Goal: Task Accomplishment & Management: Use online tool/utility

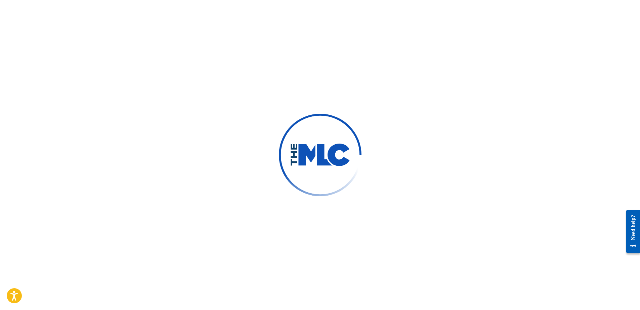
drag, startPoint x: 41, startPoint y: 158, endPoint x: 31, endPoint y: 152, distance: 11.1
click at [41, 158] on div at bounding box center [320, 155] width 640 height 310
click at [6, 159] on div at bounding box center [320, 155] width 640 height 310
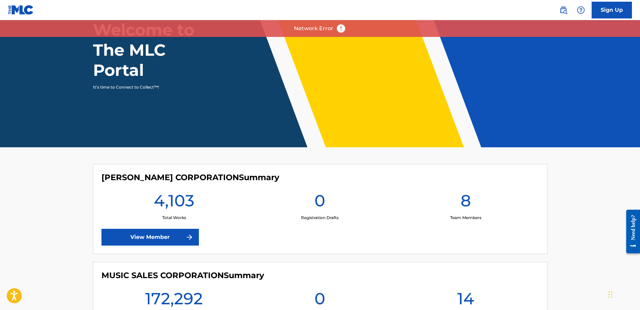
scroll to position [101, 0]
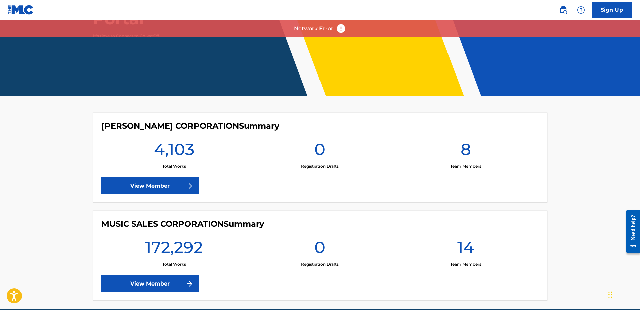
click at [186, 283] on img at bounding box center [189, 284] width 8 height 8
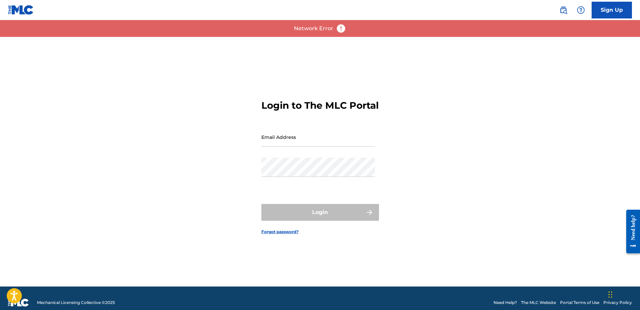
type input "[EMAIL_ADDRESS][DOMAIN_NAME]"
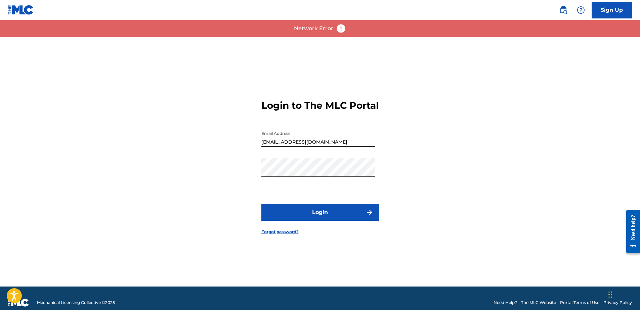
click at [323, 210] on button "Login" at bounding box center [320, 212] width 118 height 17
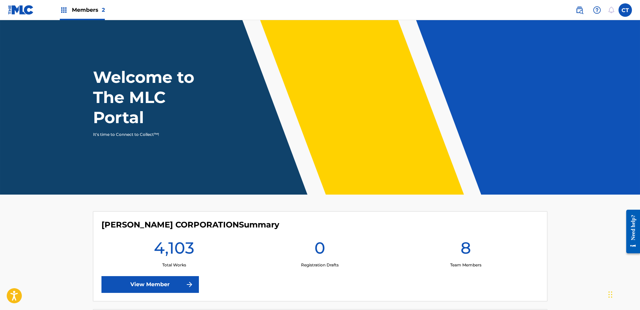
scroll to position [101, 0]
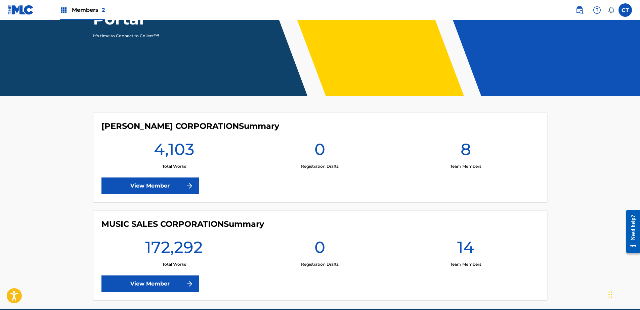
click at [163, 284] on link "View Member" at bounding box center [149, 284] width 97 height 17
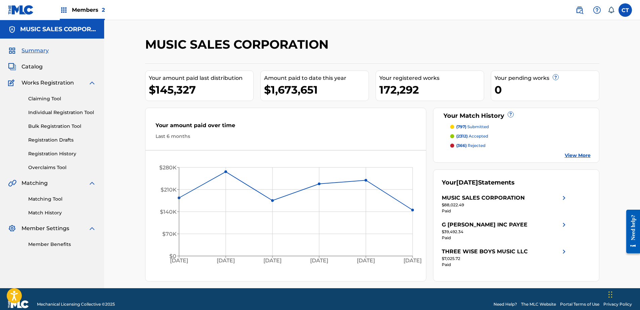
click at [42, 202] on link "Matching Tool" at bounding box center [62, 199] width 68 height 7
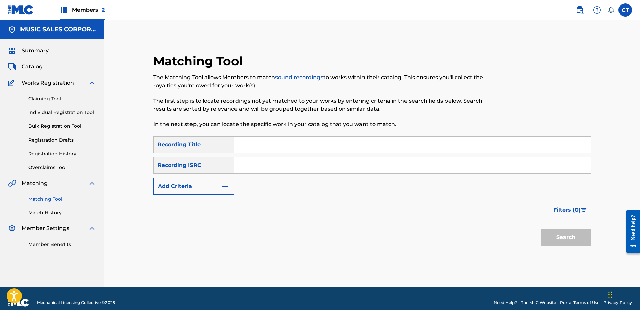
paste input "US65R1913201"
type input "US65R1913201"
click at [561, 237] on button "Search" at bounding box center [566, 237] width 50 height 17
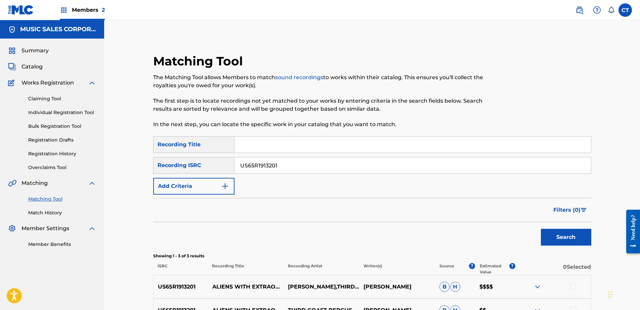
scroll to position [67, 0]
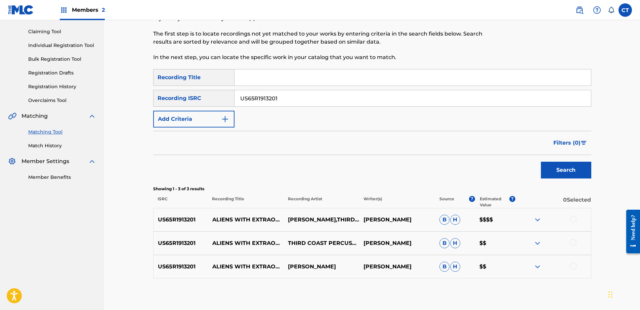
click at [573, 218] on div at bounding box center [572, 219] width 7 height 7
click at [575, 242] on div at bounding box center [572, 242] width 7 height 7
click at [575, 265] on div at bounding box center [572, 266] width 7 height 7
click at [476, 254] on button "Match 3 Groups" at bounding box center [472, 255] width 74 height 17
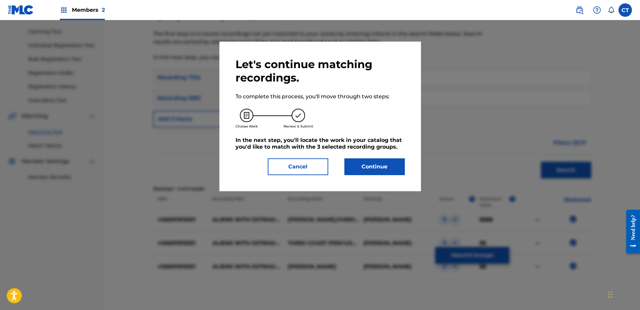
click at [364, 171] on button "Continue" at bounding box center [374, 166] width 60 height 17
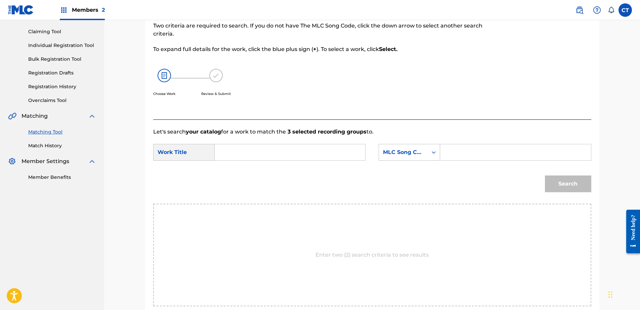
click at [245, 152] on input "Search Form" at bounding box center [289, 152] width 139 height 16
click at [0, 236] on html "Accessibility Screen-Reader Guide, Feedback, and Issue Reporting | New window C…" at bounding box center [320, 88] width 640 height 310
click at [232, 153] on input "Search Form" at bounding box center [289, 152] width 139 height 16
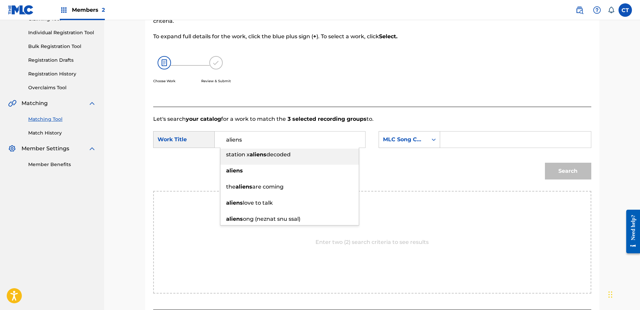
scroll to position [101, 0]
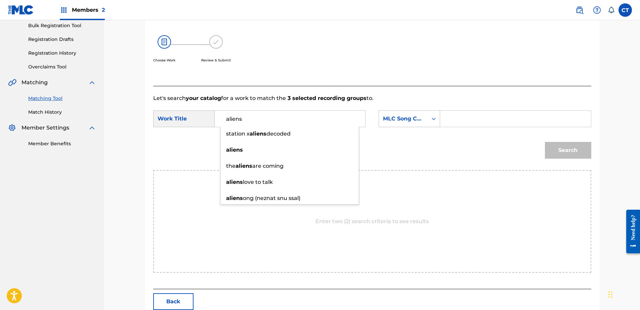
type input "aliens"
click at [272, 120] on input "aliens" at bounding box center [289, 119] width 139 height 16
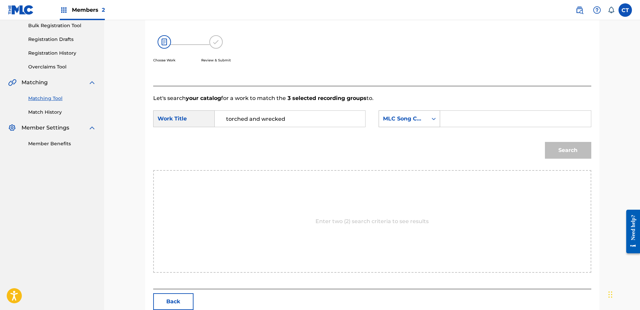
type input "torched and wrecked"
click at [425, 115] on div "MLC Song Code" at bounding box center [403, 118] width 49 height 13
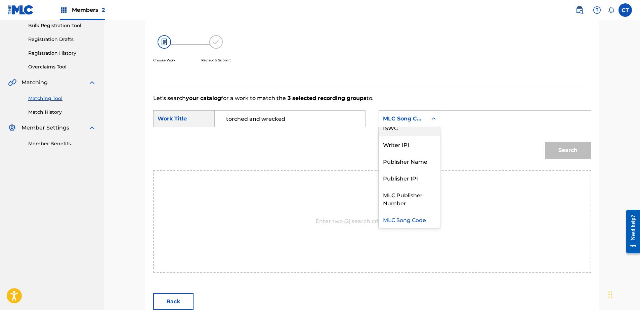
scroll to position [0, 0]
click at [401, 132] on div "Writer Name" at bounding box center [409, 135] width 61 height 17
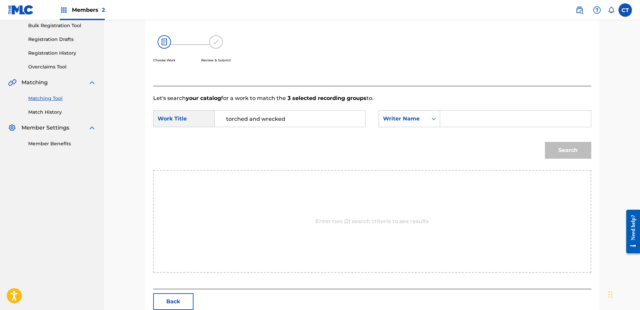
click at [457, 118] on input "Search Form" at bounding box center [515, 119] width 139 height 16
type input "glass"
click at [553, 144] on button "Search" at bounding box center [568, 150] width 46 height 17
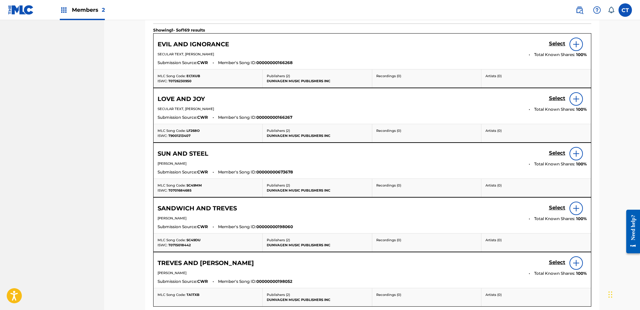
scroll to position [269, 0]
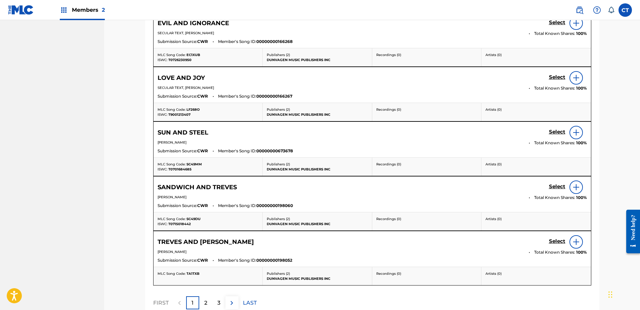
click at [203, 304] on div "2" at bounding box center [205, 302] width 13 height 13
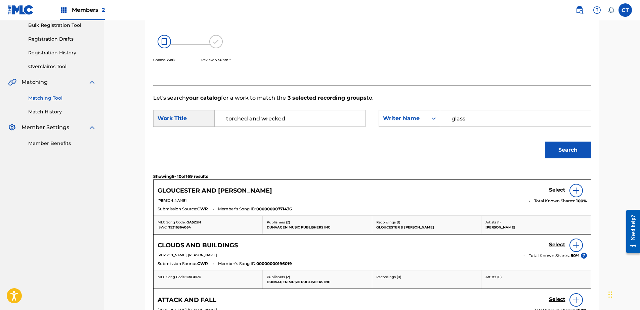
scroll to position [101, 0]
click at [294, 122] on input "torched and wrecked" at bounding box center [289, 119] width 139 height 16
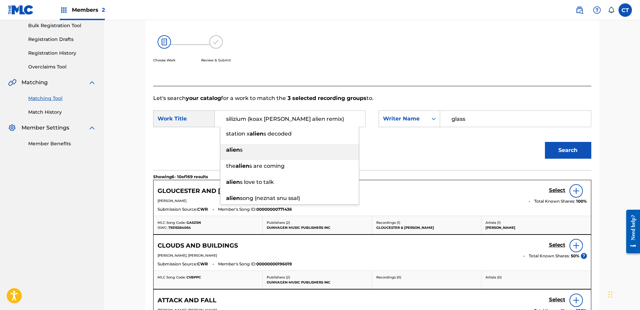
click at [295, 154] on div "alien s" at bounding box center [289, 150] width 138 height 12
type input "aliens"
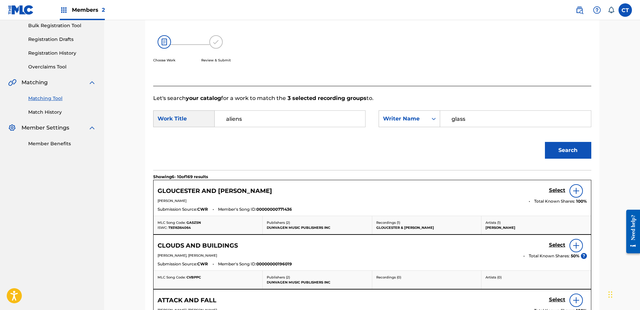
click at [572, 143] on button "Search" at bounding box center [568, 150] width 46 height 17
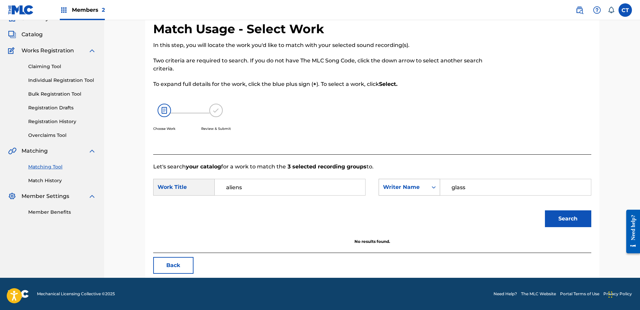
scroll to position [32, 0]
click at [185, 262] on button "Back" at bounding box center [173, 265] width 40 height 17
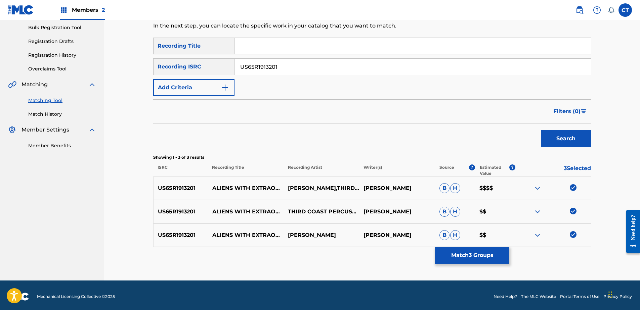
scroll to position [99, 0]
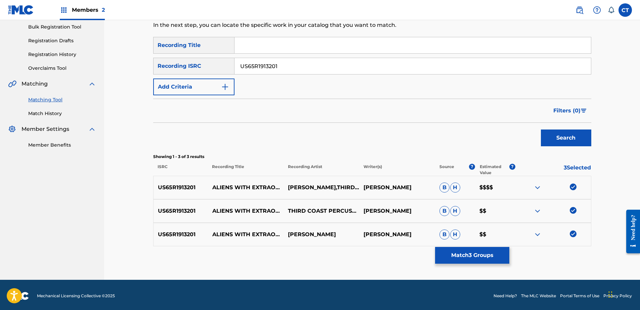
click at [571, 183] on div "US65R1913201 ALIENS WITH EXTRAORDINARY ABILITIES: TORCHED AND WRECKED [PERSON_N…" at bounding box center [372, 188] width 438 height 24
click at [570, 189] on img at bounding box center [572, 187] width 7 height 7
click at [571, 210] on img at bounding box center [572, 210] width 7 height 7
click at [570, 233] on img at bounding box center [572, 234] width 7 height 7
click at [11, 172] on nav "MUSIC SALES CORPORATION Summary Catalog Works Registration Claiming Tool Indivi…" at bounding box center [52, 100] width 104 height 359
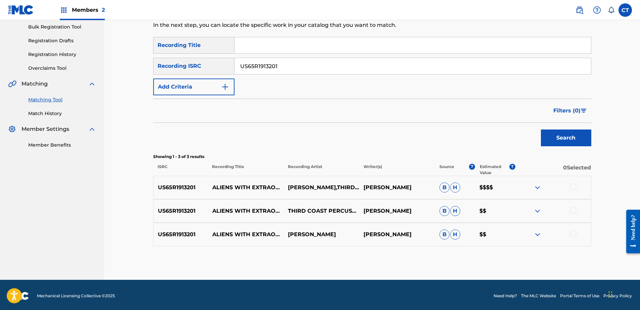
click at [312, 65] on input "US65R1913201" at bounding box center [412, 66] width 356 height 16
paste input "9"
type input "US65R1913209"
click at [554, 138] on button "Search" at bounding box center [566, 138] width 50 height 17
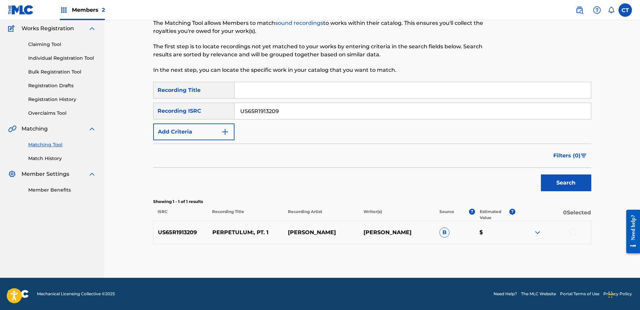
scroll to position [54, 0]
drag, startPoint x: 573, startPoint y: 232, endPoint x: 558, endPoint y: 236, distance: 15.8
click at [573, 232] on div at bounding box center [572, 232] width 7 height 7
click at [471, 258] on button "Match 1 Group" at bounding box center [472, 255] width 74 height 17
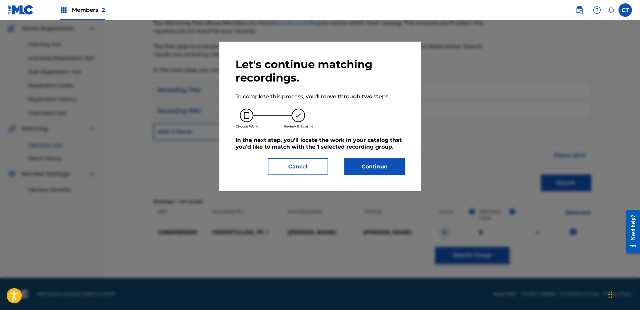
click at [379, 156] on div "Let's continue matching recordings. To complete this process, you'll move throu…" at bounding box center [319, 117] width 169 height 118
click at [365, 166] on button "Continue" at bounding box center [374, 166] width 60 height 17
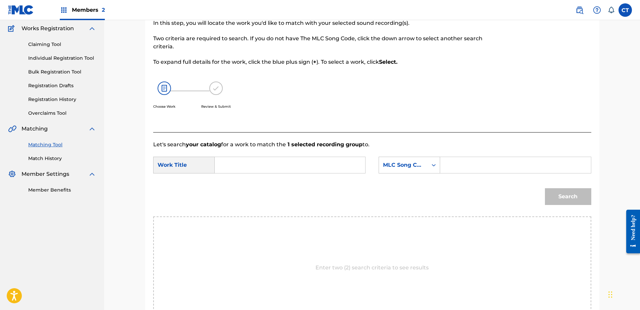
click at [269, 163] on input "Search Form" at bounding box center [289, 165] width 139 height 16
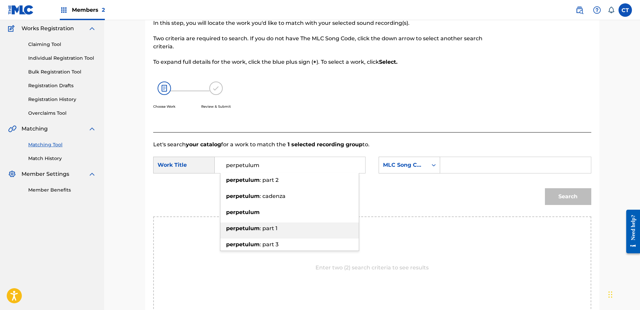
click at [281, 227] on div "perpetulum : part 1" at bounding box center [289, 229] width 138 height 12
type input "perpetulum: part 1"
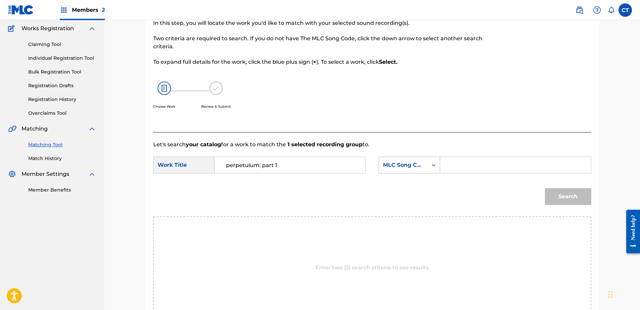
click at [404, 165] on div "MLC Song Code" at bounding box center [403, 165] width 41 height 8
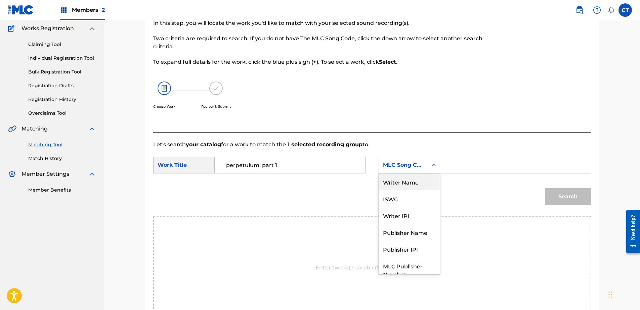
click at [407, 174] on div "Writer Name" at bounding box center [409, 182] width 61 height 17
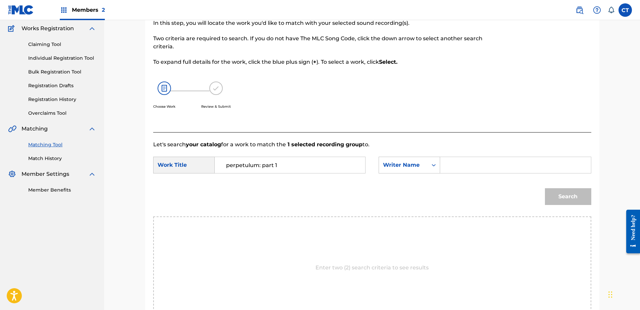
click at [489, 176] on div "SearchWithCriteriab3dfe347-691f-4a53-8689-d430eb9df40a Work Title perpetulum: p…" at bounding box center [372, 167] width 438 height 21
click at [507, 167] on input "Search Form" at bounding box center [515, 165] width 139 height 16
type input "glass"
click at [567, 195] on button "Search" at bounding box center [568, 196] width 46 height 17
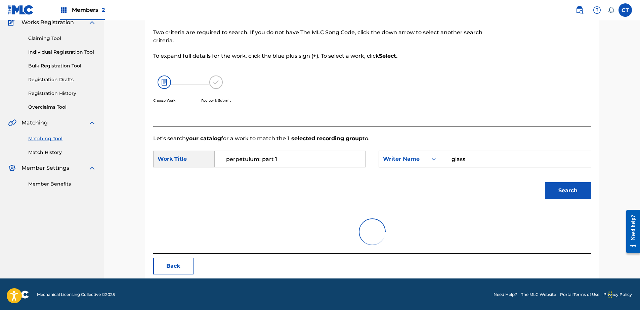
scroll to position [61, 0]
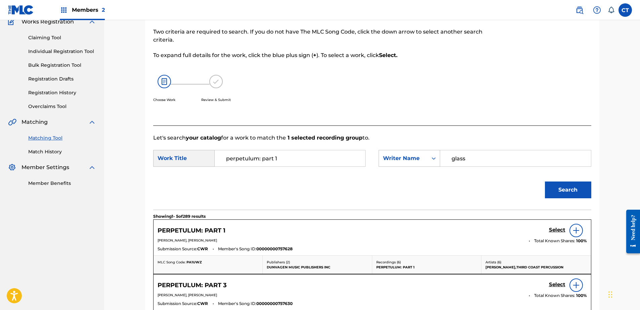
click at [555, 231] on h5 "Select" at bounding box center [557, 230] width 16 height 6
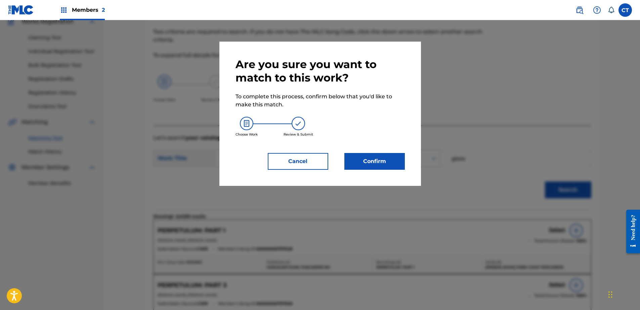
click at [367, 172] on div "Are you sure you want to match to this work? To complete this process, confirm …" at bounding box center [319, 114] width 201 height 144
click at [371, 158] on button "Confirm" at bounding box center [374, 161] width 60 height 17
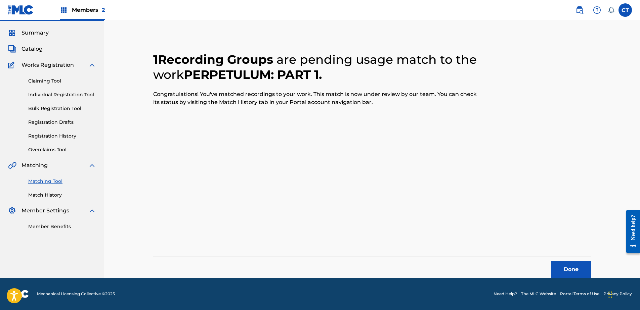
scroll to position [18, 0]
click at [581, 269] on button "Done" at bounding box center [571, 269] width 40 height 17
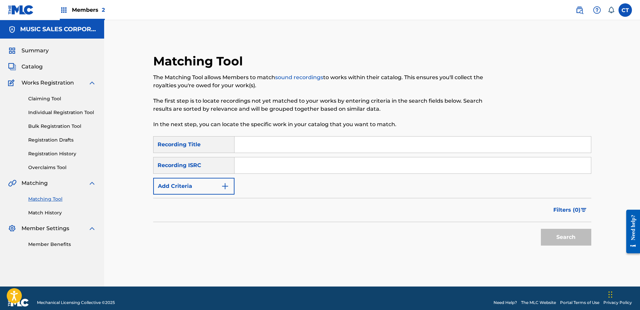
drag, startPoint x: 31, startPoint y: 266, endPoint x: 109, endPoint y: 219, distance: 91.4
click at [31, 266] on nav "MUSIC SALES CORPORATION Summary Catalog Works Registration Claiming Tool Indivi…" at bounding box center [52, 153] width 104 height 267
paste input "spotify:track:4rCgBgG3RFZW2lBq4oPYXm"
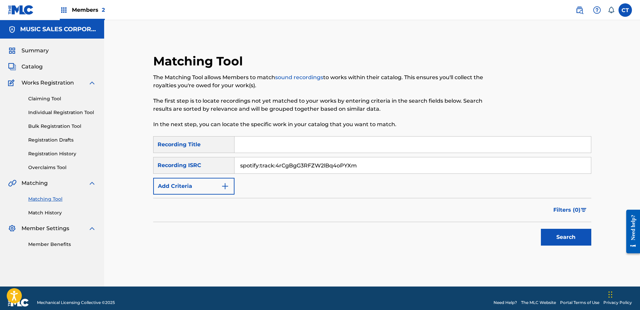
click at [328, 164] on input "spotify:track:4rCgBgG3RFZW2lBq4oPYXm" at bounding box center [412, 165] width 356 height 16
paste input "US65R1913210"
type input "US65R1913210"
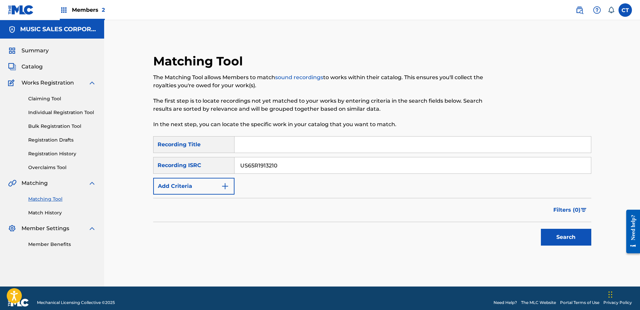
click at [553, 238] on button "Search" at bounding box center [566, 237] width 50 height 17
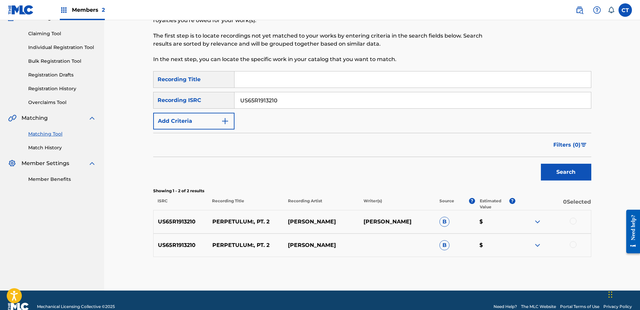
scroll to position [67, 0]
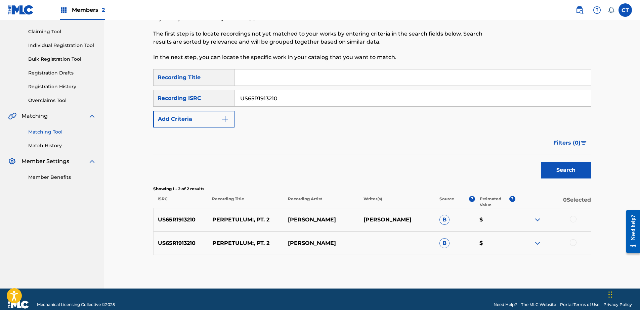
click at [570, 221] on div at bounding box center [572, 219] width 7 height 7
click at [571, 242] on div at bounding box center [572, 242] width 7 height 7
click at [500, 256] on button "Match 2 Groups" at bounding box center [472, 255] width 74 height 17
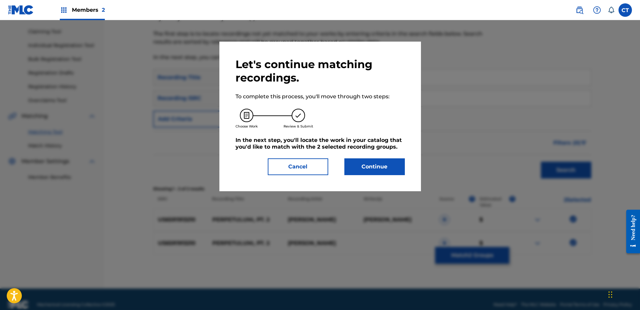
click at [405, 174] on div "Let's continue matching recordings. To complete this process, you'll move throu…" at bounding box center [319, 117] width 201 height 150
click at [403, 173] on button "Continue" at bounding box center [374, 166] width 60 height 17
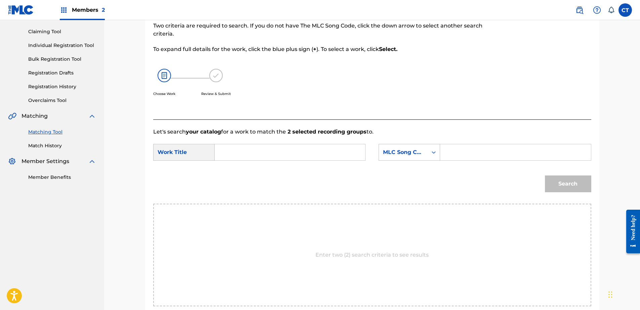
click at [314, 162] on div "SearchWithCriteriab3dfe347-691f-4a53-8689-d430eb9df40a Work Title SearchWithCri…" at bounding box center [372, 154] width 438 height 21
click at [297, 150] on input "Search Form" at bounding box center [289, 152] width 139 height 16
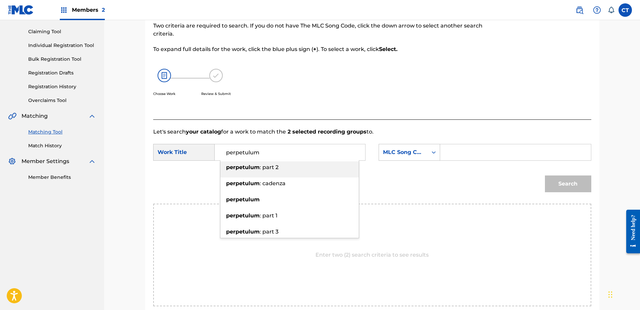
click at [298, 165] on div "perpetulum : part 2" at bounding box center [289, 167] width 138 height 12
type input "perpetulum: part 2"
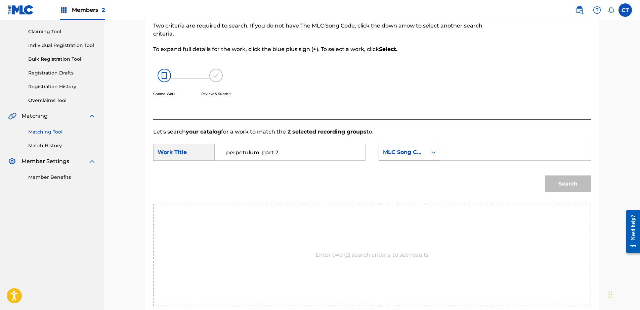
click at [409, 156] on div "MLC Song Code" at bounding box center [403, 152] width 49 height 13
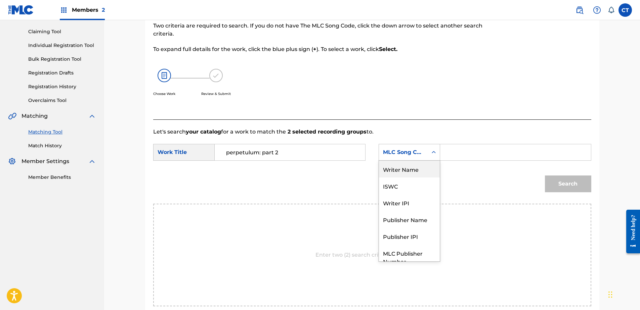
click at [416, 163] on div "Writer Name" at bounding box center [409, 169] width 61 height 17
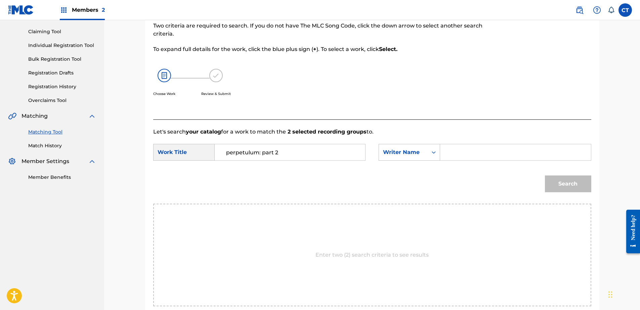
click at [476, 149] on input "Search Form" at bounding box center [515, 152] width 139 height 16
type input "glass"
click at [555, 181] on button "Search" at bounding box center [568, 184] width 46 height 17
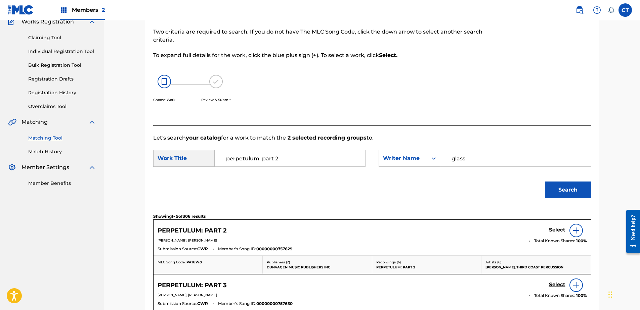
scroll to position [67, 0]
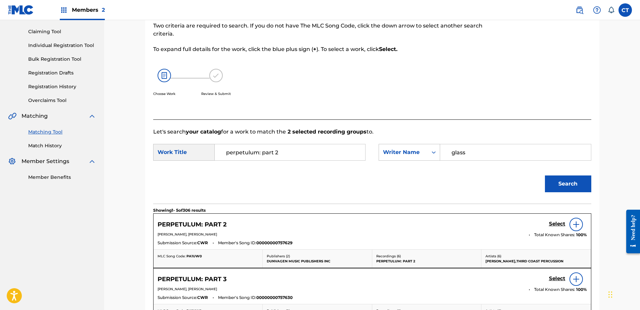
click at [552, 222] on h5 "Select" at bounding box center [557, 224] width 16 height 6
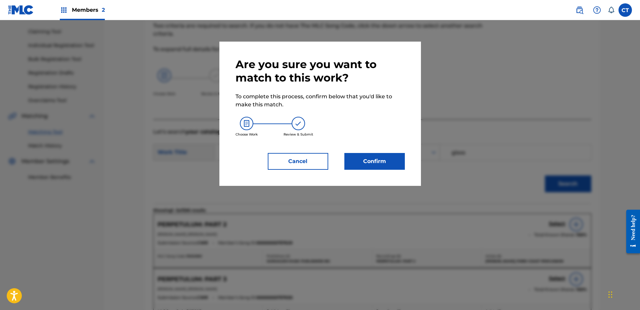
click at [390, 166] on button "Confirm" at bounding box center [374, 161] width 60 height 17
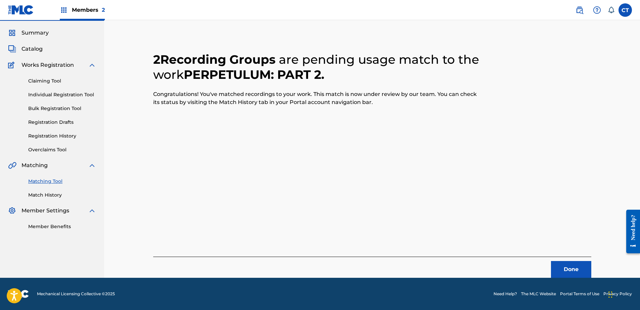
scroll to position [18, 0]
click at [573, 274] on button "Done" at bounding box center [571, 269] width 40 height 17
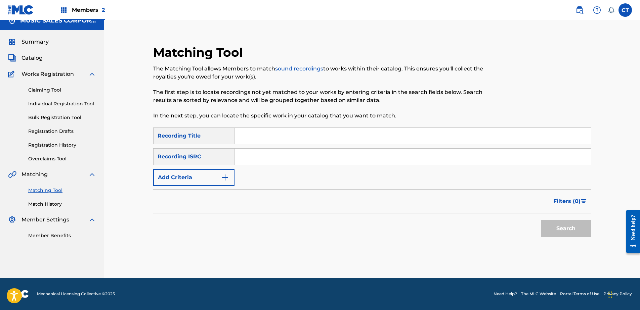
scroll to position [0, 0]
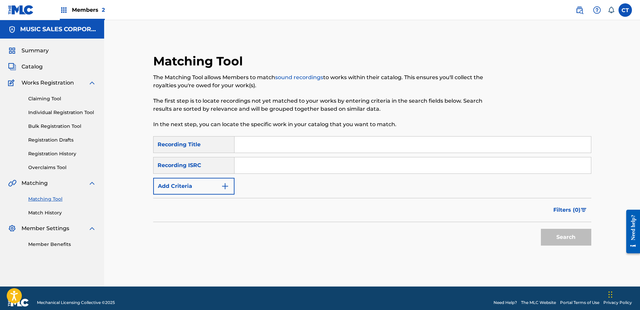
drag, startPoint x: 12, startPoint y: 258, endPoint x: 42, endPoint y: 230, distance: 40.6
click at [12, 258] on nav "MUSIC SALES CORPORATION Summary Catalog Works Registration Claiming Tool Indivi…" at bounding box center [52, 153] width 104 height 267
paste input "US65R1913211"
type input "US65R1913211"
click at [556, 235] on button "Search" at bounding box center [566, 237] width 50 height 17
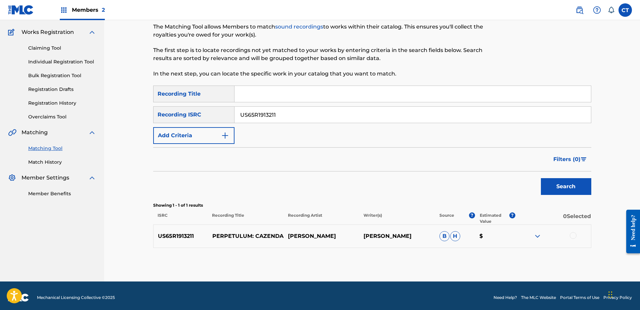
scroll to position [54, 0]
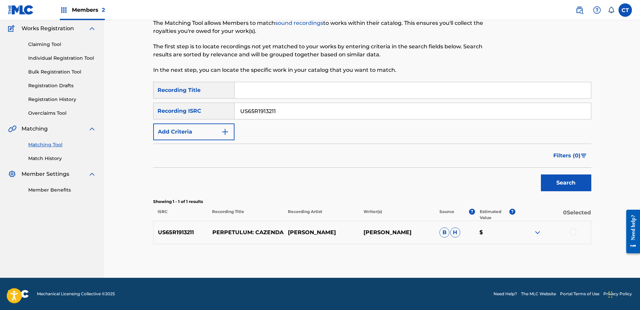
click at [574, 233] on div at bounding box center [572, 232] width 7 height 7
click at [471, 254] on button "Match 1 Group" at bounding box center [472, 255] width 74 height 17
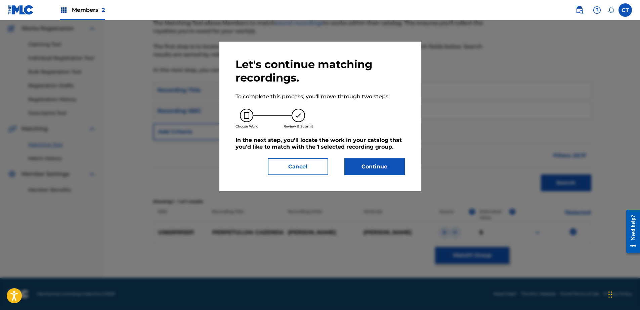
click at [390, 174] on button "Continue" at bounding box center [374, 166] width 60 height 17
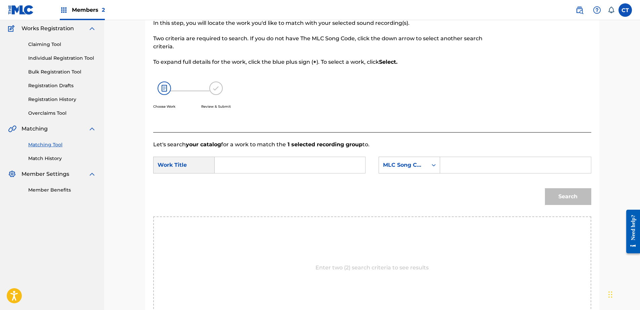
click at [304, 165] on input "Search Form" at bounding box center [289, 165] width 139 height 16
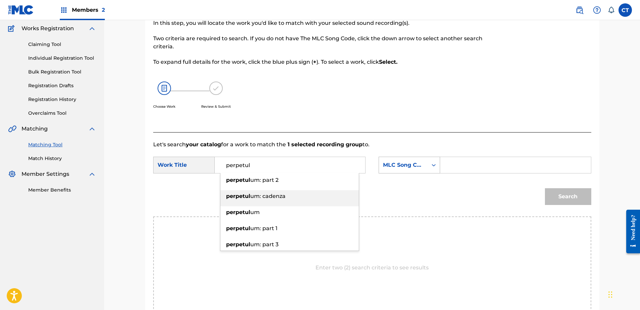
drag, startPoint x: 320, startPoint y: 196, endPoint x: 414, endPoint y: 171, distance: 97.1
click at [320, 196] on div "perpetul um: cadenza" at bounding box center [289, 196] width 138 height 12
type input "perpetulum: cadenza"
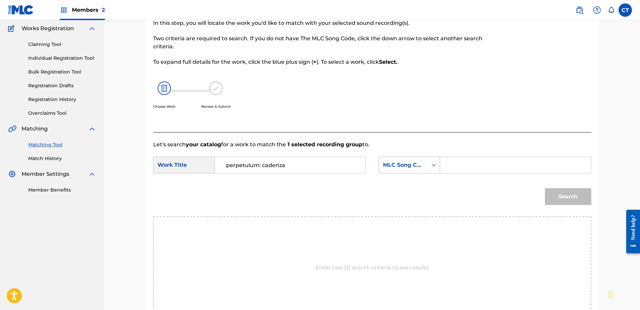
click at [416, 171] on div "MLC Song Code" at bounding box center [403, 165] width 49 height 13
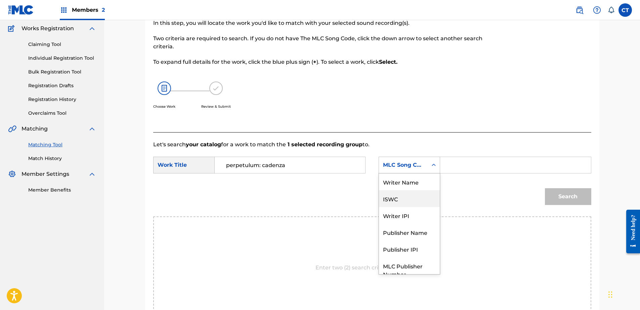
scroll to position [0, 0]
click at [416, 187] on div "Writer Name" at bounding box center [409, 182] width 61 height 17
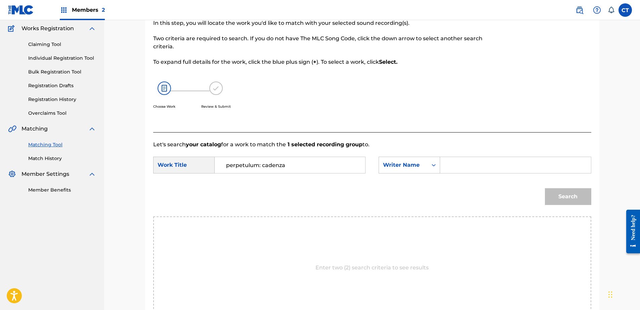
click at [458, 172] on input "Search Form" at bounding box center [515, 165] width 139 height 16
type input "glass"
click at [543, 194] on div "Search" at bounding box center [566, 195] width 50 height 27
click at [552, 196] on button "Search" at bounding box center [568, 196] width 46 height 17
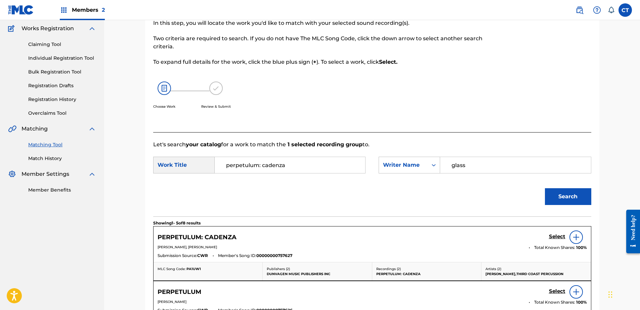
click at [554, 235] on h5 "Select" at bounding box center [557, 237] width 16 height 6
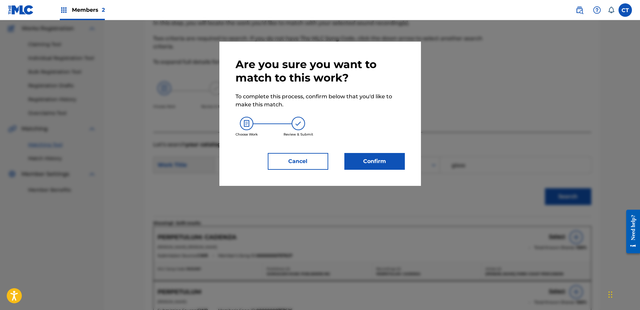
click at [370, 160] on button "Confirm" at bounding box center [374, 161] width 60 height 17
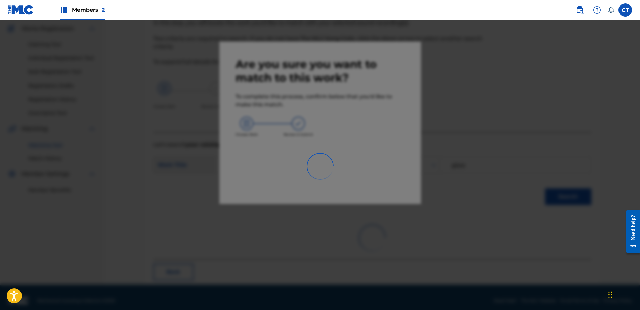
scroll to position [18, 0]
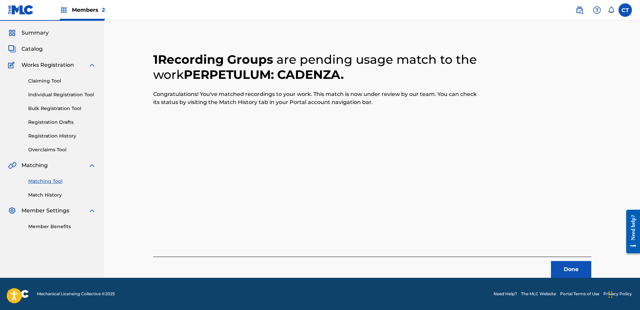
click at [565, 270] on button "Done" at bounding box center [571, 269] width 40 height 17
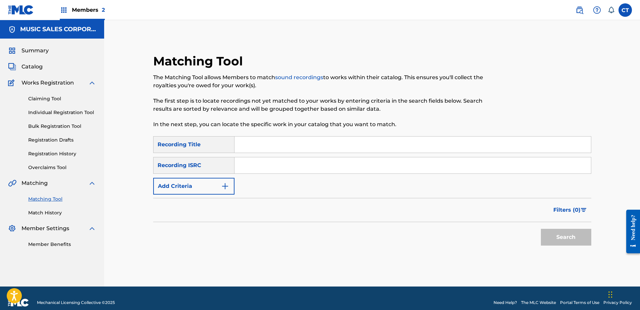
click at [8, 261] on nav "MUSIC SALES CORPORATION Summary Catalog Works Registration Claiming Tool Indivi…" at bounding box center [52, 153] width 104 height 267
paste input "US65R1913212"
type input "US65R1913212"
click at [567, 237] on button "Search" at bounding box center [566, 237] width 50 height 17
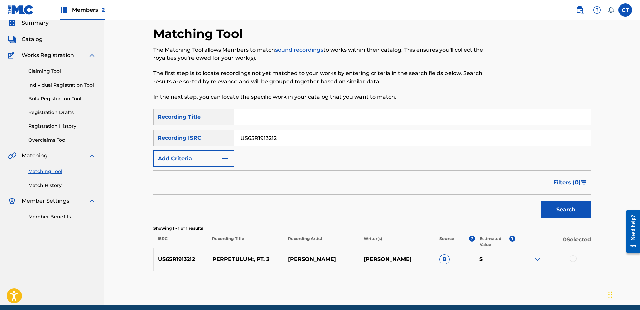
scroll to position [54, 0]
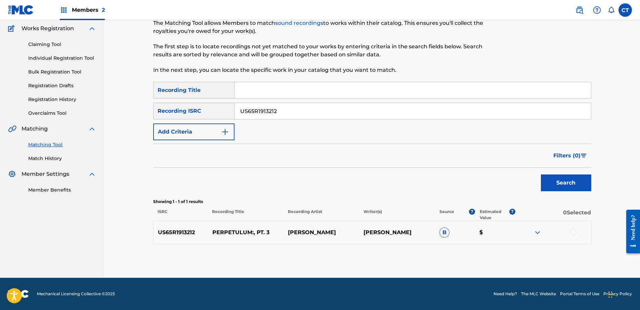
click at [571, 231] on div at bounding box center [572, 232] width 7 height 7
click at [463, 267] on div "Matching Tool The Matching Tool allows Members to match sound recordings to wor…" at bounding box center [372, 138] width 438 height 279
click at [463, 261] on button "Match 1 Group" at bounding box center [472, 255] width 74 height 17
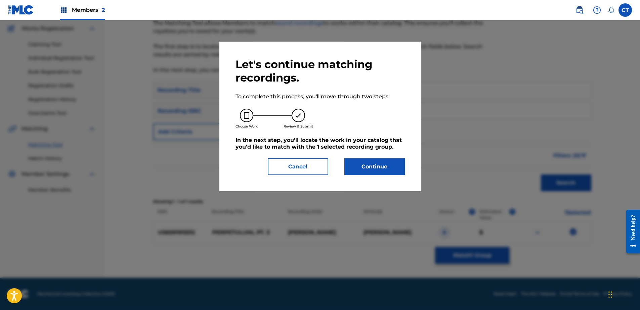
click at [354, 166] on button "Continue" at bounding box center [374, 166] width 60 height 17
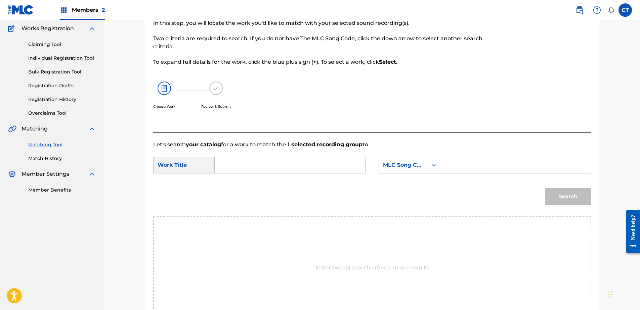
click at [290, 161] on input "Search Form" at bounding box center [289, 165] width 139 height 16
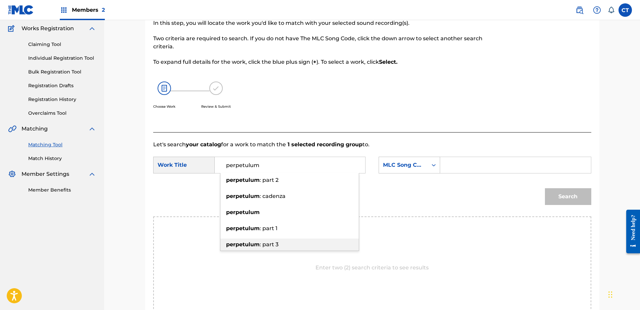
click at [342, 243] on div "perpetulum : part 3" at bounding box center [289, 245] width 138 height 12
type input "perpetulum: part 3"
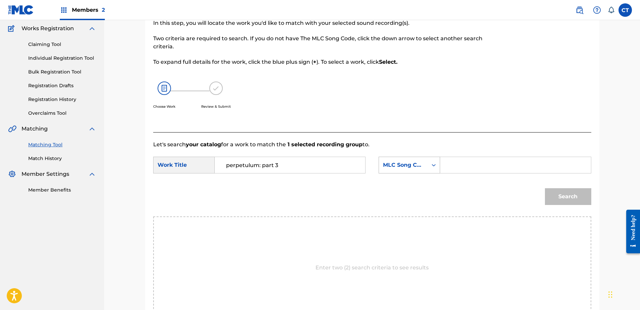
click at [396, 167] on div "MLC Song Code" at bounding box center [403, 165] width 41 height 8
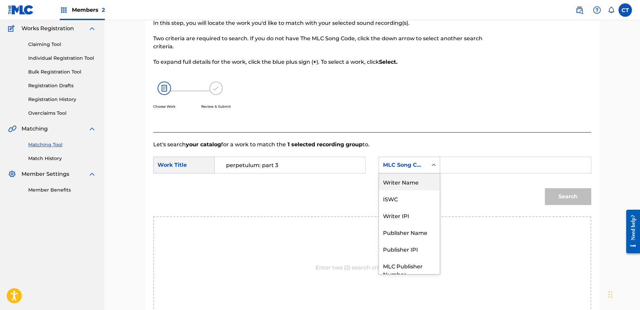
click at [399, 187] on div "Writer Name" at bounding box center [409, 182] width 61 height 17
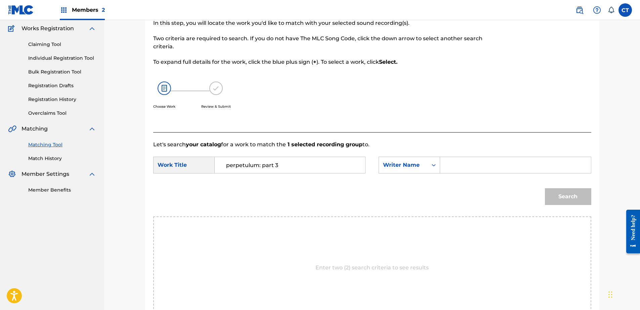
click at [464, 165] on input "Search Form" at bounding box center [515, 165] width 139 height 16
type input "glass"
click at [578, 195] on button "Search" at bounding box center [568, 196] width 46 height 17
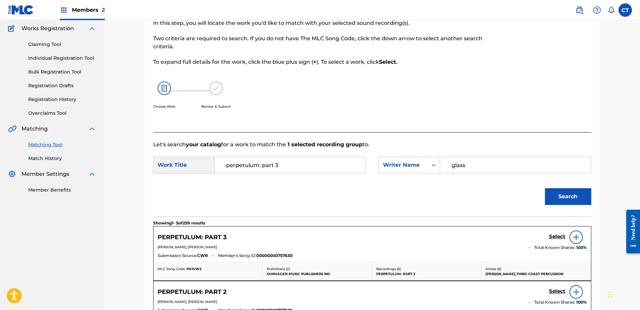
click at [553, 239] on h5 "Select" at bounding box center [557, 237] width 16 height 6
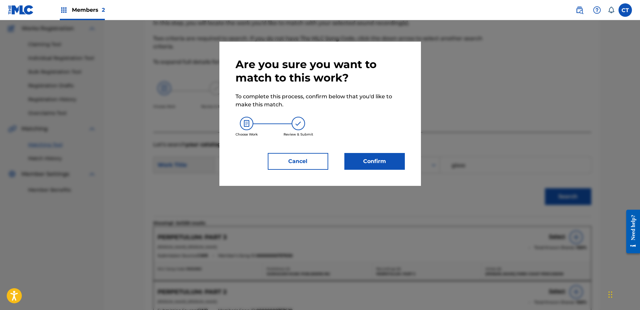
click at [349, 163] on button "Confirm" at bounding box center [374, 161] width 60 height 17
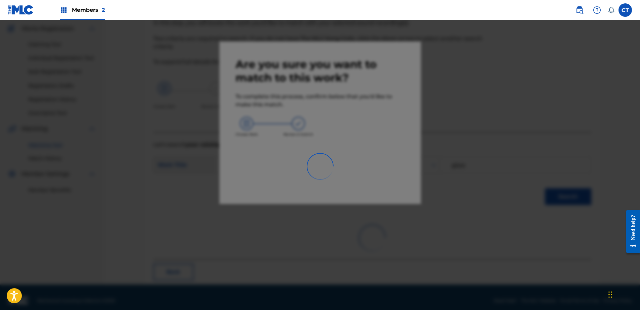
scroll to position [18, 0]
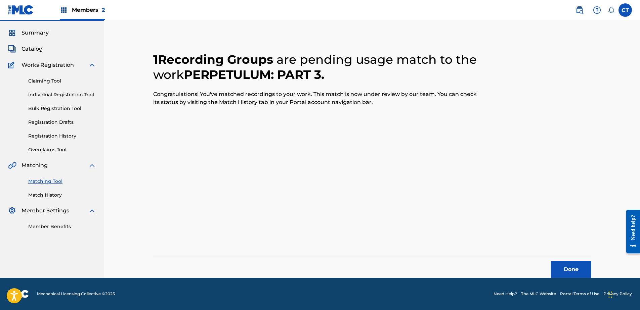
click at [567, 269] on button "Done" at bounding box center [571, 269] width 40 height 17
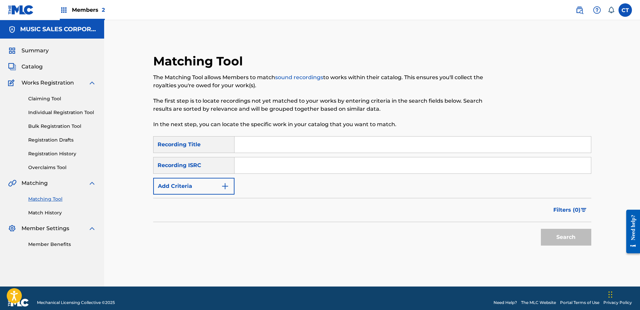
paste input "USSM18900550"
type input "USSM18900550"
click at [557, 234] on button "Search" at bounding box center [566, 237] width 50 height 17
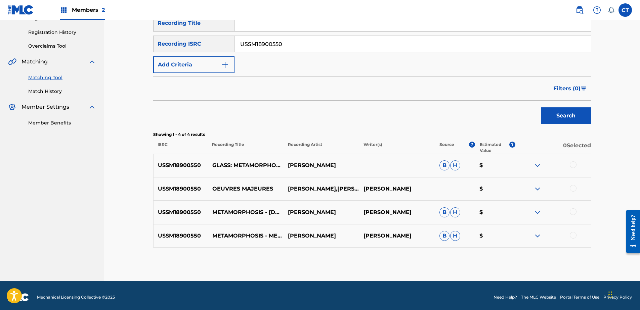
scroll to position [125, 0]
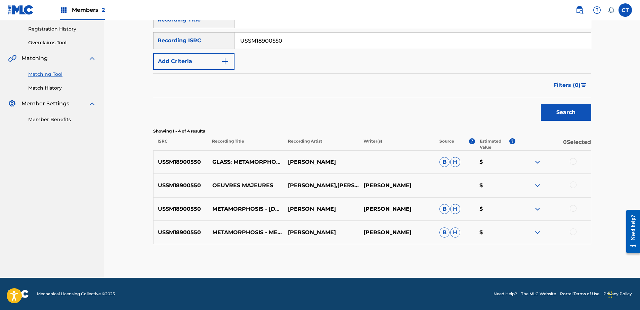
click at [570, 160] on div at bounding box center [572, 161] width 7 height 7
click at [572, 189] on div at bounding box center [553, 186] width 76 height 8
click at [572, 185] on div at bounding box center [572, 185] width 7 height 7
click at [572, 208] on div at bounding box center [572, 208] width 7 height 7
click at [573, 232] on div at bounding box center [572, 232] width 7 height 7
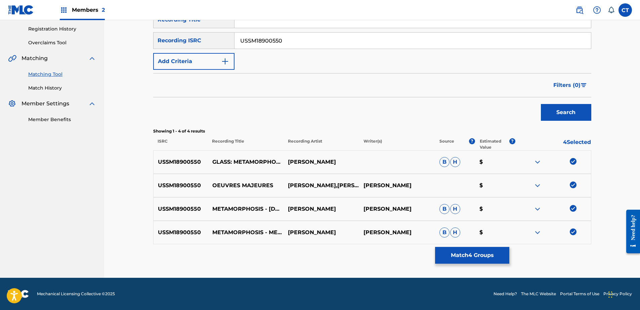
click at [466, 262] on button "Match 4 Groups" at bounding box center [472, 255] width 74 height 17
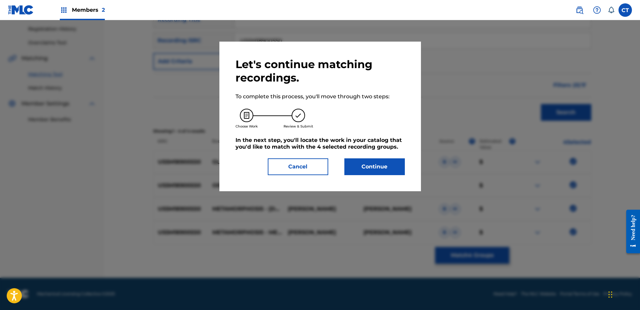
click at [357, 174] on button "Continue" at bounding box center [374, 166] width 60 height 17
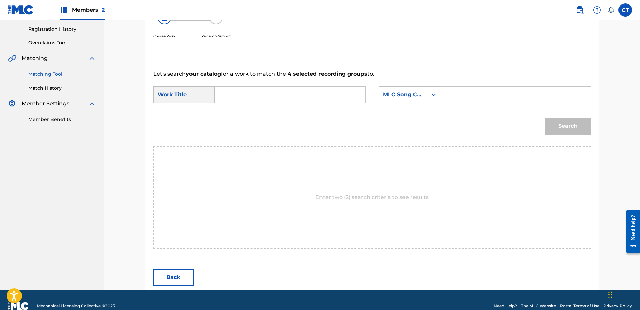
click at [226, 97] on input "Search Form" at bounding box center [289, 95] width 139 height 16
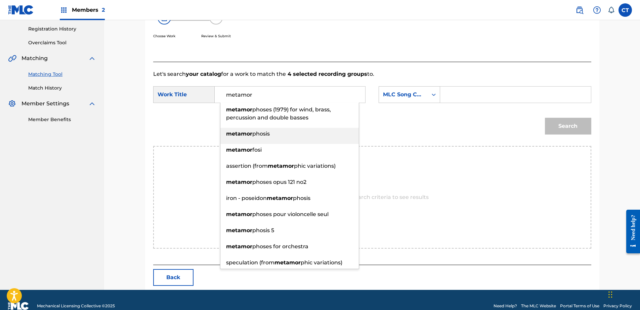
click at [308, 135] on div "metamor phosis" at bounding box center [289, 134] width 138 height 12
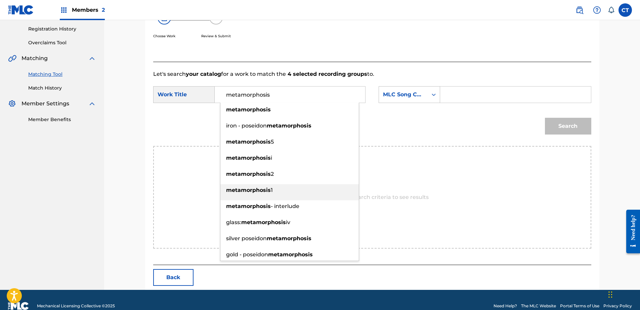
click at [281, 190] on div "metamorphosis 1" at bounding box center [289, 190] width 138 height 12
type input "metamorphosis 1"
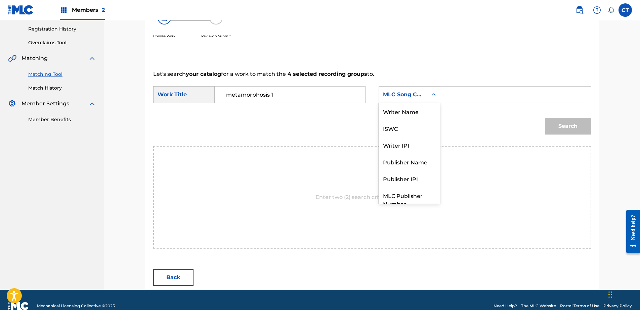
click at [431, 90] on div "Search Form" at bounding box center [433, 95] width 12 height 12
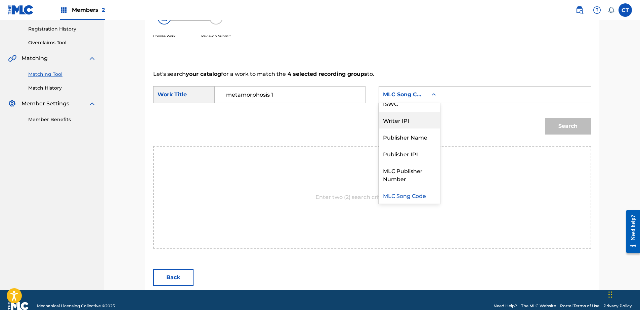
scroll to position [0, 0]
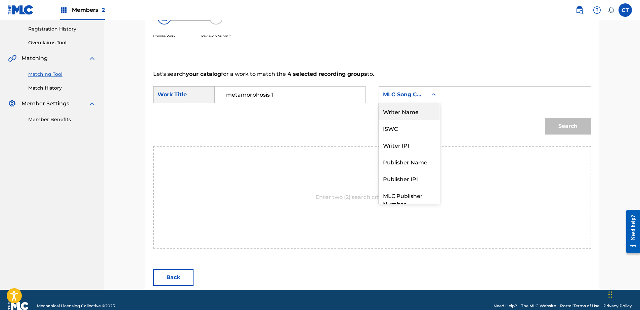
click at [416, 110] on div "Writer Name" at bounding box center [409, 111] width 61 height 17
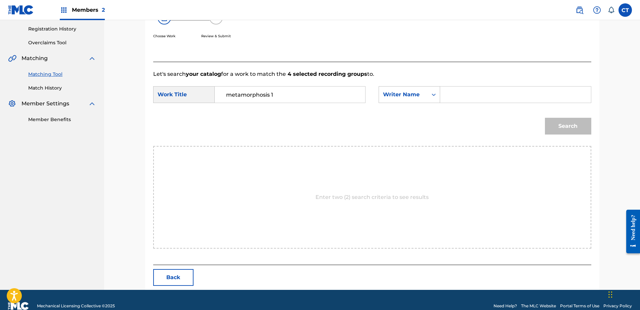
click at [462, 92] on input "Search Form" at bounding box center [515, 95] width 139 height 16
type input "glass"
click at [563, 121] on button "Search" at bounding box center [568, 126] width 46 height 17
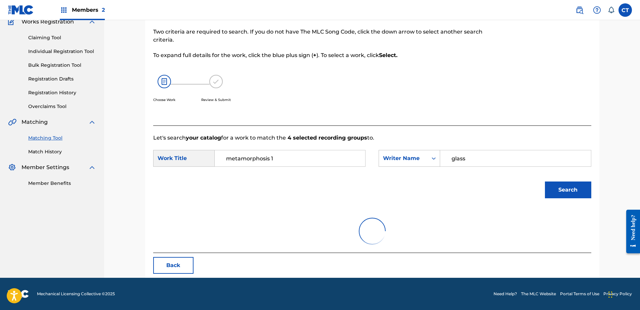
scroll to position [125, 0]
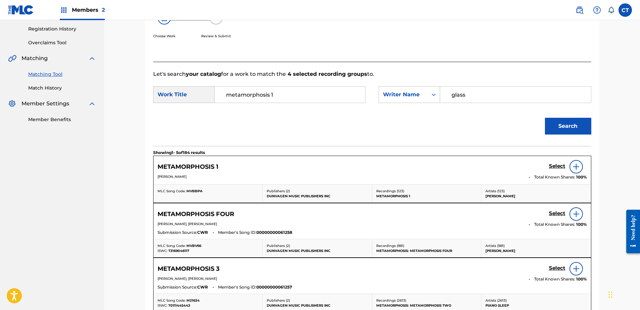
click at [552, 164] on h5 "Select" at bounding box center [557, 166] width 16 height 6
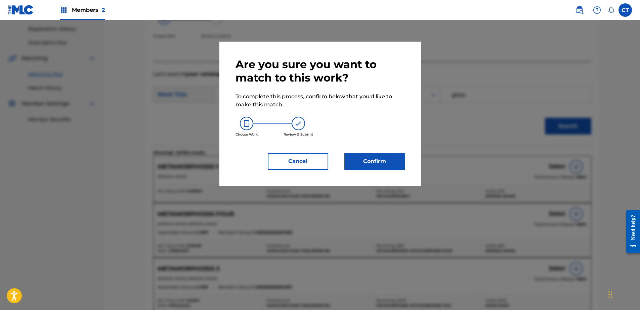
click at [289, 155] on button "Cancel" at bounding box center [298, 161] width 60 height 17
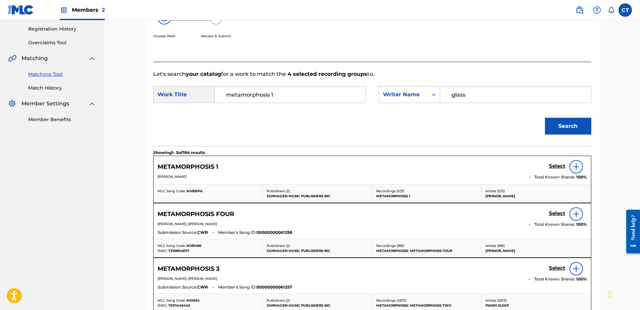
click at [552, 164] on h5 "Select" at bounding box center [557, 166] width 16 height 6
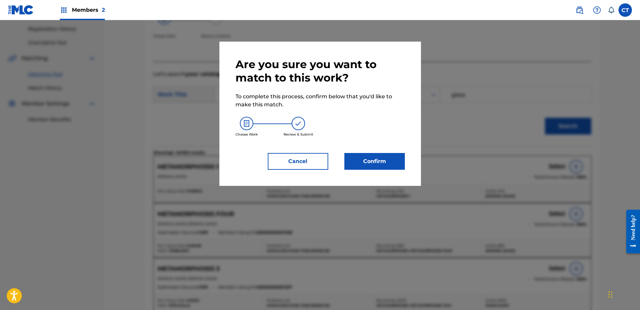
click at [306, 165] on button "Cancel" at bounding box center [298, 161] width 60 height 17
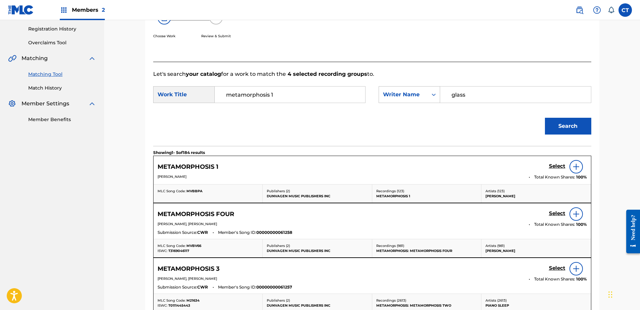
click at [561, 170] on link "Select" at bounding box center [557, 166] width 16 height 7
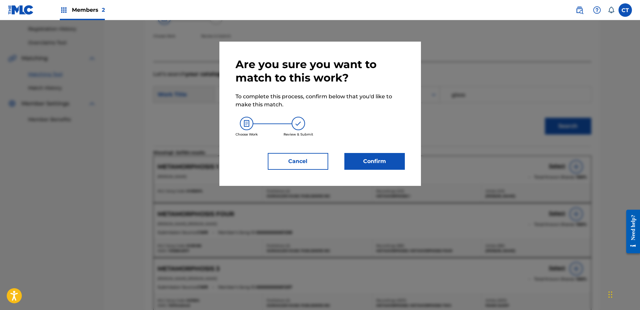
click at [401, 161] on button "Confirm" at bounding box center [374, 161] width 60 height 17
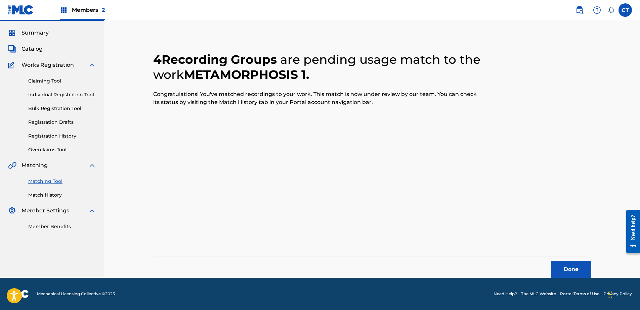
scroll to position [18, 0]
click at [580, 268] on button "Done" at bounding box center [571, 269] width 40 height 17
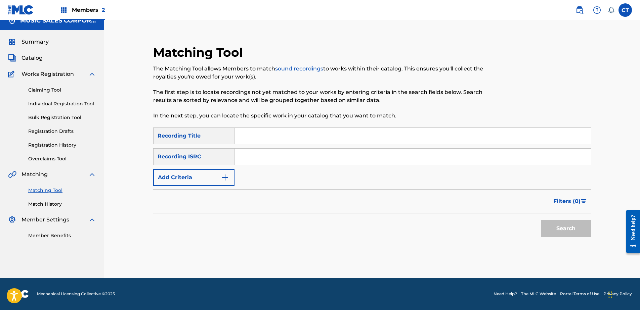
scroll to position [0, 0]
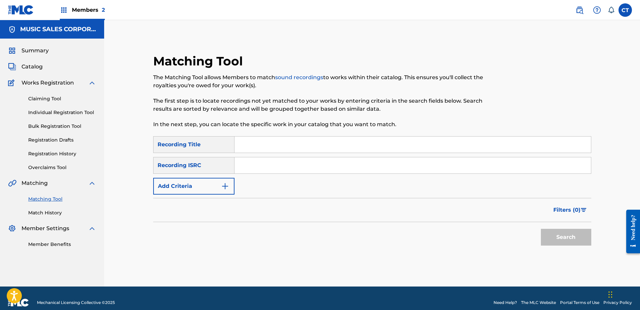
paste input "USSM18900551"
type input "USSM18900551"
click at [561, 237] on button "Search" at bounding box center [566, 237] width 50 height 17
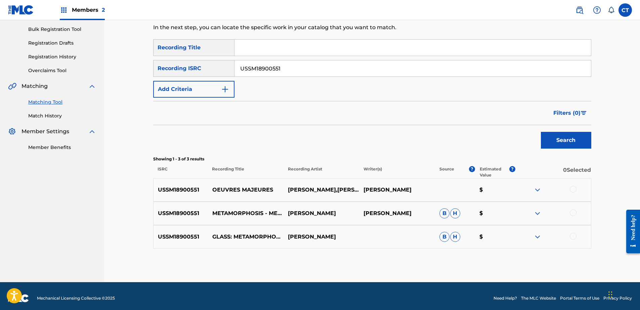
scroll to position [101, 0]
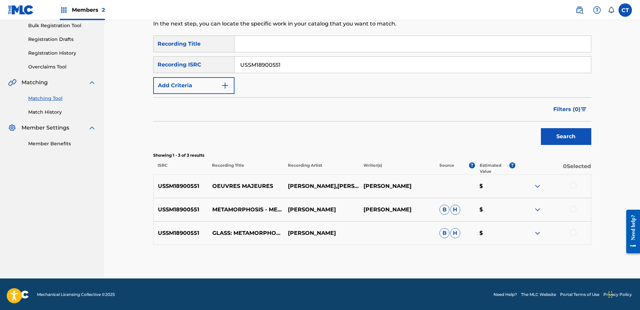
click at [570, 186] on div at bounding box center [572, 185] width 7 height 7
click at [569, 210] on div at bounding box center [572, 209] width 7 height 7
click at [572, 231] on div at bounding box center [572, 232] width 7 height 7
click at [499, 259] on button "Match 3 Groups" at bounding box center [472, 255] width 74 height 17
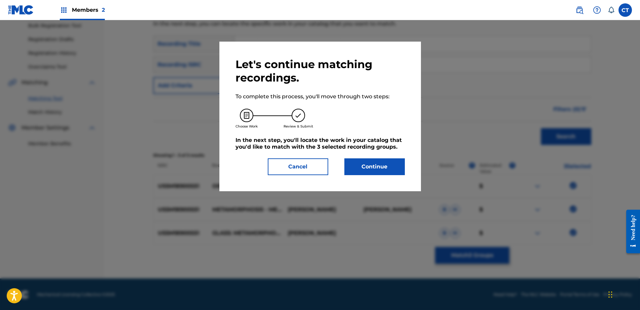
click at [350, 176] on div "Let's continue matching recordings. To complete this process, you'll move throu…" at bounding box center [319, 117] width 201 height 150
click at [372, 168] on button "Continue" at bounding box center [374, 166] width 60 height 17
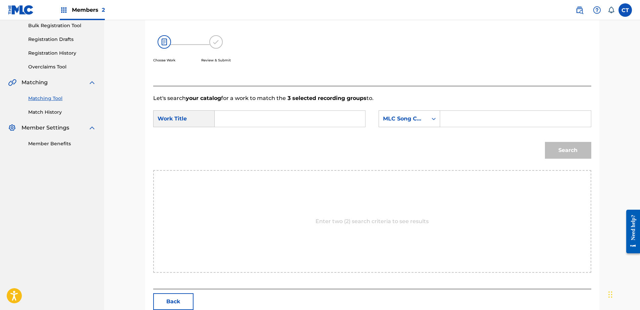
click at [4, 245] on nav "MUSIC SALES CORPORATION Summary Catalog Works Registration Claiming Tool Indivi…" at bounding box center [52, 116] width 104 height 395
click at [256, 118] on input "Search Form" at bounding box center [289, 119] width 139 height 16
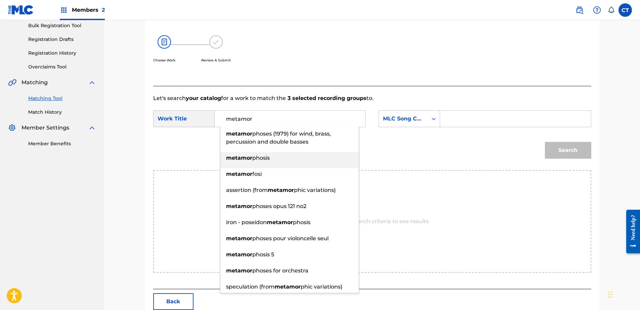
click at [301, 154] on div "metamor phosis" at bounding box center [289, 158] width 138 height 12
type input "metamorphosis"
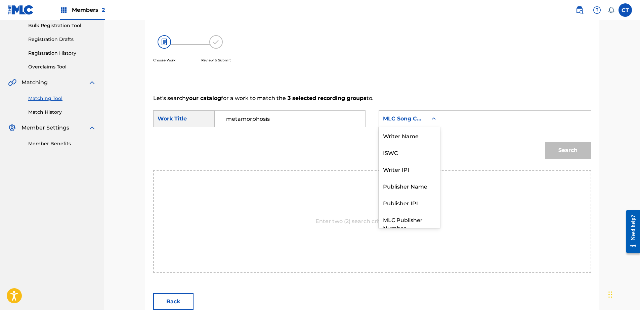
click at [399, 119] on div "MLC Song Code" at bounding box center [403, 119] width 41 height 8
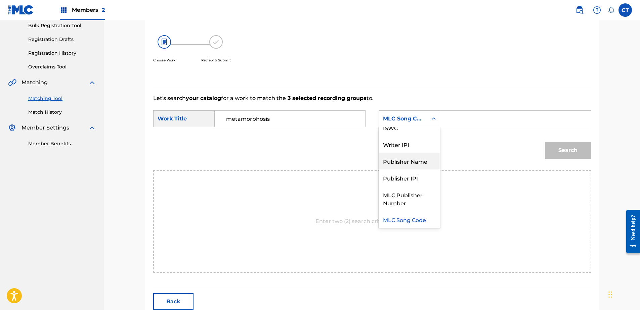
scroll to position [0, 0]
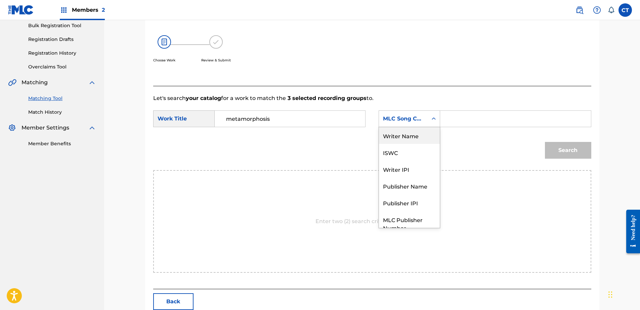
click at [407, 135] on div "Writer Name" at bounding box center [409, 135] width 61 height 17
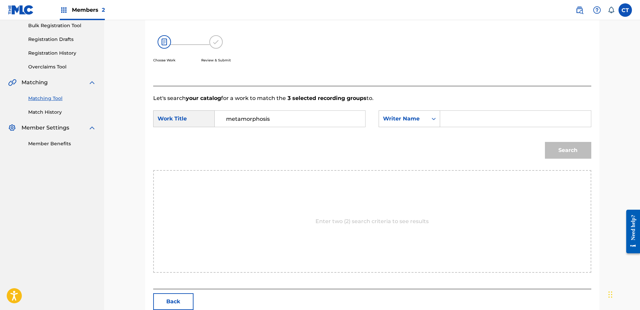
click at [472, 120] on input "Search Form" at bounding box center [515, 119] width 139 height 16
type input "glass"
click at [562, 143] on button "Search" at bounding box center [568, 150] width 46 height 17
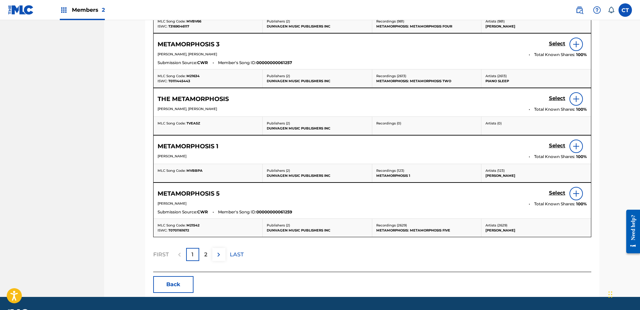
click at [205, 259] on div "2" at bounding box center [205, 254] width 13 height 13
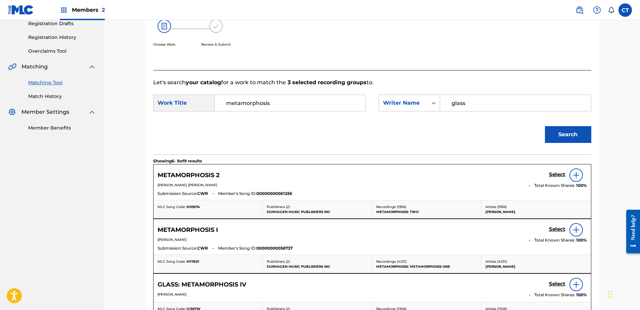
scroll to position [106, 0]
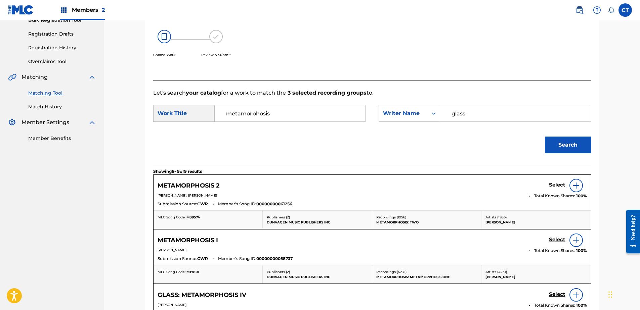
click at [555, 184] on h5 "Select" at bounding box center [557, 185] width 16 height 6
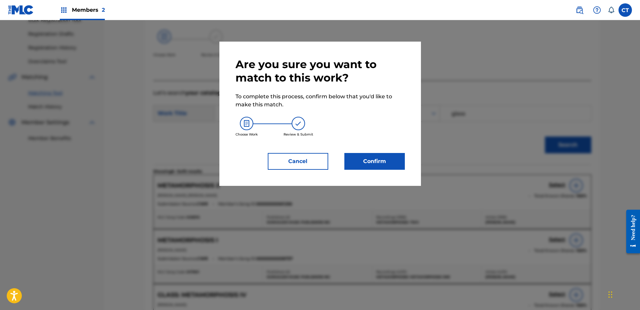
click at [366, 168] on button "Confirm" at bounding box center [374, 161] width 60 height 17
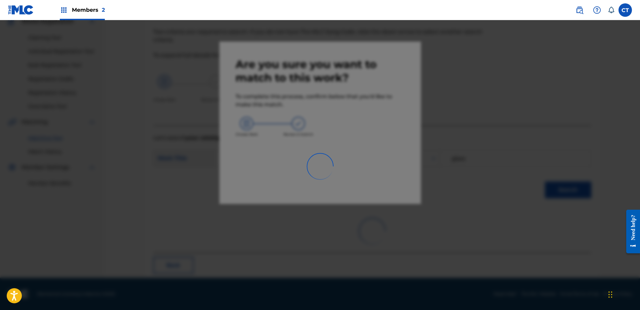
scroll to position [18, 0]
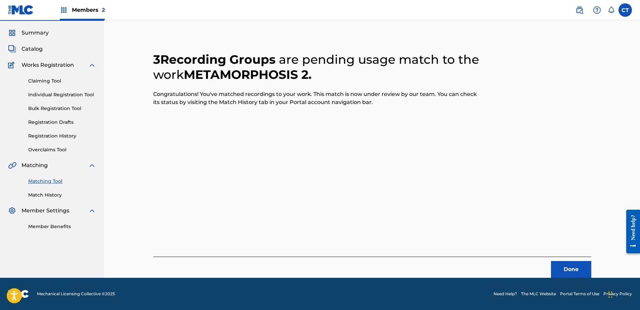
click at [562, 275] on button "Done" at bounding box center [571, 269] width 40 height 17
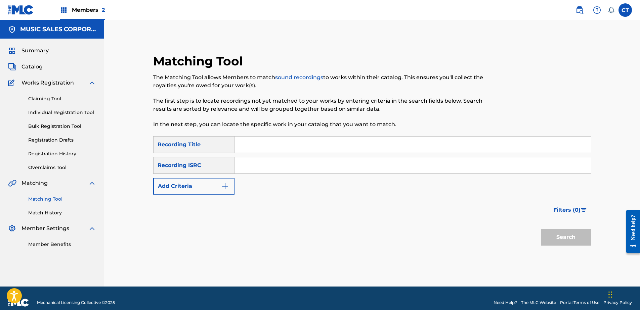
drag, startPoint x: -1, startPoint y: 112, endPoint x: 27, endPoint y: 34, distance: 83.4
click at [0, 109] on html "Accessibility Screen-Reader Guide, Feedback, and Issue Reporting | New window C…" at bounding box center [320, 155] width 640 height 310
paste input "USSM18900552"
type input "USSM18900552"
click at [576, 242] on button "Search" at bounding box center [566, 237] width 50 height 17
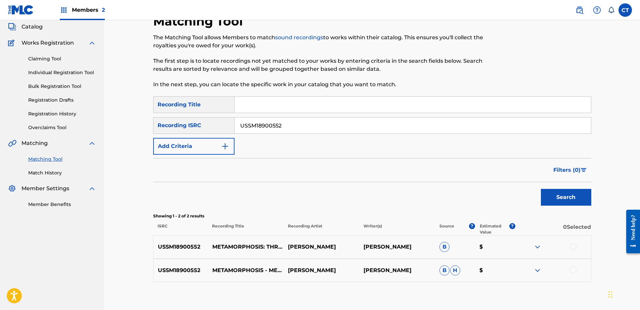
scroll to position [78, 0]
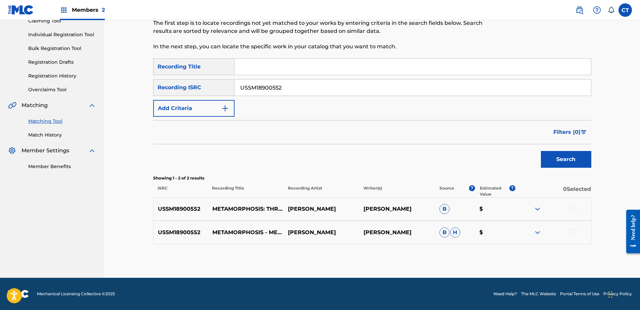
click at [572, 210] on div at bounding box center [572, 208] width 7 height 7
click at [576, 232] on div at bounding box center [572, 232] width 7 height 7
click at [497, 256] on button "Match 2 Groups" at bounding box center [472, 255] width 74 height 17
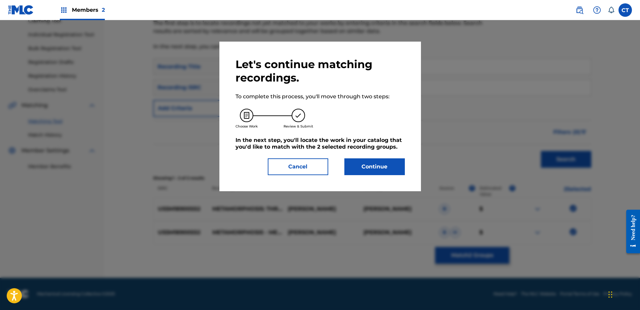
click at [370, 168] on button "Continue" at bounding box center [374, 166] width 60 height 17
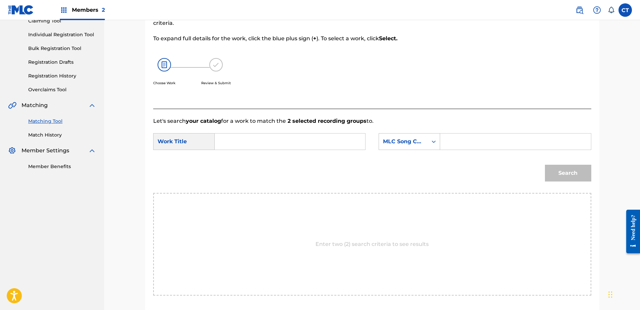
click at [268, 138] on input "Search Form" at bounding box center [289, 142] width 139 height 16
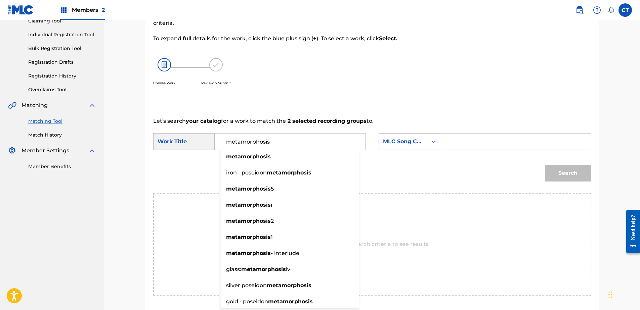
type input "metamorphosis"
click at [404, 141] on div "MLC Song Code" at bounding box center [403, 142] width 41 height 8
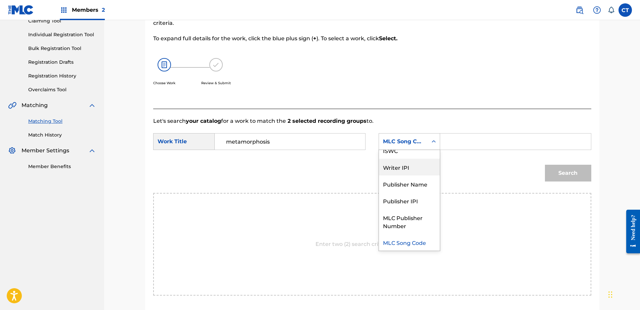
scroll to position [0, 0]
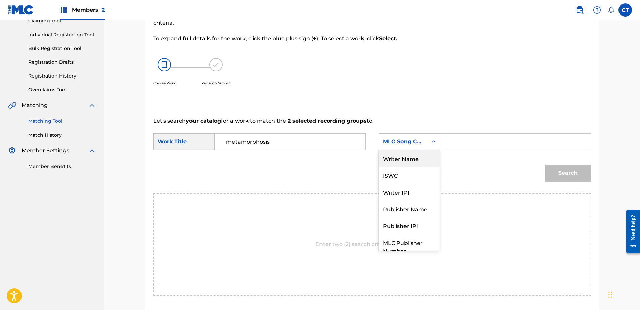
click at [417, 161] on div "Writer Name" at bounding box center [409, 158] width 61 height 17
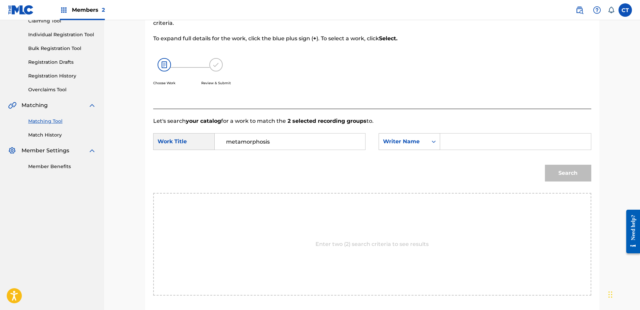
click at [481, 149] on input "Search Form" at bounding box center [515, 142] width 139 height 16
type input "glass"
click at [570, 166] on button "Search" at bounding box center [568, 173] width 46 height 17
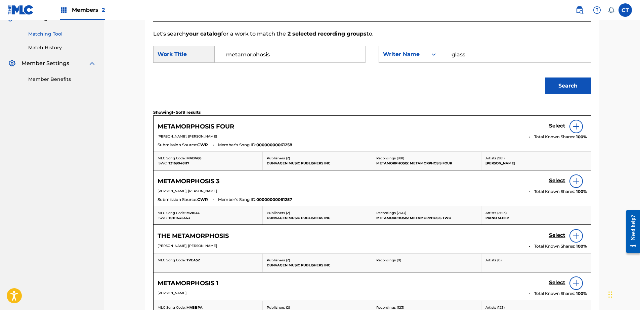
scroll to position [179, 0]
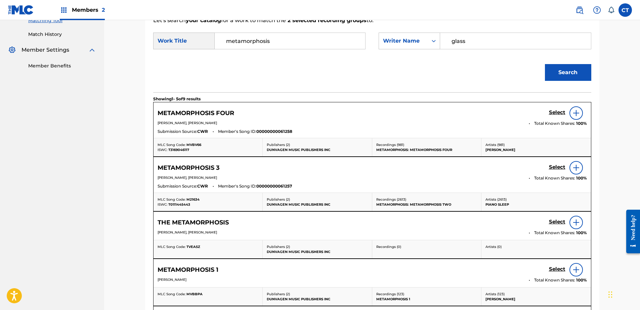
click at [557, 116] on h5 "Select" at bounding box center [557, 112] width 16 height 6
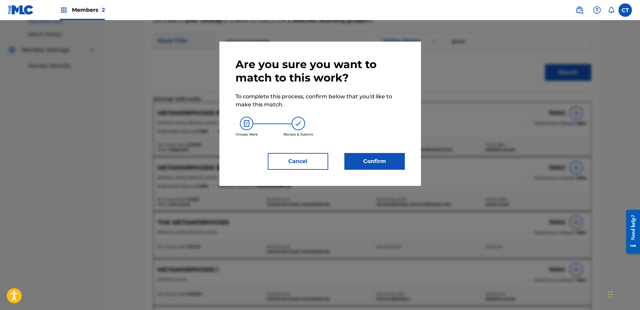
click at [350, 173] on div "Are you sure you want to match to this work? To complete this process, confirm …" at bounding box center [319, 114] width 201 height 144
click at [359, 165] on button "Confirm" at bounding box center [374, 161] width 60 height 17
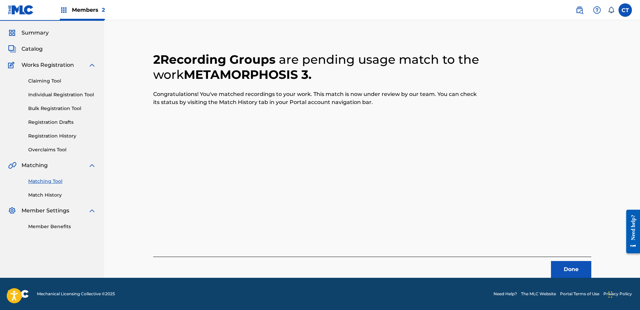
scroll to position [18, 0]
click at [565, 265] on button "Done" at bounding box center [571, 269] width 40 height 17
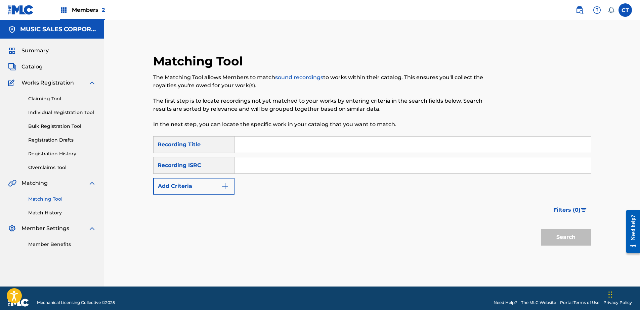
drag, startPoint x: 11, startPoint y: 265, endPoint x: 40, endPoint y: 175, distance: 94.6
click at [11, 265] on nav "MUSIC SALES CORPORATION Summary Catalog Works Registration Claiming Tool Indivi…" at bounding box center [52, 153] width 104 height 267
paste input "USSM18900553"
type input "USSM18900553"
click at [550, 240] on button "Search" at bounding box center [566, 237] width 50 height 17
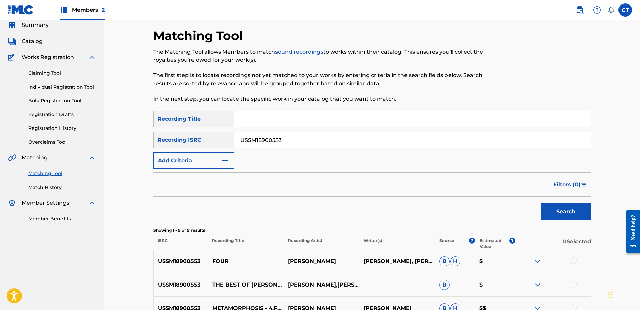
scroll to position [67, 0]
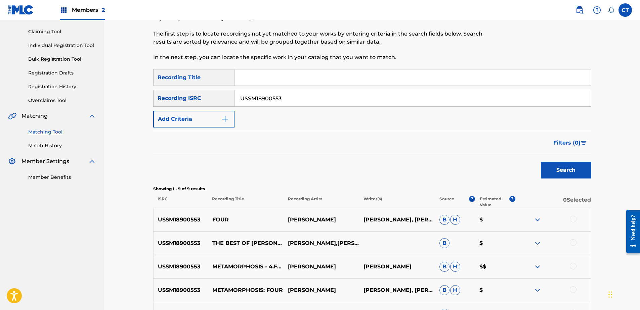
click at [571, 221] on div at bounding box center [572, 219] width 7 height 7
click at [572, 242] on div at bounding box center [572, 242] width 7 height 7
click at [575, 270] on div at bounding box center [553, 267] width 76 height 8
click at [574, 266] on div at bounding box center [572, 266] width 7 height 7
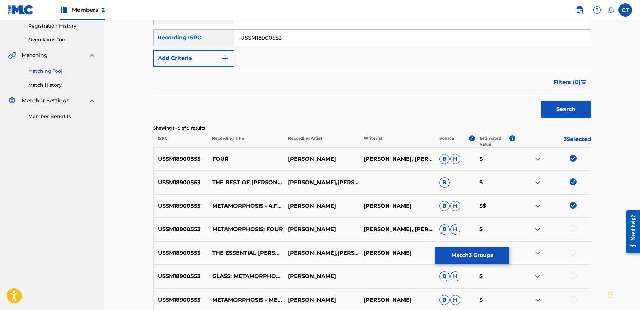
scroll to position [134, 0]
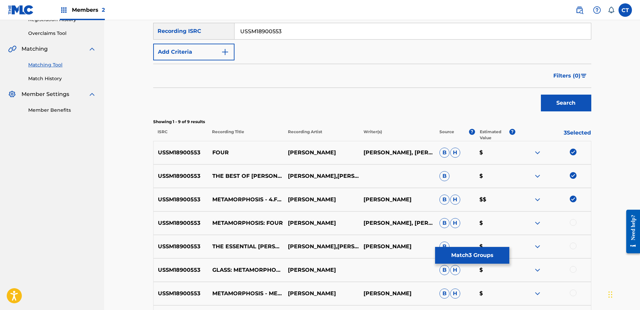
click at [573, 222] on div at bounding box center [572, 222] width 7 height 7
click at [574, 246] on div at bounding box center [572, 246] width 7 height 7
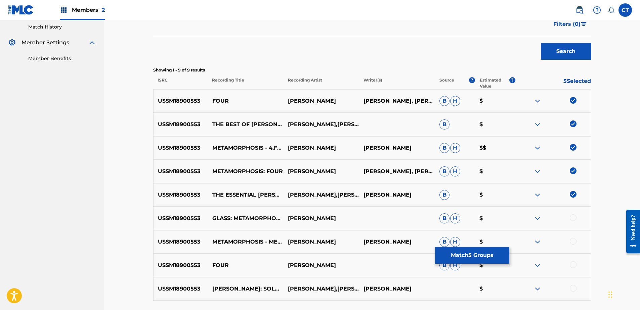
scroll to position [201, 0]
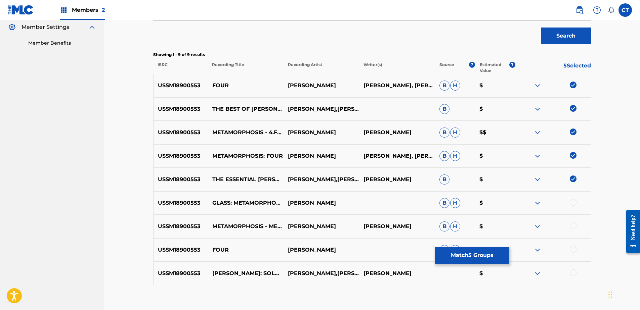
click at [574, 205] on div at bounding box center [572, 202] width 7 height 7
click at [573, 225] on div at bounding box center [572, 226] width 7 height 7
click at [574, 251] on div at bounding box center [572, 249] width 7 height 7
click at [575, 275] on div at bounding box center [572, 273] width 7 height 7
click at [493, 259] on button "Match 9 Groups" at bounding box center [472, 255] width 74 height 17
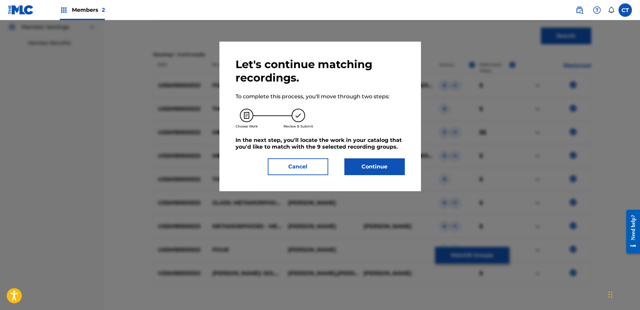
click at [377, 172] on button "Continue" at bounding box center [374, 166] width 60 height 17
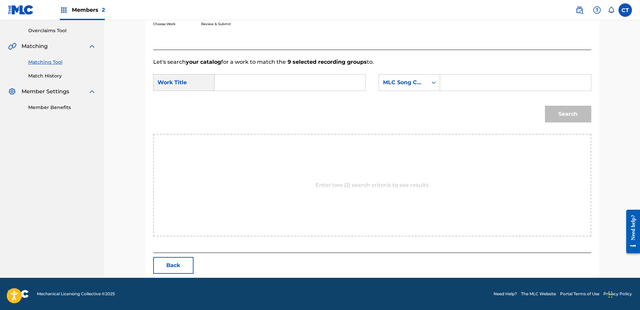
scroll to position [137, 0]
click at [244, 81] on input "Search Form" at bounding box center [289, 83] width 139 height 16
type input "metamorphosis 4"
click at [416, 81] on div "MLC Song Code" at bounding box center [403, 83] width 41 height 8
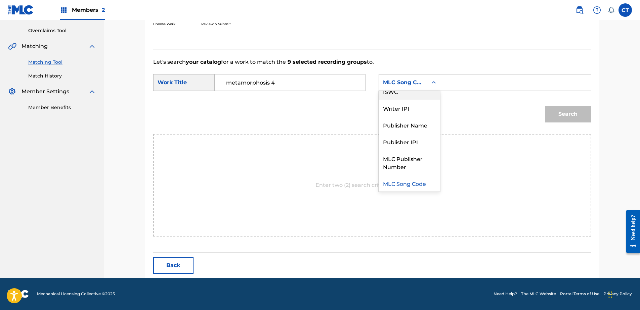
scroll to position [0, 0]
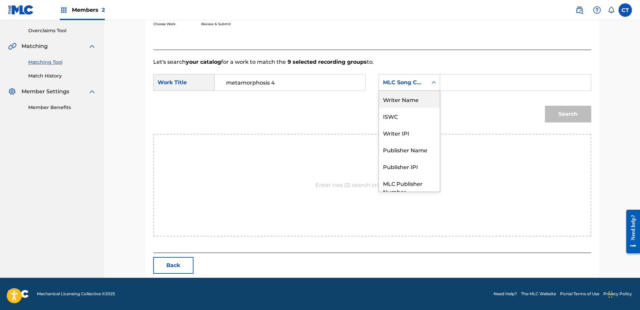
click at [403, 94] on div "Writer Name" at bounding box center [409, 99] width 61 height 17
click at [453, 82] on input "Search Form" at bounding box center [515, 83] width 139 height 16
type input "glass"
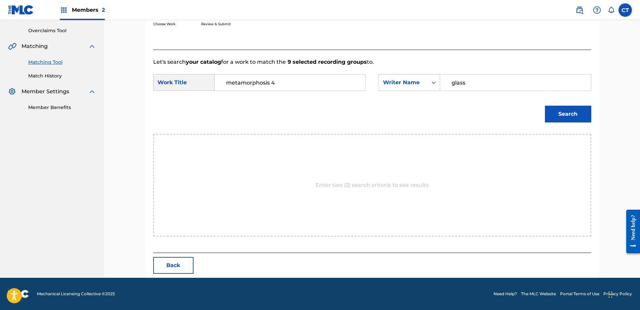
click at [549, 116] on button "Search" at bounding box center [568, 114] width 46 height 17
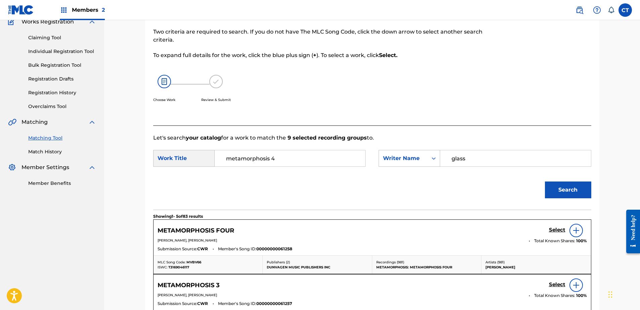
scroll to position [137, 0]
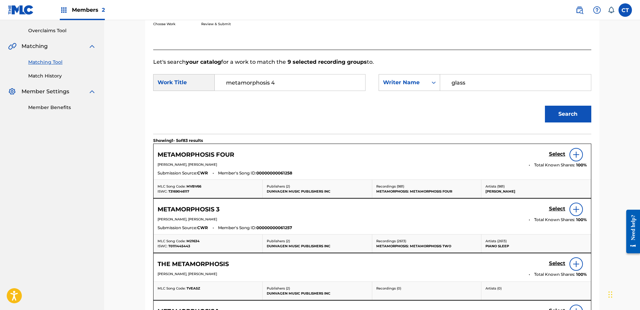
click at [551, 154] on h5 "Select" at bounding box center [557, 154] width 16 height 6
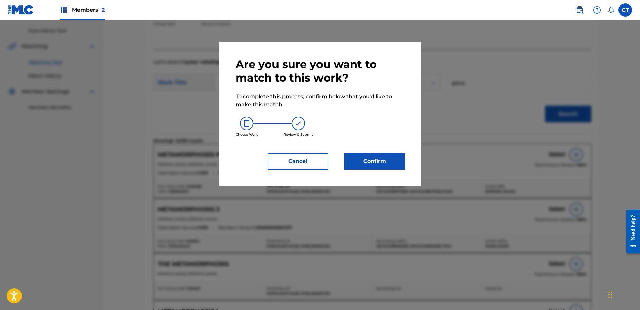
click at [368, 158] on button "Confirm" at bounding box center [374, 161] width 60 height 17
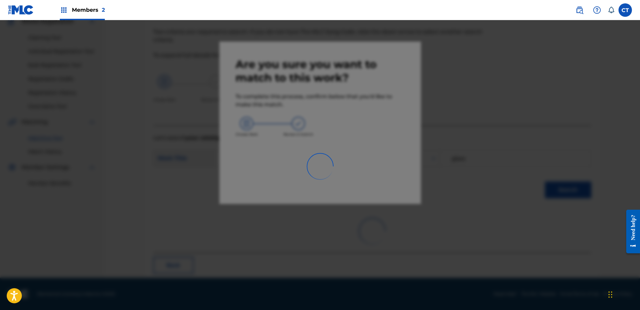
scroll to position [18, 0]
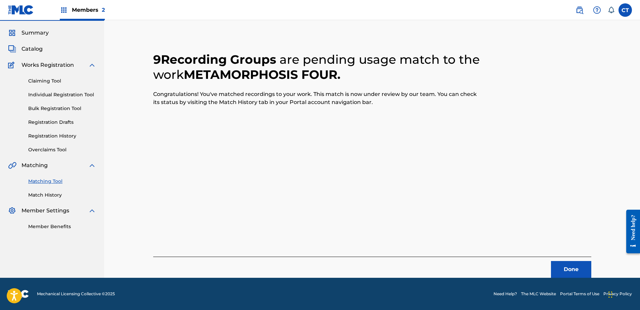
click at [579, 265] on button "Done" at bounding box center [571, 269] width 40 height 17
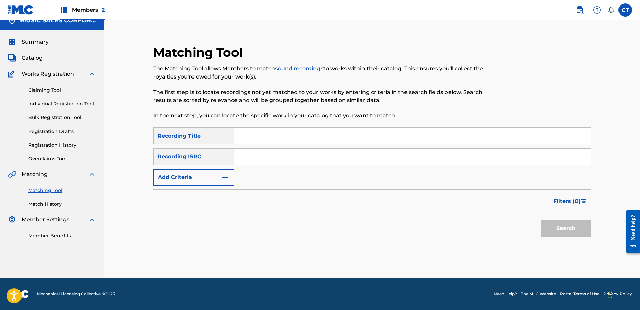
scroll to position [0, 0]
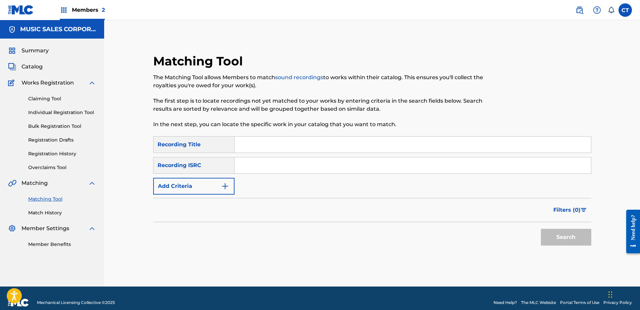
drag, startPoint x: 22, startPoint y: 260, endPoint x: 55, endPoint y: 210, distance: 59.2
click at [22, 260] on nav "MUSIC SALES CORPORATION Summary Catalog Works Registration Claiming Tool Indivi…" at bounding box center [52, 153] width 104 height 267
paste input "USSM18900554"
type input "USSM18900554"
click at [553, 233] on button "Search" at bounding box center [566, 237] width 50 height 17
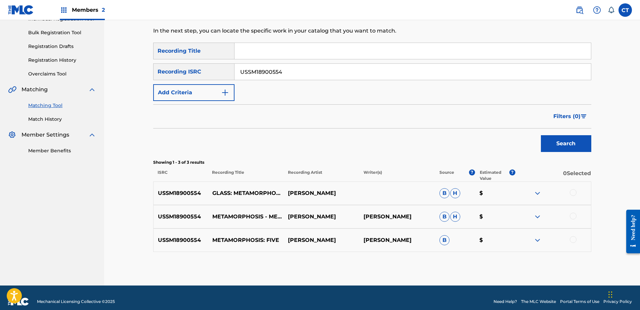
scroll to position [101, 0]
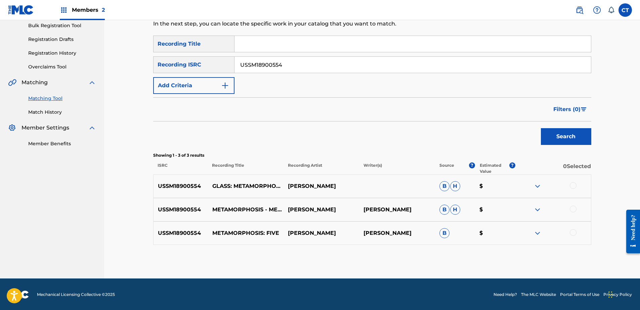
drag, startPoint x: 570, startPoint y: 186, endPoint x: 570, endPoint y: 190, distance: 4.0
click at [570, 186] on div at bounding box center [572, 185] width 7 height 7
click at [574, 210] on div at bounding box center [572, 209] width 7 height 7
click at [571, 233] on div at bounding box center [572, 232] width 7 height 7
click at [477, 260] on button "Match 3 Groups" at bounding box center [472, 255] width 74 height 17
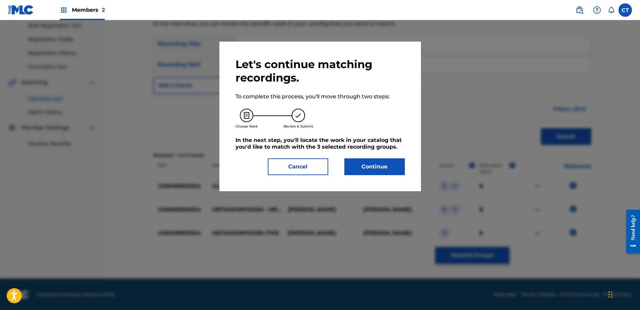
click at [364, 171] on button "Continue" at bounding box center [374, 166] width 60 height 17
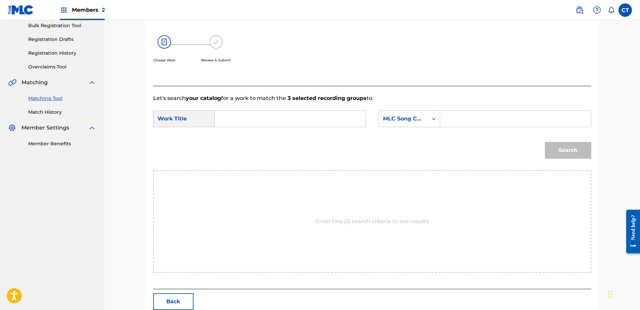
click at [255, 123] on input "Search Form" at bounding box center [289, 119] width 139 height 16
type input "metamorphosis 5"
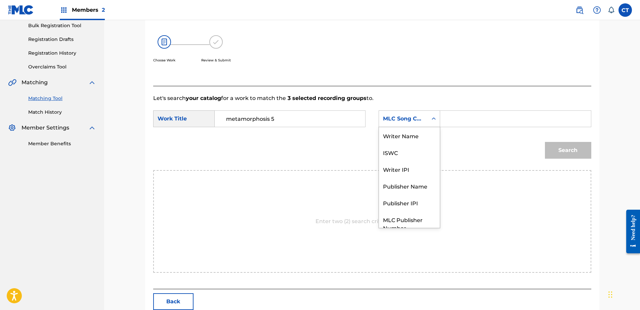
click at [407, 121] on div "MLC Song Code" at bounding box center [403, 119] width 41 height 8
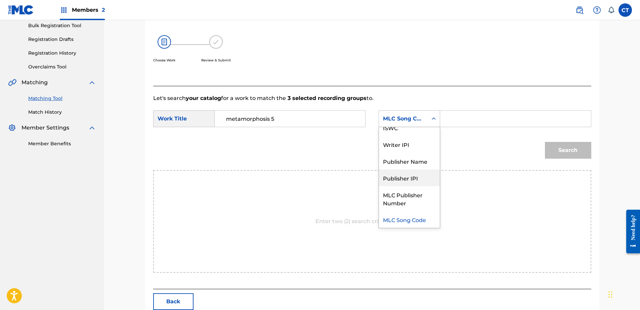
scroll to position [0, 0]
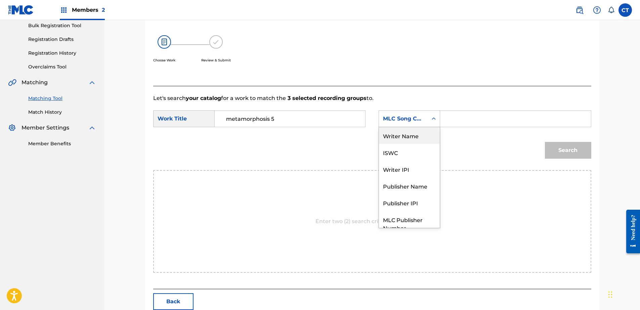
click at [398, 132] on div "Writer Name" at bounding box center [409, 135] width 61 height 17
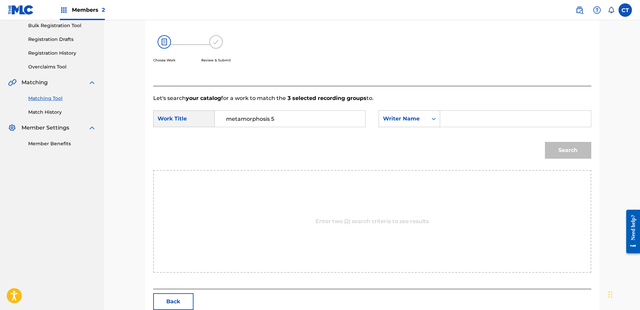
click at [481, 118] on input "Search Form" at bounding box center [515, 119] width 139 height 16
type input "glass"
click at [550, 146] on button "Search" at bounding box center [568, 150] width 46 height 17
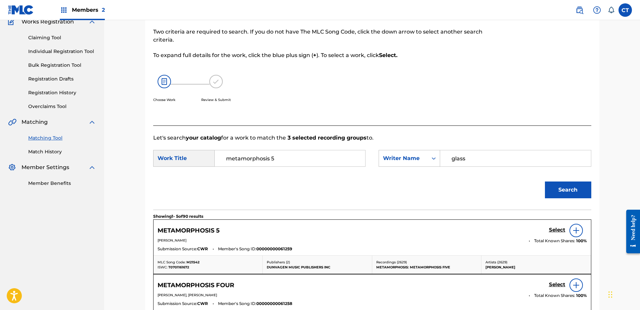
scroll to position [101, 0]
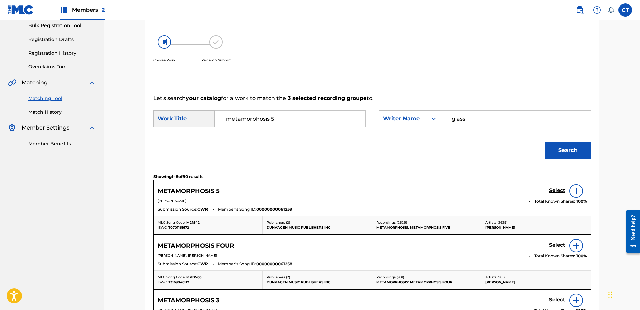
click at [549, 189] on h5 "Select" at bounding box center [557, 190] width 16 height 6
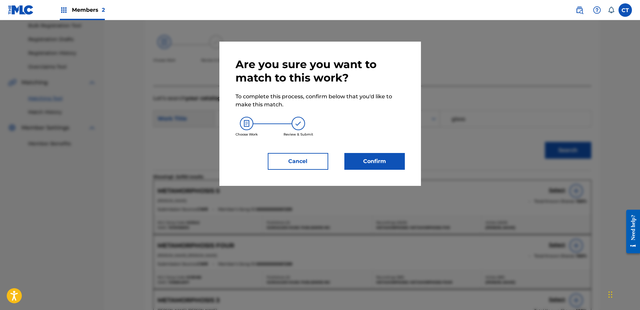
click at [382, 164] on button "Confirm" at bounding box center [374, 161] width 60 height 17
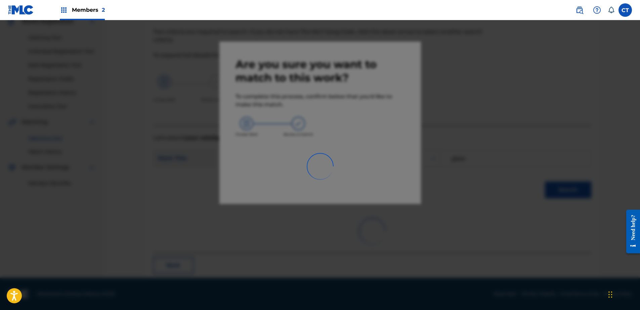
scroll to position [18, 0]
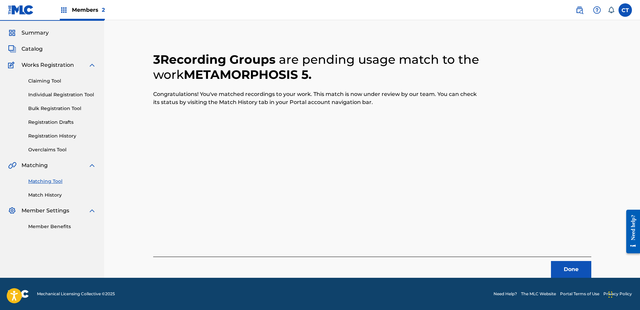
click at [566, 264] on button "Done" at bounding box center [571, 269] width 40 height 17
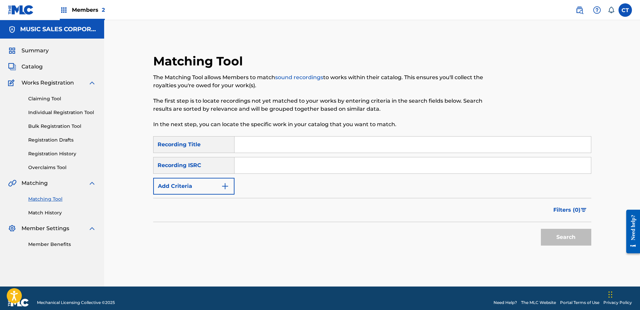
click at [26, 262] on nav "MUSIC SALES CORPORATION Summary Catalog Works Registration Claiming Tool Indivi…" at bounding box center [52, 153] width 104 height 267
paste input "USSM10011139"
type input "USSM10011139"
click at [554, 236] on button "Search" at bounding box center [566, 237] width 50 height 17
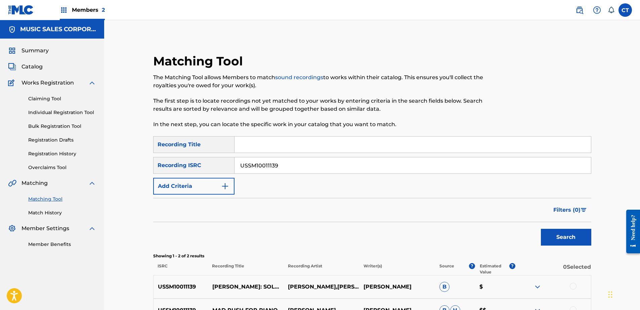
drag, startPoint x: 31, startPoint y: 251, endPoint x: 41, endPoint y: 231, distance: 22.2
click at [31, 251] on div "Summary Catalog Works Registration Claiming Tool Individual Registration Tool B…" at bounding box center [52, 148] width 104 height 218
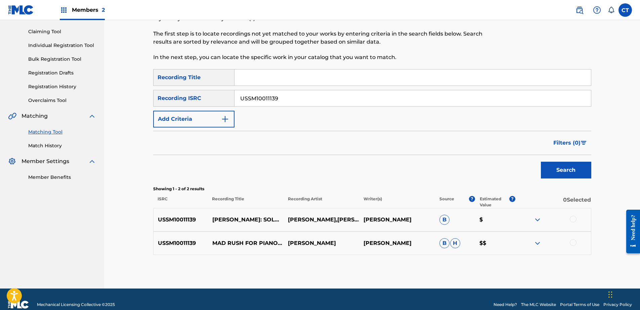
click at [568, 220] on div at bounding box center [553, 220] width 76 height 8
click at [570, 219] on div at bounding box center [572, 219] width 7 height 7
click at [574, 238] on div "USSM10011139 MAD RUSH FOR PIANO (ORGAN) (1979) [PERSON_NAME] [PERSON_NAME] [PER…" at bounding box center [372, 244] width 438 height 24
click at [571, 243] on div at bounding box center [572, 242] width 7 height 7
click at [498, 255] on button "Match 2 Groups" at bounding box center [472, 255] width 74 height 17
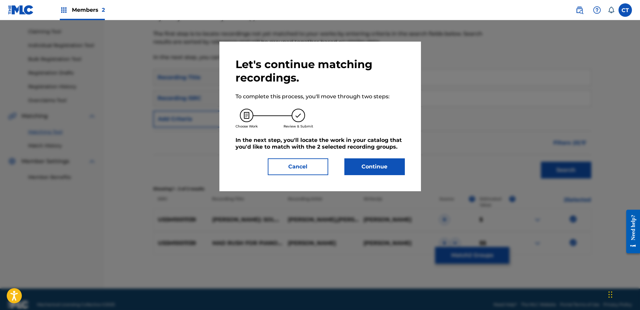
click at [375, 163] on button "Continue" at bounding box center [374, 166] width 60 height 17
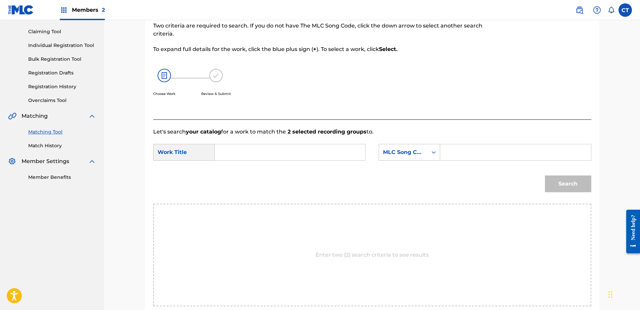
click at [303, 156] on input "Search Form" at bounding box center [289, 152] width 139 height 16
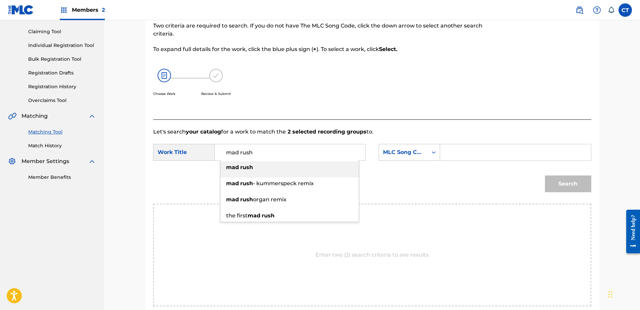
type input "mad rush"
click at [310, 175] on li "mad rush" at bounding box center [289, 169] width 138 height 16
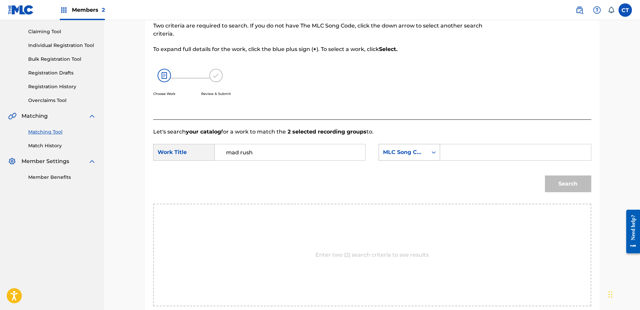
click at [386, 156] on div "MLC Song Code" at bounding box center [403, 152] width 41 height 8
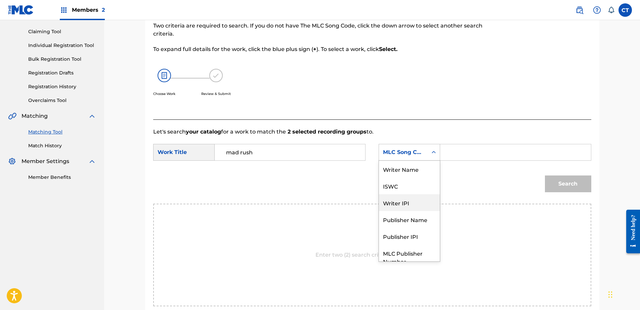
scroll to position [0, 0]
click at [406, 170] on div "Writer Name" at bounding box center [409, 169] width 61 height 17
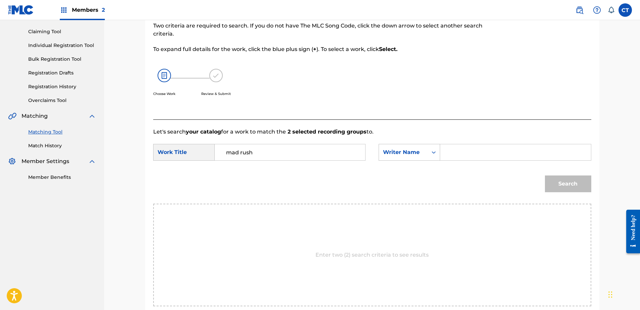
click at [511, 156] on input "Search Form" at bounding box center [515, 152] width 139 height 16
type input "glass"
click at [548, 183] on button "Search" at bounding box center [568, 184] width 46 height 17
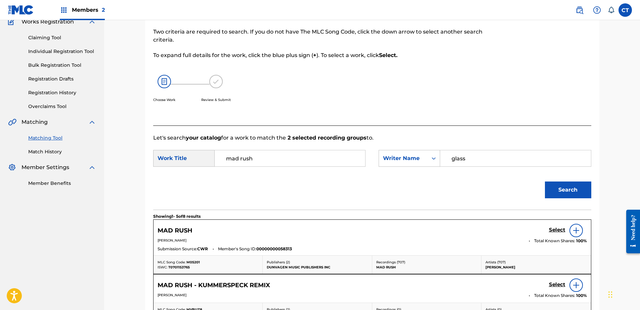
scroll to position [67, 0]
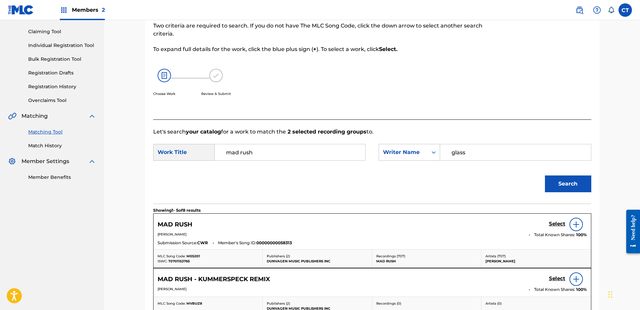
click at [550, 225] on h5 "Select" at bounding box center [557, 224] width 16 height 6
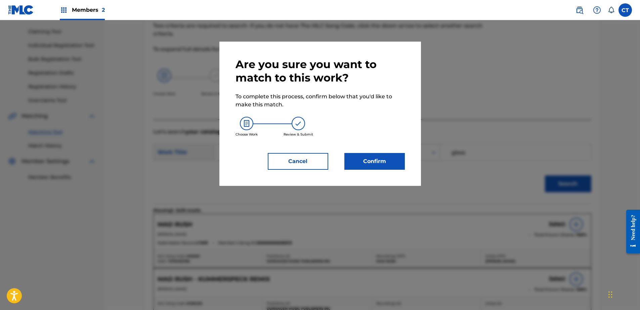
click at [365, 163] on button "Confirm" at bounding box center [374, 161] width 60 height 17
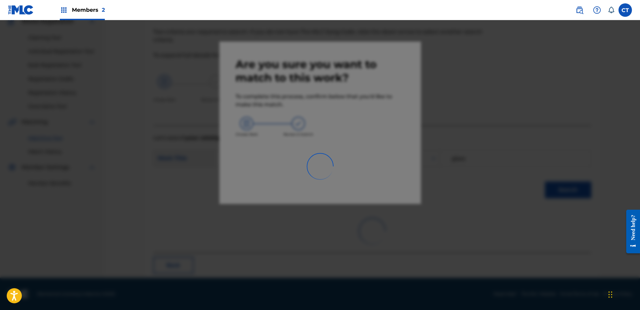
scroll to position [18, 0]
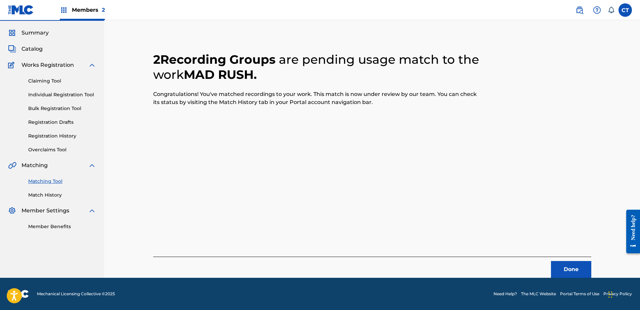
click at [573, 268] on button "Done" at bounding box center [571, 269] width 40 height 17
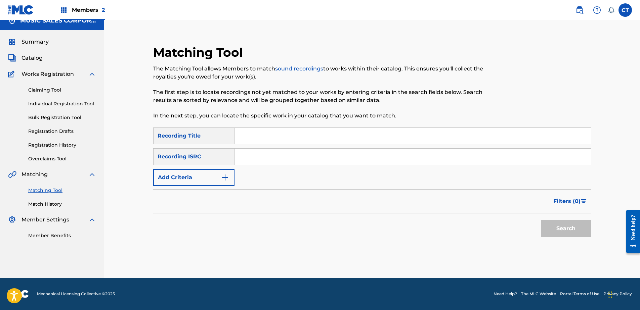
scroll to position [0, 0]
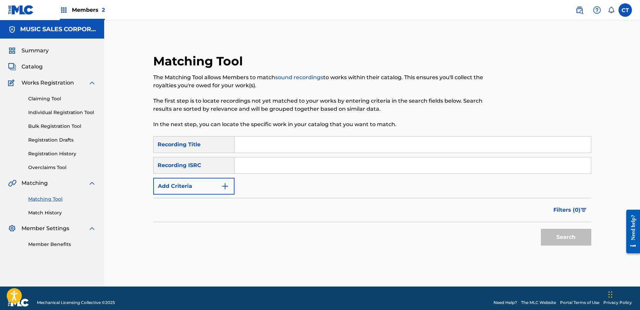
drag, startPoint x: 32, startPoint y: 255, endPoint x: 105, endPoint y: 177, distance: 107.4
click at [32, 255] on div "Summary Catalog Works Registration Claiming Tool Individual Registration Tool B…" at bounding box center [52, 148] width 104 height 218
paste input "USSM10011140"
type input "USSM10011140"
click at [553, 243] on button "Search" at bounding box center [566, 237] width 50 height 17
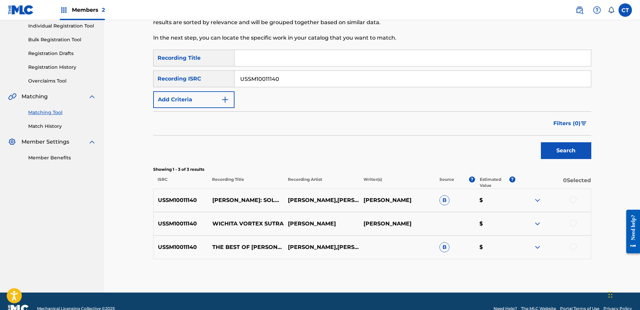
scroll to position [101, 0]
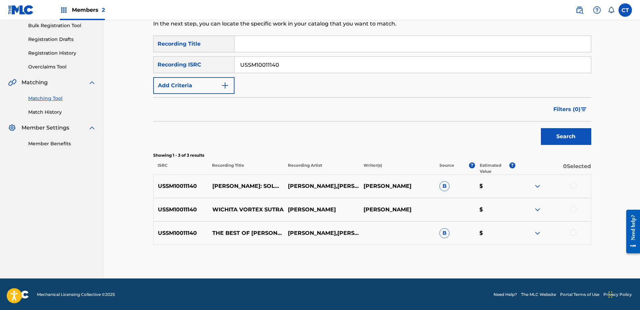
click at [572, 184] on div at bounding box center [572, 185] width 7 height 7
click at [573, 207] on div at bounding box center [572, 209] width 7 height 7
click at [572, 235] on div at bounding box center [572, 232] width 7 height 7
click at [500, 249] on button "Match 3 Groups" at bounding box center [472, 255] width 74 height 17
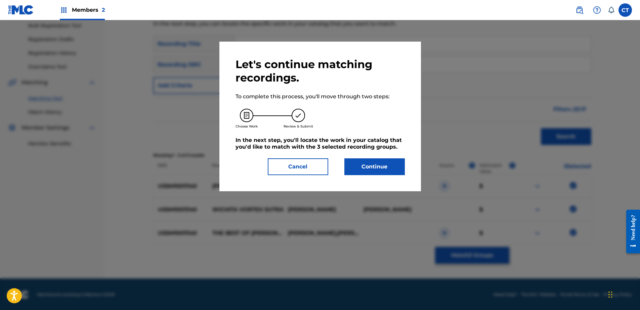
click at [389, 169] on button "Continue" at bounding box center [374, 166] width 60 height 17
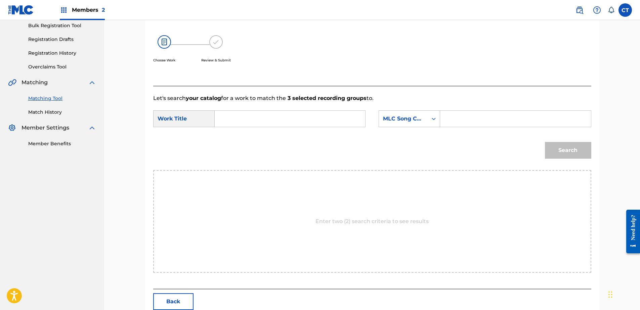
click at [260, 125] on input "Search Form" at bounding box center [289, 119] width 139 height 16
type input "[DEMOGRAPHIC_DATA]"
click at [403, 125] on div "MLC Song Code" at bounding box center [403, 118] width 49 height 13
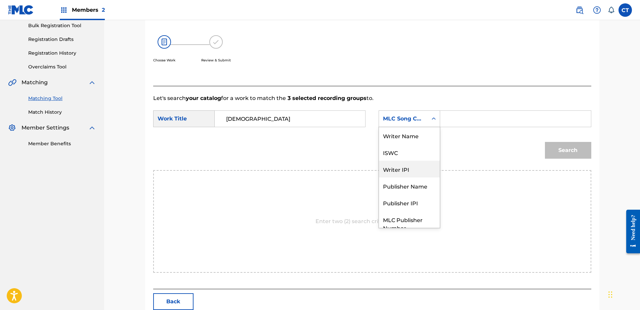
scroll to position [0, 0]
click at [401, 138] on div "Writer Name" at bounding box center [409, 135] width 61 height 17
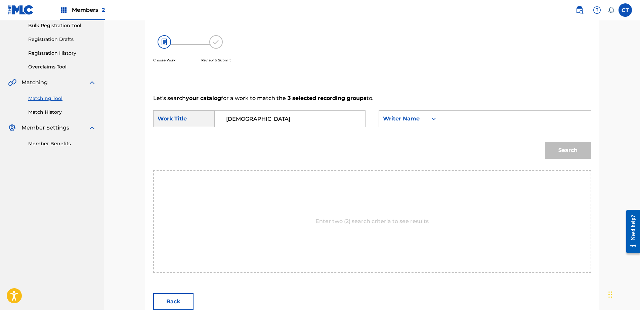
click at [475, 119] on input "Search Form" at bounding box center [515, 119] width 139 height 16
type input "glass"
click at [553, 147] on button "Search" at bounding box center [568, 150] width 46 height 17
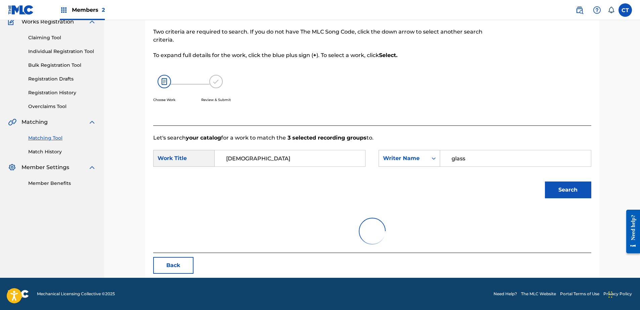
scroll to position [32, 0]
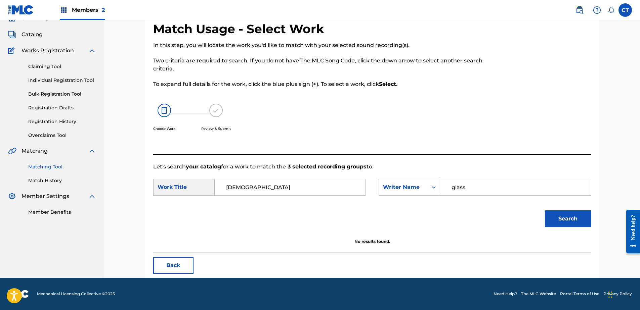
drag, startPoint x: 33, startPoint y: 253, endPoint x: 36, endPoint y: 252, distance: 3.4
click at [33, 253] on nav "MUSIC SALES CORPORATION Summary Catalog Works Registration Claiming Tool Indivi…" at bounding box center [52, 133] width 104 height 290
click at [235, 190] on input "[DEMOGRAPHIC_DATA]" at bounding box center [289, 187] width 139 height 16
click at [545, 210] on button "Search" at bounding box center [568, 218] width 46 height 17
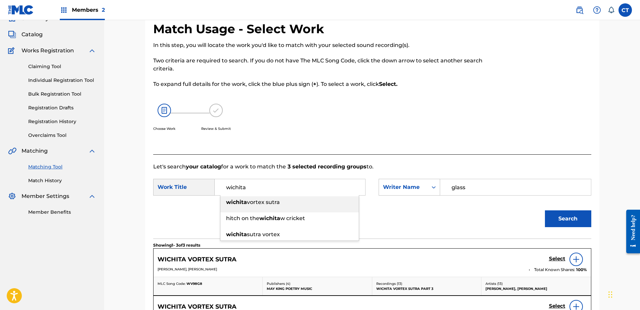
click at [256, 204] on span "vortex sutra" at bounding box center [263, 202] width 33 height 6
type input "wichita vortex sutra"
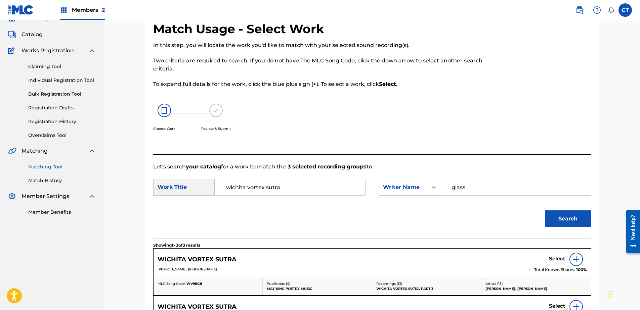
click at [552, 262] on link "Select" at bounding box center [557, 259] width 16 height 7
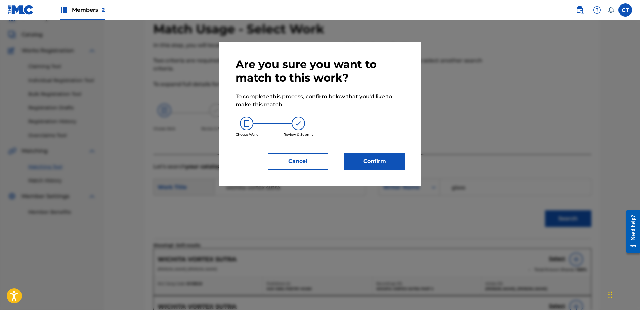
click at [362, 161] on button "Confirm" at bounding box center [374, 161] width 60 height 17
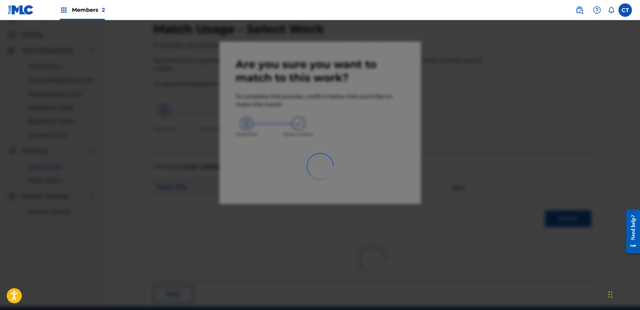
scroll to position [18, 0]
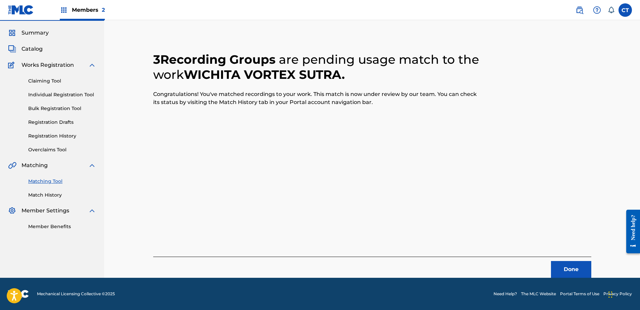
click at [574, 273] on button "Done" at bounding box center [571, 269] width 40 height 17
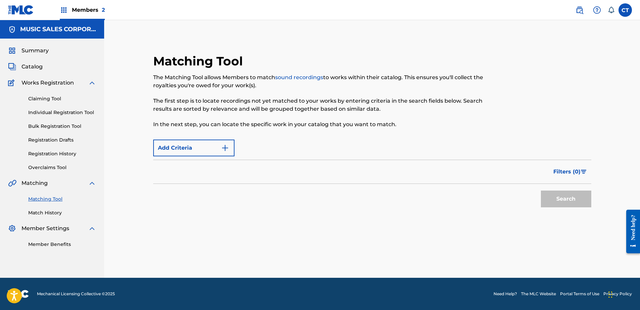
scroll to position [0, 0]
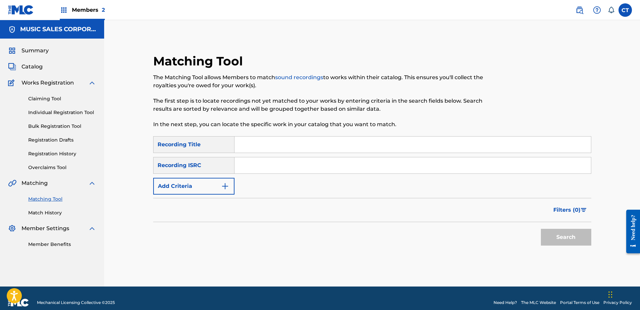
paste input "US65R0660501"
click at [540, 241] on div "Search" at bounding box center [564, 235] width 54 height 27
drag, startPoint x: 540, startPoint y: 241, endPoint x: 548, endPoint y: 240, distance: 7.8
click at [548, 240] on button "Search" at bounding box center [566, 237] width 50 height 17
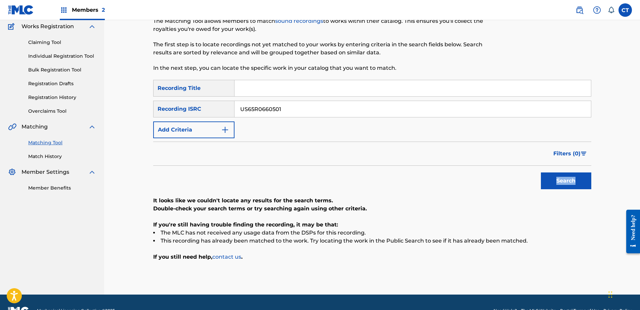
scroll to position [73, 0]
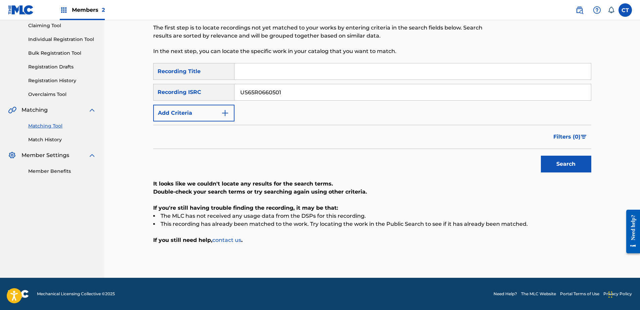
click at [319, 91] on input "US65R0660501" at bounding box center [412, 92] width 356 height 16
paste input "2"
type input "US65R0660502"
click at [553, 163] on button "Search" at bounding box center [566, 164] width 50 height 17
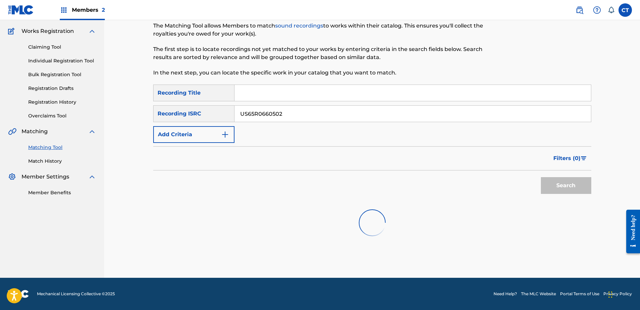
scroll to position [54, 0]
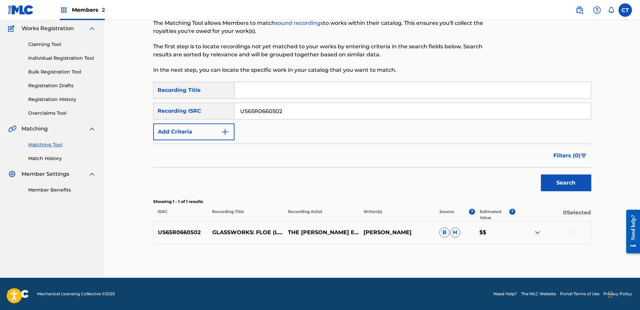
click at [577, 233] on div at bounding box center [553, 233] width 76 height 8
click at [575, 233] on div at bounding box center [572, 232] width 7 height 7
click at [497, 248] on button "Match 1 Group" at bounding box center [472, 255] width 74 height 17
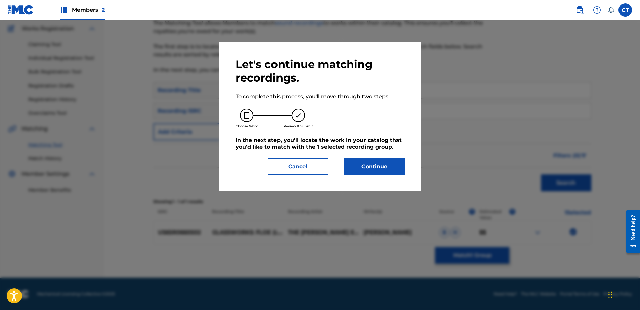
drag, startPoint x: 376, startPoint y: 161, endPoint x: 379, endPoint y: 169, distance: 8.5
click at [379, 169] on button "Continue" at bounding box center [374, 166] width 60 height 17
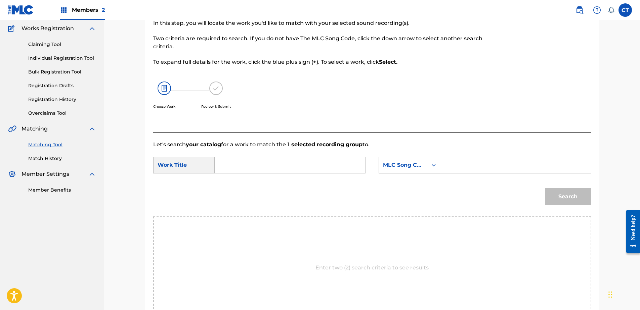
click at [245, 162] on input "Search Form" at bounding box center [289, 165] width 139 height 16
type input "glassworks floe"
click at [426, 167] on div "MLC Song Code" at bounding box center [403, 165] width 49 height 13
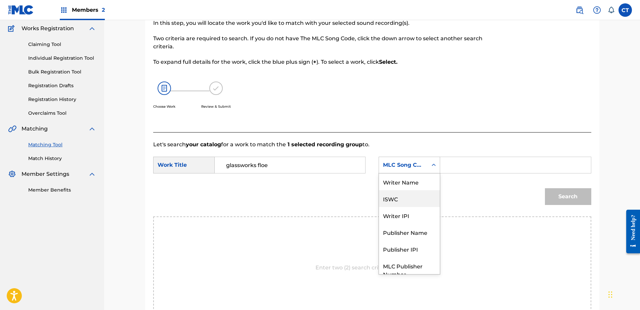
scroll to position [0, 0]
click at [411, 174] on div "Writer Name" at bounding box center [409, 182] width 61 height 17
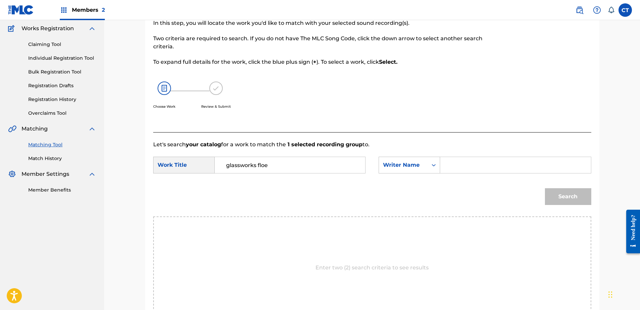
drag, startPoint x: 458, startPoint y: 167, endPoint x: 463, endPoint y: 170, distance: 6.2
click at [458, 167] on input "Search Form" at bounding box center [515, 165] width 139 height 16
type input "glass"
click at [568, 195] on button "Search" at bounding box center [568, 196] width 46 height 17
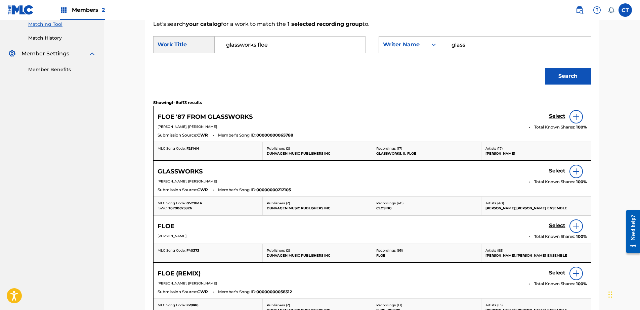
scroll to position [189, 0]
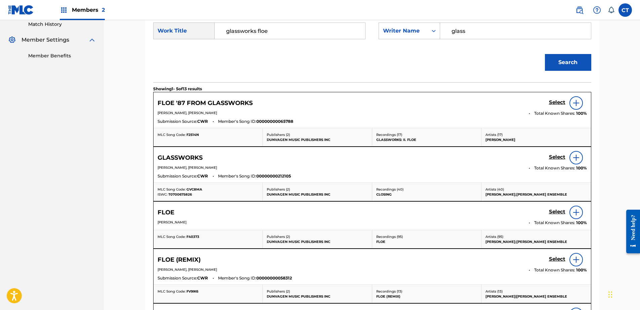
click at [553, 106] on h5 "Select" at bounding box center [557, 102] width 16 height 6
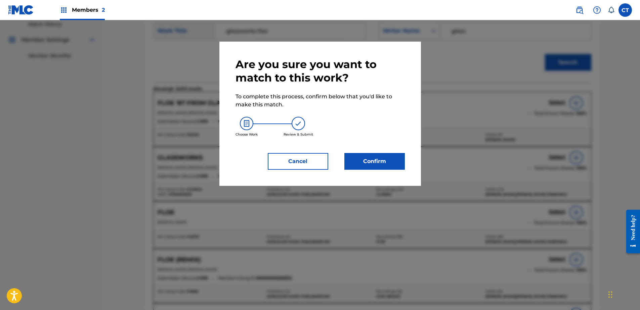
click at [380, 151] on div "Are you sure you want to match to this work? To complete this process, confirm …" at bounding box center [319, 114] width 169 height 112
click at [380, 158] on button "Confirm" at bounding box center [374, 161] width 60 height 17
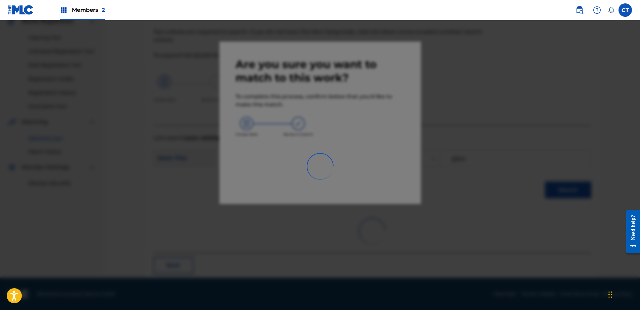
scroll to position [18, 0]
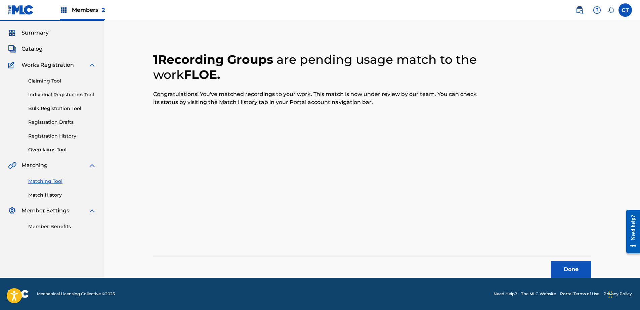
click at [551, 271] on button "Done" at bounding box center [571, 269] width 40 height 17
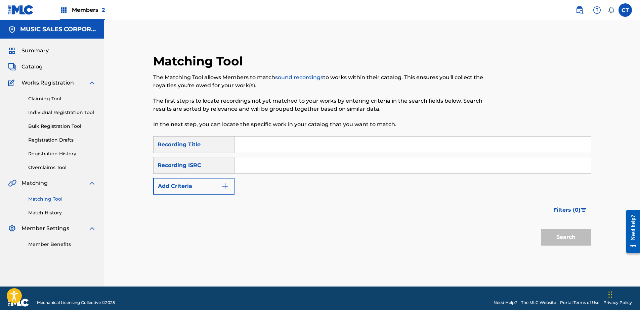
paste input "US65R0660503"
click at [561, 243] on button "Search" at bounding box center [566, 237] width 50 height 17
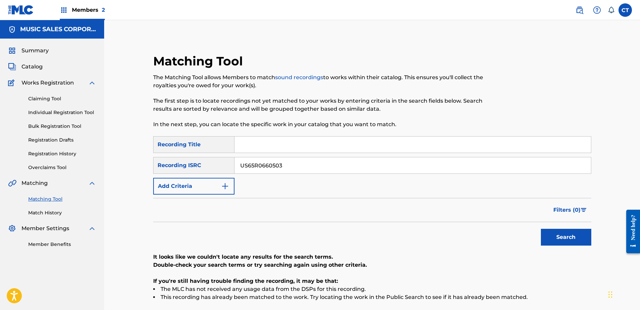
click at [23, 275] on nav "MUSIC SALES CORPORATION Summary Catalog Works Registration Claiming Tool Indivi…" at bounding box center [52, 185] width 104 height 331
click at [285, 168] on input "US65R0660503" at bounding box center [412, 165] width 356 height 16
type input "US65R0660504"
click at [541, 229] on button "Search" at bounding box center [566, 237] width 50 height 17
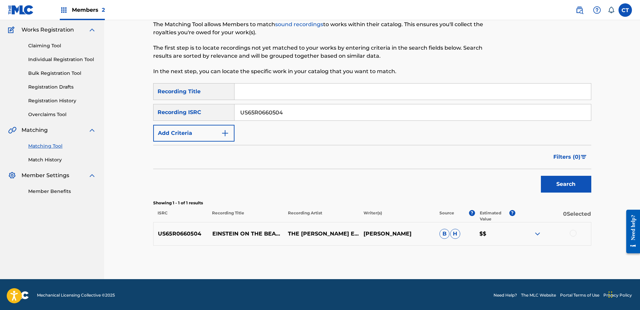
scroll to position [54, 0]
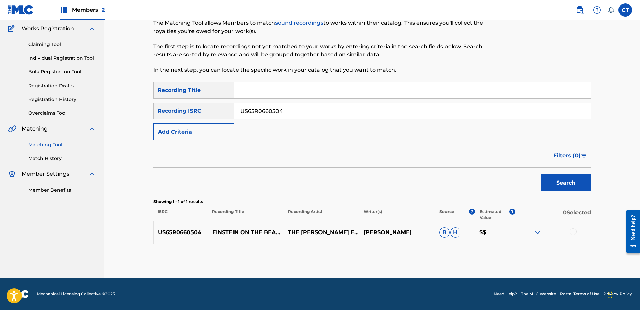
click at [571, 233] on div at bounding box center [572, 232] width 7 height 7
click at [476, 255] on button "Match 1 Group" at bounding box center [472, 255] width 74 height 17
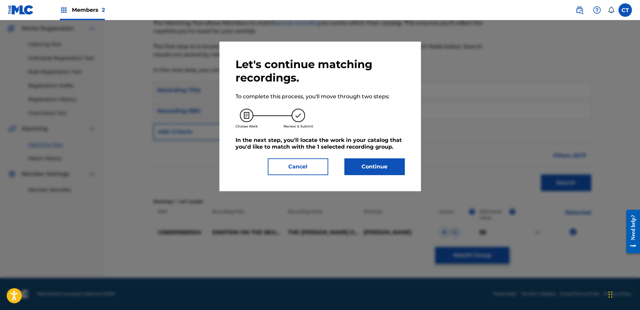
click at [388, 177] on div "Let's continue matching recordings. To complete this process, you'll move throu…" at bounding box center [319, 117] width 201 height 150
click at [387, 173] on button "Continue" at bounding box center [374, 166] width 60 height 17
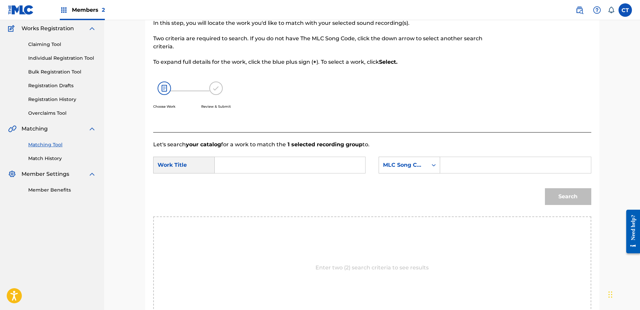
click at [283, 169] on input "Search Form" at bounding box center [289, 165] width 139 height 16
type input "train/spaceship"
click at [396, 161] on div "MLC Song Code" at bounding box center [403, 165] width 49 height 13
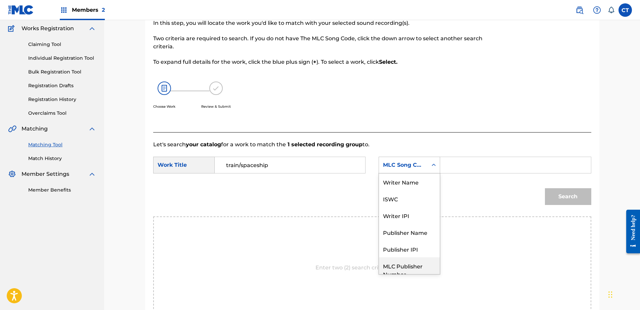
scroll to position [0, 0]
click at [409, 189] on div "Writer Name" at bounding box center [409, 182] width 61 height 17
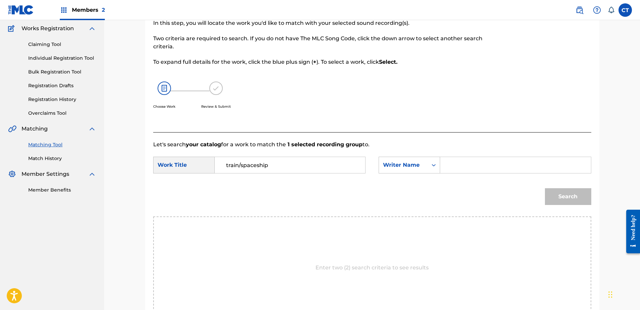
drag, startPoint x: 460, startPoint y: 165, endPoint x: 462, endPoint y: 170, distance: 5.9
click at [460, 165] on input "Search Form" at bounding box center [515, 165] width 139 height 16
type input "glass"
click at [561, 191] on button "Search" at bounding box center [568, 196] width 46 height 17
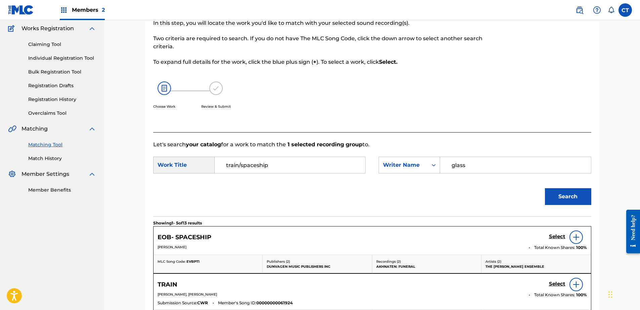
click at [307, 161] on input "train/spaceship" at bounding box center [289, 165] width 139 height 16
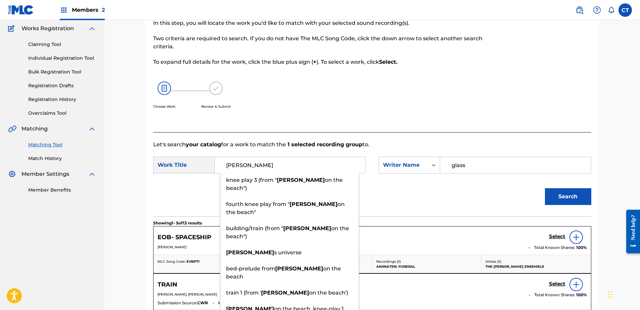
type input "einstein on the beach"
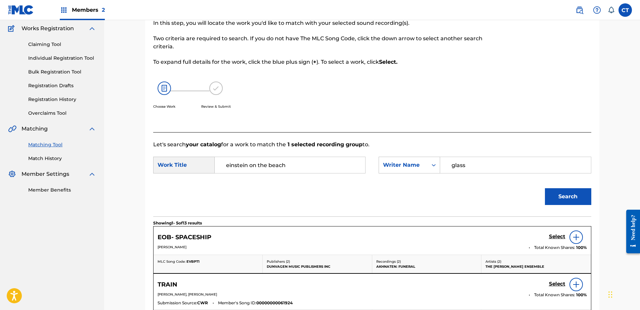
click at [566, 197] on button "Search" at bounding box center [568, 196] width 46 height 17
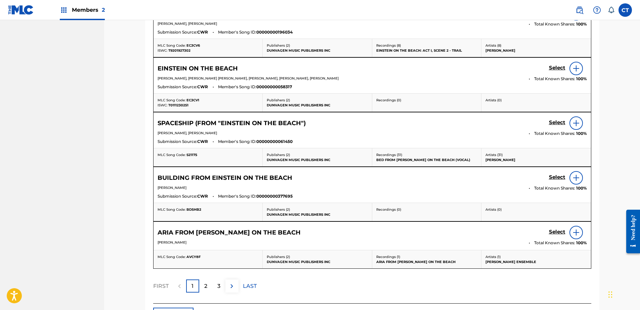
scroll to position [289, 0]
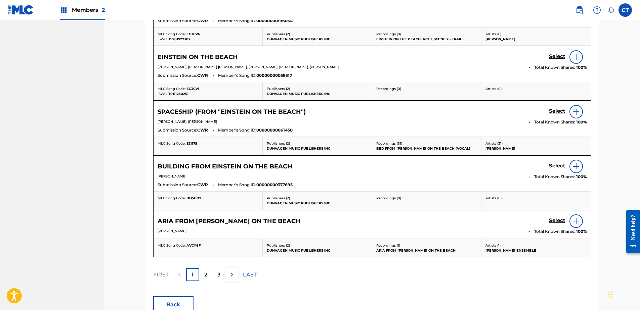
click at [207, 278] on div "2" at bounding box center [205, 274] width 13 height 13
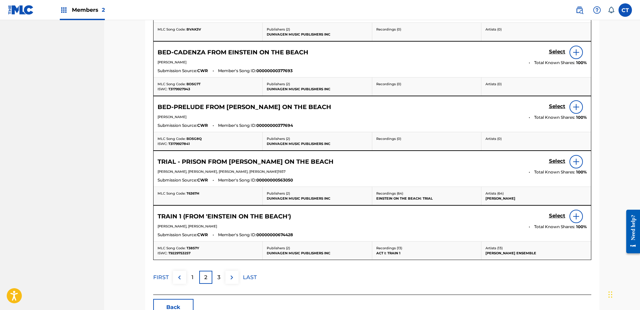
scroll to position [323, 0]
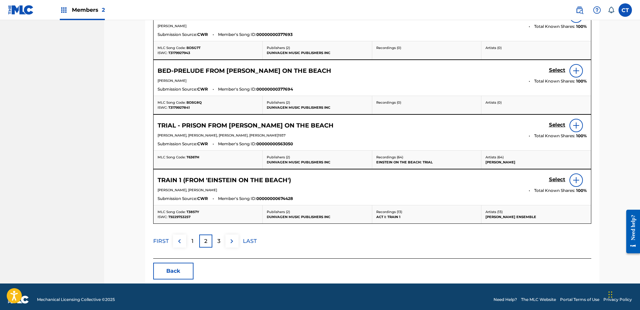
click at [215, 245] on div "3" at bounding box center [218, 241] width 13 height 13
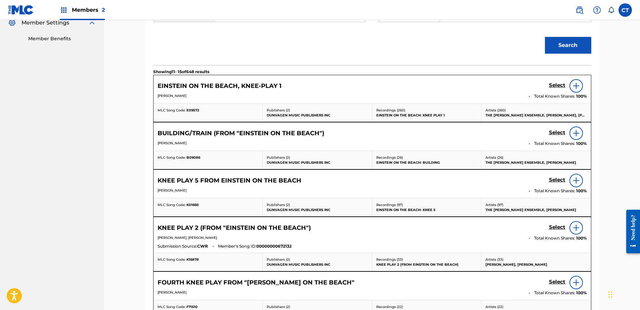
scroll to position [172, 0]
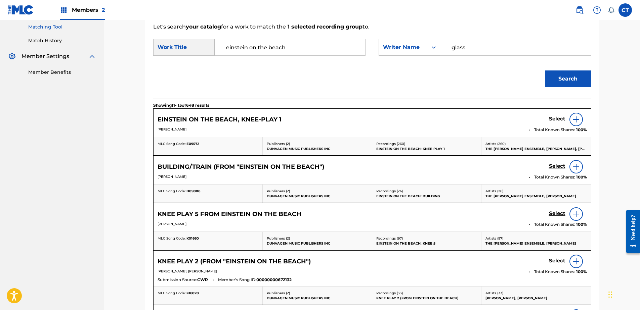
click at [557, 122] on h5 "Select" at bounding box center [557, 119] width 16 height 6
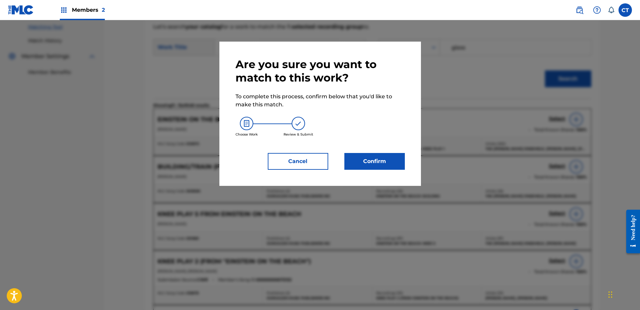
click at [381, 162] on button "Confirm" at bounding box center [374, 161] width 60 height 17
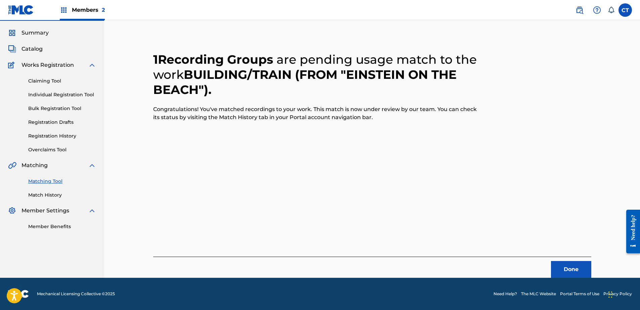
scroll to position [18, 0]
click at [556, 266] on button "Done" at bounding box center [571, 269] width 40 height 17
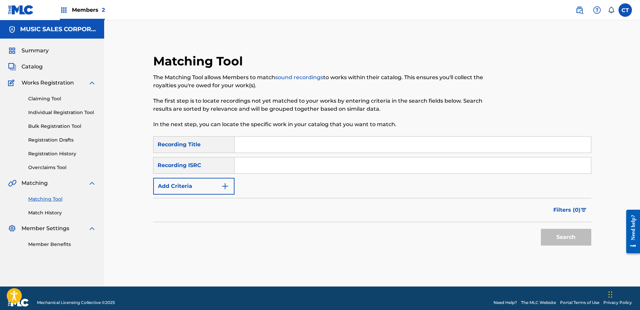
click at [25, 284] on nav "MUSIC SALES CORPORATION Summary Catalog Works Registration Claiming Tool Indivi…" at bounding box center [52, 153] width 104 height 267
drag, startPoint x: 8, startPoint y: 276, endPoint x: 14, endPoint y: 269, distance: 8.9
click at [8, 276] on nav "MUSIC SALES CORPORATION Summary Catalog Works Registration Claiming Tool Indivi…" at bounding box center [52, 153] width 104 height 267
paste input "US65R0660505"
type input "US65R0660505"
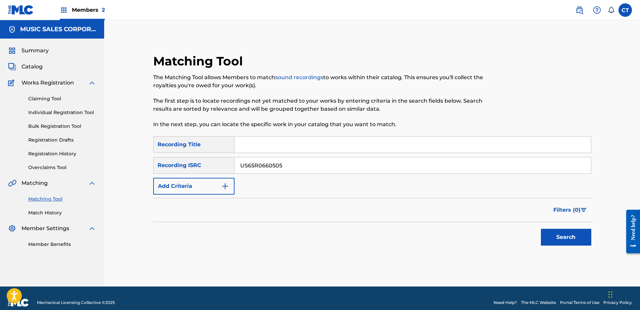
drag, startPoint x: 539, startPoint y: 230, endPoint x: 563, endPoint y: 235, distance: 24.9
click at [544, 231] on div "Search" at bounding box center [564, 235] width 54 height 27
click at [564, 235] on button "Search" at bounding box center [566, 237] width 50 height 17
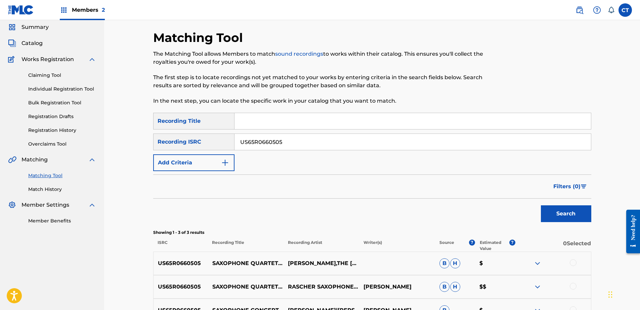
scroll to position [67, 0]
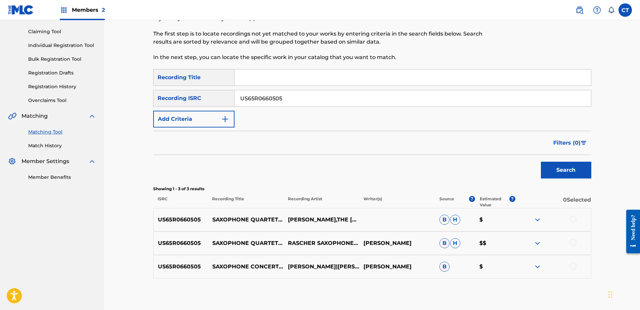
click at [572, 220] on div at bounding box center [572, 219] width 7 height 7
click at [572, 241] on div at bounding box center [572, 242] width 7 height 7
click at [571, 266] on div at bounding box center [572, 266] width 7 height 7
click at [482, 261] on button "Match 3 Groups" at bounding box center [472, 255] width 74 height 17
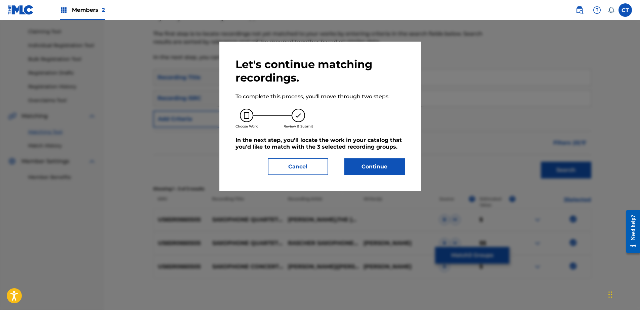
click at [366, 167] on button "Continue" at bounding box center [374, 166] width 60 height 17
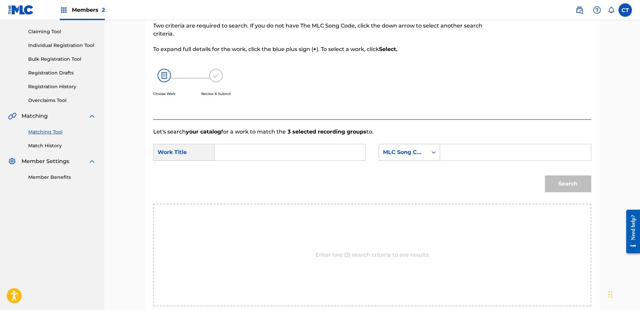
click at [0, 243] on html "Accessibility Screen-Reader Guide, Feedback, and Issue Reporting | New window C…" at bounding box center [320, 88] width 640 height 310
click at [232, 156] on input "Search Form" at bounding box center [289, 152] width 139 height 16
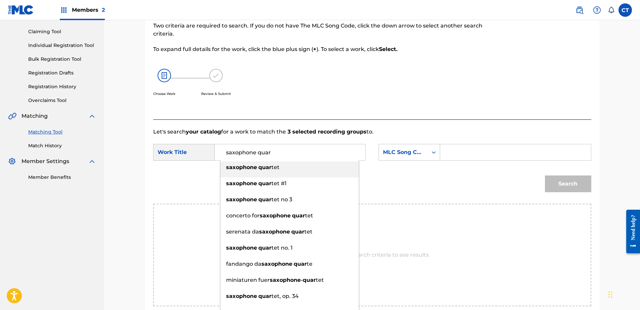
click at [299, 176] on li "saxophone quar tet" at bounding box center [289, 169] width 138 height 16
type input "saxophone quartet"
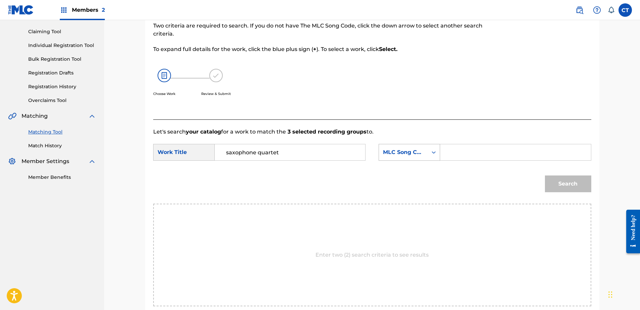
click at [388, 156] on div "MLC Song Code" at bounding box center [403, 152] width 41 height 8
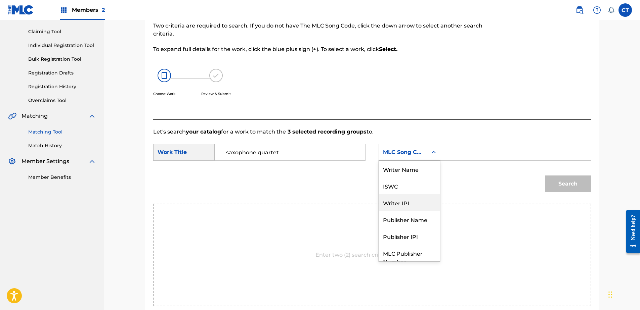
scroll to position [0, 0]
click at [401, 169] on div "Writer Name" at bounding box center [409, 169] width 61 height 17
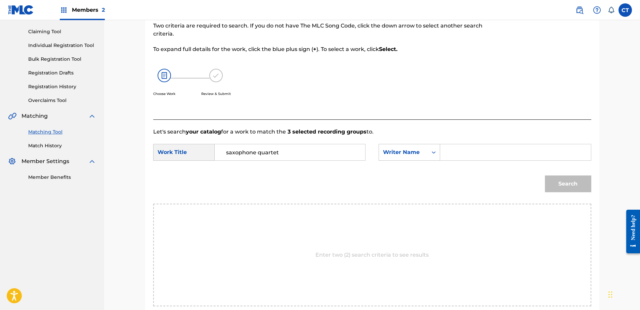
click at [487, 156] on input "Search Form" at bounding box center [515, 152] width 139 height 16
type input "glass"
click at [567, 177] on button "Search" at bounding box center [568, 184] width 46 height 17
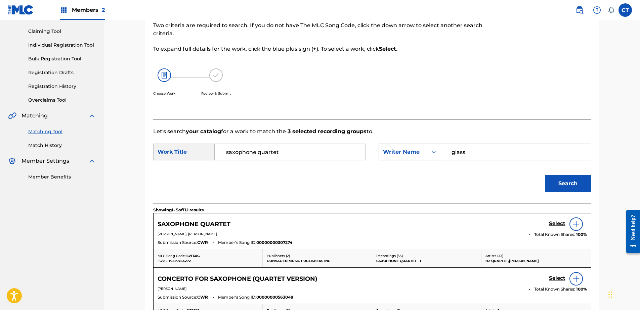
scroll to position [67, 0]
click at [330, 150] on input "saxophone quartet" at bounding box center [289, 152] width 139 height 16
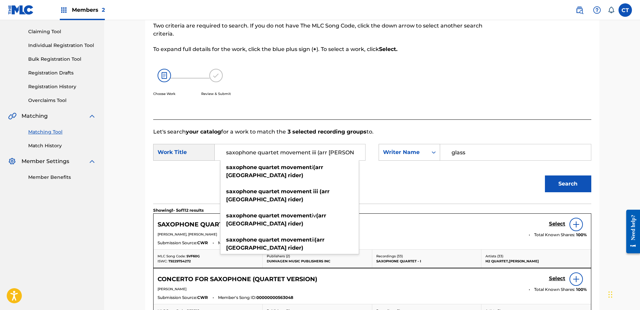
scroll to position [0, 14]
drag, startPoint x: 312, startPoint y: 153, endPoint x: 398, endPoint y: 163, distance: 86.5
click at [398, 163] on div "SearchWithCriteriab3dfe347-691f-4a53-8689-d430eb9df40a Work Title saxophone qua…" at bounding box center [372, 154] width 438 height 21
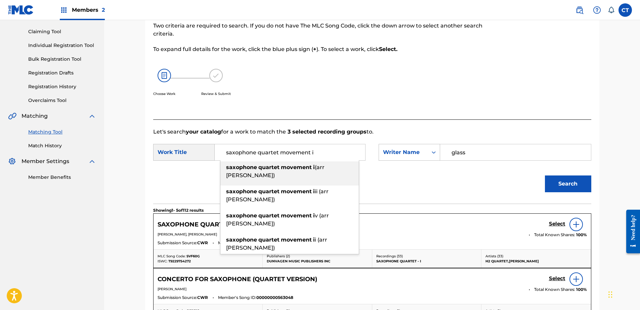
type input "saxophone quartet movement i"
click at [561, 183] on button "Search" at bounding box center [568, 184] width 46 height 17
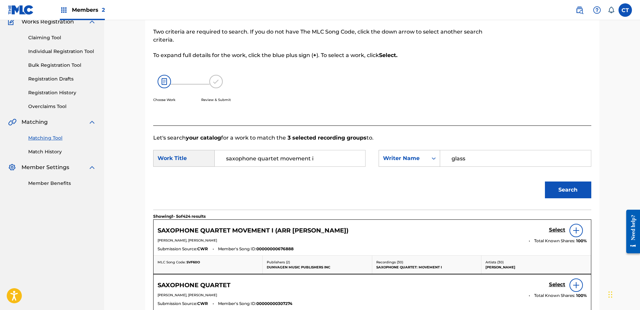
scroll to position [67, 0]
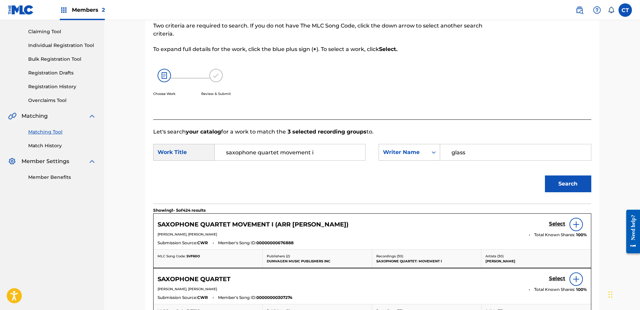
click at [554, 223] on h5 "Select" at bounding box center [557, 224] width 16 height 6
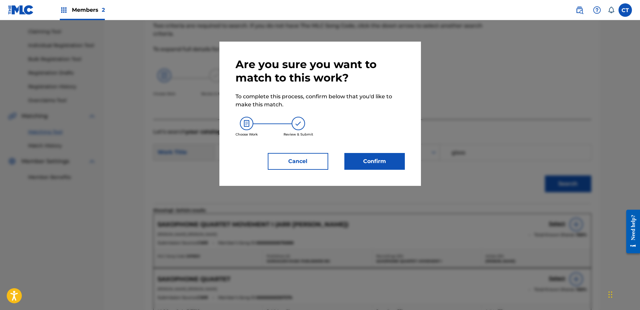
click at [293, 155] on button "Cancel" at bounding box center [298, 161] width 60 height 17
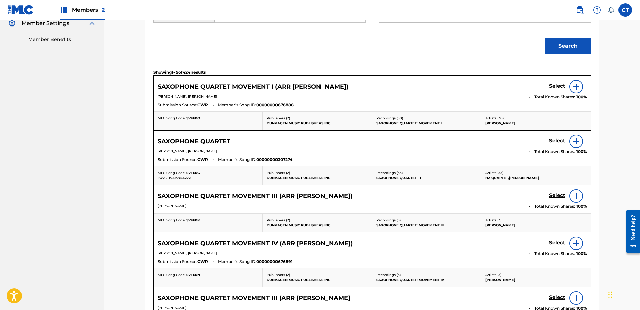
scroll to position [127, 0]
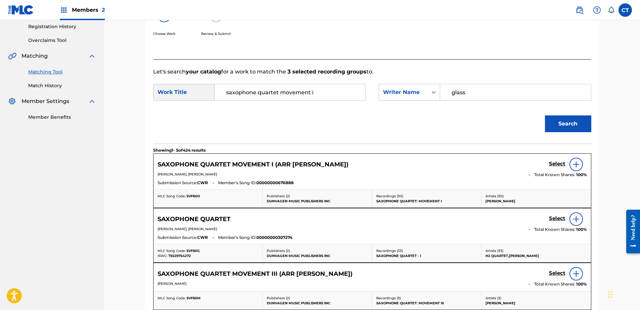
click at [556, 164] on h5 "Select" at bounding box center [557, 164] width 16 height 6
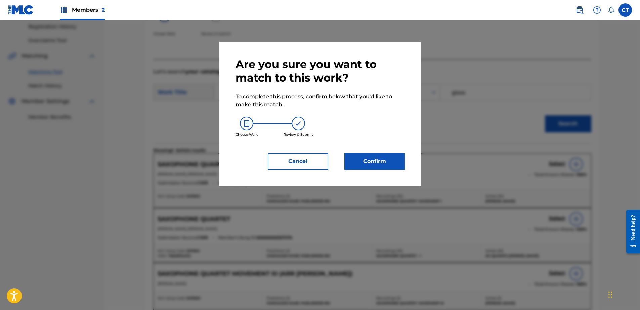
click at [363, 163] on button "Confirm" at bounding box center [374, 161] width 60 height 17
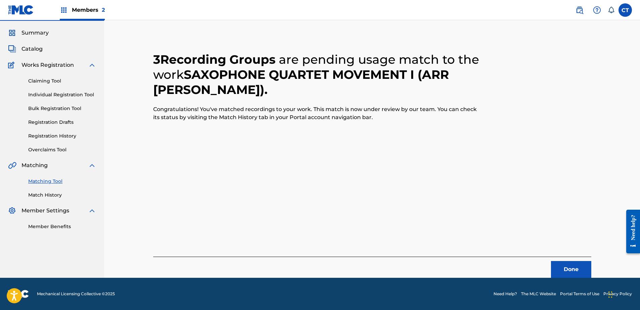
scroll to position [18, 0]
click at [559, 264] on button "Done" at bounding box center [571, 269] width 40 height 17
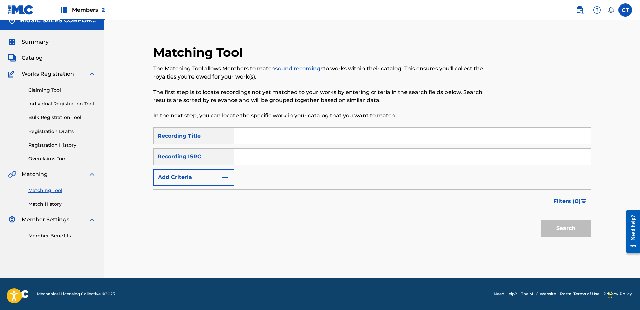
scroll to position [0, 0]
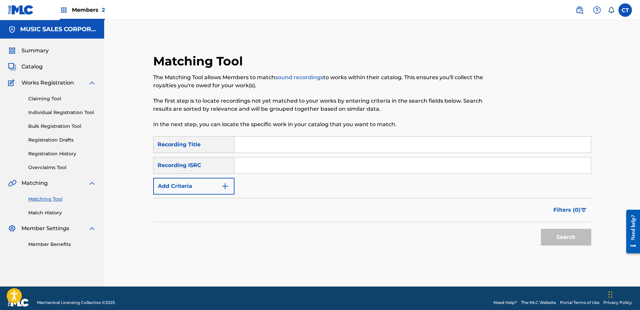
click at [0, 104] on div "Summary Catalog Works Registration Claiming Tool Individual Registration Tool B…" at bounding box center [52, 148] width 104 height 218
drag, startPoint x: 297, startPoint y: 155, endPoint x: 255, endPoint y: 173, distance: 46.0
paste input "US65R0660506"
type input "US65R0660506"
click at [549, 230] on button "Search" at bounding box center [566, 237] width 50 height 17
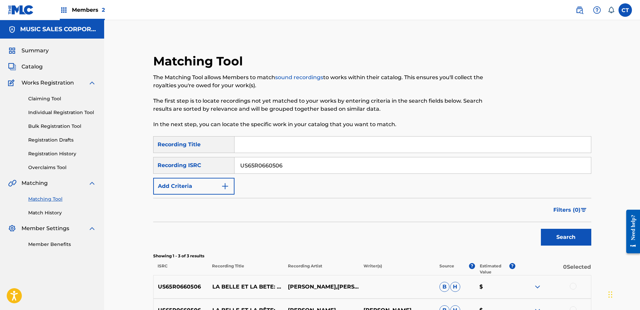
scroll to position [67, 0]
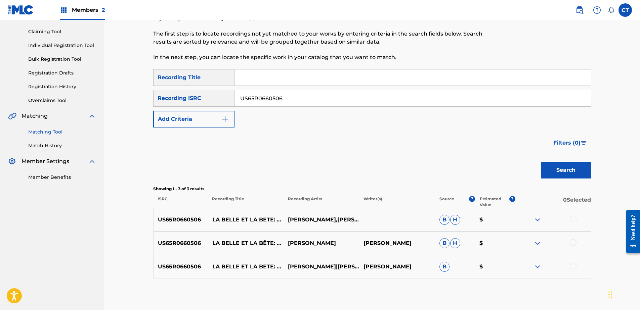
click at [572, 219] on div at bounding box center [572, 219] width 7 height 7
click at [572, 242] on div at bounding box center [572, 242] width 7 height 7
click at [573, 267] on div at bounding box center [572, 266] width 7 height 7
click at [462, 254] on button "Match 3 Groups" at bounding box center [472, 255] width 74 height 17
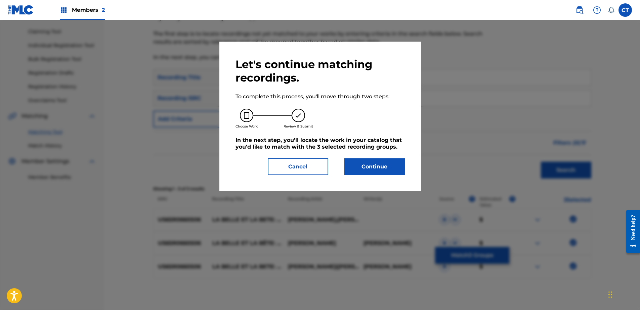
click at [372, 176] on div "Let's continue matching recordings. To complete this process, you'll move throu…" at bounding box center [319, 117] width 201 height 150
click at [371, 170] on button "Continue" at bounding box center [374, 166] width 60 height 17
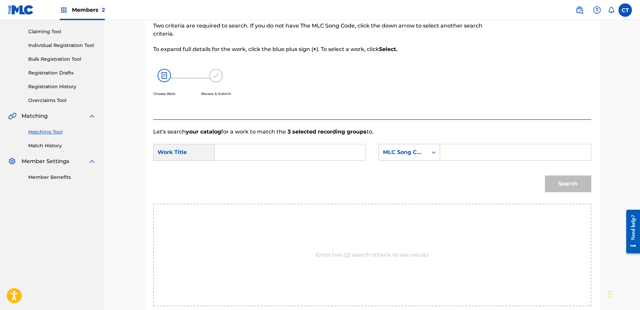
click at [237, 146] on input "Search Form" at bounding box center [289, 152] width 139 height 16
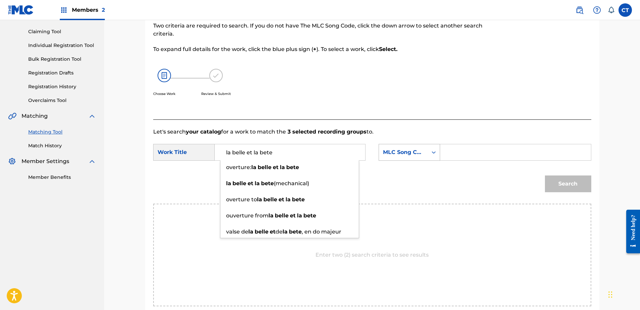
type input "la belle et la bete"
click at [392, 150] on div "MLC Song Code" at bounding box center [403, 152] width 41 height 8
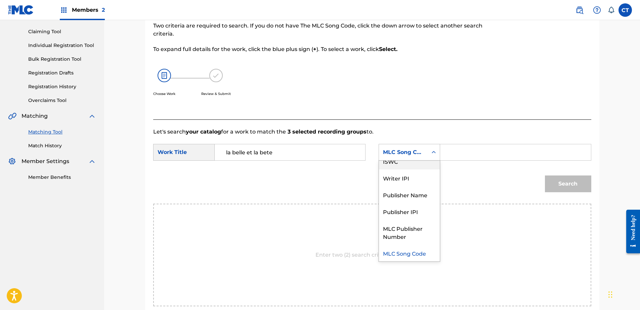
scroll to position [0, 0]
click at [397, 163] on div "Writer Name" at bounding box center [409, 169] width 61 height 17
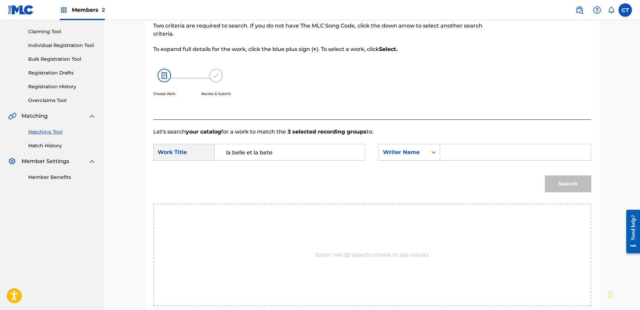
drag, startPoint x: 484, startPoint y: 150, endPoint x: 488, endPoint y: 153, distance: 5.6
click at [484, 150] on input "Search Form" at bounding box center [515, 152] width 139 height 16
type input "glass"
click at [552, 181] on button "Search" at bounding box center [568, 184] width 46 height 17
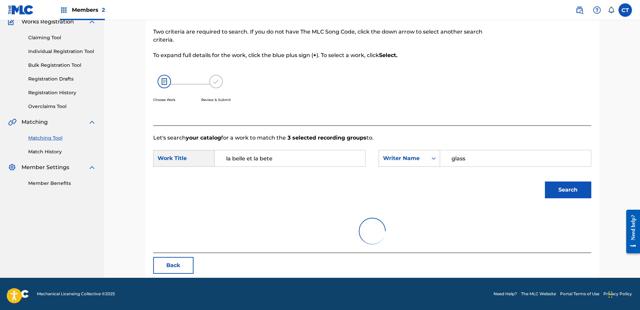
scroll to position [67, 0]
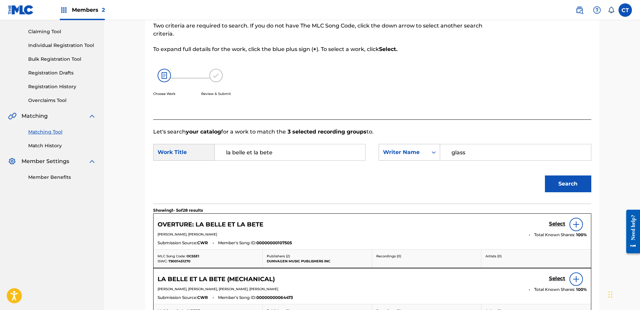
click at [550, 225] on h5 "Select" at bounding box center [557, 224] width 16 height 6
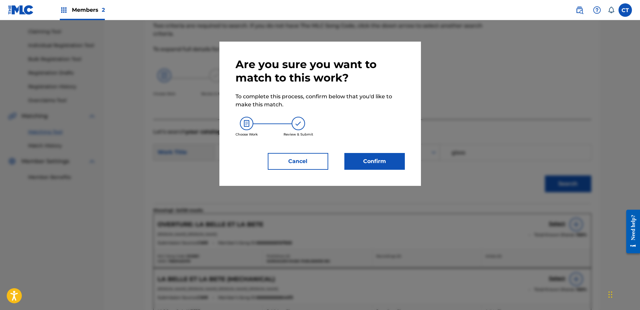
click at [365, 161] on button "Confirm" at bounding box center [374, 161] width 60 height 17
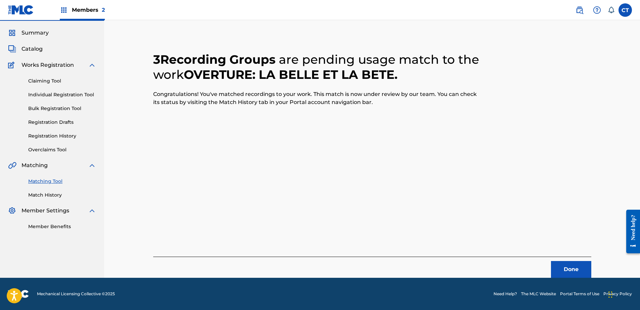
scroll to position [18, 0]
click at [560, 268] on button "Done" at bounding box center [571, 269] width 40 height 17
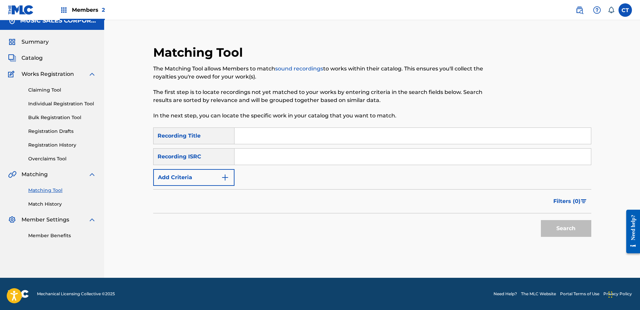
scroll to position [0, 0]
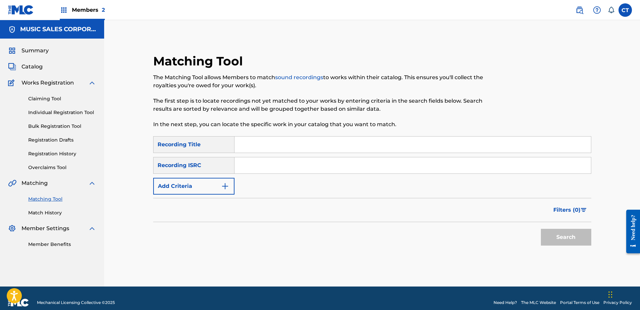
click at [14, 267] on nav "MUSIC SALES CORPORATION Summary Catalog Works Registration Claiming Tool Indivi…" at bounding box center [52, 153] width 104 height 267
paste input "US65R0660507"
type input "US65R0660507"
click at [565, 240] on button "Search" at bounding box center [566, 237] width 50 height 17
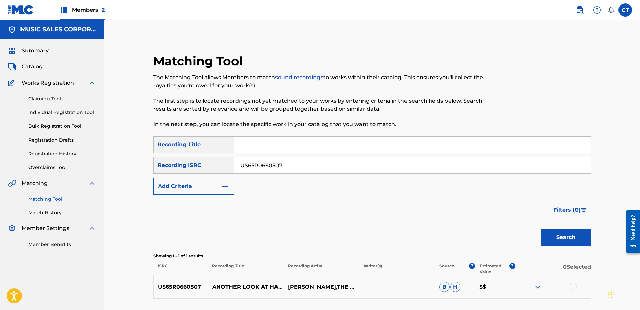
click at [21, 270] on nav "MUSIC SALES CORPORATION Summary Catalog Works Registration Claiming Tool Indivi…" at bounding box center [52, 176] width 104 height 312
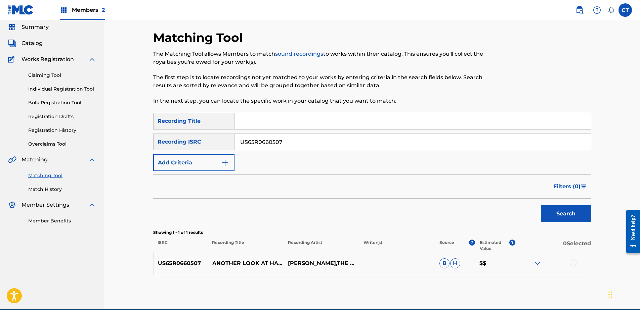
scroll to position [54, 0]
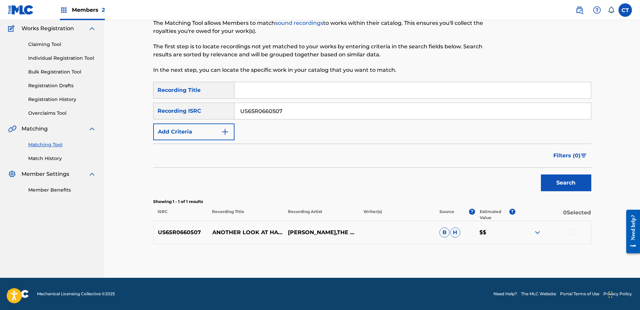
click at [574, 232] on div at bounding box center [572, 232] width 7 height 7
click at [470, 252] on button "Match 1 Group" at bounding box center [472, 255] width 74 height 17
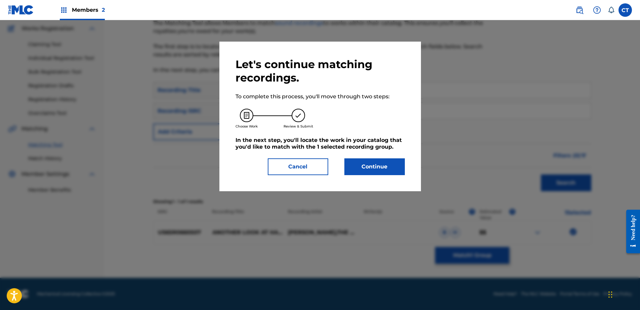
click at [373, 173] on button "Continue" at bounding box center [374, 166] width 60 height 17
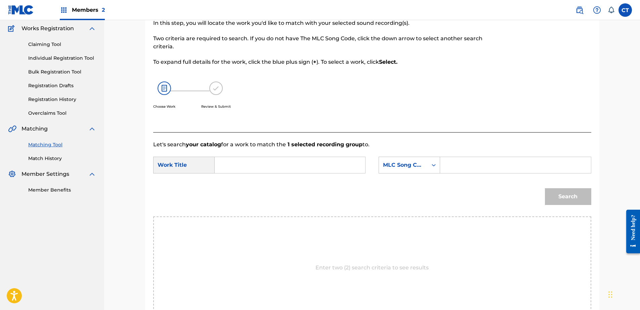
click at [289, 162] on input "Search Form" at bounding box center [289, 165] width 139 height 16
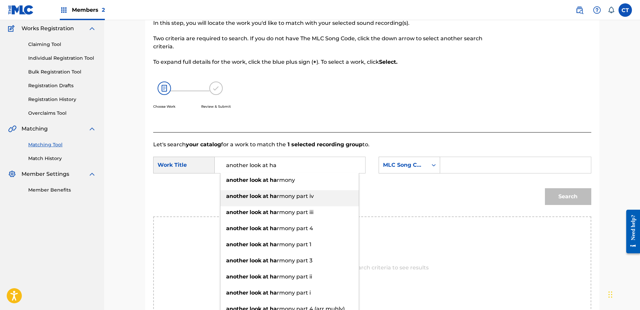
click at [317, 196] on div "another look at ha rmony part iv" at bounding box center [289, 196] width 138 height 12
type input "another look at harmony part iv"
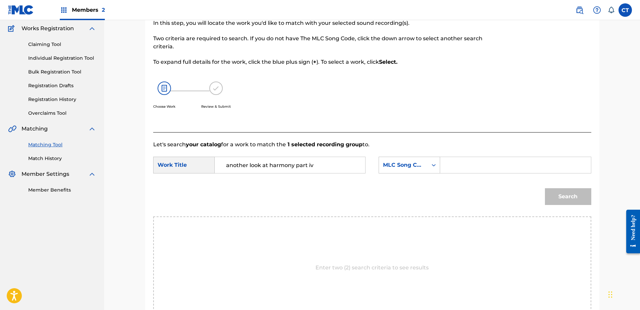
click at [423, 174] on div "SearchWithCriteriab3dfe347-691f-4a53-8689-d430eb9df40a Work Title another look …" at bounding box center [372, 167] width 438 height 21
click at [407, 170] on div "MLC Song Code" at bounding box center [403, 165] width 49 height 13
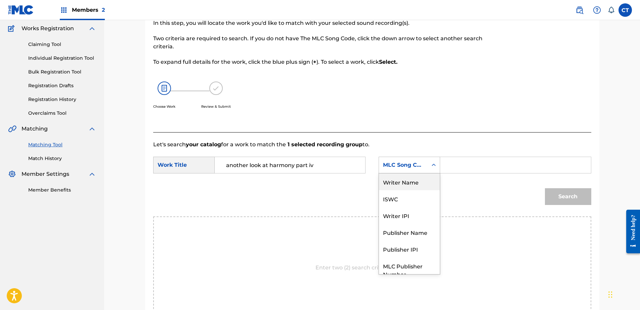
click at [413, 187] on div "Writer Name" at bounding box center [409, 182] width 61 height 17
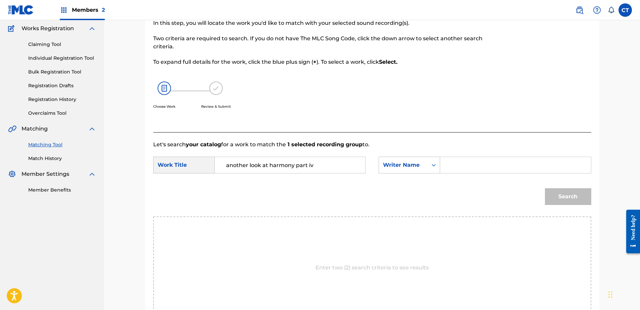
click at [469, 163] on input "Search Form" at bounding box center [515, 165] width 139 height 16
type input "glass"
click at [554, 198] on button "Search" at bounding box center [568, 196] width 46 height 17
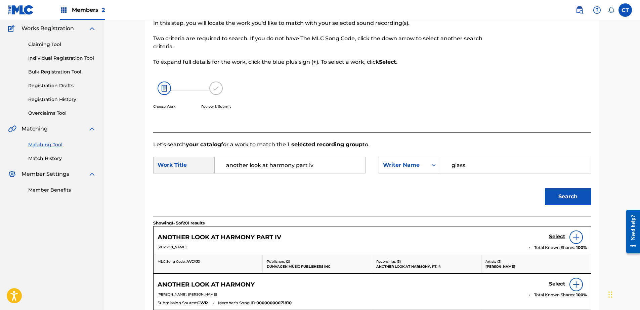
click at [550, 233] on div "Select" at bounding box center [568, 237] width 38 height 13
click at [553, 235] on h5 "Select" at bounding box center [557, 237] width 16 height 6
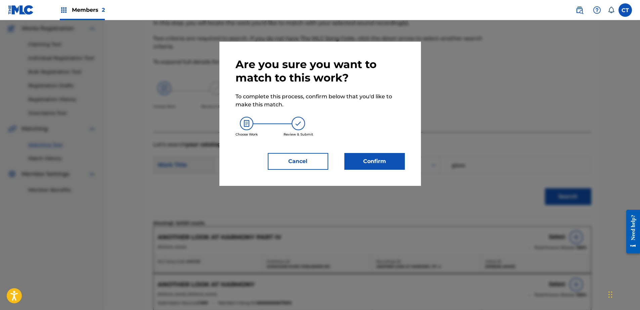
click at [350, 164] on button "Confirm" at bounding box center [374, 161] width 60 height 17
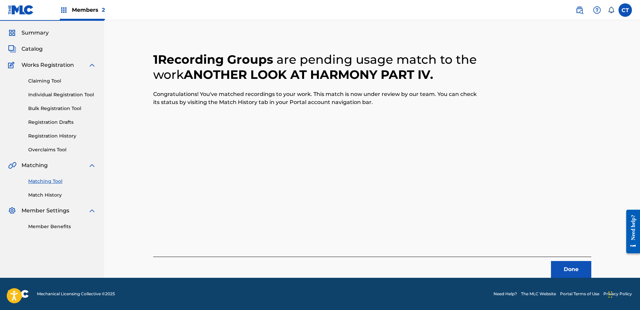
scroll to position [18, 0]
click at [568, 272] on button "Done" at bounding box center [571, 269] width 40 height 17
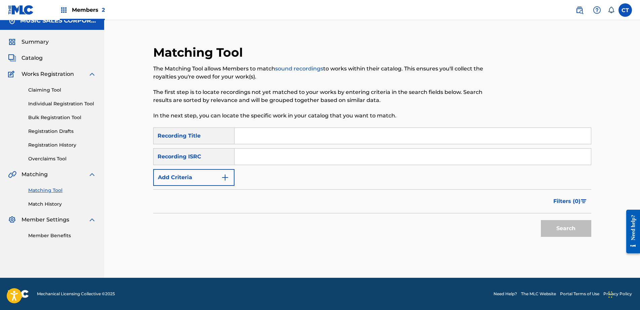
scroll to position [0, 0]
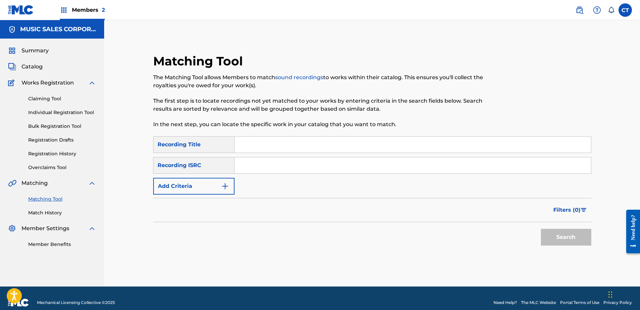
click at [16, 275] on nav "MUSIC SALES CORPORATION Summary Catalog Works Registration Claiming Tool Indivi…" at bounding box center [52, 153] width 104 height 267
paste input "US65R0660508"
click at [568, 241] on button "Search" at bounding box center [566, 237] width 50 height 17
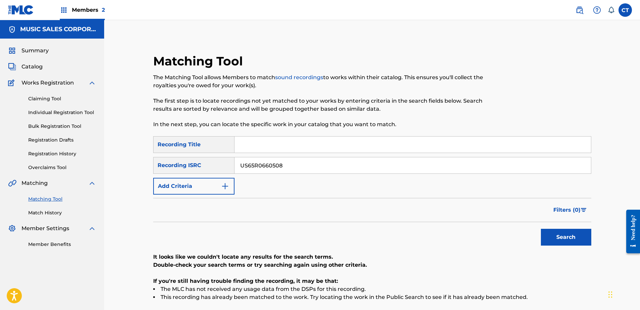
scroll to position [67, 0]
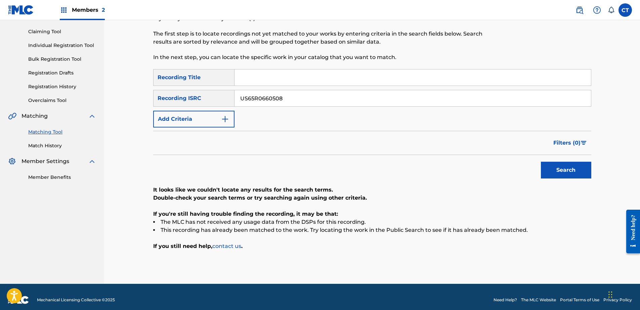
click at [300, 105] on input "US65R0660508" at bounding box center [412, 98] width 356 height 16
paste input "SM18200333"
type input "USSM18200333"
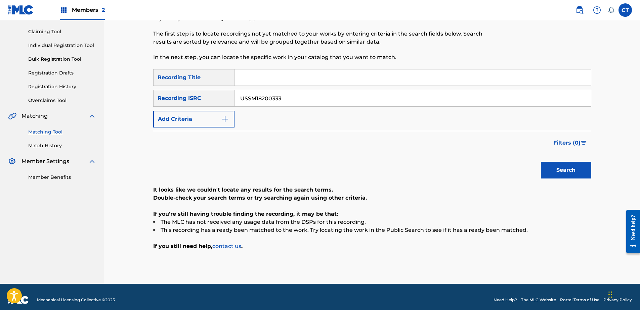
click at [561, 175] on button "Search" at bounding box center [566, 170] width 50 height 17
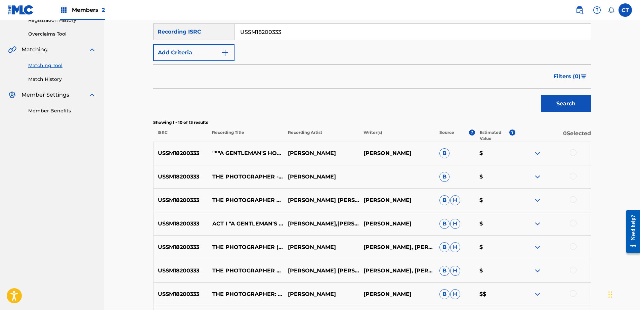
scroll to position [134, 0]
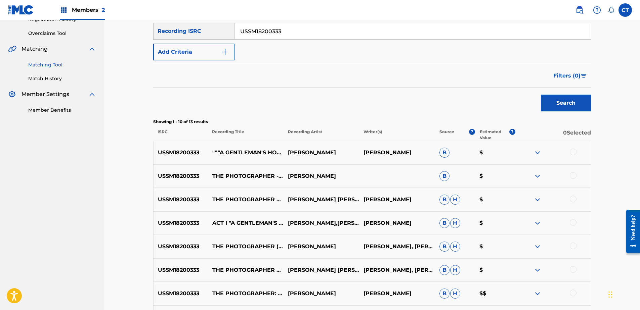
click at [572, 153] on div at bounding box center [572, 152] width 7 height 7
click at [572, 174] on div at bounding box center [572, 175] width 7 height 7
click at [572, 195] on div "USSM18200333 THE PHOTOGRAPHER ACT I A GENTLEMAN S HONOR [PERSON_NAME] [PERSON_N…" at bounding box center [372, 200] width 438 height 24
click at [572, 197] on div at bounding box center [572, 199] width 7 height 7
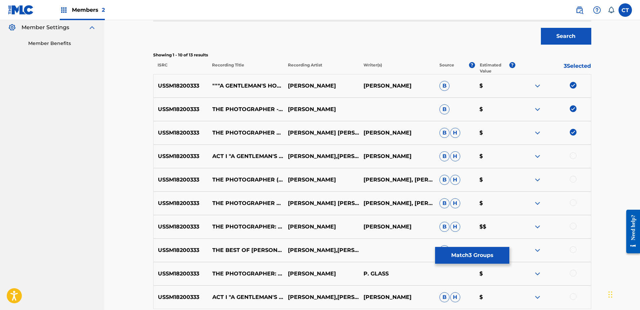
scroll to position [201, 0]
click at [571, 155] on div at bounding box center [572, 155] width 7 height 7
click at [574, 179] on div at bounding box center [572, 179] width 7 height 7
click at [571, 201] on div at bounding box center [572, 202] width 7 height 7
click at [571, 226] on div at bounding box center [572, 226] width 7 height 7
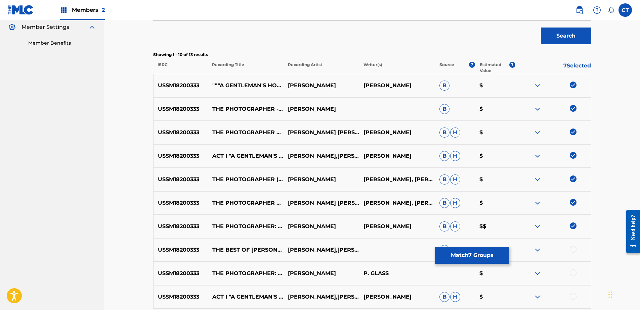
scroll to position [269, 0]
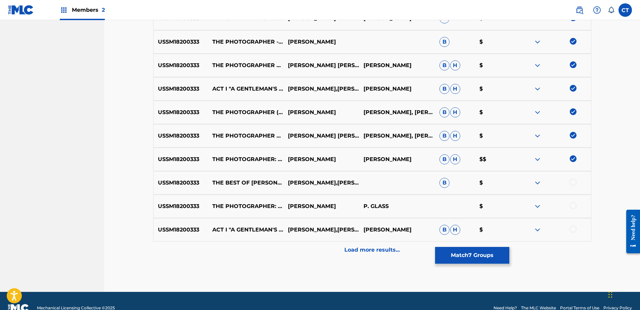
click at [573, 186] on div at bounding box center [553, 183] width 76 height 8
click at [573, 181] on div at bounding box center [572, 182] width 7 height 7
click at [574, 206] on div at bounding box center [572, 205] width 7 height 7
click at [573, 227] on div at bounding box center [572, 229] width 7 height 7
click at [410, 254] on div "Load more results..." at bounding box center [372, 250] width 438 height 17
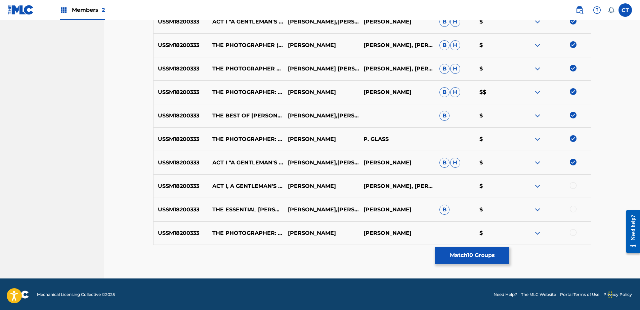
scroll to position [336, 0]
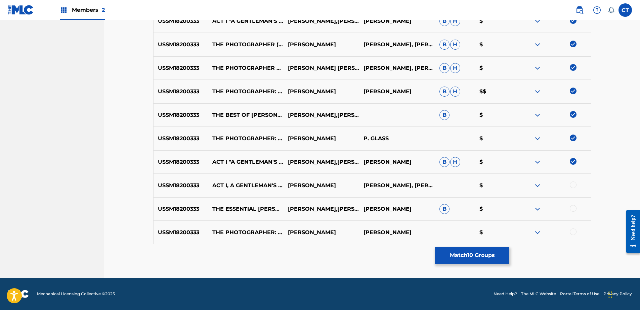
click at [572, 187] on div at bounding box center [572, 185] width 7 height 7
click at [571, 207] on div at bounding box center [572, 208] width 7 height 7
click at [572, 232] on div at bounding box center [572, 232] width 7 height 7
click at [477, 254] on button "Match 13 Groups" at bounding box center [472, 255] width 74 height 17
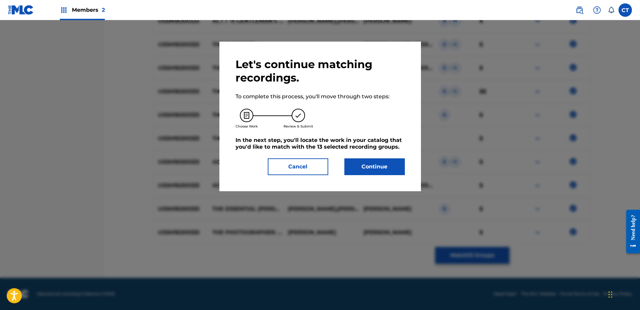
click at [383, 168] on button "Continue" at bounding box center [374, 166] width 60 height 17
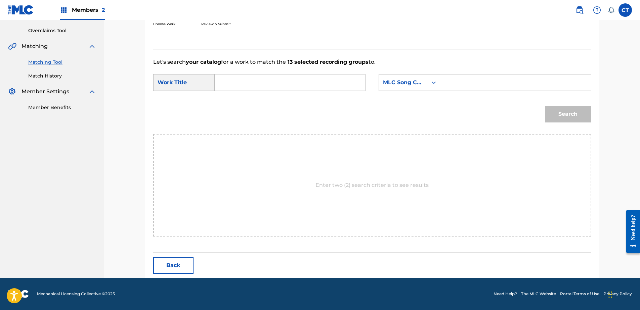
click at [242, 83] on input "Search Form" at bounding box center [289, 83] width 139 height 16
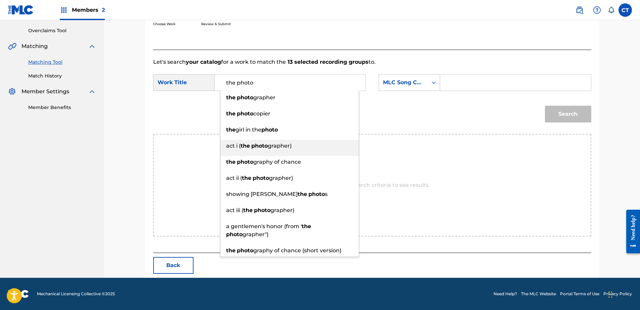
click at [280, 146] on span "grapher)" at bounding box center [280, 146] width 24 height 6
type input "act i (the photographer)"
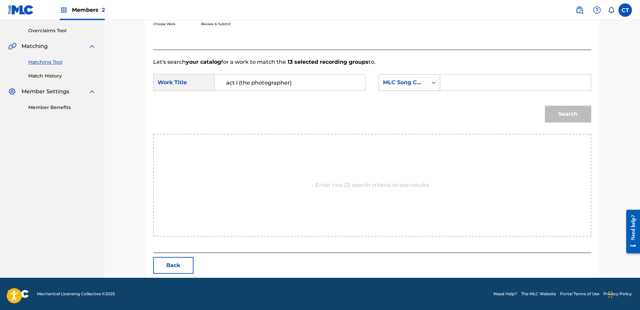
click at [392, 79] on div "MLC Song Code" at bounding box center [403, 83] width 41 height 8
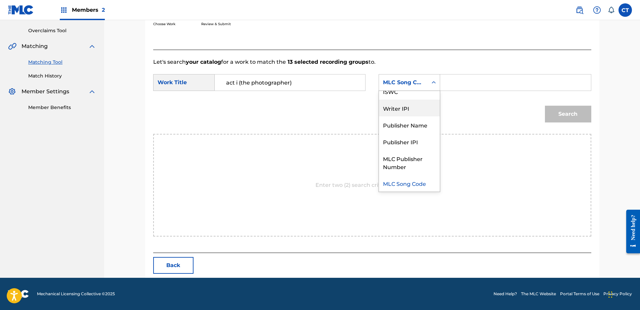
scroll to position [0, 0]
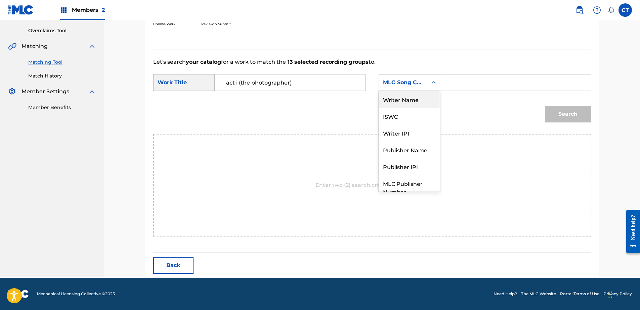
click at [414, 102] on div "Writer Name" at bounding box center [409, 99] width 61 height 17
click at [464, 89] on input "Search Form" at bounding box center [515, 83] width 139 height 16
type input "glass"
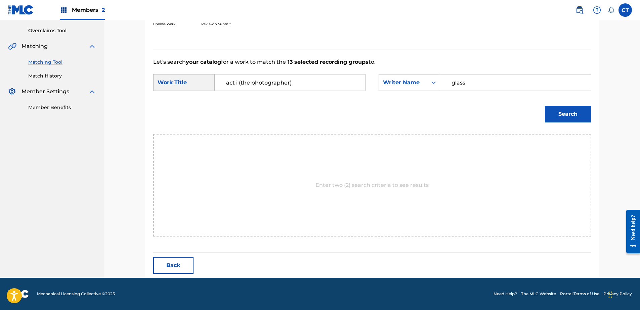
click at [564, 112] on button "Search" at bounding box center [568, 114] width 46 height 17
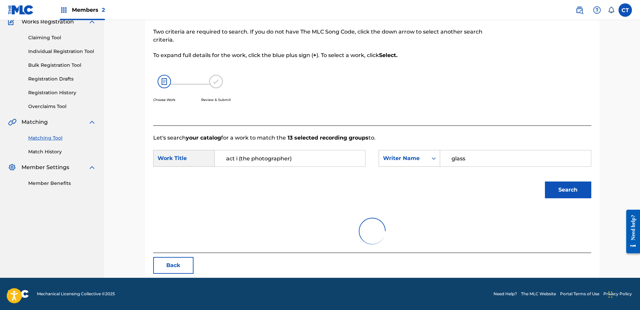
scroll to position [137, 0]
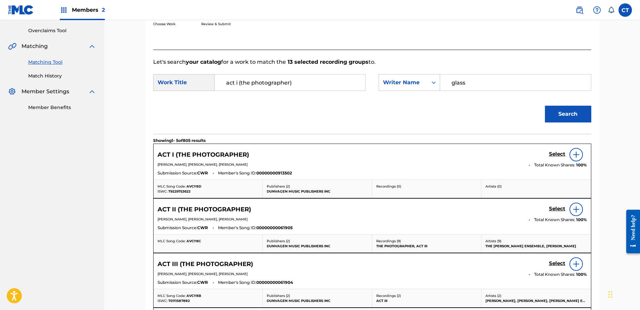
click at [551, 156] on h5 "Select" at bounding box center [557, 154] width 16 height 6
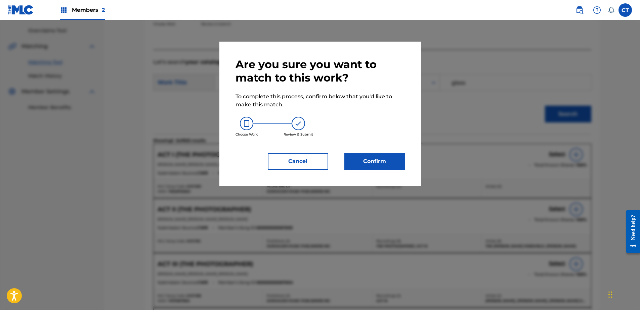
click at [388, 157] on button "Confirm" at bounding box center [374, 161] width 60 height 17
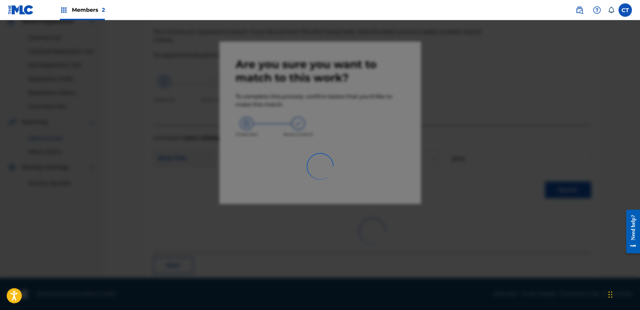
scroll to position [18, 0]
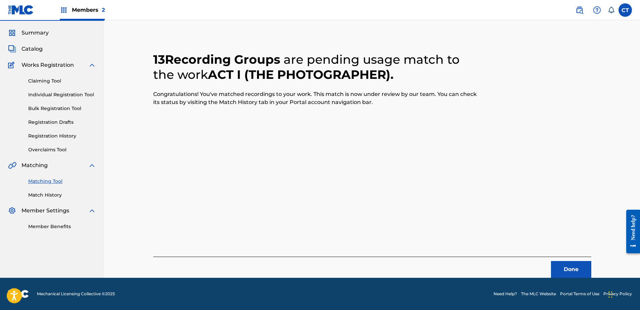
click at [558, 263] on button "Done" at bounding box center [571, 269] width 40 height 17
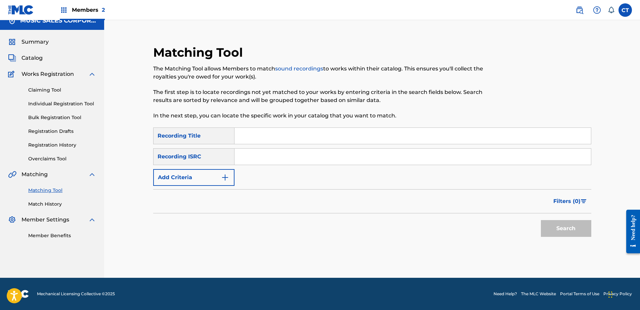
scroll to position [0, 0]
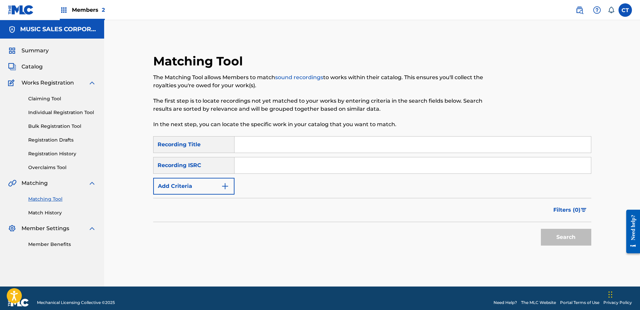
click at [26, 256] on nav "MUSIC SALES CORPORATION Summary Catalog Works Registration Claiming Tool Indivi…" at bounding box center [52, 153] width 104 height 267
paste input "USSM18200334"
click at [554, 246] on div "Search" at bounding box center [564, 235] width 54 height 27
click at [555, 240] on button "Search" at bounding box center [566, 237] width 50 height 17
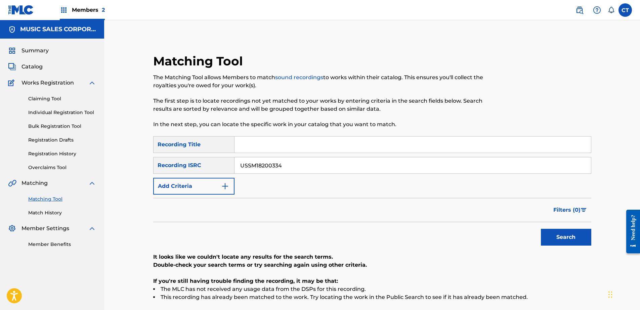
scroll to position [73, 0]
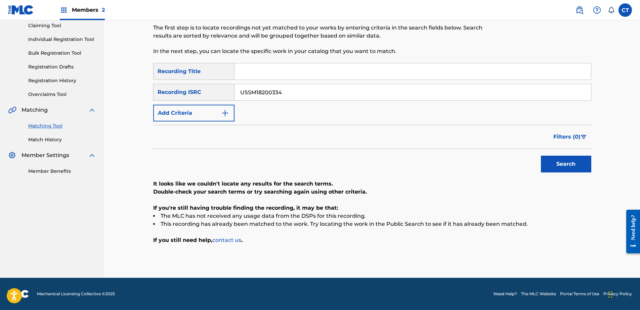
drag, startPoint x: 13, startPoint y: 209, endPoint x: 13, endPoint y: 204, distance: 4.7
click at [13, 209] on nav "MUSIC SALES CORPORATION Summary Catalog Works Registration Claiming Tool Indivi…" at bounding box center [52, 112] width 104 height 331
click at [325, 94] on input "USSM18200334" at bounding box center [412, 92] width 356 height 16
paste input "5"
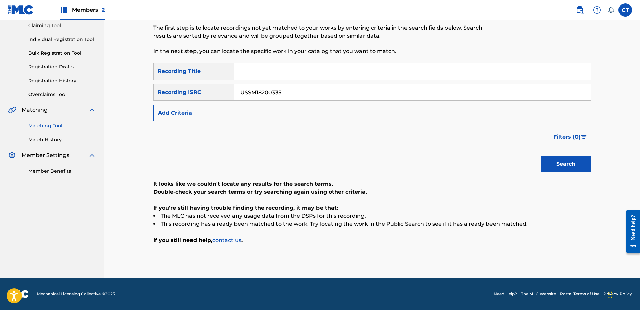
type input "USSM18200335"
click at [571, 165] on button "Search" at bounding box center [566, 164] width 50 height 17
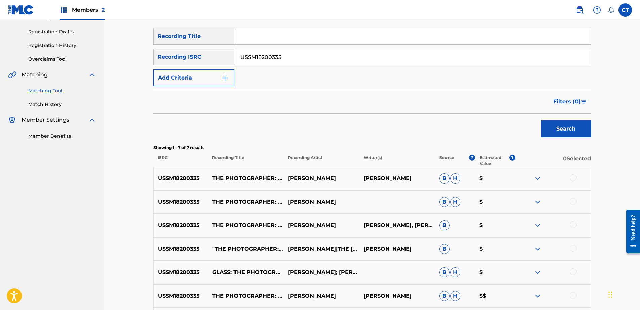
scroll to position [140, 0]
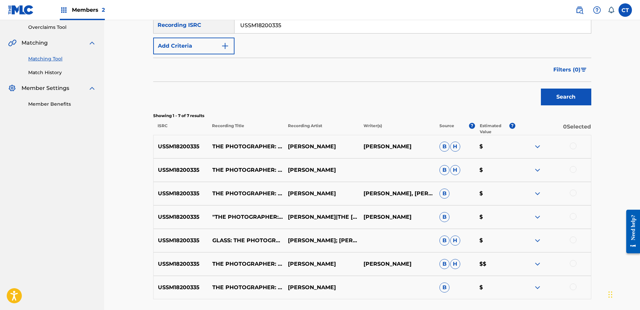
click at [570, 146] on div at bounding box center [572, 146] width 7 height 7
click at [572, 173] on div at bounding box center [553, 170] width 76 height 8
click at [572, 171] on div at bounding box center [572, 169] width 7 height 7
click at [574, 189] on div "USSM18200335 THE PHOTOGRAPHER: A GENTLEMAN'S HONOR [PERSON_NAME] [PERSON_NAME],…" at bounding box center [372, 194] width 438 height 24
click at [572, 195] on div at bounding box center [572, 193] width 7 height 7
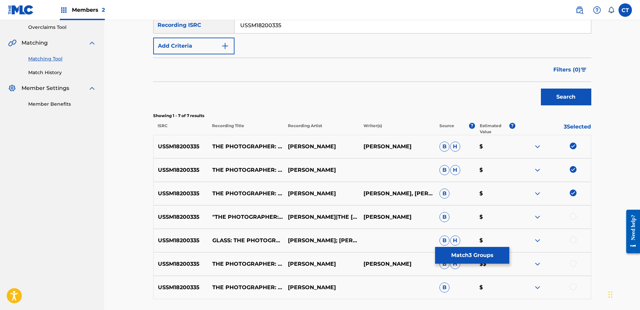
click at [572, 216] on div at bounding box center [572, 216] width 7 height 7
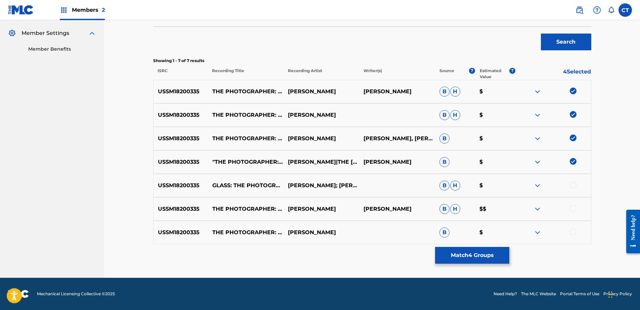
click at [573, 183] on div at bounding box center [572, 185] width 7 height 7
click at [573, 207] on div at bounding box center [572, 208] width 7 height 7
click at [572, 232] on div at bounding box center [572, 232] width 7 height 7
click at [493, 257] on button "Match 7 Groups" at bounding box center [472, 255] width 74 height 17
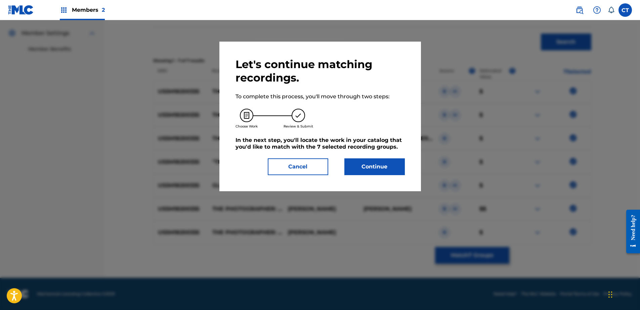
drag, startPoint x: 379, startPoint y: 170, endPoint x: 405, endPoint y: 283, distance: 116.5
click at [380, 174] on button "Continue" at bounding box center [374, 166] width 60 height 17
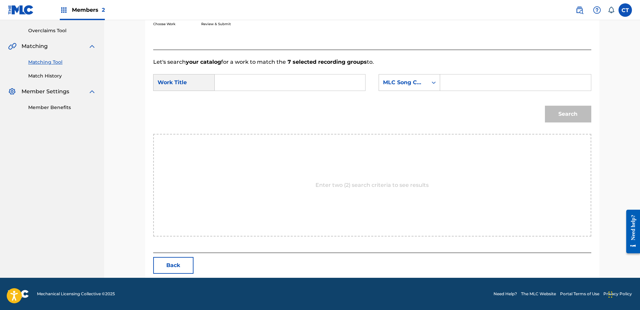
click at [230, 79] on input "Search Form" at bounding box center [289, 83] width 139 height 16
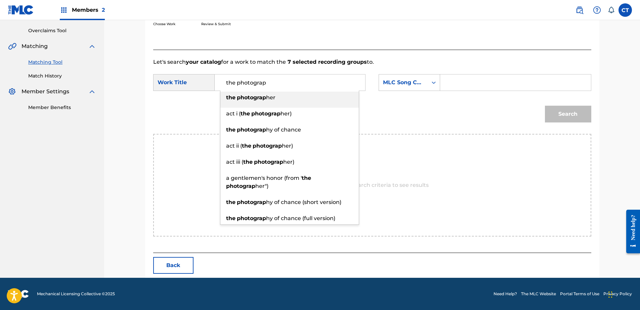
click at [267, 91] on div "the photograp her act i ( the photograp her) the photograp hy of chance act ii …" at bounding box center [289, 158] width 139 height 134
click at [274, 97] on span "her" at bounding box center [270, 97] width 9 height 6
type input "the photographer"
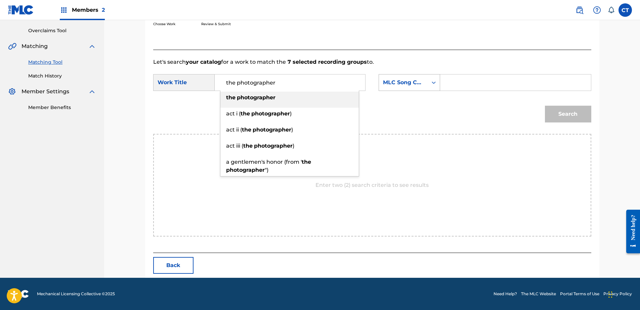
click at [403, 81] on div "MLC Song Code" at bounding box center [403, 83] width 41 height 8
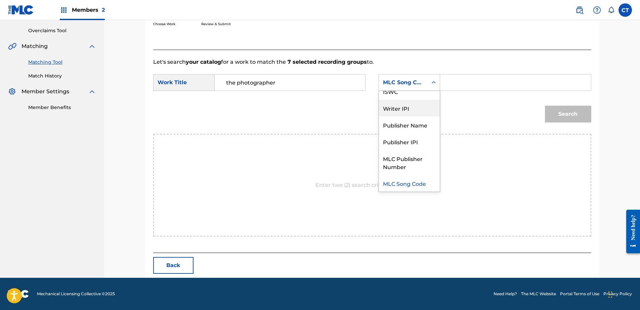
scroll to position [0, 0]
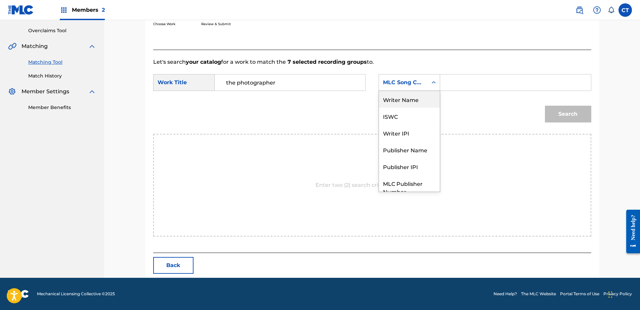
click at [409, 102] on div "Writer Name" at bounding box center [409, 99] width 61 height 17
click at [461, 85] on input "Search Form" at bounding box center [515, 83] width 139 height 16
type input "glass"
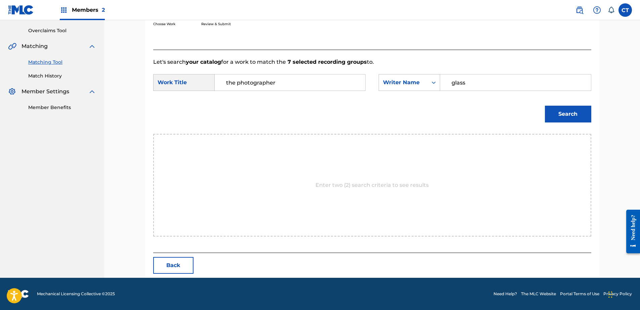
click at [567, 111] on button "Search" at bounding box center [568, 114] width 46 height 17
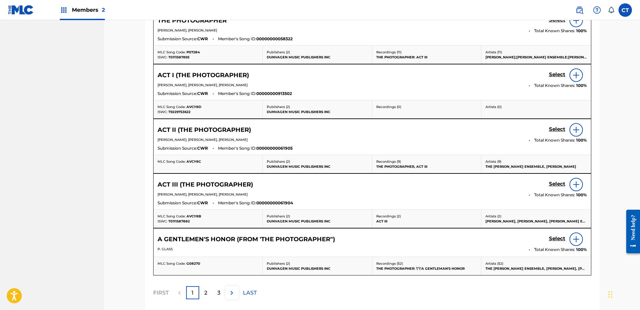
scroll to position [305, 0]
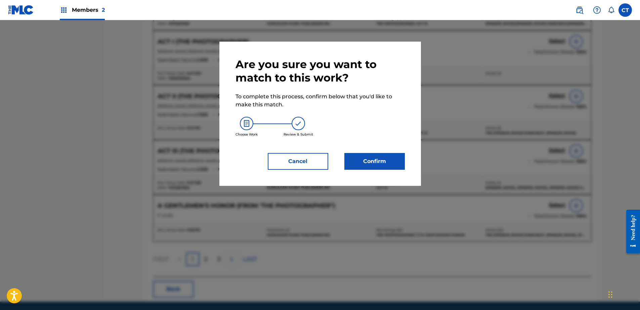
click at [389, 167] on button "Confirm" at bounding box center [374, 161] width 60 height 17
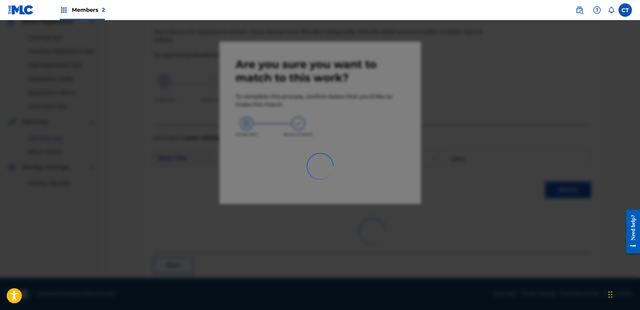
scroll to position [18, 0]
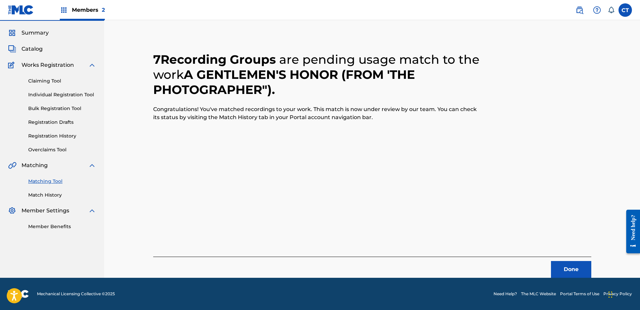
click at [571, 269] on button "Done" at bounding box center [571, 269] width 40 height 17
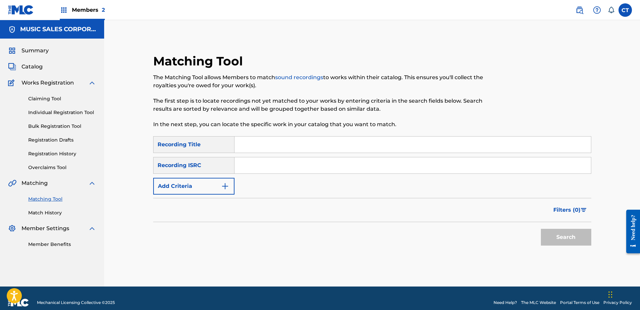
drag, startPoint x: 31, startPoint y: 262, endPoint x: 111, endPoint y: 196, distance: 103.5
click at [31, 262] on nav "MUSIC SALES CORPORATION Summary Catalog Works Registration Claiming Tool Indivi…" at bounding box center [52, 153] width 104 height 267
click at [322, 166] on input "Search Form" at bounding box center [412, 165] width 356 height 16
paste input "USSM18200336"
type input "USSM18200336"
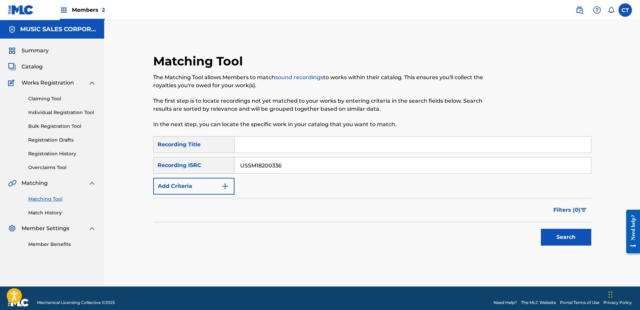
click at [554, 242] on button "Search" at bounding box center [566, 237] width 50 height 17
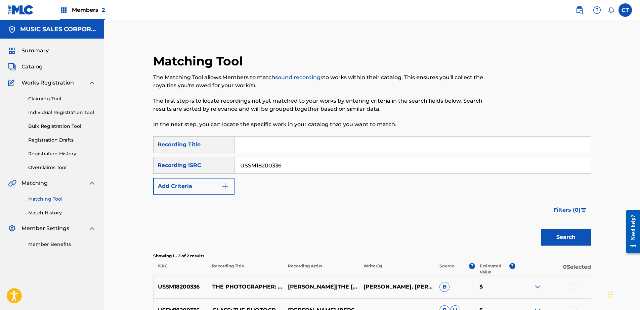
scroll to position [67, 0]
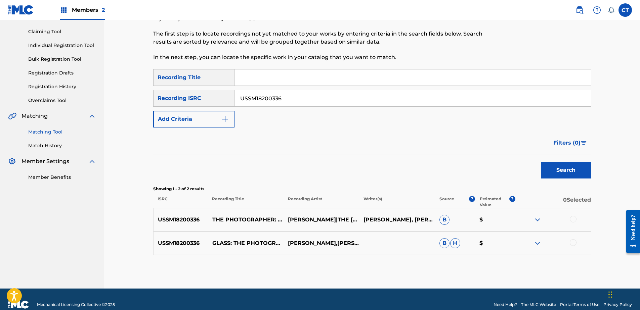
click at [574, 220] on div at bounding box center [572, 219] width 7 height 7
click at [572, 242] on div at bounding box center [572, 242] width 7 height 7
click at [479, 255] on button "Match 2 Groups" at bounding box center [472, 255] width 74 height 17
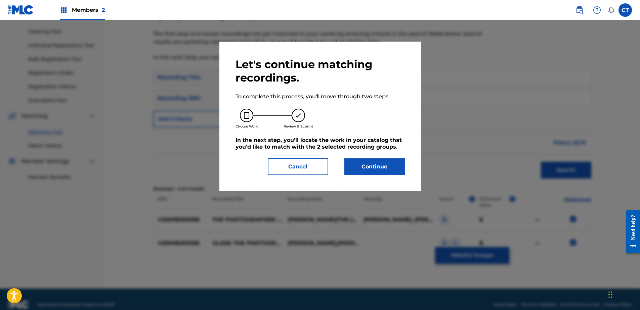
click at [356, 173] on button "Continue" at bounding box center [374, 166] width 60 height 17
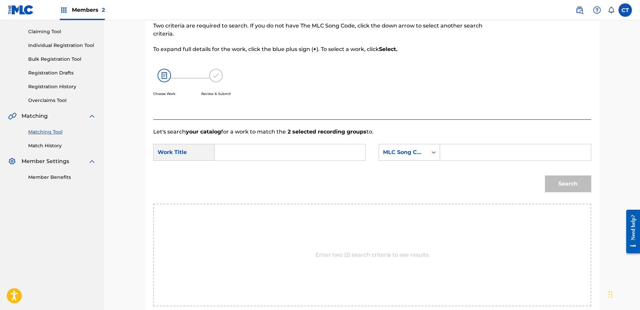
click at [280, 154] on input "Search Form" at bounding box center [289, 152] width 139 height 16
type input "the photographer act iii"
click at [406, 154] on div "MLC Song Code" at bounding box center [403, 152] width 41 height 8
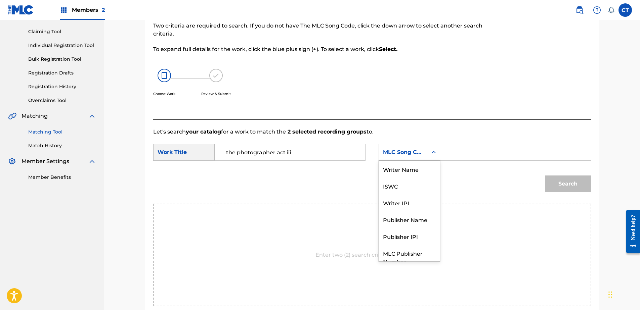
scroll to position [0, 0]
click at [414, 171] on div "Writer Name" at bounding box center [409, 169] width 61 height 17
drag, startPoint x: 460, startPoint y: 150, endPoint x: 468, endPoint y: 157, distance: 11.0
click at [460, 150] on input "Search Form" at bounding box center [515, 152] width 139 height 16
type input "glass"
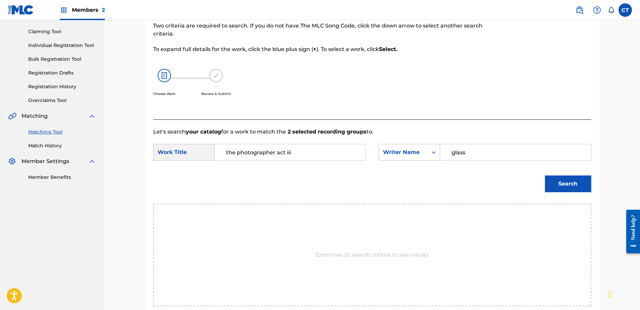
click at [567, 188] on button "Search" at bounding box center [568, 184] width 46 height 17
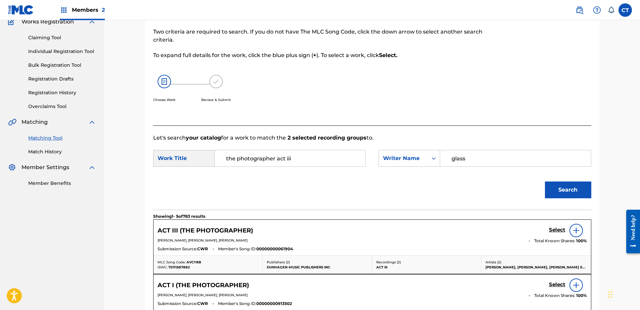
scroll to position [67, 0]
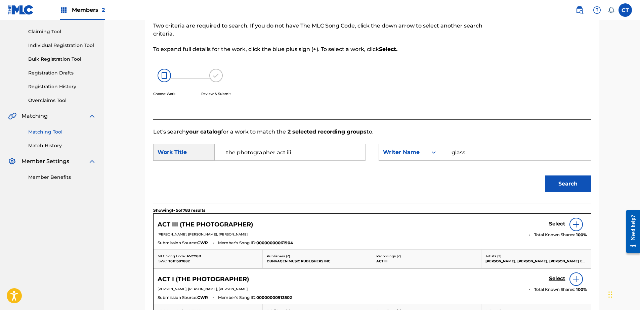
click at [556, 224] on h5 "Select" at bounding box center [557, 224] width 16 height 6
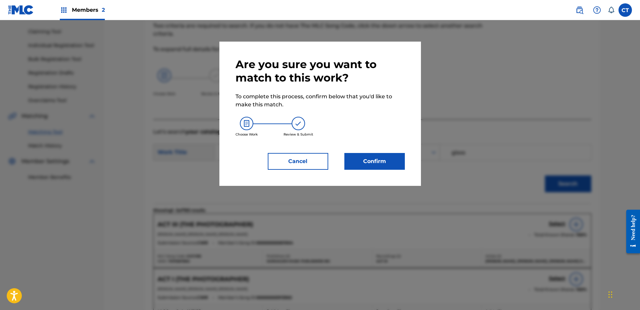
click at [387, 162] on button "Confirm" at bounding box center [374, 161] width 60 height 17
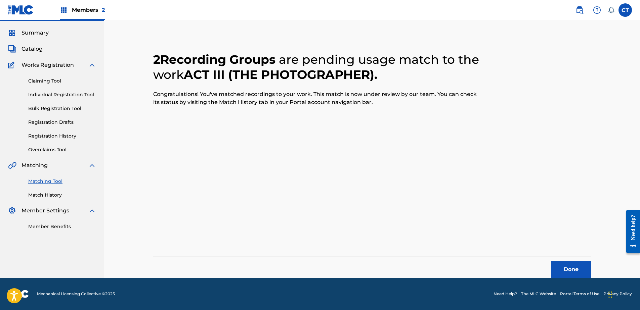
scroll to position [18, 0]
click at [564, 271] on button "Done" at bounding box center [571, 269] width 40 height 17
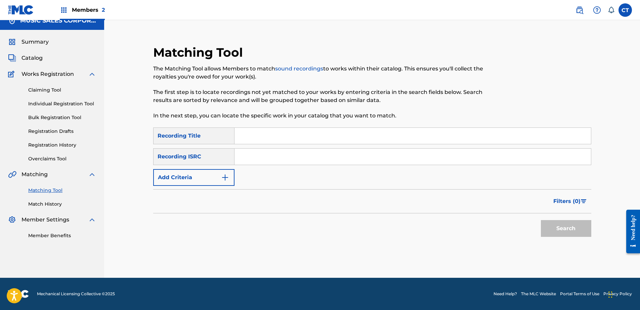
scroll to position [0, 0]
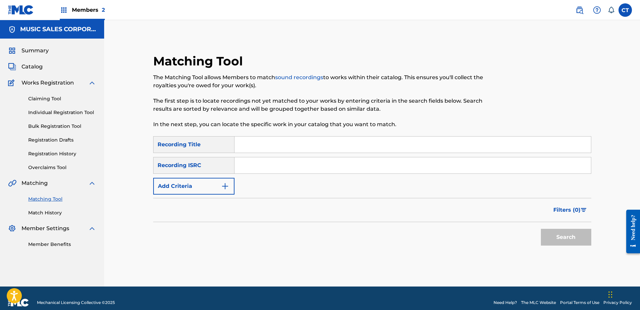
paste input "US65R1914401"
click at [574, 232] on button "Search" at bounding box center [566, 237] width 50 height 17
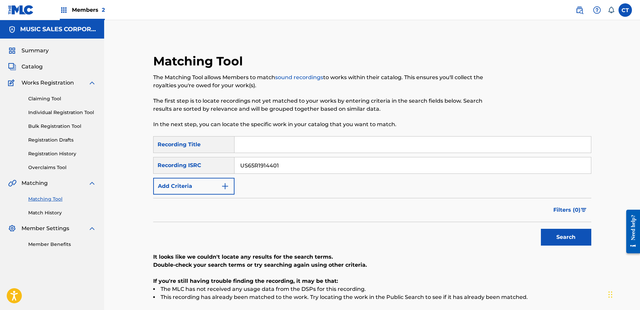
scroll to position [73, 0]
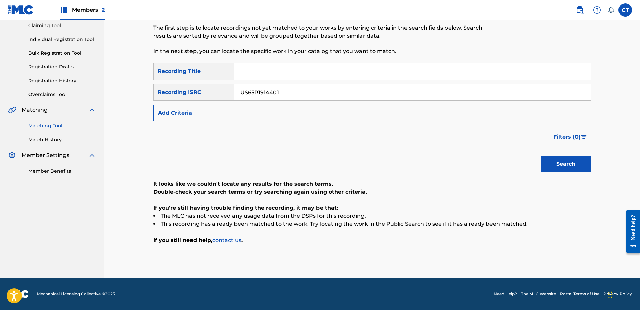
click at [289, 90] on input "US65R1914401" at bounding box center [412, 92] width 356 height 16
paste input "2"
click at [552, 165] on button "Search" at bounding box center [566, 164] width 50 height 17
click at [376, 85] on input "US65R1914402" at bounding box center [412, 92] width 356 height 16
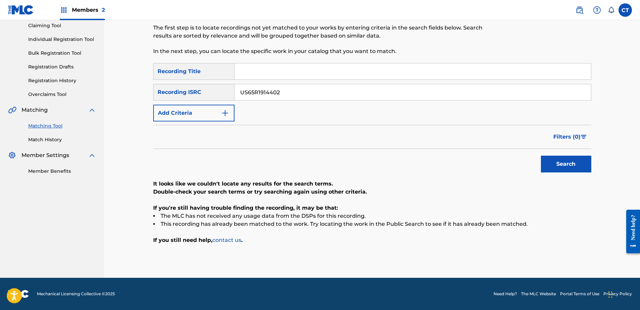
click at [376, 85] on input "US65R1914402" at bounding box center [412, 92] width 356 height 16
paste input "3"
click at [571, 165] on button "Search" at bounding box center [566, 164] width 50 height 17
click at [0, 237] on html "Accessibility Screen-Reader Guide, Feedback, and Issue Reporting | New window C…" at bounding box center [320, 82] width 640 height 310
click at [297, 89] on input "US65R1914403" at bounding box center [412, 92] width 356 height 16
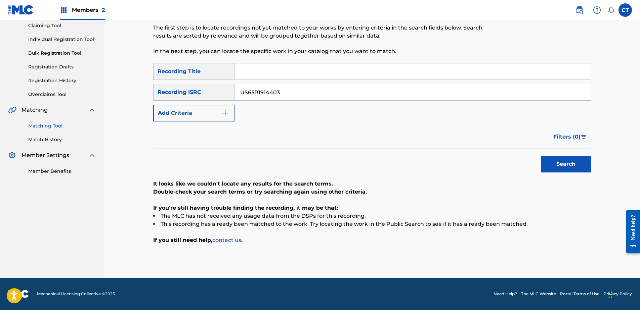
click at [297, 89] on input "US65R1914403" at bounding box center [412, 92] width 356 height 16
paste input "4"
click at [563, 175] on div "Search" at bounding box center [564, 162] width 54 height 27
click at [562, 172] on button "Search" at bounding box center [566, 164] width 50 height 17
click at [331, 97] on input "US65R1914404" at bounding box center [412, 92] width 356 height 16
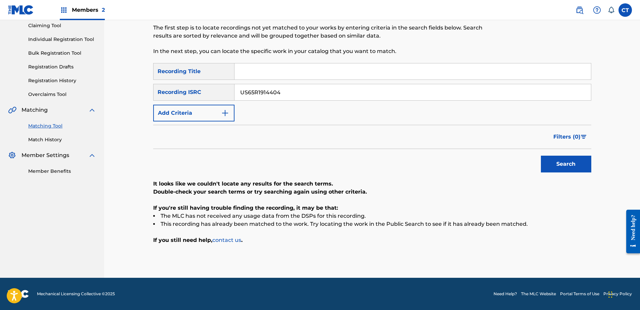
click at [331, 97] on input "US65R1914404" at bounding box center [412, 92] width 356 height 16
paste input "5"
click at [549, 168] on button "Search" at bounding box center [566, 164] width 50 height 17
click at [27, 231] on nav "MUSIC SALES CORPORATION Summary Catalog Works Registration Claiming Tool Indivi…" at bounding box center [52, 112] width 104 height 331
click at [320, 96] on input "US65R1914405" at bounding box center [412, 92] width 356 height 16
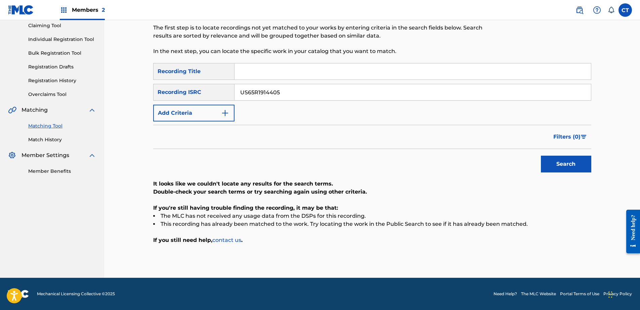
click at [320, 96] on input "US65R1914405" at bounding box center [412, 92] width 356 height 16
paste input "6"
click at [556, 165] on button "Search" at bounding box center [566, 164] width 50 height 17
click at [2, 189] on nav "MUSIC SALES CORPORATION Summary Catalog Works Registration Claiming Tool Indivi…" at bounding box center [52, 112] width 104 height 331
click at [294, 98] on input "US65R1914406" at bounding box center [412, 92] width 356 height 16
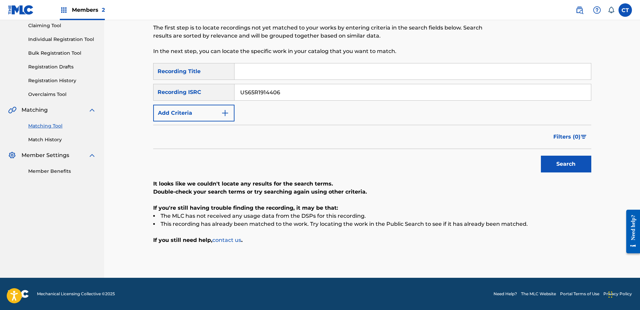
click at [294, 98] on input "US65R1914406" at bounding box center [412, 92] width 356 height 16
paste input "7"
click at [553, 165] on button "Search" at bounding box center [566, 164] width 50 height 17
drag, startPoint x: 0, startPoint y: 246, endPoint x: 40, endPoint y: 182, distance: 76.0
click at [0, 237] on html "Accessibility Screen-Reader Guide, Feedback, and Issue Reporting | New window C…" at bounding box center [320, 82] width 640 height 310
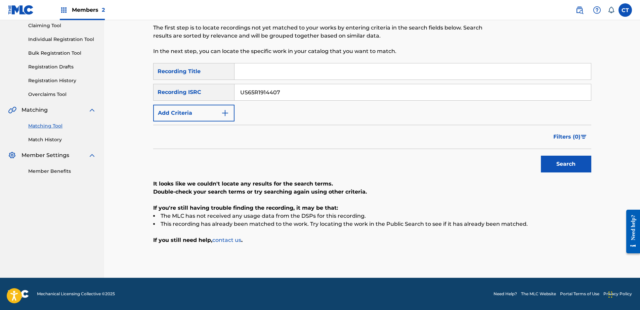
click at [282, 92] on input "US65R1914407" at bounding box center [412, 92] width 356 height 16
paste input "8"
type input "US65R1914408"
click at [545, 164] on button "Search" at bounding box center [566, 164] width 50 height 17
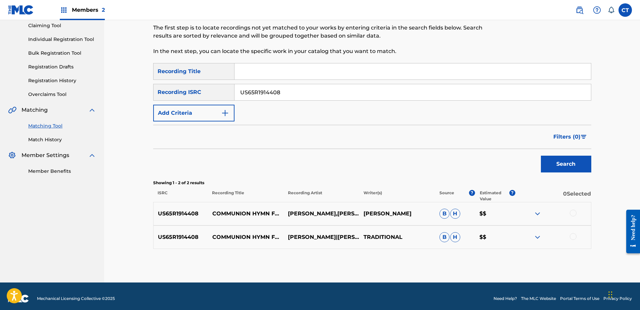
click at [575, 214] on div at bounding box center [572, 213] width 7 height 7
click at [572, 239] on div at bounding box center [572, 236] width 7 height 7
click at [461, 256] on button "Match 2 Groups" at bounding box center [472, 255] width 74 height 17
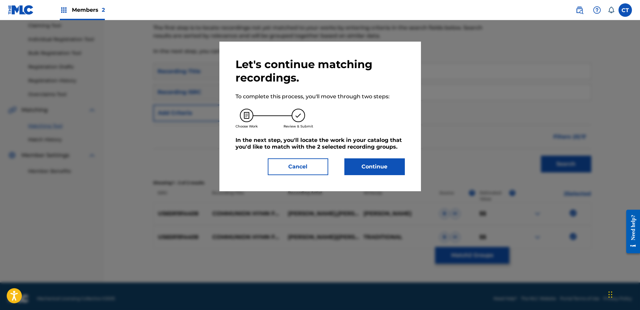
click at [362, 168] on button "Continue" at bounding box center [374, 166] width 60 height 17
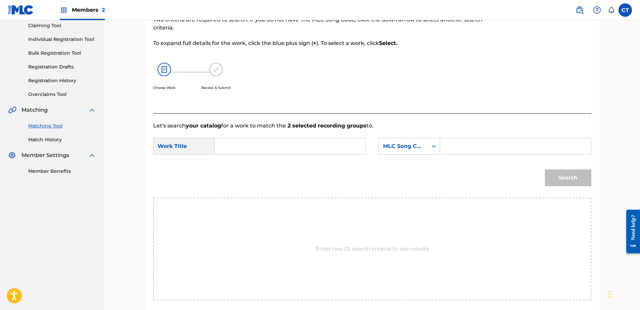
click at [269, 153] on input "Search Form" at bounding box center [289, 146] width 139 height 16
type input "communion hymn"
click at [334, 167] on div "communion hymn" at bounding box center [289, 161] width 138 height 12
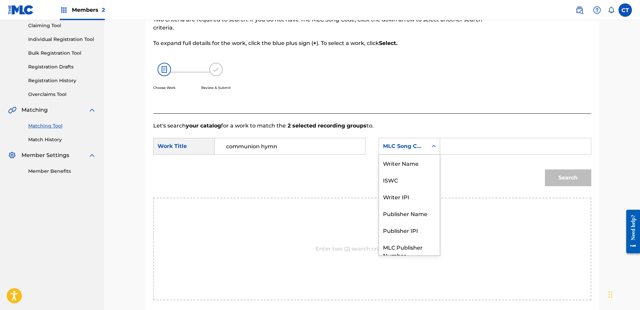
click at [403, 144] on div "MLC Song Code" at bounding box center [403, 146] width 41 height 8
click at [415, 163] on div "Writer Name" at bounding box center [409, 163] width 61 height 17
click at [489, 147] on input "Search Form" at bounding box center [515, 146] width 139 height 16
type input "glass"
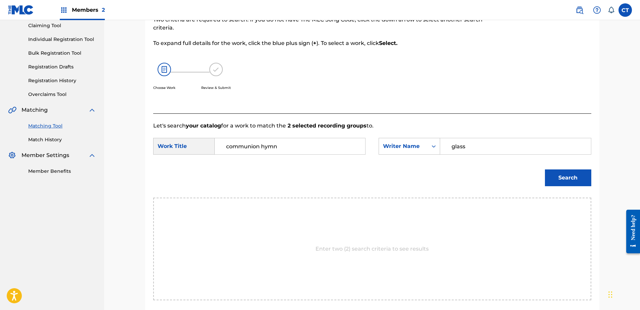
click at [551, 176] on button "Search" at bounding box center [568, 178] width 46 height 17
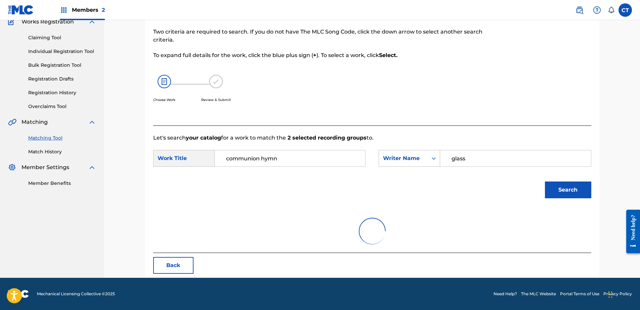
scroll to position [73, 0]
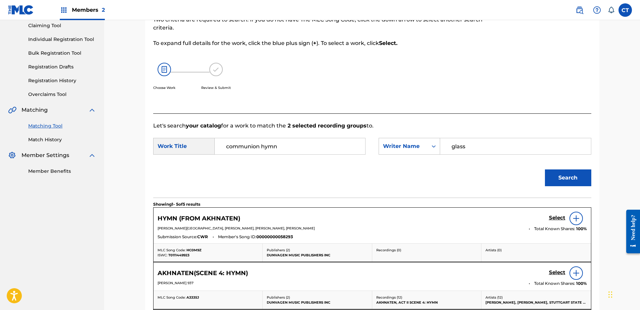
click at [288, 148] on input "communion hymn" at bounding box center [289, 146] width 139 height 16
drag, startPoint x: 288, startPoint y: 148, endPoint x: 273, endPoint y: 146, distance: 15.2
click at [273, 146] on input "communion hymn" at bounding box center [289, 146] width 139 height 16
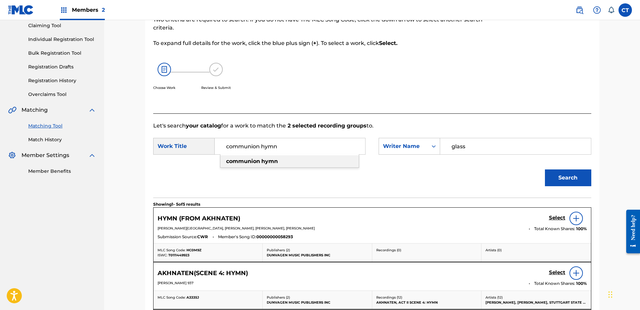
click at [273, 146] on input "communion hymn" at bounding box center [289, 146] width 139 height 16
paste input "Communion Hymn for the [DATE] of the [DEMOGRAPHIC_DATA] (Bonus Track)"
type input "Communion Hymn for the [DATE] of the [DEMOGRAPHIC_DATA] (Bonus Track)"
click at [549, 181] on button "Search" at bounding box center [568, 178] width 46 height 17
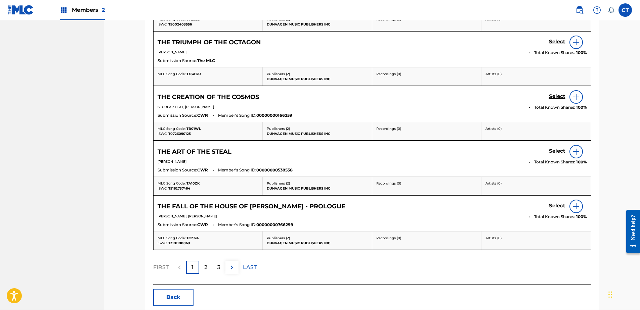
scroll to position [308, 0]
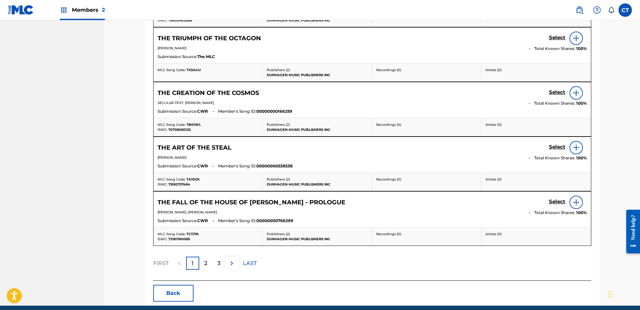
click at [205, 268] on div "2" at bounding box center [205, 263] width 13 height 13
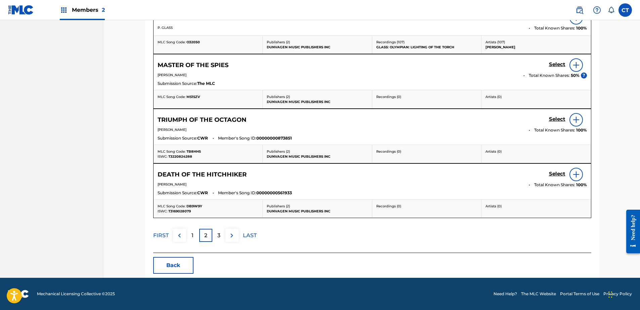
click at [218, 241] on div "3" at bounding box center [218, 235] width 13 height 13
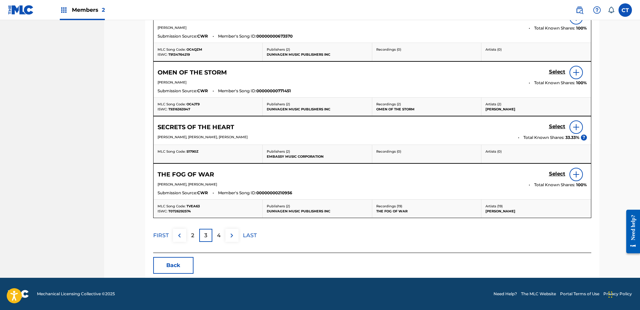
scroll to position [194, 0]
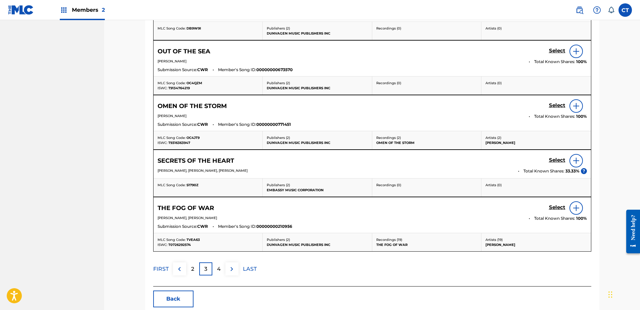
click at [215, 264] on div "4" at bounding box center [218, 269] width 13 height 13
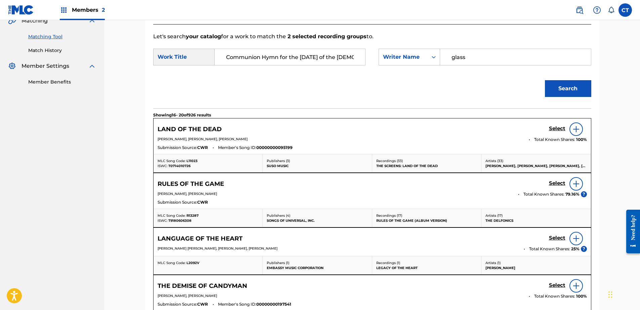
scroll to position [94, 0]
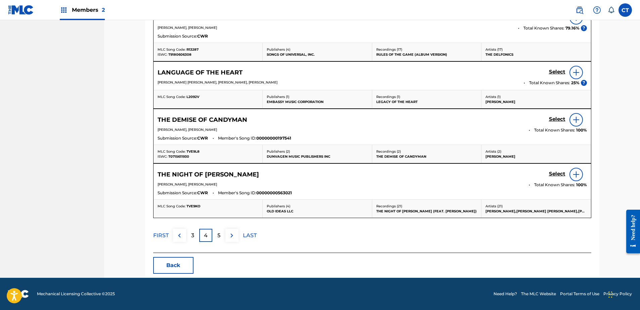
click at [175, 265] on button "Back" at bounding box center [173, 265] width 40 height 17
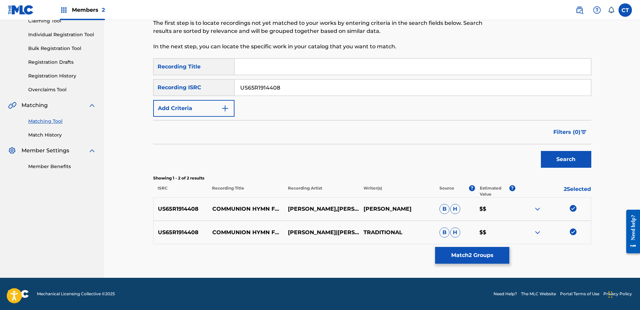
click at [569, 209] on div at bounding box center [553, 209] width 76 height 8
click at [573, 210] on img at bounding box center [572, 208] width 7 height 7
click at [572, 231] on img at bounding box center [572, 232] width 7 height 7
click at [323, 92] on input "US65R1914408" at bounding box center [412, 88] width 356 height 16
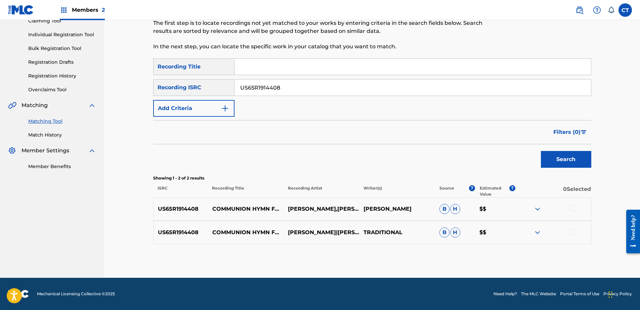
paste input "2014901"
type input "US65R2014901"
click at [544, 157] on button "Search" at bounding box center [566, 159] width 50 height 17
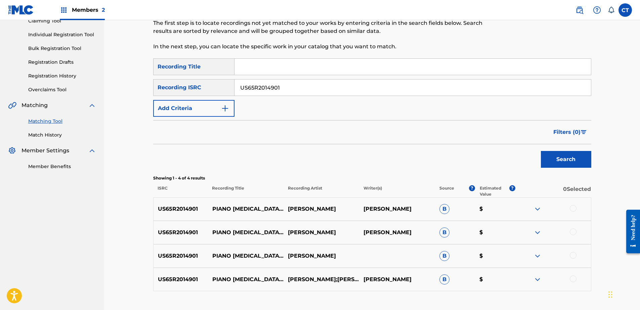
click at [15, 265] on nav "MUSIC SALES CORPORATION Summary Catalog Works Registration Claiming Tool Indivi…" at bounding box center [52, 133] width 104 height 383
click at [573, 209] on div at bounding box center [572, 208] width 7 height 7
click at [570, 231] on div at bounding box center [572, 232] width 7 height 7
drag, startPoint x: 571, startPoint y: 255, endPoint x: 572, endPoint y: 266, distance: 10.4
click at [571, 255] on div at bounding box center [572, 255] width 7 height 7
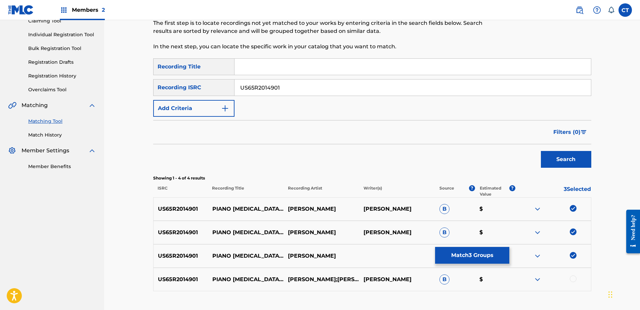
click at [573, 282] on div at bounding box center [553, 280] width 76 height 8
click at [570, 280] on div at bounding box center [572, 279] width 7 height 7
click at [473, 253] on button "Match 4 Groups" at bounding box center [472, 255] width 74 height 17
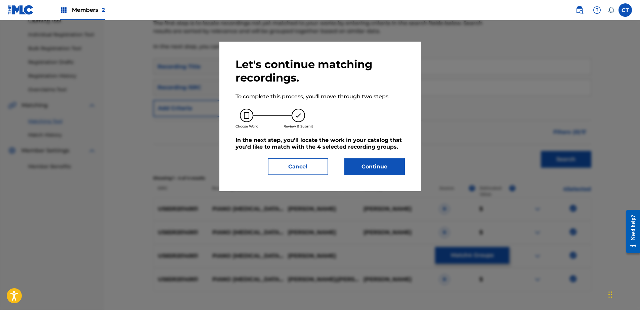
click at [368, 162] on button "Continue" at bounding box center [374, 166] width 60 height 17
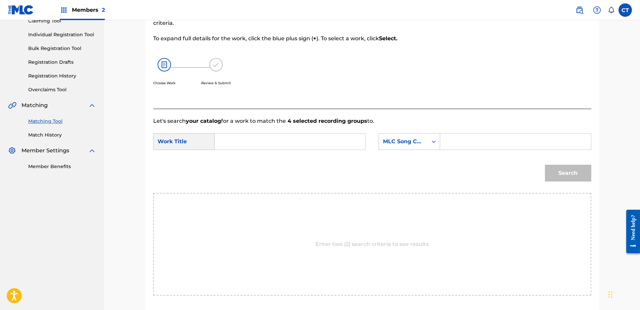
click at [233, 139] on input "Search Form" at bounding box center [289, 142] width 139 height 16
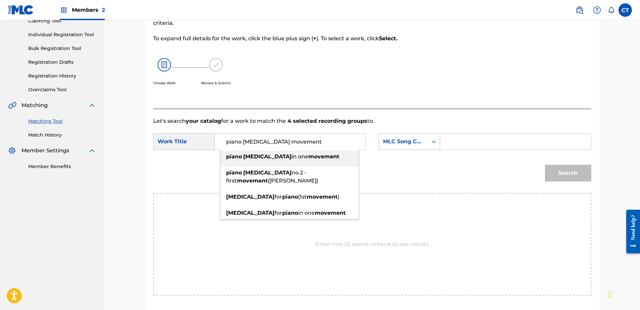
type input "piano [MEDICAL_DATA] movement"
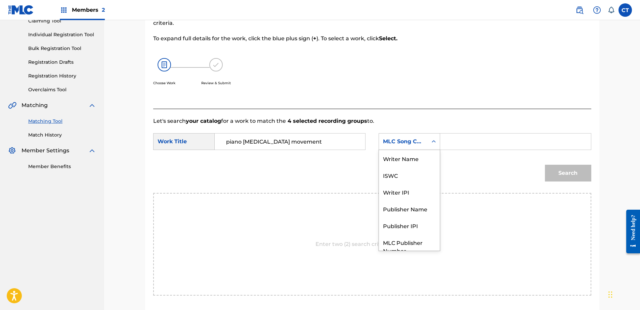
click at [414, 135] on div "MLC Song Code" at bounding box center [403, 141] width 49 height 13
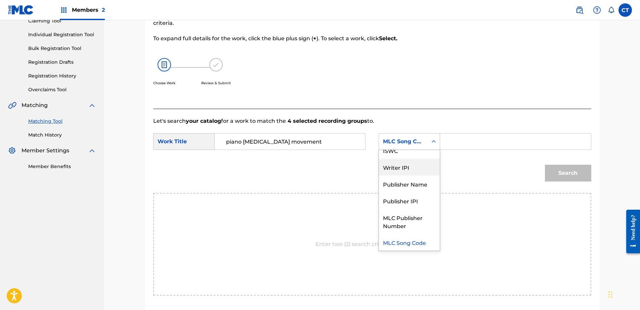
scroll to position [0, 0]
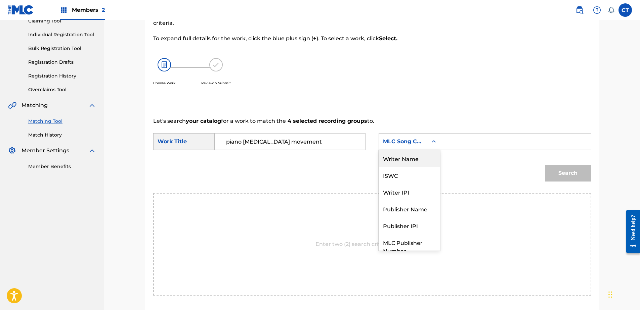
click at [415, 153] on div "Writer Name" at bounding box center [409, 158] width 61 height 17
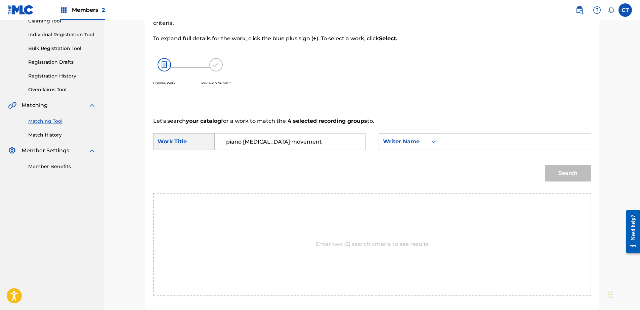
click at [462, 140] on input "Search Form" at bounding box center [515, 142] width 139 height 16
type input "glass"
click at [556, 177] on button "Search" at bounding box center [568, 173] width 46 height 17
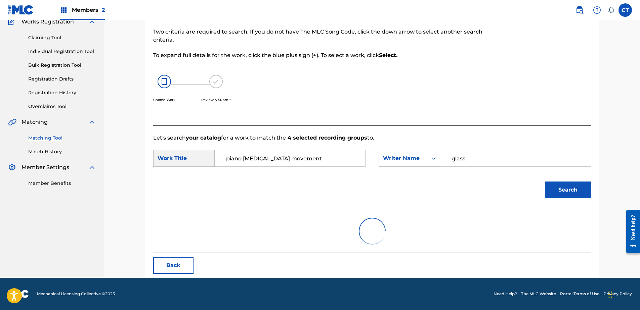
scroll to position [78, 0]
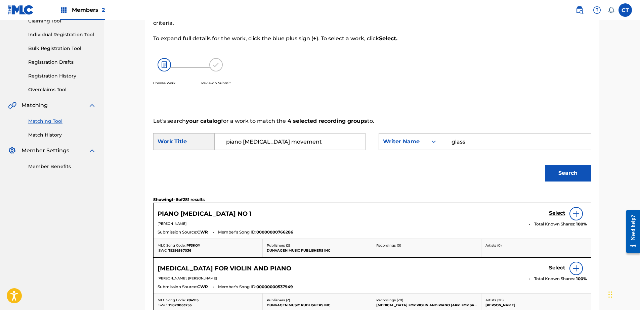
click at [555, 213] on h5 "Select" at bounding box center [557, 213] width 16 height 6
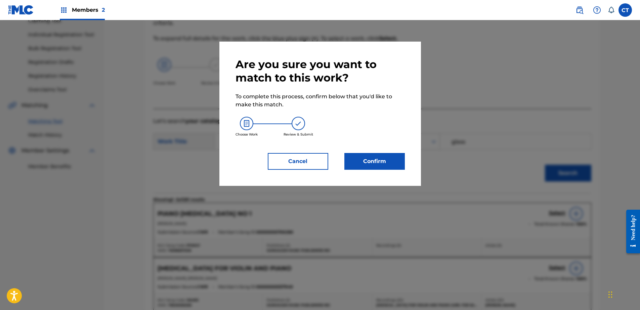
click at [388, 154] on button "Confirm" at bounding box center [374, 161] width 60 height 17
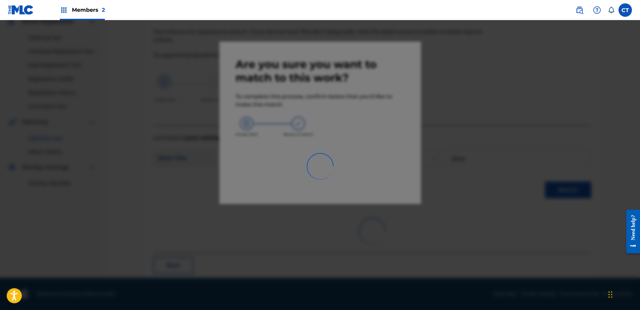
scroll to position [18, 0]
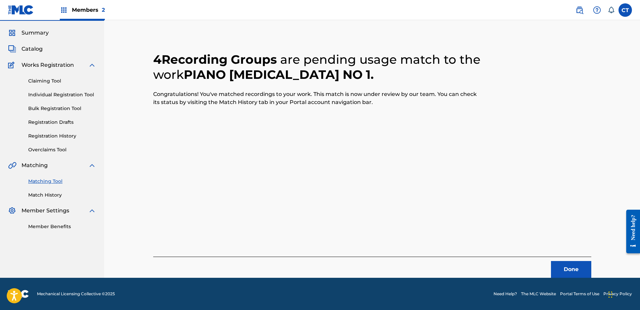
click at [569, 273] on button "Done" at bounding box center [571, 269] width 40 height 17
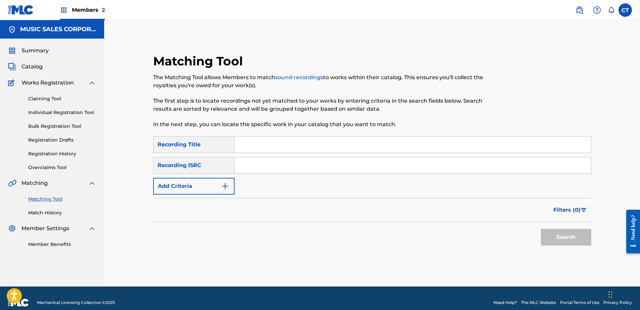
click at [34, 269] on nav "MUSIC SALES CORPORATION Summary Catalog Works Registration Claiming Tool Indivi…" at bounding box center [52, 153] width 104 height 267
paste input "US65R2014902"
type input "US65R2014902"
click at [569, 240] on button "Search" at bounding box center [566, 237] width 50 height 17
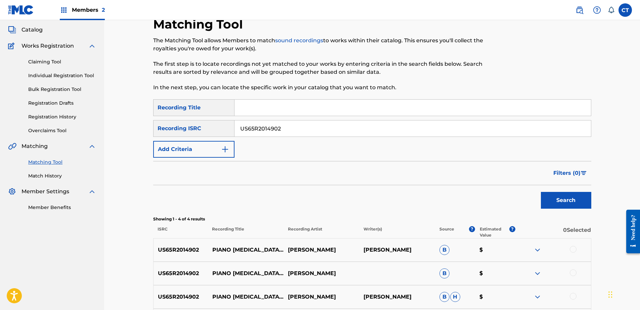
scroll to position [101, 0]
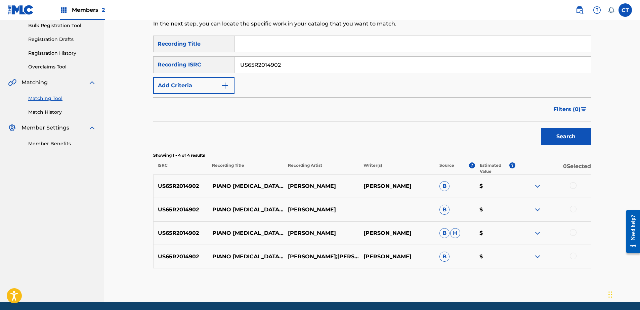
click at [574, 185] on div at bounding box center [572, 185] width 7 height 7
click at [573, 206] on div at bounding box center [572, 209] width 7 height 7
click at [569, 231] on div at bounding box center [553, 233] width 76 height 8
click at [571, 235] on div at bounding box center [572, 232] width 7 height 7
click at [574, 255] on div at bounding box center [572, 256] width 7 height 7
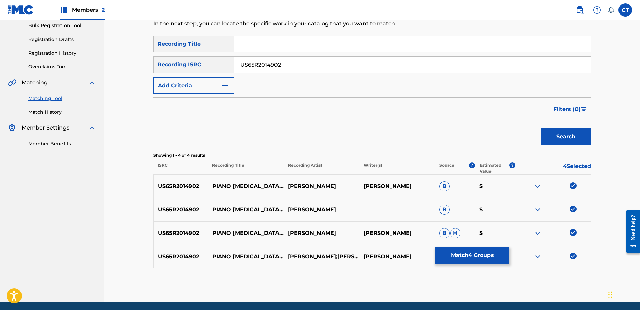
click at [481, 251] on button "Match 4 Groups" at bounding box center [472, 255] width 74 height 17
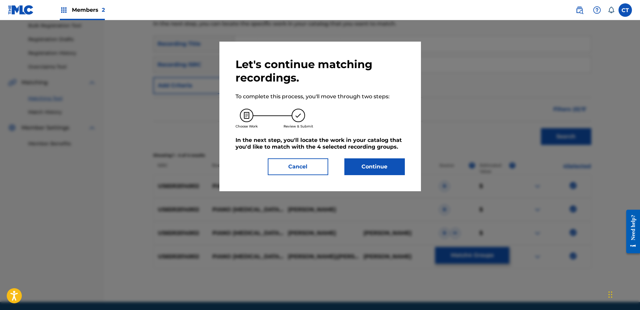
click at [362, 172] on button "Continue" at bounding box center [374, 166] width 60 height 17
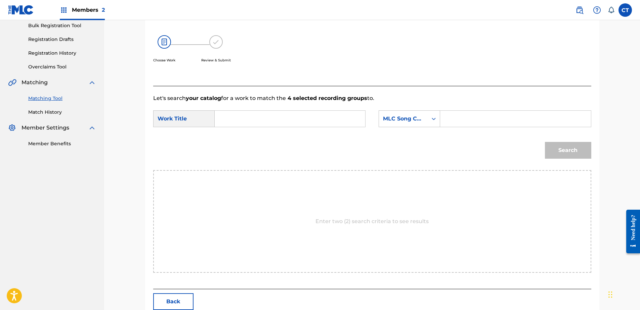
click at [268, 132] on form "SearchWithCriteriab3dfe347-691f-4a53-8689-d430eb9df40a Work Title SearchWithCri…" at bounding box center [372, 136] width 438 height 68
click at [268, 127] on input "Search Form" at bounding box center [289, 119] width 139 height 16
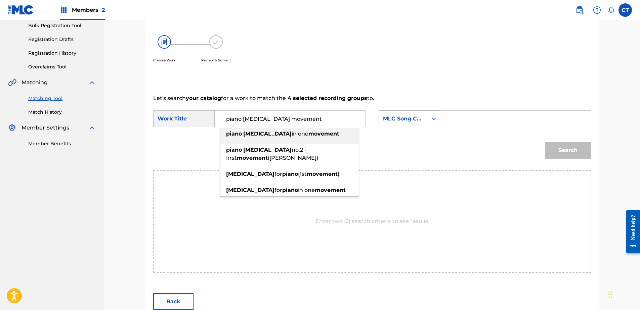
type input "piano [MEDICAL_DATA] movement"
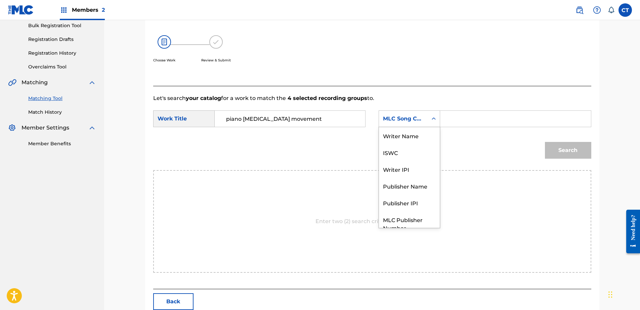
click at [393, 125] on div "MLC Song Code" at bounding box center [403, 118] width 49 height 13
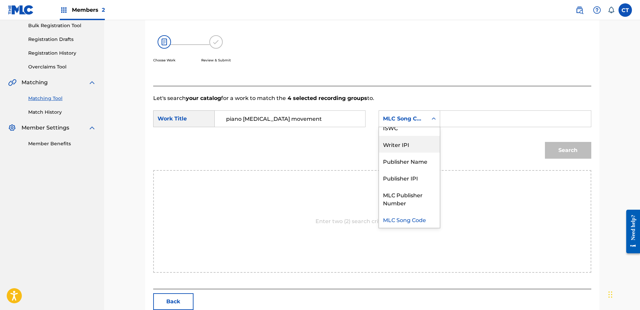
scroll to position [0, 0]
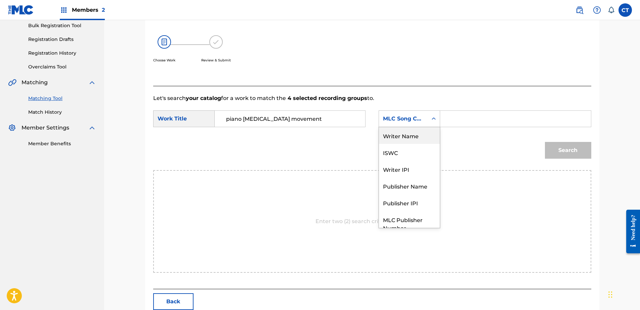
click at [392, 138] on div "Writer Name" at bounding box center [409, 135] width 61 height 17
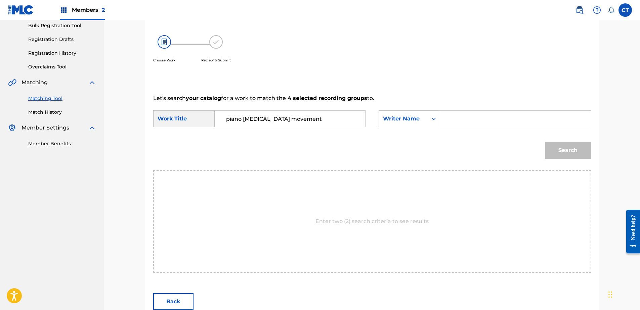
click at [456, 110] on div "Search Form" at bounding box center [515, 118] width 151 height 17
drag, startPoint x: 463, startPoint y: 117, endPoint x: 470, endPoint y: 123, distance: 9.5
click at [463, 117] on input "Search Form" at bounding box center [515, 119] width 139 height 16
type input "glass"
click at [569, 142] on button "Search" at bounding box center [568, 150] width 46 height 17
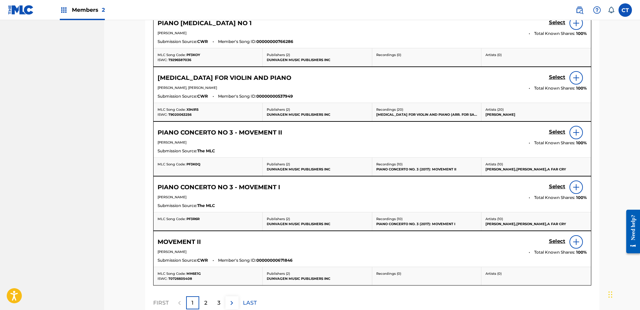
scroll to position [101, 0]
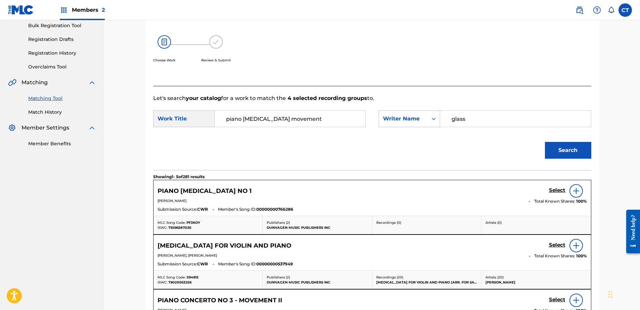
click at [305, 117] on input "piano [MEDICAL_DATA] movement" at bounding box center [289, 119] width 139 height 16
drag, startPoint x: 352, startPoint y: 119, endPoint x: 273, endPoint y: 121, distance: 78.9
click at [273, 121] on input "piano [MEDICAL_DATA] no.2 - first movement ([PERSON_NAME])" at bounding box center [289, 119] width 139 height 16
type input "piano [MEDICAL_DATA] no.2"
click at [545, 142] on button "Search" at bounding box center [568, 150] width 46 height 17
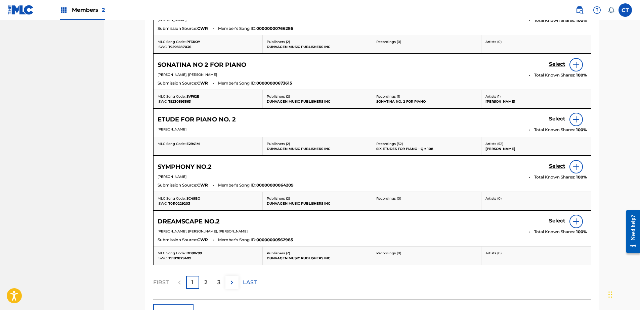
scroll to position [302, 0]
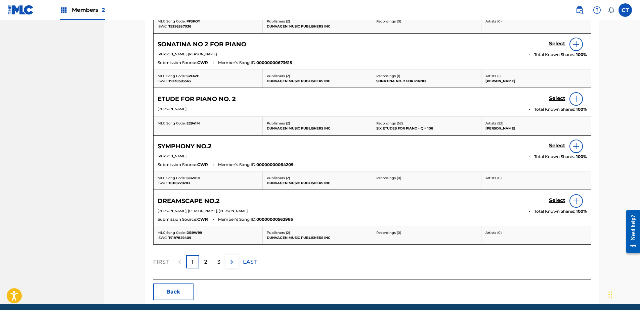
click at [202, 260] on div "2" at bounding box center [205, 261] width 13 height 13
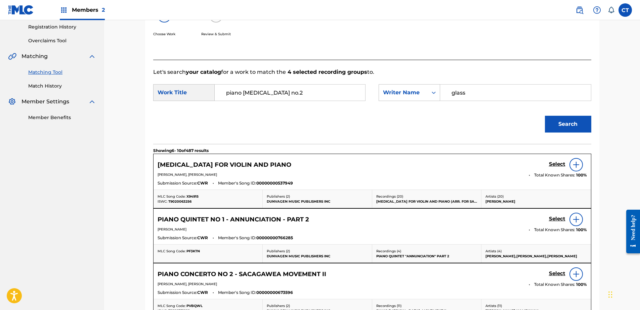
scroll to position [34, 0]
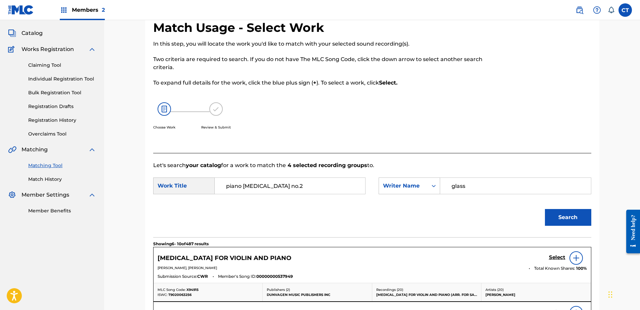
click at [288, 193] on input "piano [MEDICAL_DATA] no.2" at bounding box center [289, 186] width 139 height 16
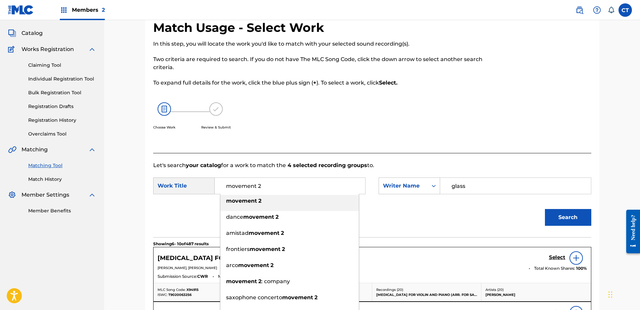
type input "movement 2"
click at [290, 202] on div "movement 2" at bounding box center [289, 201] width 138 height 12
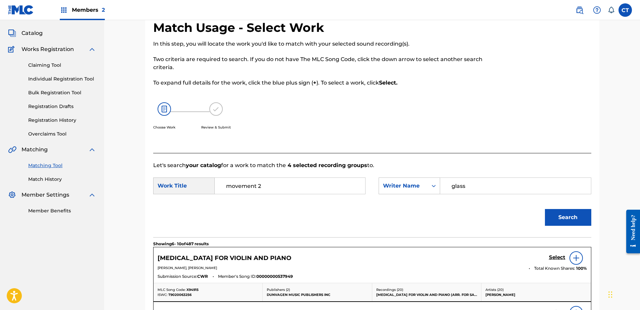
click at [561, 216] on button "Search" at bounding box center [568, 217] width 46 height 17
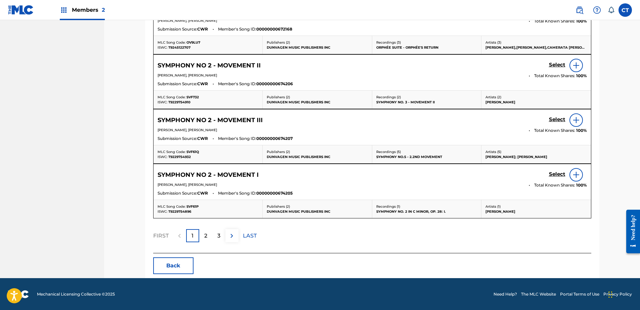
click at [229, 238] on img at bounding box center [232, 236] width 8 height 8
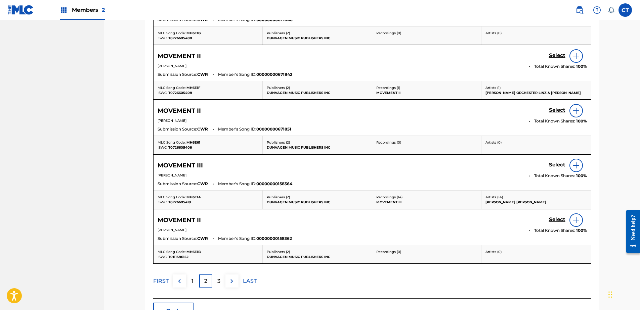
scroll to position [302, 0]
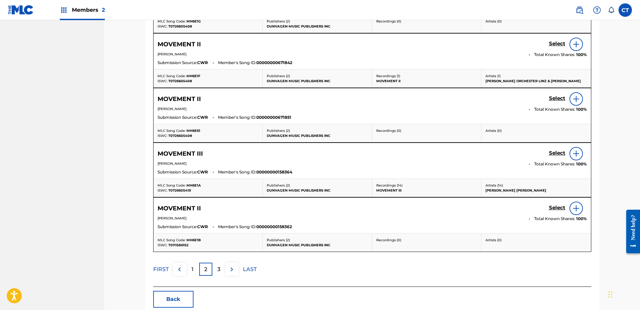
click at [578, 154] on img at bounding box center [576, 154] width 8 height 8
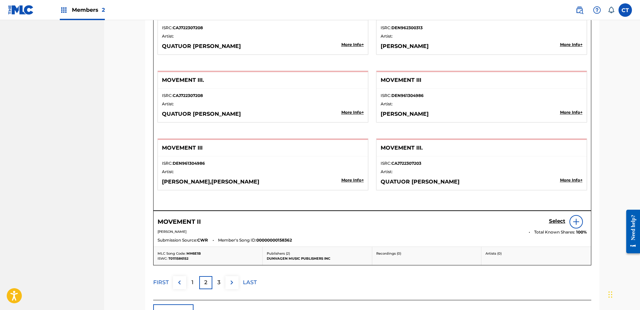
scroll to position [1041, 0]
click at [214, 283] on div "3" at bounding box center [218, 282] width 13 height 13
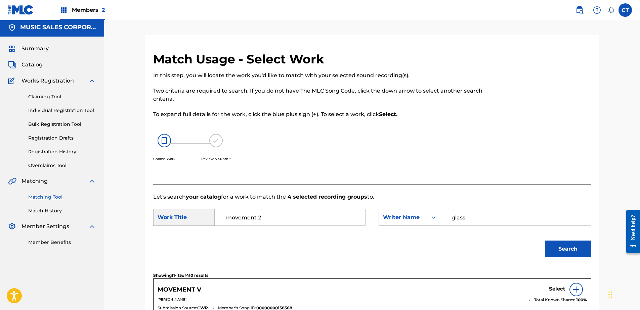
scroll to position [0, 0]
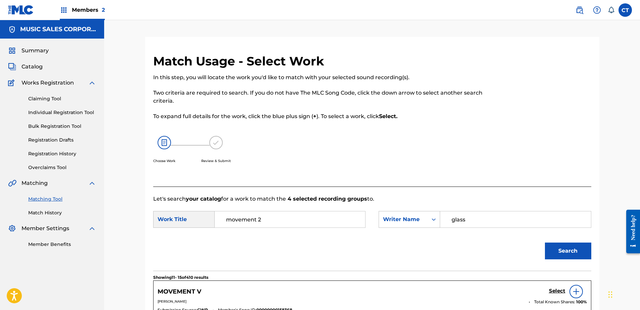
drag, startPoint x: 280, startPoint y: 220, endPoint x: 187, endPoint y: 221, distance: 92.7
click at [187, 221] on div "SearchWithCriteriab3dfe347-691f-4a53-8689-d430eb9df40a Work Title movement 2" at bounding box center [259, 219] width 212 height 17
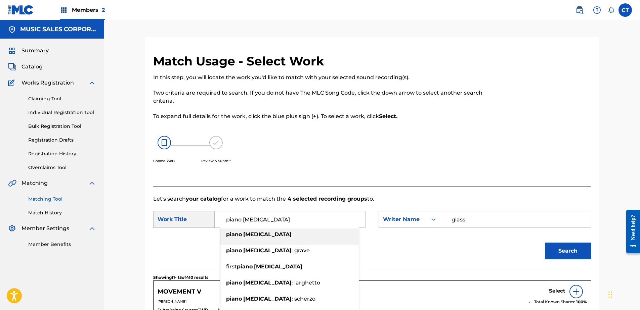
type input "piano [MEDICAL_DATA]"
click at [562, 251] on button "Search" at bounding box center [568, 251] width 46 height 17
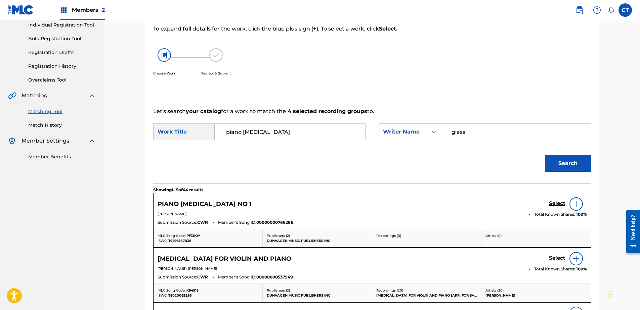
scroll to position [134, 0]
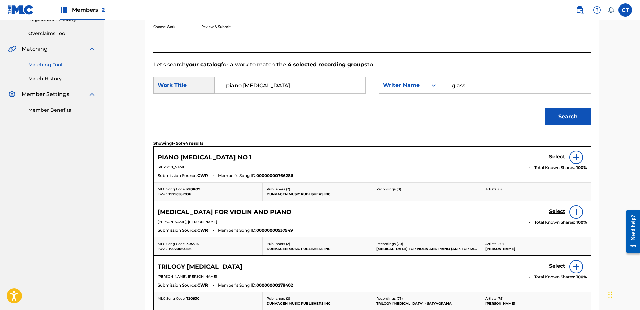
click at [573, 211] on img at bounding box center [576, 212] width 8 height 8
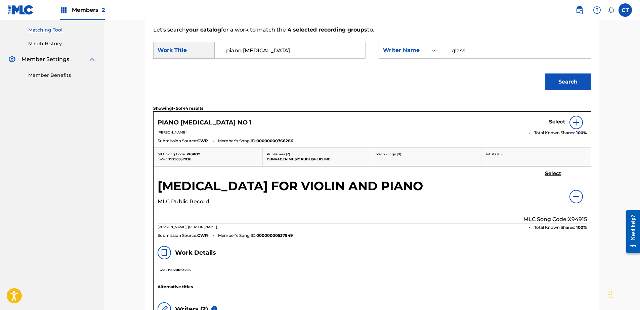
scroll to position [168, 0]
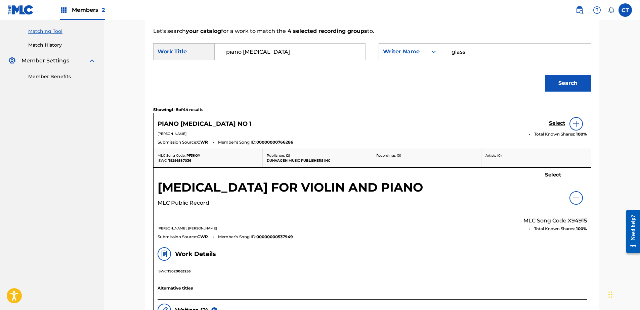
click at [576, 195] on img at bounding box center [576, 198] width 8 height 8
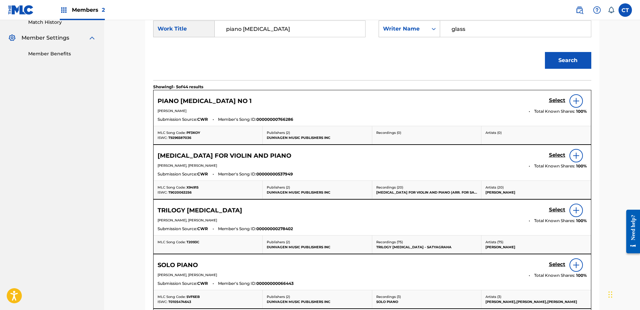
scroll to position [201, 0]
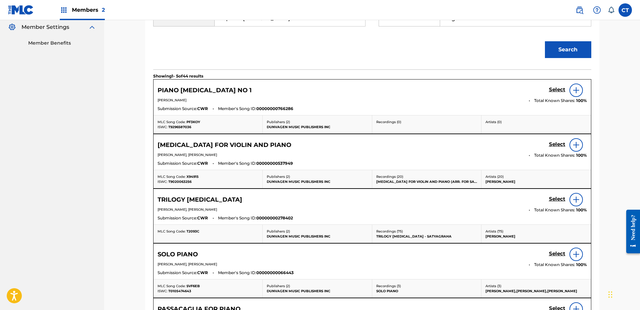
click at [576, 200] on img at bounding box center [576, 200] width 8 height 8
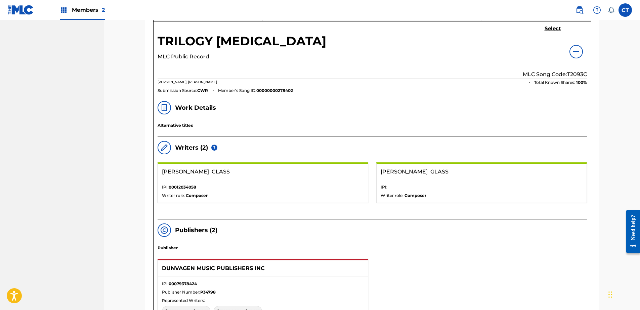
scroll to position [302, 0]
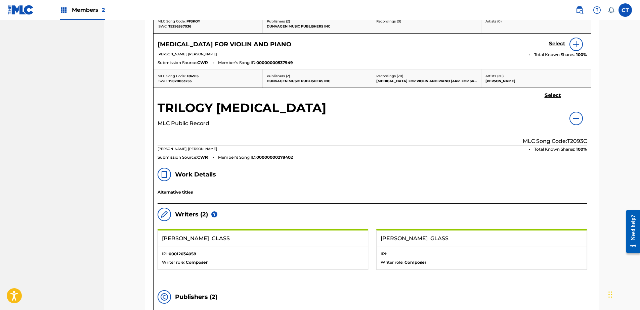
click at [575, 125] on div at bounding box center [575, 118] width 13 height 13
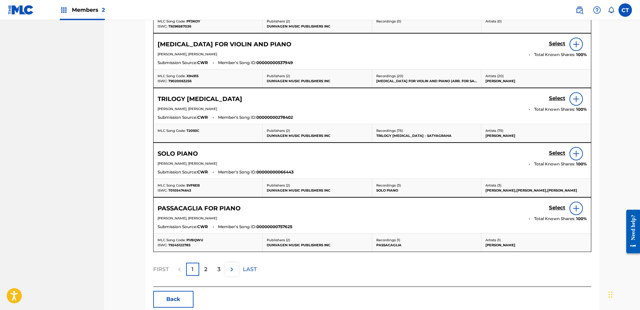
click at [575, 125] on div "Artists ( 75 ) [PERSON_NAME]" at bounding box center [535, 133] width 109 height 18
click at [577, 97] on img at bounding box center [576, 99] width 8 height 8
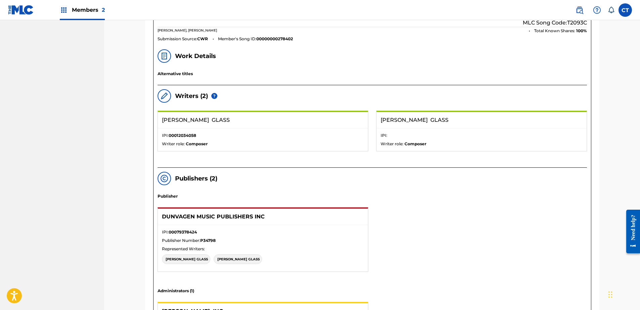
scroll to position [369, 0]
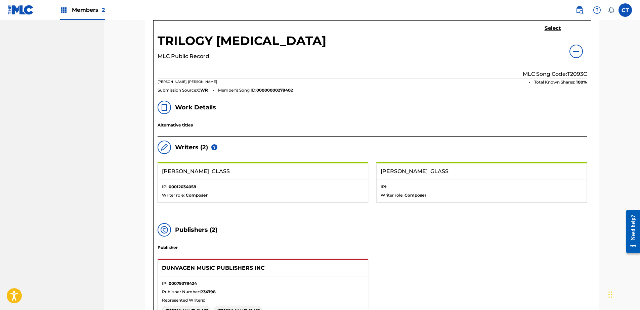
click at [580, 53] on div at bounding box center [575, 51] width 13 height 13
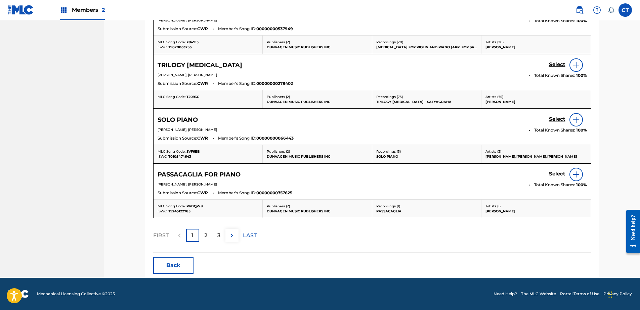
click at [227, 235] on button at bounding box center [231, 235] width 13 height 13
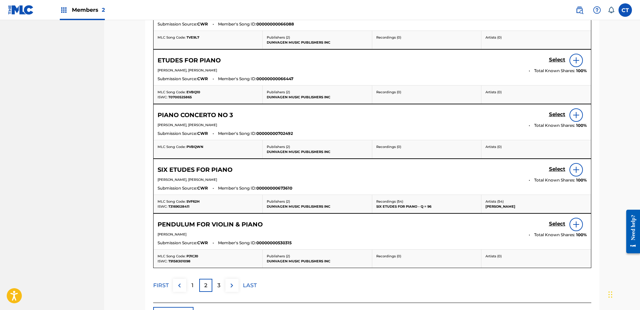
scroll to position [302, 0]
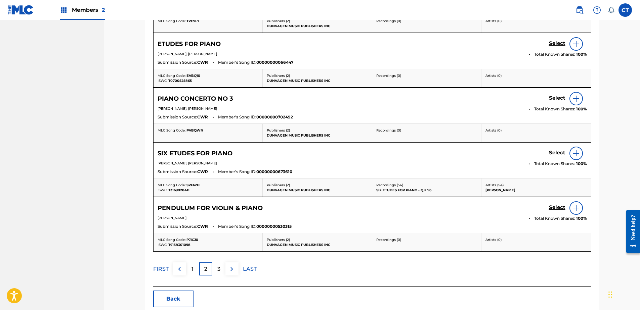
click at [231, 274] on button at bounding box center [231, 269] width 13 height 13
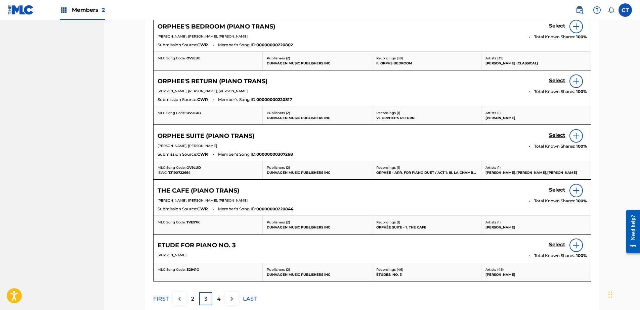
scroll to position [269, 0]
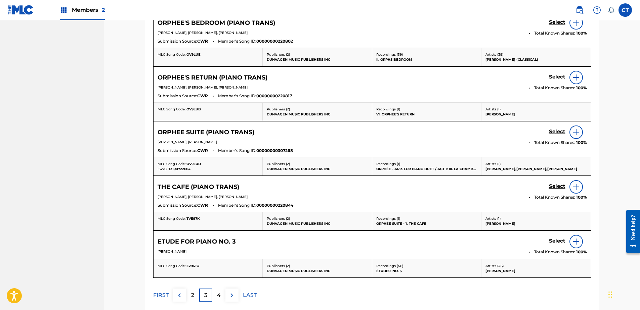
click at [228, 295] on img at bounding box center [232, 295] width 8 height 8
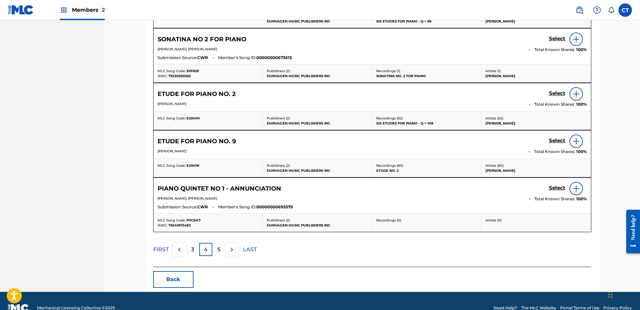
scroll to position [302, 0]
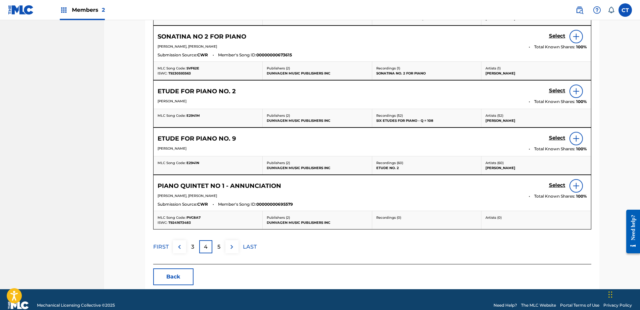
click at [176, 247] on img at bounding box center [179, 247] width 8 height 8
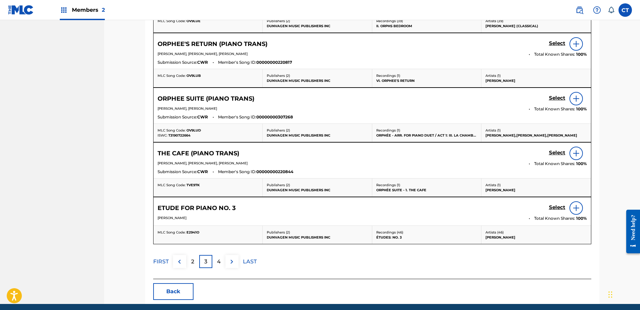
click at [180, 259] on img at bounding box center [179, 262] width 8 height 8
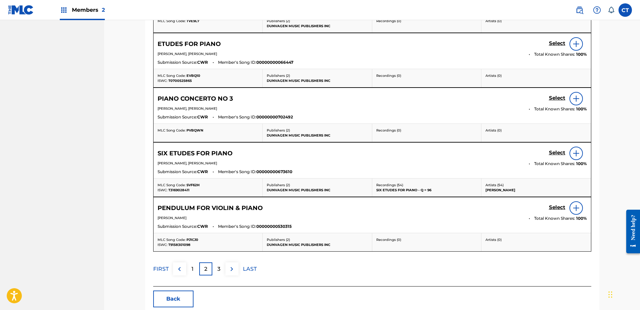
click at [189, 267] on div "1" at bounding box center [192, 269] width 13 height 13
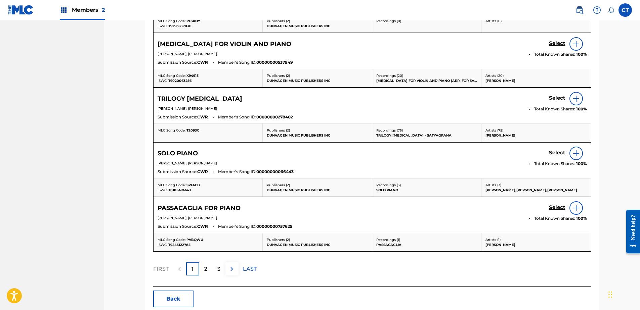
scroll to position [202, 0]
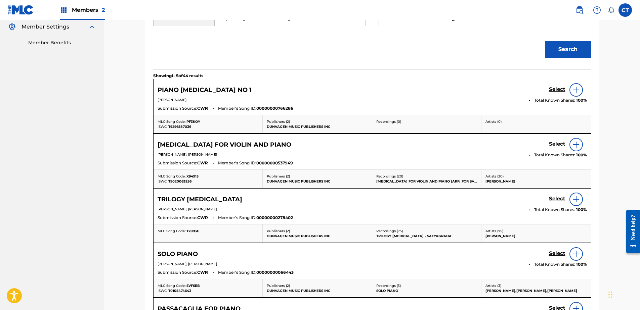
click at [29, 126] on nav "MUSIC SALES CORPORATION Summary Catalog Works Registration Claiming Tool Indivi…" at bounding box center [52, 115] width 104 height 594
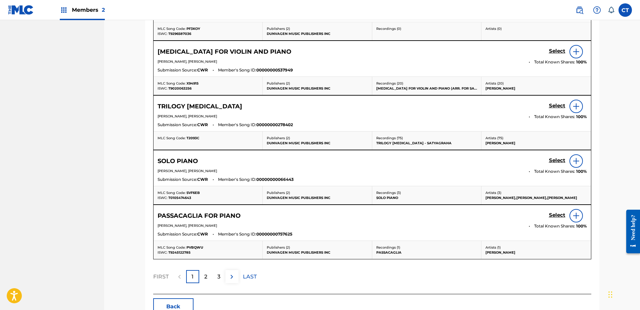
scroll to position [336, 0]
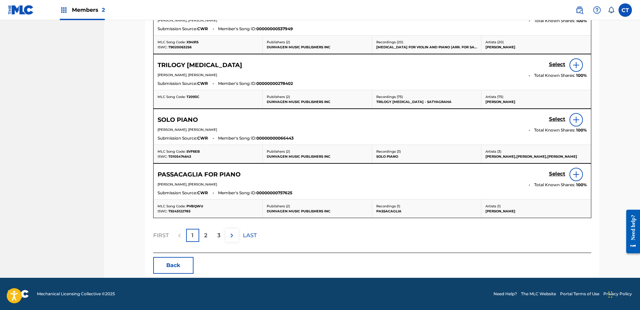
click at [161, 262] on button "Back" at bounding box center [173, 265] width 40 height 17
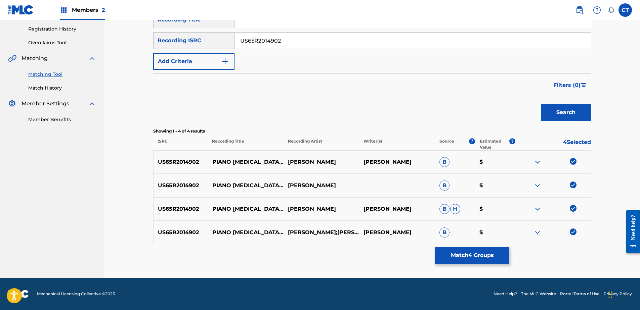
click at [570, 162] on img at bounding box center [572, 161] width 7 height 7
drag, startPoint x: 570, startPoint y: 181, endPoint x: 572, endPoint y: 202, distance: 21.3
click at [570, 182] on div "US65R2014902 PIANO [MEDICAL_DATA]: MOVEMENT II (FEAT. [PERSON_NAME] NAMEKAWA) […" at bounding box center [372, 186] width 438 height 24
click at [571, 189] on div at bounding box center [553, 186] width 76 height 8
drag, startPoint x: 571, startPoint y: 182, endPoint x: 574, endPoint y: 189, distance: 6.9
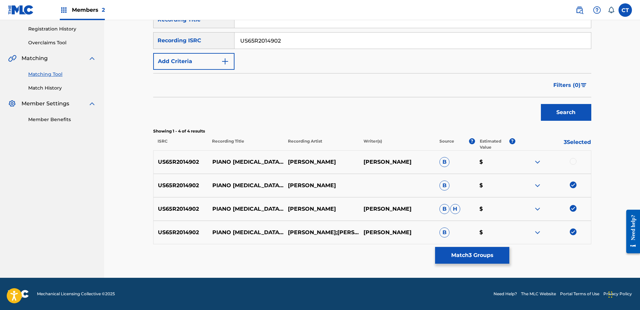
click at [571, 183] on img at bounding box center [572, 185] width 7 height 7
drag, startPoint x: 573, startPoint y: 206, endPoint x: 574, endPoint y: 222, distance: 15.8
click at [573, 206] on img at bounding box center [572, 208] width 7 height 7
click at [575, 233] on img at bounding box center [572, 232] width 7 height 7
click at [287, 45] on input "US65R2014902" at bounding box center [412, 41] width 356 height 16
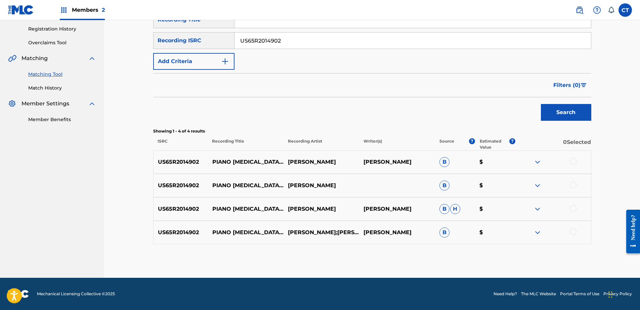
click at [287, 45] on input "US65R2014902" at bounding box center [412, 41] width 356 height 16
paste input "4"
type input "US65R2014904"
click at [549, 104] on button "Search" at bounding box center [566, 112] width 50 height 17
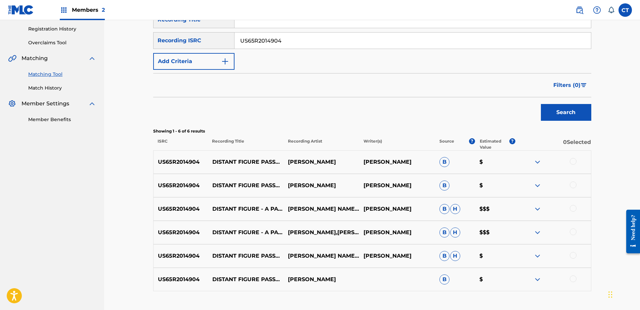
click at [572, 160] on div at bounding box center [572, 161] width 7 height 7
click at [575, 185] on div at bounding box center [572, 185] width 7 height 7
click at [573, 209] on div at bounding box center [572, 208] width 7 height 7
click at [573, 232] on div at bounding box center [572, 232] width 7 height 7
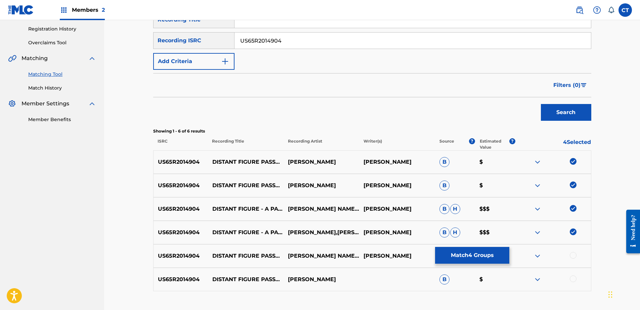
click at [573, 256] on div at bounding box center [572, 255] width 7 height 7
click at [573, 282] on div at bounding box center [572, 279] width 7 height 7
click at [484, 255] on button "Match 6 Groups" at bounding box center [472, 255] width 74 height 17
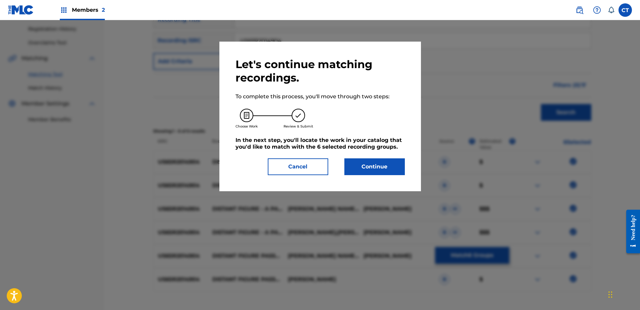
click at [388, 173] on button "Continue" at bounding box center [374, 166] width 60 height 17
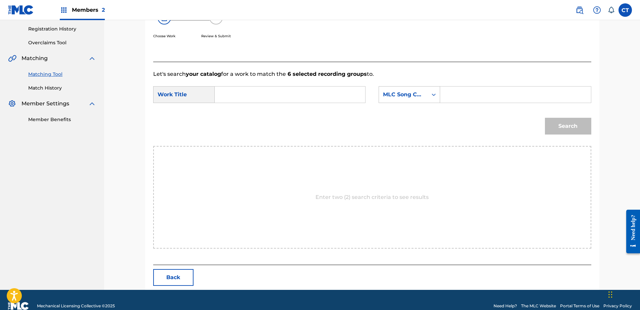
click at [268, 99] on input "Search Form" at bounding box center [289, 95] width 139 height 16
type input "distant figure"
click at [411, 87] on div "MLC Song Code" at bounding box center [408, 94] width 61 height 17
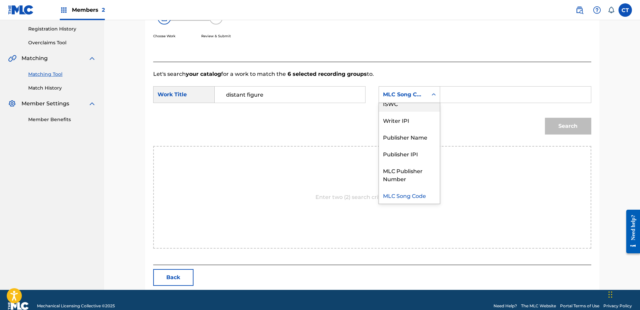
scroll to position [0, 0]
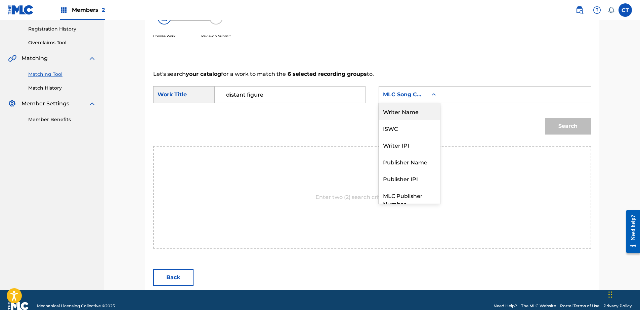
click at [411, 110] on div "Writer Name" at bounding box center [409, 111] width 61 height 17
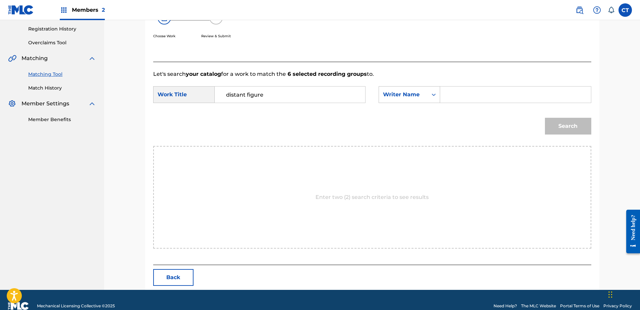
click at [485, 83] on form "SearchWithCriteriab3dfe347-691f-4a53-8689-d430eb9df40a Work Title distant figur…" at bounding box center [372, 112] width 438 height 68
click at [490, 102] on input "Search Form" at bounding box center [515, 95] width 139 height 16
type input "glass"
click at [551, 127] on button "Search" at bounding box center [568, 126] width 46 height 17
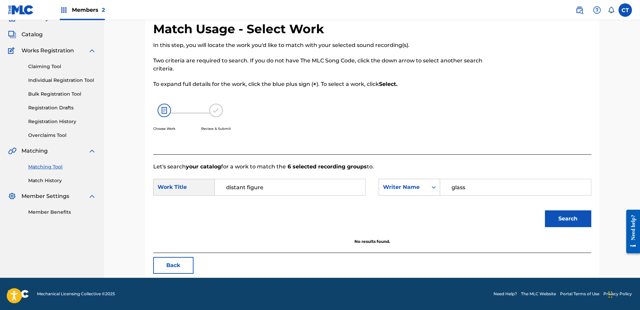
scroll to position [32, 0]
click at [278, 189] on input "distant figure" at bounding box center [289, 187] width 139 height 16
click at [280, 192] on input "distant figure" at bounding box center [289, 187] width 139 height 16
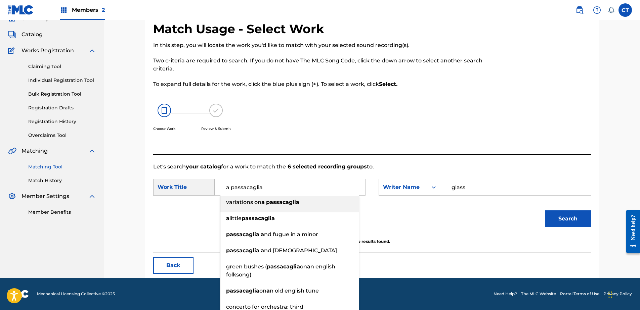
type input "a passacaglia"
click at [573, 218] on button "Search" at bounding box center [568, 218] width 46 height 17
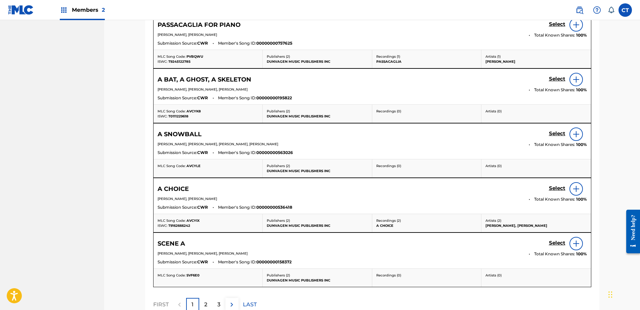
scroll to position [267, 0]
click at [207, 309] on div "2" at bounding box center [205, 304] width 13 height 13
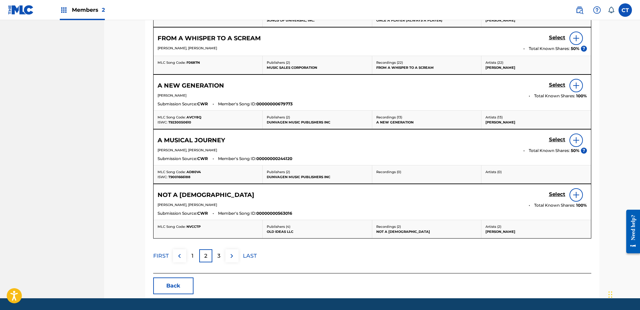
click at [221, 261] on div "3" at bounding box center [218, 255] width 13 height 13
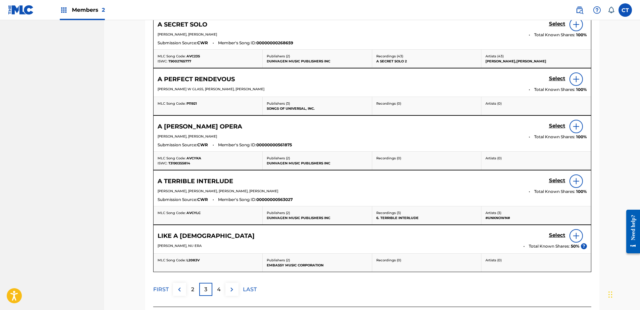
click at [214, 298] on div "Showing 11 - 15 of 113 results A SECRET SOLO Select [PERSON_NAME], [PERSON_NAME…" at bounding box center [372, 155] width 438 height 303
click at [218, 293] on p "4" at bounding box center [219, 290] width 4 height 8
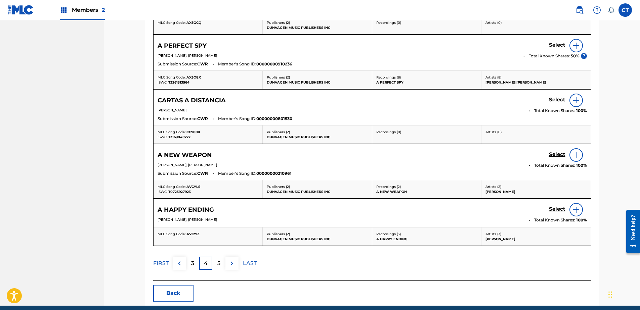
click at [215, 264] on div "5" at bounding box center [218, 263] width 13 height 13
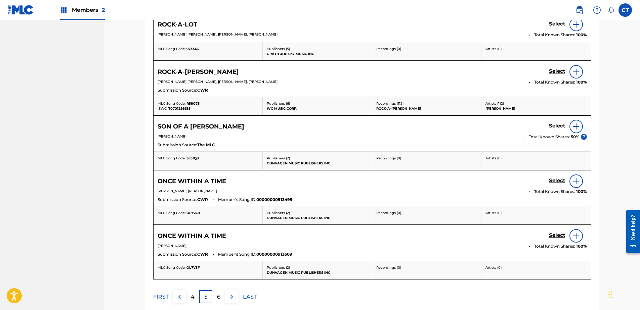
click at [218, 297] on p "6" at bounding box center [218, 297] width 3 height 8
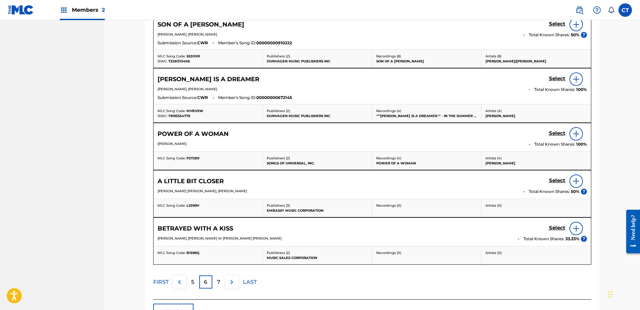
click at [222, 288] on div "7" at bounding box center [218, 282] width 13 height 13
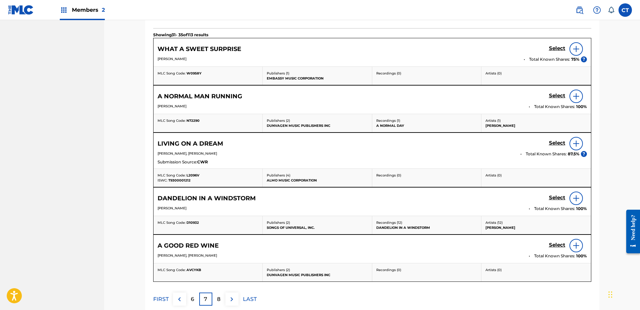
scroll to position [133, 0]
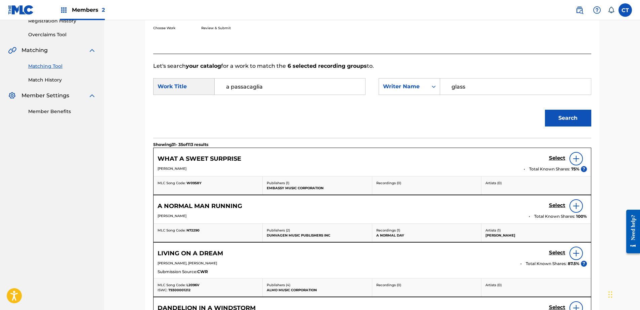
drag, startPoint x: 283, startPoint y: 92, endPoint x: 189, endPoint y: 92, distance: 93.7
click at [189, 92] on div "SearchWithCriteriab3dfe347-691f-4a53-8689-d430eb9df40a Work Title a passacaglia" at bounding box center [259, 86] width 212 height 17
type input "distant figure"
click at [545, 110] on button "Search" at bounding box center [568, 118] width 46 height 17
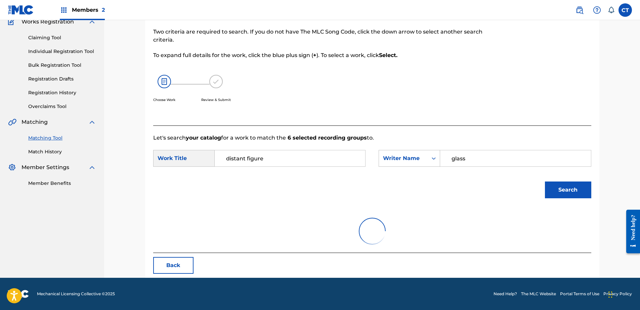
scroll to position [32, 0]
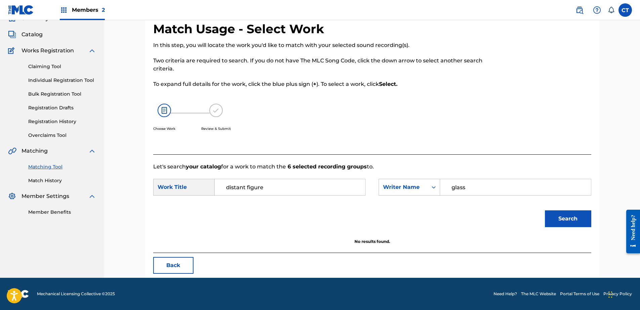
drag, startPoint x: 276, startPoint y: 186, endPoint x: 227, endPoint y: 190, distance: 49.2
click at [227, 190] on input "distant figure" at bounding box center [289, 187] width 139 height 16
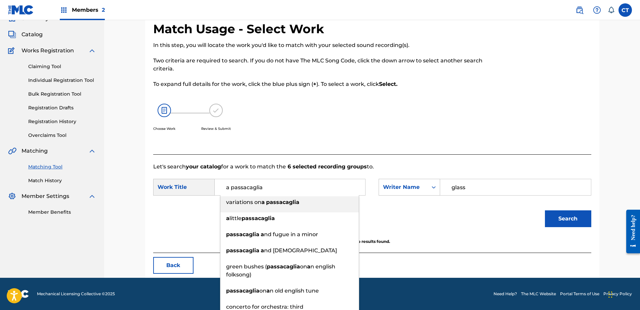
type input "a passacaglia"
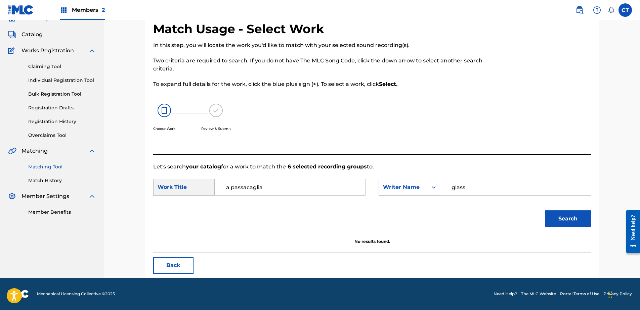
click at [582, 216] on button "Search" at bounding box center [568, 218] width 46 height 17
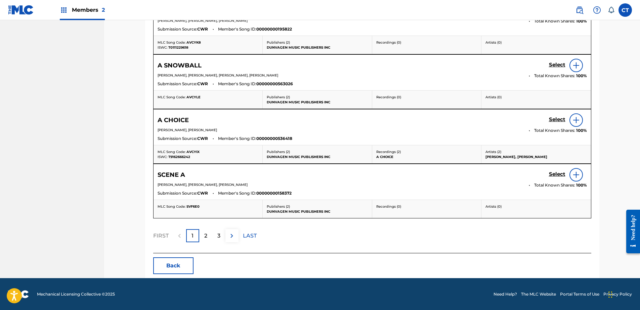
scroll to position [336, 0]
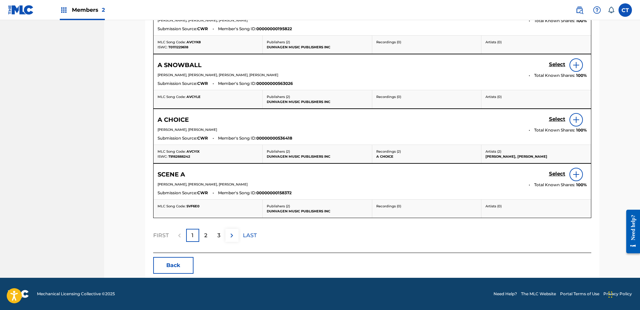
click at [188, 265] on button "Back" at bounding box center [173, 265] width 40 height 17
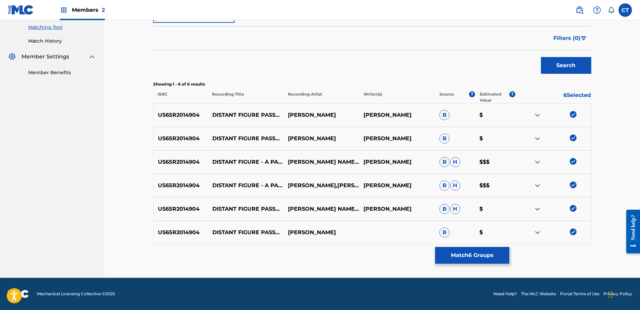
scroll to position [172, 0]
click at [573, 117] on img at bounding box center [572, 114] width 7 height 7
click at [572, 142] on div at bounding box center [553, 139] width 76 height 8
click at [572, 139] on img at bounding box center [572, 138] width 7 height 7
click at [571, 93] on p "4 Selected" at bounding box center [553, 97] width 76 height 12
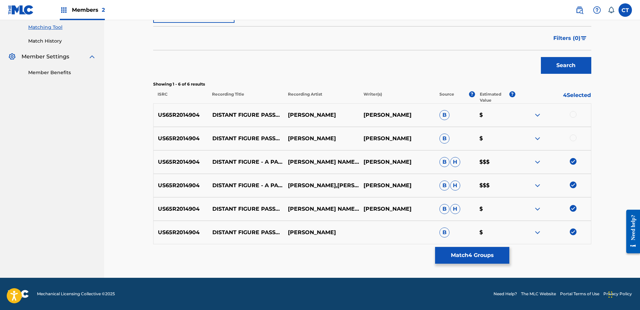
click at [573, 163] on img at bounding box center [572, 161] width 7 height 7
click at [572, 185] on img at bounding box center [572, 185] width 7 height 7
click at [571, 211] on img at bounding box center [572, 208] width 7 height 7
click at [571, 232] on img at bounding box center [572, 232] width 7 height 7
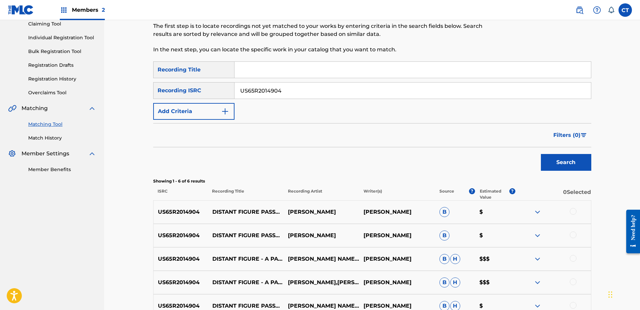
scroll to position [38, 0]
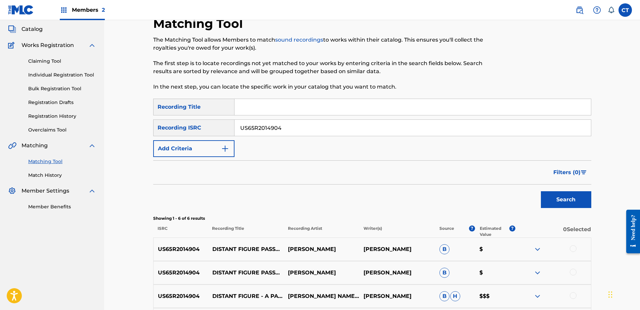
click at [293, 136] on div "SearchWithCriteria0f051454-a919-454a-b7a6-adfcb15f17cf Recording Title SearchWi…" at bounding box center [372, 128] width 438 height 58
click at [293, 129] on input "US65R2014904" at bounding box center [412, 128] width 356 height 16
paste input "5"
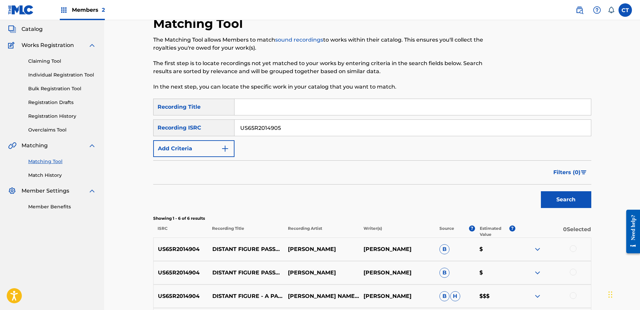
click at [572, 201] on button "Search" at bounding box center [566, 199] width 50 height 17
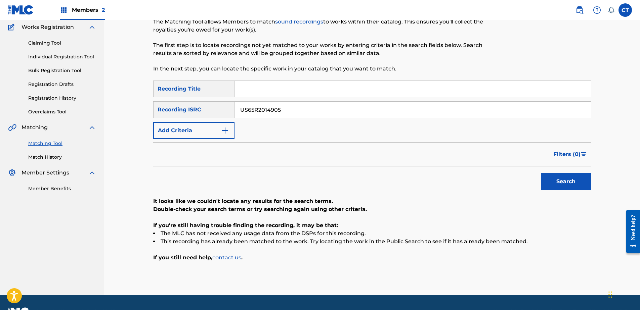
scroll to position [73, 0]
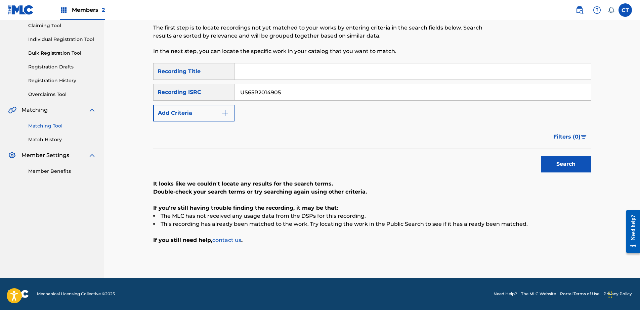
click at [308, 95] on input "US65R2014905" at bounding box center [412, 92] width 356 height 16
paste input "1712101"
click at [552, 166] on button "Search" at bounding box center [566, 164] width 50 height 17
click at [33, 224] on nav "MUSIC SALES CORPORATION Summary Catalog Works Registration Claiming Tool Indivi…" at bounding box center [52, 112] width 104 height 331
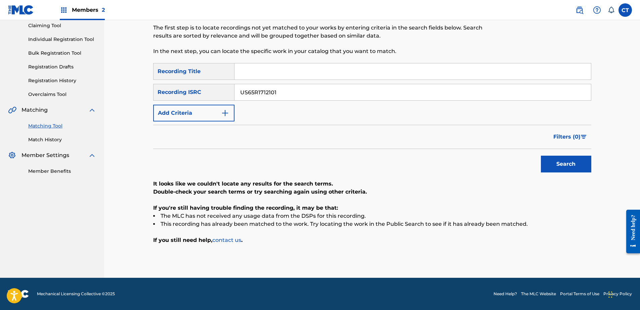
click at [305, 95] on input "US65R1712101" at bounding box center [412, 92] width 356 height 16
click at [349, 94] on input "US65R1712101" at bounding box center [412, 92] width 356 height 16
paste input "2"
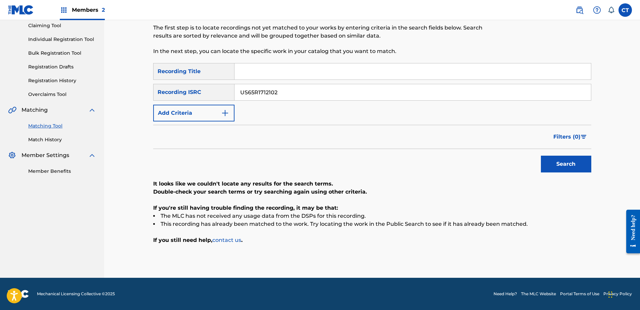
click at [576, 167] on button "Search" at bounding box center [566, 164] width 50 height 17
click at [36, 250] on nav "MUSIC SALES CORPORATION Summary Catalog Works Registration Claiming Tool Indivi…" at bounding box center [52, 112] width 104 height 331
click at [450, 94] on input "US65R1712102" at bounding box center [412, 92] width 356 height 16
paste input "3"
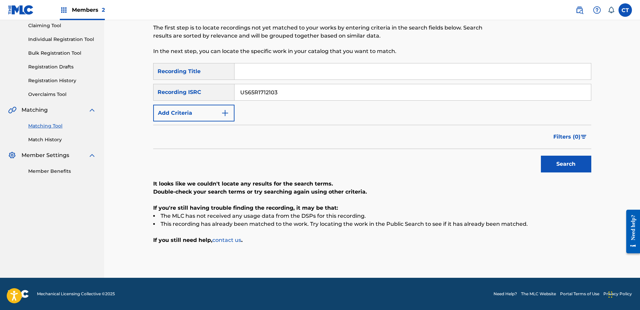
click at [581, 165] on button "Search" at bounding box center [566, 164] width 50 height 17
drag, startPoint x: 0, startPoint y: 224, endPoint x: 2, endPoint y: 221, distance: 3.6
click at [0, 224] on nav "MUSIC SALES CORPORATION Summary Catalog Works Registration Claiming Tool Indivi…" at bounding box center [52, 112] width 104 height 331
click at [290, 98] on input "US65R1712103" at bounding box center [412, 92] width 356 height 16
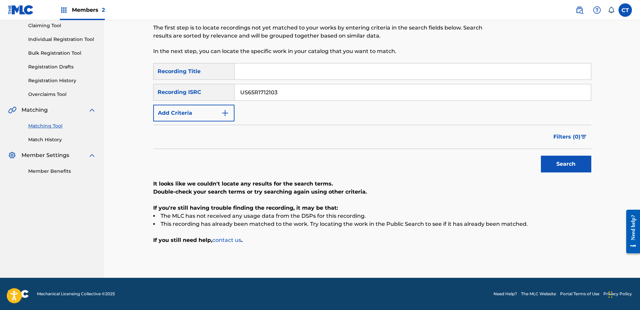
paste input "4"
click at [565, 170] on button "Search" at bounding box center [566, 164] width 50 height 17
click at [283, 83] on div "SearchWithCriteria0f051454-a919-454a-b7a6-adfcb15f17cf Recording Title SearchWi…" at bounding box center [372, 92] width 438 height 58
click at [284, 93] on input "US65R1712104" at bounding box center [412, 92] width 356 height 16
click at [541, 156] on button "Search" at bounding box center [566, 164] width 50 height 17
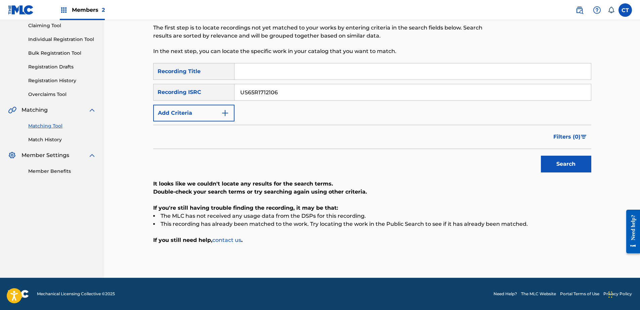
click at [541, 156] on button "Search" at bounding box center [566, 164] width 50 height 17
click at [7, 236] on nav "MUSIC SALES CORPORATION Summary Catalog Works Registration Claiming Tool Indivi…" at bounding box center [52, 112] width 104 height 331
click at [293, 96] on input "US65R1712108" at bounding box center [412, 92] width 356 height 16
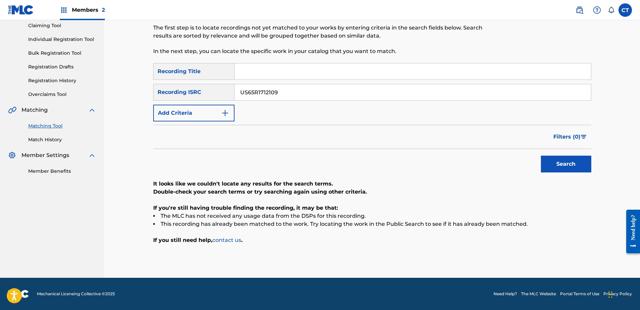
click at [541, 156] on button "Search" at bounding box center [566, 164] width 50 height 17
drag, startPoint x: 32, startPoint y: 201, endPoint x: 58, endPoint y: 152, distance: 56.0
click at [32, 201] on nav "MUSIC SALES CORPORATION Summary Catalog Works Registration Claiming Tool Indivi…" at bounding box center [52, 112] width 104 height 331
click at [288, 96] on input "US65R1712110" at bounding box center [412, 92] width 356 height 16
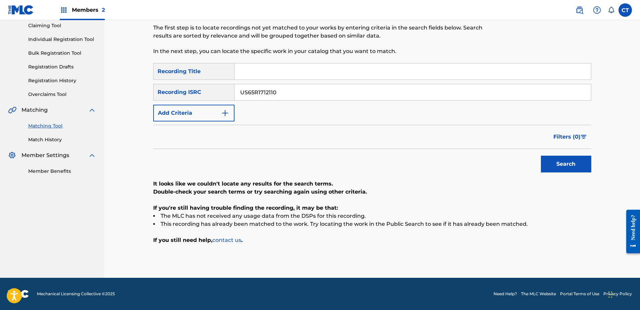
click at [288, 96] on input "US65R1712110" at bounding box center [412, 92] width 356 height 16
paste input "1"
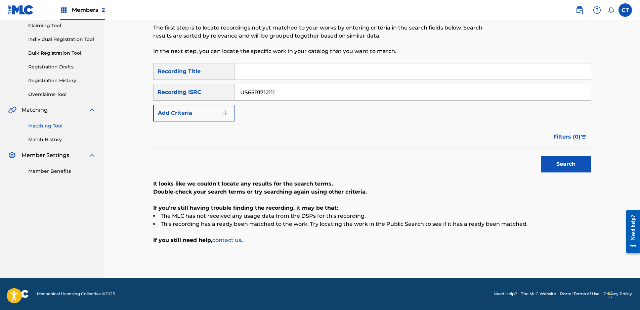
click at [553, 163] on button "Search" at bounding box center [566, 164] width 50 height 17
click at [342, 99] on input "US65R1712111" at bounding box center [412, 92] width 356 height 16
click at [541, 156] on button "Search" at bounding box center [566, 164] width 50 height 17
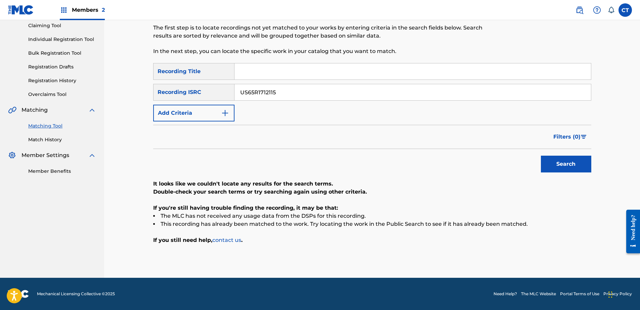
click at [541, 156] on button "Search" at bounding box center [566, 164] width 50 height 17
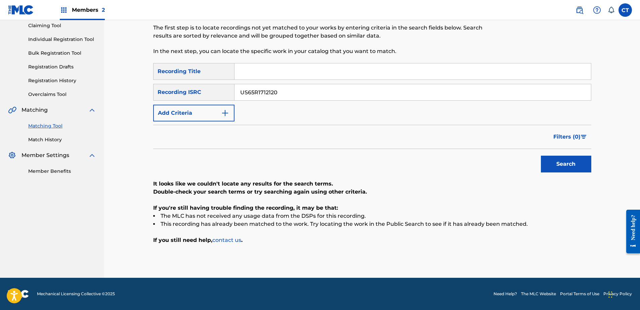
click at [541, 156] on button "Search" at bounding box center [566, 164] width 50 height 17
click at [291, 93] on input "US65R1712123" at bounding box center [412, 92] width 356 height 16
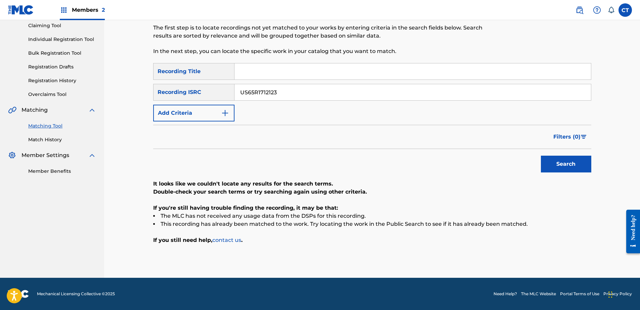
click at [291, 93] on input "US65R1712123" at bounding box center [412, 92] width 356 height 16
paste input "TE10417549"
type input "USTE10417549"
click at [543, 160] on button "Search" at bounding box center [566, 164] width 50 height 17
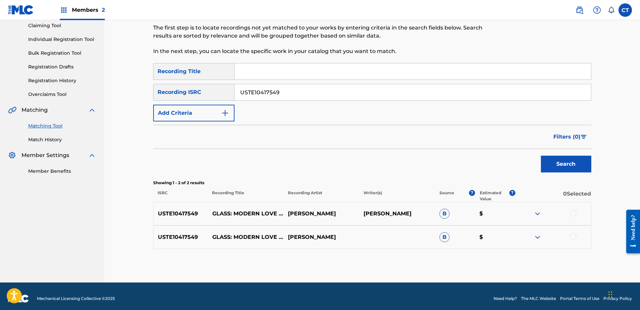
click at [574, 213] on div at bounding box center [572, 213] width 7 height 7
click at [572, 235] on div at bounding box center [572, 236] width 7 height 7
click at [498, 250] on button "Match 2 Groups" at bounding box center [472, 255] width 74 height 17
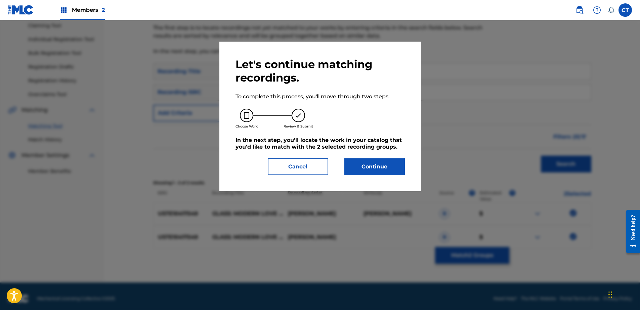
click at [372, 169] on button "Continue" at bounding box center [374, 166] width 60 height 17
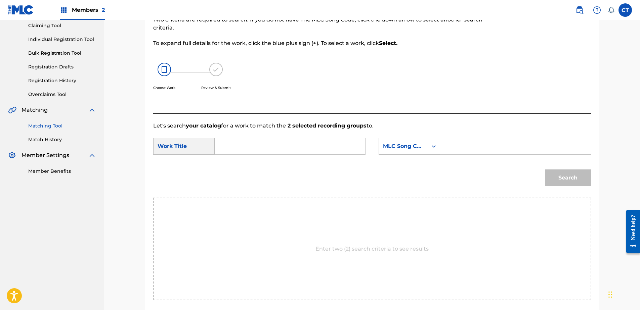
click at [270, 143] on input "Search Form" at bounding box center [289, 146] width 139 height 16
click at [278, 175] on div "modern love waltz" at bounding box center [289, 178] width 138 height 12
type input "modern love waltz"
click at [390, 165] on div "Search" at bounding box center [372, 180] width 438 height 35
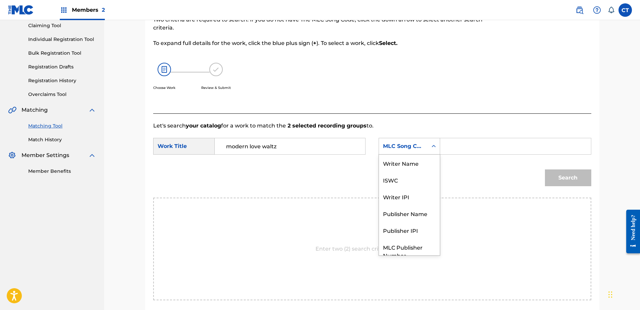
click at [398, 151] on div "MLC Song Code" at bounding box center [403, 146] width 49 height 13
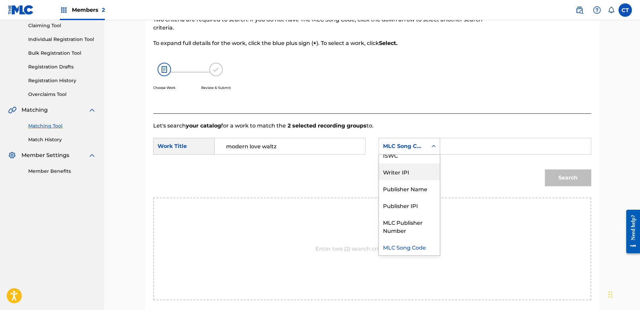
scroll to position [0, 0]
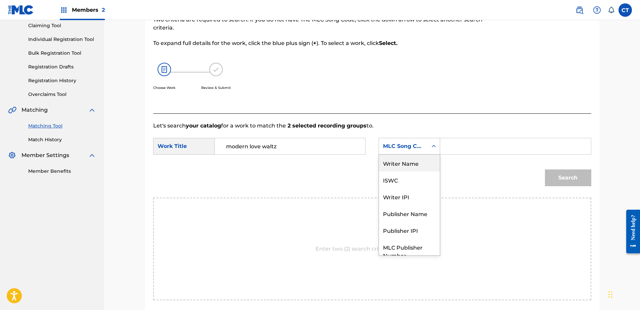
click at [401, 166] on div "Writer Name" at bounding box center [409, 163] width 61 height 17
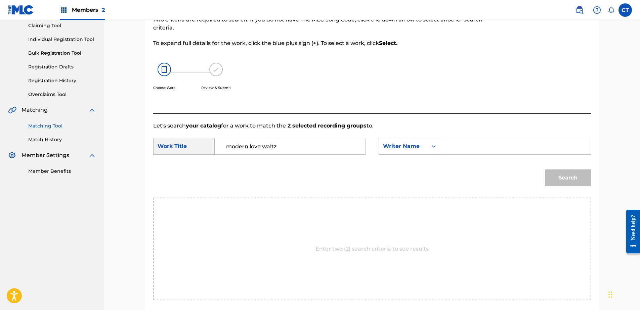
click at [488, 144] on input "Search Form" at bounding box center [515, 146] width 139 height 16
type input "glass"
click at [556, 179] on button "Search" at bounding box center [568, 178] width 46 height 17
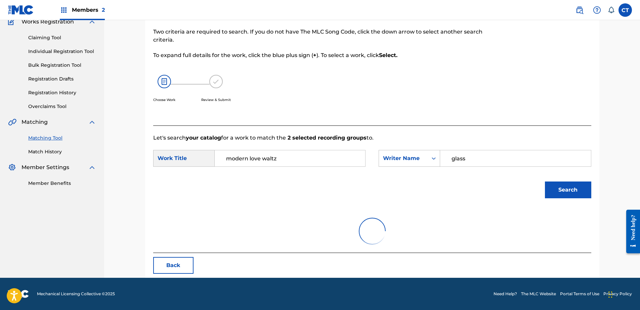
scroll to position [73, 0]
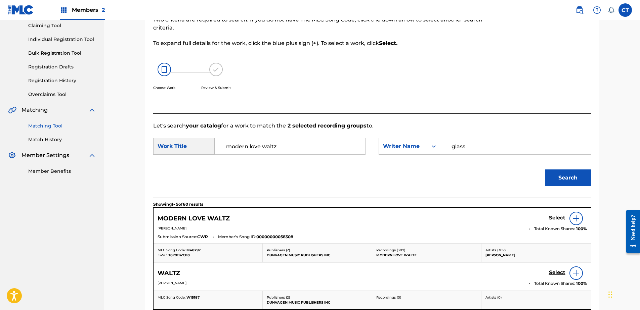
click at [554, 218] on h5 "Select" at bounding box center [557, 218] width 16 height 6
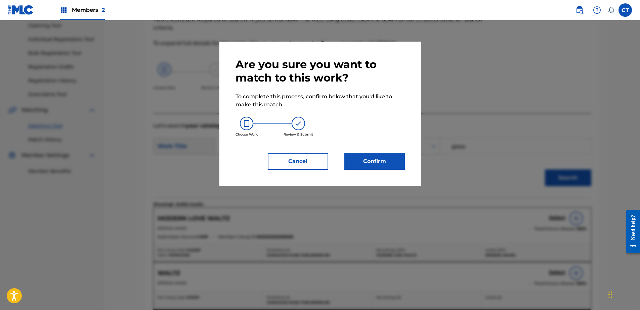
click at [387, 162] on button "Confirm" at bounding box center [374, 161] width 60 height 17
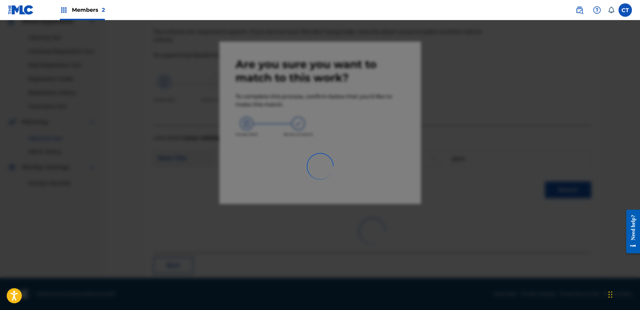
scroll to position [18, 0]
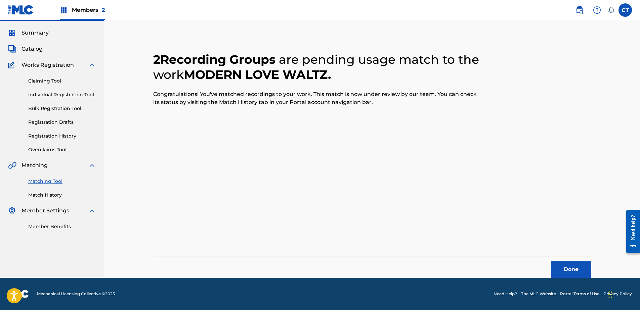
click at [562, 269] on button "Done" at bounding box center [571, 269] width 40 height 17
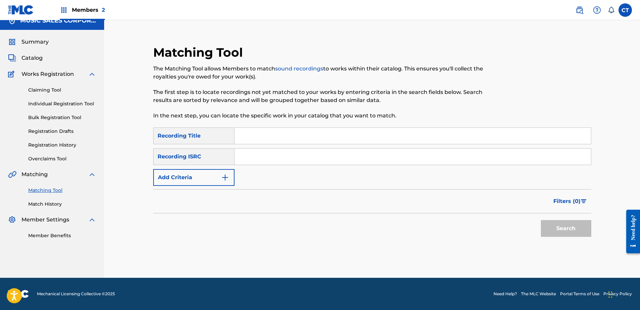
scroll to position [0, 0]
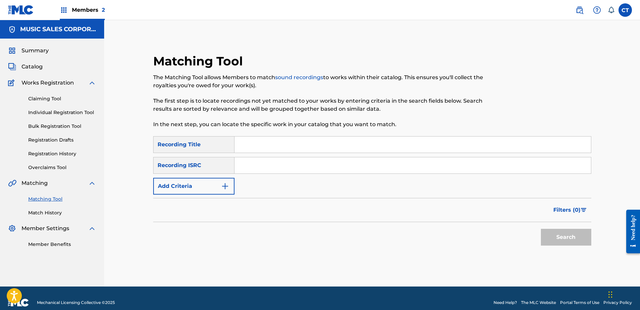
paste input "US65R0906001"
type input "US65R0906001"
click at [581, 241] on button "Search" at bounding box center [566, 237] width 50 height 17
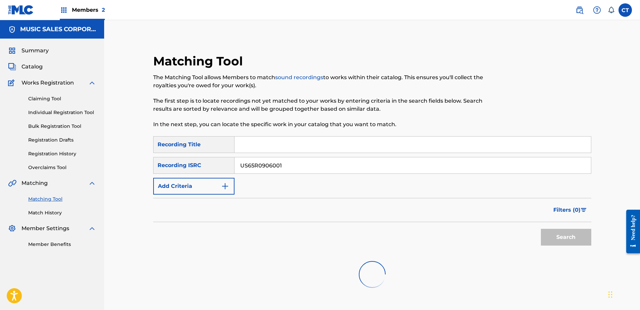
scroll to position [52, 0]
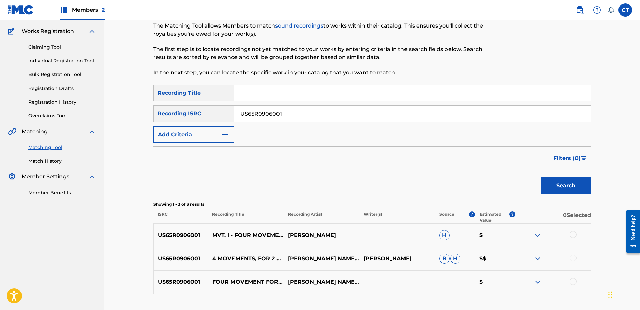
click at [572, 236] on div at bounding box center [572, 234] width 7 height 7
drag, startPoint x: 572, startPoint y: 257, endPoint x: 573, endPoint y: 273, distance: 15.8
click at [572, 259] on div at bounding box center [572, 258] width 7 height 7
click at [573, 282] on div at bounding box center [572, 281] width 7 height 7
click at [489, 256] on button "Match 3 Groups" at bounding box center [472, 255] width 74 height 17
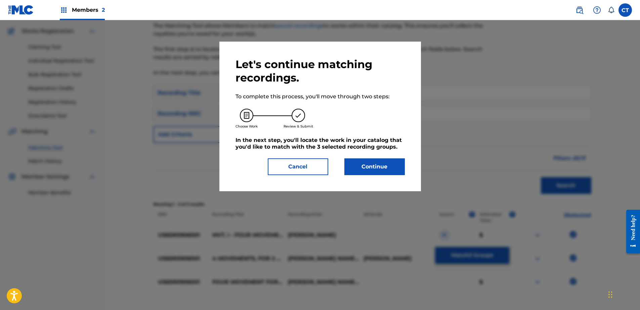
click at [353, 167] on button "Continue" at bounding box center [374, 166] width 60 height 17
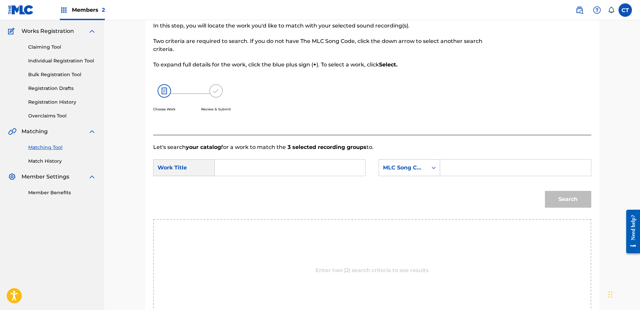
click at [289, 167] on input "Search Form" at bounding box center [289, 168] width 139 height 16
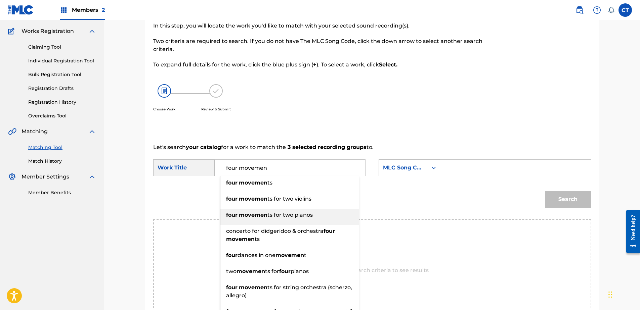
click at [303, 216] on span "ts for two pianos" at bounding box center [289, 215] width 45 height 6
type input "four movements for two pianos"
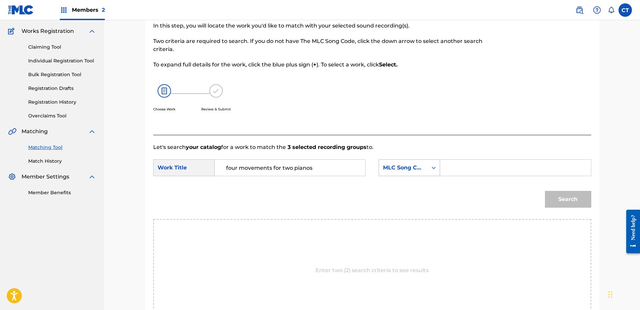
click at [408, 169] on div "MLC Song Code" at bounding box center [403, 168] width 41 height 8
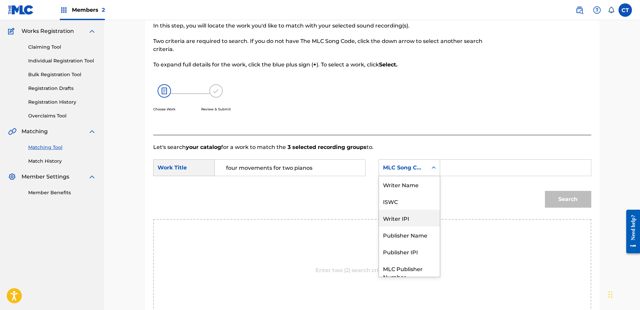
scroll to position [0, 0]
drag, startPoint x: 404, startPoint y: 182, endPoint x: 424, endPoint y: 177, distance: 21.1
click at [404, 182] on div "Writer Name" at bounding box center [409, 184] width 61 height 17
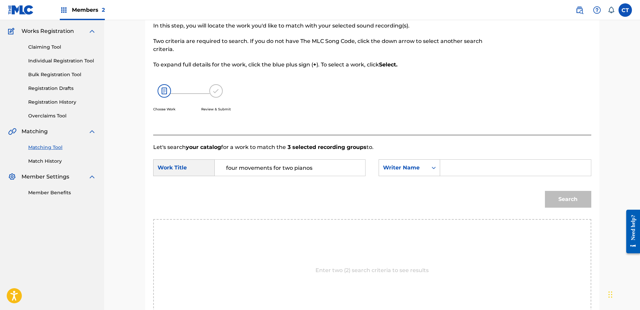
click at [458, 169] on input "Search Form" at bounding box center [515, 168] width 139 height 16
type input "glass"
click at [556, 198] on button "Search" at bounding box center [568, 199] width 46 height 17
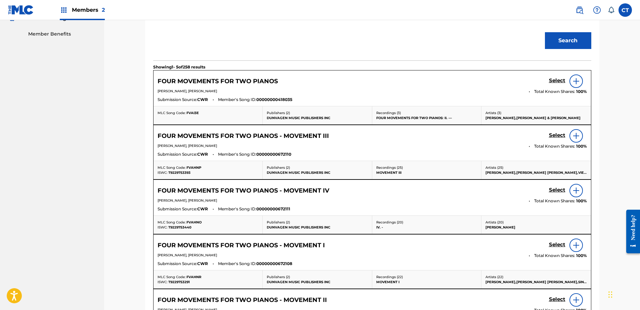
scroll to position [220, 0]
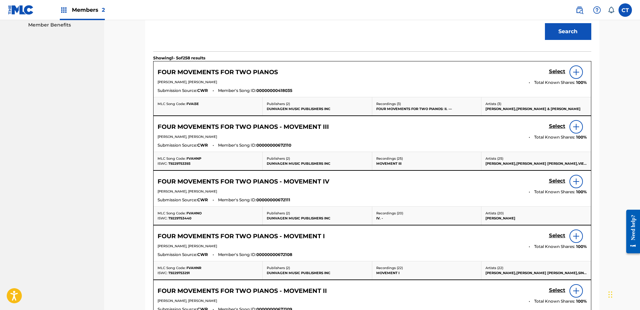
click at [550, 75] on h5 "Select" at bounding box center [557, 71] width 16 height 6
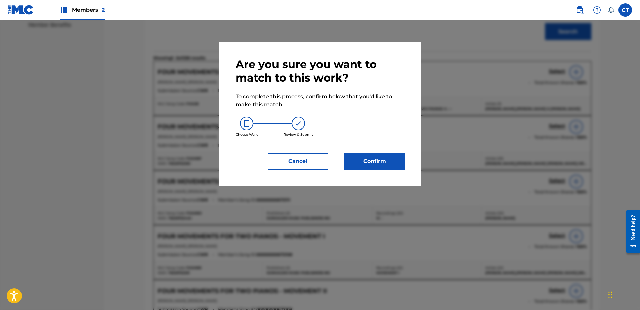
click at [383, 165] on button "Confirm" at bounding box center [374, 161] width 60 height 17
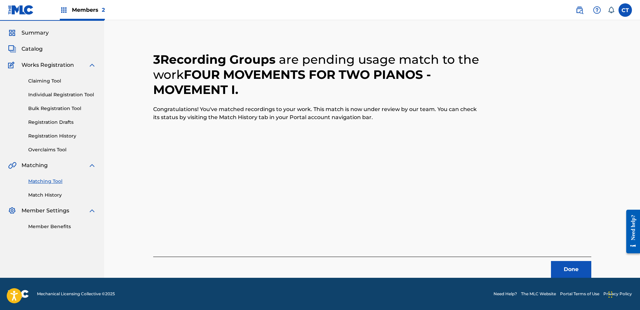
scroll to position [18, 0]
click at [563, 267] on button "Done" at bounding box center [571, 269] width 40 height 17
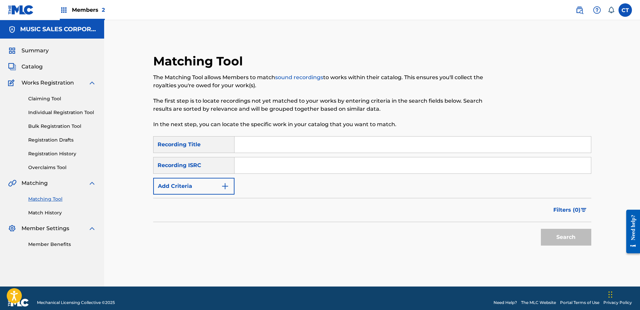
click at [15, 264] on nav "MUSIC SALES CORPORATION Summary Catalog Works Registration Claiming Tool Indivi…" at bounding box center [52, 153] width 104 height 267
paste input "US65R0906002"
type input "US65R0906002"
click at [581, 244] on button "Search" at bounding box center [566, 237] width 50 height 17
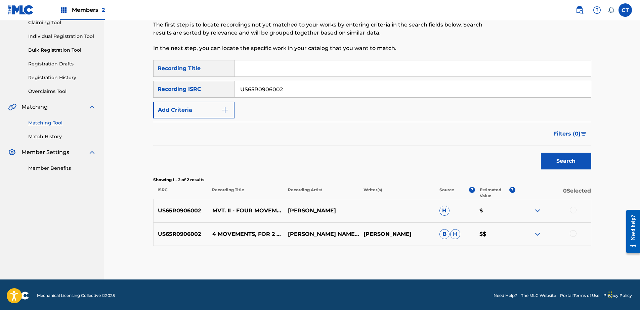
scroll to position [78, 0]
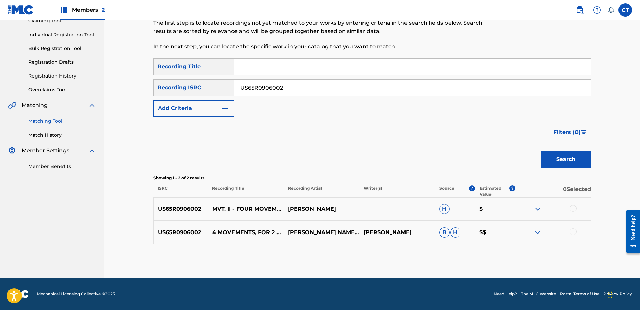
click at [570, 210] on div at bounding box center [572, 208] width 7 height 7
click at [571, 230] on div at bounding box center [572, 232] width 7 height 7
click at [469, 260] on button "Match 2 Groups" at bounding box center [472, 255] width 74 height 17
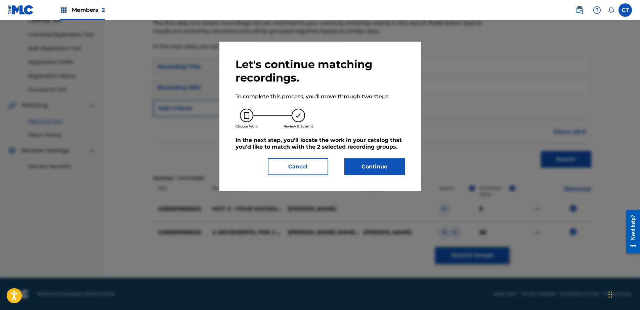
click at [380, 176] on div "Let's continue matching recordings. To complete this process, you'll move throu…" at bounding box center [319, 117] width 201 height 150
drag, startPoint x: 377, startPoint y: 173, endPoint x: 380, endPoint y: 228, distance: 54.8
click at [377, 176] on div "Let's continue matching recordings. To complete this process, you'll move throu…" at bounding box center [319, 117] width 201 height 150
click at [372, 160] on button "Continue" at bounding box center [374, 166] width 60 height 17
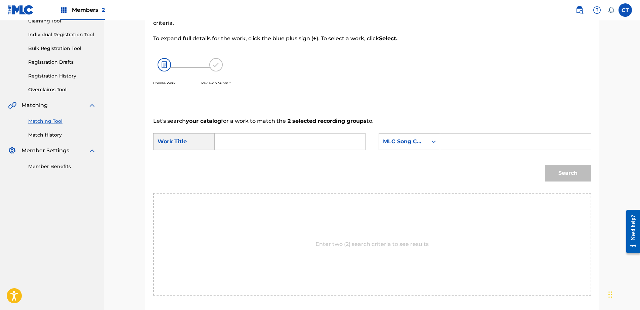
click at [318, 146] on input "Search Form" at bounding box center [289, 142] width 139 height 16
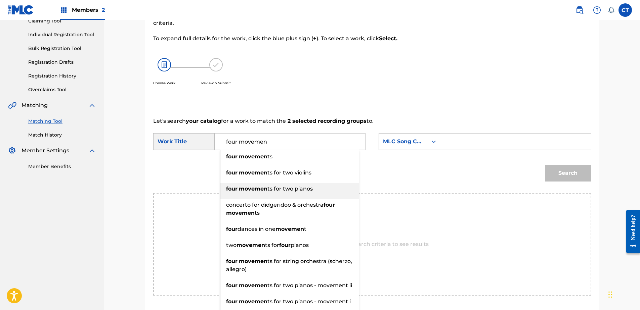
click at [315, 190] on div "four movemen ts for two pianos" at bounding box center [289, 189] width 138 height 12
type input "four movements for two pianos"
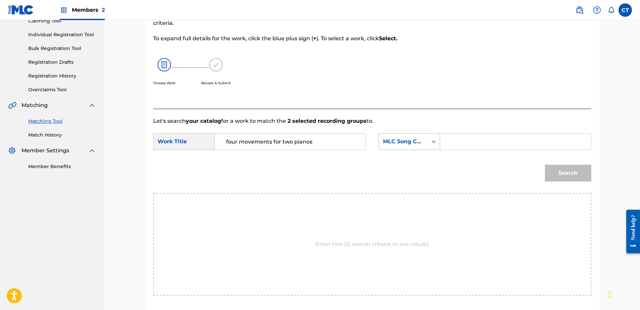
click at [385, 146] on div "MLC Song Code" at bounding box center [403, 141] width 49 height 13
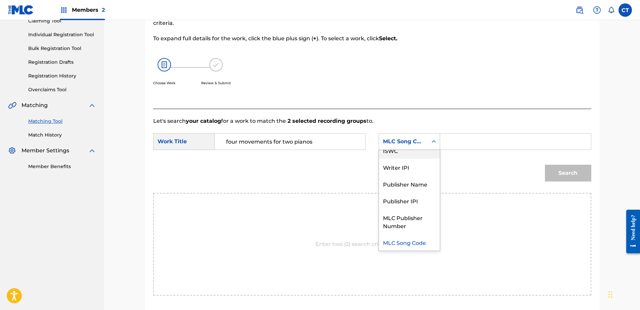
scroll to position [0, 0]
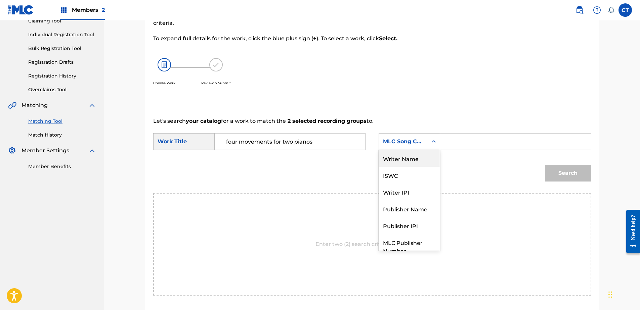
click at [404, 161] on div "Writer Name" at bounding box center [409, 158] width 61 height 17
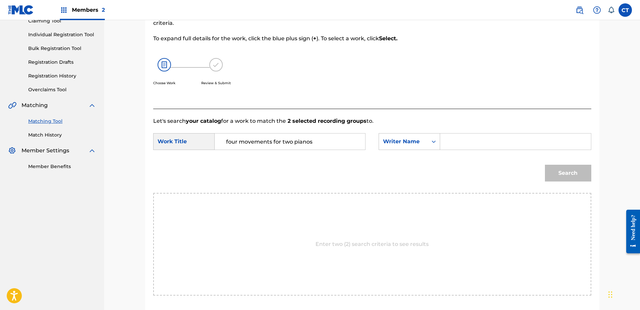
drag, startPoint x: 454, startPoint y: 150, endPoint x: 480, endPoint y: 147, distance: 26.1
click at [478, 145] on input "Search Form" at bounding box center [515, 142] width 139 height 16
type input "glass"
click at [570, 172] on button "Search" at bounding box center [568, 173] width 46 height 17
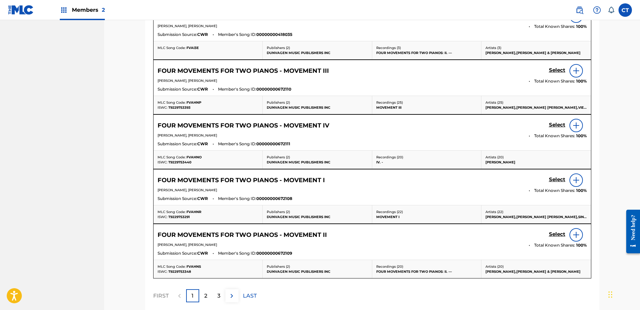
scroll to position [279, 0]
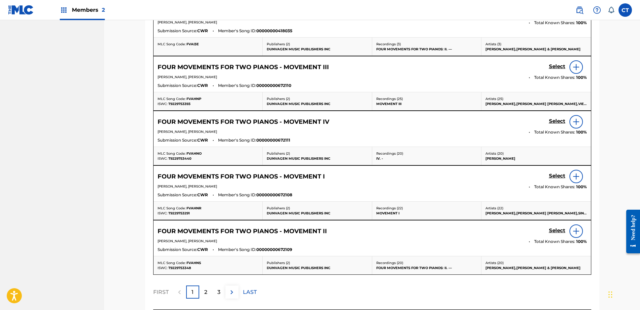
click at [554, 15] on h5 "Select" at bounding box center [557, 12] width 16 height 6
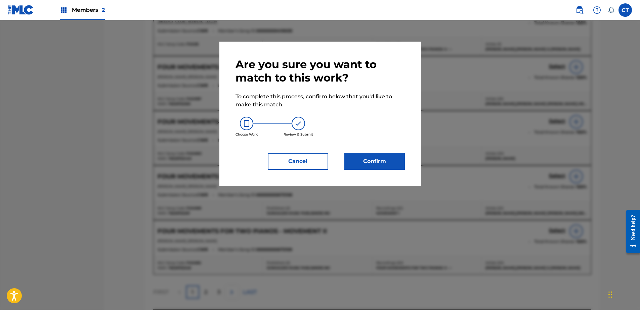
click at [363, 170] on div "Are you sure you want to match to this work? To complete this process, confirm …" at bounding box center [319, 114] width 201 height 144
click at [364, 167] on button "Confirm" at bounding box center [374, 161] width 60 height 17
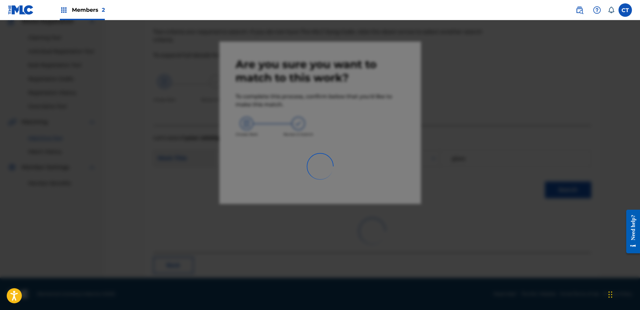
scroll to position [18, 0]
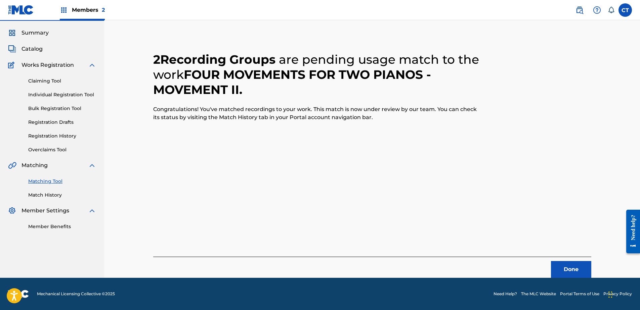
click at [554, 272] on button "Done" at bounding box center [571, 269] width 40 height 17
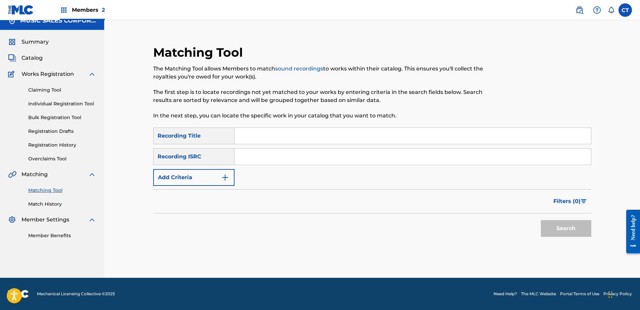
scroll to position [0, 0]
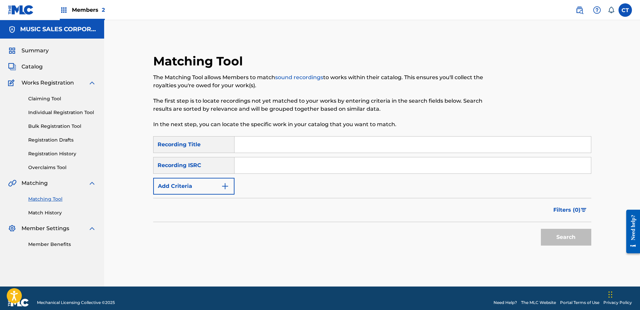
paste input "US65R0906003"
type input "US65R0906003"
click at [575, 239] on button "Search" at bounding box center [566, 237] width 50 height 17
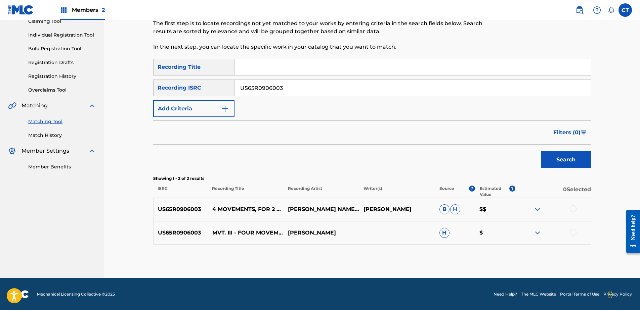
scroll to position [78, 0]
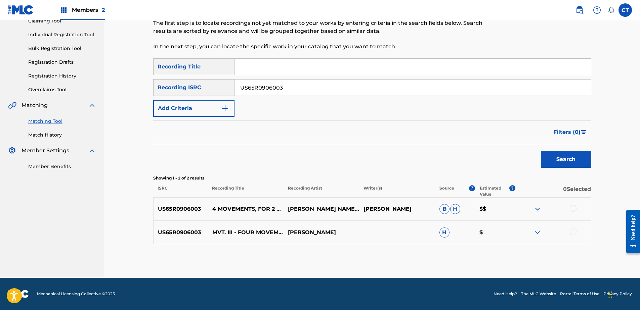
click at [576, 212] on div at bounding box center [553, 209] width 76 height 8
click at [572, 209] on div at bounding box center [572, 208] width 7 height 7
click at [572, 232] on div at bounding box center [572, 232] width 7 height 7
click at [486, 258] on button "Match 2 Groups" at bounding box center [472, 255] width 74 height 17
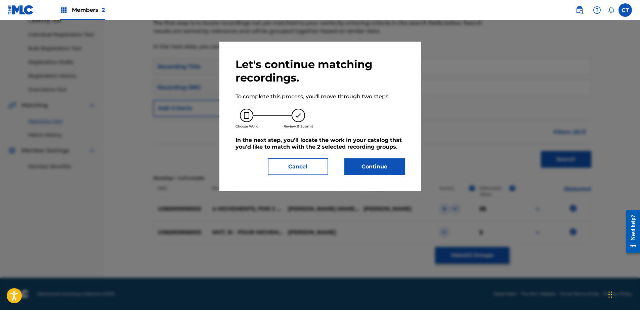
click at [363, 174] on button "Continue" at bounding box center [374, 166] width 60 height 17
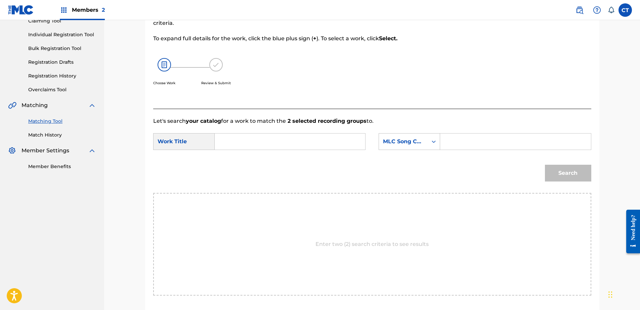
click at [315, 134] on input "Search Form" at bounding box center [289, 142] width 139 height 16
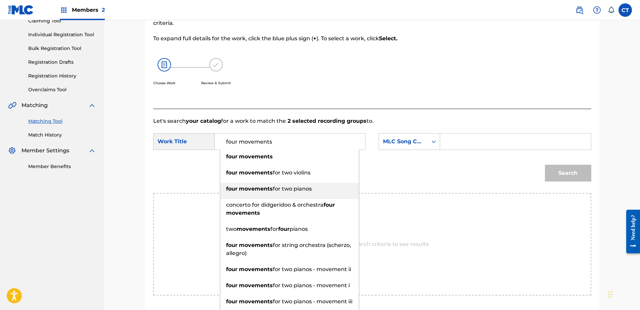
click at [303, 185] on div "four movements for two pianos" at bounding box center [289, 189] width 138 height 12
type input "four movements for two pianos"
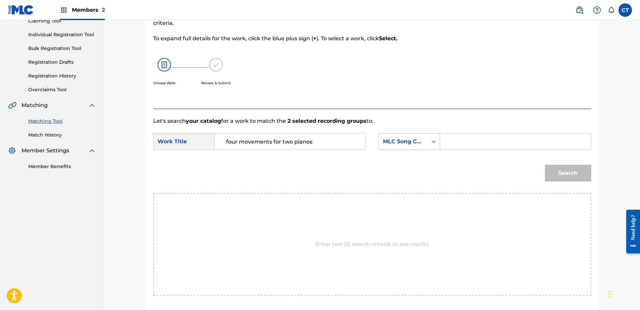
click at [391, 147] on div "MLC Song Code" at bounding box center [403, 141] width 49 height 13
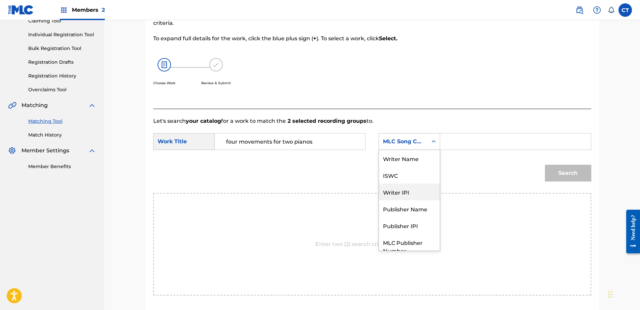
scroll to position [0, 0]
click at [393, 164] on div "Writer Name" at bounding box center [409, 158] width 61 height 17
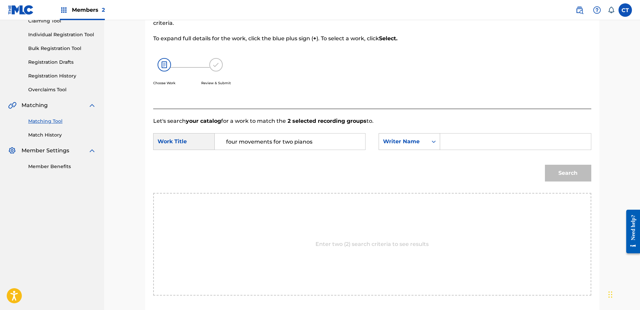
drag, startPoint x: 475, startPoint y: 138, endPoint x: 475, endPoint y: 147, distance: 8.7
click at [475, 138] on input "Search Form" at bounding box center [515, 142] width 139 height 16
type input "glass"
click at [564, 168] on button "Search" at bounding box center [568, 173] width 46 height 17
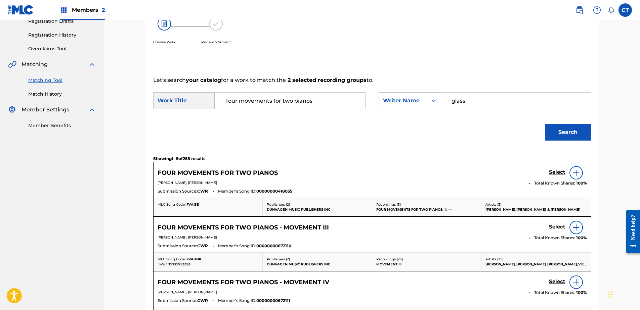
scroll to position [179, 0]
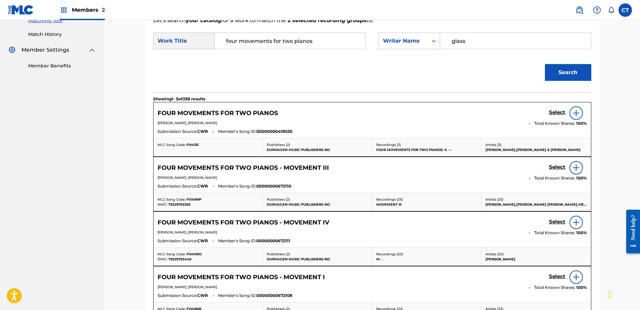
click at [556, 116] on h5 "Select" at bounding box center [557, 112] width 16 height 6
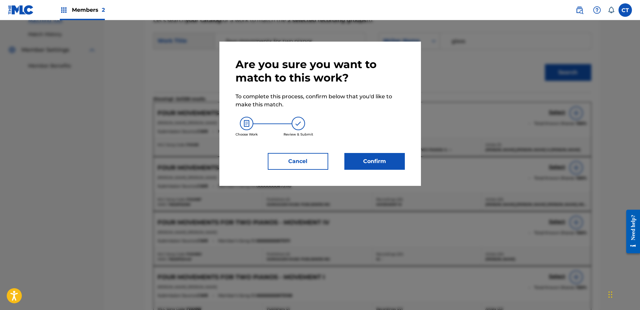
click at [381, 166] on button "Confirm" at bounding box center [374, 161] width 60 height 17
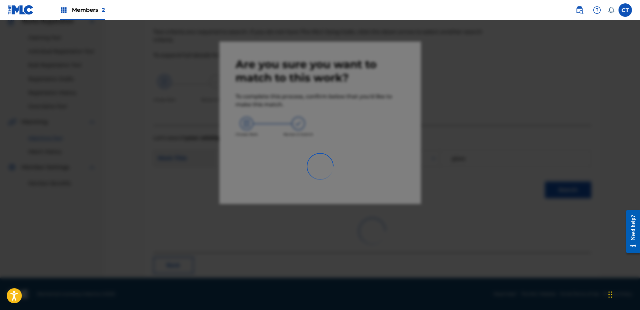
scroll to position [18, 0]
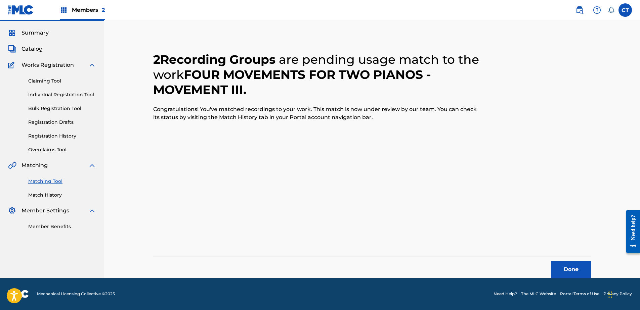
click at [565, 267] on button "Done" at bounding box center [571, 269] width 40 height 17
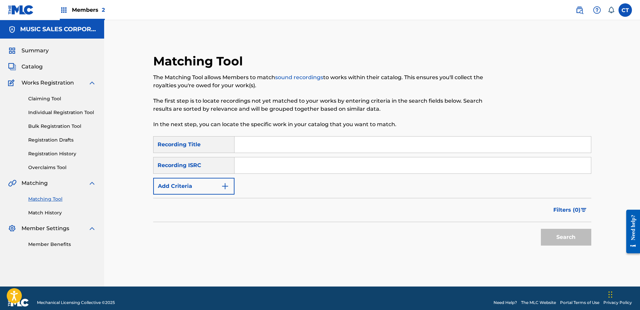
paste input "US65R0906004"
type input "US65R0906004"
click at [560, 241] on button "Search" at bounding box center [566, 237] width 50 height 17
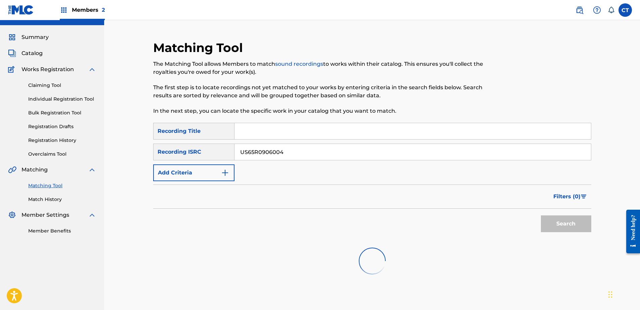
scroll to position [52, 0]
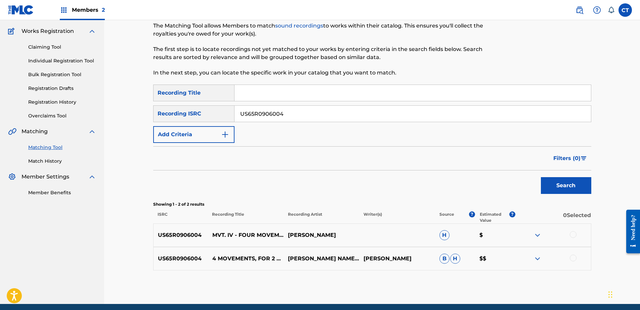
click at [569, 234] on div at bounding box center [553, 235] width 76 height 8
click at [572, 235] on div at bounding box center [572, 234] width 7 height 7
click at [574, 262] on div at bounding box center [553, 259] width 76 height 8
click at [573, 258] on div at bounding box center [572, 258] width 7 height 7
click at [497, 258] on button "Match 2 Groups" at bounding box center [472, 255] width 74 height 17
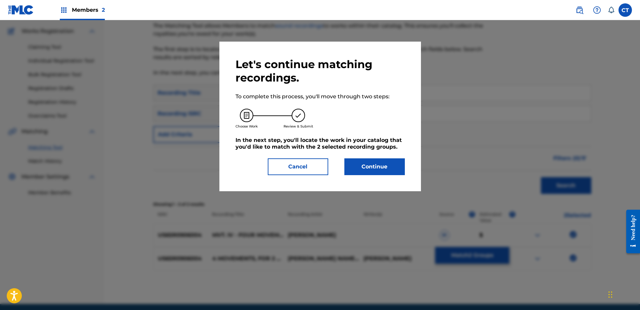
click at [347, 166] on button "Continue" at bounding box center [374, 166] width 60 height 17
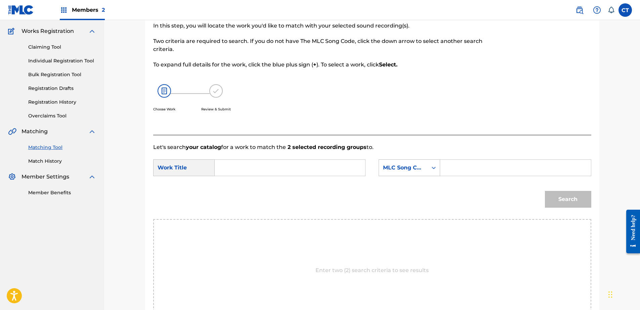
click at [275, 159] on form "SearchWithCriteriab3dfe347-691f-4a53-8689-d430eb9df40a Work Title SearchWithCri…" at bounding box center [372, 185] width 438 height 68
click at [261, 158] on form "SearchWithCriteriab3dfe347-691f-4a53-8689-d430eb9df40a Work Title SearchWithCri…" at bounding box center [372, 185] width 438 height 68
click at [261, 168] on input "Search Form" at bounding box center [289, 168] width 139 height 16
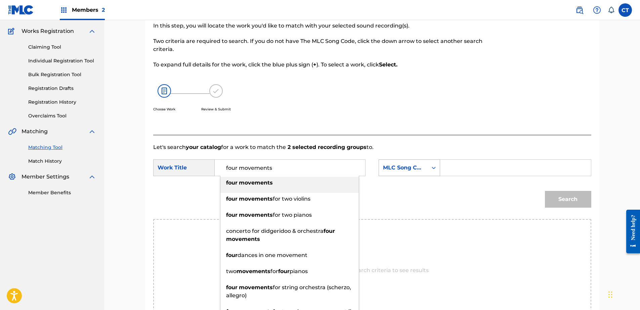
type input "four movements"
click at [406, 171] on div "MLC Song Code" at bounding box center [403, 168] width 41 height 8
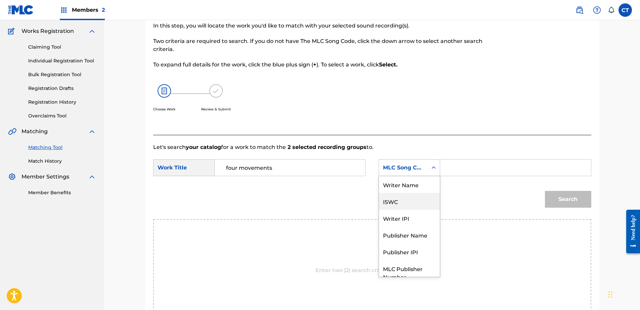
scroll to position [0, 0]
click at [419, 185] on div "Writer Name" at bounding box center [409, 184] width 61 height 17
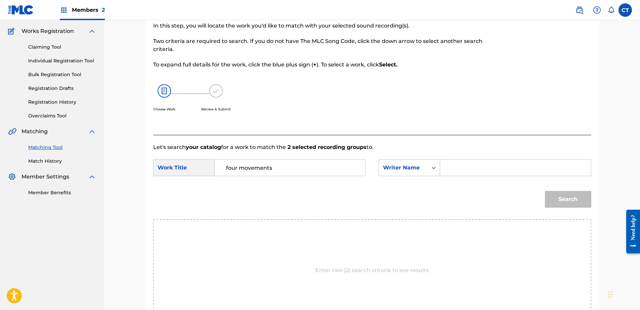
click at [466, 174] on input "Search Form" at bounding box center [515, 168] width 139 height 16
type input "glass"
click at [582, 194] on button "Search" at bounding box center [568, 199] width 46 height 17
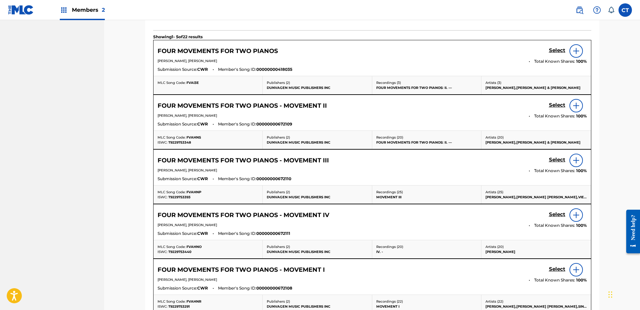
scroll to position [253, 0]
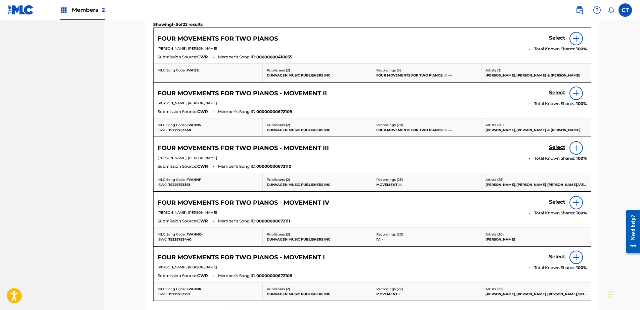
click at [551, 41] on h5 "Select" at bounding box center [557, 38] width 16 height 6
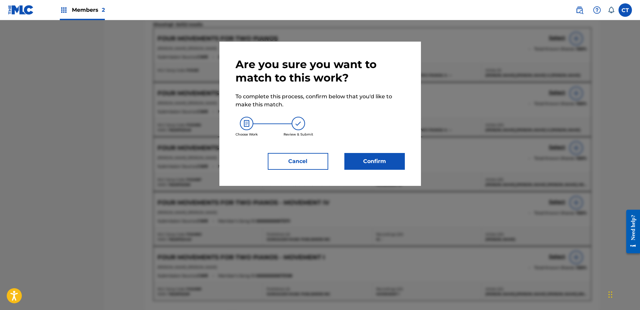
click at [374, 163] on button "Confirm" at bounding box center [374, 161] width 60 height 17
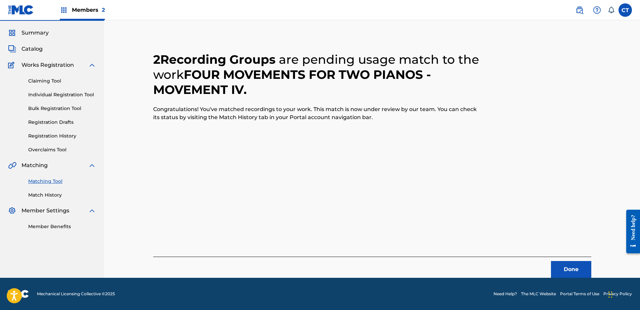
scroll to position [18, 0]
click at [569, 269] on button "Done" at bounding box center [571, 269] width 40 height 17
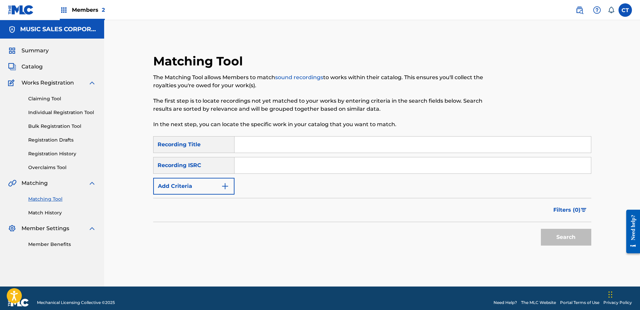
click at [13, 266] on nav "MUSIC SALES CORPORATION Summary Catalog Works Registration Claiming Tool Indivi…" at bounding box center [52, 153] width 104 height 267
paste input "US65R0906005"
type input "US65R0906005"
click at [570, 234] on button "Search" at bounding box center [566, 237] width 50 height 17
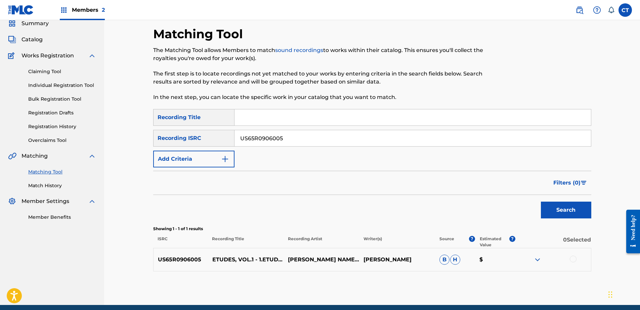
scroll to position [54, 0]
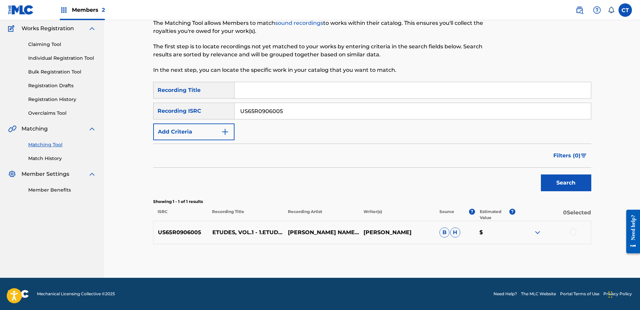
click at [569, 230] on div at bounding box center [553, 233] width 76 height 8
click at [572, 231] on div at bounding box center [572, 232] width 7 height 7
click at [479, 262] on button "Match 1 Group" at bounding box center [472, 255] width 74 height 17
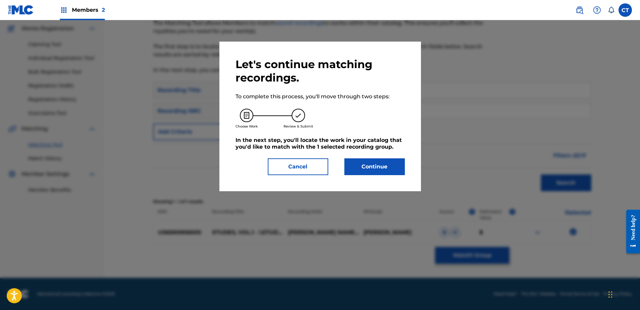
click at [377, 164] on button "Continue" at bounding box center [374, 166] width 60 height 17
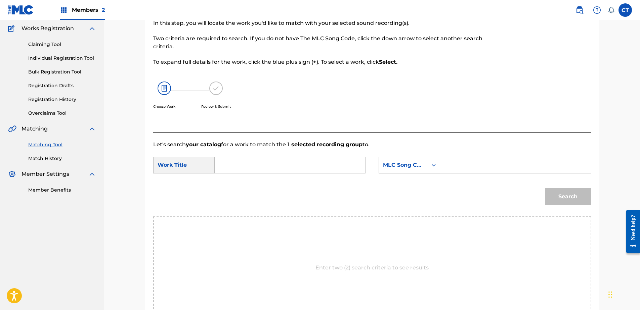
click at [273, 161] on input "Search Form" at bounding box center [289, 165] width 139 height 16
type input "etude no.1"
drag, startPoint x: 404, startPoint y: 167, endPoint x: 406, endPoint y: 173, distance: 6.5
click at [404, 167] on div "MLC Song Code" at bounding box center [403, 165] width 41 height 8
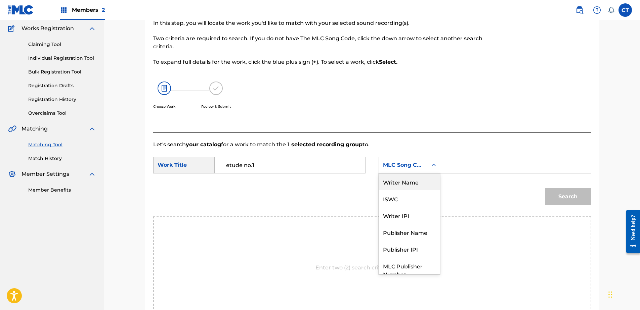
click at [414, 188] on div "Writer Name" at bounding box center [409, 182] width 61 height 17
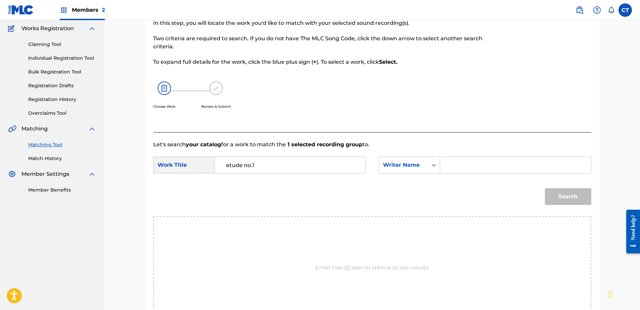
drag, startPoint x: 441, startPoint y: 176, endPoint x: 478, endPoint y: 171, distance: 37.4
click at [470, 163] on input "Search Form" at bounding box center [515, 165] width 139 height 16
type input "glass"
click at [566, 198] on button "Search" at bounding box center [568, 196] width 46 height 17
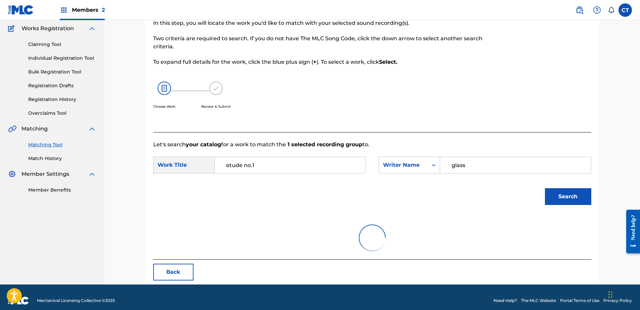
drag, startPoint x: 273, startPoint y: 169, endPoint x: 245, endPoint y: 170, distance: 27.9
click at [245, 170] on input "etude no.1" at bounding box center [289, 165] width 139 height 16
drag, startPoint x: 295, startPoint y: 165, endPoint x: 245, endPoint y: 164, distance: 50.0
click at [245, 164] on input "etudes for piano" at bounding box center [289, 165] width 139 height 16
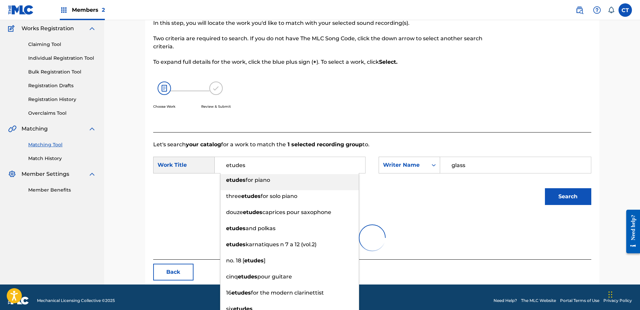
click at [482, 276] on div "Back" at bounding box center [372, 272] width 438 height 17
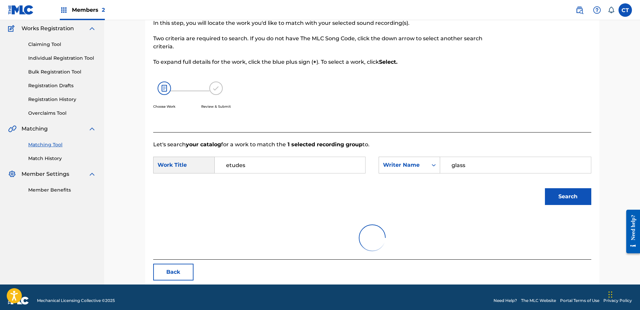
click at [572, 198] on button "Search" at bounding box center [568, 196] width 46 height 17
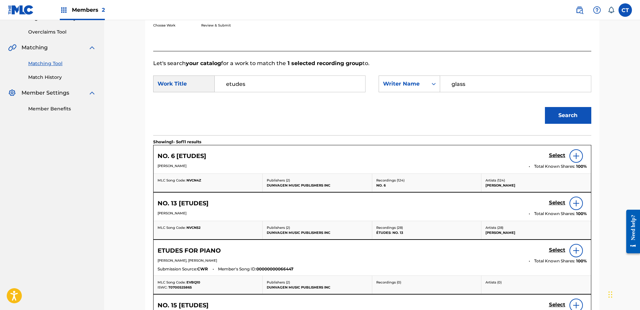
scroll to position [88, 0]
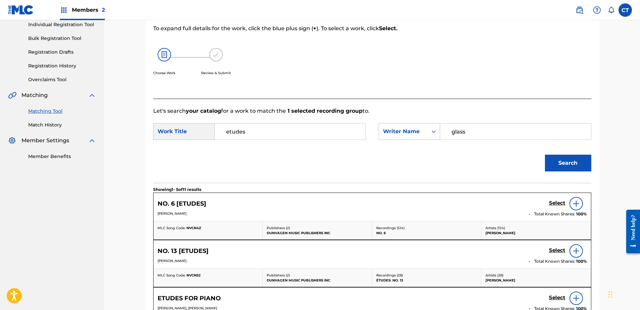
click at [270, 137] on input "etudes" at bounding box center [289, 132] width 139 height 16
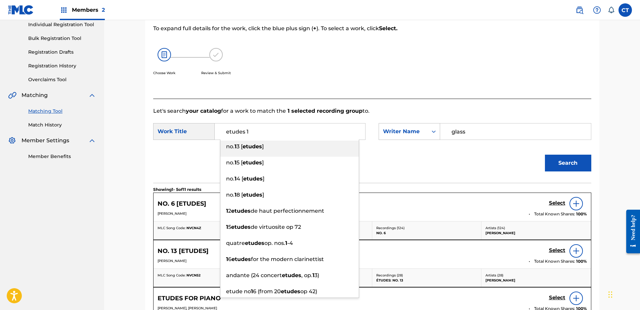
type input "etudes 1"
click at [550, 163] on button "Search" at bounding box center [568, 163] width 46 height 17
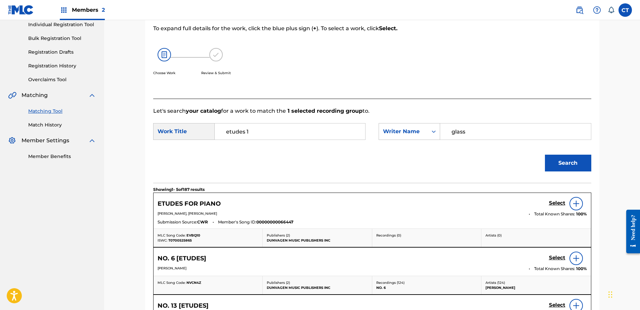
click at [17, 254] on nav "MUSIC SALES CORPORATION Summary Catalog Works Registration Claiming Tool Indivi…" at bounding box center [52, 214] width 104 height 564
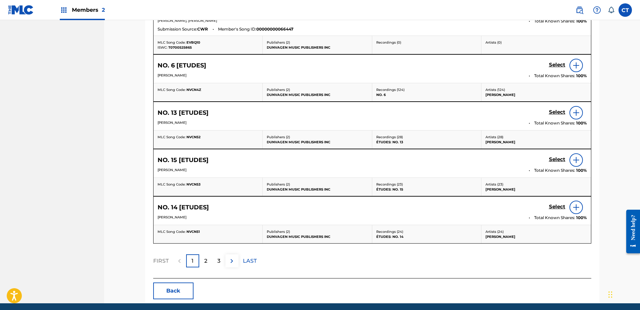
scroll to position [289, 0]
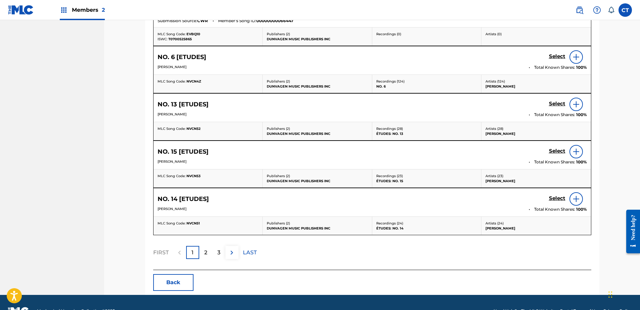
click at [228, 255] on img at bounding box center [232, 253] width 8 height 8
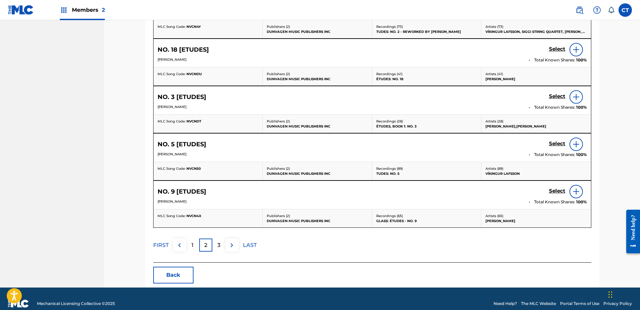
click at [232, 248] on img at bounding box center [232, 245] width 8 height 8
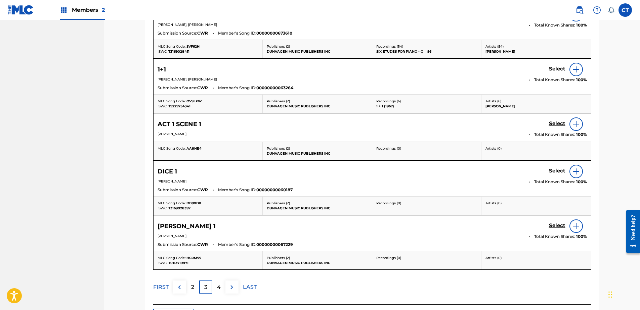
scroll to position [323, 0]
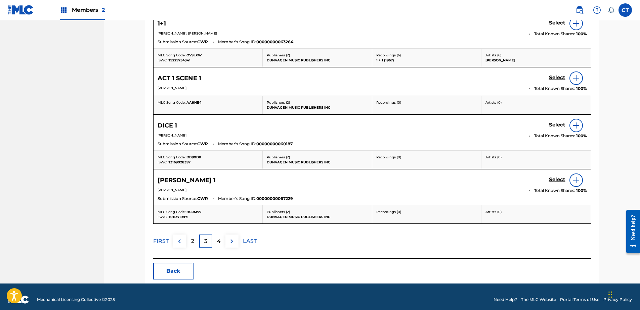
click at [239, 244] on div "FIRST 2 3 4 LAST" at bounding box center [372, 241] width 438 height 13
click at [235, 244] on img at bounding box center [232, 241] width 8 height 8
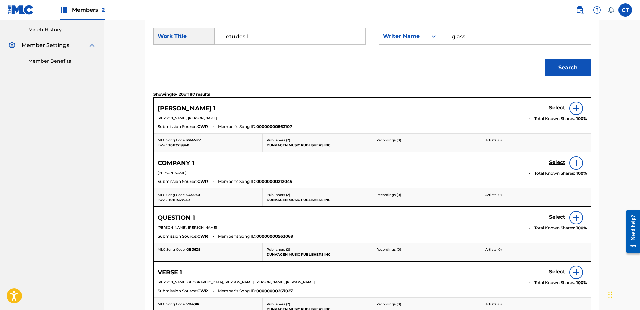
scroll to position [155, 0]
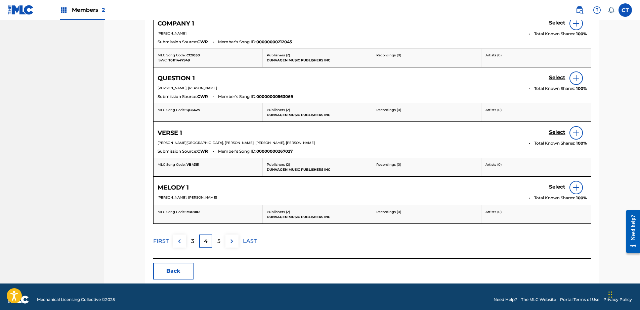
click at [218, 242] on p "5" at bounding box center [218, 241] width 3 height 8
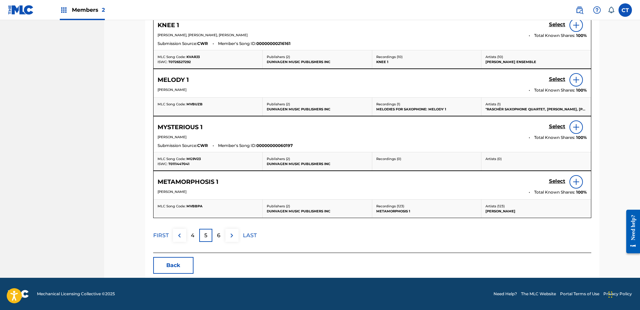
scroll to position [153, 0]
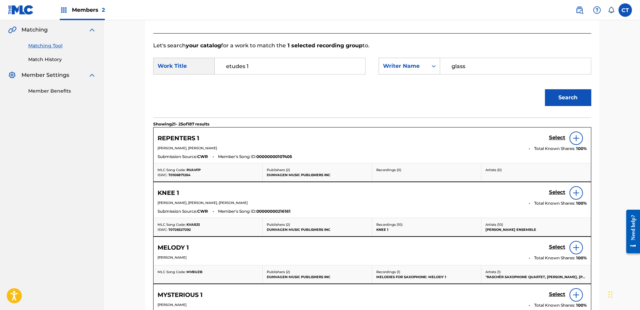
drag, startPoint x: 268, startPoint y: 59, endPoint x: 110, endPoint y: 69, distance: 157.8
click at [110, 69] on div "Match Usage - Select Work In this step, you will locate the work you'd like to …" at bounding box center [371, 156] width 535 height 579
type input "no. 1"
click at [545, 89] on button "Search" at bounding box center [568, 97] width 46 height 17
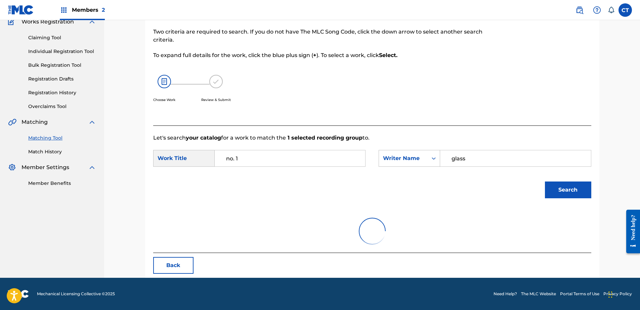
scroll to position [61, 0]
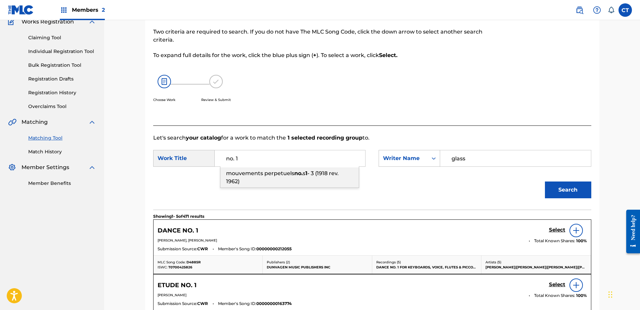
click at [171, 203] on div "Search" at bounding box center [372, 192] width 438 height 35
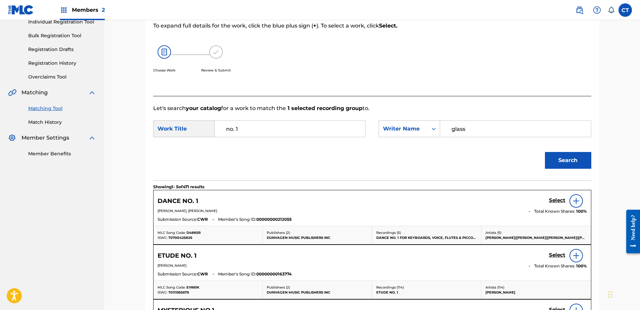
scroll to position [128, 0]
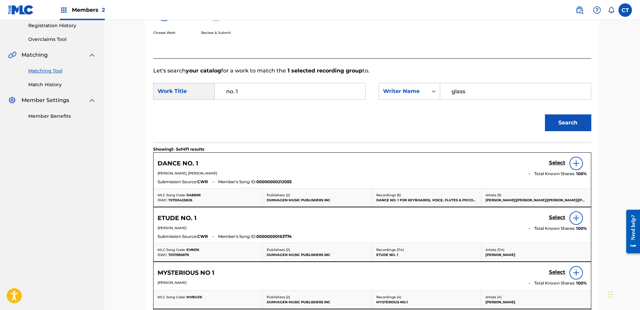
click at [557, 166] on h5 "Select" at bounding box center [557, 163] width 16 height 6
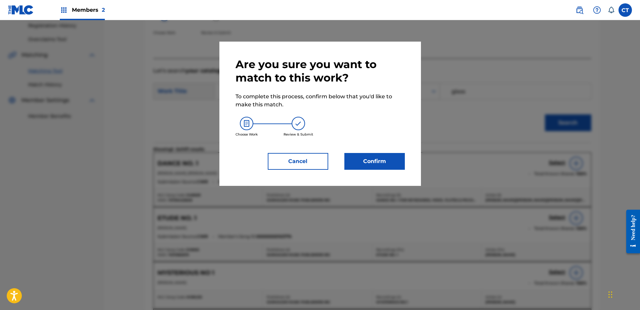
click at [380, 170] on div "Are you sure you want to match to this work? To complete this process, confirm …" at bounding box center [319, 114] width 201 height 144
click at [382, 161] on button "Confirm" at bounding box center [374, 161] width 60 height 17
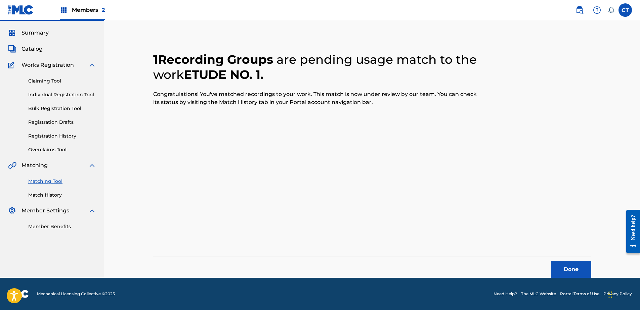
scroll to position [18, 0]
click at [556, 270] on button "Done" at bounding box center [571, 269] width 40 height 17
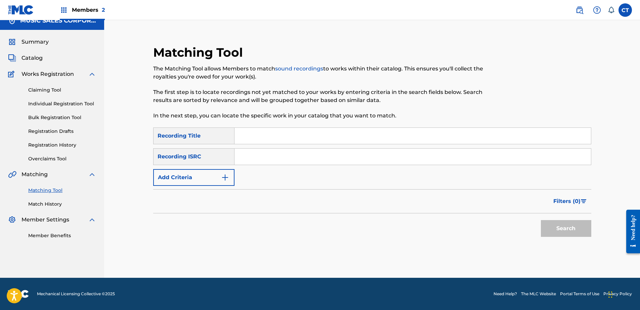
scroll to position [0, 0]
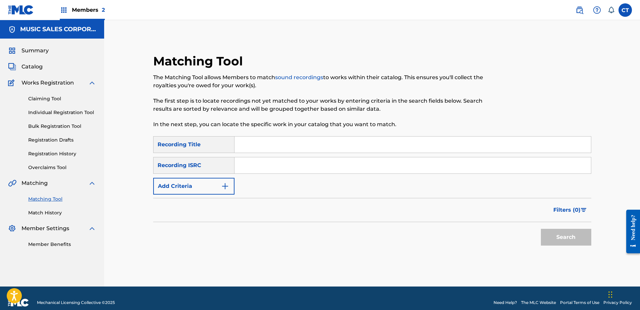
click at [9, 249] on div "Summary Catalog Works Registration Claiming Tool Individual Registration Tool B…" at bounding box center [52, 148] width 104 height 218
paste input "US65R0906006"
type input "US65R0906006"
click at [570, 233] on button "Search" at bounding box center [566, 237] width 50 height 17
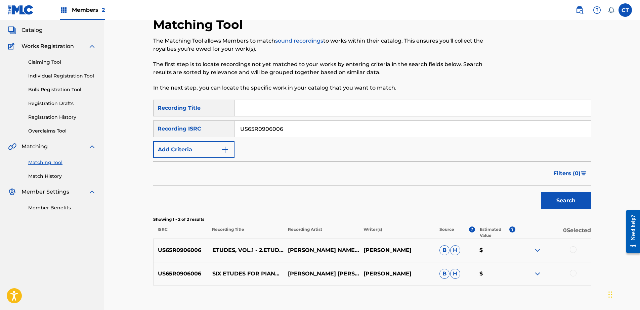
scroll to position [78, 0]
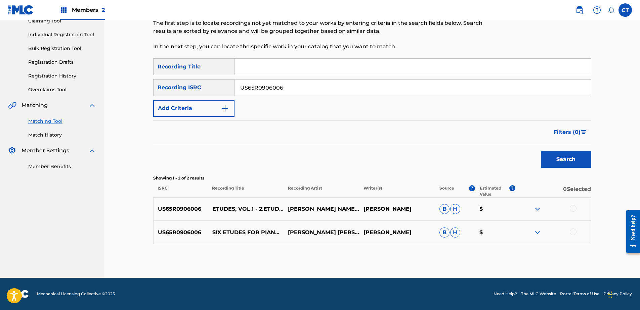
click at [574, 208] on div at bounding box center [572, 208] width 7 height 7
click at [571, 233] on div at bounding box center [572, 232] width 7 height 7
click at [486, 256] on button "Match 2 Groups" at bounding box center [472, 255] width 74 height 17
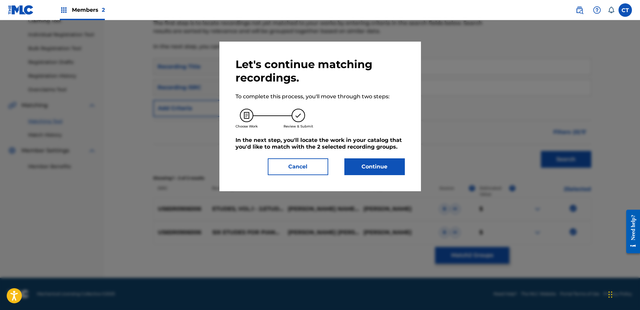
click at [377, 177] on div "Let's continue matching recordings. To complete this process, you'll move throu…" at bounding box center [319, 117] width 201 height 150
click at [374, 171] on button "Continue" at bounding box center [374, 166] width 60 height 17
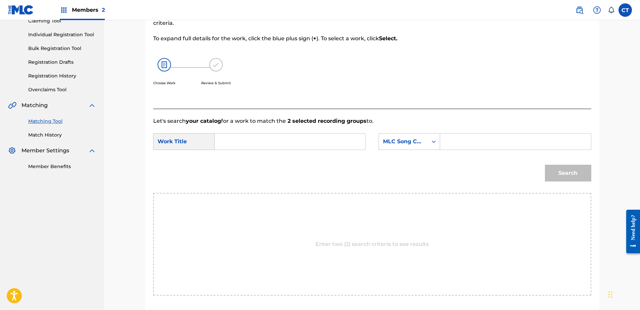
click at [287, 147] on input "Search Form" at bounding box center [289, 142] width 139 height 16
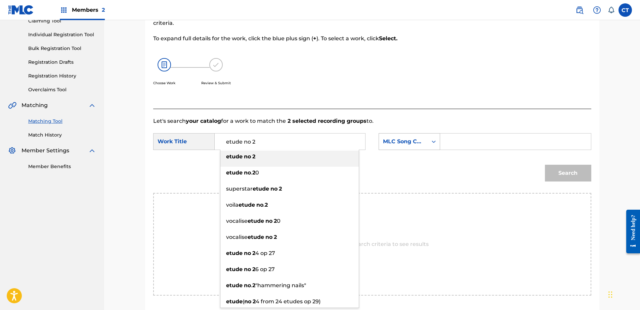
type input "etude no 2"
click at [406, 150] on div "MLC Song Code" at bounding box center [408, 141] width 61 height 17
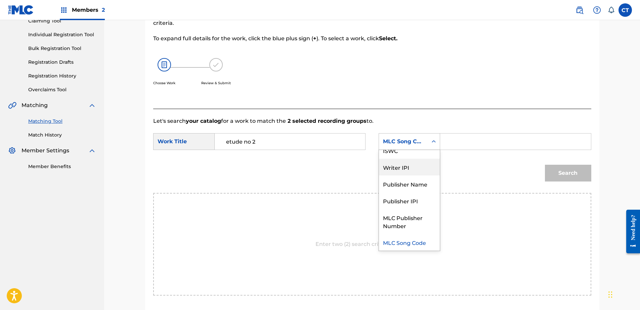
scroll to position [0, 0]
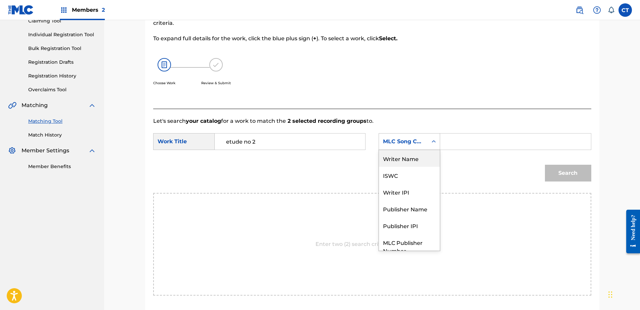
click at [417, 160] on div "Writer Name" at bounding box center [409, 158] width 61 height 17
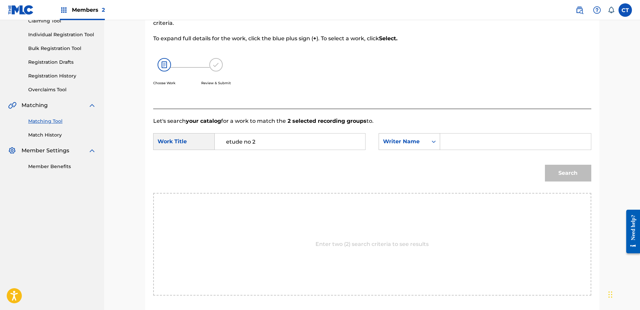
click at [467, 145] on input "Search Form" at bounding box center [515, 142] width 139 height 16
type input "glass"
click at [577, 172] on button "Search" at bounding box center [568, 173] width 46 height 17
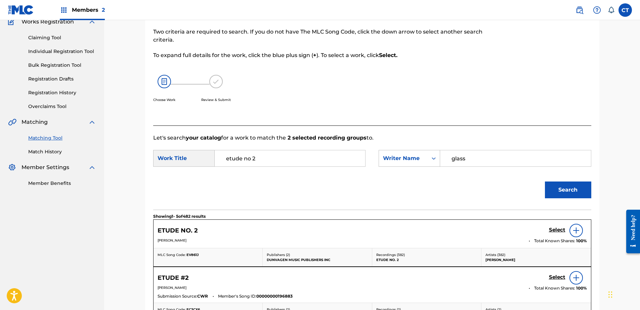
scroll to position [78, 0]
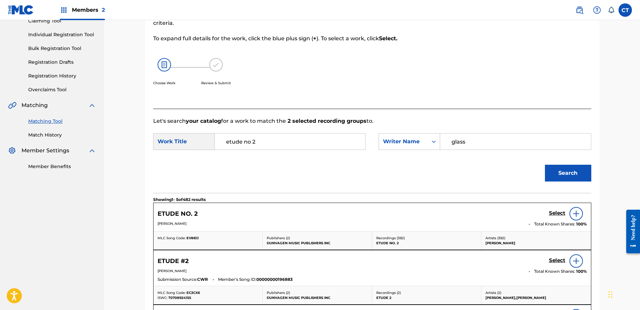
click at [551, 209] on div "Select" at bounding box center [568, 213] width 38 height 13
click at [551, 210] on h5 "Select" at bounding box center [557, 213] width 16 height 6
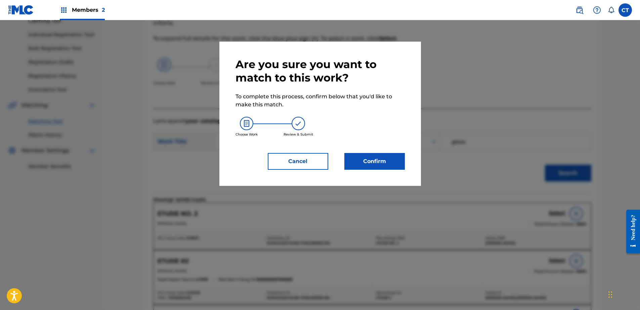
click at [359, 165] on button "Confirm" at bounding box center [374, 161] width 60 height 17
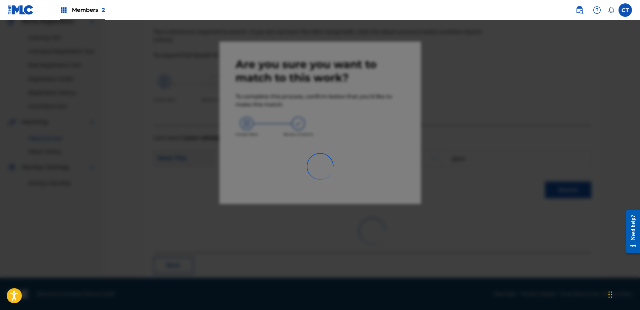
scroll to position [18, 0]
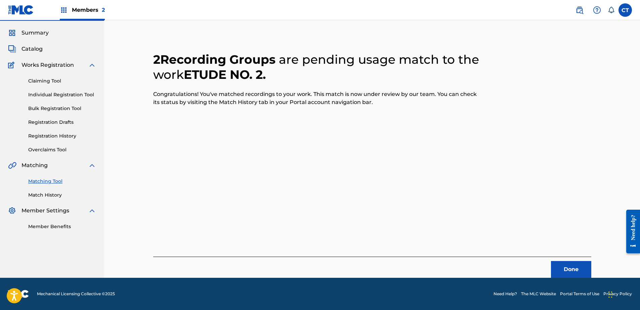
drag, startPoint x: 568, startPoint y: 267, endPoint x: 472, endPoint y: 308, distance: 104.6
click at [568, 267] on button "Done" at bounding box center [571, 269] width 40 height 17
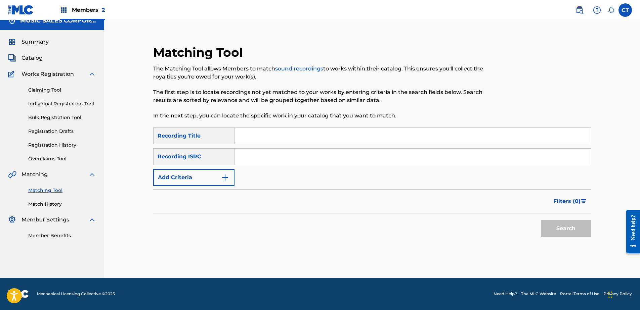
scroll to position [0, 0]
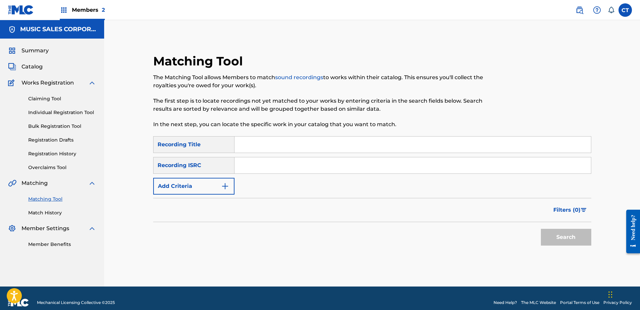
click at [1, 276] on nav "MUSIC SALES CORPORATION Summary Catalog Works Registration Claiming Tool Indivi…" at bounding box center [52, 153] width 104 height 267
paste input "US65R0906007"
type input "US65R0906007"
click at [574, 244] on button "Search" at bounding box center [566, 237] width 50 height 17
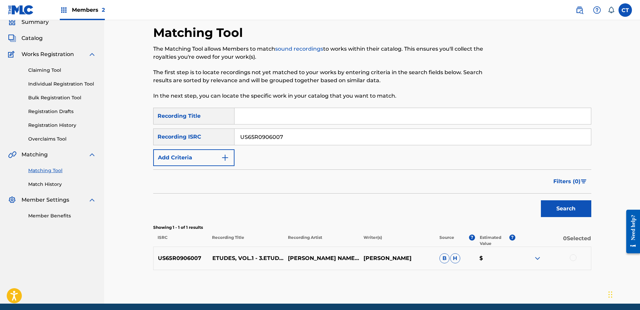
scroll to position [54, 0]
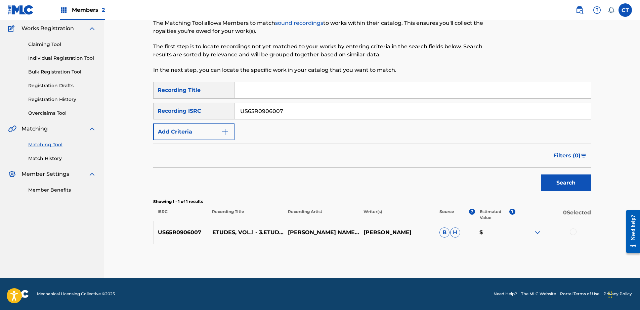
click at [574, 234] on div at bounding box center [572, 232] width 7 height 7
click at [491, 250] on button "Match 1 Group" at bounding box center [472, 255] width 74 height 17
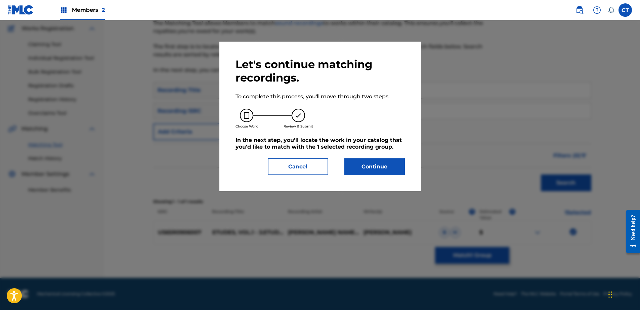
click at [378, 172] on button "Continue" at bounding box center [374, 166] width 60 height 17
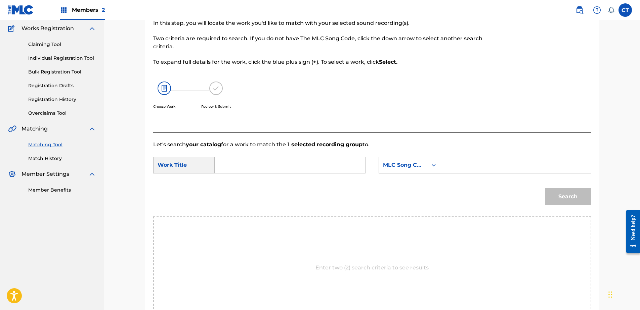
click at [251, 165] on input "Search Form" at bounding box center [289, 165] width 139 height 16
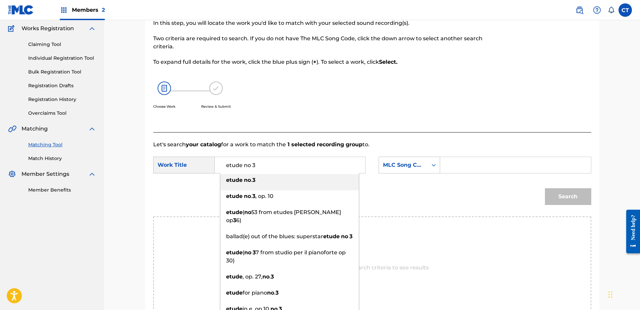
click at [327, 179] on div "etude no . 3" at bounding box center [289, 180] width 138 height 12
type input "etude no. 3"
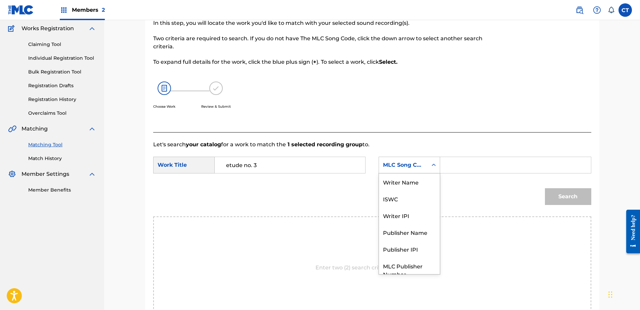
click at [379, 173] on div "MLC Song Code" at bounding box center [408, 165] width 61 height 17
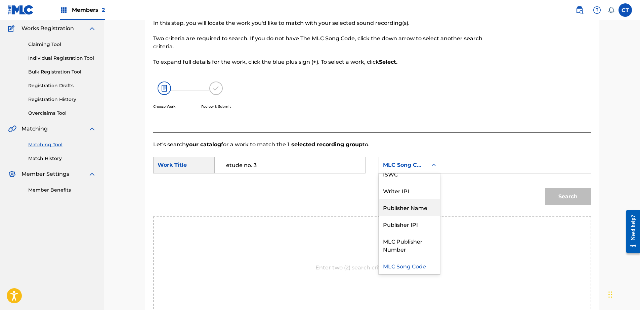
scroll to position [0, 0]
click at [393, 187] on div "Writer Name" at bounding box center [409, 182] width 61 height 17
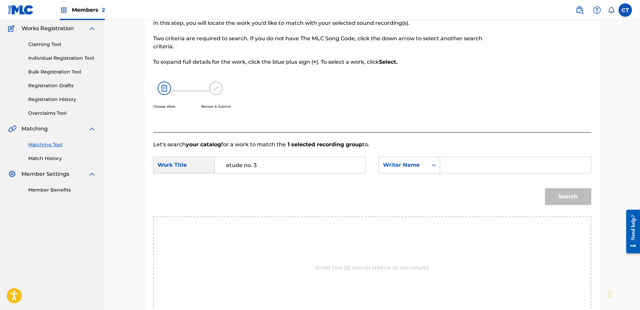
click at [459, 171] on input "Search Form" at bounding box center [515, 165] width 139 height 16
type input "glass"
click at [561, 199] on button "Search" at bounding box center [568, 196] width 46 height 17
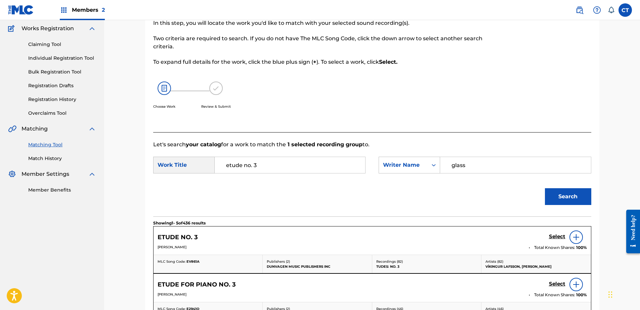
click at [552, 235] on h5 "Select" at bounding box center [557, 237] width 16 height 6
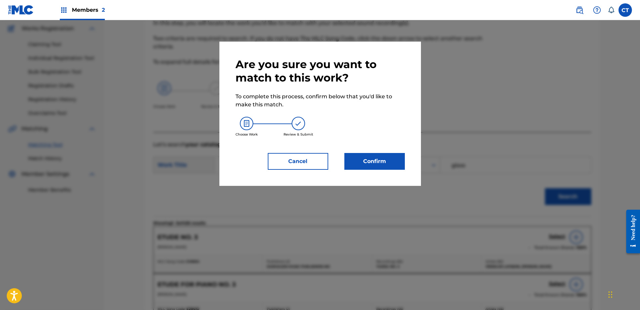
click at [359, 162] on button "Confirm" at bounding box center [374, 161] width 60 height 17
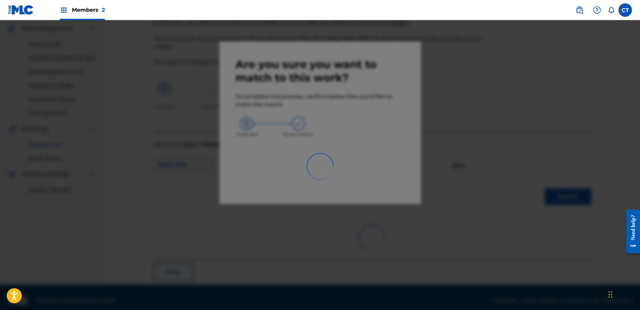
scroll to position [18, 0]
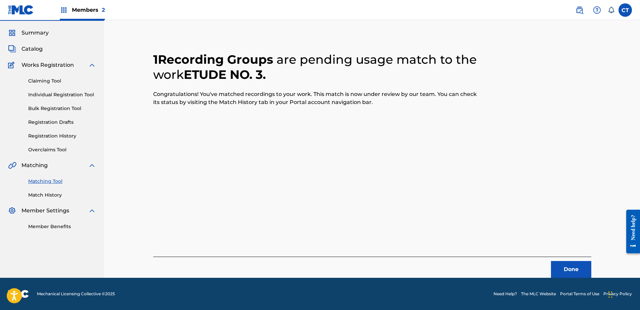
click at [554, 275] on button "Done" at bounding box center [571, 269] width 40 height 17
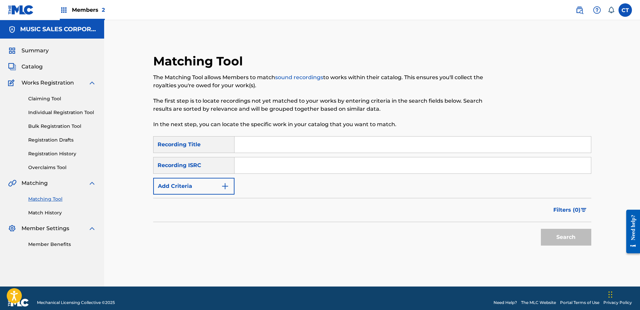
click at [12, 269] on nav "MUSIC SALES CORPORATION Summary Catalog Works Registration Claiming Tool Indivi…" at bounding box center [52, 153] width 104 height 267
paste input "US65R0906008"
type input "US65R0906008"
click at [562, 237] on button "Search" at bounding box center [566, 237] width 50 height 17
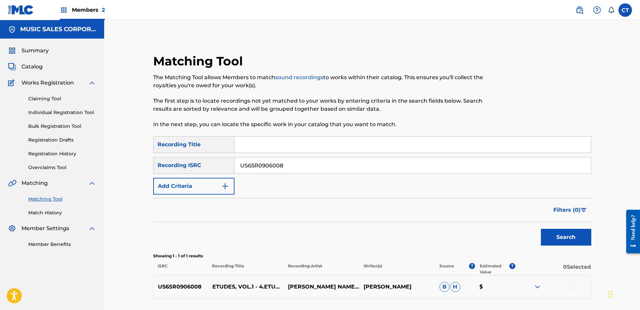
scroll to position [52, 0]
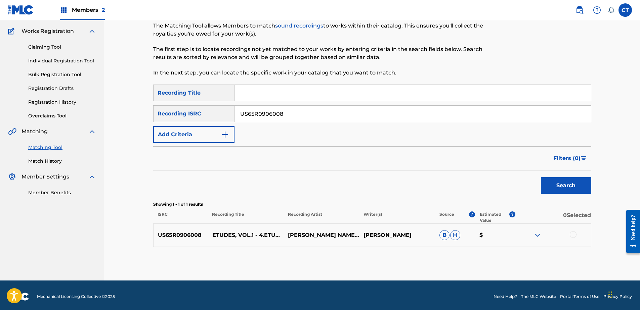
click at [570, 236] on div at bounding box center [572, 234] width 7 height 7
click at [500, 251] on button "Match 1 Group" at bounding box center [472, 255] width 74 height 17
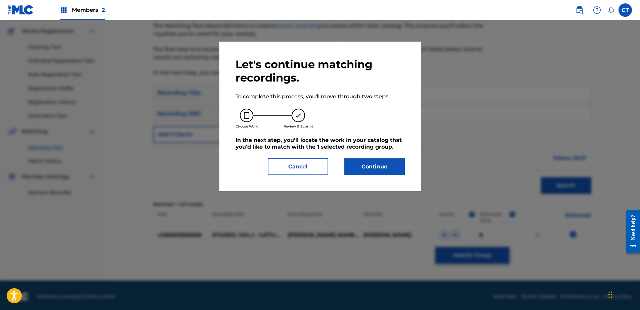
click at [371, 170] on button "Continue" at bounding box center [374, 166] width 60 height 17
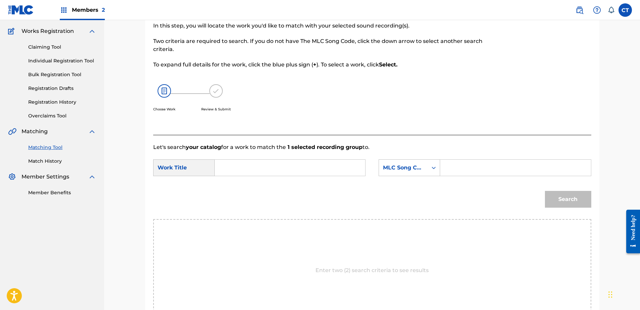
click at [308, 163] on input "Search Form" at bounding box center [289, 168] width 139 height 16
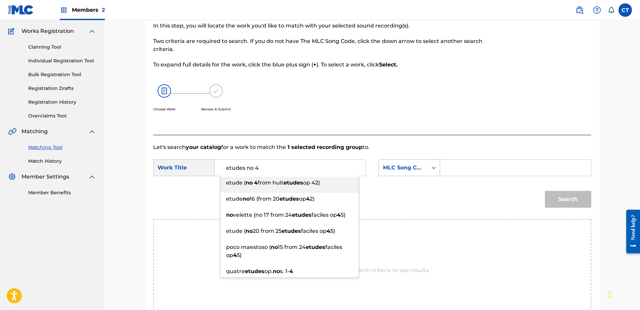
type input "etudes no 4"
click at [425, 168] on div "MLC Song Code" at bounding box center [403, 167] width 49 height 13
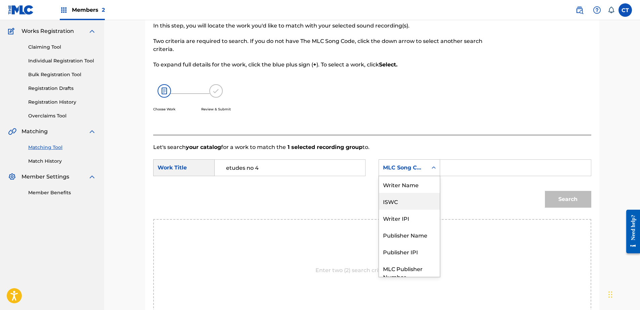
scroll to position [0, 0]
click at [421, 188] on div "Writer Name" at bounding box center [409, 184] width 61 height 17
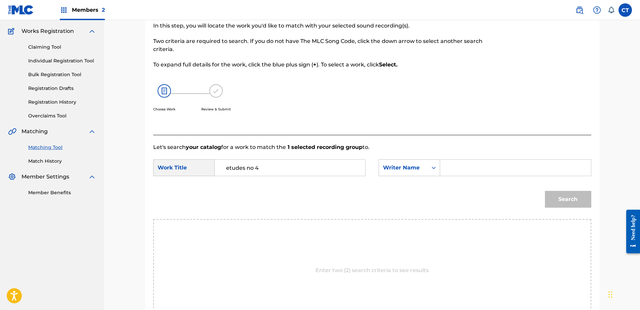
click at [469, 171] on input "Search Form" at bounding box center [515, 168] width 139 height 16
type input "glass"
click at [545, 191] on button "Search" at bounding box center [568, 199] width 46 height 17
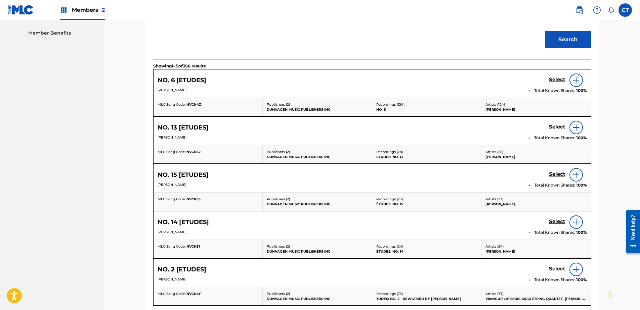
scroll to position [253, 0]
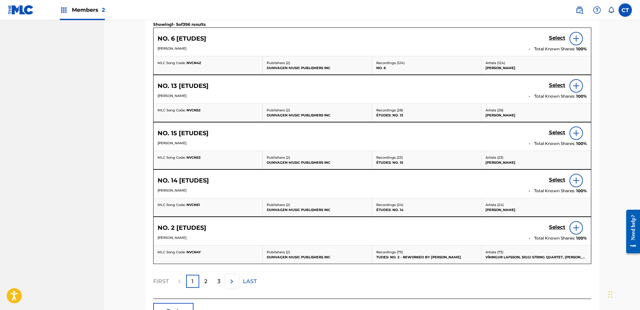
click at [200, 285] on div "2" at bounding box center [205, 281] width 13 height 13
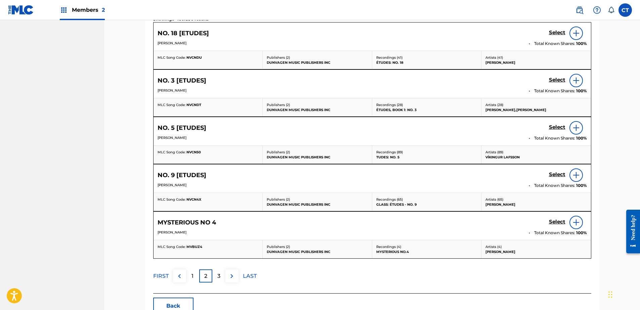
scroll to position [287, 0]
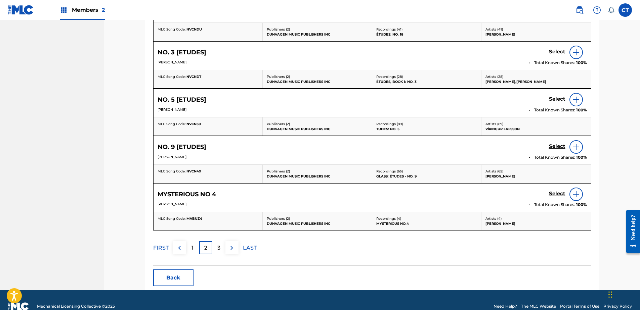
click at [221, 251] on div "3" at bounding box center [218, 247] width 13 height 13
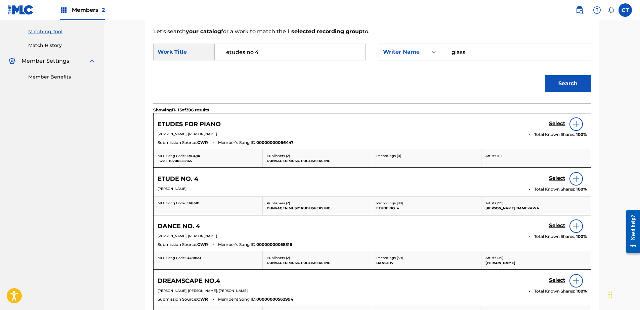
scroll to position [152, 0]
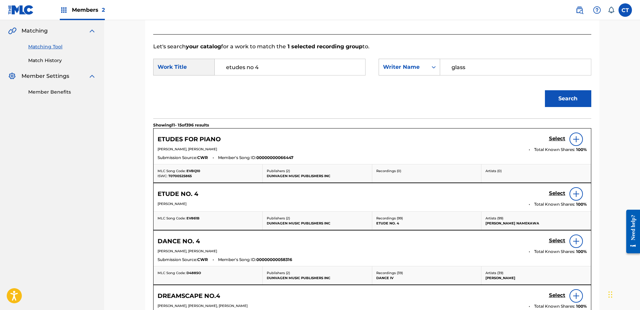
click at [553, 142] on h5 "Select" at bounding box center [557, 139] width 16 height 6
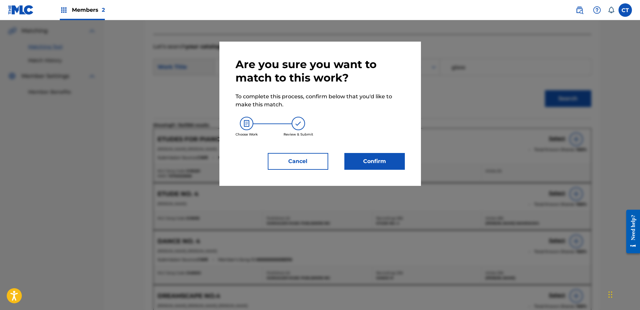
click at [408, 163] on div "Are you sure you want to match to this work? To complete this process, confirm …" at bounding box center [319, 114] width 201 height 144
click at [401, 164] on button "Confirm" at bounding box center [374, 161] width 60 height 17
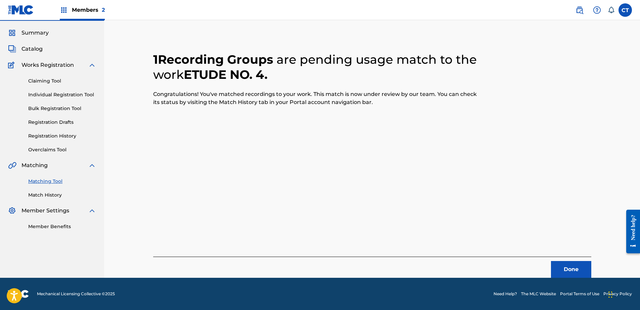
scroll to position [18, 0]
click at [564, 265] on button "Done" at bounding box center [571, 269] width 40 height 17
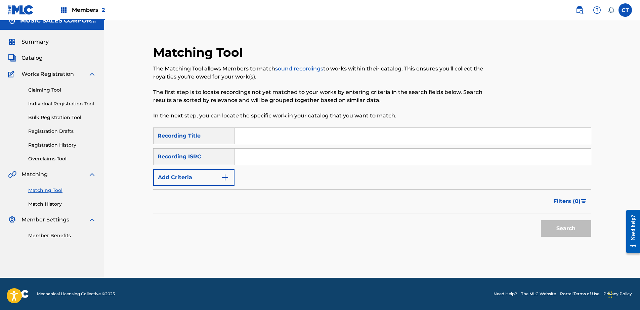
scroll to position [0, 0]
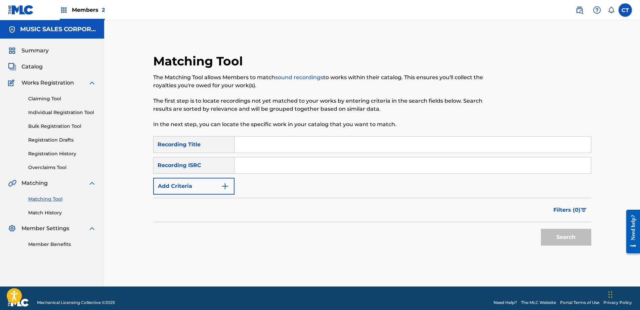
paste input "US65R0906009"
type input "US65R0906009"
click at [542, 230] on button "Search" at bounding box center [566, 237] width 50 height 17
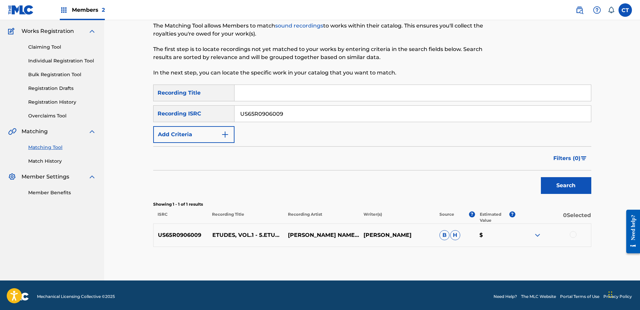
scroll to position [54, 0]
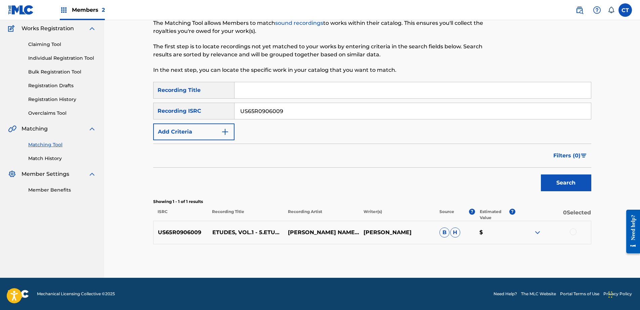
click at [571, 231] on div at bounding box center [572, 232] width 7 height 7
click at [497, 251] on button "Match 1 Group" at bounding box center [472, 255] width 74 height 17
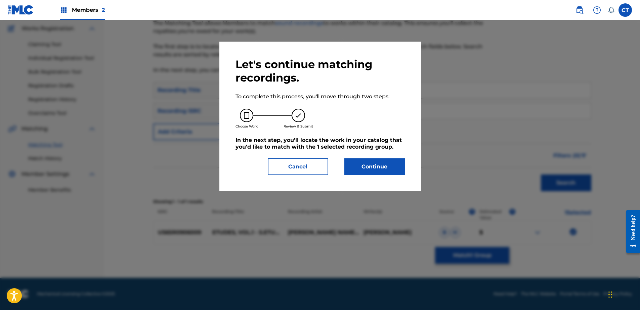
click at [369, 169] on button "Continue" at bounding box center [374, 166] width 60 height 17
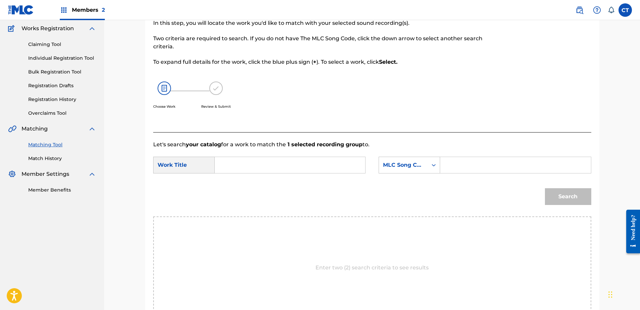
click at [264, 160] on input "Search Form" at bounding box center [289, 165] width 139 height 16
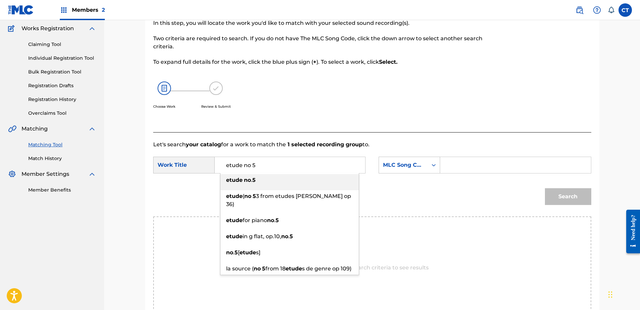
click at [300, 187] on li "etude no . 5" at bounding box center [289, 182] width 138 height 16
type input "etude no. 5"
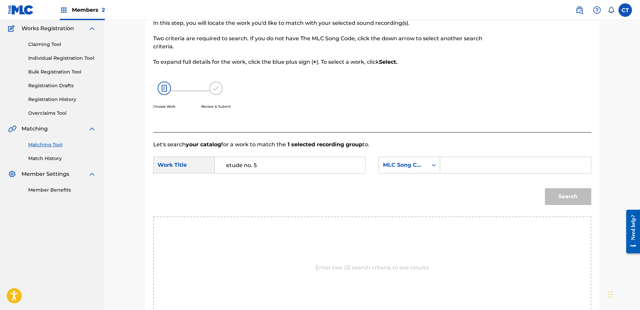
click at [394, 174] on div "SearchWithCriteriab3dfe347-691f-4a53-8689-d430eb9df40a Work Title etude no. 5 S…" at bounding box center [372, 167] width 438 height 21
click at [394, 172] on div "MLC Song Code" at bounding box center [408, 165] width 61 height 17
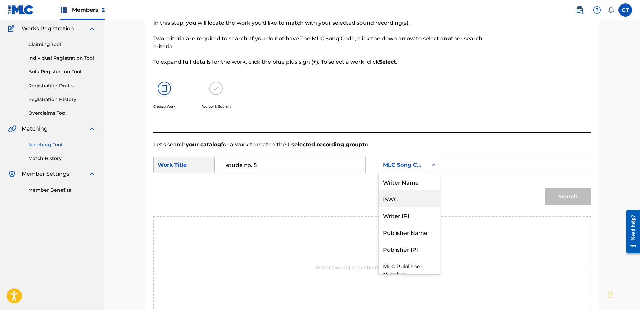
scroll to position [0, 0]
click at [393, 182] on div "Writer Name" at bounding box center [409, 182] width 61 height 17
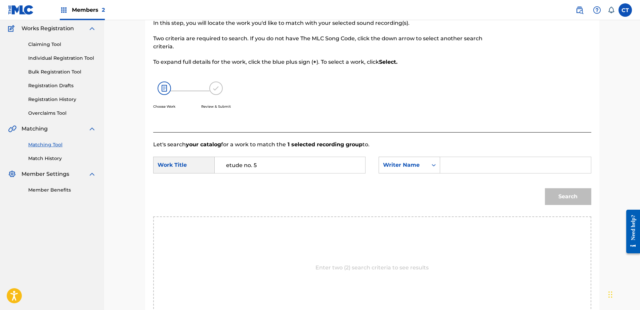
drag, startPoint x: 451, startPoint y: 172, endPoint x: 458, endPoint y: 172, distance: 7.4
click at [451, 172] on input "Search Form" at bounding box center [515, 165] width 139 height 16
type input "glass"
click at [573, 191] on button "Search" at bounding box center [568, 196] width 46 height 17
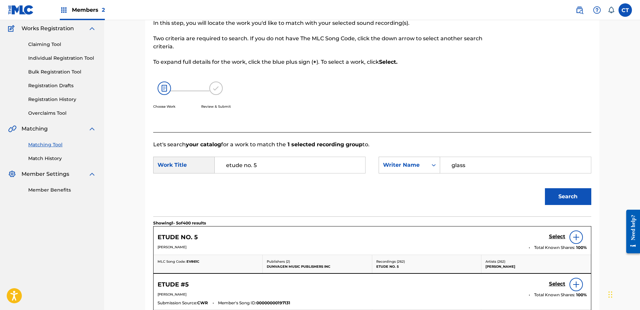
click at [561, 239] on h5 "Select" at bounding box center [557, 237] width 16 height 6
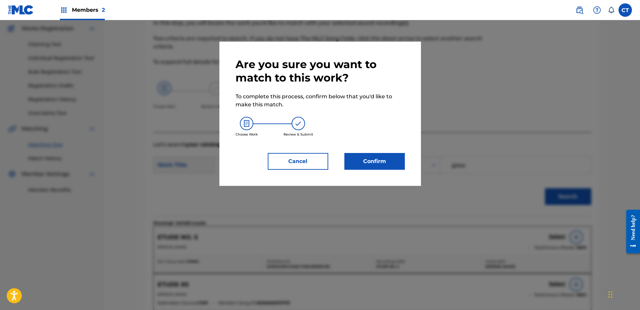
click at [357, 157] on button "Confirm" at bounding box center [374, 161] width 60 height 17
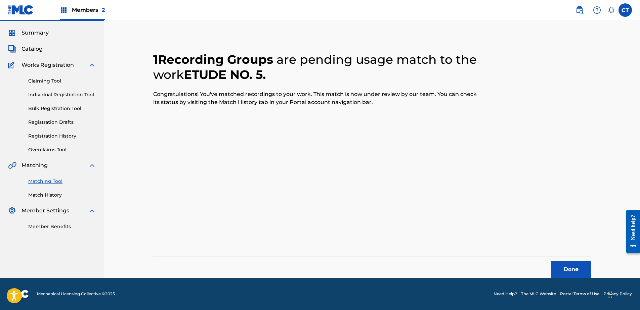
scroll to position [18, 0]
drag, startPoint x: 551, startPoint y: 268, endPoint x: 556, endPoint y: 268, distance: 5.0
click at [552, 268] on button "Done" at bounding box center [571, 269] width 40 height 17
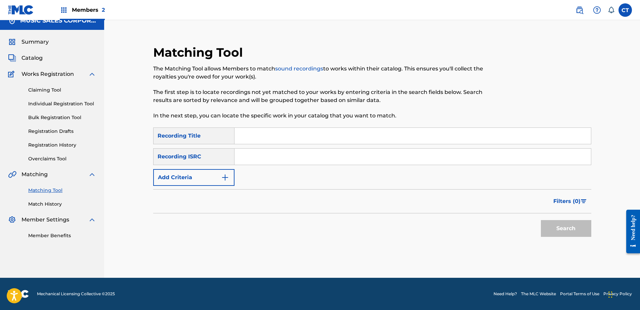
scroll to position [0, 0]
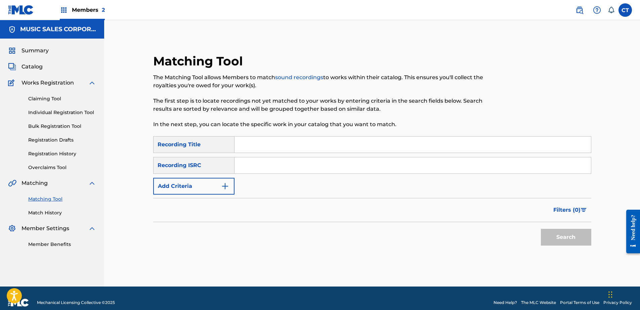
click at [13, 247] on div "Member Benefits" at bounding box center [52, 240] width 88 height 15
paste input "US65R0906010"
type input "US65R0906010"
click at [565, 241] on button "Search" at bounding box center [566, 237] width 50 height 17
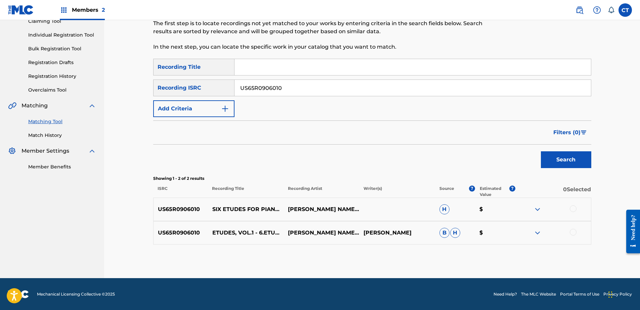
scroll to position [78, 0]
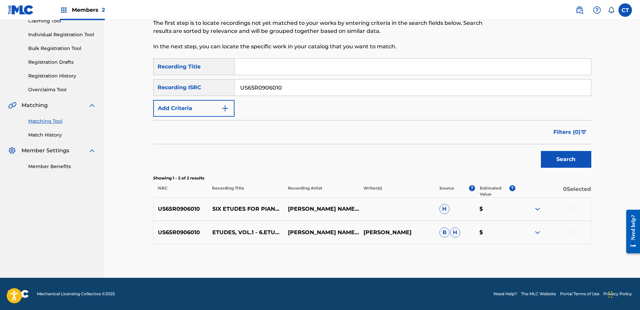
click at [572, 207] on div at bounding box center [572, 208] width 7 height 7
click at [575, 234] on div at bounding box center [572, 232] width 7 height 7
click at [499, 260] on button "Match 2 Groups" at bounding box center [472, 255] width 74 height 17
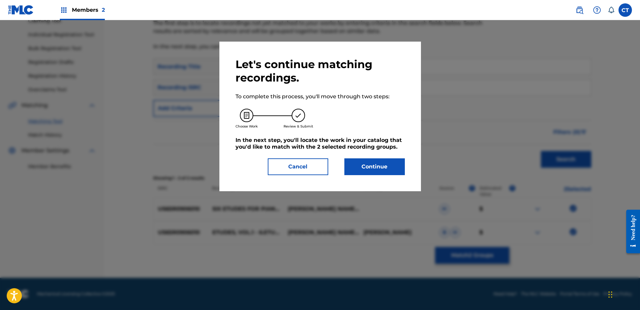
click at [384, 174] on button "Continue" at bounding box center [374, 166] width 60 height 17
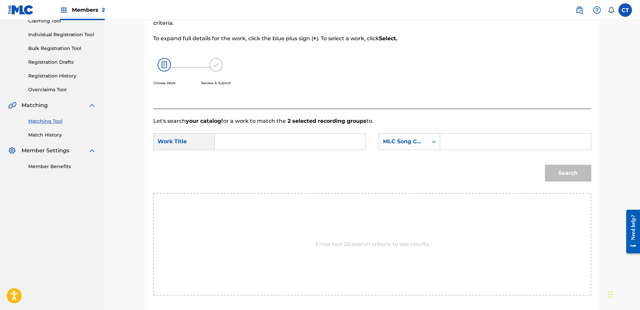
click at [262, 138] on input "Search Form" at bounding box center [289, 142] width 139 height 16
type input "etude no.6"
click at [428, 142] on div "Search Form" at bounding box center [433, 142] width 12 height 12
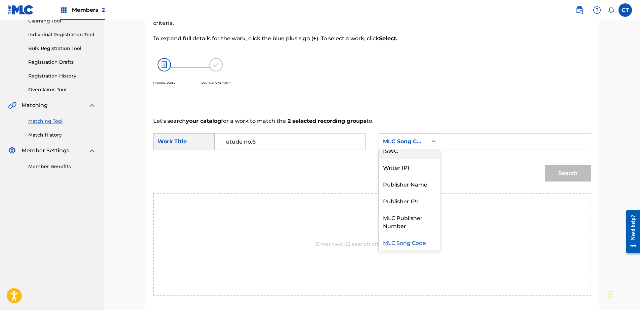
scroll to position [0, 0]
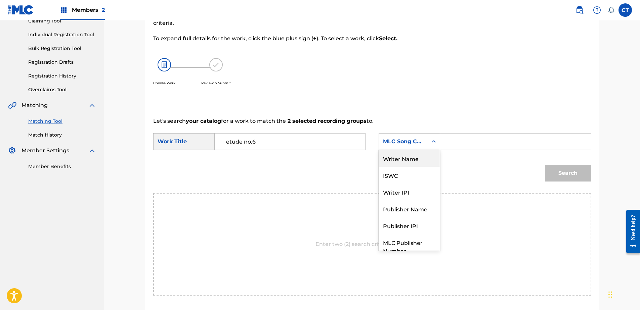
click at [414, 157] on div "Writer Name" at bounding box center [409, 158] width 61 height 17
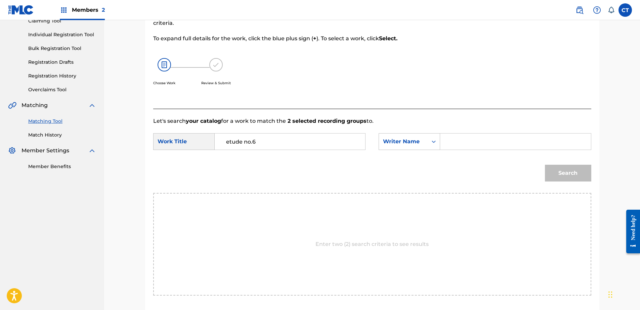
drag, startPoint x: 436, startPoint y: 150, endPoint x: 473, endPoint y: 146, distance: 37.9
click at [470, 143] on input "Search Form" at bounding box center [515, 142] width 139 height 16
type input "glass"
click at [580, 171] on button "Search" at bounding box center [568, 173] width 46 height 17
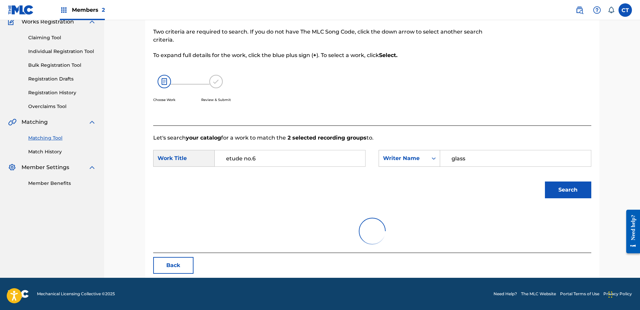
scroll to position [78, 0]
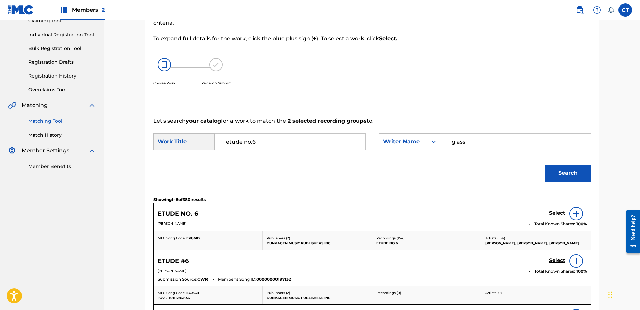
click at [560, 209] on div "Select" at bounding box center [568, 213] width 38 height 13
click at [559, 211] on h5 "Select" at bounding box center [557, 213] width 16 height 6
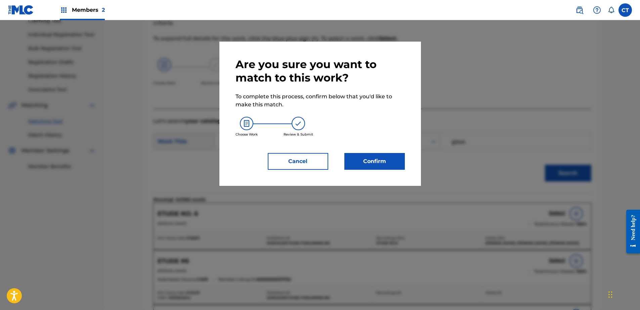
click at [376, 174] on div "Are you sure you want to match to this work? To complete this process, confirm …" at bounding box center [319, 114] width 201 height 144
click at [378, 168] on button "Confirm" at bounding box center [374, 161] width 60 height 17
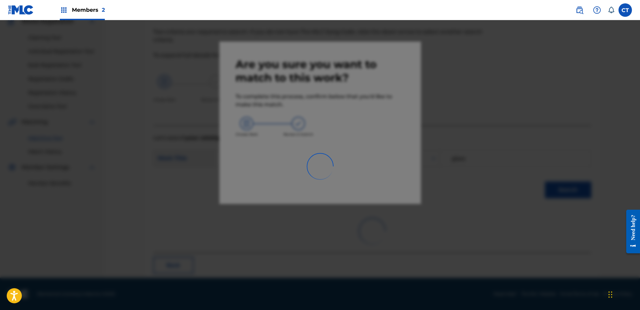
scroll to position [18, 0]
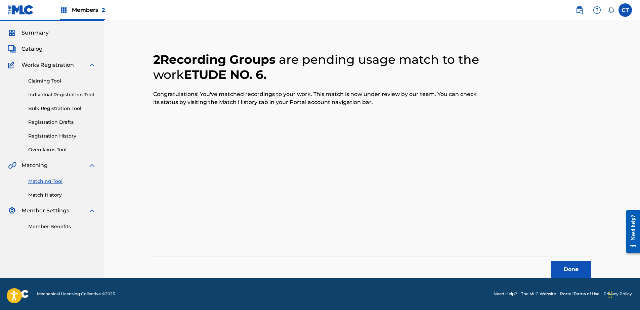
click at [571, 273] on button "Done" at bounding box center [571, 269] width 40 height 17
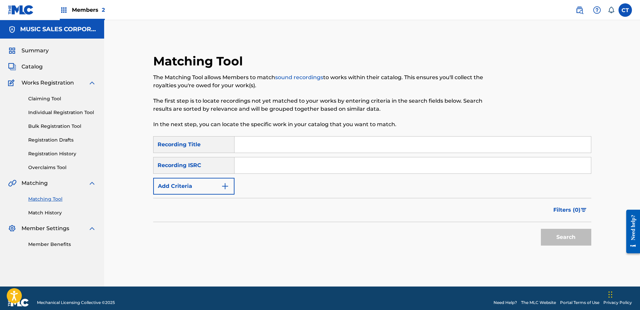
click at [24, 261] on nav "MUSIC SALES CORPORATION Summary Catalog Works Registration Claiming Tool Indivi…" at bounding box center [52, 153] width 104 height 267
paste input "US65R0906011"
type input "US65R0906011"
click at [573, 242] on button "Search" at bounding box center [566, 237] width 50 height 17
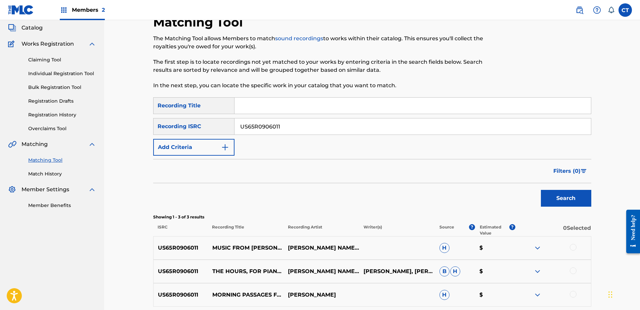
scroll to position [101, 0]
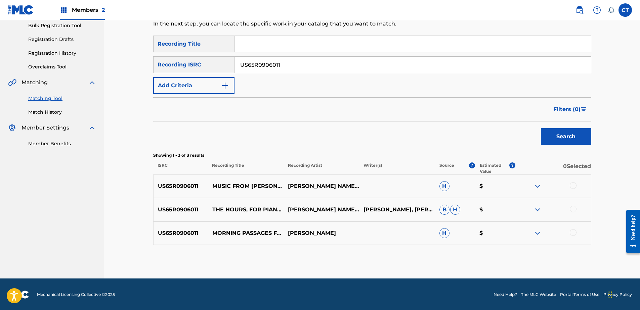
click at [574, 187] on div at bounding box center [572, 185] width 7 height 7
click at [573, 208] on div at bounding box center [572, 209] width 7 height 7
click at [572, 232] on div at bounding box center [572, 232] width 7 height 7
click at [482, 253] on button "Match 3 Groups" at bounding box center [472, 255] width 74 height 17
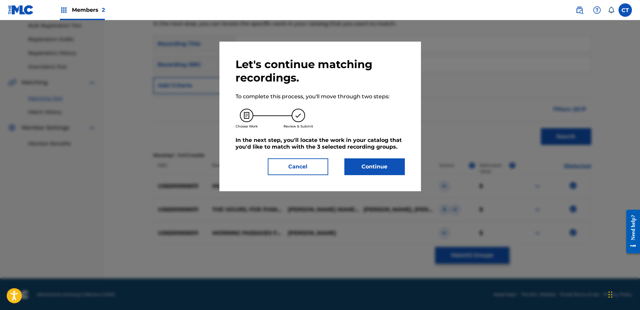
click at [353, 166] on button "Continue" at bounding box center [374, 166] width 60 height 17
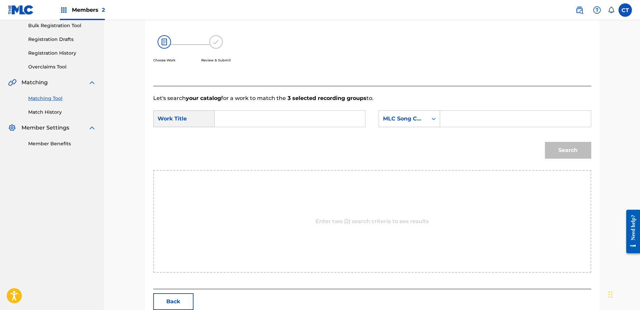
click at [284, 125] on input "Search Form" at bounding box center [289, 119] width 139 height 16
type input "morning passages"
click at [396, 116] on div "MLC Song Code" at bounding box center [403, 119] width 41 height 8
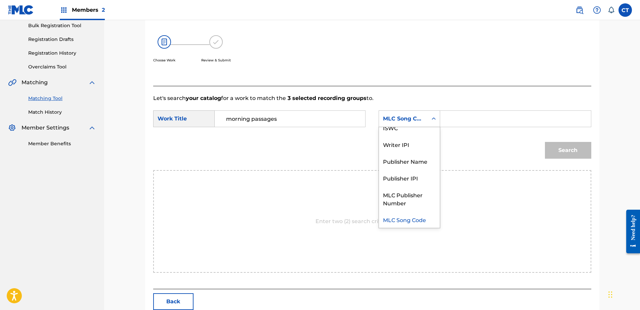
scroll to position [0, 0]
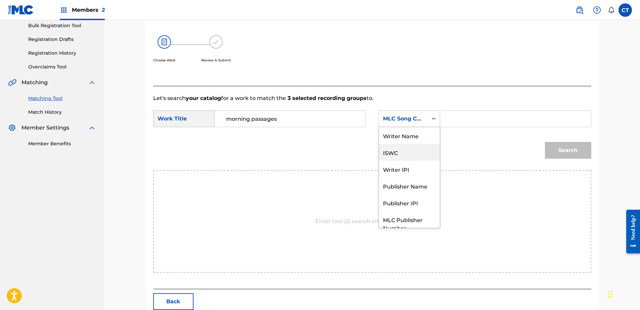
click at [406, 139] on div "Writer Name" at bounding box center [409, 135] width 61 height 17
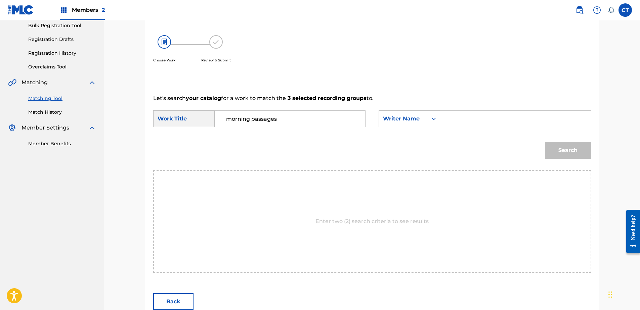
click at [483, 117] on input "Search Form" at bounding box center [515, 119] width 139 height 16
type input "glass"
click at [559, 149] on button "Search" at bounding box center [568, 150] width 46 height 17
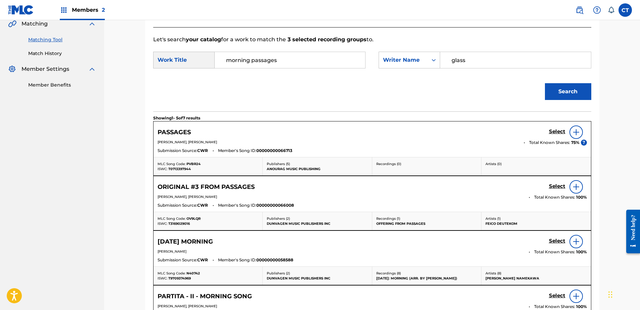
scroll to position [67, 0]
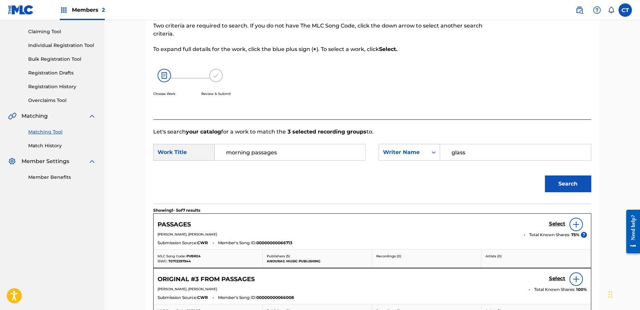
click at [320, 156] on input "morning passages" at bounding box center [289, 152] width 139 height 16
type input "morning passages the hours"
click at [545, 176] on button "Search" at bounding box center [568, 184] width 46 height 17
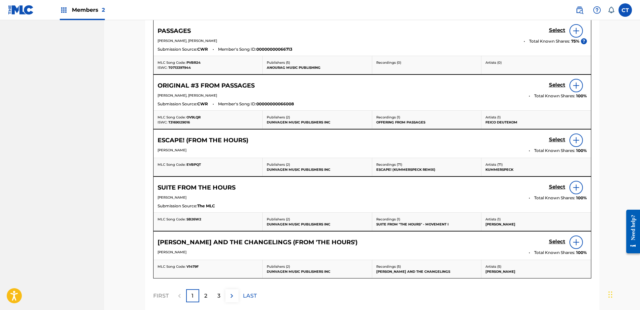
scroll to position [269, 0]
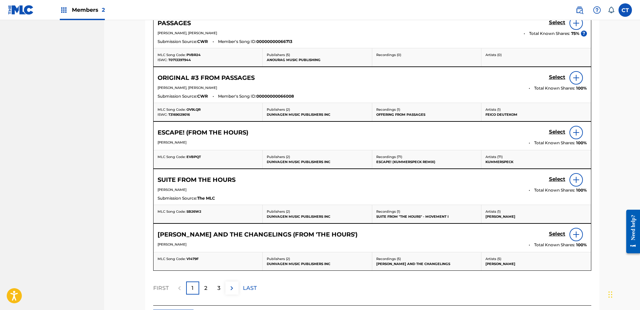
click at [202, 286] on div "2" at bounding box center [205, 288] width 13 height 13
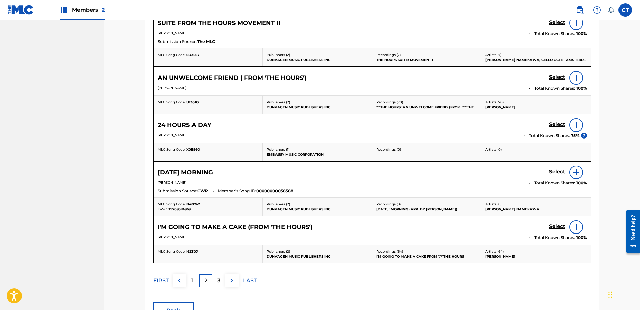
click at [212, 285] on div "2" at bounding box center [205, 280] width 13 height 13
click at [224, 284] on div "3" at bounding box center [218, 280] width 13 height 13
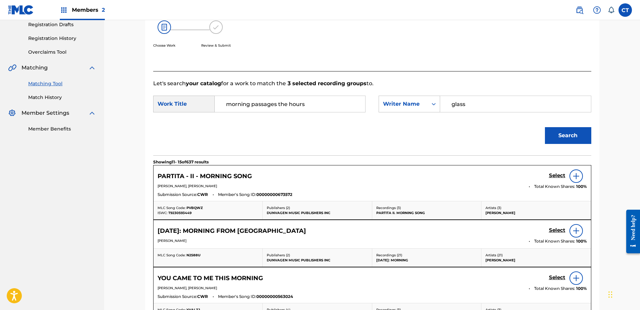
scroll to position [67, 0]
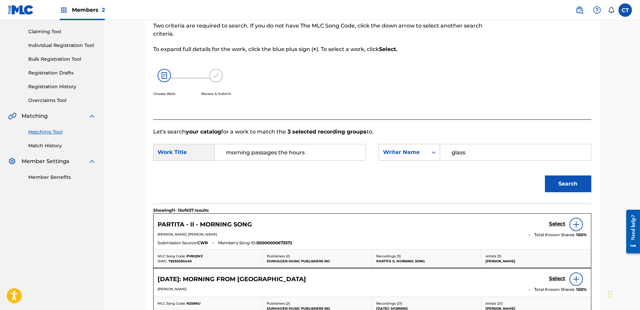
drag, startPoint x: 314, startPoint y: 153, endPoint x: 132, endPoint y: 157, distance: 181.3
click at [132, 157] on div "Match Usage - Select Work In this step, you will locate the work you'd like to …" at bounding box center [371, 246] width 535 height 587
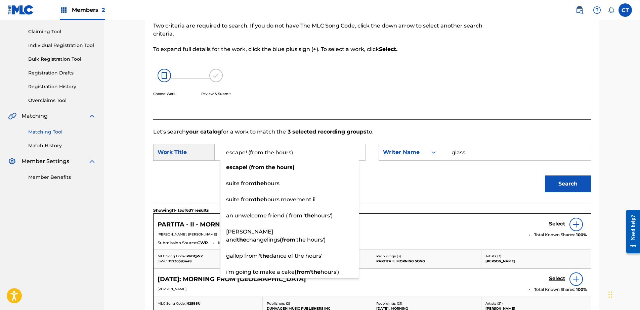
click at [249, 152] on input "escape! (from the hours)" at bounding box center [289, 152] width 139 height 16
drag, startPoint x: 248, startPoint y: 151, endPoint x: 200, endPoint y: 155, distance: 48.8
click at [200, 155] on div "SearchWithCriteriab3dfe347-691f-4a53-8689-d430eb9df40a Work Title escape! (from…" at bounding box center [259, 152] width 212 height 17
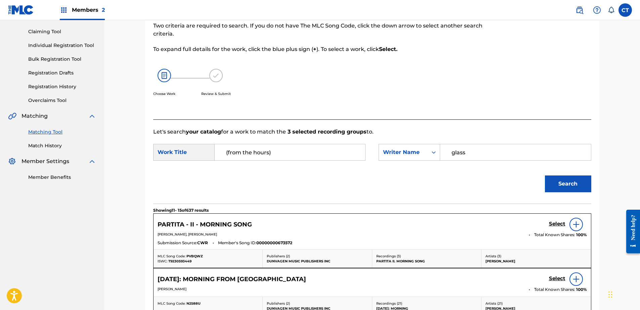
type input "(from the hours)"
click at [555, 182] on button "Search" at bounding box center [568, 184] width 46 height 17
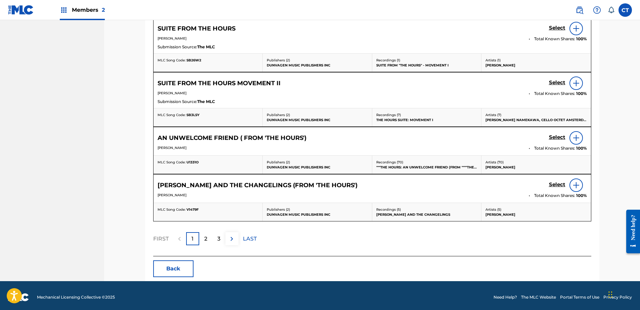
scroll to position [314, 0]
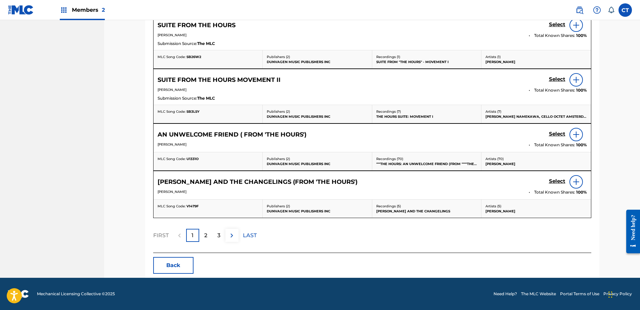
click at [231, 238] on img at bounding box center [232, 236] width 8 height 8
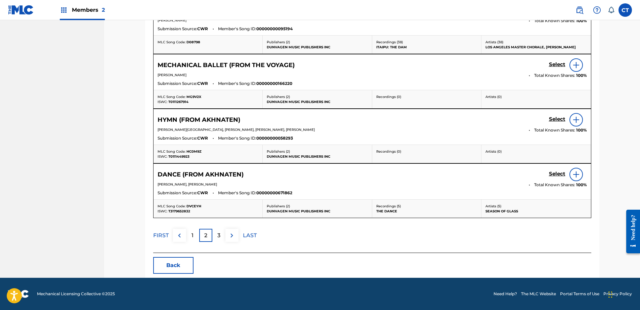
click at [231, 238] on img at bounding box center [232, 236] width 8 height 8
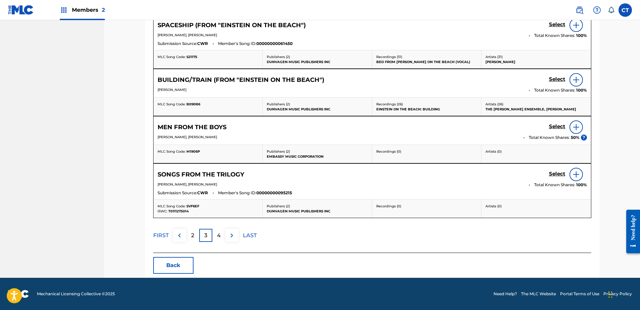
click at [183, 265] on button "Back" at bounding box center [173, 265] width 40 height 17
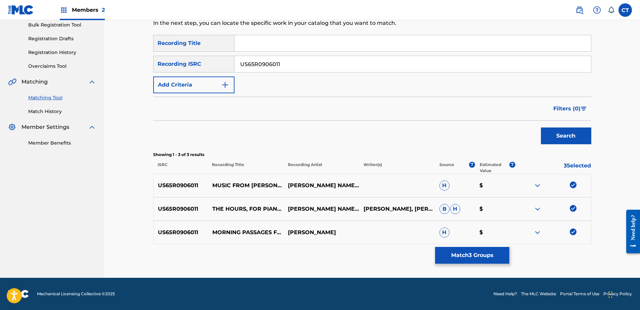
click at [572, 187] on img at bounding box center [572, 185] width 7 height 7
click at [572, 212] on div at bounding box center [553, 209] width 76 height 8
click at [570, 212] on div at bounding box center [553, 209] width 76 height 8
click at [572, 210] on img at bounding box center [572, 208] width 7 height 7
click at [572, 229] on img at bounding box center [572, 232] width 7 height 7
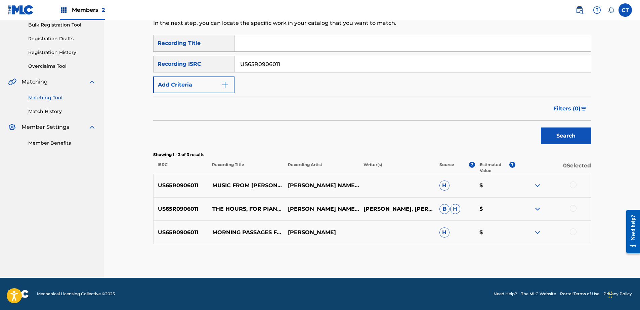
click at [330, 67] on input "US65R0906011" at bounding box center [412, 64] width 356 height 16
paste input "2"
type input "US65R0906012"
click at [552, 130] on button "Search" at bounding box center [566, 136] width 50 height 17
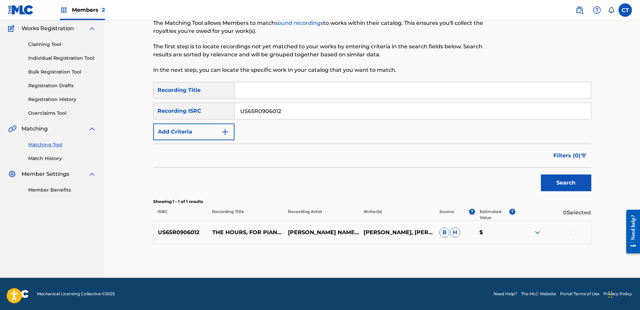
scroll to position [54, 0]
click at [573, 229] on div at bounding box center [572, 232] width 7 height 7
click at [489, 254] on button "Match 1 Group" at bounding box center [472, 255] width 74 height 17
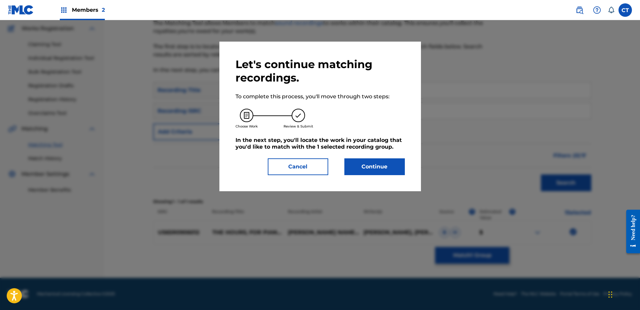
click at [394, 169] on button "Continue" at bounding box center [374, 166] width 60 height 17
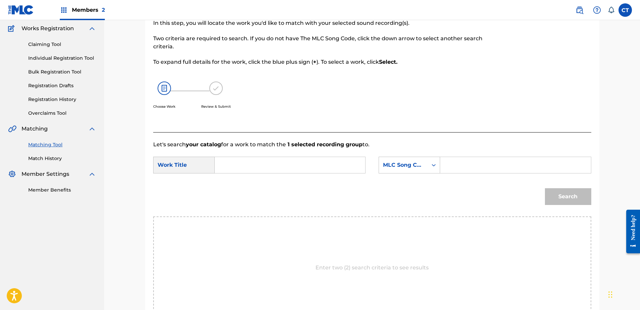
click at [325, 162] on input "Search Form" at bounding box center [289, 165] width 139 height 16
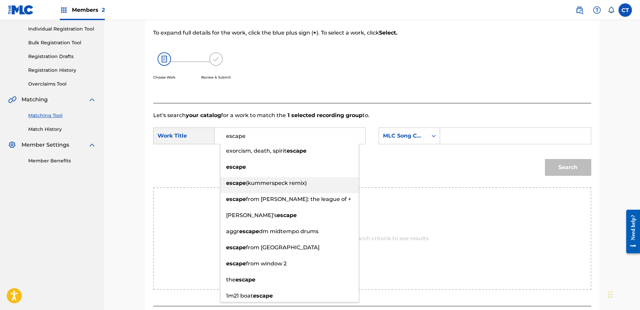
scroll to position [122, 0]
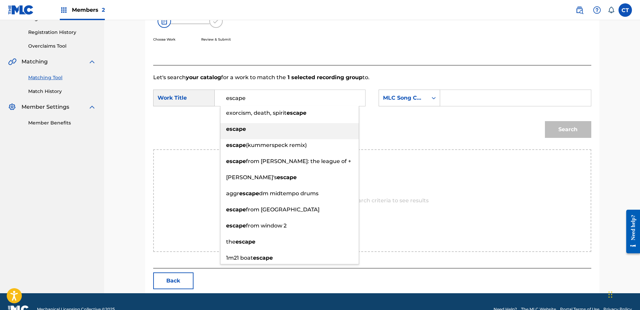
type input "escape"
click at [269, 134] on div "escape" at bounding box center [289, 129] width 138 height 12
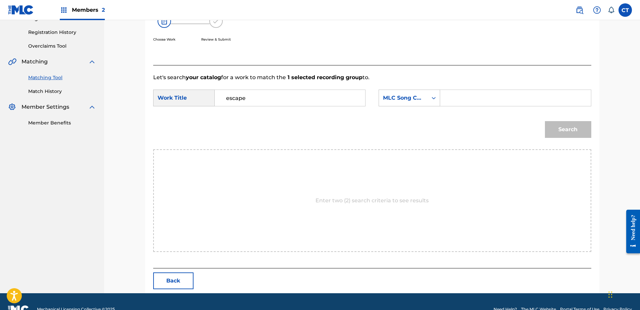
click at [366, 100] on div "SearchWithCriteriab3dfe347-691f-4a53-8689-d430eb9df40a Work Title escape Search…" at bounding box center [372, 100] width 438 height 21
click at [410, 98] on div "MLC Song Code" at bounding box center [403, 98] width 41 height 8
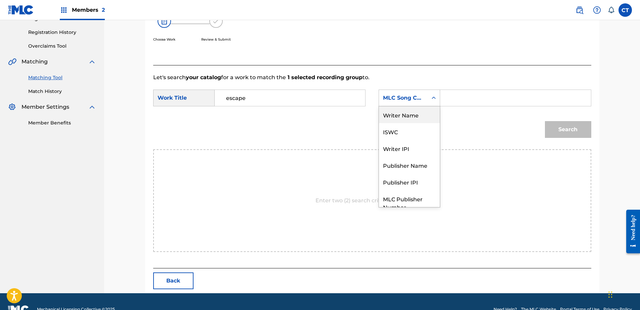
click at [411, 113] on div "Writer Name" at bounding box center [409, 114] width 61 height 17
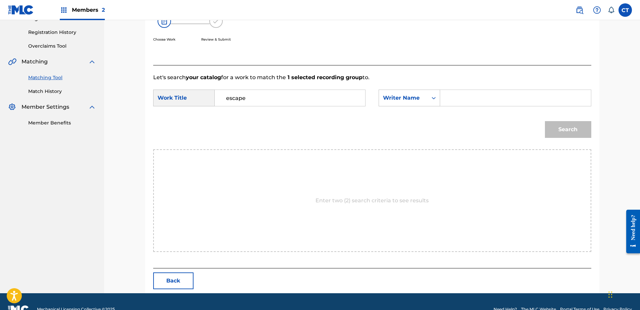
click at [460, 99] on input "Search Form" at bounding box center [515, 98] width 139 height 16
type input "glass"
click at [568, 131] on button "Search" at bounding box center [568, 129] width 46 height 17
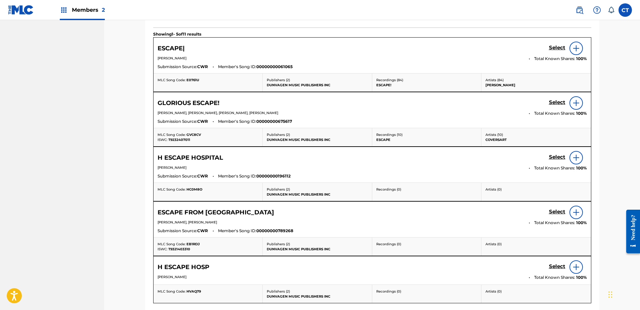
scroll to position [323, 0]
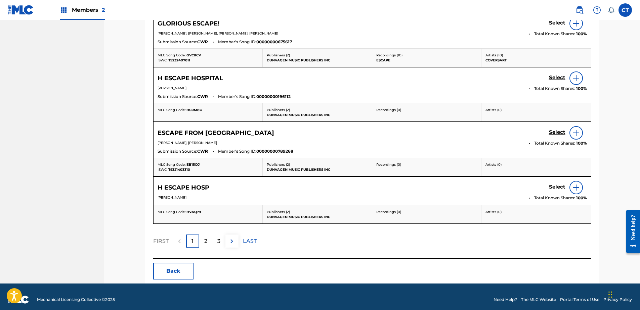
click at [199, 239] on div "2" at bounding box center [205, 241] width 13 height 13
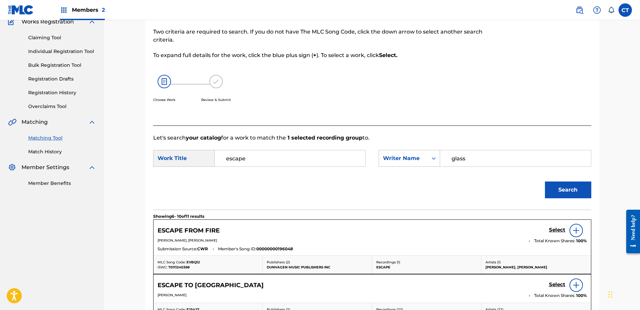
scroll to position [314, 0]
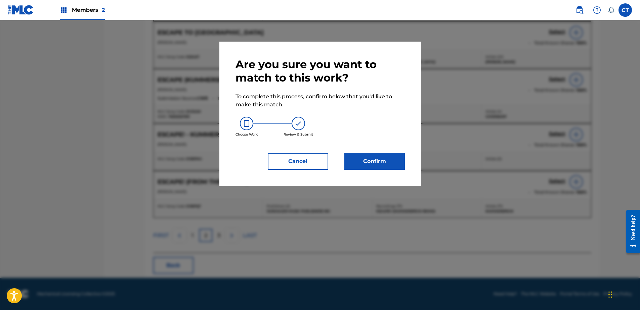
click at [385, 158] on button "Confirm" at bounding box center [374, 161] width 60 height 17
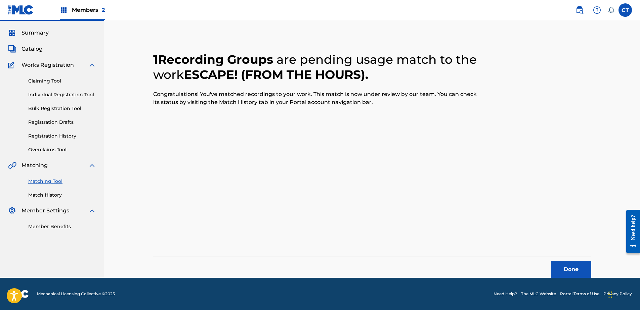
scroll to position [18, 0]
click at [560, 262] on button "Done" at bounding box center [571, 269] width 40 height 17
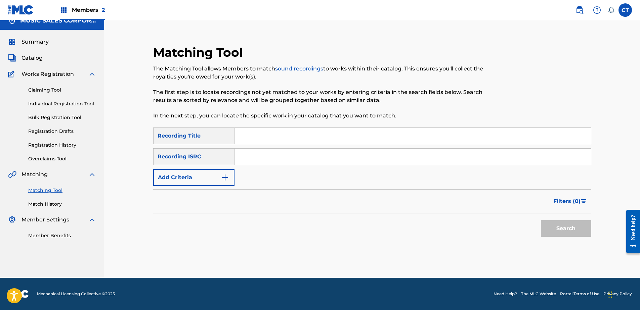
scroll to position [0, 0]
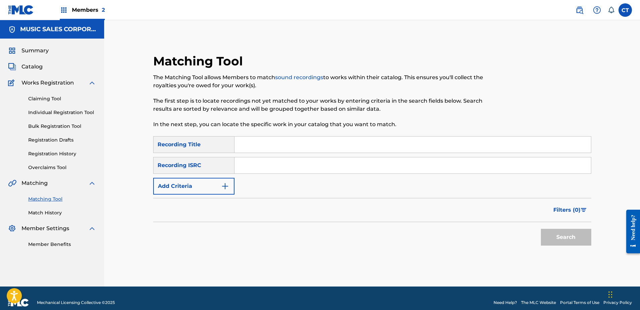
paste input "US65R0906013"
type input "US65R0906013"
click at [580, 238] on button "Search" at bounding box center [566, 237] width 50 height 17
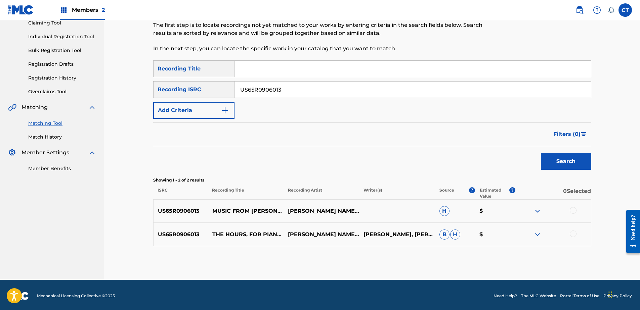
scroll to position [78, 0]
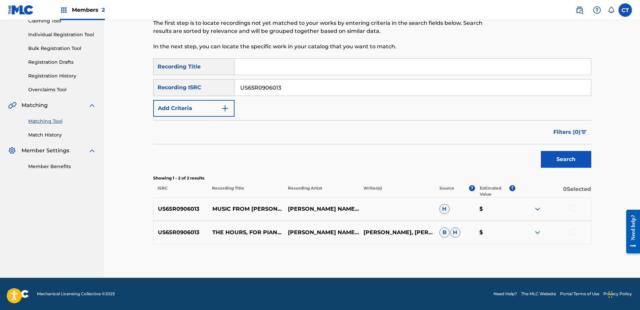
click at [574, 210] on div at bounding box center [572, 208] width 7 height 7
click at [573, 235] on div at bounding box center [553, 233] width 76 height 8
click at [574, 234] on div at bounding box center [572, 232] width 7 height 7
click at [479, 253] on button "Match 2 Groups" at bounding box center [472, 255] width 74 height 17
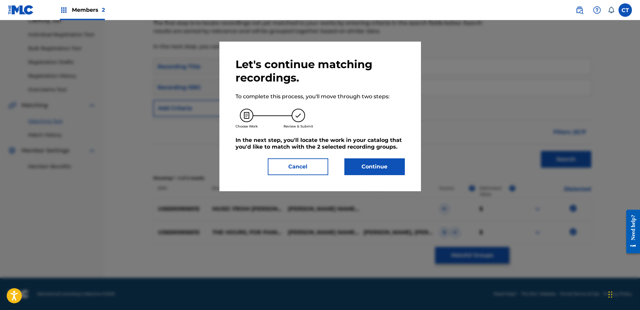
click at [383, 171] on button "Continue" at bounding box center [374, 166] width 60 height 17
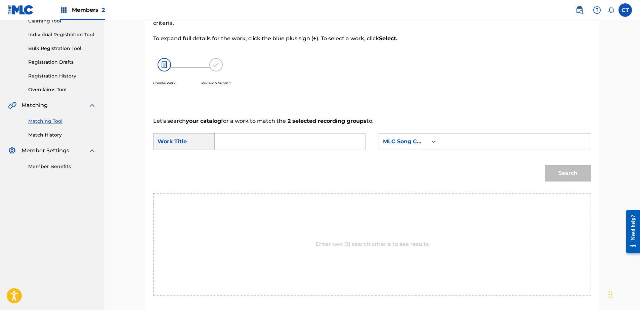
click at [265, 147] on input "Search Form" at bounding box center [289, 142] width 139 height 16
type input "the poet acts"
click at [391, 145] on div "MLC Song Code" at bounding box center [403, 142] width 41 height 8
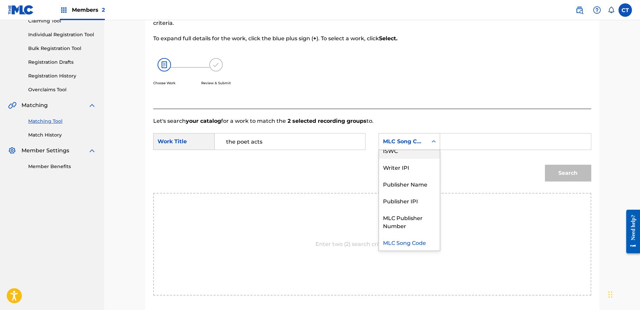
scroll to position [0, 0]
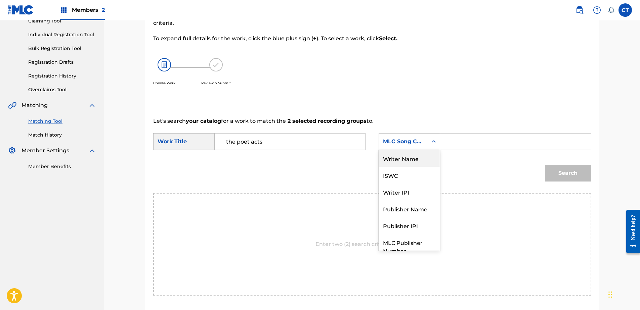
drag, startPoint x: 395, startPoint y: 153, endPoint x: 408, endPoint y: 150, distance: 13.1
click at [395, 153] on div "Writer Name" at bounding box center [409, 158] width 61 height 17
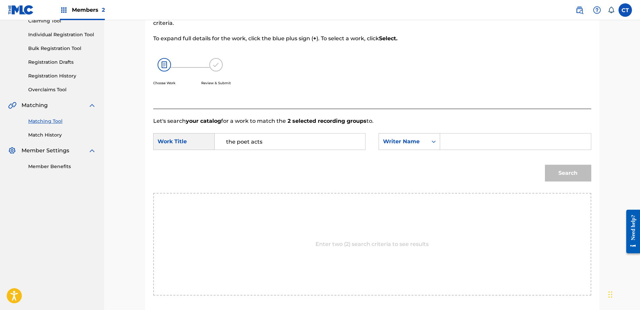
drag, startPoint x: 408, startPoint y: 150, endPoint x: 480, endPoint y: 147, distance: 72.6
click at [481, 144] on input "Search Form" at bounding box center [515, 142] width 139 height 16
type input "BVC9IA"
click at [510, 146] on input "BVC9IA" at bounding box center [515, 142] width 139 height 16
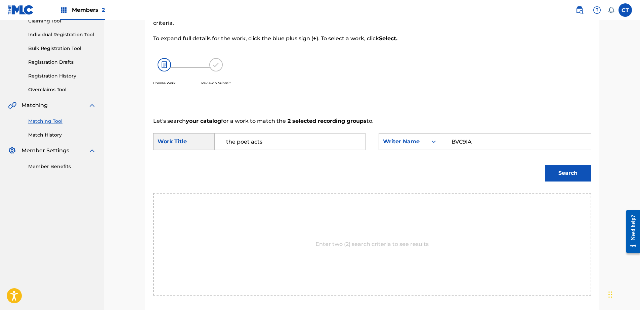
click at [510, 146] on input "BVC9IA" at bounding box center [515, 142] width 139 height 16
type input "glass"
click at [545, 165] on button "Search" at bounding box center [568, 173] width 46 height 17
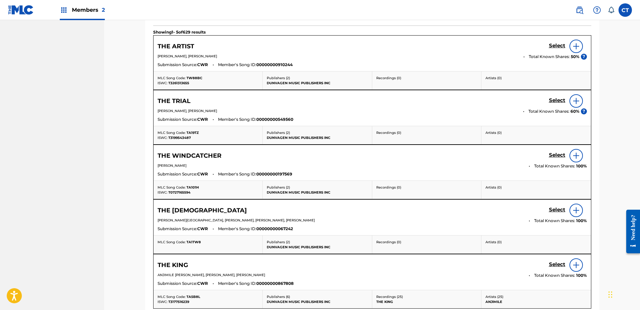
scroll to position [246, 0]
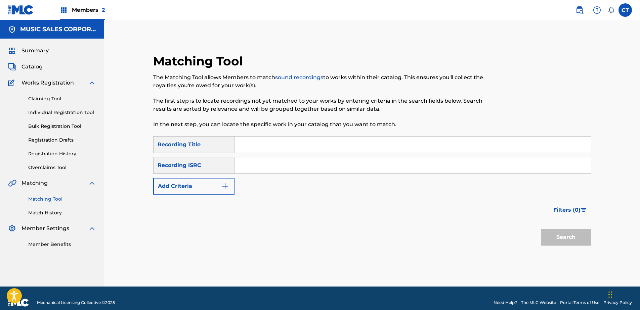
paste input "USA370663320"
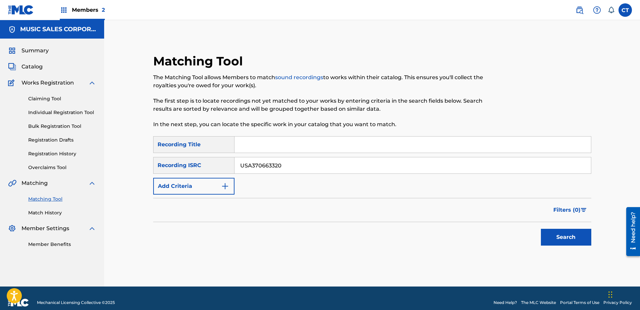
type input "USA370663320"
click at [557, 234] on button "Search" at bounding box center [566, 237] width 50 height 17
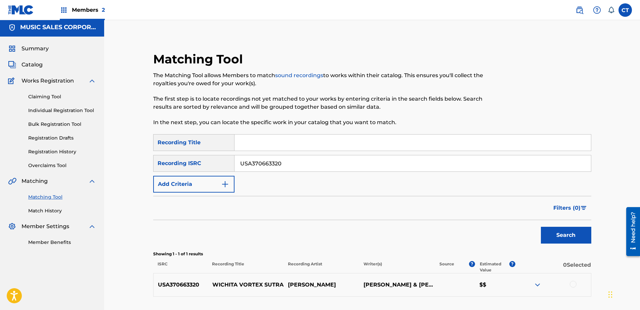
scroll to position [54, 0]
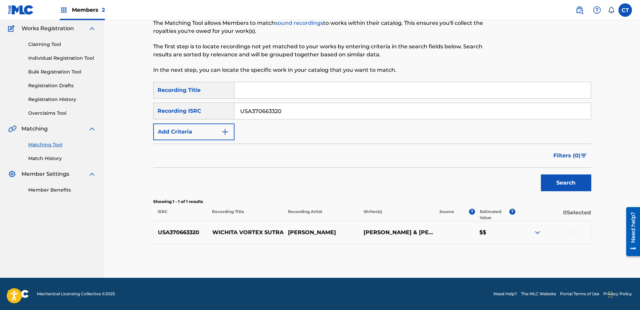
click at [574, 232] on div at bounding box center [572, 232] width 7 height 7
click at [451, 251] on button "Match 1 Group" at bounding box center [472, 255] width 74 height 17
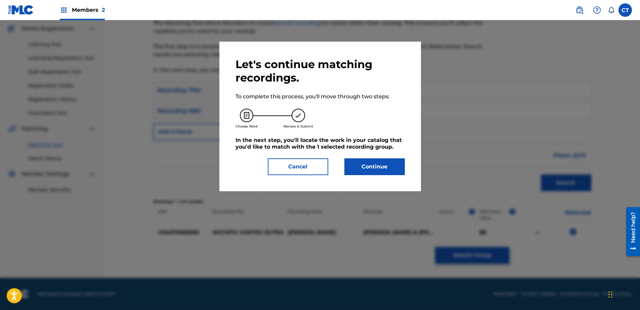
click at [365, 158] on div "Let's continue matching recordings. To complete this process, you'll move throu…" at bounding box center [319, 117] width 169 height 118
click at [361, 169] on button "Continue" at bounding box center [374, 166] width 60 height 17
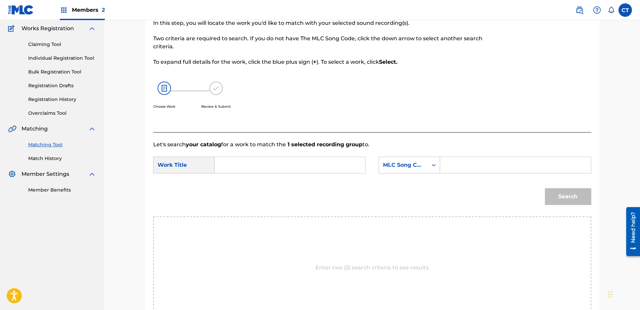
click at [278, 173] on div "Search Form" at bounding box center [290, 165] width 151 height 17
click at [278, 169] on input "Search Form" at bounding box center [289, 165] width 139 height 16
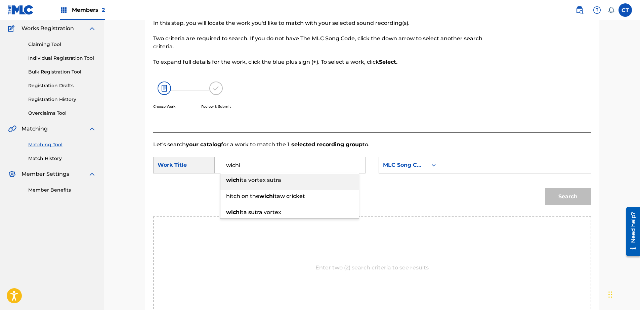
click at [302, 178] on div "wichi ta vortex sutra" at bounding box center [289, 180] width 138 height 12
type input "wichita vortex sutra"
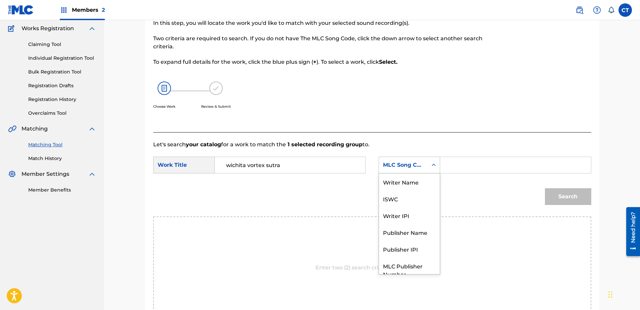
click at [394, 169] on div "MLC Song Code" at bounding box center [403, 165] width 41 height 8
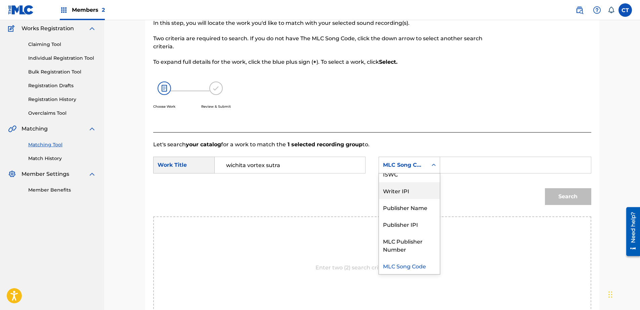
scroll to position [0, 0]
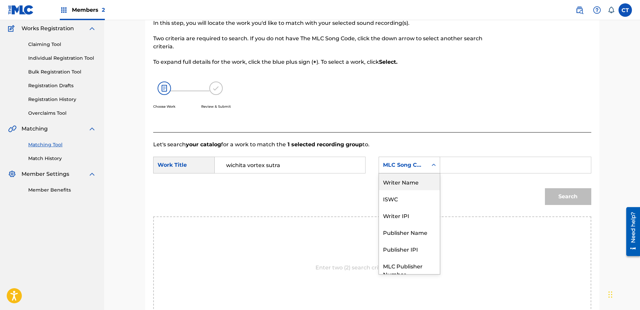
drag, startPoint x: 405, startPoint y: 181, endPoint x: 435, endPoint y: 174, distance: 31.4
click at [407, 180] on div "Writer Name" at bounding box center [409, 182] width 61 height 17
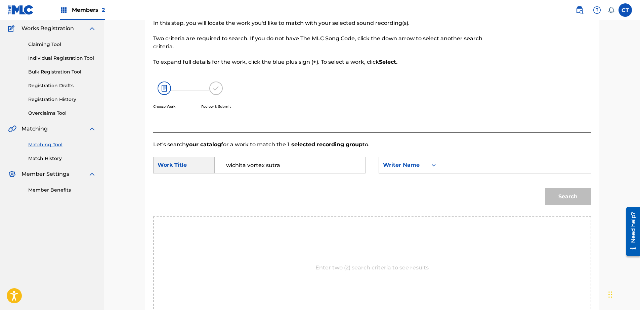
click at [467, 170] on input "Search Form" at bounding box center [515, 165] width 139 height 16
type input "glass"
click at [547, 194] on button "Search" at bounding box center [568, 196] width 46 height 17
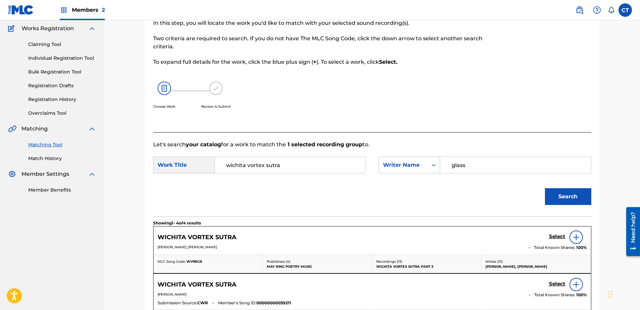
click at [554, 274] on div "WICHITA VORTEX SUTRA Select PHILIP GLASS Total Known Shares: 100 % Submission S…" at bounding box center [371, 292] width 437 height 36
click at [554, 240] on h5 "Select" at bounding box center [557, 237] width 16 height 6
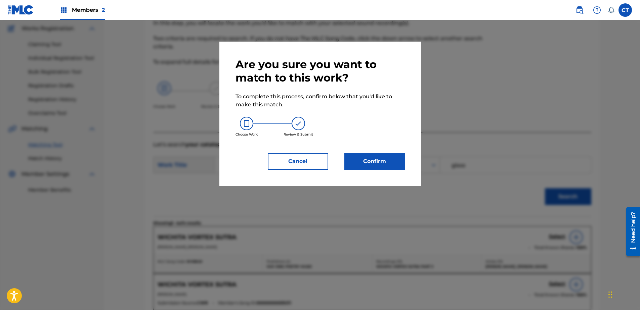
click at [384, 154] on button "Confirm" at bounding box center [374, 161] width 60 height 17
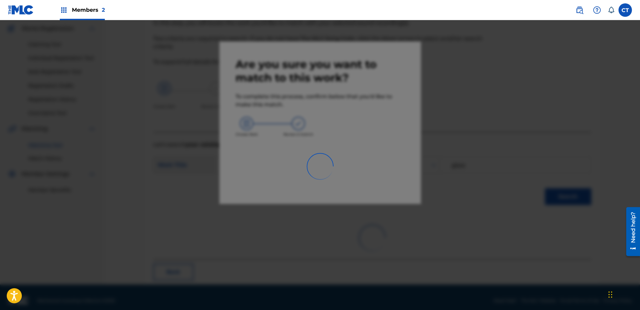
scroll to position [18, 0]
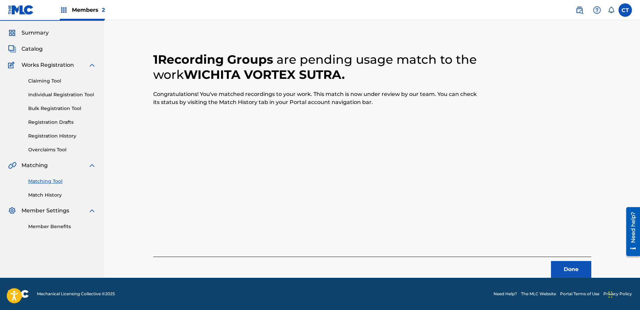
click at [555, 266] on button "Done" at bounding box center [571, 269] width 40 height 17
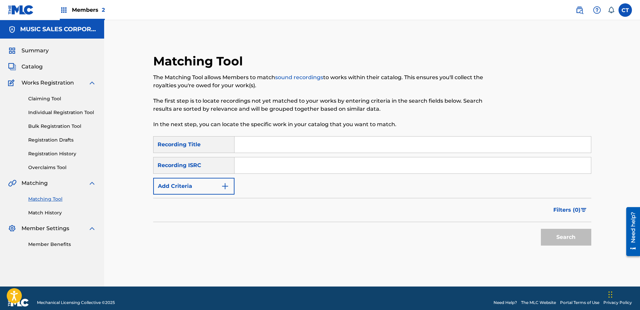
paste input "USA370663321"
type input "USA370663321"
click at [551, 243] on button "Search" at bounding box center [566, 237] width 50 height 17
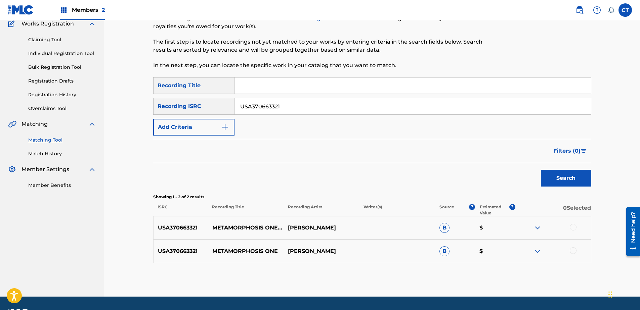
scroll to position [67, 0]
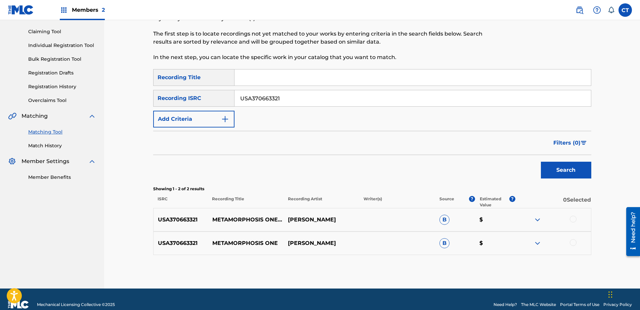
click at [570, 217] on div at bounding box center [572, 219] width 7 height 7
click at [572, 241] on div at bounding box center [572, 242] width 7 height 7
click at [501, 254] on button "Match 2 Groups" at bounding box center [472, 255] width 74 height 17
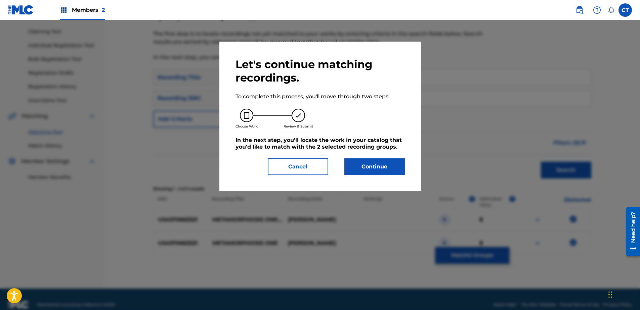
click at [400, 170] on button "Continue" at bounding box center [374, 166] width 60 height 17
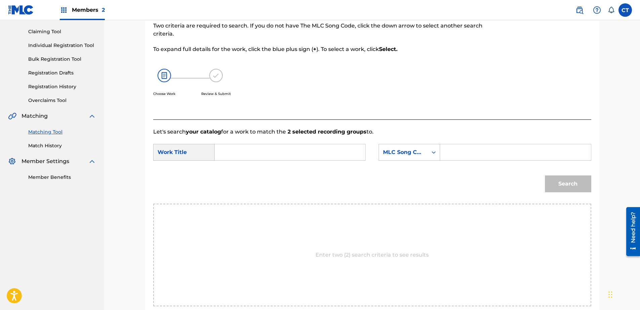
click at [279, 154] on input "Search Form" at bounding box center [289, 152] width 139 height 16
type input "metamorphosis one"
click at [394, 155] on div "MLC Song Code" at bounding box center [403, 152] width 41 height 8
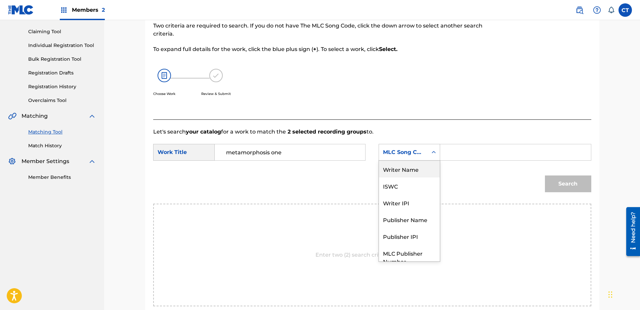
click at [399, 171] on div "Writer Name" at bounding box center [409, 169] width 61 height 17
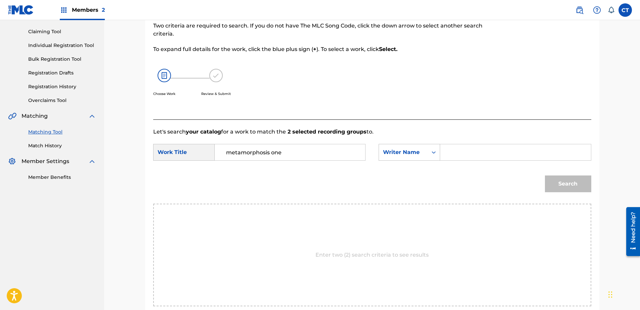
click at [453, 155] on input "Search Form" at bounding box center [515, 152] width 139 height 16
type input "glass"
click at [561, 188] on button "Search" at bounding box center [568, 184] width 46 height 17
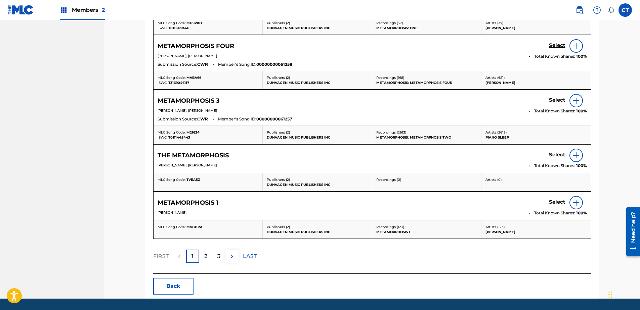
scroll to position [302, 0]
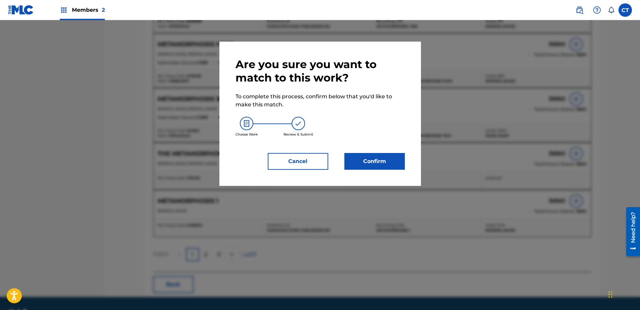
click at [362, 155] on button "Confirm" at bounding box center [374, 161] width 60 height 17
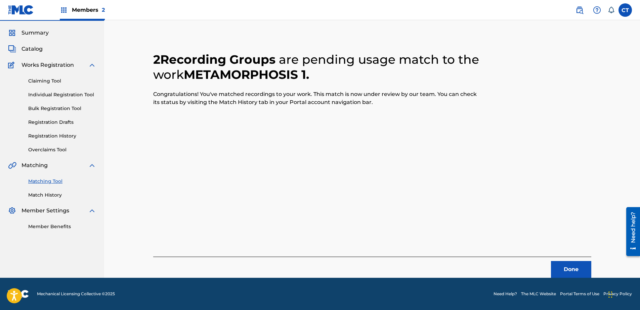
scroll to position [18, 0]
click at [574, 267] on button "Done" at bounding box center [571, 269] width 40 height 17
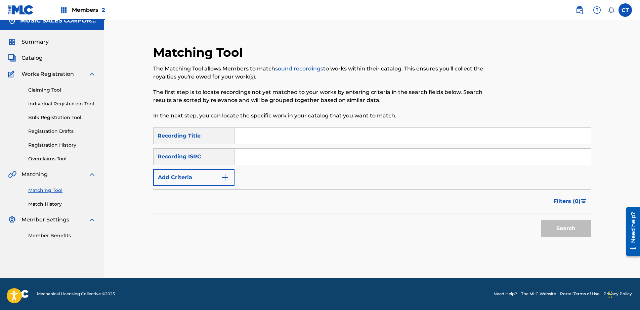
scroll to position [0, 0]
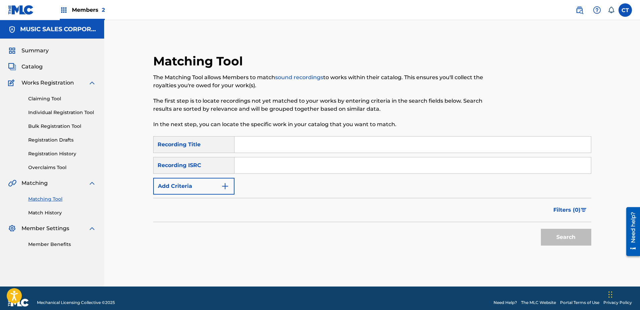
paste input "USA370663322"
type input "USA370663322"
click at [582, 235] on button "Search" at bounding box center [566, 237] width 50 height 17
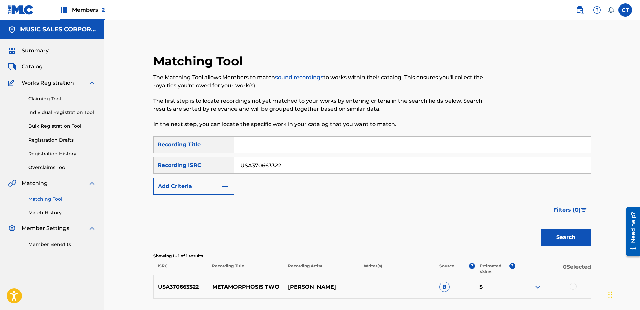
click at [574, 288] on div at bounding box center [572, 286] width 7 height 7
click at [479, 262] on button "Match 1 Group" at bounding box center [472, 255] width 74 height 17
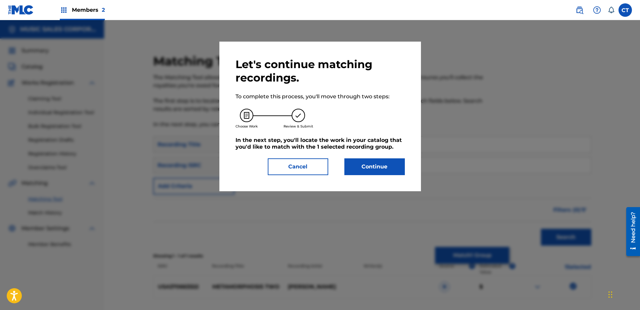
click at [382, 160] on button "Continue" at bounding box center [374, 166] width 60 height 17
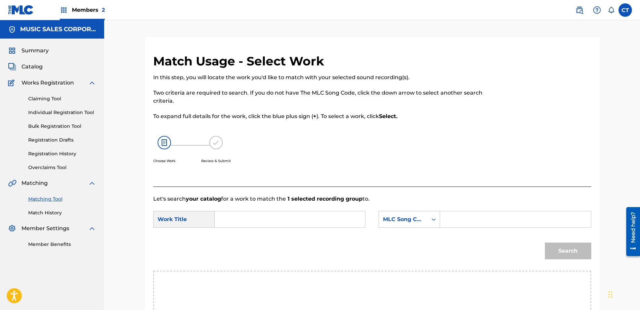
click at [290, 214] on input "Search Form" at bounding box center [289, 220] width 139 height 16
type input "metamorphosis 2"
click at [289, 230] on div "metamorphosis 2" at bounding box center [289, 235] width 138 height 12
click at [388, 222] on div "MLC Song Code" at bounding box center [408, 219] width 61 height 17
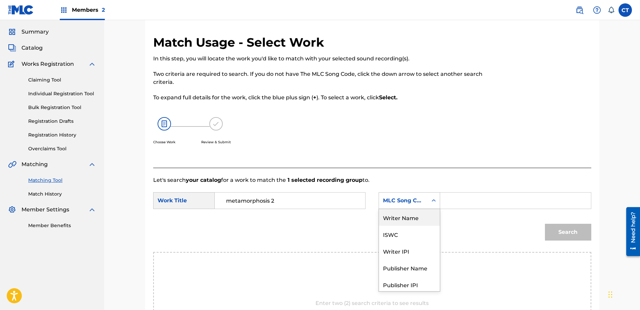
drag, startPoint x: 394, startPoint y: 223, endPoint x: 417, endPoint y: 212, distance: 25.7
click at [394, 223] on div "Writer Name" at bounding box center [409, 217] width 61 height 17
drag, startPoint x: 417, startPoint y: 212, endPoint x: 449, endPoint y: 199, distance: 33.5
click at [448, 199] on input "Search Form" at bounding box center [515, 201] width 139 height 16
type input "glass"
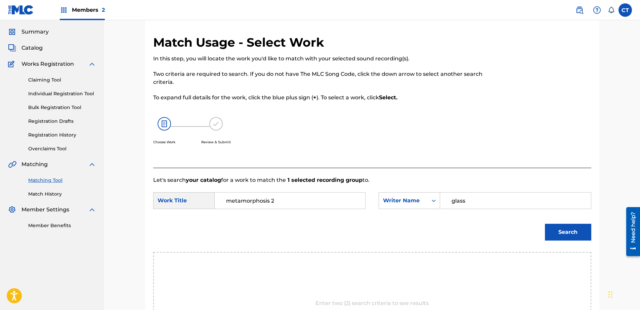
click at [556, 232] on button "Search" at bounding box center [568, 232] width 46 height 17
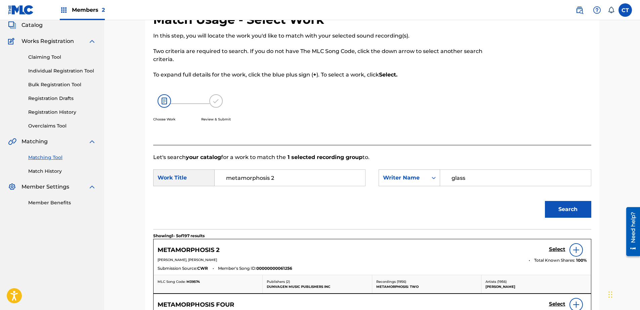
scroll to position [52, 0]
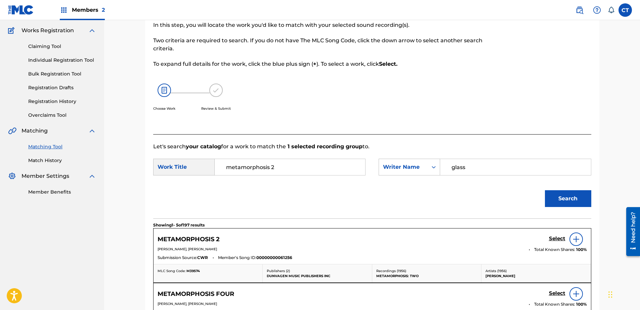
click at [552, 239] on h5 "Select" at bounding box center [557, 239] width 16 height 6
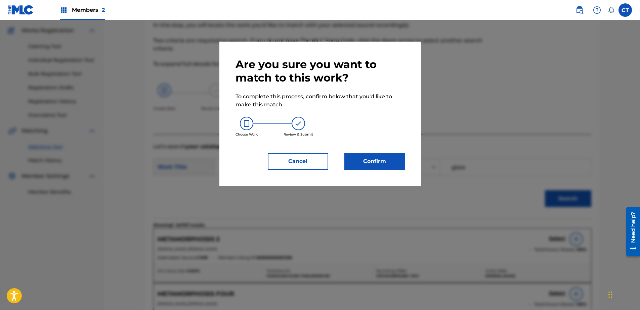
click at [373, 152] on div "Are you sure you want to match to this work? To complete this process, confirm …" at bounding box center [319, 114] width 169 height 112
click at [376, 166] on button "Confirm" at bounding box center [374, 161] width 60 height 17
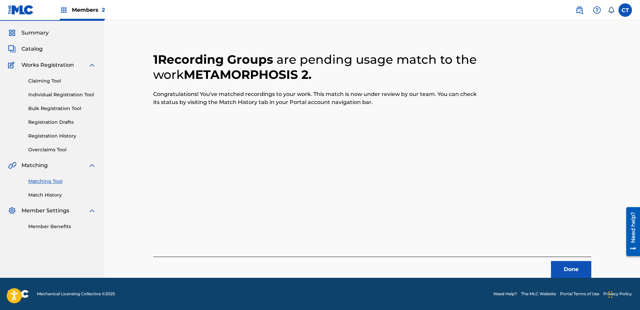
scroll to position [18, 0]
click at [556, 271] on button "Done" at bounding box center [571, 269] width 40 height 17
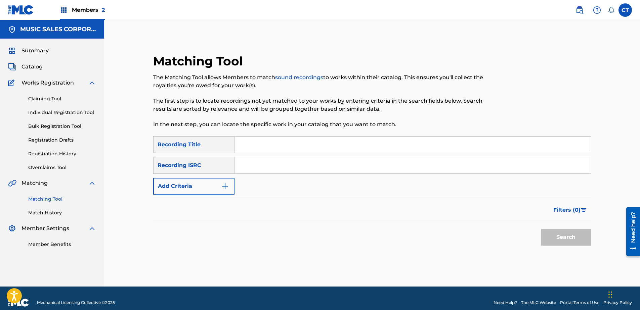
click at [15, 251] on div "Summary Catalog Works Registration Claiming Tool Individual Registration Tool B…" at bounding box center [52, 148] width 104 height 218
paste input "USA370663323"
type input "USA370663323"
click at [565, 232] on button "Search" at bounding box center [566, 237] width 50 height 17
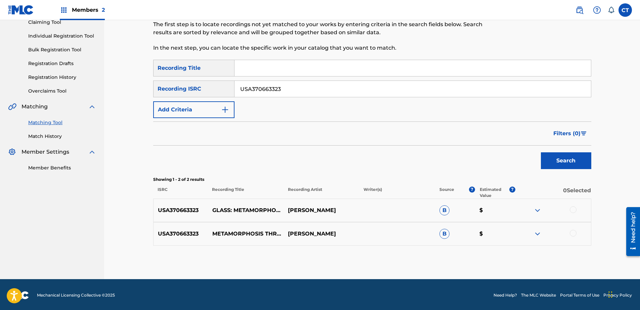
scroll to position [78, 0]
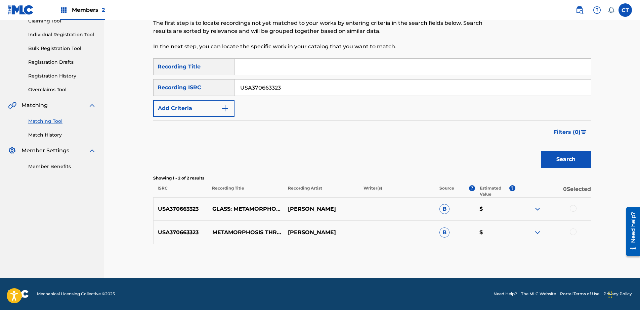
click at [569, 206] on div at bounding box center [553, 209] width 76 height 8
click at [572, 209] on div at bounding box center [572, 208] width 7 height 7
click at [575, 232] on div at bounding box center [572, 232] width 7 height 7
click at [505, 252] on button "Match 2 Groups" at bounding box center [472, 255] width 74 height 17
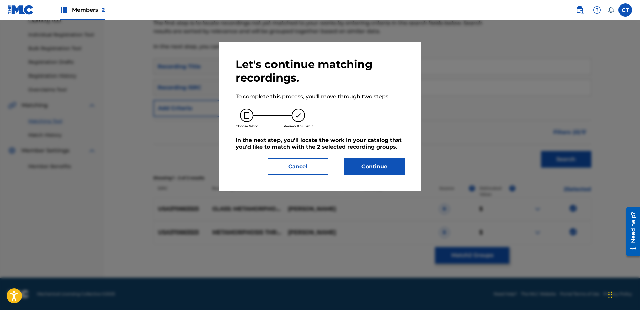
click at [376, 169] on button "Continue" at bounding box center [374, 166] width 60 height 17
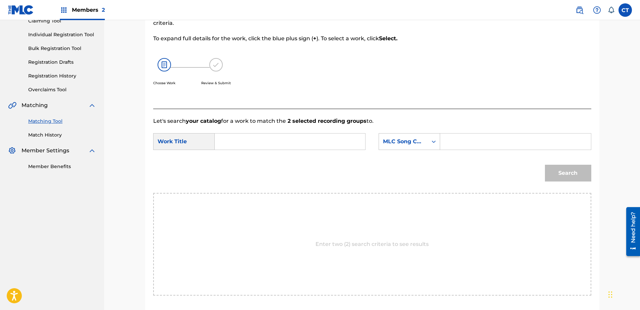
click at [291, 142] on input "Search Form" at bounding box center [289, 142] width 139 height 16
type input "metamorphosis 3"
drag, startPoint x: 295, startPoint y: 161, endPoint x: 459, endPoint y: 145, distance: 164.3
click at [295, 161] on div "metamorphosis 3" at bounding box center [289, 157] width 138 height 12
click at [396, 148] on div "MLC Song Code" at bounding box center [403, 141] width 49 height 13
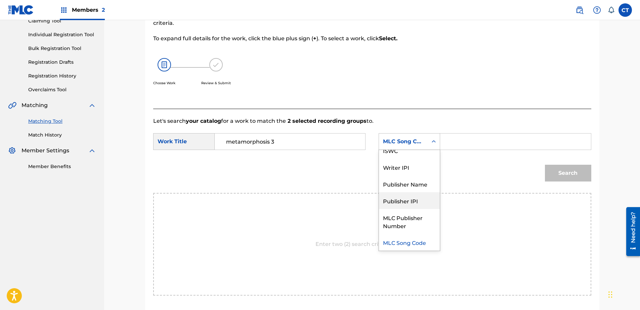
scroll to position [0, 0]
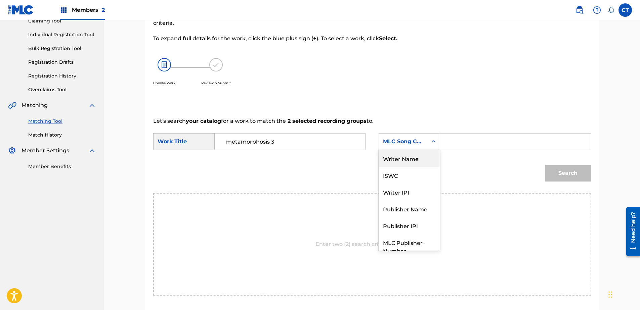
click at [414, 163] on div "Writer Name" at bounding box center [409, 158] width 61 height 17
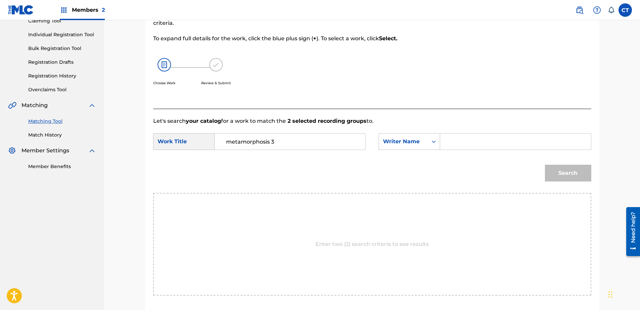
click at [459, 143] on input "Search Form" at bounding box center [515, 142] width 139 height 16
type input "glass"
click at [562, 168] on button "Search" at bounding box center [568, 173] width 46 height 17
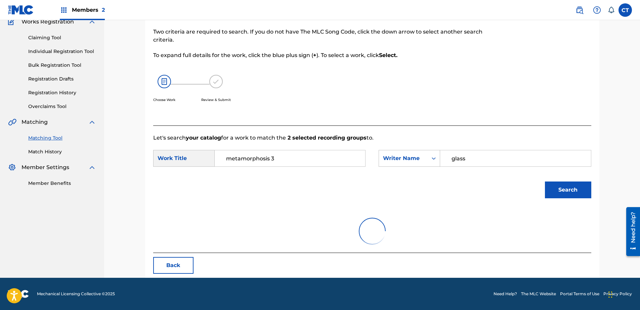
scroll to position [78, 0]
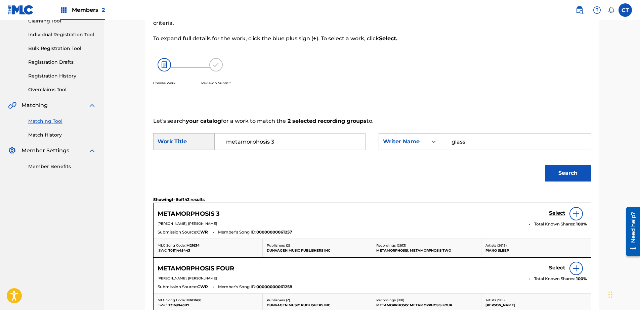
click at [549, 214] on h5 "Select" at bounding box center [557, 213] width 16 height 6
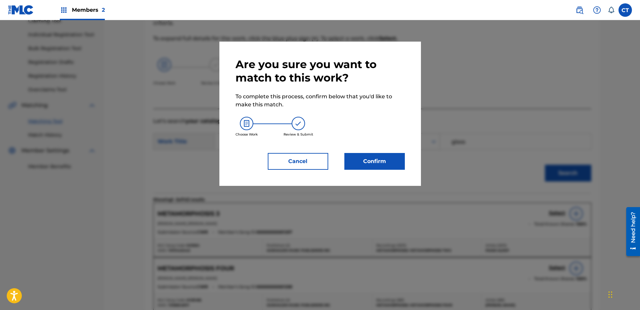
click at [397, 167] on button "Confirm" at bounding box center [374, 161] width 60 height 17
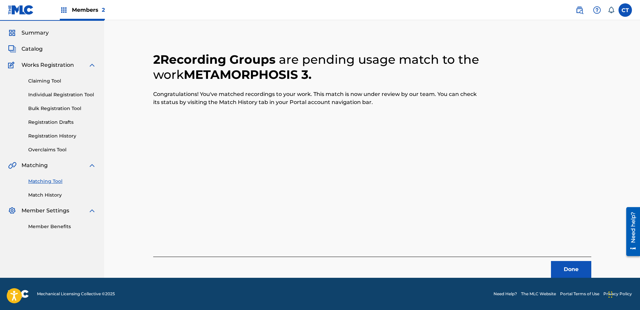
scroll to position [18, 0]
click at [580, 276] on button "Done" at bounding box center [571, 269] width 40 height 17
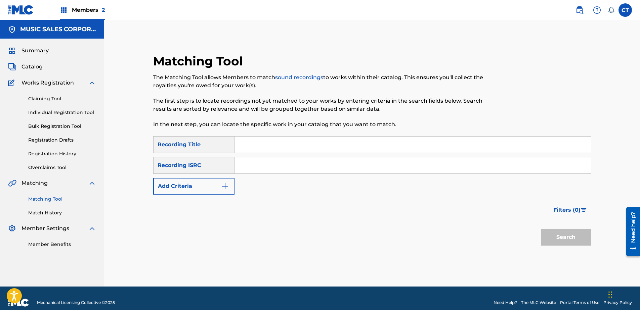
paste input "USA370663324"
type input "USA370663324"
click at [551, 235] on button "Search" at bounding box center [566, 237] width 50 height 17
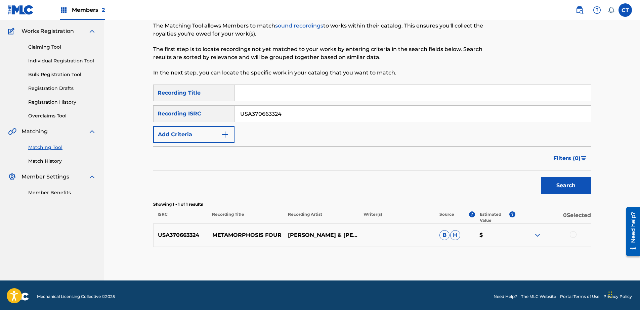
scroll to position [54, 0]
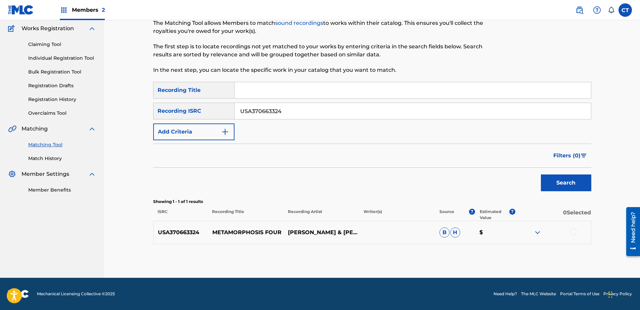
click at [577, 231] on div at bounding box center [553, 233] width 76 height 8
click at [572, 233] on div at bounding box center [572, 232] width 7 height 7
click at [502, 252] on button "Match 1 Group" at bounding box center [472, 255] width 74 height 17
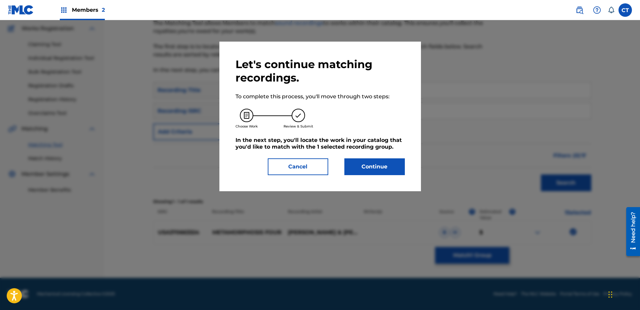
drag, startPoint x: 394, startPoint y: 154, endPoint x: 389, endPoint y: 162, distance: 9.2
click at [393, 154] on div "Let's continue matching recordings. To complete this process, you'll move throu…" at bounding box center [319, 117] width 169 height 118
click at [389, 162] on button "Continue" at bounding box center [374, 166] width 60 height 17
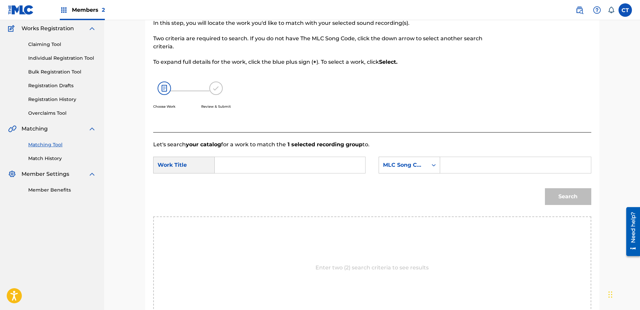
click at [292, 154] on form "SearchWithCriteriac7e0ff94-fbd4-4557-916b-e502de607a95 Work Title SearchWithCri…" at bounding box center [372, 183] width 438 height 68
click at [291, 162] on input "Search Form" at bounding box center [289, 165] width 139 height 16
type input "m"
type input "e"
type input "metamorphosis 4"
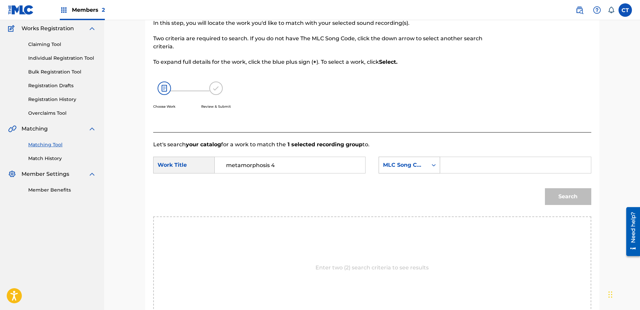
click at [382, 165] on div "MLC Song Code" at bounding box center [403, 165] width 49 height 13
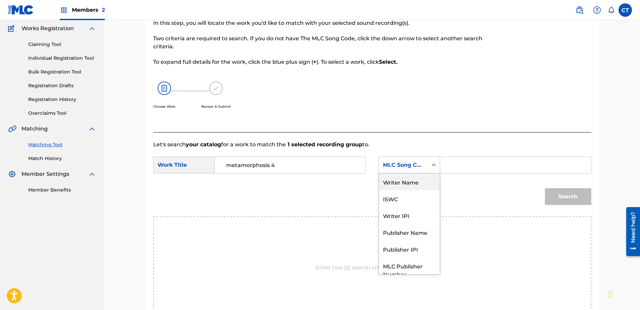
click at [409, 187] on div "Writer Name" at bounding box center [409, 182] width 61 height 17
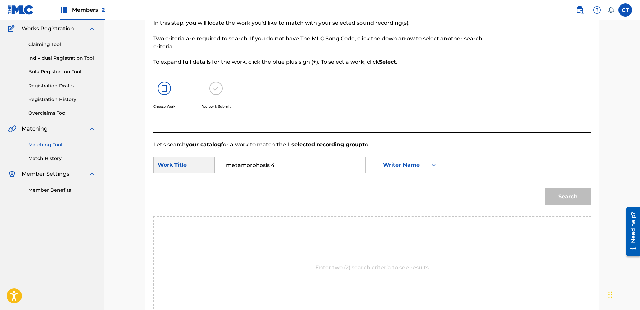
drag, startPoint x: 457, startPoint y: 165, endPoint x: 462, endPoint y: 169, distance: 6.5
click at [457, 165] on input "Search Form" at bounding box center [515, 165] width 139 height 16
type input "glass"
click at [554, 197] on button "Search" at bounding box center [568, 196] width 46 height 17
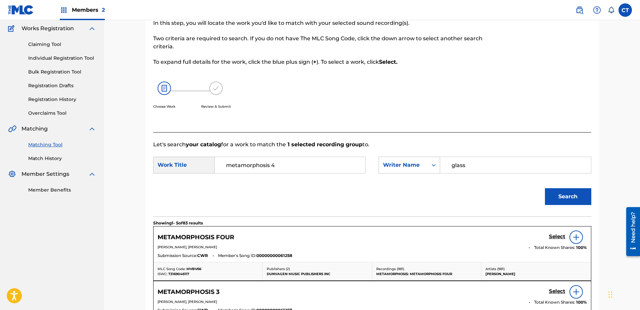
click at [552, 236] on h5 "Select" at bounding box center [557, 237] width 16 height 6
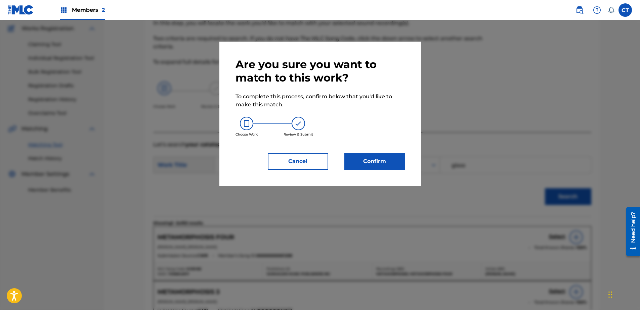
click at [382, 166] on button "Confirm" at bounding box center [374, 161] width 60 height 17
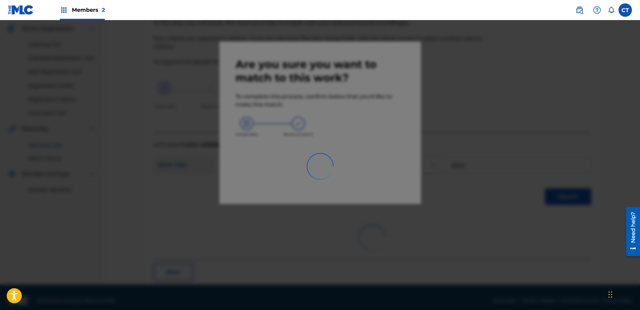
scroll to position [18, 0]
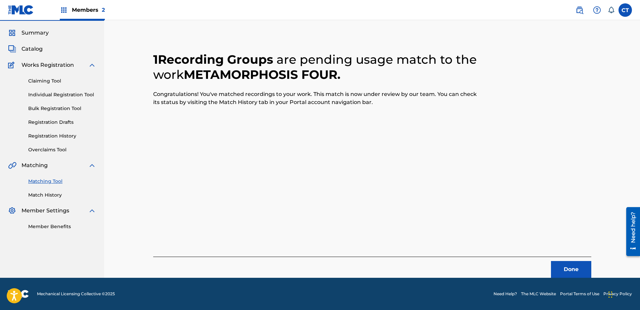
click at [552, 269] on button "Done" at bounding box center [571, 269] width 40 height 17
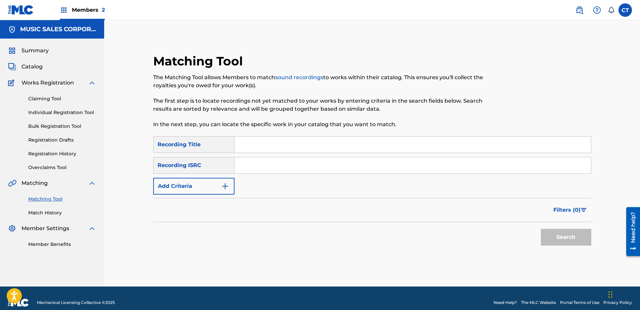
paste input "USA370663325"
click at [602, 242] on div "Matching Tool The Matching Tool allows Members to match sound recordings to wor…" at bounding box center [372, 162] width 470 height 250
click at [586, 241] on button "Search" at bounding box center [566, 237] width 50 height 17
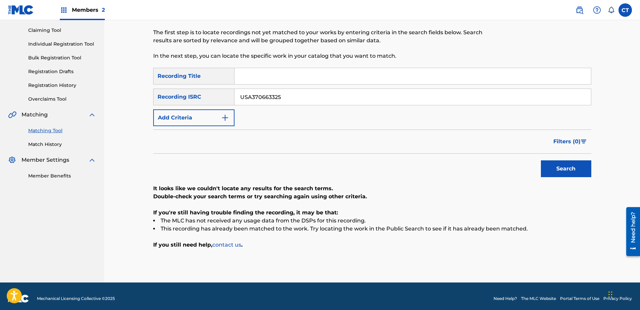
scroll to position [73, 0]
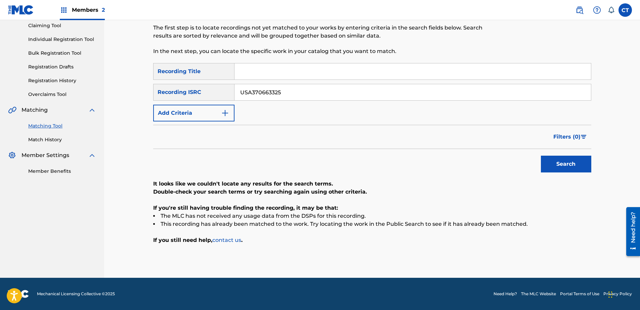
click at [329, 92] on input "USA370663325" at bounding box center [412, 92] width 356 height 16
paste input "6"
type input "USA370663326"
click at [547, 155] on div "Search" at bounding box center [564, 162] width 54 height 27
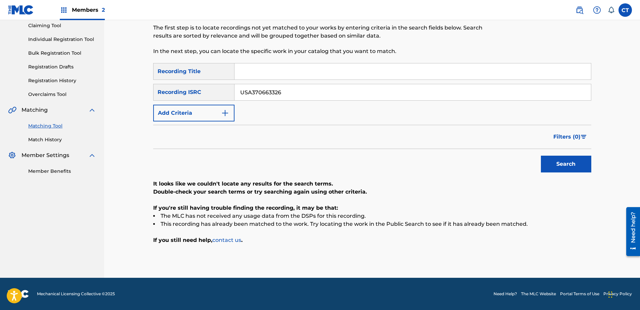
click at [549, 159] on button "Search" at bounding box center [566, 164] width 50 height 17
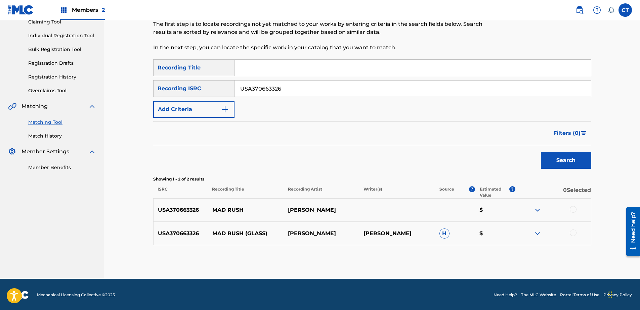
scroll to position [78, 0]
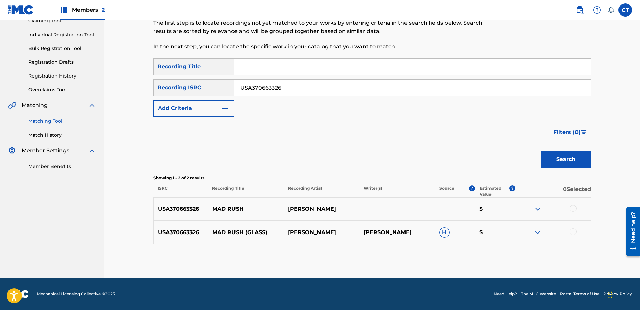
click at [570, 207] on div at bounding box center [572, 208] width 7 height 7
click at [573, 230] on div at bounding box center [572, 232] width 7 height 7
click at [483, 256] on button "Match 2 Groups" at bounding box center [472, 255] width 74 height 17
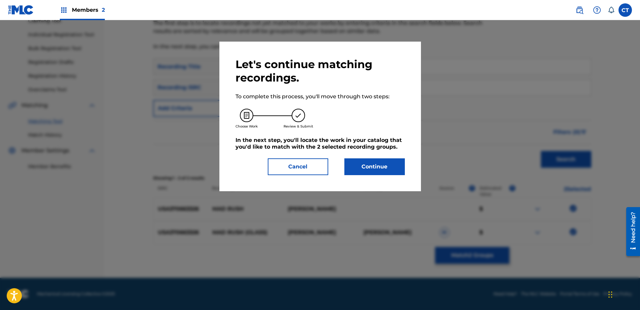
click at [387, 163] on button "Continue" at bounding box center [374, 166] width 60 height 17
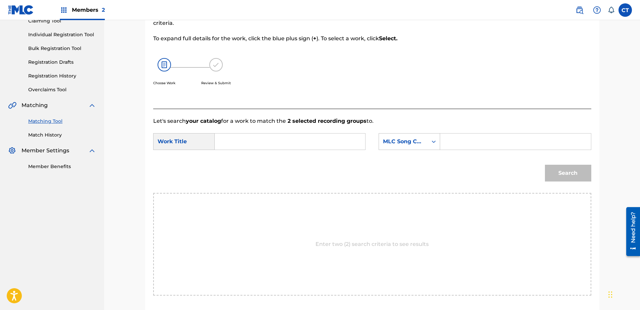
click at [321, 141] on input "Search Form" at bounding box center [289, 142] width 139 height 16
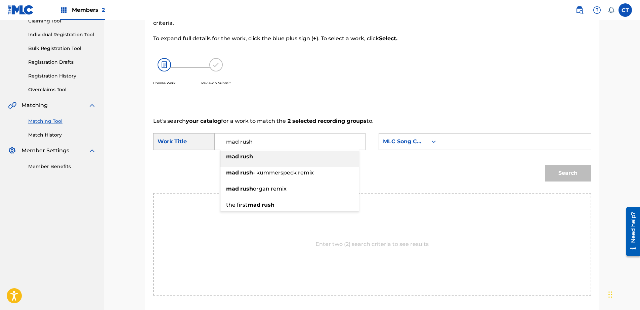
type input "mad rush"
click at [310, 158] on div "mad rush" at bounding box center [289, 157] width 138 height 12
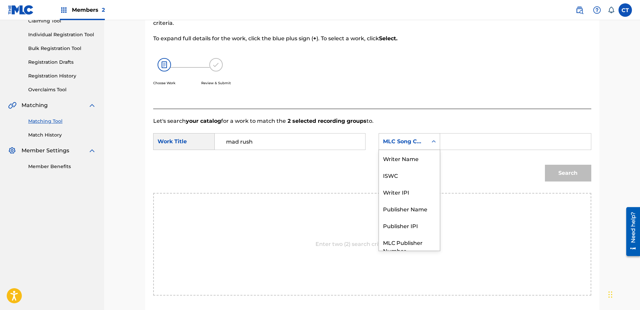
click at [413, 143] on div "MLC Song Code" at bounding box center [403, 142] width 41 height 8
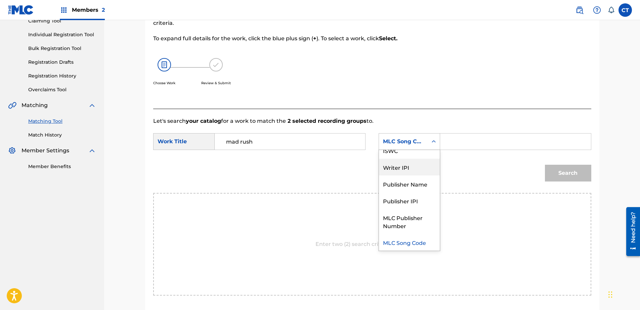
scroll to position [0, 0]
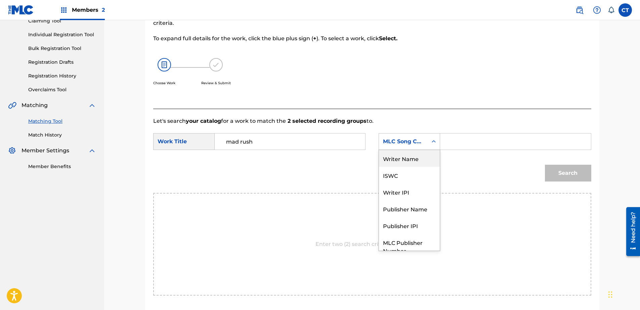
click at [419, 158] on div "Writer Name" at bounding box center [409, 158] width 61 height 17
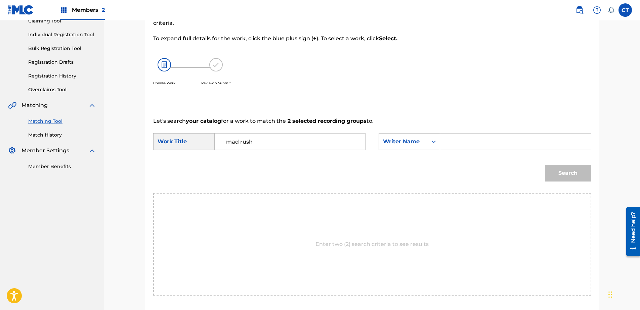
click at [457, 151] on div "SearchWithCriteriac7e0ff94-fbd4-4557-916b-e502de607a95 Work Title mad rush Sear…" at bounding box center [372, 143] width 438 height 21
click at [491, 146] on input "Search Form" at bounding box center [515, 142] width 139 height 16
type input "glass"
drag, startPoint x: 492, startPoint y: 146, endPoint x: 556, endPoint y: 168, distance: 67.1
click at [564, 170] on button "Search" at bounding box center [568, 173] width 46 height 17
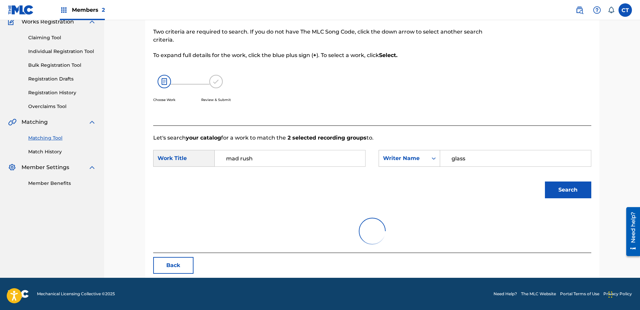
scroll to position [78, 0]
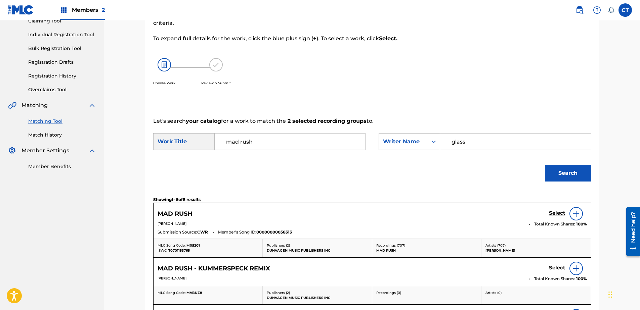
click at [554, 210] on h5 "Select" at bounding box center [557, 213] width 16 height 6
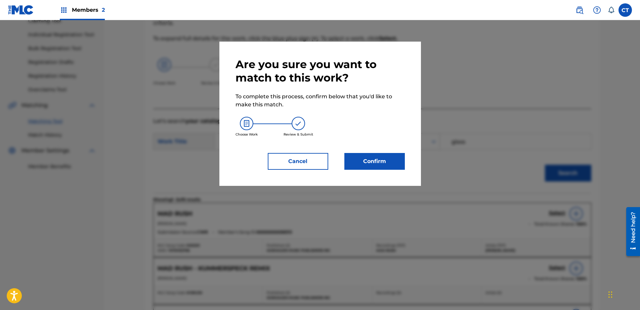
click at [388, 167] on button "Confirm" at bounding box center [374, 161] width 60 height 17
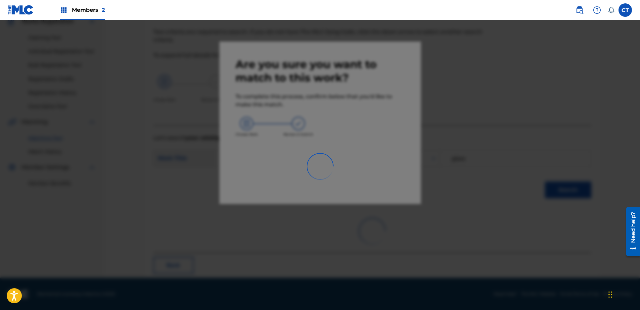
scroll to position [18, 0]
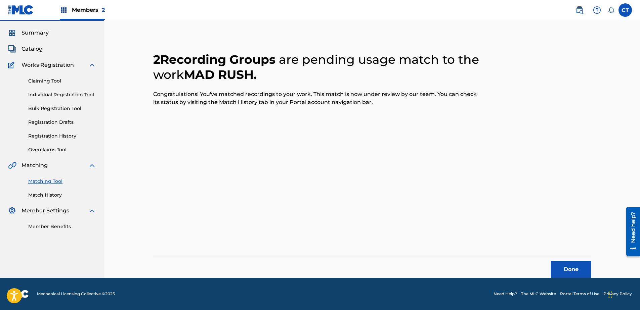
click at [559, 269] on button "Done" at bounding box center [571, 269] width 40 height 17
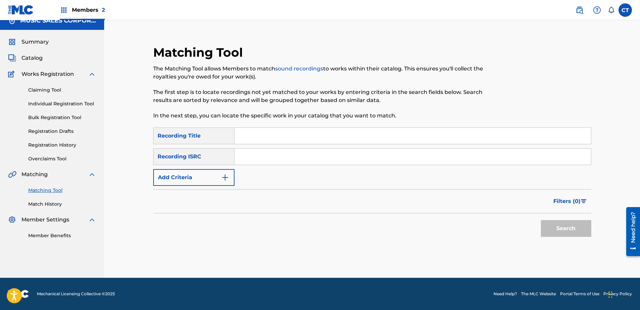
scroll to position [0, 0]
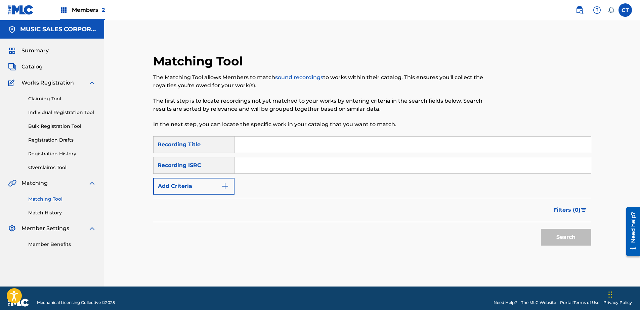
paste input "USA370663327"
click at [580, 240] on button "Search" at bounding box center [566, 237] width 50 height 17
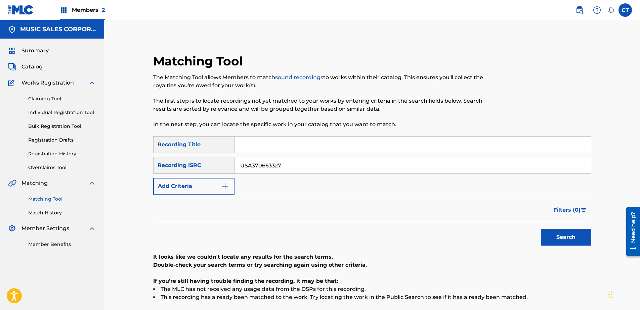
click at [296, 162] on input "USA370663327" at bounding box center [412, 165] width 356 height 16
paste input "8"
click at [575, 233] on button "Search" at bounding box center [566, 237] width 50 height 17
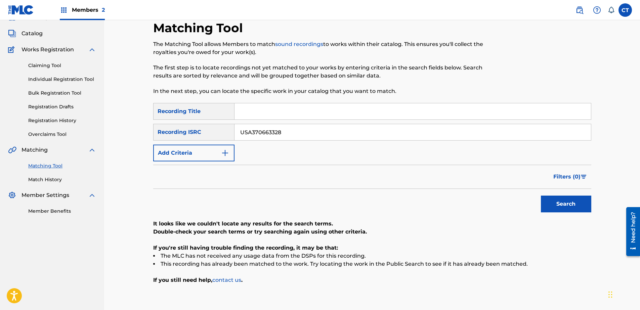
scroll to position [73, 0]
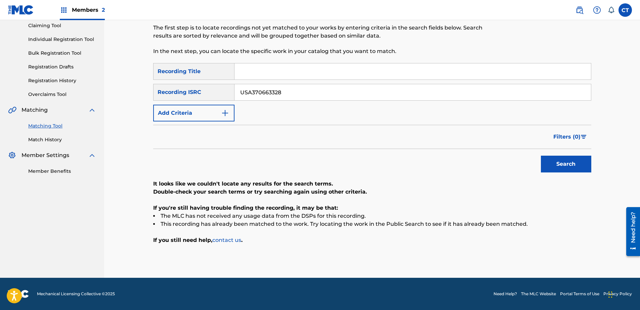
click at [312, 91] on input "USA370663328" at bounding box center [412, 92] width 356 height 16
paste input "23A1572010"
type input "US23A1572010"
click at [553, 165] on button "Search" at bounding box center [566, 164] width 50 height 17
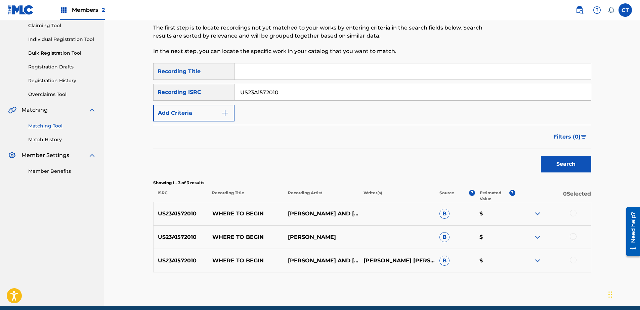
click at [568, 214] on div at bounding box center [553, 214] width 76 height 8
click at [575, 214] on div at bounding box center [572, 213] width 7 height 7
click at [575, 237] on div at bounding box center [572, 236] width 7 height 7
click at [571, 259] on div at bounding box center [572, 260] width 7 height 7
click at [489, 255] on button "Match 3 Groups" at bounding box center [472, 255] width 74 height 17
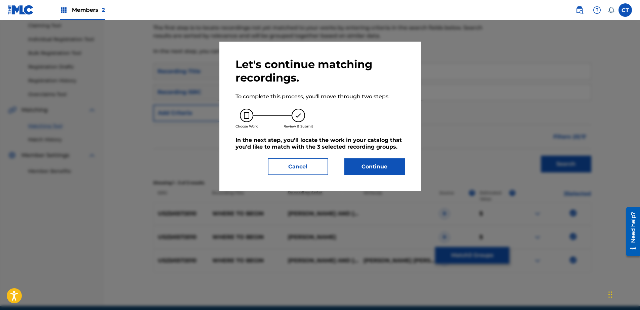
click at [375, 169] on button "Continue" at bounding box center [374, 166] width 60 height 17
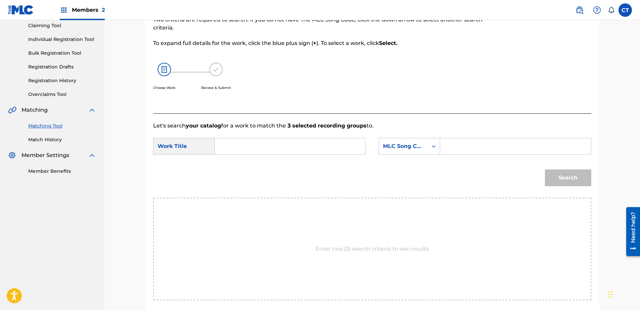
click at [271, 152] on input "Search Form" at bounding box center [289, 146] width 139 height 16
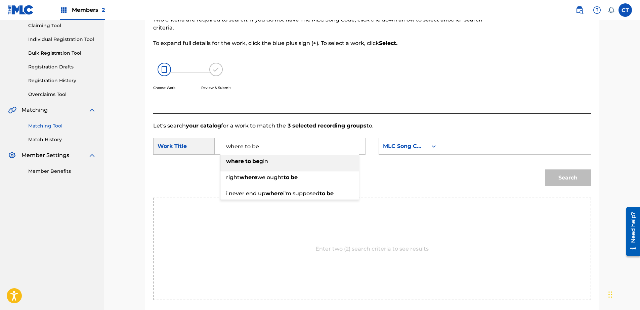
click at [270, 158] on div "where to be gin" at bounding box center [289, 161] width 138 height 12
type input "where to begin"
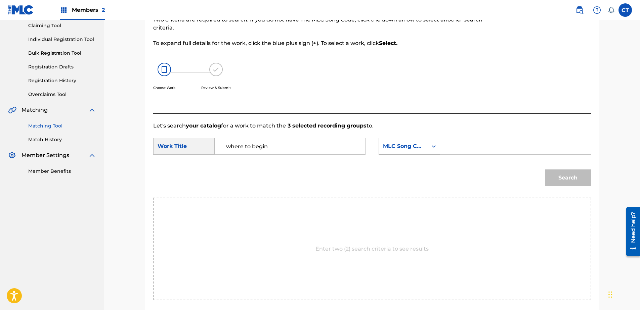
click at [389, 145] on div "MLC Song Code" at bounding box center [403, 146] width 41 height 8
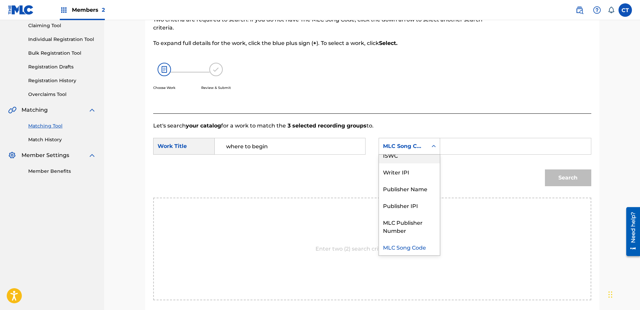
scroll to position [0, 0]
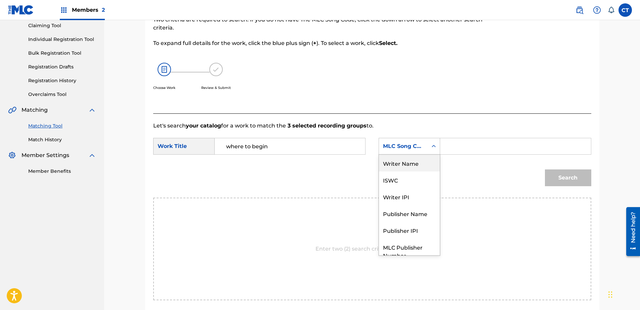
click at [426, 159] on div "Writer Name" at bounding box center [409, 163] width 61 height 17
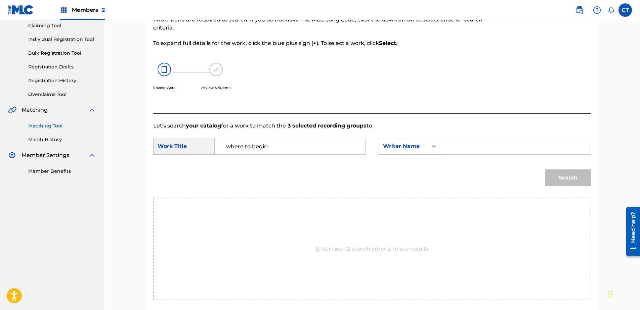
click at [490, 149] on input "Search Form" at bounding box center [515, 146] width 139 height 16
type input "glass"
click at [554, 176] on button "Search" at bounding box center [568, 178] width 46 height 17
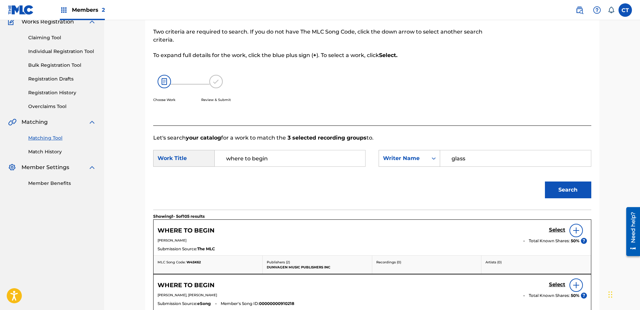
scroll to position [73, 0]
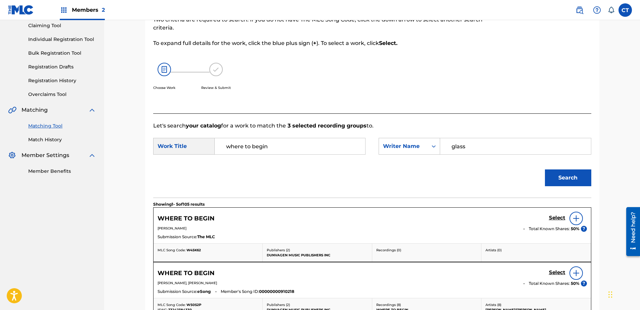
click at [555, 220] on h5 "Select" at bounding box center [557, 218] width 16 height 6
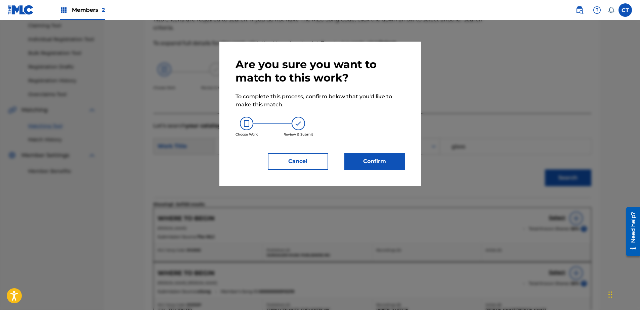
click at [358, 157] on button "Confirm" at bounding box center [374, 161] width 60 height 17
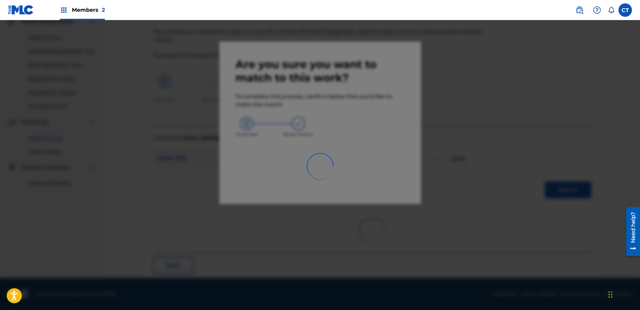
scroll to position [18, 0]
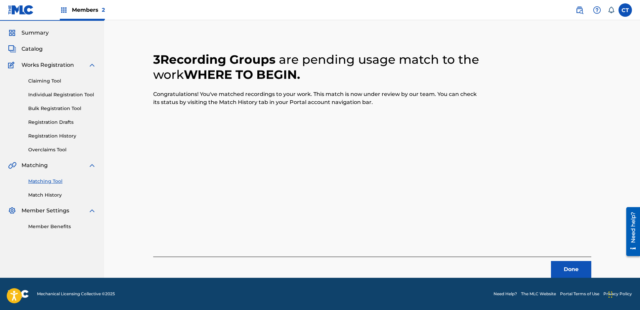
click at [560, 263] on button "Done" at bounding box center [571, 269] width 40 height 17
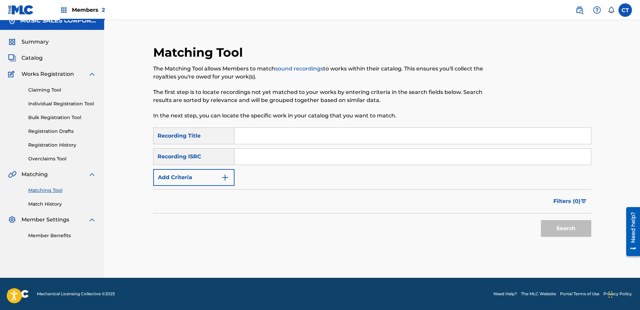
scroll to position [0, 0]
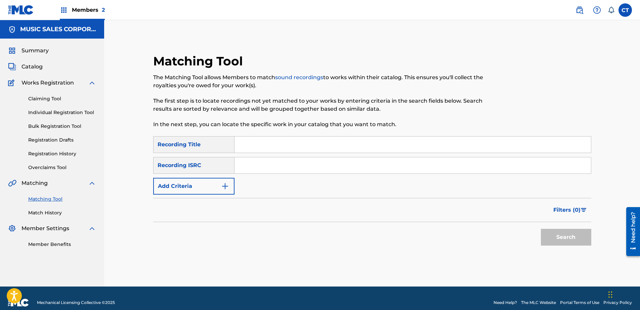
click at [10, 278] on nav "MUSIC SALES CORPORATION Summary Catalog Works Registration Claiming Tool Indivi…" at bounding box center [52, 153] width 104 height 267
click at [254, 169] on input "Search Form" at bounding box center [412, 165] width 356 height 16
paste input "US23A1572011"
type input "US23A1572011"
click at [564, 242] on button "Search" at bounding box center [566, 237] width 50 height 17
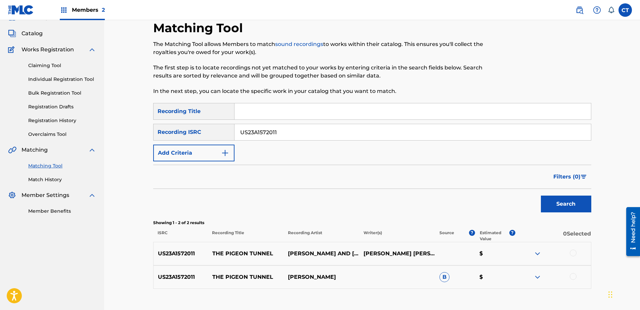
scroll to position [34, 0]
click at [571, 250] on div at bounding box center [572, 252] width 7 height 7
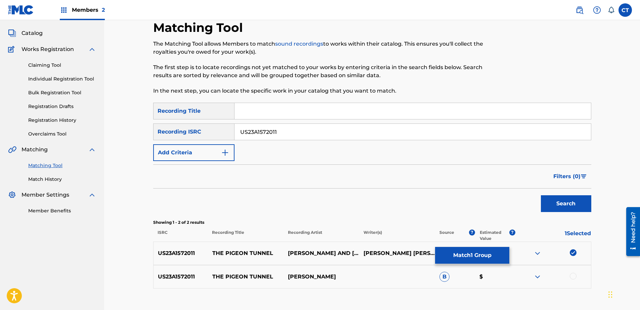
click at [571, 275] on div at bounding box center [572, 276] width 7 height 7
click at [479, 256] on button "Match 2 Groups" at bounding box center [472, 255] width 74 height 17
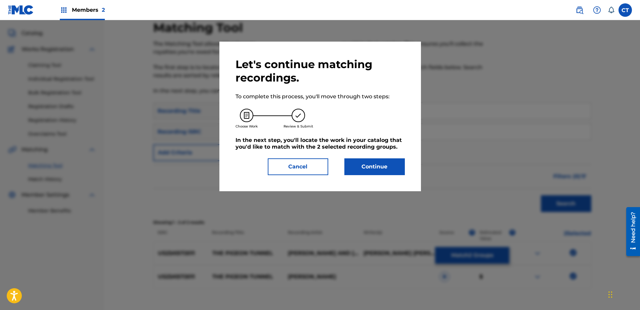
click at [378, 160] on button "Continue" at bounding box center [374, 166] width 60 height 17
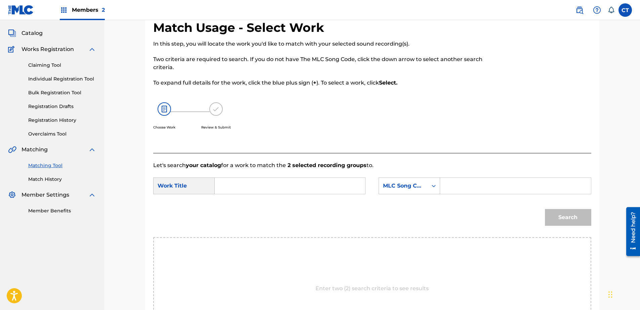
click at [301, 189] on input "Search Form" at bounding box center [289, 186] width 139 height 16
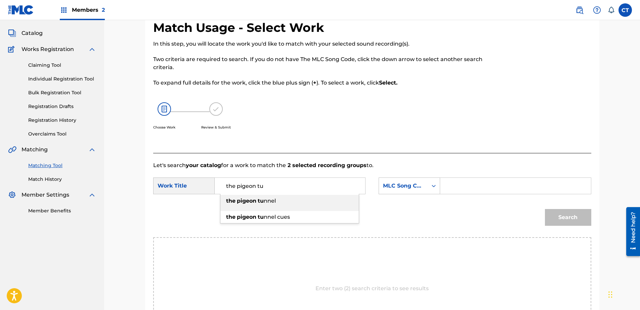
click at [294, 208] on li "the pigeon tu nnel" at bounding box center [289, 203] width 138 height 16
type input "the pigeon tunnel"
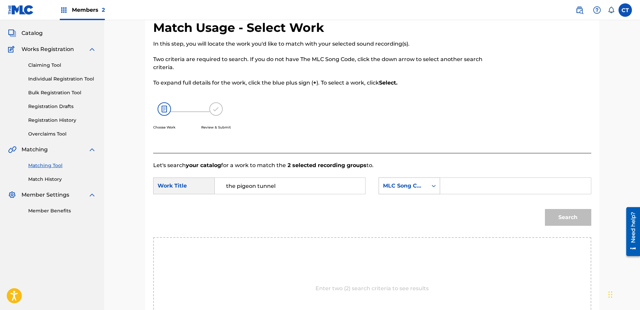
click at [389, 189] on div "MLC Song Code" at bounding box center [403, 186] width 41 height 8
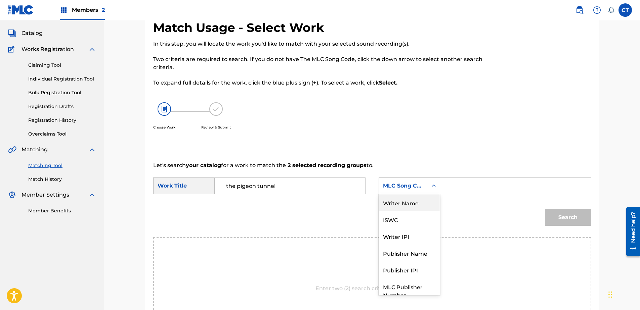
click at [404, 202] on div "Writer Name" at bounding box center [409, 202] width 61 height 17
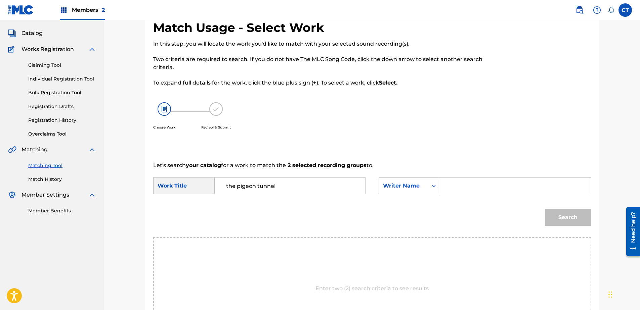
click at [468, 186] on input "Search Form" at bounding box center [515, 186] width 139 height 16
type input "glass"
click at [557, 214] on button "Search" at bounding box center [568, 217] width 46 height 17
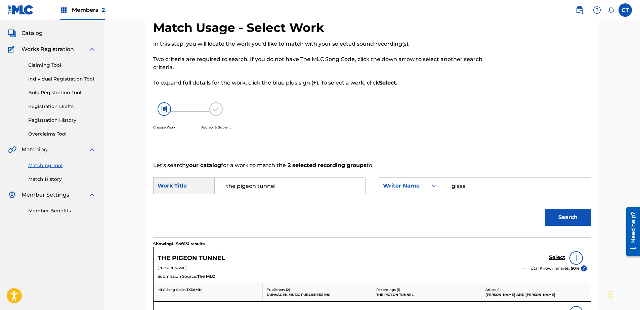
click at [551, 252] on div "Select" at bounding box center [568, 257] width 38 height 13
click at [551, 255] on h5 "Select" at bounding box center [557, 257] width 16 height 6
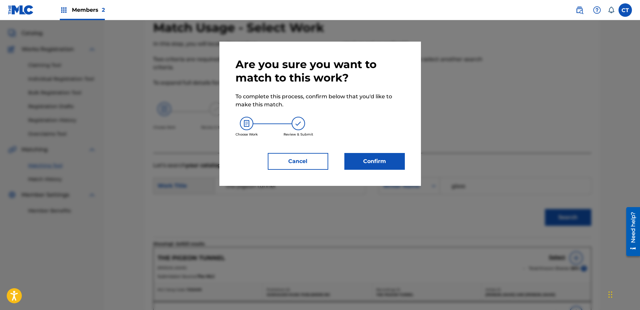
click at [366, 161] on button "Confirm" at bounding box center [374, 161] width 60 height 17
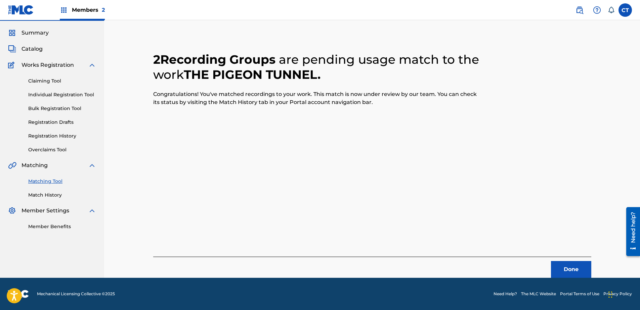
scroll to position [18, 0]
click at [563, 272] on button "Done" at bounding box center [571, 269] width 40 height 17
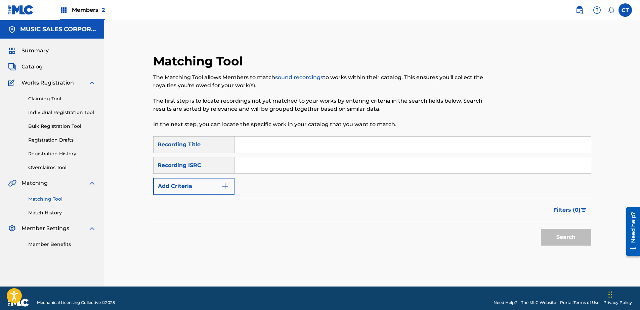
paste input "US23A1572012"
type input "US23A1572012"
click at [568, 239] on button "Search" at bounding box center [566, 237] width 50 height 17
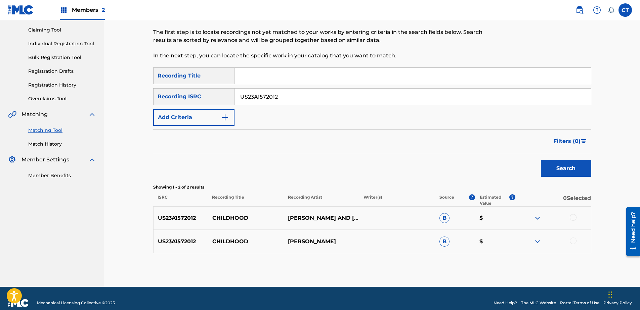
scroll to position [78, 0]
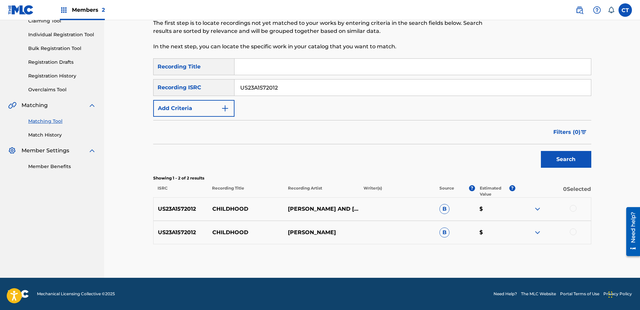
click at [573, 206] on div at bounding box center [572, 208] width 7 height 7
click at [570, 232] on div at bounding box center [572, 232] width 7 height 7
click at [497, 249] on button "Match 2 Groups" at bounding box center [472, 255] width 74 height 17
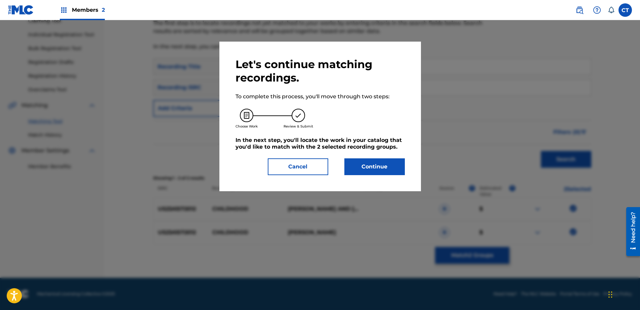
click at [369, 164] on button "Continue" at bounding box center [374, 166] width 60 height 17
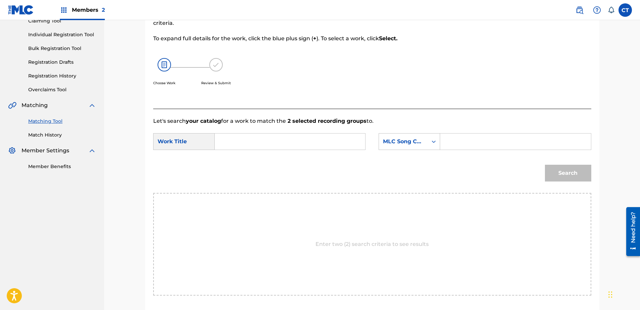
click at [275, 146] on input "Search Form" at bounding box center [289, 142] width 139 height 16
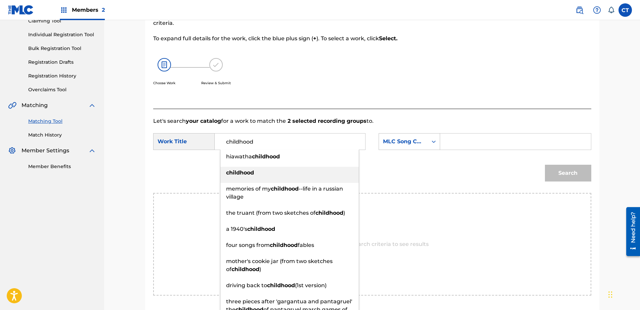
type input "childhood"
click at [280, 175] on div "childhood" at bounding box center [289, 173] width 138 height 12
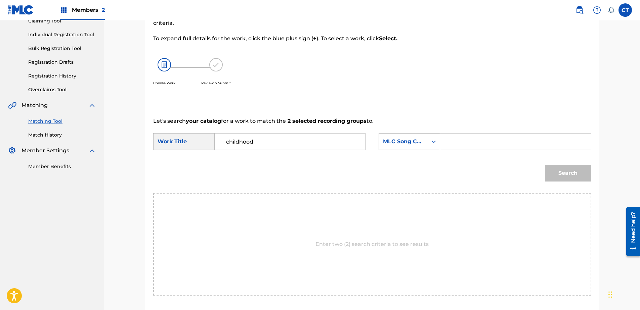
click at [405, 145] on div "MLC Song Code" at bounding box center [403, 142] width 41 height 8
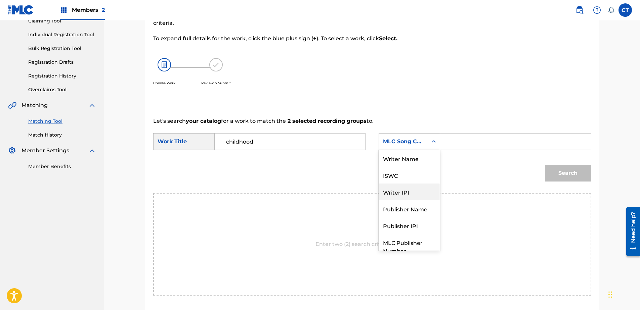
scroll to position [0, 0]
click at [412, 168] on div "ISWC" at bounding box center [409, 175] width 61 height 17
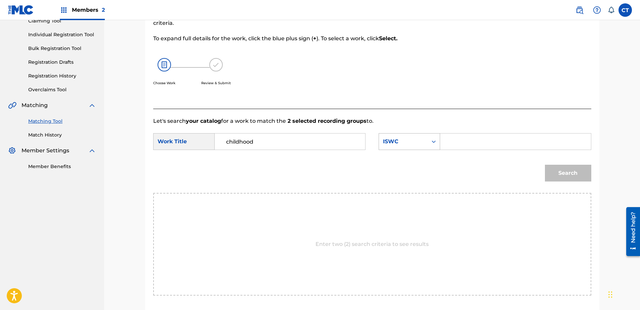
click at [413, 149] on div "ISWC" at bounding box center [408, 141] width 61 height 17
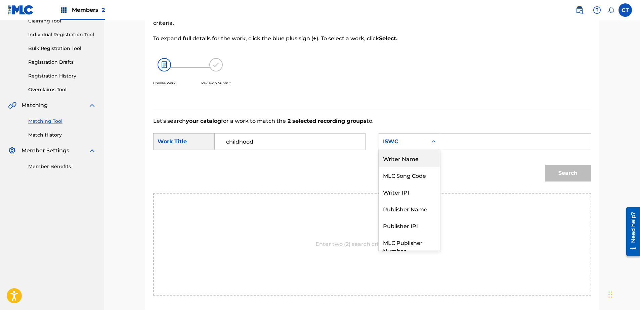
drag, startPoint x: 408, startPoint y: 160, endPoint x: 416, endPoint y: 159, distance: 7.8
click at [411, 160] on div "Writer Name" at bounding box center [409, 158] width 61 height 17
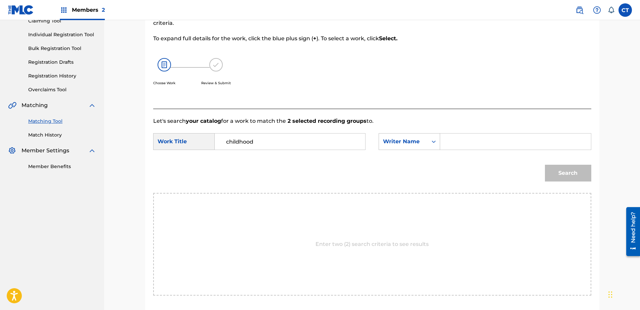
click at [449, 145] on input "Search Form" at bounding box center [515, 142] width 139 height 16
type input "glass"
click at [541, 172] on div "Search" at bounding box center [566, 171] width 50 height 27
click at [562, 176] on button "Search" at bounding box center [568, 173] width 46 height 17
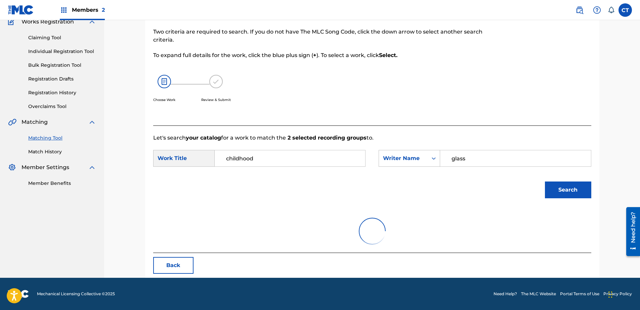
scroll to position [78, 0]
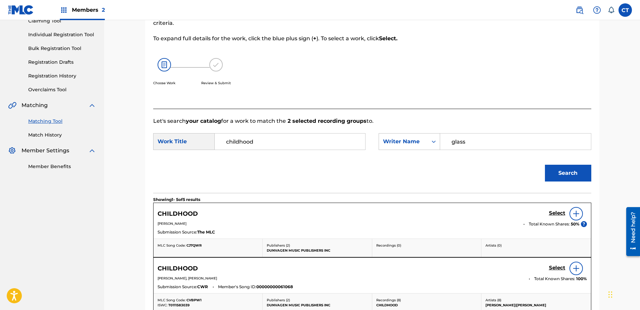
click at [558, 217] on link "Select" at bounding box center [557, 213] width 16 height 7
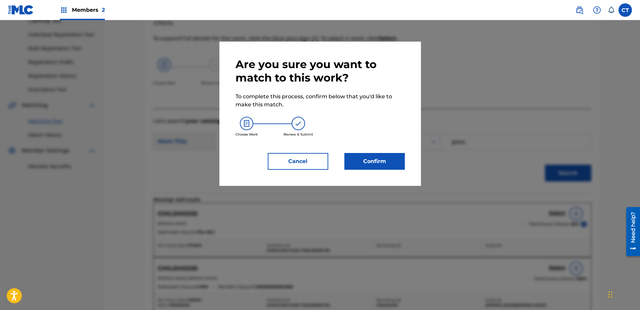
click at [393, 155] on button "Confirm" at bounding box center [374, 161] width 60 height 17
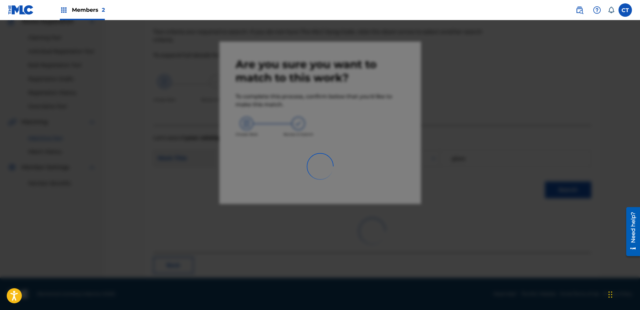
scroll to position [18, 0]
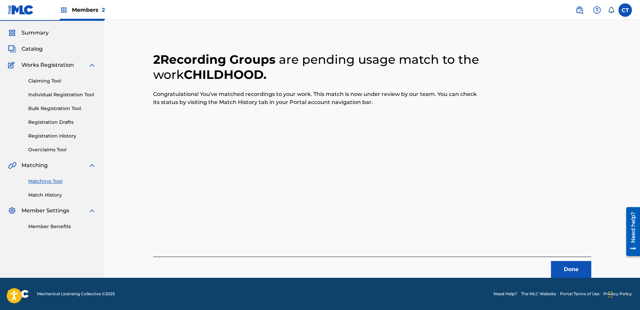
click at [583, 275] on button "Done" at bounding box center [571, 269] width 40 height 17
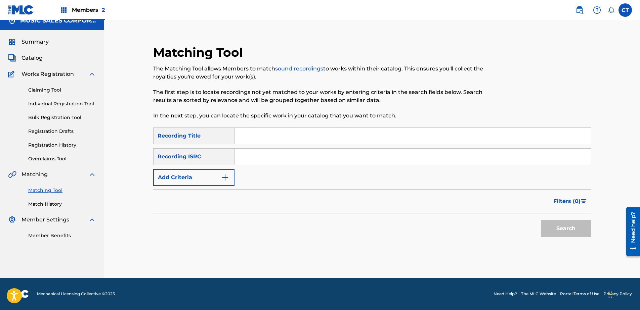
scroll to position [0, 0]
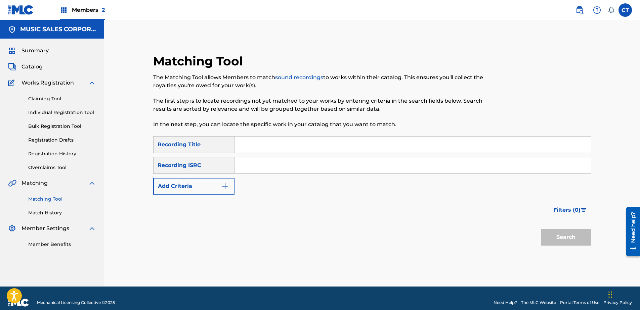
drag, startPoint x: 318, startPoint y: 155, endPoint x: 324, endPoint y: 168, distance: 14.0
paste input "US23A1572013"
type input "US23A1572013"
click at [579, 240] on button "Search" at bounding box center [566, 237] width 50 height 17
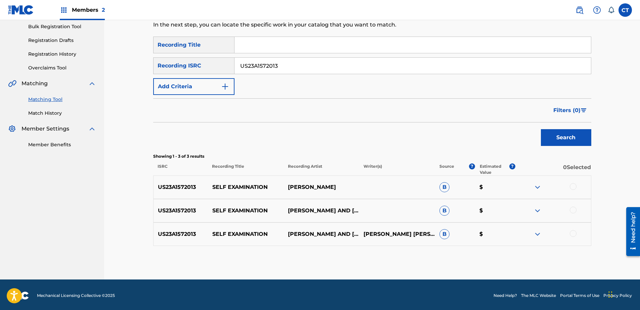
scroll to position [101, 0]
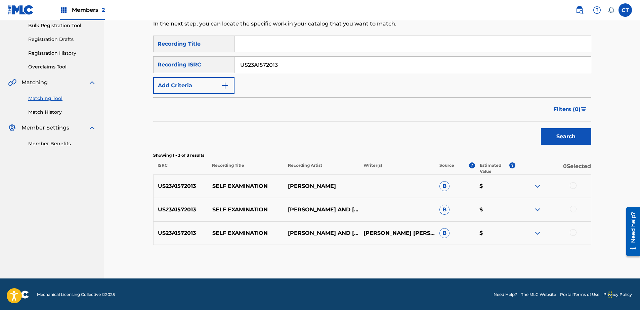
click at [574, 183] on div at bounding box center [572, 185] width 7 height 7
click at [574, 214] on div "US23A1572013 SELF EXAMINATION PHILIP GLASS AND PAUL LEONARD MORGAN B $" at bounding box center [372, 210] width 438 height 24
click at [573, 209] on div at bounding box center [572, 209] width 7 height 7
click at [574, 234] on div at bounding box center [572, 232] width 7 height 7
click at [478, 252] on button "Match 3 Groups" at bounding box center [472, 255] width 74 height 17
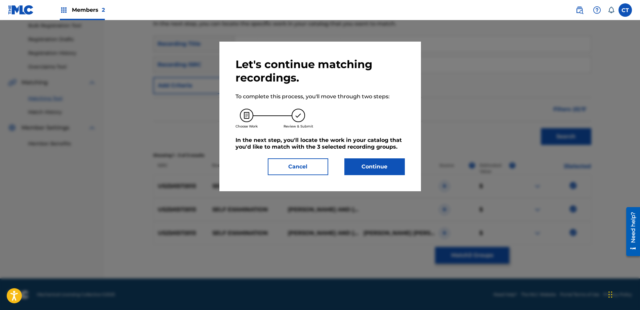
click at [373, 165] on button "Continue" at bounding box center [374, 166] width 60 height 17
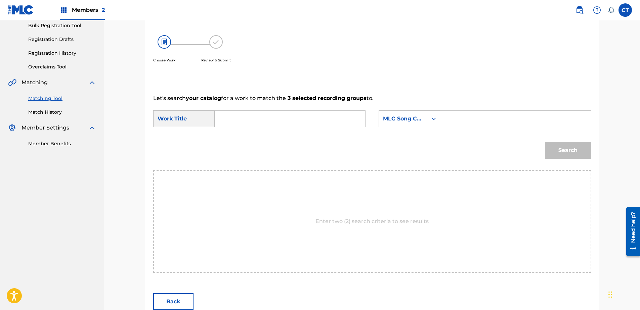
click at [281, 125] on input "Search Form" at bounding box center [289, 119] width 139 height 16
click at [289, 134] on div "self exa mination" at bounding box center [289, 134] width 138 height 12
type input "self examination"
click at [402, 118] on div "MLC Song Code" at bounding box center [403, 119] width 41 height 8
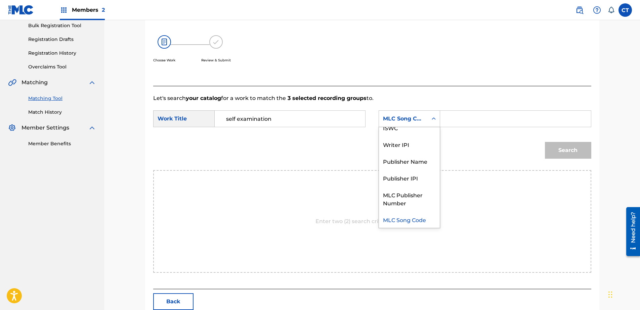
scroll to position [0, 0]
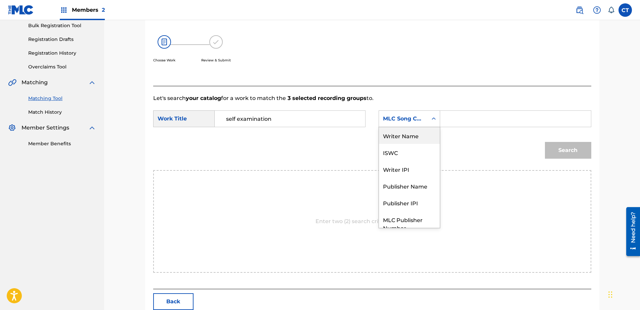
click at [407, 137] on div "Writer Name" at bounding box center [409, 135] width 61 height 17
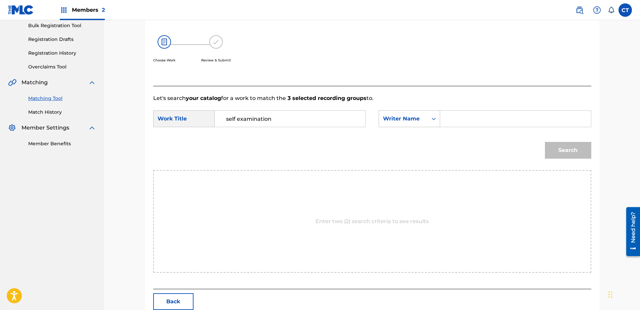
click at [471, 118] on input "Search Form" at bounding box center [515, 119] width 139 height 16
type input "glass"
click at [555, 148] on button "Search" at bounding box center [568, 150] width 46 height 17
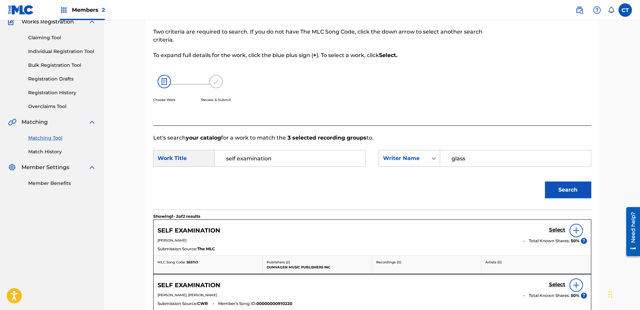
scroll to position [101, 0]
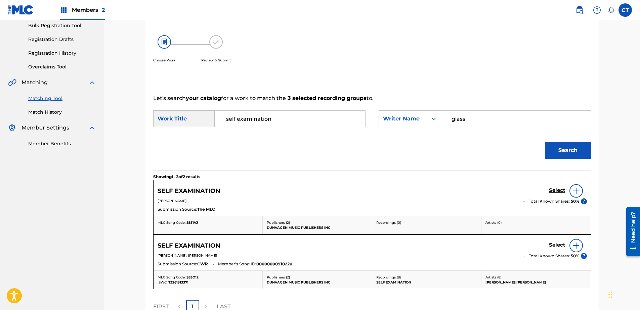
click at [554, 193] on h5 "Select" at bounding box center [557, 190] width 16 height 6
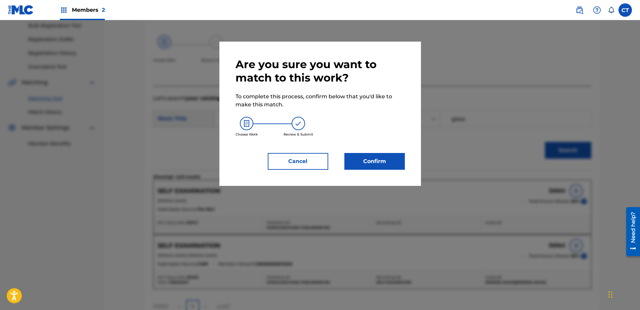
click at [387, 160] on button "Confirm" at bounding box center [374, 161] width 60 height 17
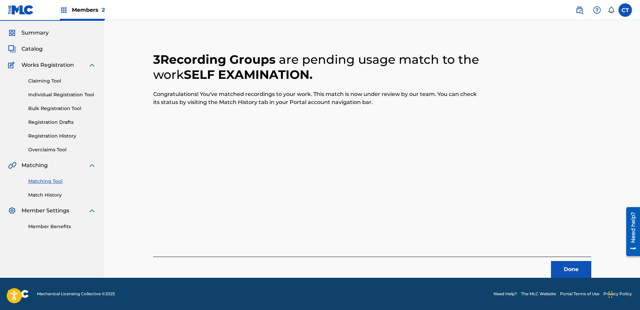
scroll to position [18, 0]
click at [562, 269] on button "Done" at bounding box center [571, 269] width 40 height 17
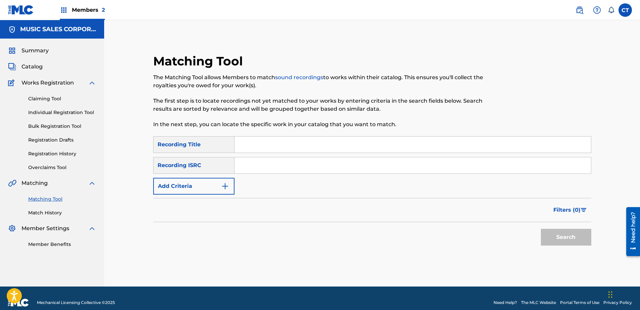
paste input "US23A1572014"
type input "US23A1572014"
click at [581, 243] on button "Search" at bounding box center [566, 237] width 50 height 17
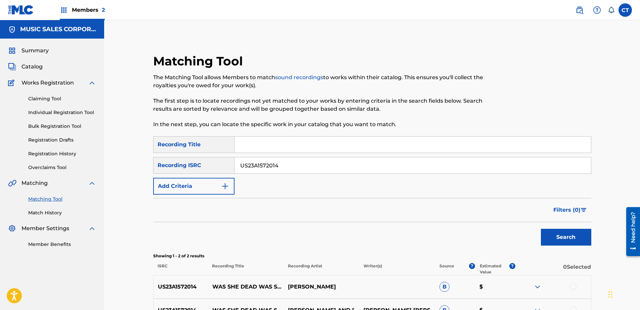
scroll to position [78, 0]
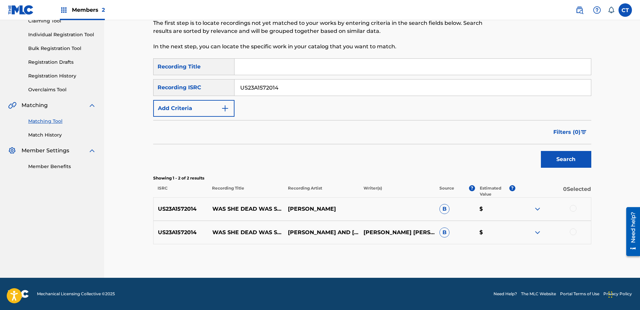
click at [571, 209] on div at bounding box center [572, 208] width 7 height 7
click at [577, 233] on div at bounding box center [553, 233] width 76 height 8
click at [573, 232] on div at bounding box center [572, 232] width 7 height 7
click at [504, 246] on div "Matching Tool The Matching Tool allows Members to match sound recordings to wor…" at bounding box center [372, 127] width 438 height 302
click at [496, 254] on button "Match 2 Groups" at bounding box center [472, 255] width 74 height 17
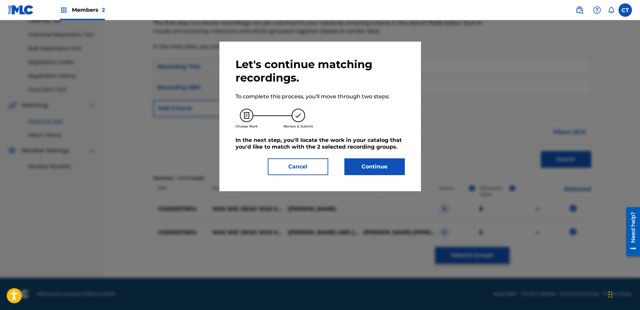
click at [387, 158] on button "Continue" at bounding box center [374, 166] width 60 height 17
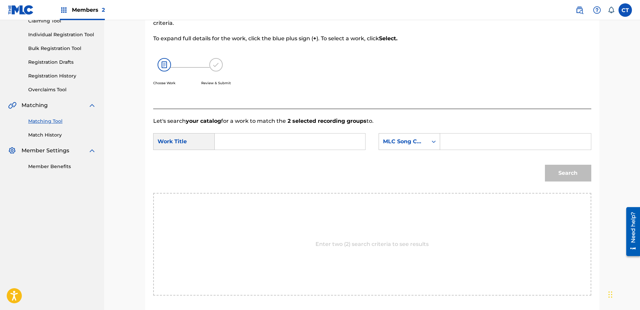
click at [337, 144] on input "Search Form" at bounding box center [289, 142] width 139 height 16
click at [315, 156] on div "was she dead was she alive" at bounding box center [289, 157] width 138 height 12
type input "was she dead was she alive"
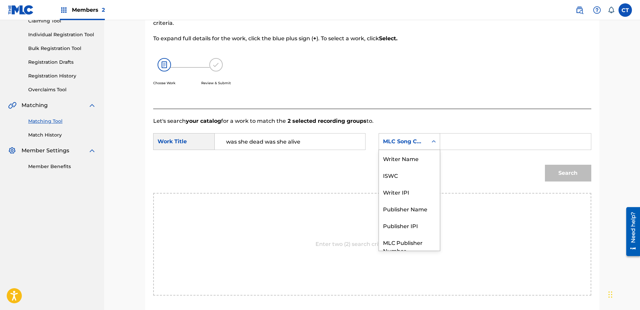
click at [429, 145] on div "Search Form" at bounding box center [433, 142] width 12 height 12
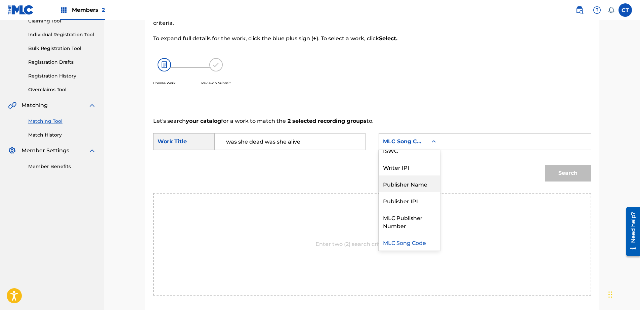
scroll to position [0, 0]
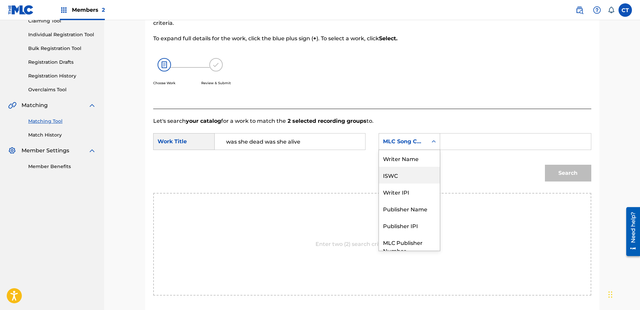
click at [413, 160] on div "Writer Name" at bounding box center [409, 158] width 61 height 17
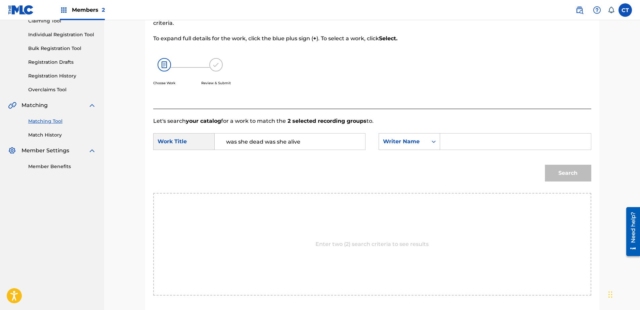
drag, startPoint x: 452, startPoint y: 142, endPoint x: 458, endPoint y: 146, distance: 8.2
click at [452, 142] on input "Search Form" at bounding box center [515, 142] width 139 height 16
type input "glass"
click at [549, 171] on button "Search" at bounding box center [568, 173] width 46 height 17
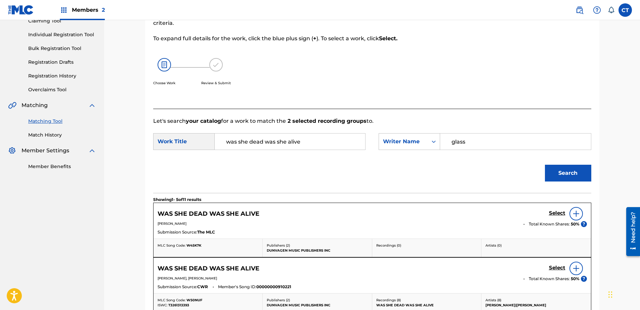
scroll to position [111, 0]
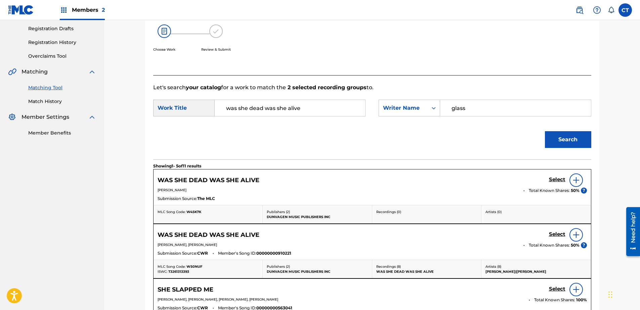
click at [552, 177] on h5 "Select" at bounding box center [557, 180] width 16 height 6
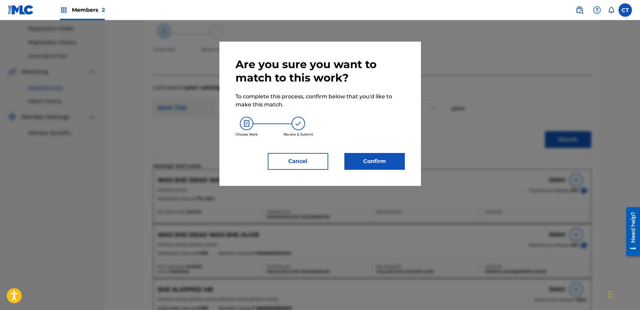
click at [386, 155] on button "Confirm" at bounding box center [374, 161] width 60 height 17
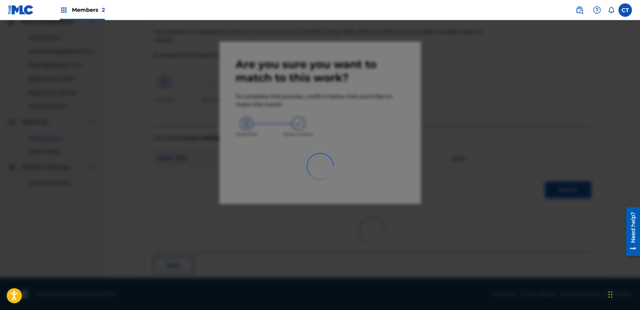
scroll to position [18, 0]
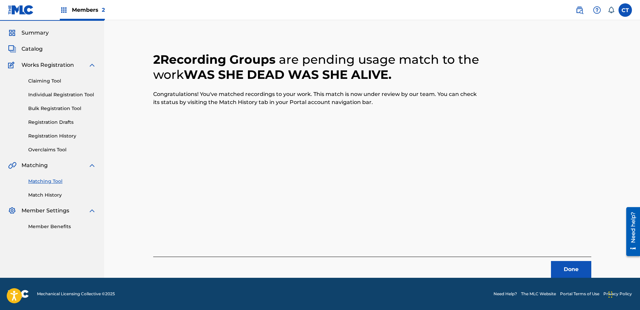
click at [578, 274] on button "Done" at bounding box center [571, 269] width 40 height 17
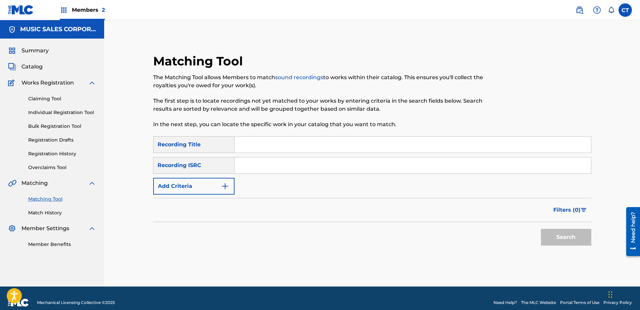
paste input "US23A1572015"
type input "US23A1572015"
click at [550, 238] on button "Search" at bounding box center [566, 237] width 50 height 17
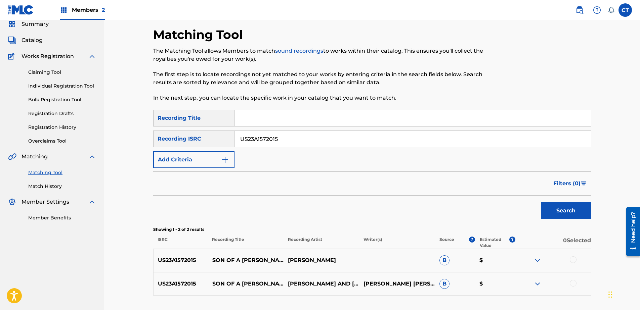
scroll to position [78, 0]
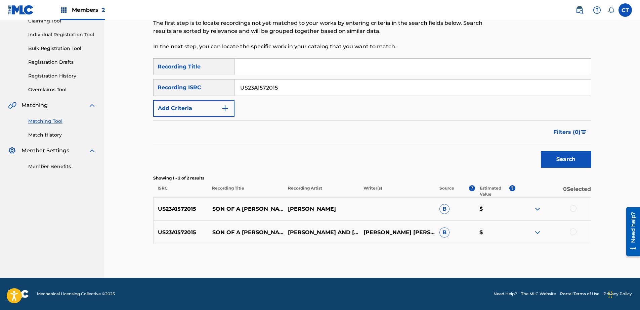
click at [572, 213] on div at bounding box center [553, 209] width 76 height 8
click at [573, 206] on div at bounding box center [572, 208] width 7 height 7
click at [572, 235] on div at bounding box center [572, 232] width 7 height 7
click at [499, 256] on button "Match 2 Groups" at bounding box center [472, 255] width 74 height 17
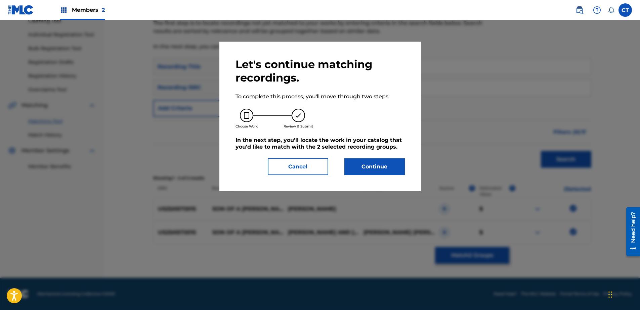
click at [388, 171] on button "Continue" at bounding box center [374, 166] width 60 height 17
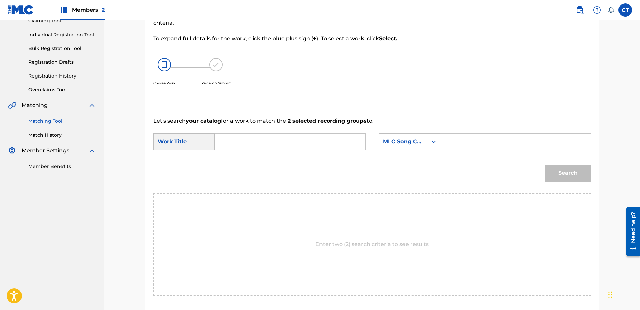
paste input "US23A1572016"
type input "US23A1572016"
click at [404, 154] on div "SearchWithCriteriac7e0ff94-fbd4-4557-916b-e502de607a95 Work Title US23A1572016 …" at bounding box center [372, 143] width 438 height 21
click at [408, 146] on div "MLC Song Code" at bounding box center [403, 141] width 49 height 13
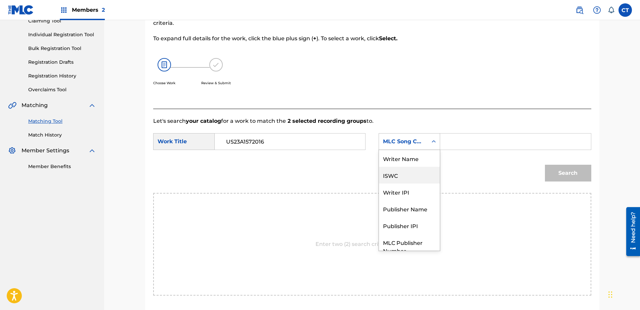
scroll to position [0, 0]
click at [411, 158] on div "Writer Name" at bounding box center [409, 158] width 61 height 17
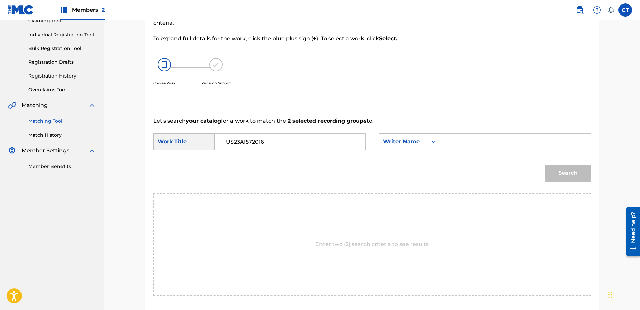
click at [469, 145] on input "Search Form" at bounding box center [515, 142] width 139 height 16
type input "glass"
click at [568, 170] on button "Search" at bounding box center [568, 173] width 46 height 17
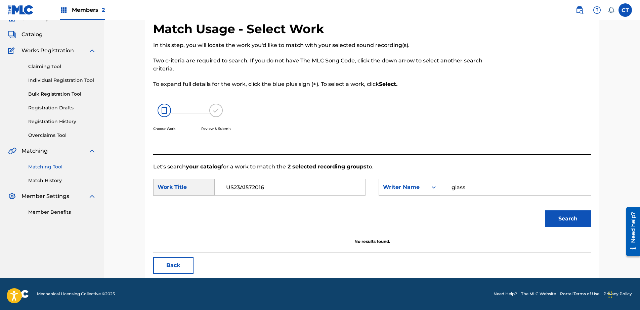
scroll to position [32, 0]
click at [186, 262] on button "Back" at bounding box center [173, 265] width 40 height 17
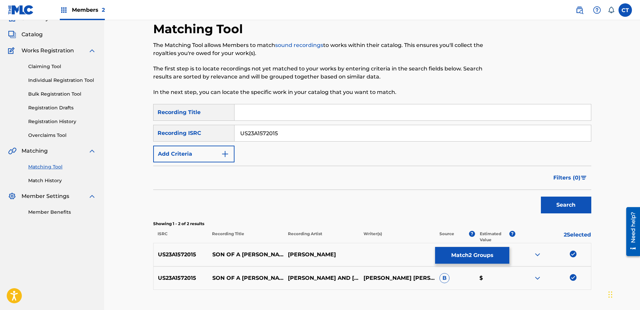
click at [485, 255] on button "Match 2 Groups" at bounding box center [472, 255] width 74 height 17
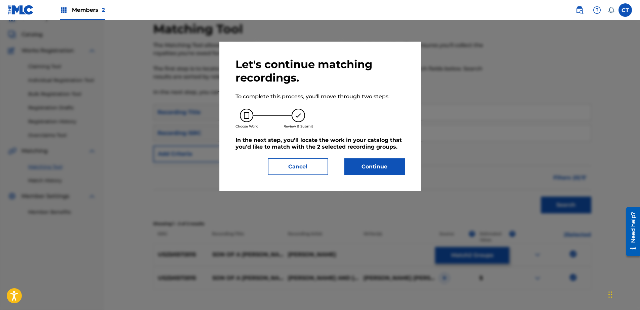
click at [358, 165] on button "Continue" at bounding box center [374, 166] width 60 height 17
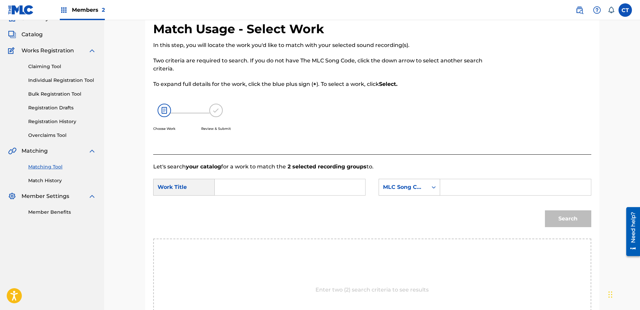
click at [328, 191] on input "Search Form" at bounding box center [289, 187] width 139 height 16
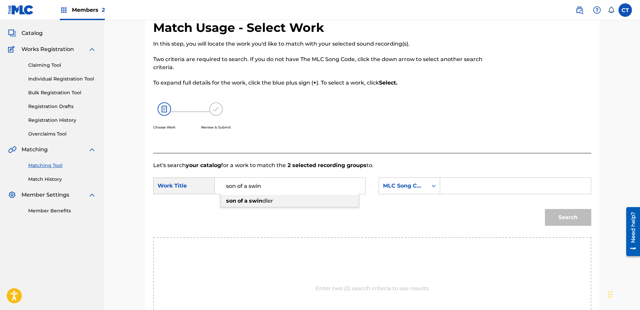
click at [320, 196] on div "son of a swin dler" at bounding box center [289, 201] width 138 height 12
type input "son of a swindler"
click at [381, 191] on div "MLC Song Code" at bounding box center [403, 186] width 49 height 13
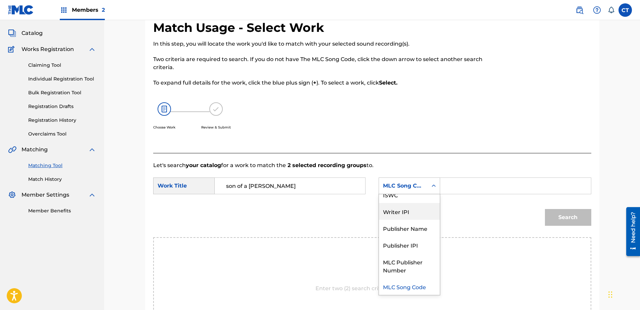
scroll to position [0, 0]
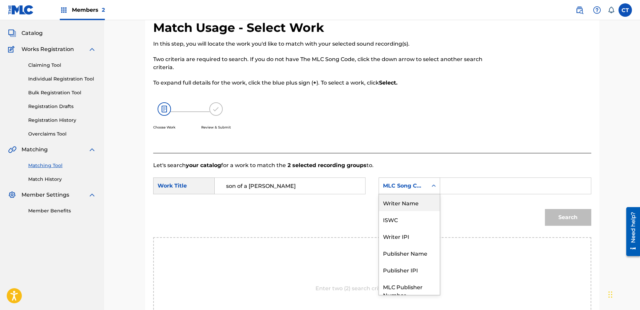
click at [411, 203] on div "Writer Name" at bounding box center [409, 202] width 61 height 17
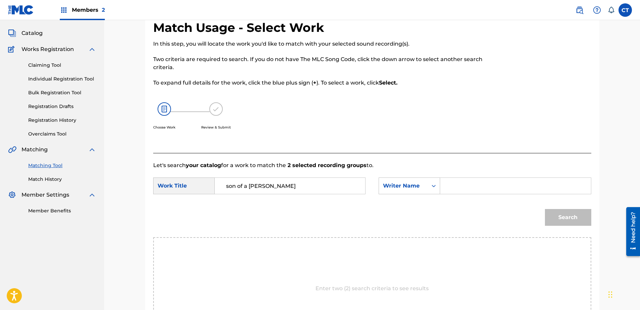
drag, startPoint x: 463, startPoint y: 186, endPoint x: 464, endPoint y: 191, distance: 5.5
click at [463, 186] on input "Search Form" at bounding box center [515, 186] width 139 height 16
type input "glass"
click at [543, 220] on div "Search" at bounding box center [566, 215] width 50 height 27
click at [551, 220] on button "Search" at bounding box center [568, 217] width 46 height 17
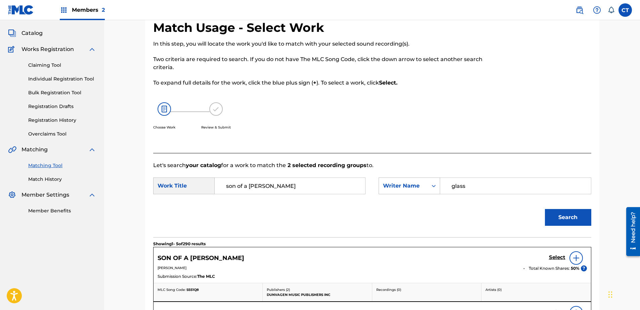
click at [555, 257] on h5 "Select" at bounding box center [557, 257] width 16 height 6
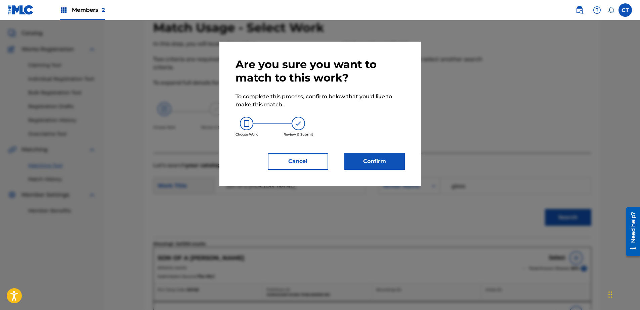
click at [382, 168] on button "Confirm" at bounding box center [374, 161] width 60 height 17
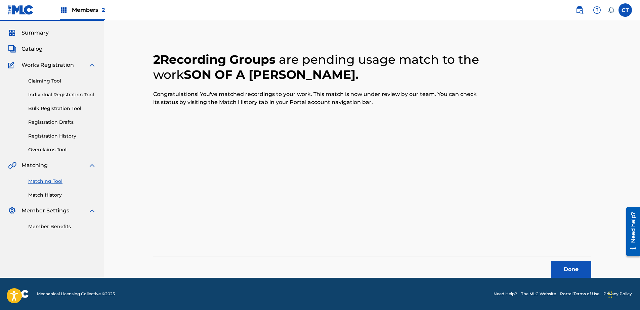
scroll to position [18, 0]
click at [574, 271] on button "Done" at bounding box center [571, 269] width 40 height 17
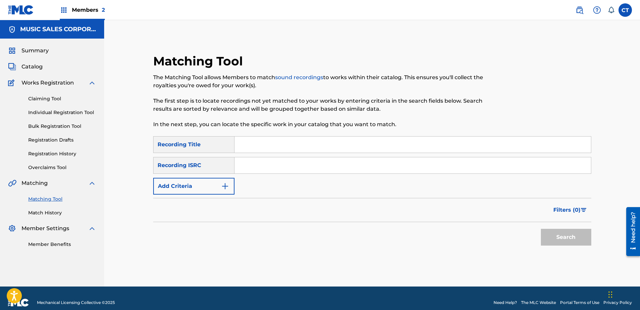
click at [273, 166] on input "Search Form" at bounding box center [412, 165] width 356 height 16
paste input "US23A1572016"
type input "US23A1572016"
click at [303, 227] on div "Search" at bounding box center [372, 235] width 438 height 27
click at [542, 234] on button "Search" at bounding box center [566, 237] width 50 height 17
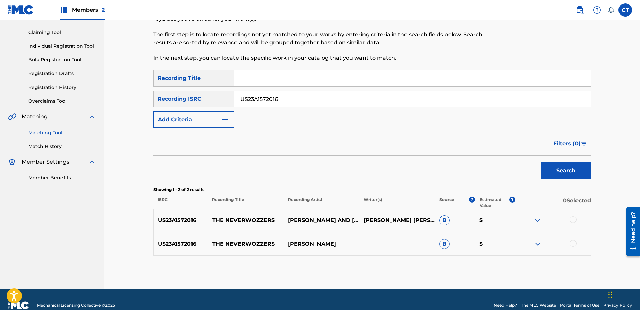
scroll to position [67, 0]
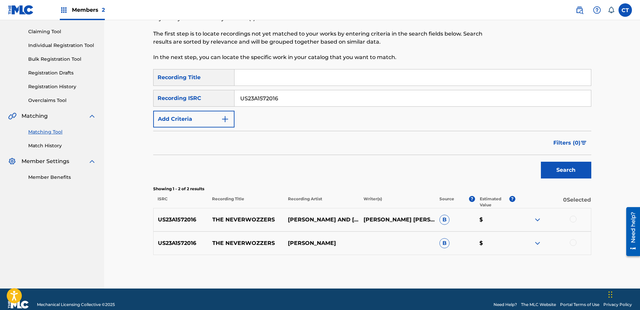
click at [571, 219] on div at bounding box center [572, 219] width 7 height 7
click at [571, 243] on div at bounding box center [572, 242] width 7 height 7
click at [490, 256] on button "Match 2 Groups" at bounding box center [472, 255] width 74 height 17
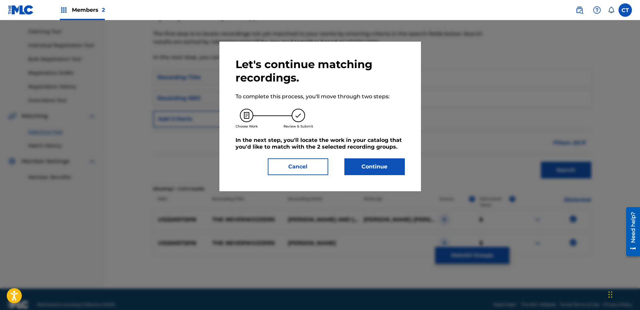
click at [374, 167] on button "Continue" at bounding box center [374, 166] width 60 height 17
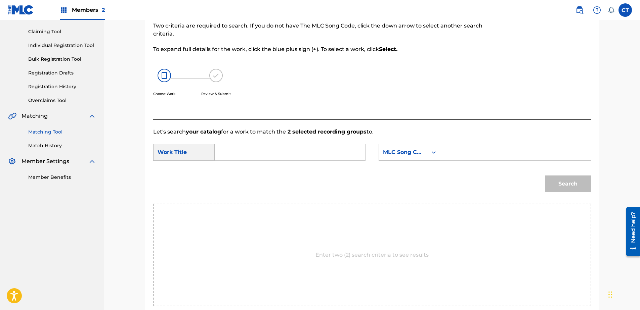
click at [294, 156] on input "Search Form" at bounding box center [289, 152] width 139 height 16
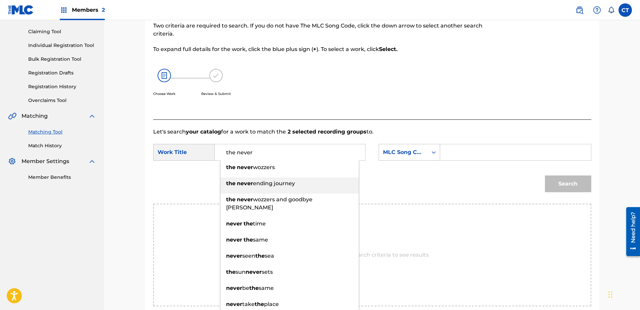
click at [302, 178] on div "the never ending journey" at bounding box center [289, 184] width 138 height 12
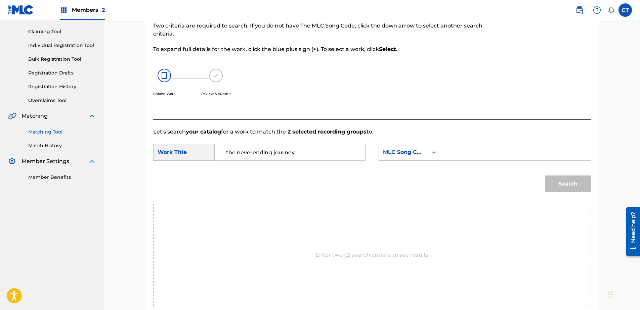
drag, startPoint x: 311, startPoint y: 154, endPoint x: 251, endPoint y: 158, distance: 59.5
click at [251, 158] on input "the neverending journey" at bounding box center [289, 152] width 139 height 16
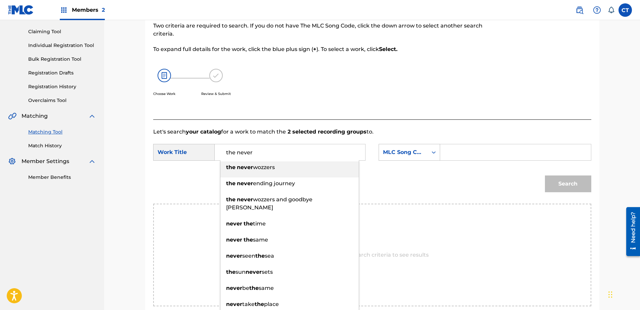
click at [257, 168] on span "wozzers" at bounding box center [264, 167] width 22 height 6
type input "the neverwozzers"
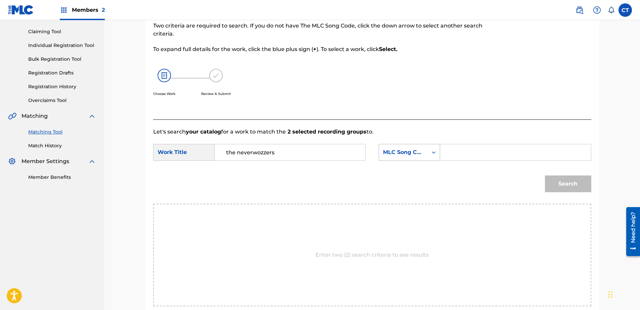
click at [419, 154] on div "MLC Song Code" at bounding box center [403, 152] width 41 height 8
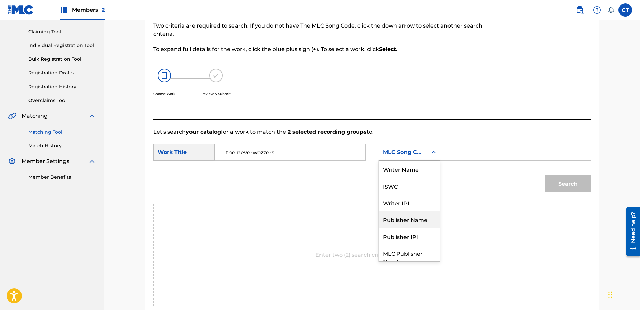
scroll to position [0, 0]
click at [414, 169] on div "Writer Name" at bounding box center [409, 169] width 61 height 17
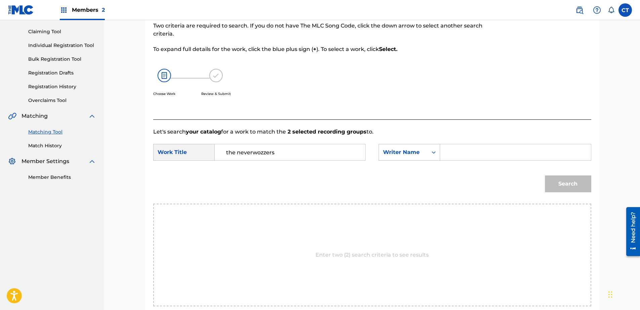
click at [470, 154] on input "Search Form" at bounding box center [515, 152] width 139 height 16
type input "glass"
click at [548, 180] on button "Search" at bounding box center [568, 184] width 46 height 17
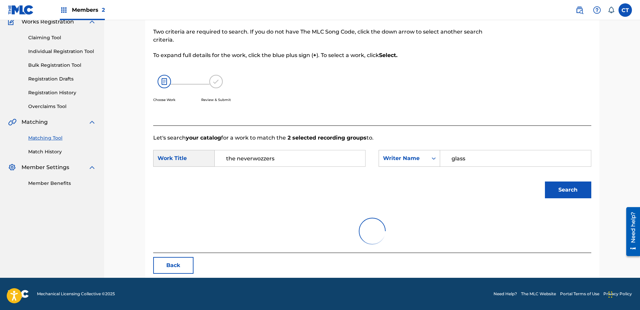
scroll to position [67, 0]
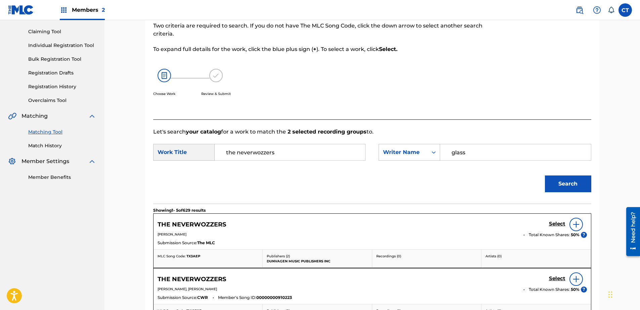
click at [7, 205] on nav "MUSIC SALES CORPORATION Summary Catalog Works Registration Claiming Tool Indivi…" at bounding box center [52, 250] width 104 height 594
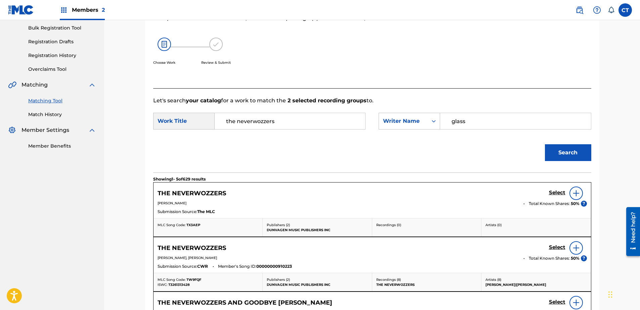
scroll to position [134, 0]
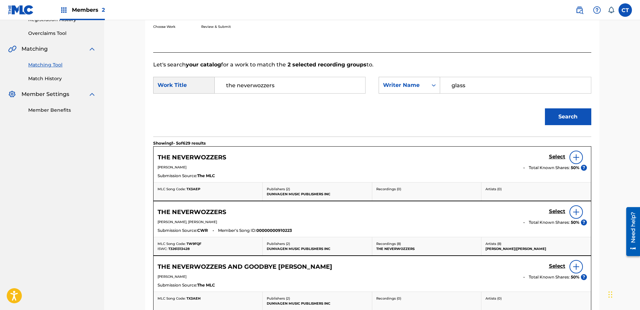
click at [554, 155] on h5 "Select" at bounding box center [557, 157] width 16 height 6
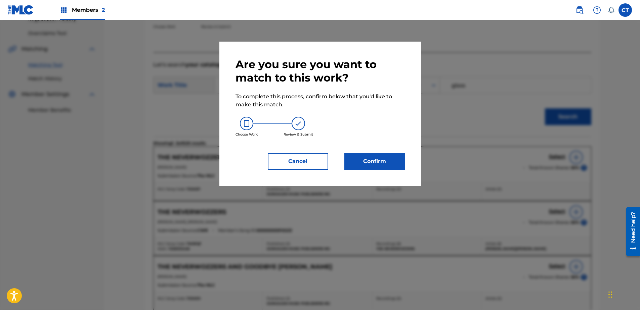
click at [378, 158] on button "Confirm" at bounding box center [374, 161] width 60 height 17
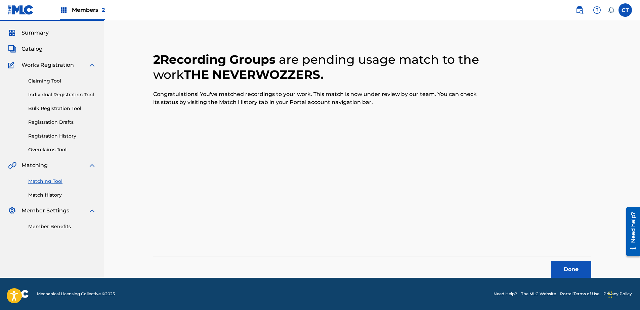
scroll to position [18, 0]
click at [567, 268] on button "Done" at bounding box center [571, 269] width 40 height 17
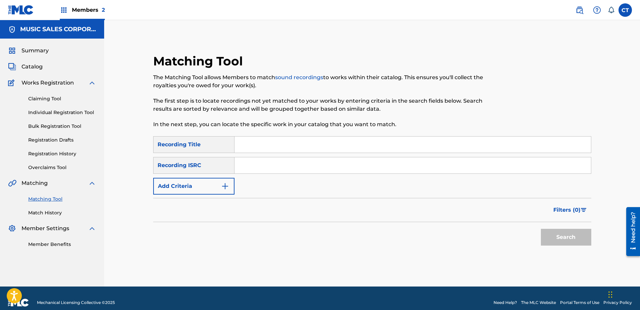
paste input "US23A1572017"
type input "US23A1572017"
click at [560, 240] on button "Search" at bounding box center [566, 237] width 50 height 17
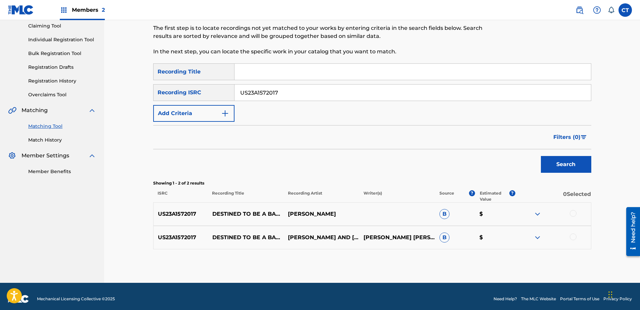
scroll to position [78, 0]
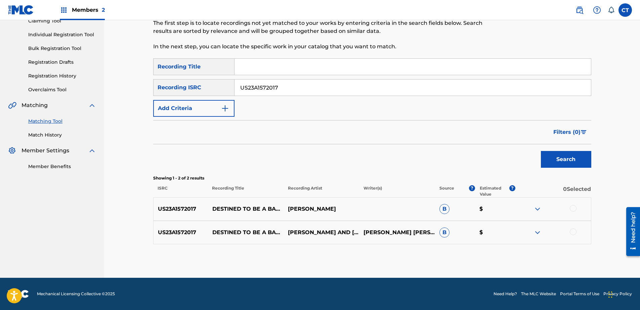
click at [572, 210] on div at bounding box center [572, 208] width 7 height 7
click at [574, 234] on div at bounding box center [572, 232] width 7 height 7
click at [492, 254] on button "Match 2 Groups" at bounding box center [472, 255] width 74 height 17
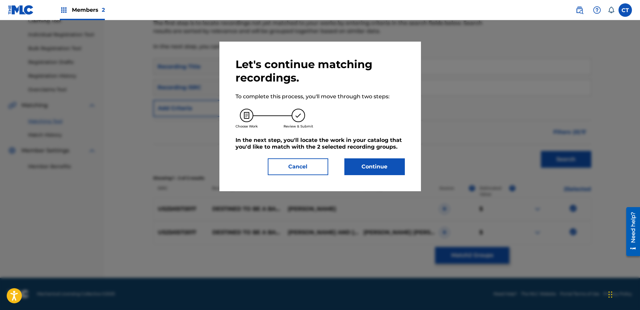
click at [385, 171] on button "Continue" at bounding box center [374, 166] width 60 height 17
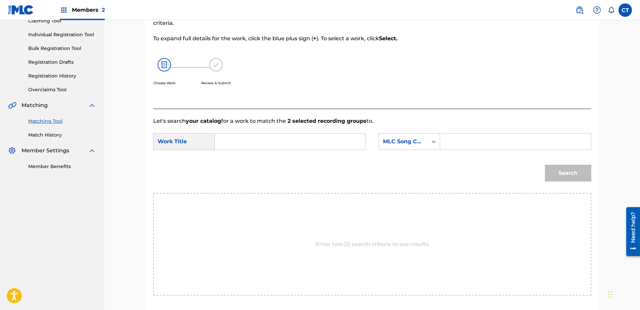
click at [283, 141] on input "Search Form" at bounding box center [289, 142] width 139 height 16
click at [287, 156] on span "a barrister" at bounding box center [280, 156] width 29 height 6
type input "destined to be a barrister"
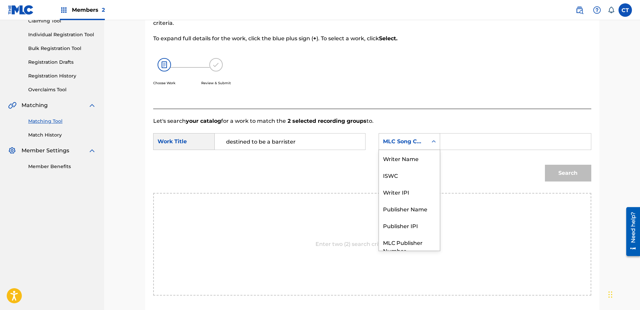
click at [400, 140] on div "MLC Song Code" at bounding box center [403, 142] width 41 height 8
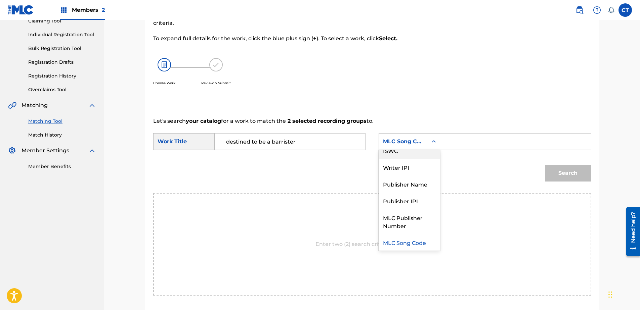
scroll to position [0, 0]
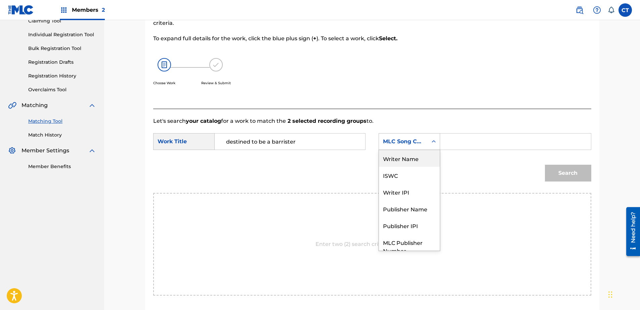
click at [406, 164] on div "Writer Name" at bounding box center [409, 158] width 61 height 17
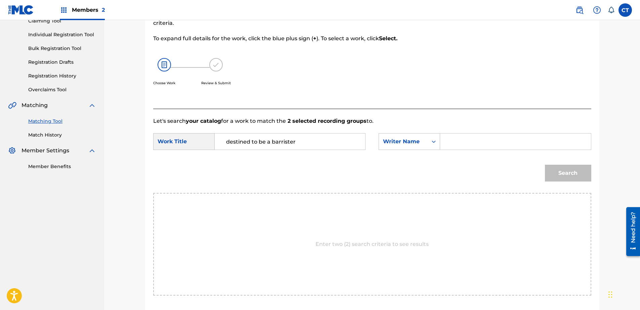
click at [514, 139] on input "Search Form" at bounding box center [515, 142] width 139 height 16
type input "glass"
click at [560, 175] on button "Search" at bounding box center [568, 173] width 46 height 17
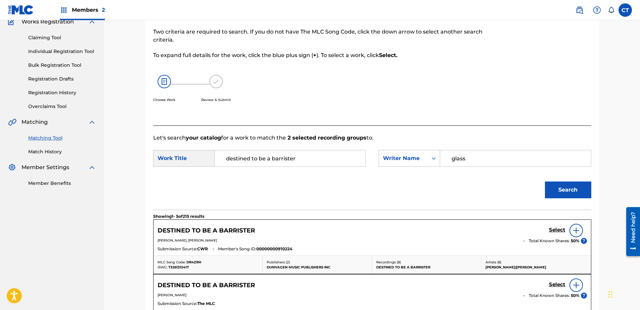
scroll to position [78, 0]
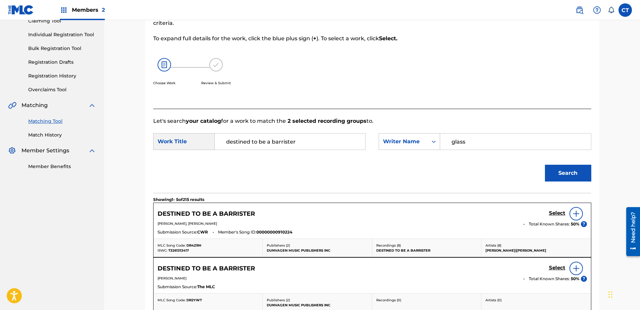
click at [552, 214] on h5 "Select" at bounding box center [557, 213] width 16 height 6
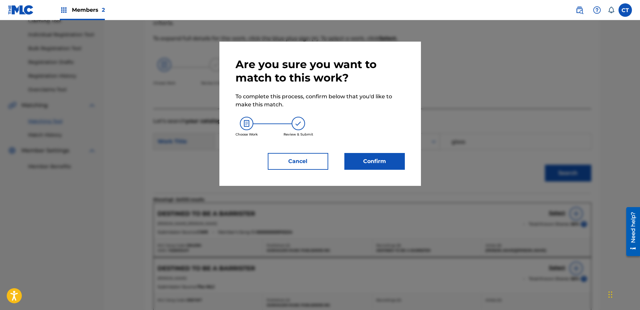
click at [357, 164] on button "Confirm" at bounding box center [374, 161] width 60 height 17
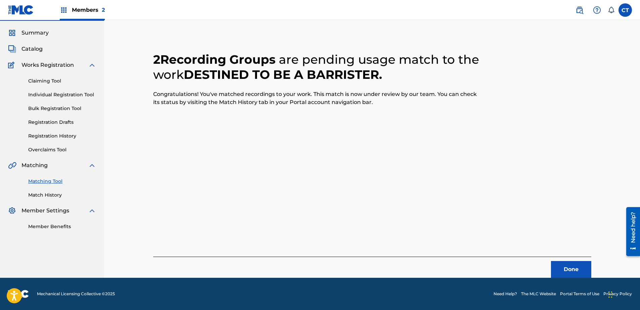
scroll to position [18, 0]
click at [568, 268] on button "Done" at bounding box center [571, 269] width 40 height 17
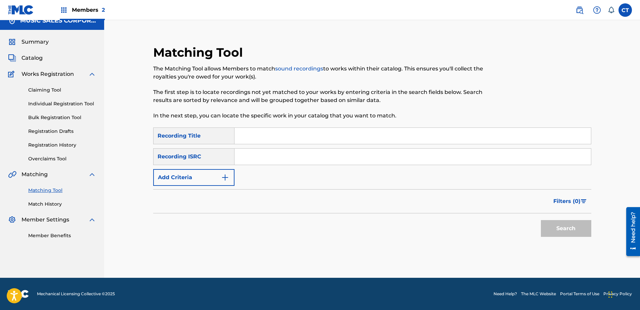
scroll to position [0, 0]
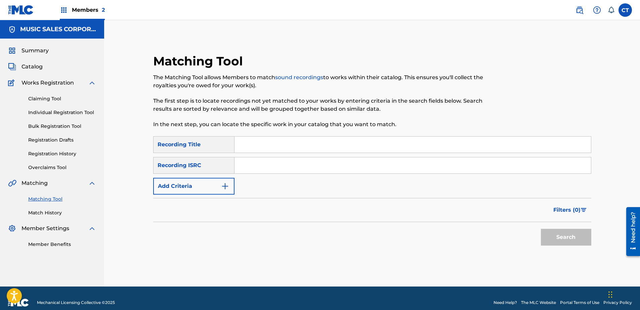
paste input "US23A1572017"
click at [559, 233] on button "Search" at bounding box center [566, 237] width 50 height 17
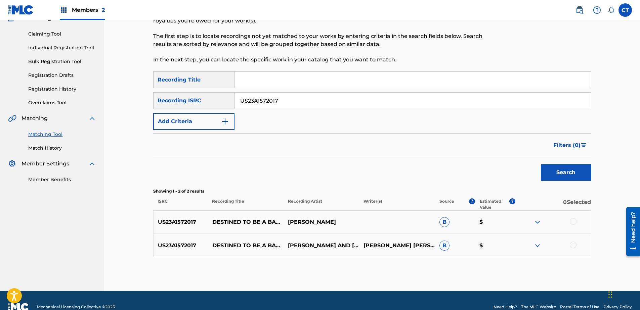
scroll to position [67, 0]
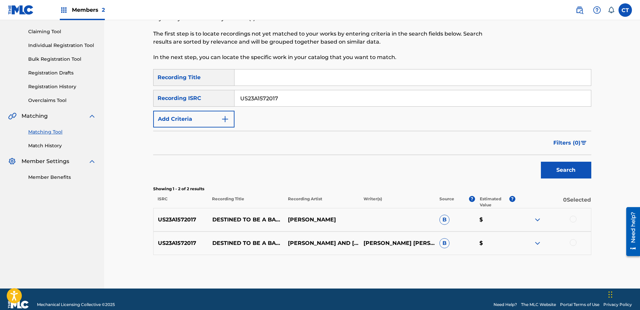
click at [296, 96] on input "US23A1572017" at bounding box center [412, 98] width 356 height 16
paste input "8"
type input "US23A1572018"
click at [556, 172] on button "Search" at bounding box center [566, 170] width 50 height 17
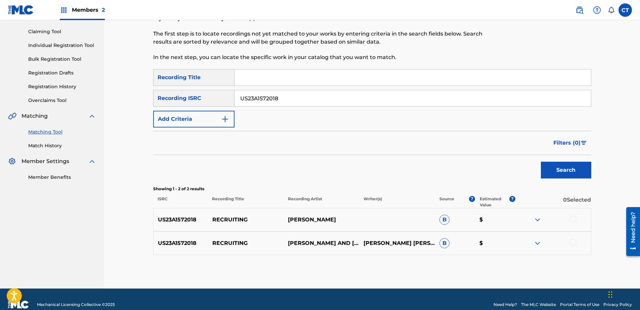
scroll to position [78, 0]
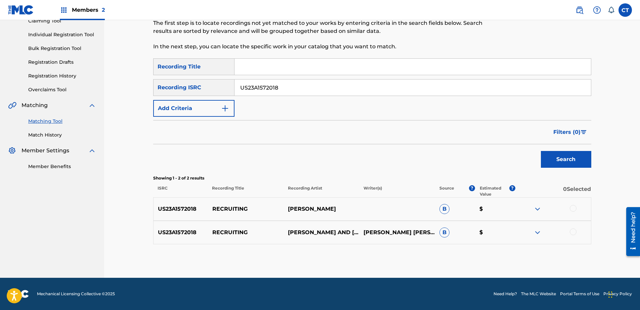
click at [572, 208] on div at bounding box center [572, 208] width 7 height 7
click at [572, 235] on div at bounding box center [553, 233] width 76 height 8
click at [575, 233] on div at bounding box center [572, 232] width 7 height 7
click at [498, 253] on button "Match 2 Groups" at bounding box center [472, 255] width 74 height 17
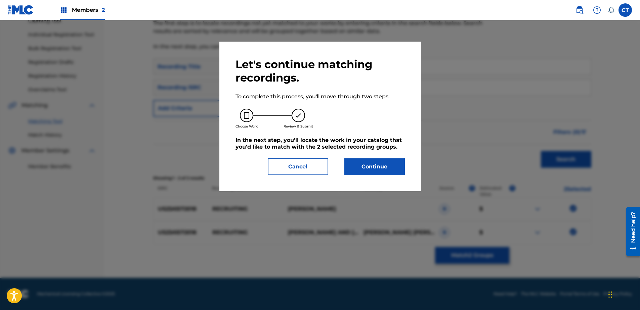
click at [376, 158] on div "Let's continue matching recordings. To complete this process, you'll move throu…" at bounding box center [319, 117] width 169 height 118
click at [375, 173] on button "Continue" at bounding box center [374, 166] width 60 height 17
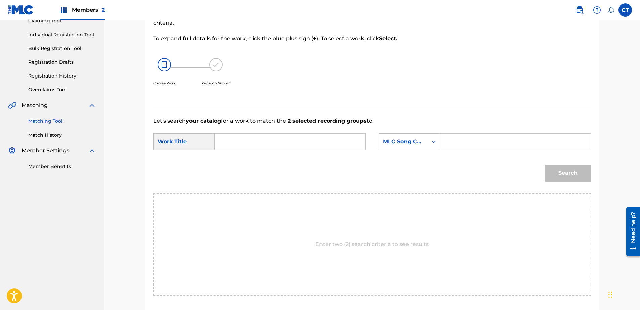
click at [296, 141] on input "Search Form" at bounding box center [289, 142] width 139 height 16
type input "recruiting"
click at [298, 156] on div "recruiting" at bounding box center [289, 157] width 138 height 12
click at [415, 147] on div "MLC Song Code" at bounding box center [403, 141] width 49 height 13
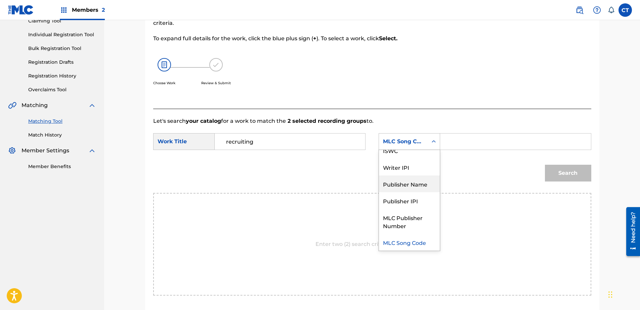
scroll to position [0, 0]
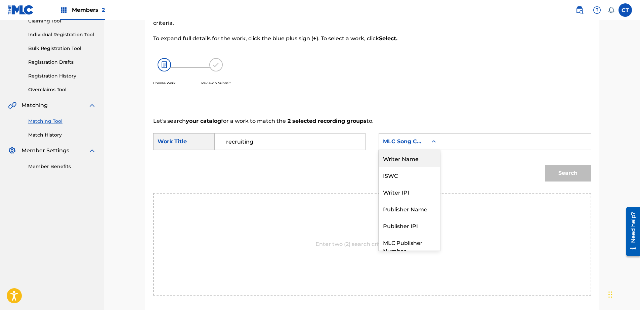
click at [406, 160] on div "Writer Name" at bounding box center [409, 158] width 61 height 17
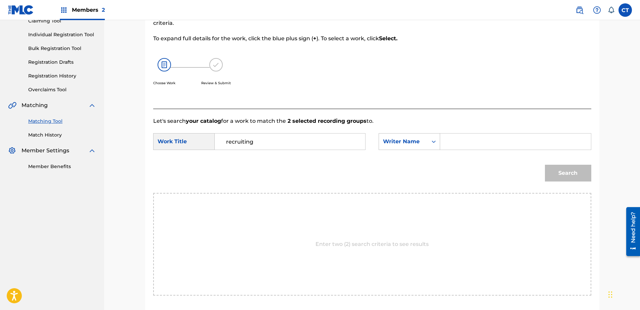
drag, startPoint x: 472, startPoint y: 144, endPoint x: 476, endPoint y: 146, distance: 5.0
click at [472, 144] on input "Search Form" at bounding box center [515, 142] width 139 height 16
type input "glass"
click at [554, 172] on button "Search" at bounding box center [568, 173] width 46 height 17
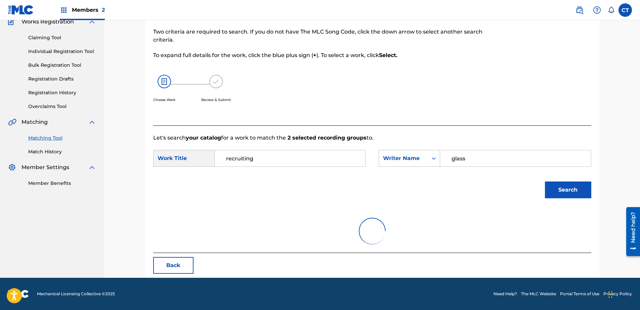
scroll to position [78, 0]
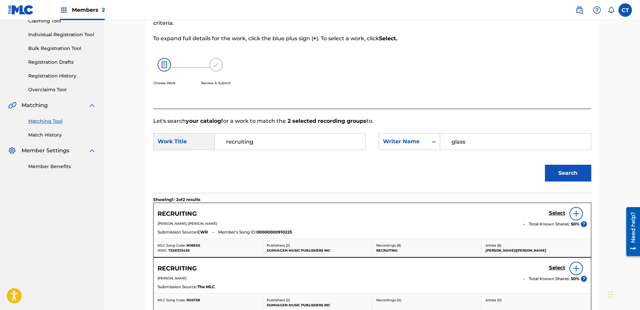
click at [558, 217] on h5 "Select" at bounding box center [557, 213] width 16 height 6
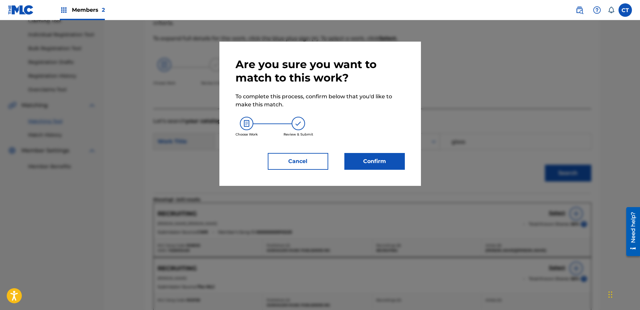
click at [378, 163] on button "Confirm" at bounding box center [374, 161] width 60 height 17
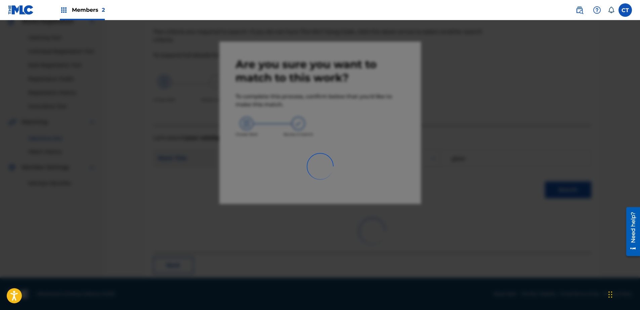
scroll to position [18, 0]
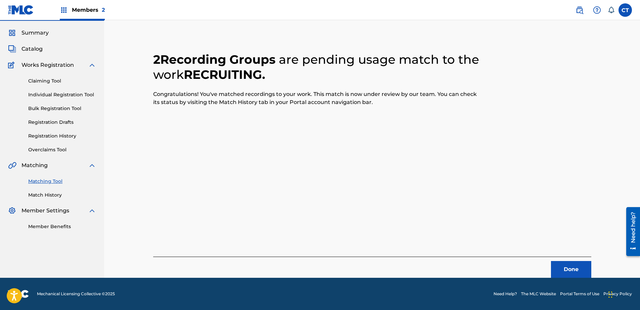
click at [573, 269] on button "Done" at bounding box center [571, 269] width 40 height 17
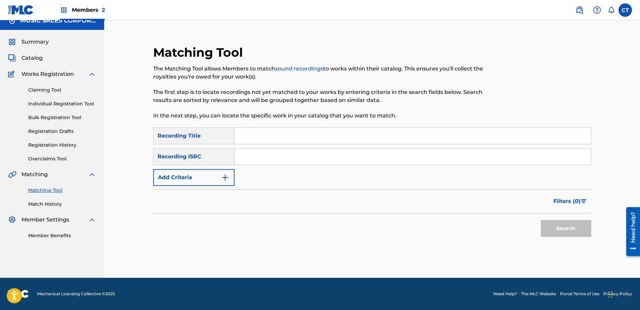
scroll to position [0, 0]
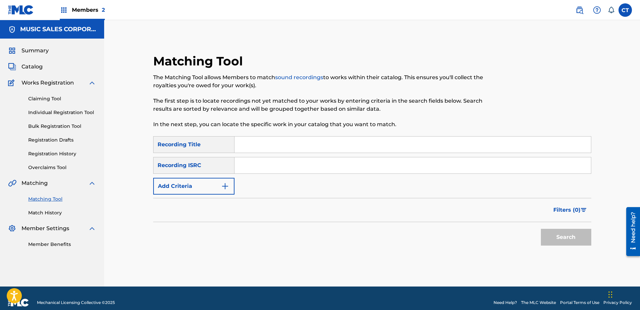
paste input "US23A1572019"
type input "US23A1572019"
click at [555, 235] on button "Search" at bounding box center [566, 237] width 50 height 17
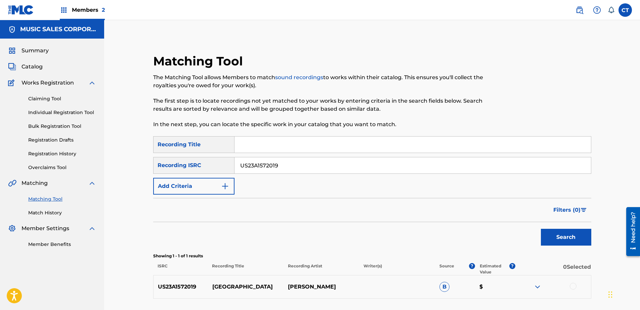
scroll to position [54, 0]
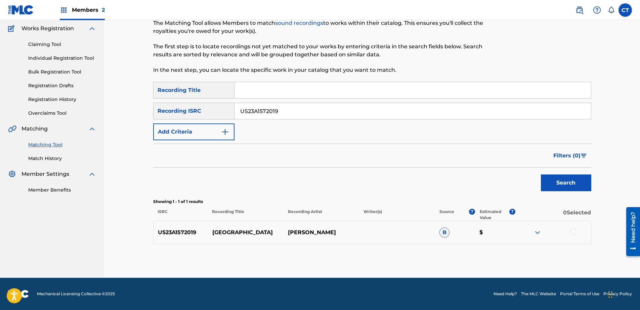
click at [570, 232] on div at bounding box center [572, 232] width 7 height 7
click at [497, 259] on button "Match 1 Group" at bounding box center [472, 255] width 74 height 17
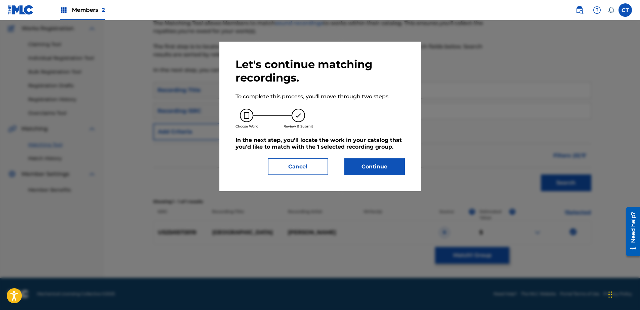
click at [385, 168] on button "Continue" at bounding box center [374, 166] width 60 height 17
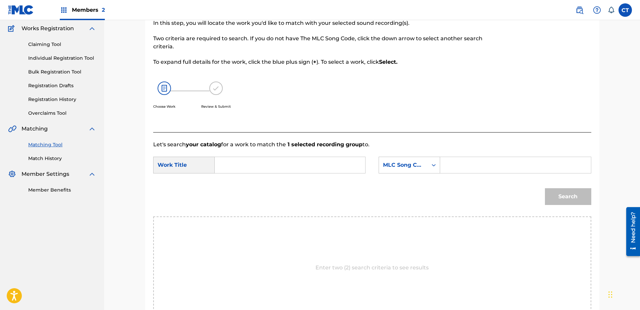
click at [334, 166] on input "Search Form" at bounding box center [289, 165] width 139 height 16
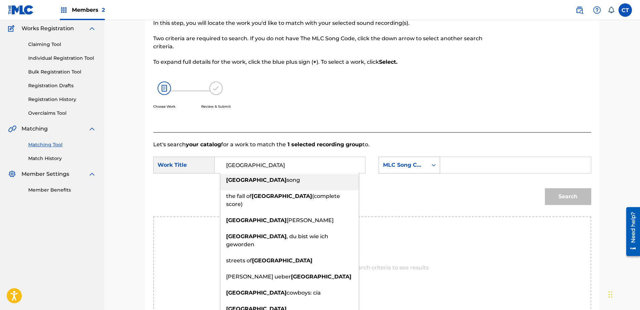
type input "berlin"
click at [426, 162] on div "MLC Song Code" at bounding box center [403, 165] width 49 height 13
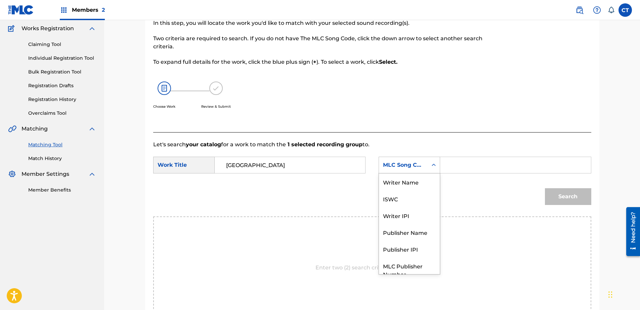
scroll to position [0, 0]
click at [419, 179] on div "Writer Name" at bounding box center [409, 182] width 61 height 17
click at [471, 175] on div "SearchWithCriteriac7e0ff94-fbd4-4557-916b-e502de607a95 Work Title berlin Search…" at bounding box center [372, 167] width 438 height 21
drag, startPoint x: 480, startPoint y: 165, endPoint x: 486, endPoint y: 170, distance: 7.6
click at [480, 165] on input "Search Form" at bounding box center [515, 165] width 139 height 16
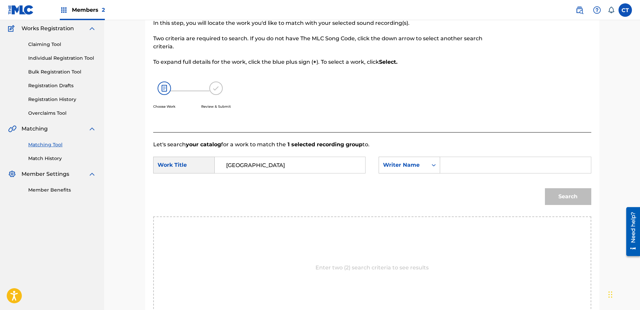
type input "glass"
click at [557, 193] on button "Search" at bounding box center [568, 196] width 46 height 17
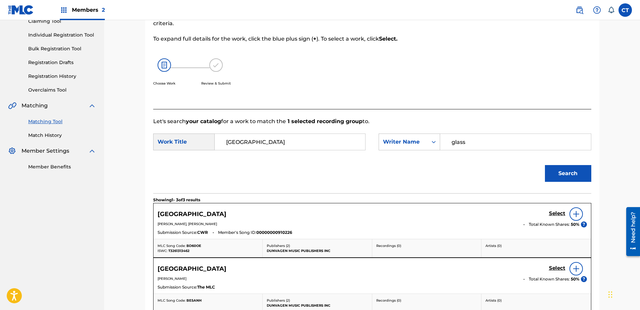
scroll to position [88, 0]
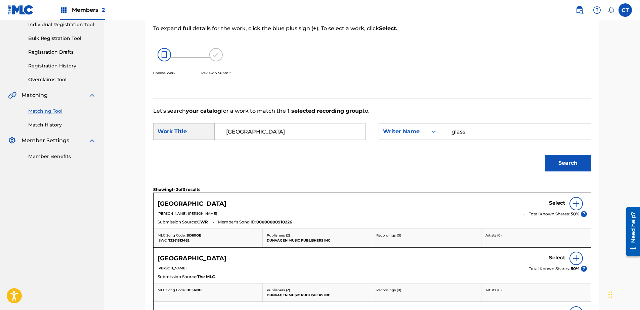
click at [555, 206] on h5 "Select" at bounding box center [557, 203] width 16 height 6
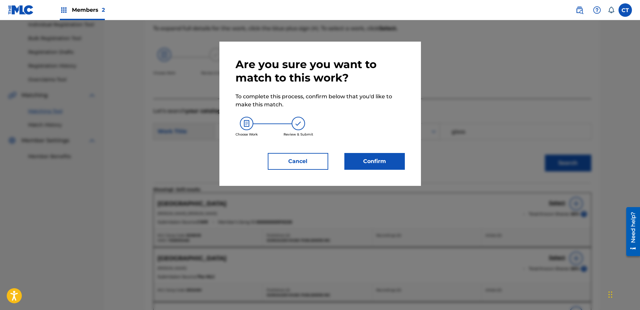
click at [379, 157] on button "Confirm" at bounding box center [374, 161] width 60 height 17
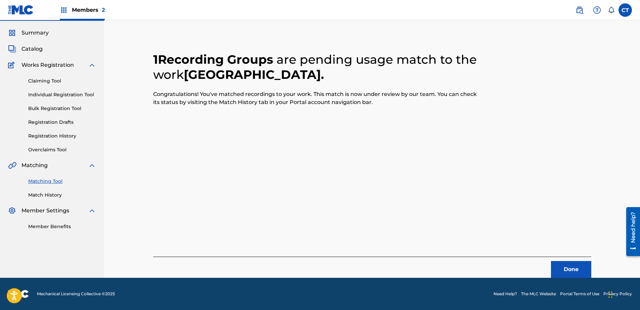
scroll to position [18, 0]
click at [576, 266] on button "Done" at bounding box center [571, 269] width 40 height 17
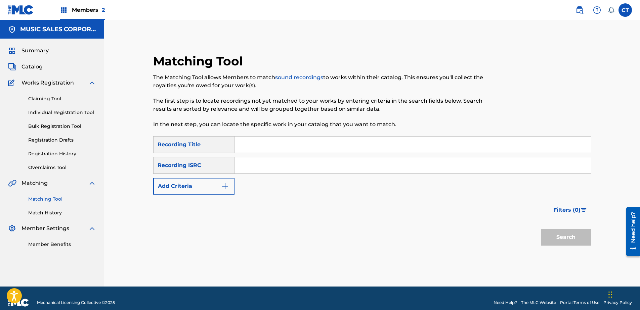
paste input "US23A1572020"
type input "US23A1572020"
drag, startPoint x: 573, startPoint y: 235, endPoint x: 555, endPoint y: 229, distance: 19.4
click at [573, 235] on button "Search" at bounding box center [566, 237] width 50 height 17
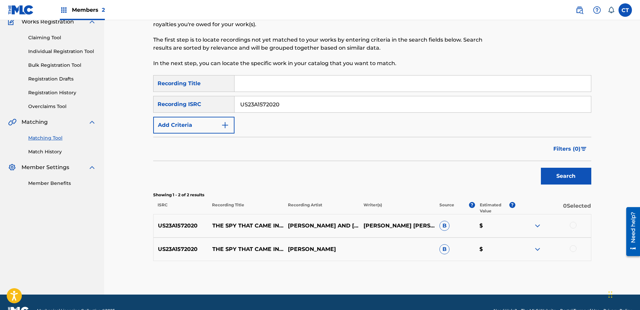
scroll to position [78, 0]
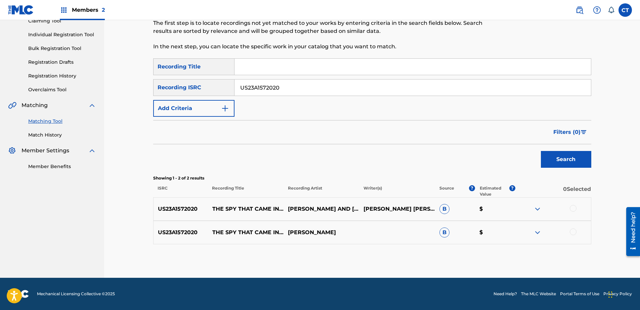
click at [574, 212] on div at bounding box center [553, 209] width 76 height 8
click at [573, 210] on div at bounding box center [572, 208] width 7 height 7
click at [573, 233] on div at bounding box center [572, 232] width 7 height 7
click at [497, 252] on button "Match 2 Groups" at bounding box center [472, 255] width 74 height 17
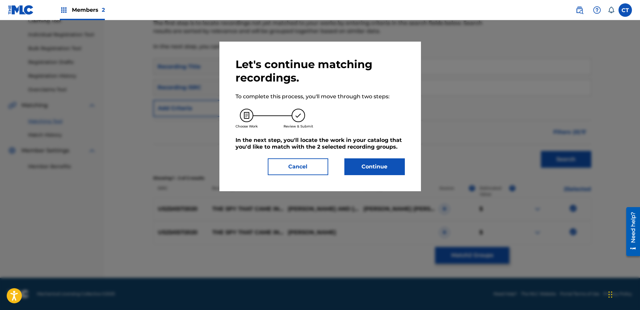
click at [383, 164] on button "Continue" at bounding box center [374, 166] width 60 height 17
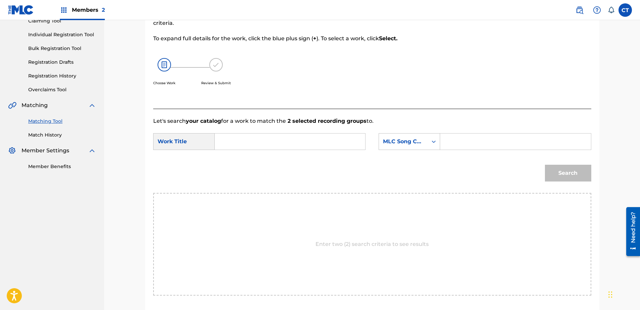
click at [278, 150] on div "Search Form" at bounding box center [290, 141] width 151 height 17
click at [224, 146] on input "Search Form" at bounding box center [289, 142] width 139 height 16
click at [270, 160] on div "the spy that came in from the cold" at bounding box center [289, 157] width 138 height 12
type input "the spy that came in from the cold"
click at [396, 147] on div "MLC Song Code" at bounding box center [403, 141] width 49 height 13
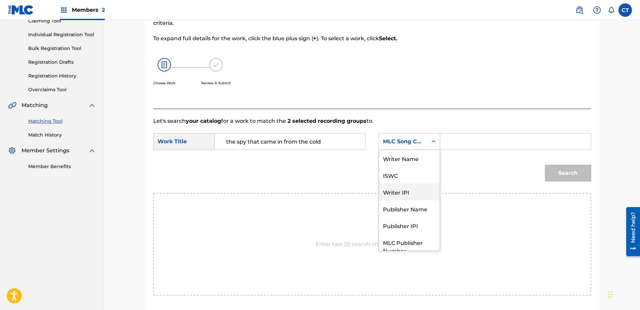
scroll to position [0, 0]
click at [398, 161] on div "Writer Name" at bounding box center [409, 158] width 61 height 17
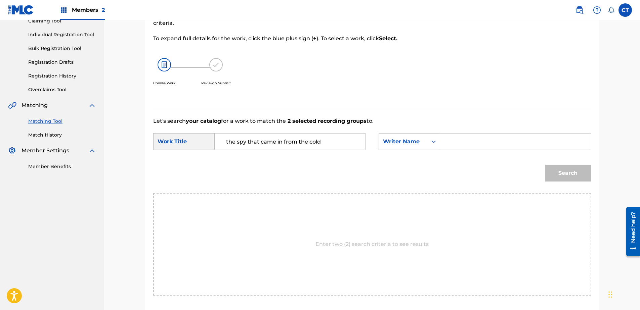
click at [470, 148] on input "Search Form" at bounding box center [515, 142] width 139 height 16
type input "glass"
click at [563, 172] on button "Search" at bounding box center [568, 173] width 46 height 17
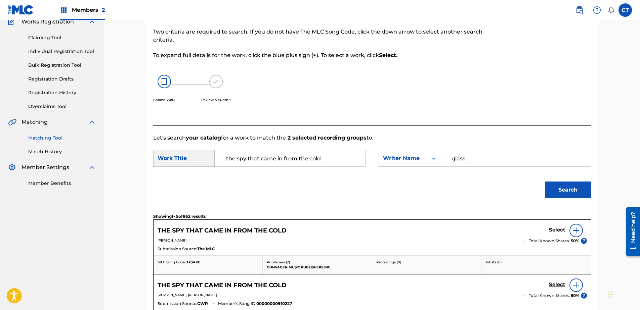
scroll to position [78, 0]
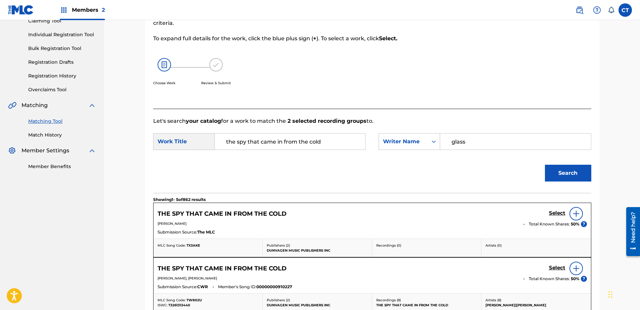
click at [554, 217] on h5 "Select" at bounding box center [557, 213] width 16 height 6
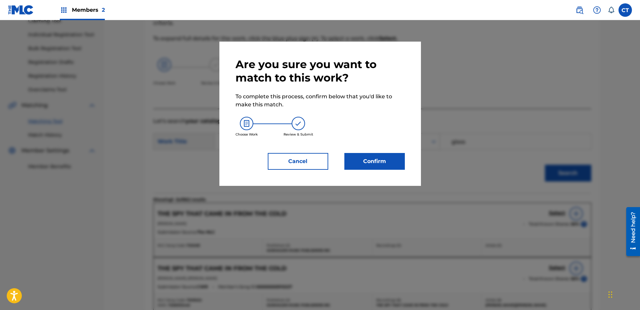
click at [366, 168] on button "Confirm" at bounding box center [374, 161] width 60 height 17
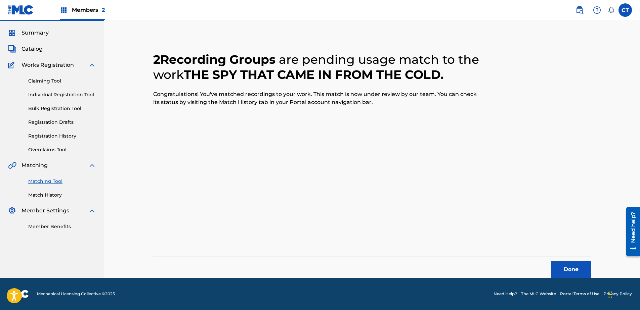
scroll to position [18, 0]
click at [569, 265] on button "Done" at bounding box center [571, 269] width 40 height 17
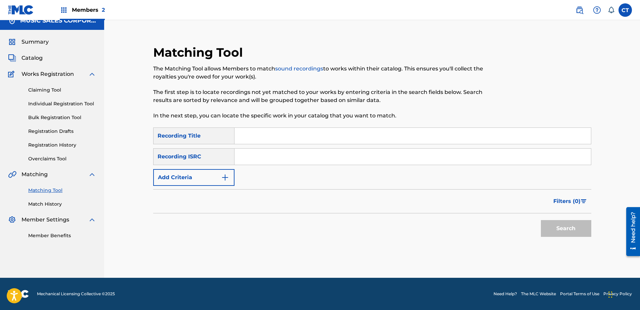
scroll to position [0, 0]
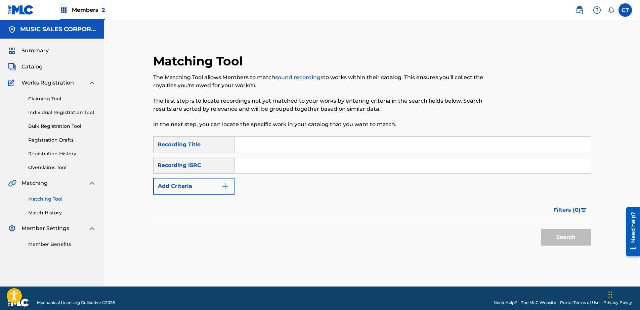
paste input "US23A1572021"
type input "US23A1572021"
click at [537, 237] on div "Search" at bounding box center [564, 235] width 54 height 27
click at [551, 240] on button "Search" at bounding box center [566, 237] width 50 height 17
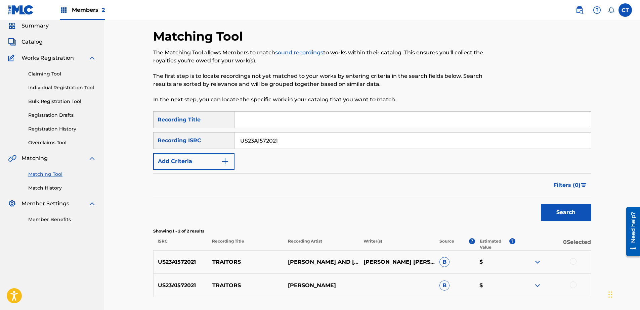
scroll to position [78, 0]
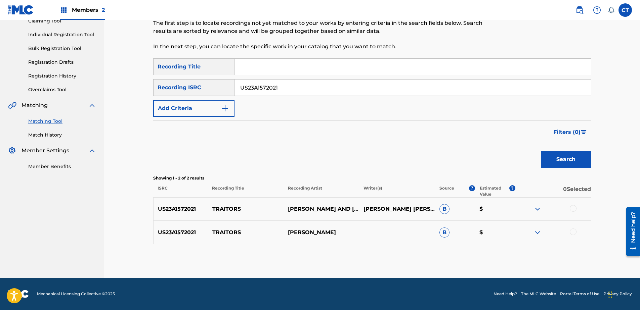
click at [573, 208] on div at bounding box center [572, 208] width 7 height 7
click at [573, 233] on div at bounding box center [572, 232] width 7 height 7
click at [477, 255] on button "Match 2 Groups" at bounding box center [472, 255] width 74 height 17
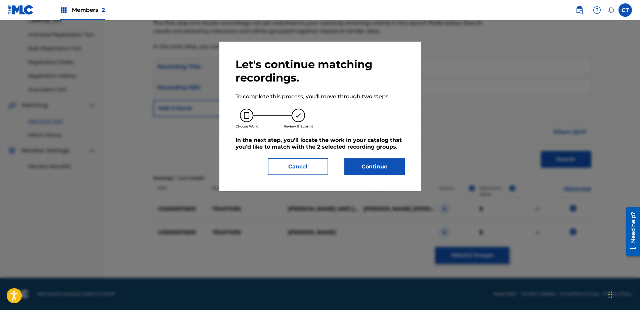
click at [370, 162] on button "Continue" at bounding box center [374, 166] width 60 height 17
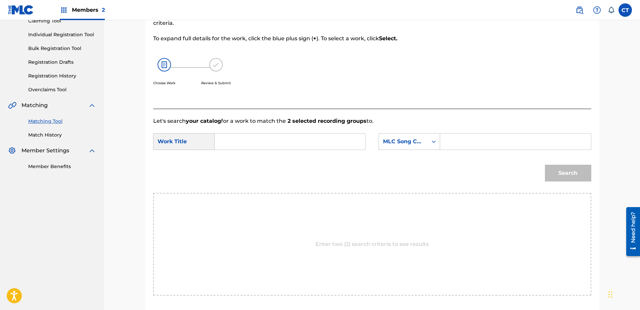
click at [303, 140] on input "Search Form" at bounding box center [289, 142] width 139 height 16
type input "traitors"
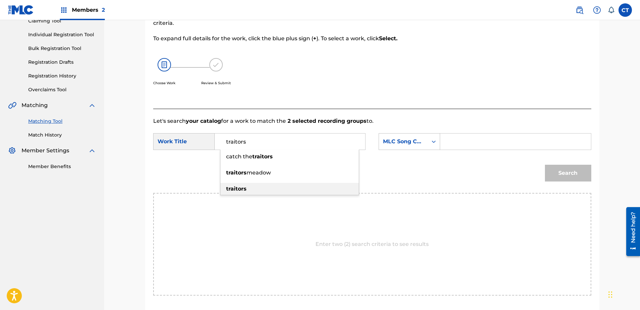
click at [265, 189] on div "traitors" at bounding box center [289, 189] width 138 height 12
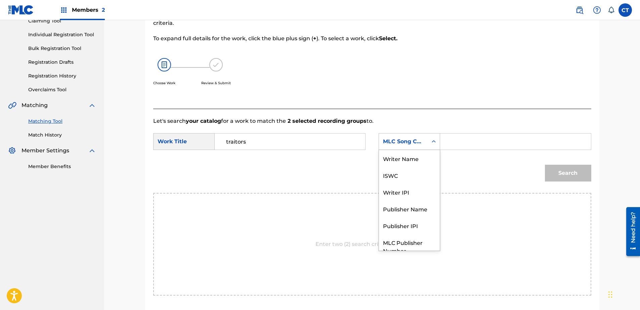
click at [421, 145] on div "MLC Song Code" at bounding box center [403, 142] width 41 height 8
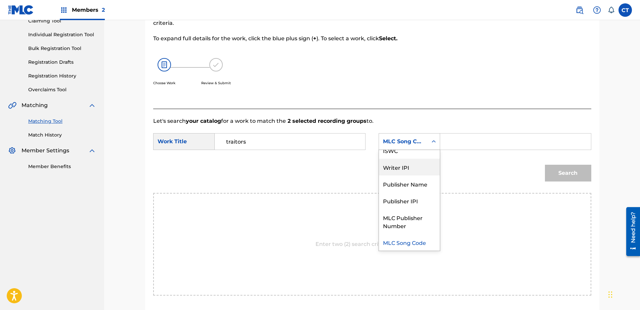
scroll to position [0, 0]
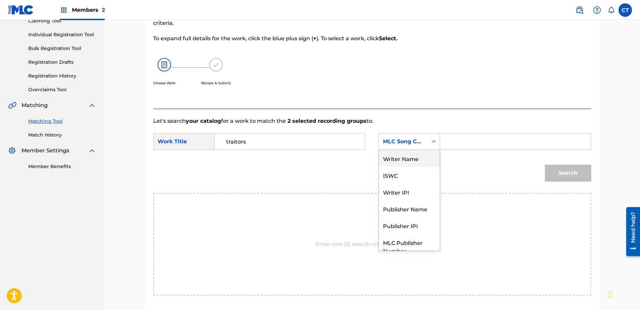
click at [425, 159] on div "Writer Name" at bounding box center [409, 158] width 61 height 17
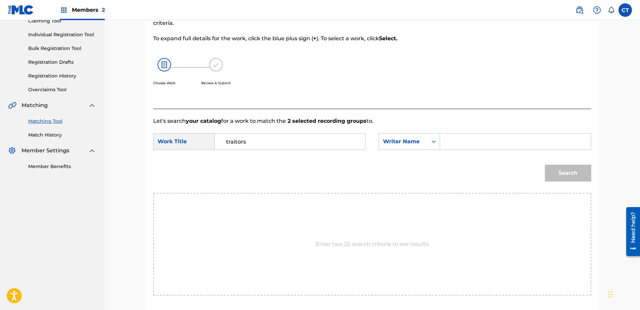
click at [472, 152] on div "SearchWithCriteriac7e0ff94-fbd4-4557-916b-e502de607a95 Work Title traitors Sear…" at bounding box center [372, 143] width 438 height 21
click at [473, 146] on input "Search Form" at bounding box center [515, 142] width 139 height 16
type input "glass"
click at [552, 166] on button "Search" at bounding box center [568, 173] width 46 height 17
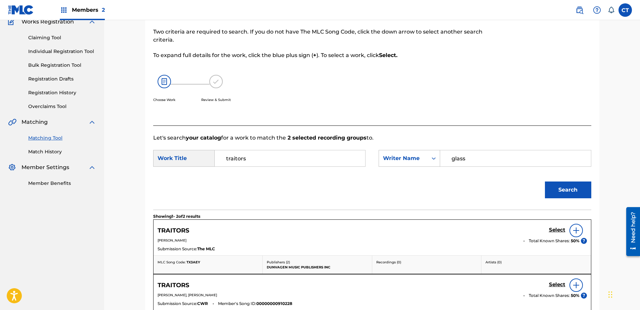
scroll to position [78, 0]
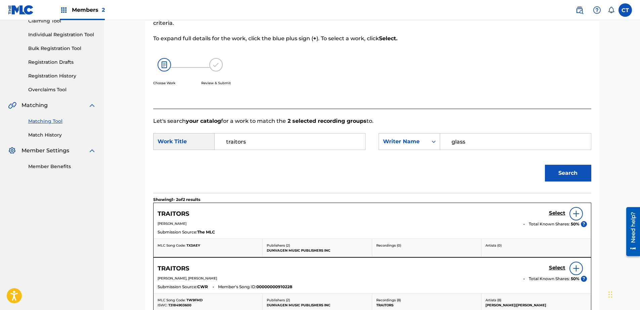
click at [558, 215] on h5 "Select" at bounding box center [557, 213] width 16 height 6
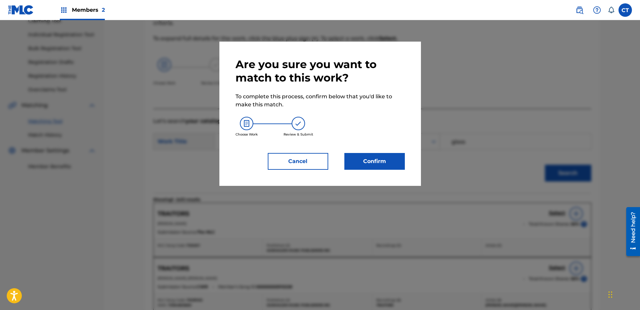
click at [382, 161] on button "Confirm" at bounding box center [374, 161] width 60 height 17
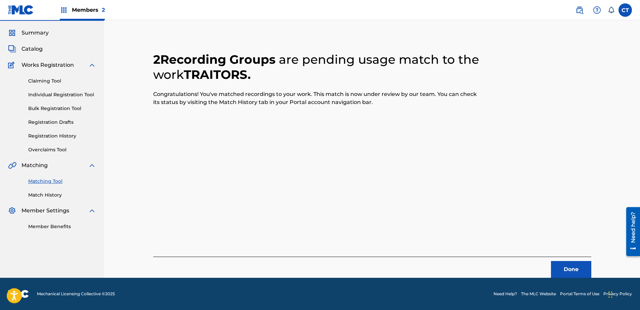
scroll to position [18, 0]
click at [574, 263] on button "Done" at bounding box center [571, 269] width 40 height 17
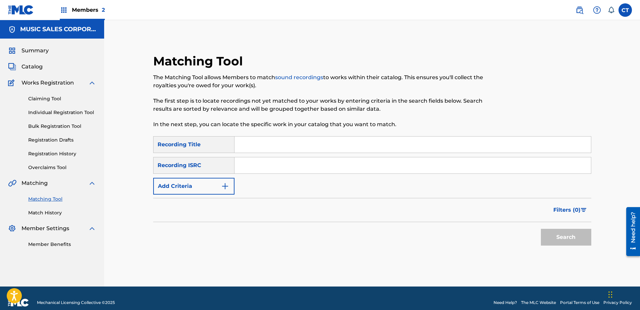
paste input "US23A1572022"
type input "US23A1572022"
click at [565, 243] on button "Search" at bounding box center [566, 237] width 50 height 17
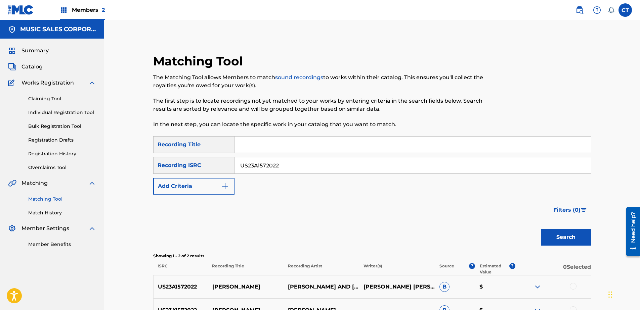
scroll to position [67, 0]
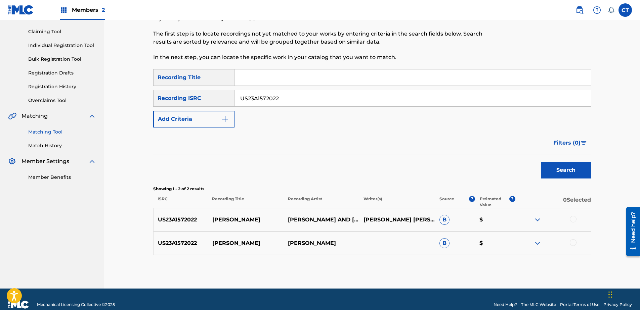
click at [571, 220] on div at bounding box center [572, 219] width 7 height 7
click at [572, 242] on div at bounding box center [572, 242] width 7 height 7
click at [464, 253] on button "Match 2 Groups" at bounding box center [472, 255] width 74 height 17
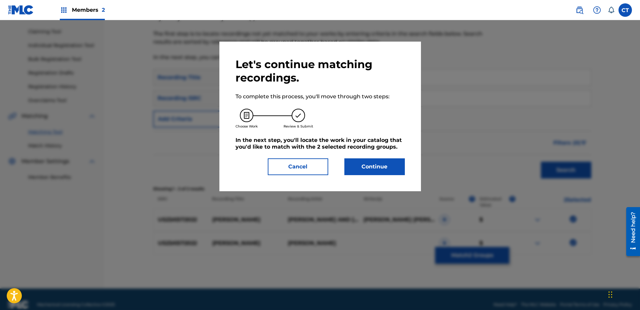
click at [378, 168] on button "Continue" at bounding box center [374, 166] width 60 height 17
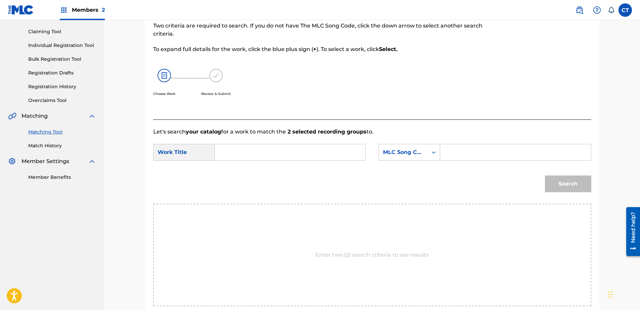
click at [288, 156] on input "Search Form" at bounding box center [289, 152] width 139 height 16
type input "philby"
click at [291, 168] on div "philby" at bounding box center [289, 167] width 138 height 12
click at [421, 152] on div "MLC Song Code" at bounding box center [403, 152] width 41 height 8
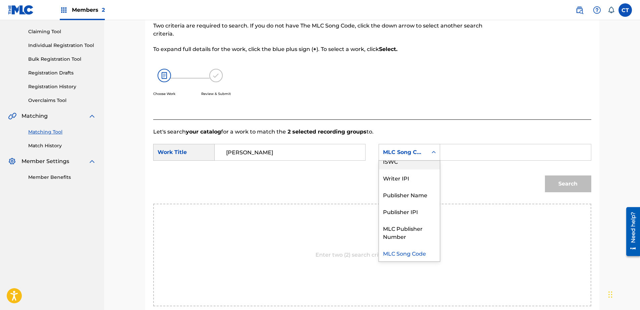
scroll to position [0, 0]
click at [408, 171] on div "Writer Name" at bounding box center [409, 169] width 61 height 17
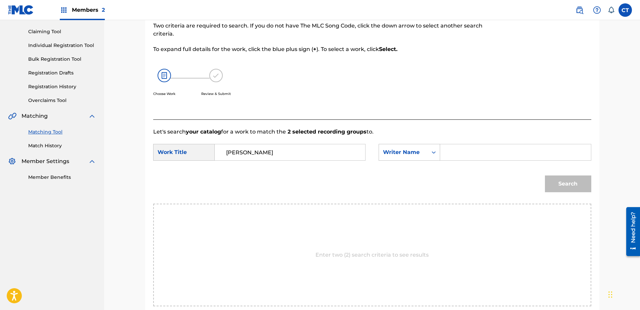
drag, startPoint x: 449, startPoint y: 161, endPoint x: 462, endPoint y: 158, distance: 13.5
click at [462, 158] on input "Search Form" at bounding box center [515, 152] width 139 height 16
type input "glass"
click at [571, 181] on button "Search" at bounding box center [568, 184] width 46 height 17
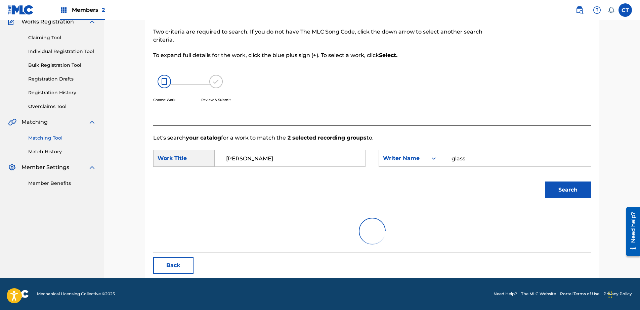
scroll to position [67, 0]
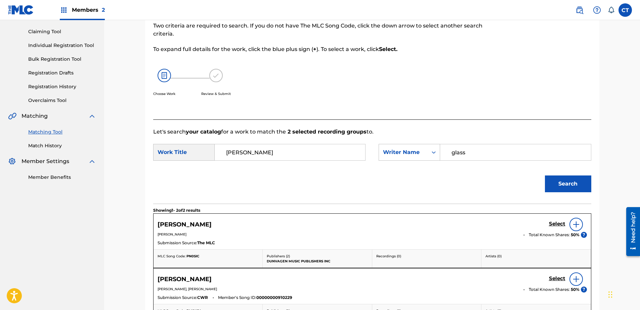
click at [552, 224] on h5 "Select" at bounding box center [557, 224] width 16 height 6
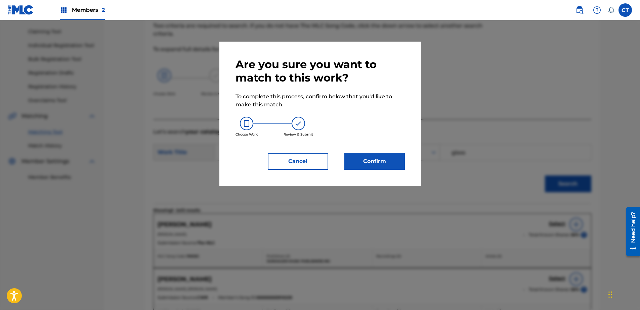
click at [406, 163] on div "Are you sure you want to match to this work? To complete this process, confirm …" at bounding box center [319, 114] width 201 height 144
click at [391, 165] on button "Confirm" at bounding box center [374, 161] width 60 height 17
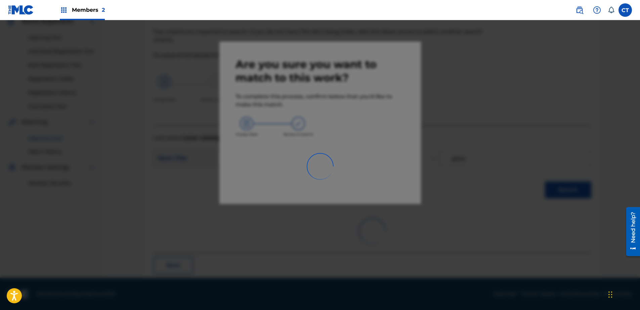
scroll to position [18, 0]
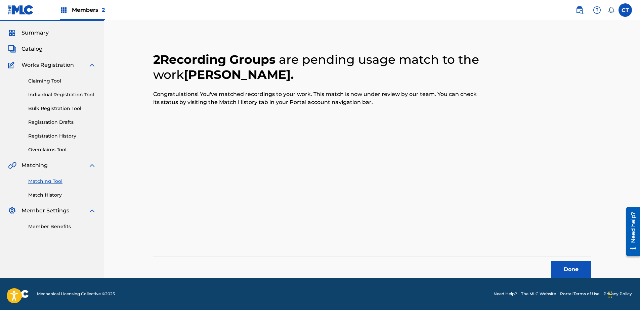
click at [570, 277] on button "Done" at bounding box center [571, 269] width 40 height 17
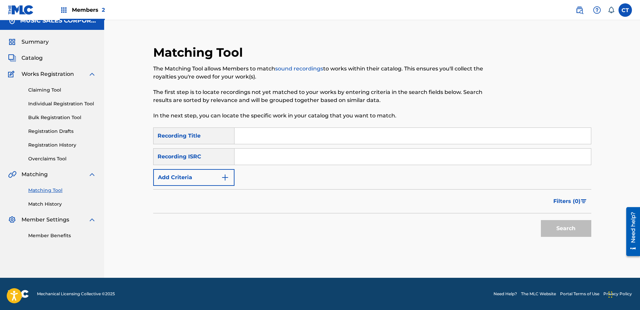
scroll to position [0, 0]
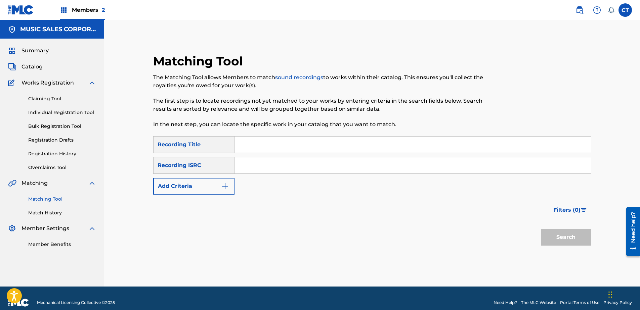
paste input "US23A1572023"
type input "US23A1572023"
click at [556, 236] on button "Search" at bounding box center [566, 237] width 50 height 17
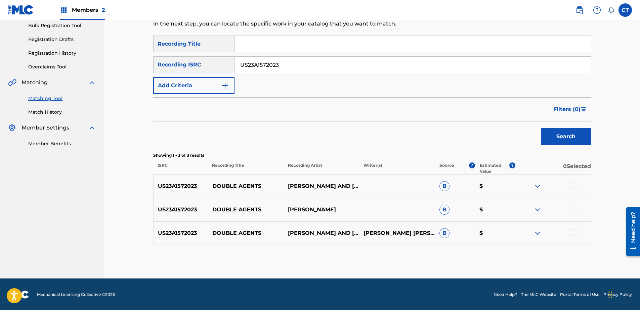
scroll to position [101, 0]
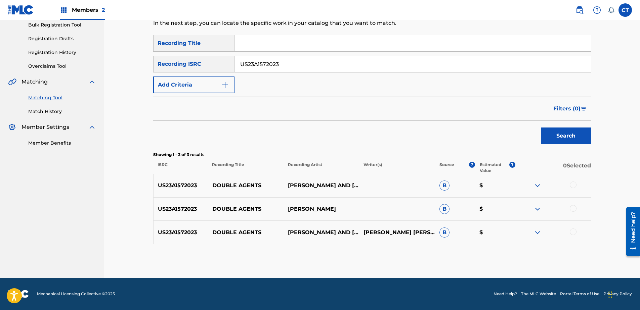
click at [570, 188] on div at bounding box center [553, 186] width 76 height 8
click at [573, 188] on div at bounding box center [572, 185] width 7 height 7
click at [572, 209] on div at bounding box center [572, 208] width 7 height 7
click at [572, 230] on div at bounding box center [572, 232] width 7 height 7
click at [498, 249] on button "Match 3 Groups" at bounding box center [472, 255] width 74 height 17
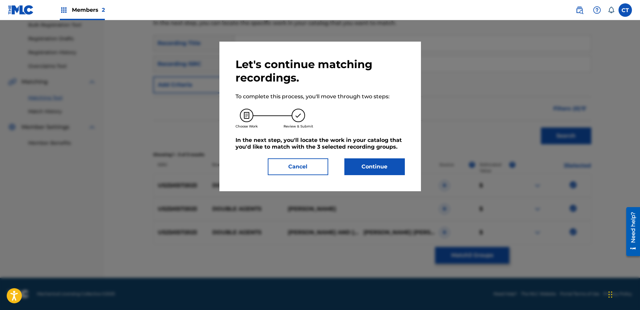
click at [386, 173] on button "Continue" at bounding box center [374, 166] width 60 height 17
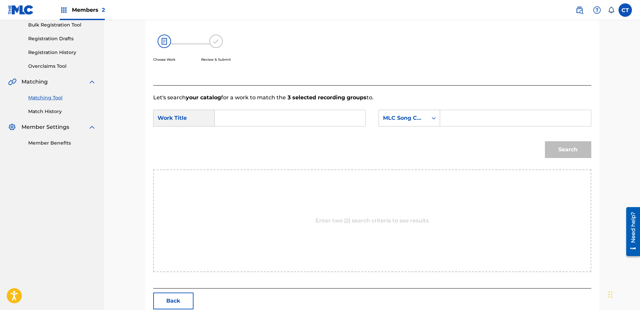
click at [315, 117] on input "Search Form" at bounding box center [289, 118] width 139 height 16
type input "double agents"
click at [316, 129] on div "double agents" at bounding box center [289, 133] width 138 height 12
click at [405, 119] on div "MLC Song Code" at bounding box center [403, 118] width 41 height 8
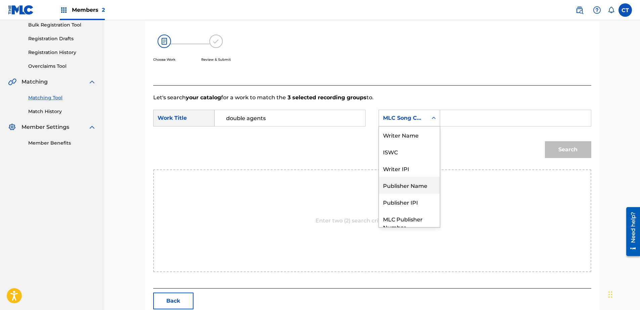
scroll to position [0, 0]
drag, startPoint x: 405, startPoint y: 136, endPoint x: 415, endPoint y: 133, distance: 10.7
click at [407, 135] on div "Writer Name" at bounding box center [409, 135] width 61 height 17
click at [461, 116] on input "Search Form" at bounding box center [515, 118] width 139 height 16
type input "glass"
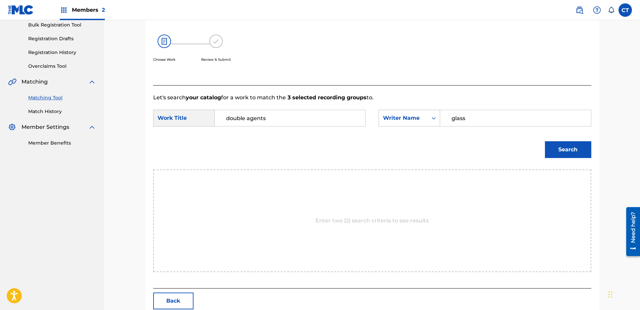
click at [550, 146] on button "Search" at bounding box center [568, 149] width 46 height 17
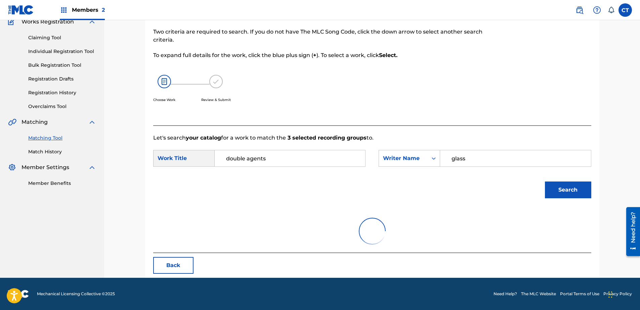
scroll to position [101, 0]
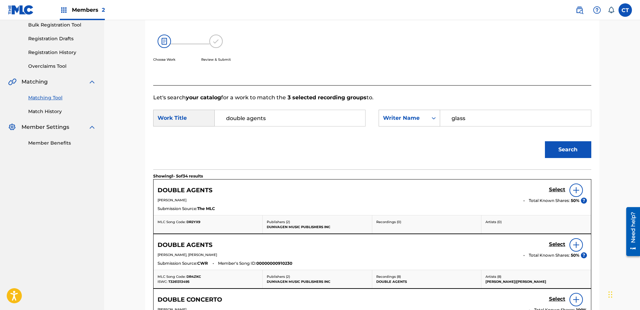
click at [560, 192] on h5 "Select" at bounding box center [557, 190] width 16 height 6
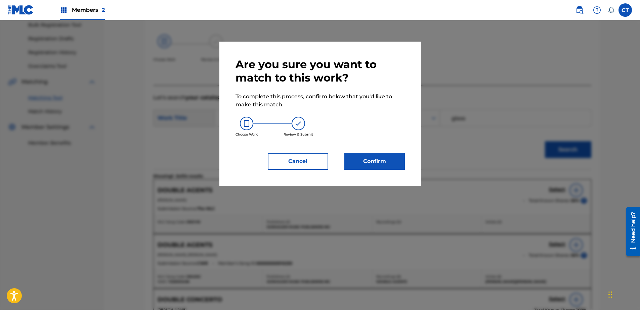
click at [372, 155] on button "Confirm" at bounding box center [374, 161] width 60 height 17
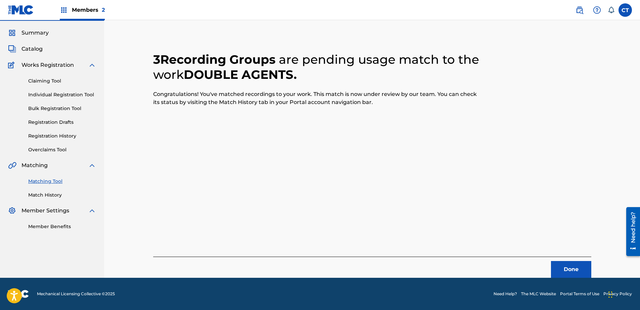
scroll to position [18, 0]
click at [570, 272] on button "Done" at bounding box center [571, 269] width 40 height 17
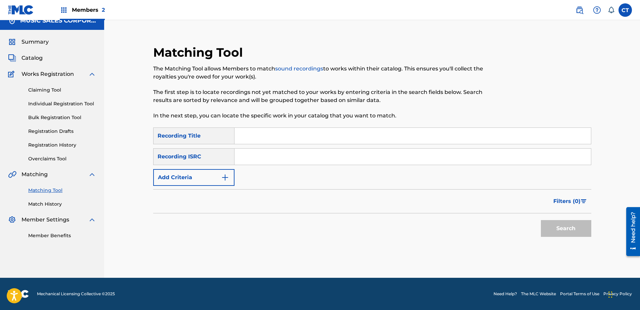
scroll to position [0, 0]
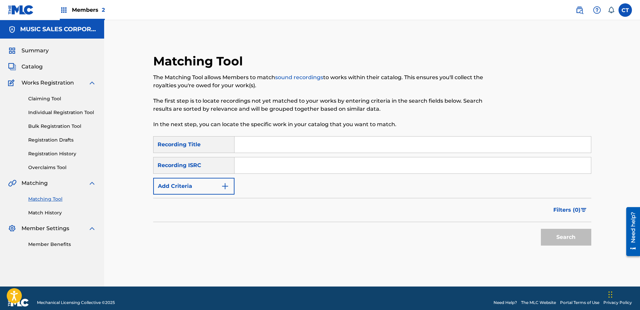
paste input "US23A1572024"
type input "US23A1572024"
click at [547, 236] on button "Search" at bounding box center [566, 237] width 50 height 17
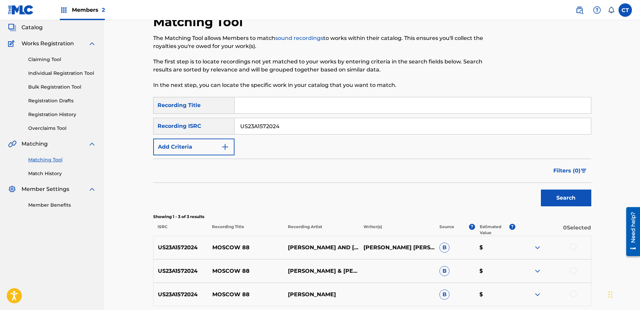
scroll to position [101, 0]
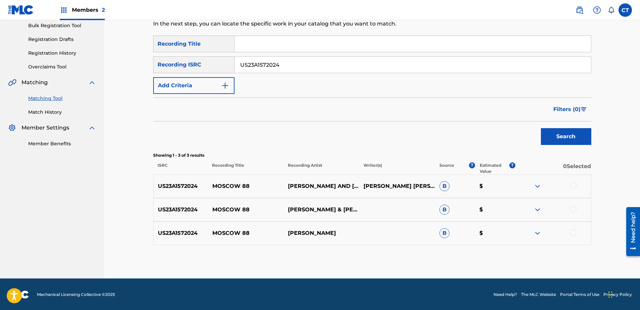
click at [571, 187] on div at bounding box center [572, 185] width 7 height 7
click at [572, 210] on div at bounding box center [572, 209] width 7 height 7
click at [571, 235] on div at bounding box center [572, 232] width 7 height 7
click at [487, 255] on button "Match 3 Groups" at bounding box center [472, 255] width 74 height 17
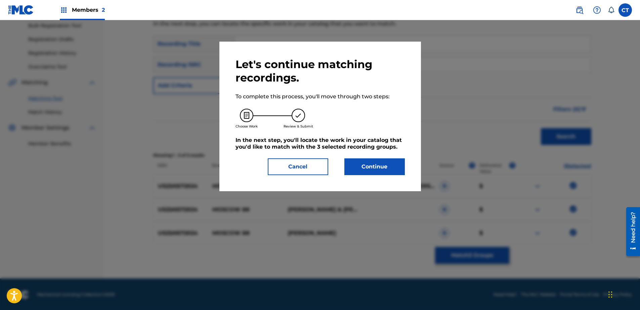
click at [391, 166] on button "Continue" at bounding box center [374, 166] width 60 height 17
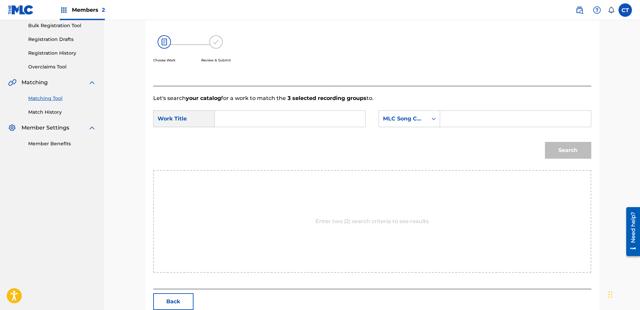
click at [297, 122] on input "Search Form" at bounding box center [289, 119] width 139 height 16
type input "moscow 88"
click at [295, 138] on div "moscow 88" at bounding box center [289, 134] width 138 height 12
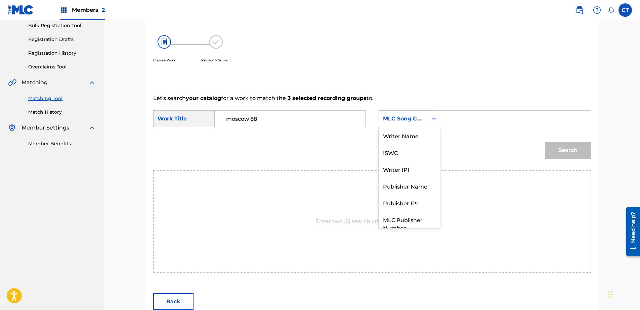
click at [422, 116] on div "MLC Song Code" at bounding box center [403, 119] width 41 height 8
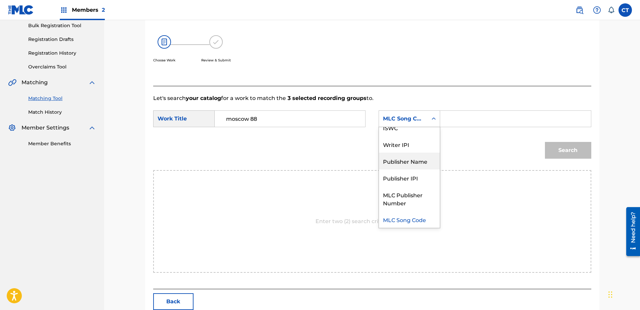
scroll to position [0, 0]
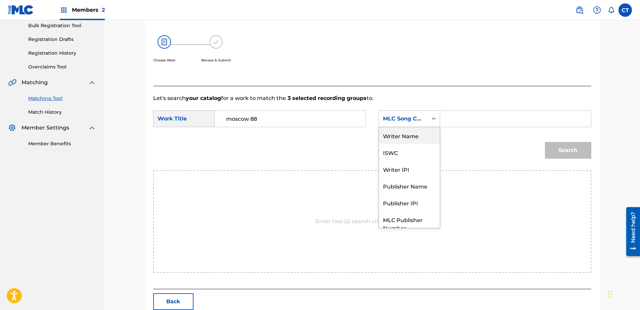
click at [417, 144] on div "Writer Name" at bounding box center [409, 135] width 61 height 17
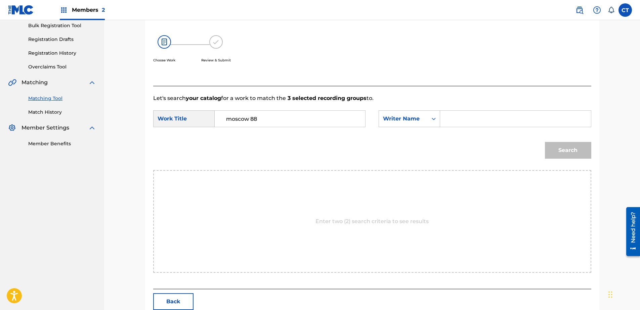
click at [460, 127] on div "Search Form" at bounding box center [515, 118] width 151 height 17
click at [473, 125] on input "Search Form" at bounding box center [515, 119] width 139 height 16
type input "glass"
click at [548, 150] on button "Search" at bounding box center [568, 150] width 46 height 17
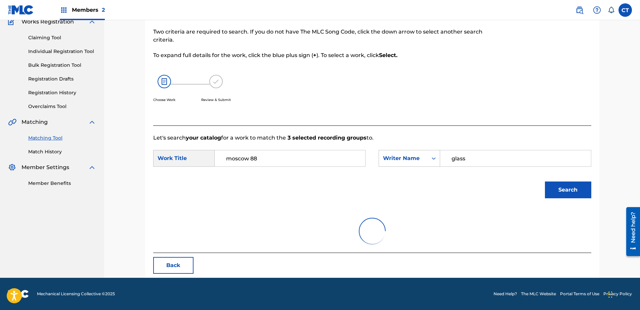
scroll to position [101, 0]
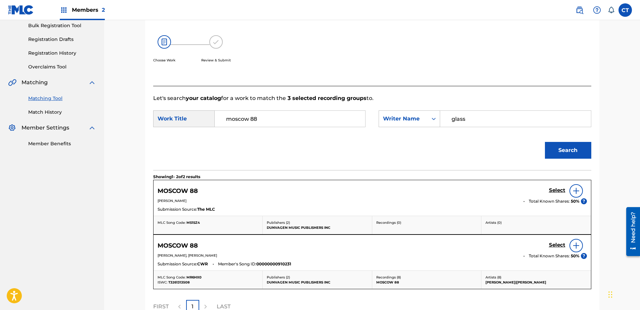
click at [555, 189] on h5 "Select" at bounding box center [557, 190] width 16 height 6
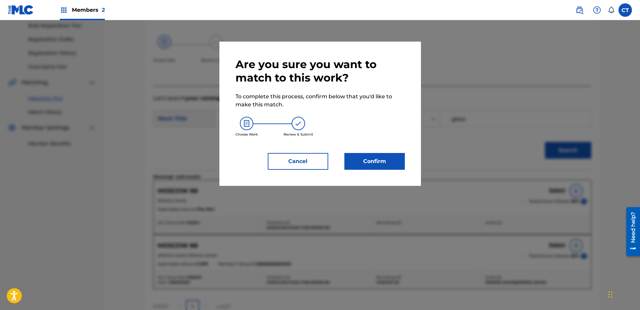
click at [388, 165] on button "Confirm" at bounding box center [374, 161] width 60 height 17
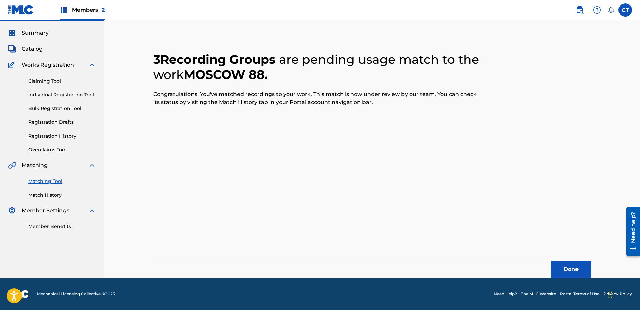
scroll to position [18, 0]
click at [562, 264] on button "Done" at bounding box center [571, 269] width 40 height 17
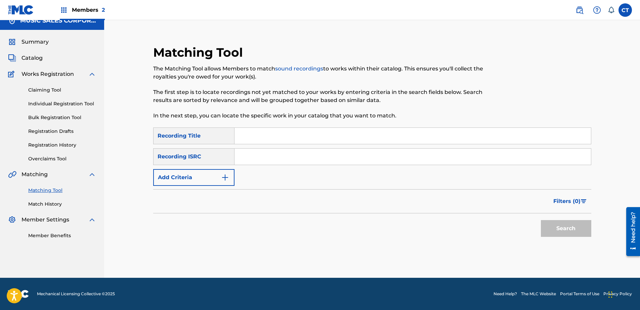
scroll to position [0, 0]
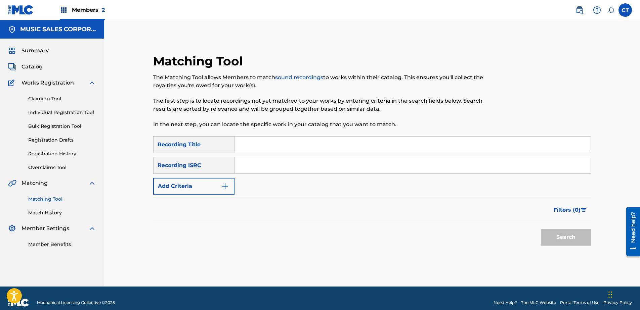
paste input "US23A1572025"
type input "US23A1572025"
click at [565, 238] on button "Search" at bounding box center [566, 237] width 50 height 17
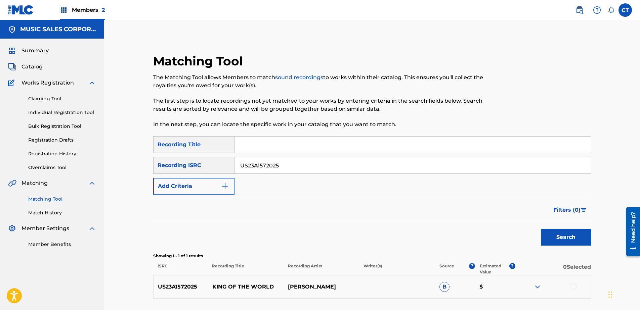
scroll to position [54, 0]
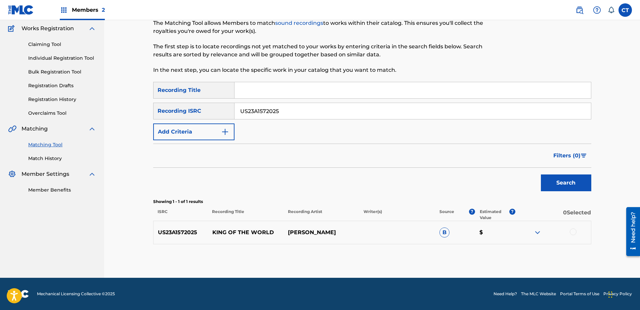
click at [570, 233] on div at bounding box center [572, 232] width 7 height 7
click at [459, 251] on button "Match 1 Group" at bounding box center [472, 255] width 74 height 17
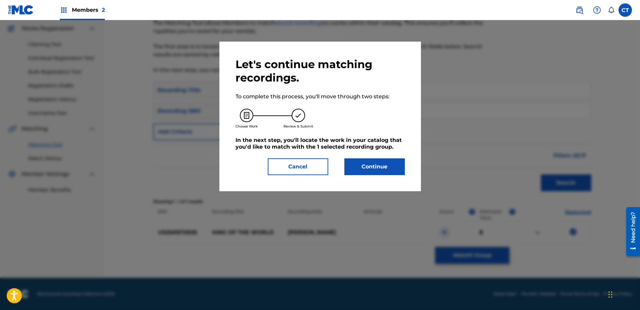
click at [368, 157] on div "Let's continue matching recordings. To complete this process, you'll move throu…" at bounding box center [319, 117] width 169 height 118
click at [371, 176] on div "Let's continue matching recordings. To complete this process, you'll move throu…" at bounding box center [319, 117] width 201 height 150
click at [368, 165] on button "Continue" at bounding box center [374, 166] width 60 height 17
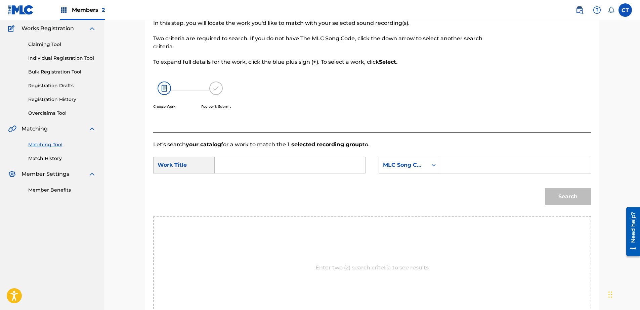
click at [301, 167] on input "Search Form" at bounding box center [289, 165] width 139 height 16
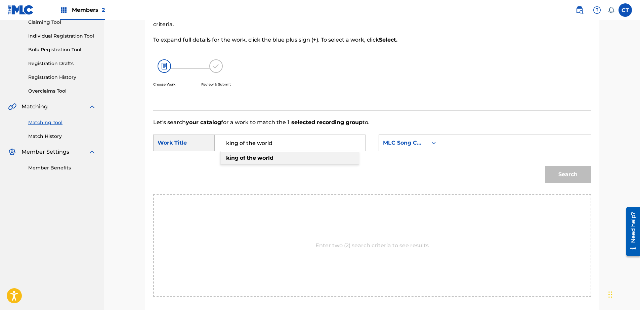
scroll to position [88, 0]
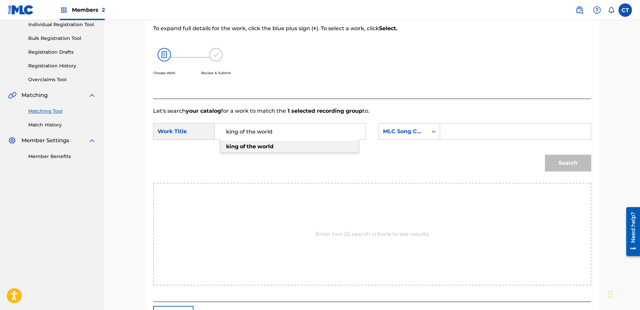
type input "king of the world"
click at [290, 144] on div "king of the world" at bounding box center [289, 147] width 138 height 12
click at [402, 141] on div "SearchWithCriteriac7e0ff94-fbd4-4557-916b-e502de607a95 Work Title king of the w…" at bounding box center [372, 133] width 438 height 21
click at [402, 135] on div "MLC Song Code" at bounding box center [403, 132] width 41 height 8
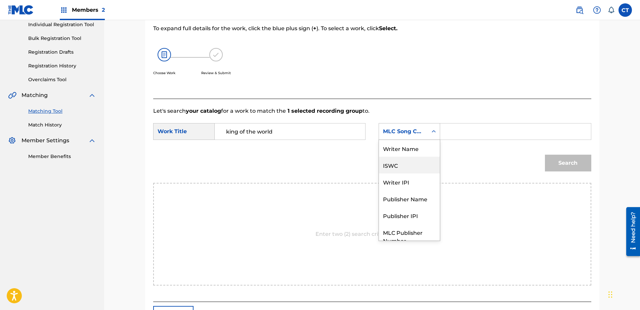
scroll to position [0, 0]
click at [414, 151] on div "Writer Name" at bounding box center [409, 148] width 61 height 17
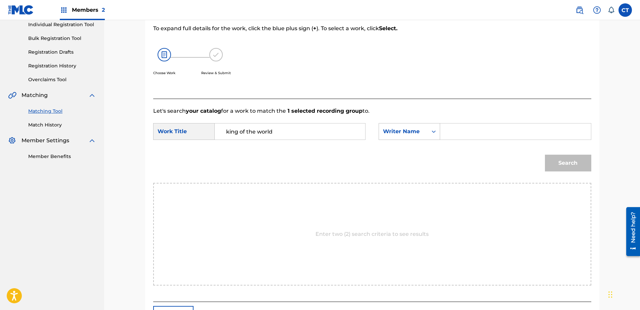
click at [495, 135] on input "Search Form" at bounding box center [515, 132] width 139 height 16
type input "glass"
click at [550, 161] on button "Search" at bounding box center [568, 163] width 46 height 17
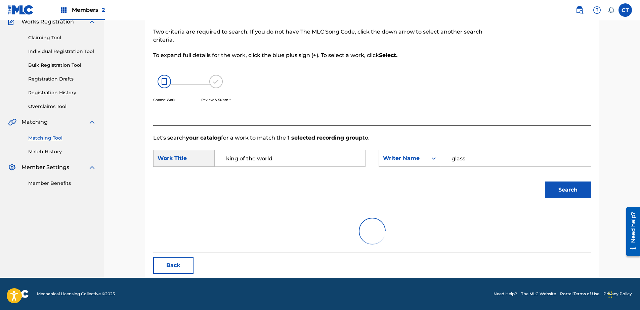
scroll to position [61, 0]
click at [562, 188] on button "Search" at bounding box center [568, 190] width 46 height 17
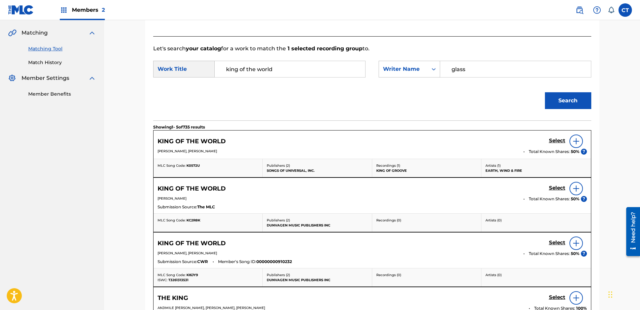
scroll to position [155, 0]
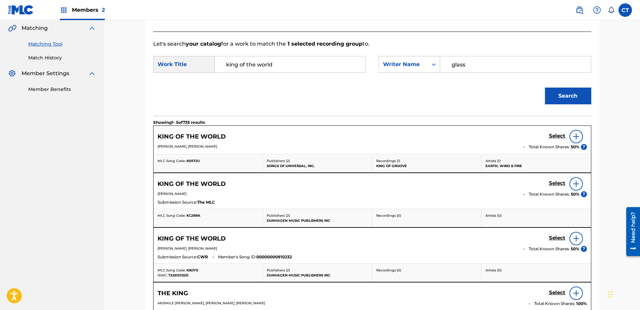
click at [558, 139] on h5 "Select" at bounding box center [557, 136] width 16 height 6
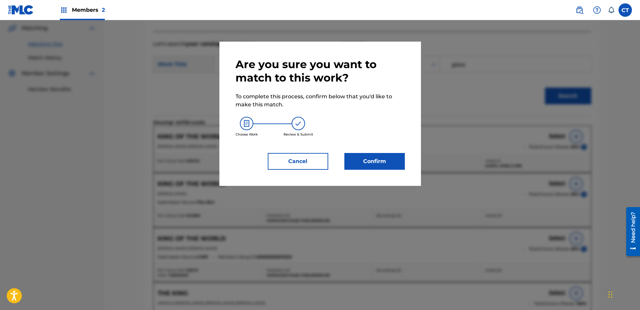
click at [367, 169] on button "Confirm" at bounding box center [374, 161] width 60 height 17
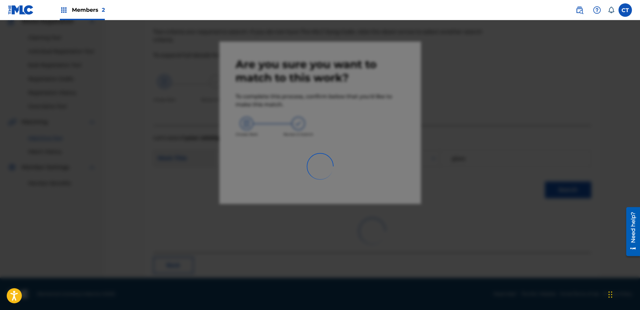
scroll to position [18, 0]
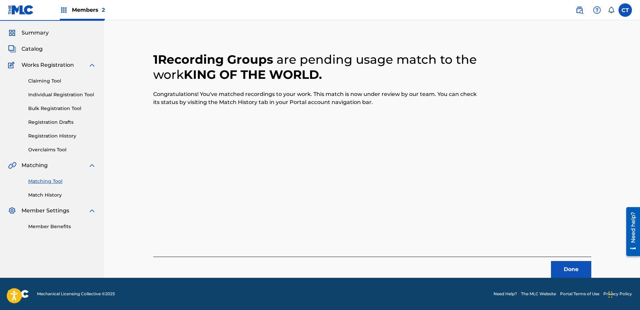
click at [559, 266] on button "Done" at bounding box center [571, 269] width 40 height 17
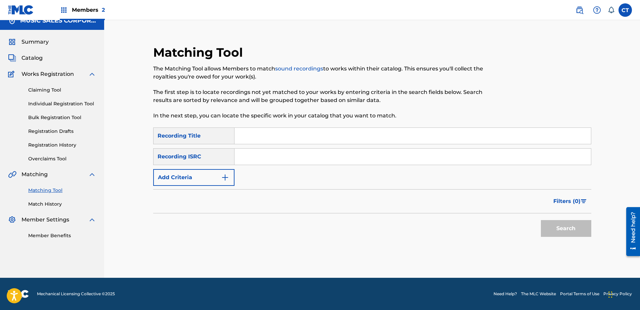
scroll to position [0, 0]
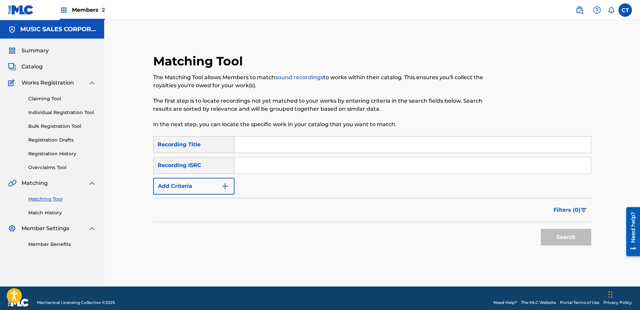
paste input "US23A1572026"
type input "US23A1572026"
click at [545, 237] on button "Search" at bounding box center [566, 237] width 50 height 17
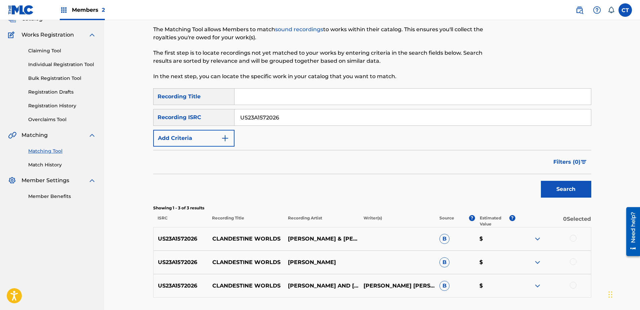
scroll to position [101, 0]
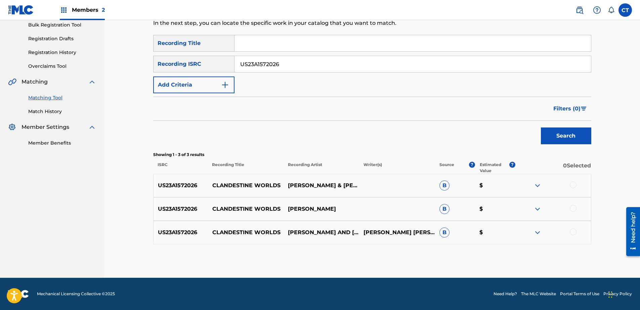
click at [571, 182] on div at bounding box center [572, 185] width 7 height 7
click at [574, 208] on div at bounding box center [572, 208] width 7 height 7
click at [574, 230] on div at bounding box center [572, 232] width 7 height 7
click at [482, 255] on button "Match 3 Groups" at bounding box center [472, 255] width 74 height 17
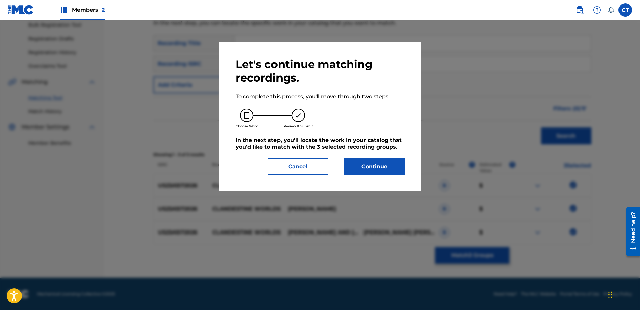
click at [362, 166] on button "Continue" at bounding box center [374, 166] width 60 height 17
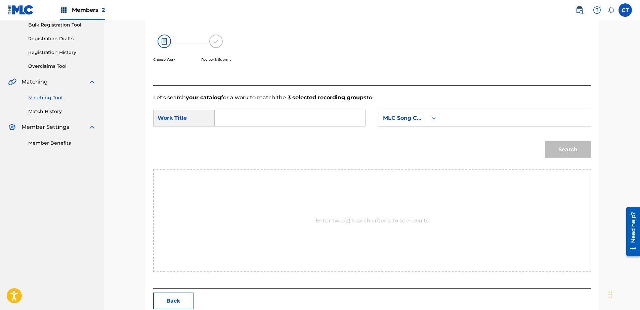
click at [282, 124] on input "Search Form" at bounding box center [289, 118] width 139 height 16
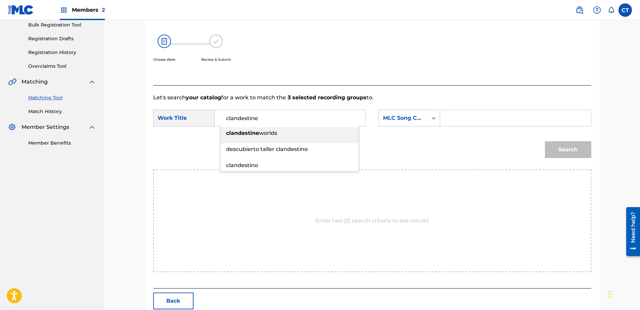
click at [284, 134] on div "clandestine worlds" at bounding box center [289, 133] width 138 height 12
type input "clandestine worlds"
click at [431, 119] on icon "Search Form" at bounding box center [433, 118] width 7 height 7
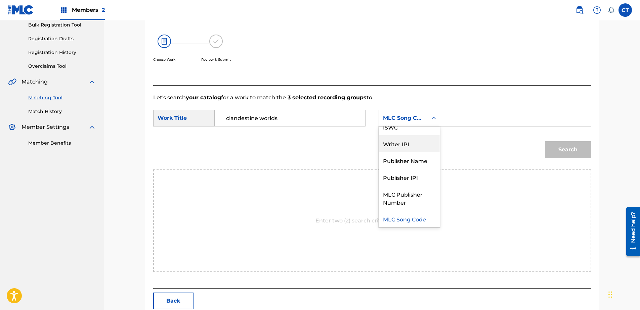
scroll to position [0, 0]
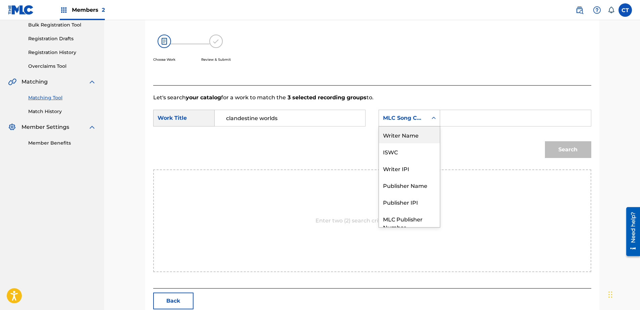
click at [424, 139] on div "Writer Name" at bounding box center [409, 135] width 61 height 17
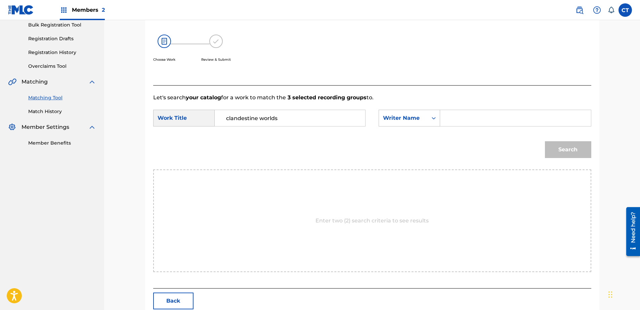
click at [477, 121] on input "Search Form" at bounding box center [515, 118] width 139 height 16
type input "glass"
click at [561, 146] on button "Search" at bounding box center [568, 149] width 46 height 17
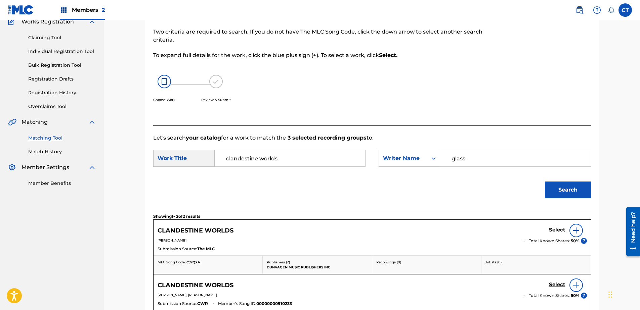
scroll to position [101, 0]
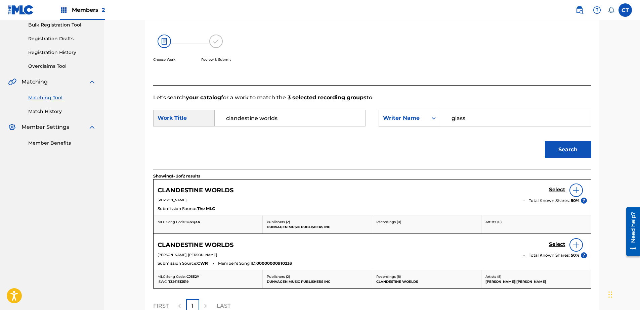
click at [557, 193] on link "Select" at bounding box center [557, 190] width 16 height 7
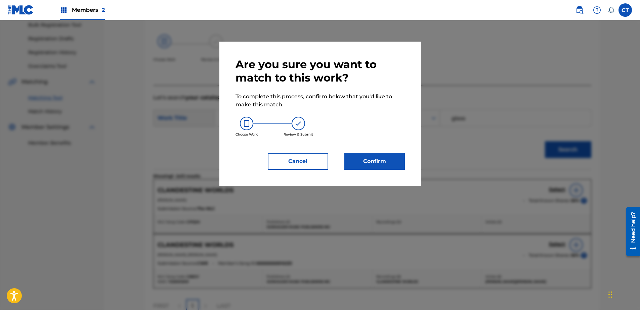
click at [395, 161] on button "Confirm" at bounding box center [374, 161] width 60 height 17
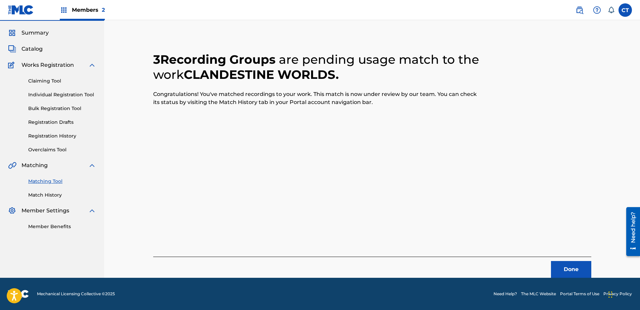
scroll to position [18, 0]
click at [574, 260] on div "Done" at bounding box center [372, 267] width 438 height 21
click at [571, 265] on button "Done" at bounding box center [571, 269] width 40 height 17
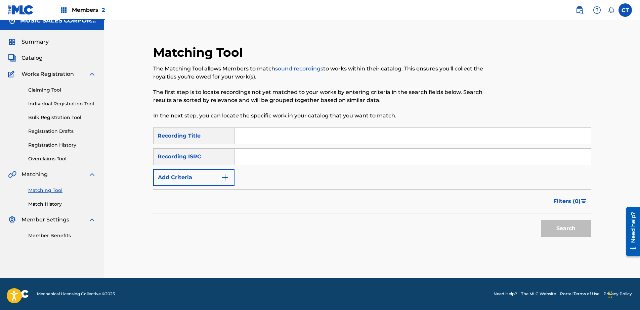
scroll to position [0, 0]
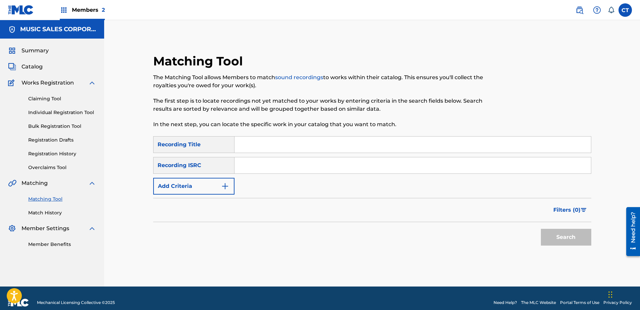
paste input "US23A1572027"
type input "US23A1572027"
click at [545, 235] on button "Search" at bounding box center [566, 237] width 50 height 17
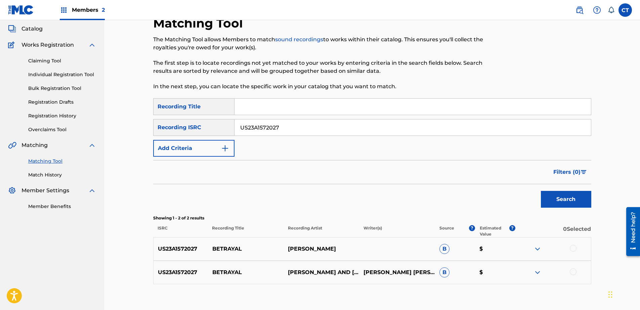
scroll to position [78, 0]
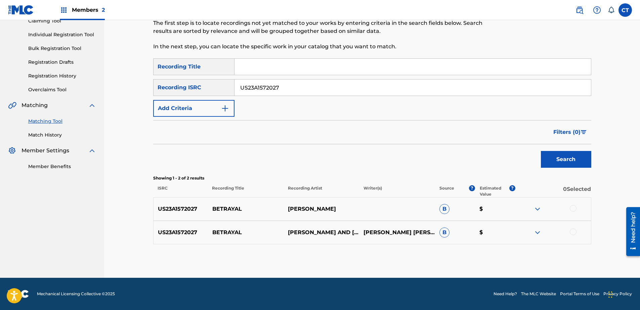
click at [576, 211] on div at bounding box center [553, 209] width 76 height 8
click at [572, 210] on div at bounding box center [572, 208] width 7 height 7
click at [571, 234] on div at bounding box center [572, 232] width 7 height 7
click at [468, 243] on div "US23A1572027 BETRAYAL PHILIP GLASS AND PAUL LEONARD-MORGAN PHILIP GLASSPAUL LEO…" at bounding box center [372, 233] width 438 height 24
click at [484, 251] on button "Match 2 Groups" at bounding box center [472, 255] width 74 height 17
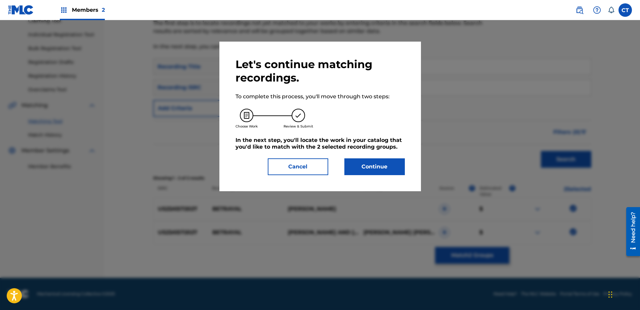
click at [346, 159] on button "Continue" at bounding box center [374, 166] width 60 height 17
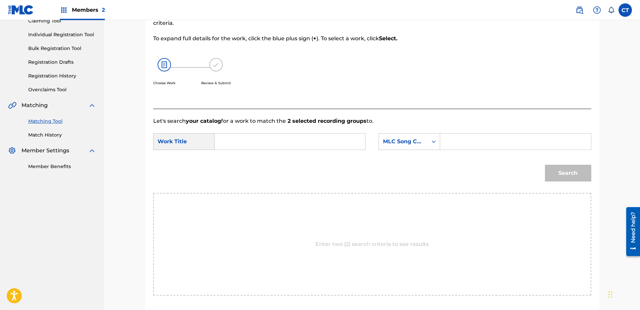
click at [316, 148] on input "Search Form" at bounding box center [289, 142] width 139 height 16
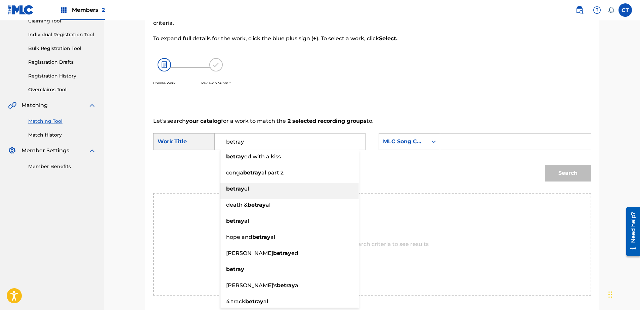
click at [319, 190] on div "betray el" at bounding box center [289, 189] width 138 height 12
type input "betrayel"
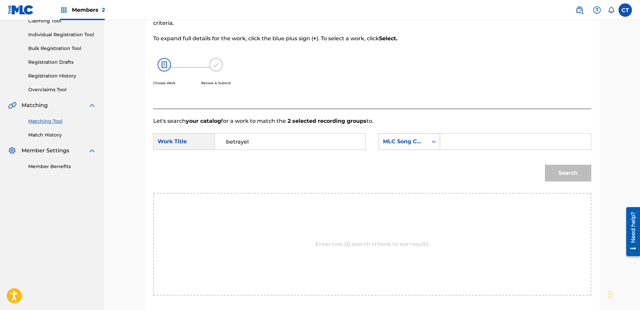
click at [399, 150] on div "MLC Song Code" at bounding box center [408, 141] width 61 height 17
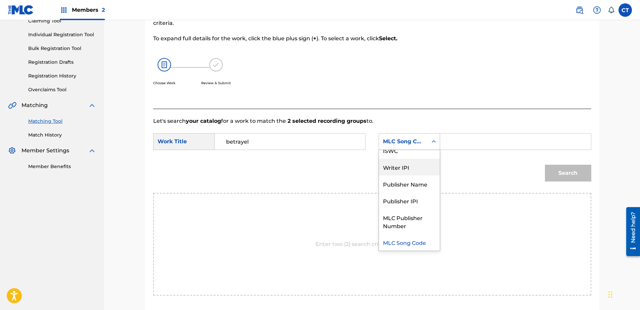
scroll to position [0, 0]
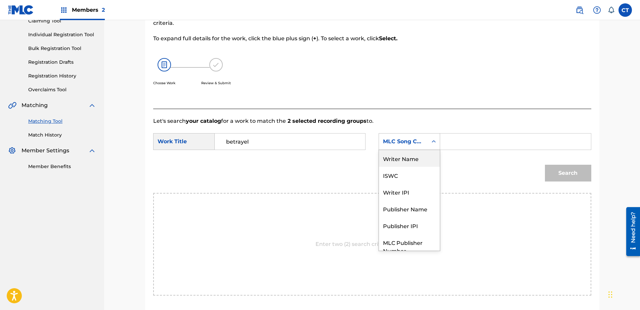
click at [408, 161] on div "Writer Name" at bounding box center [409, 158] width 61 height 17
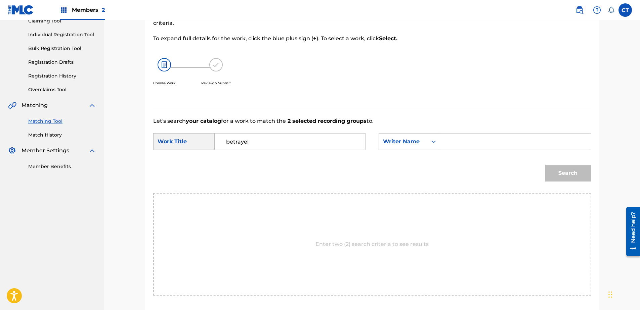
click at [463, 143] on input "Search Form" at bounding box center [515, 142] width 139 height 16
type input "glass"
click at [550, 169] on button "Search" at bounding box center [568, 173] width 46 height 17
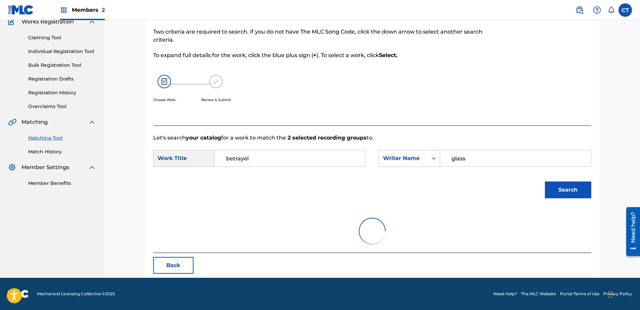
scroll to position [32, 0]
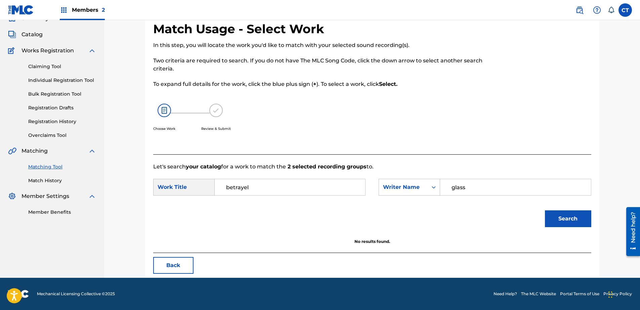
click at [245, 189] on input "betrayel" at bounding box center [289, 187] width 139 height 16
drag, startPoint x: 294, startPoint y: 185, endPoint x: 266, endPoint y: 193, distance: 29.9
click at [266, 193] on input "conga betrayal part 2" at bounding box center [289, 187] width 139 height 16
drag, startPoint x: 244, startPoint y: 187, endPoint x: 191, endPoint y: 190, distance: 53.5
click at [191, 190] on div "SearchWithCriteriac7e0ff94-fbd4-4557-916b-e502de607a95 Work Title conga betraya…" at bounding box center [259, 187] width 212 height 17
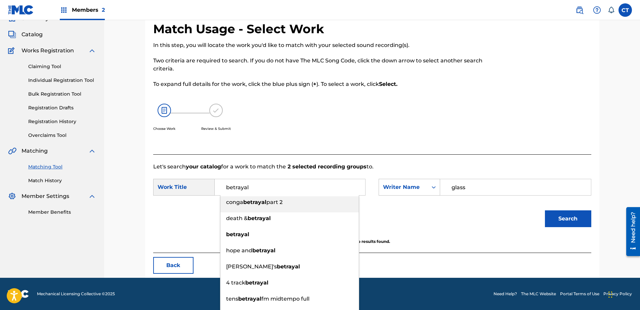
type input "betrayal"
click at [561, 220] on button "Search" at bounding box center [568, 218] width 46 height 17
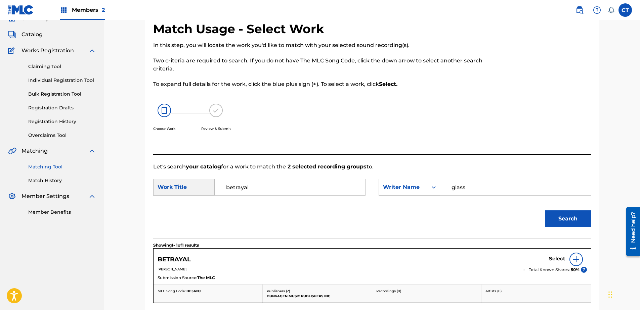
scroll to position [99, 0]
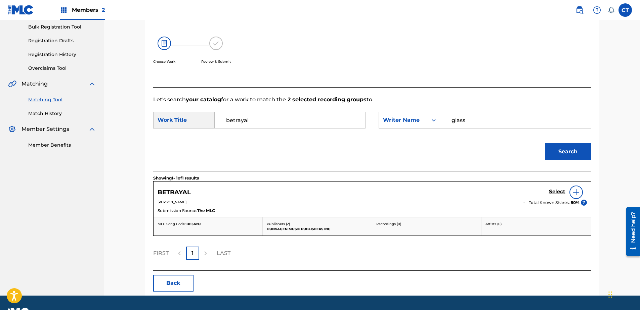
click at [554, 193] on h5 "Select" at bounding box center [557, 192] width 16 height 6
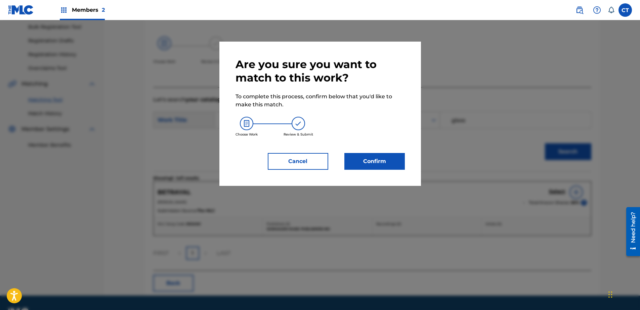
click at [383, 161] on button "Confirm" at bounding box center [374, 161] width 60 height 17
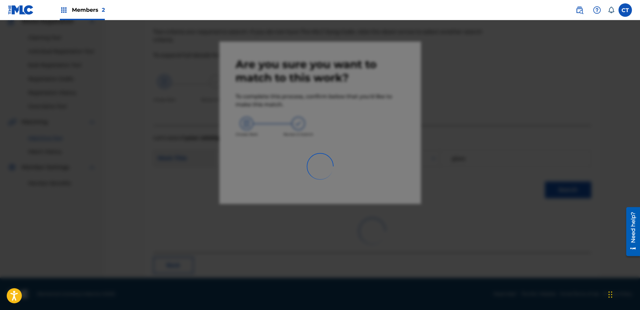
scroll to position [18, 0]
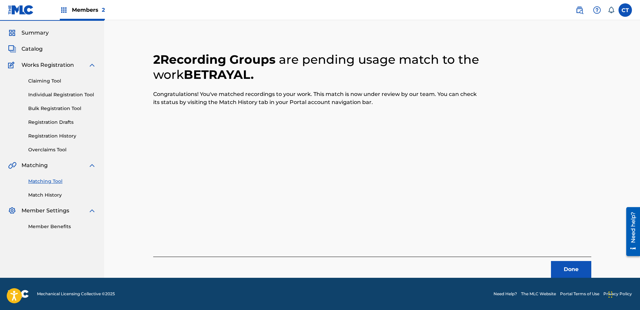
click at [573, 265] on button "Done" at bounding box center [571, 269] width 40 height 17
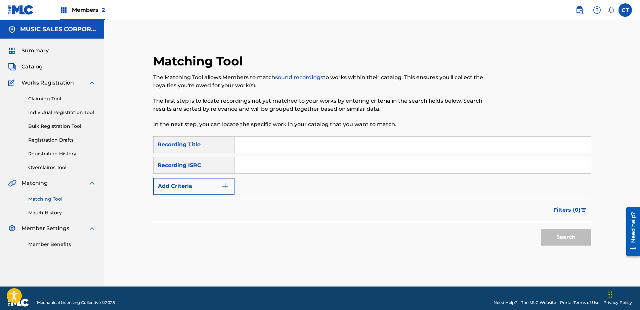
paste input "US23A1572028"
type input "US23A1572028"
click at [586, 246] on div "Search" at bounding box center [564, 235] width 54 height 27
click at [569, 239] on button "Search" at bounding box center [566, 237] width 50 height 17
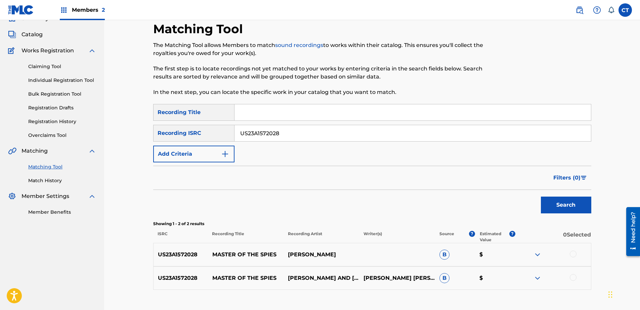
scroll to position [78, 0]
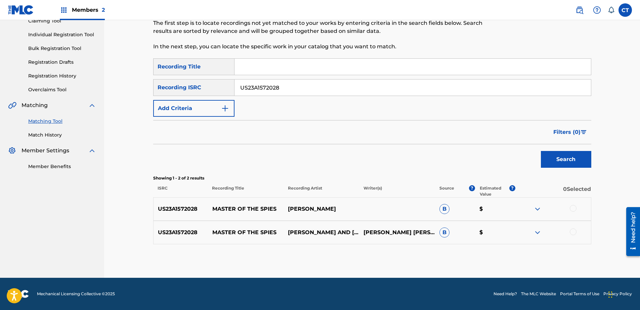
click at [574, 209] on div at bounding box center [572, 208] width 7 height 7
click at [575, 237] on div "US23A1572028 MASTER OF THE SPIES PHILIP GLASS AND PAUL LEONARD-MORGAN PHILIP GL…" at bounding box center [372, 233] width 438 height 24
click at [571, 231] on div at bounding box center [572, 232] width 7 height 7
click at [499, 253] on button "Match 2 Groups" at bounding box center [472, 255] width 74 height 17
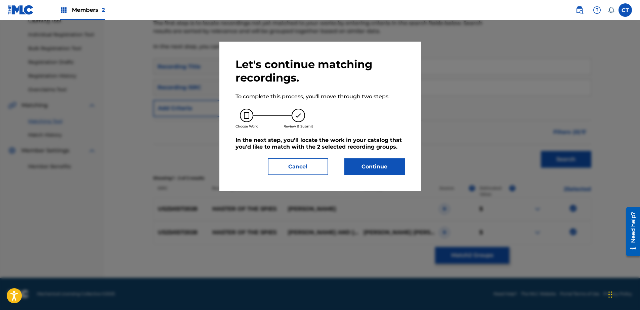
click at [382, 168] on button "Continue" at bounding box center [374, 166] width 60 height 17
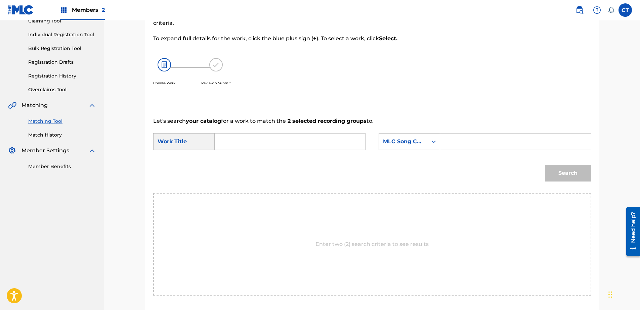
click at [314, 144] on input "Search Form" at bounding box center [289, 142] width 139 height 16
click at [311, 151] on div "master of the sp ies" at bounding box center [289, 157] width 138 height 12
type input "master of the spies"
click at [382, 140] on div "MLC Song Code" at bounding box center [403, 141] width 49 height 13
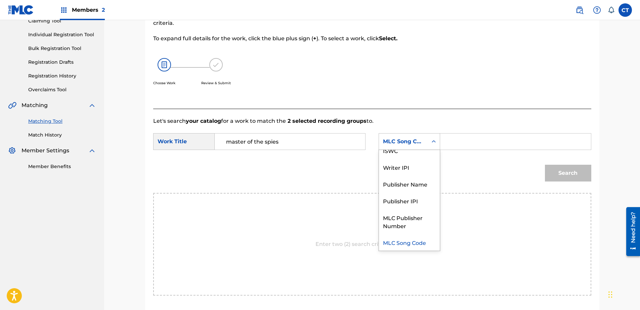
scroll to position [0, 0]
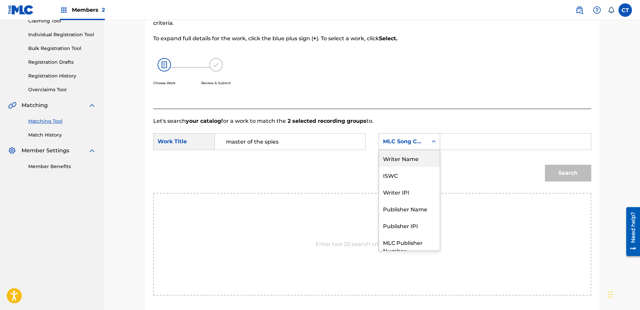
click at [390, 156] on div "Writer Name" at bounding box center [409, 158] width 61 height 17
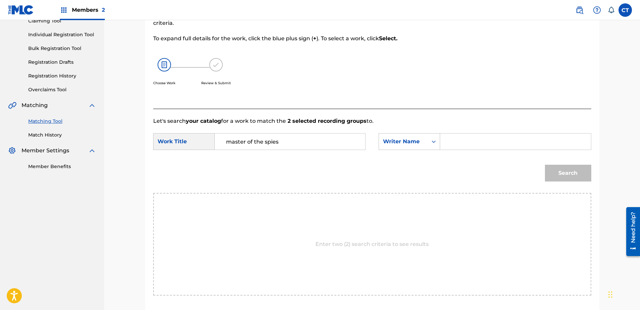
click at [465, 142] on input "Search Form" at bounding box center [515, 142] width 139 height 16
type input "glass"
click at [554, 178] on button "Search" at bounding box center [568, 173] width 46 height 17
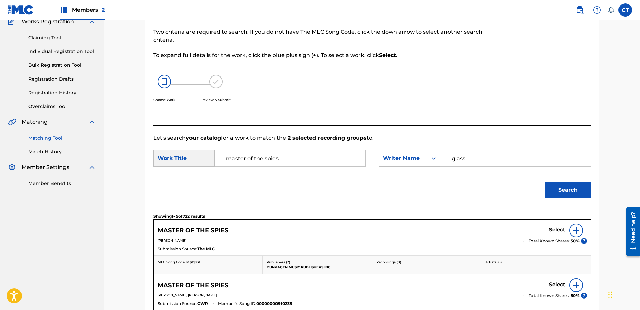
scroll to position [78, 0]
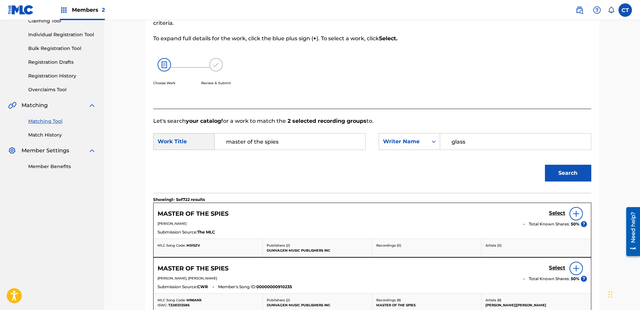
click at [551, 217] on h5 "Select" at bounding box center [557, 213] width 16 height 6
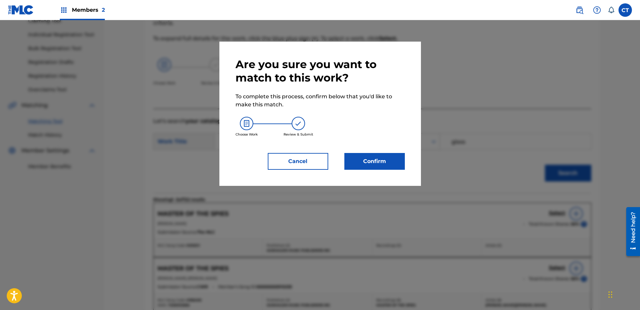
click at [392, 170] on div "Are you sure you want to match to this work? To complete this process, confirm …" at bounding box center [319, 114] width 201 height 144
click at [392, 165] on button "Confirm" at bounding box center [374, 161] width 60 height 17
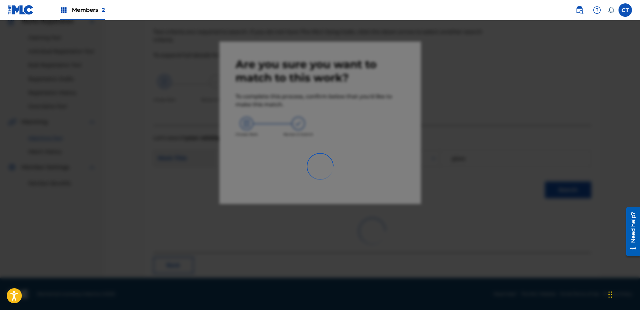
scroll to position [18, 0]
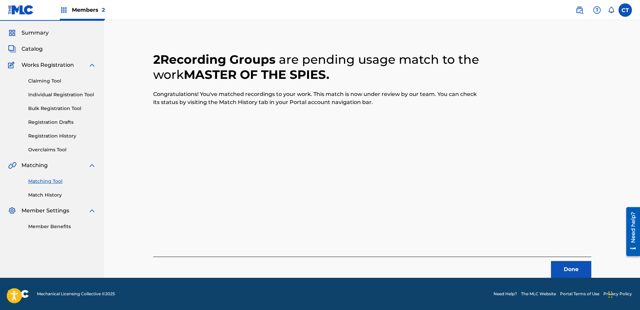
click at [568, 265] on button "Done" at bounding box center [571, 269] width 40 height 17
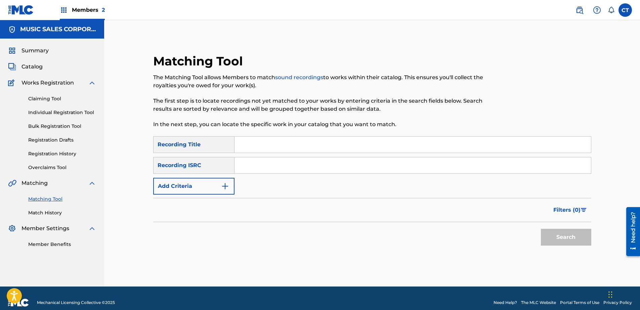
paste input "US23A1572029"
type input "US23A1572029"
click at [584, 239] on button "Search" at bounding box center [566, 237] width 50 height 17
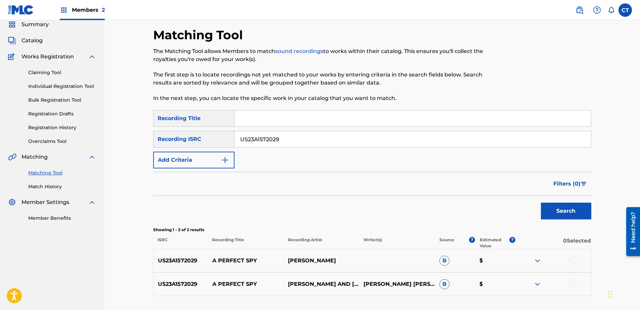
scroll to position [78, 0]
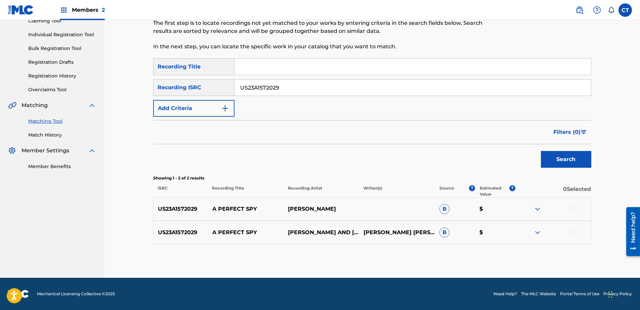
click at [574, 211] on div at bounding box center [572, 208] width 7 height 7
click at [572, 233] on div at bounding box center [572, 232] width 7 height 7
click at [488, 253] on button "Match 2 Groups" at bounding box center [472, 255] width 74 height 17
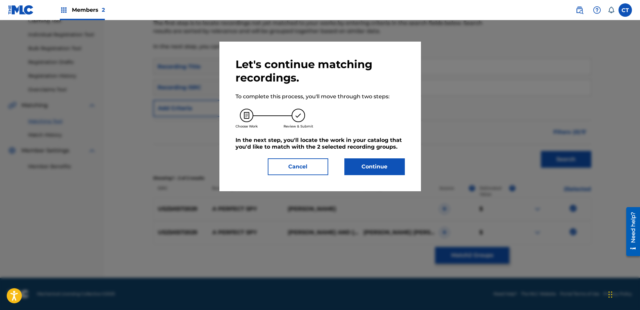
click at [374, 166] on button "Continue" at bounding box center [374, 166] width 60 height 17
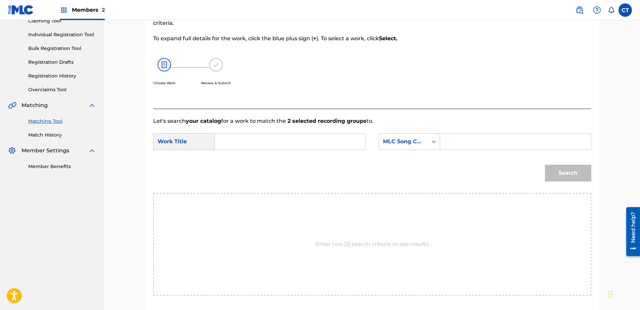
click at [291, 134] on input "Search Form" at bounding box center [289, 142] width 139 height 16
click at [287, 153] on div "a perfect spy" at bounding box center [289, 157] width 138 height 12
type input "a perfect spy"
click at [386, 147] on div "MLC Song Code" at bounding box center [403, 141] width 49 height 13
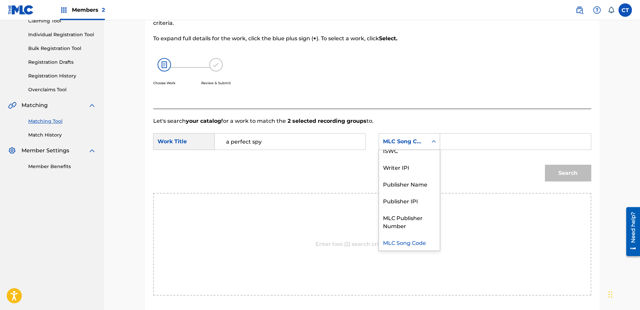
scroll to position [0, 0]
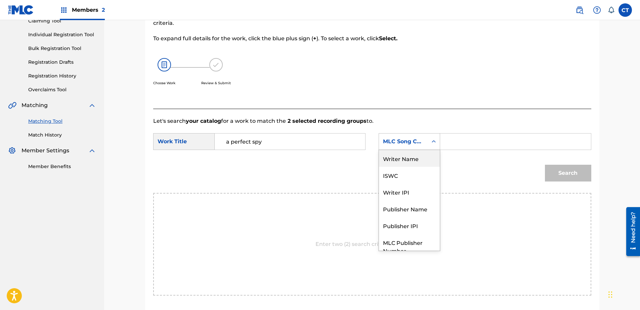
click at [395, 164] on div "Writer Name" at bounding box center [409, 158] width 61 height 17
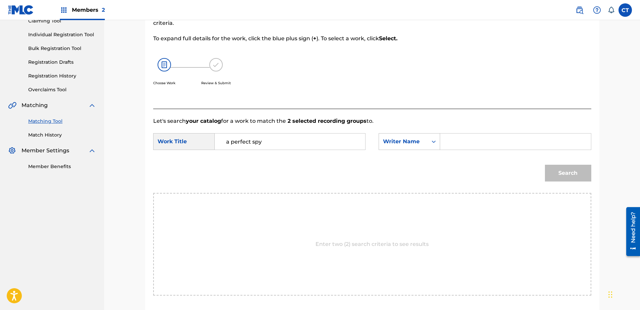
drag, startPoint x: 447, startPoint y: 144, endPoint x: 452, endPoint y: 147, distance: 5.1
click at [448, 144] on input "Search Form" at bounding box center [515, 142] width 139 height 16
type input "glass"
click at [554, 168] on button "Search" at bounding box center [568, 173] width 46 height 17
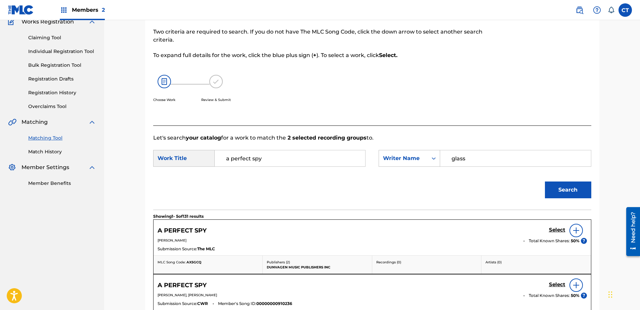
scroll to position [78, 0]
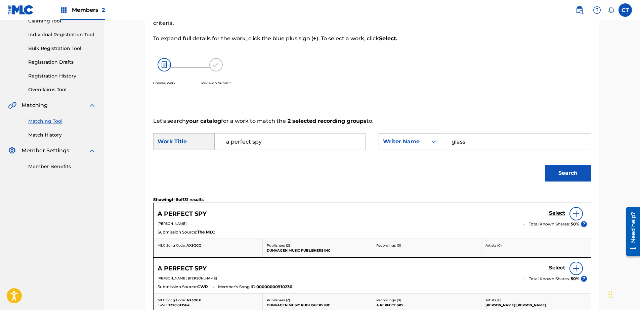
click at [555, 217] on h5 "Select" at bounding box center [557, 213] width 16 height 6
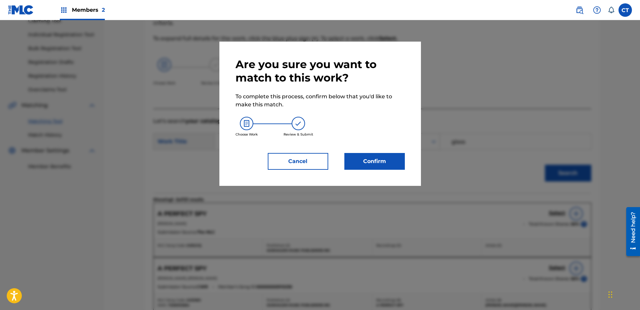
click at [363, 150] on div "Are you sure you want to match to this work? To complete this process, confirm …" at bounding box center [319, 114] width 169 height 112
click at [383, 168] on button "Confirm" at bounding box center [374, 161] width 60 height 17
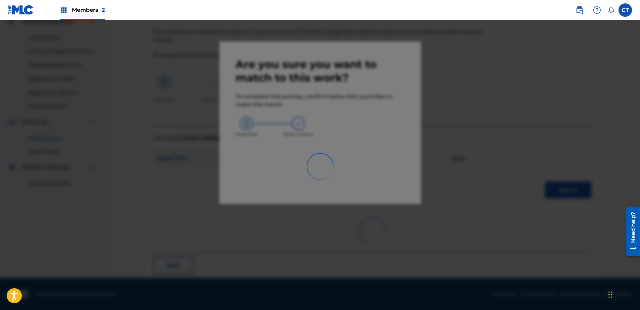
scroll to position [18, 0]
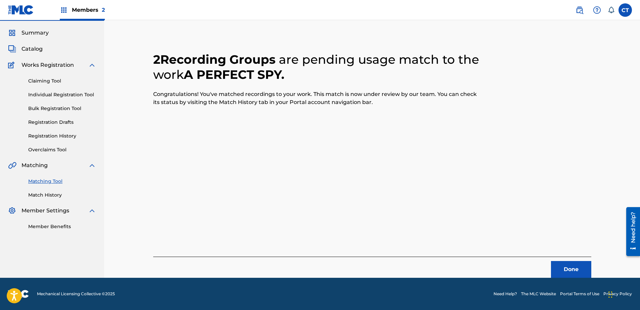
click at [571, 271] on button "Done" at bounding box center [571, 269] width 40 height 17
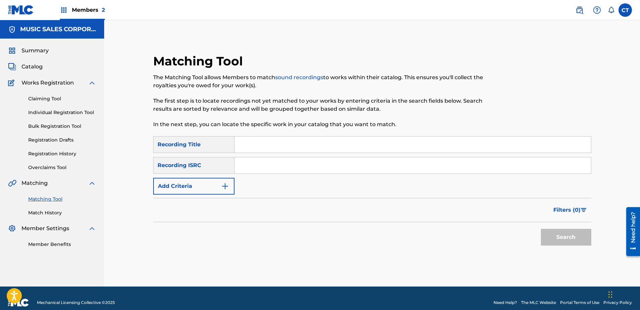
paste input "US23A1572030"
type input "US23A1572030"
click at [546, 233] on button "Search" at bounding box center [566, 237] width 50 height 17
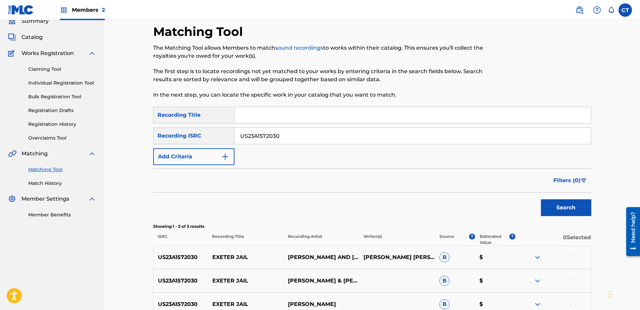
scroll to position [67, 0]
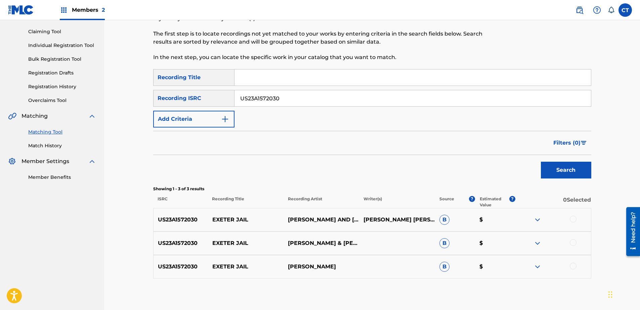
click at [573, 220] on div at bounding box center [572, 219] width 7 height 7
click at [572, 239] on div "US23A1572030 EXETER JAIL PHILIP GLASS & PAUL LEONARD-MORGAN B $" at bounding box center [372, 244] width 438 height 24
click at [572, 245] on div at bounding box center [572, 242] width 7 height 7
click at [573, 268] on div at bounding box center [572, 266] width 7 height 7
click at [498, 249] on button "Match 3 Groups" at bounding box center [472, 255] width 74 height 17
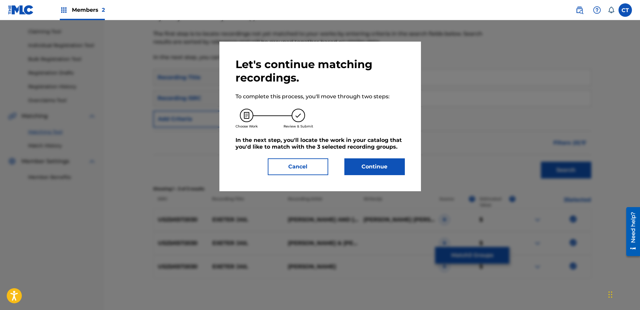
click at [372, 158] on button "Continue" at bounding box center [374, 166] width 60 height 17
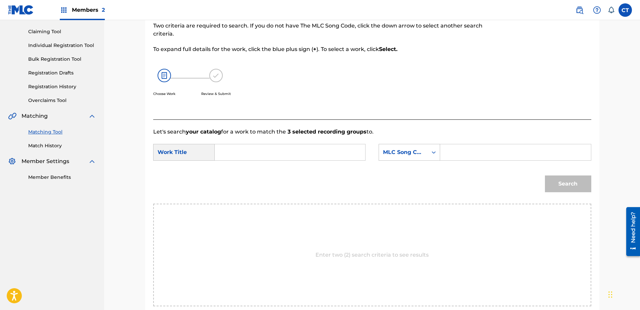
click at [329, 150] on input "Search Form" at bounding box center [289, 152] width 139 height 16
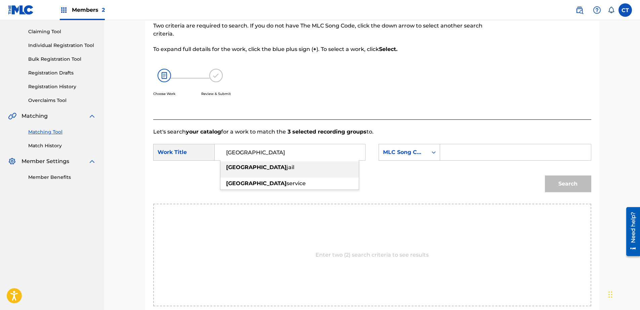
click at [302, 167] on div "exeter jail" at bounding box center [289, 167] width 138 height 12
type input "exeter jail"
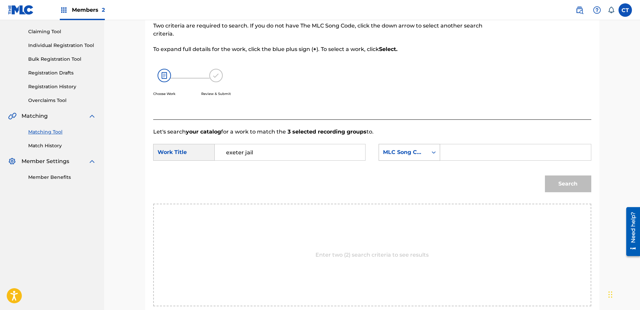
click at [391, 151] on div "MLC Song Code" at bounding box center [403, 152] width 41 height 8
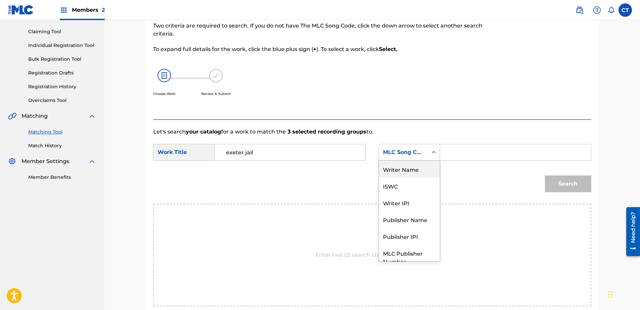
click at [405, 171] on div "Writer Name" at bounding box center [409, 169] width 61 height 17
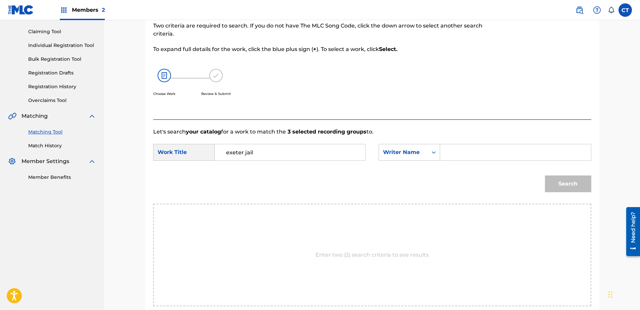
drag, startPoint x: 464, startPoint y: 155, endPoint x: 467, endPoint y: 157, distance: 3.5
click at [464, 155] on input "Search Form" at bounding box center [515, 152] width 139 height 16
type input "glass"
click at [578, 184] on button "Search" at bounding box center [568, 184] width 46 height 17
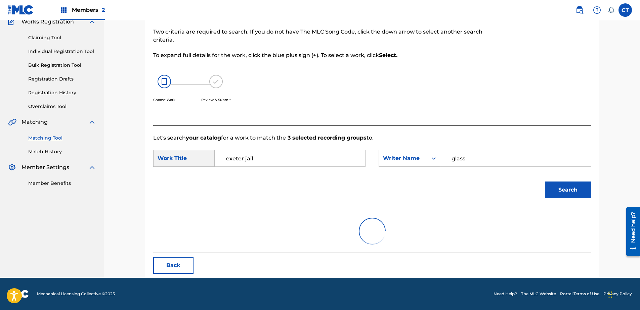
click at [556, 200] on div "Search" at bounding box center [566, 188] width 50 height 27
click at [560, 193] on button "Search" at bounding box center [568, 190] width 46 height 17
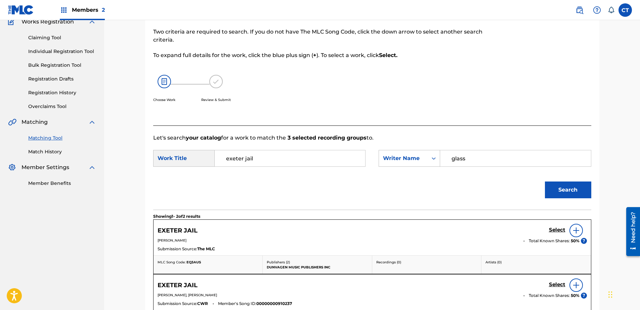
click at [555, 233] on h5 "Select" at bounding box center [557, 230] width 16 height 6
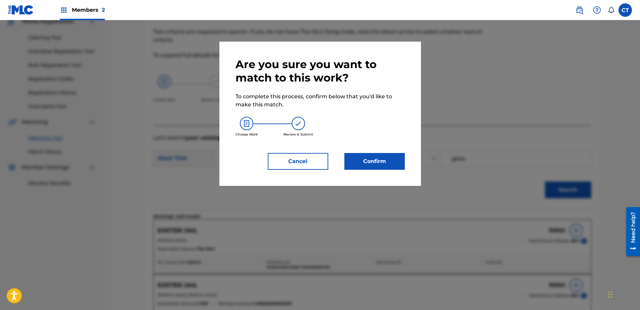
click at [360, 158] on button "Confirm" at bounding box center [374, 161] width 60 height 17
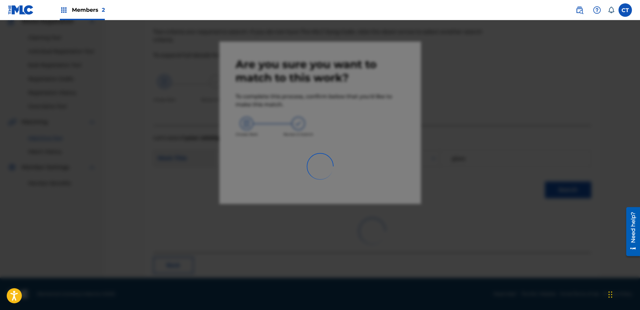
scroll to position [18, 0]
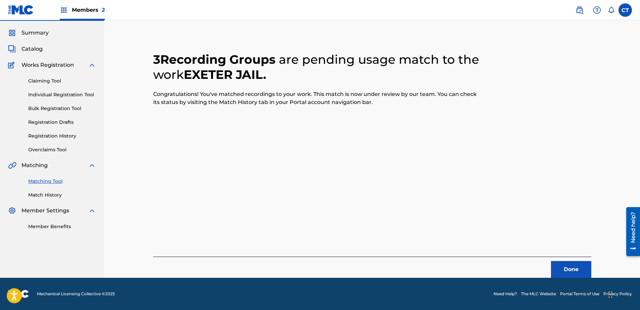
click at [556, 267] on button "Done" at bounding box center [571, 269] width 40 height 17
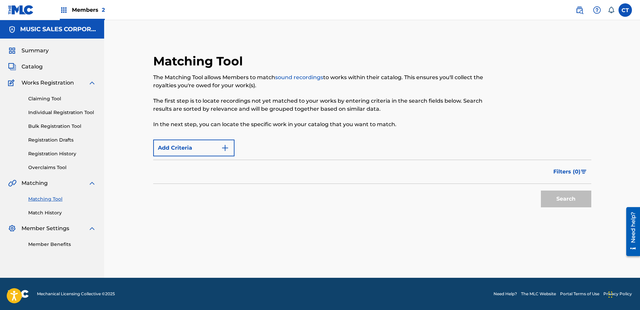
scroll to position [0, 0]
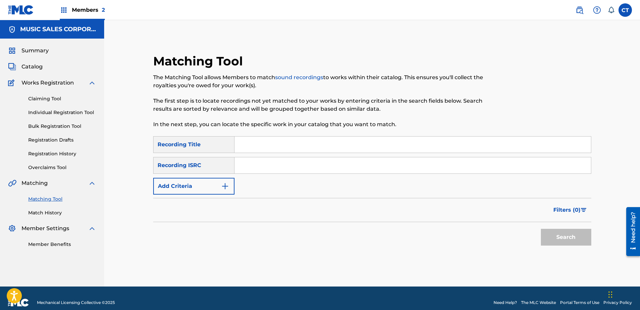
paste input "US23A1572031"
type input "US23A1572031"
click at [581, 242] on button "Search" at bounding box center [566, 237] width 50 height 17
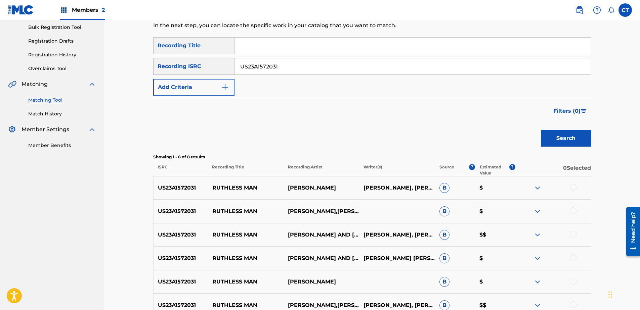
scroll to position [101, 0]
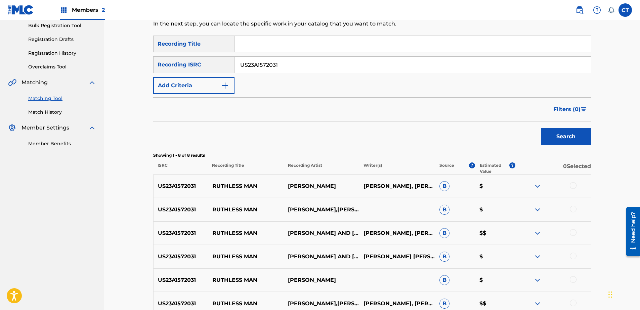
click at [573, 186] on div at bounding box center [572, 185] width 7 height 7
click at [572, 212] on div at bounding box center [572, 209] width 7 height 7
click at [574, 231] on div at bounding box center [572, 232] width 7 height 7
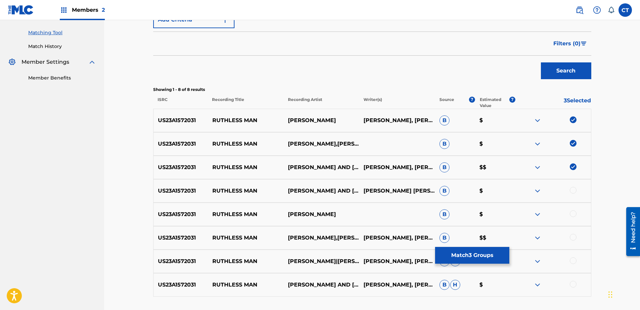
scroll to position [168, 0]
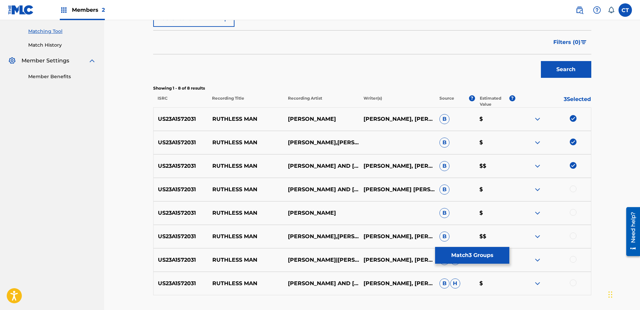
click at [572, 188] on div at bounding box center [572, 189] width 7 height 7
click at [572, 214] on div at bounding box center [572, 212] width 7 height 7
drag, startPoint x: 571, startPoint y: 233, endPoint x: 573, endPoint y: 250, distance: 16.9
click at [571, 233] on div at bounding box center [572, 236] width 7 height 7
click at [572, 261] on div at bounding box center [572, 259] width 7 height 7
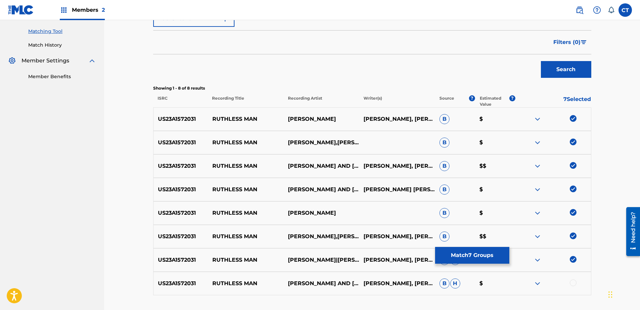
click at [573, 283] on div at bounding box center [572, 283] width 7 height 7
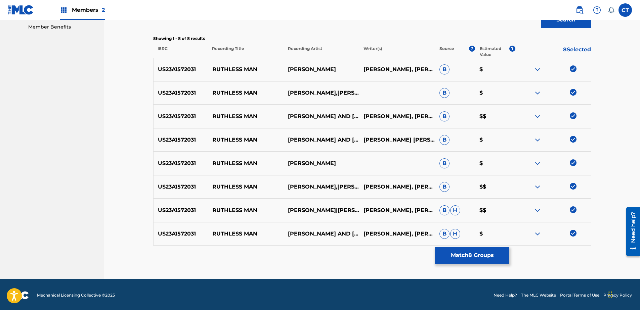
scroll to position [219, 0]
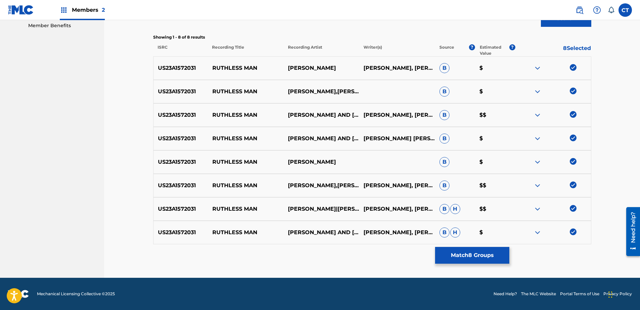
click at [483, 247] on div "Matching Tool The Matching Tool allows Members to match sound recordings to wor…" at bounding box center [372, 56] width 438 height 443
click at [481, 254] on button "Match 8 Groups" at bounding box center [472, 255] width 74 height 17
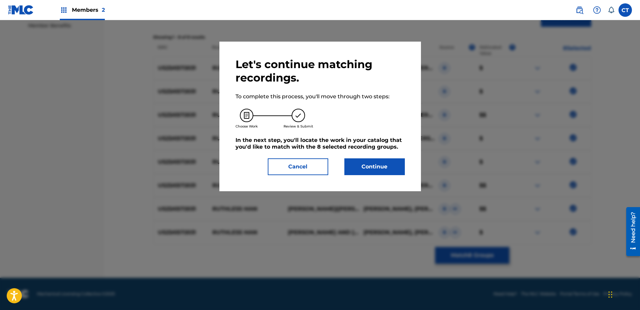
click at [376, 172] on button "Continue" at bounding box center [374, 166] width 60 height 17
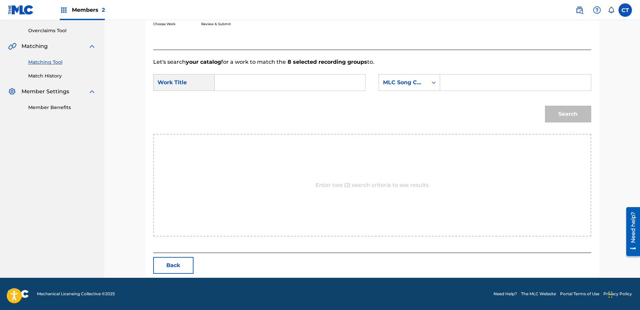
scroll to position [137, 0]
click at [254, 86] on input "Search Form" at bounding box center [289, 83] width 139 height 16
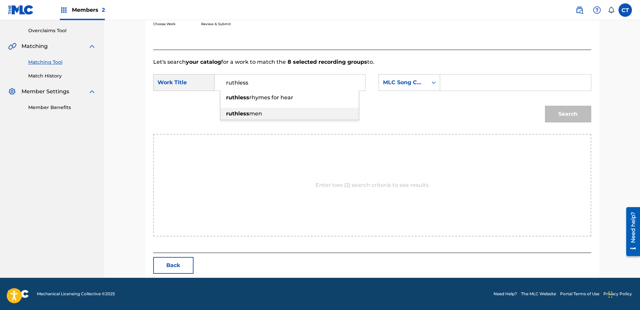
click at [258, 112] on span "men" at bounding box center [255, 113] width 13 height 6
type input "ruthless men"
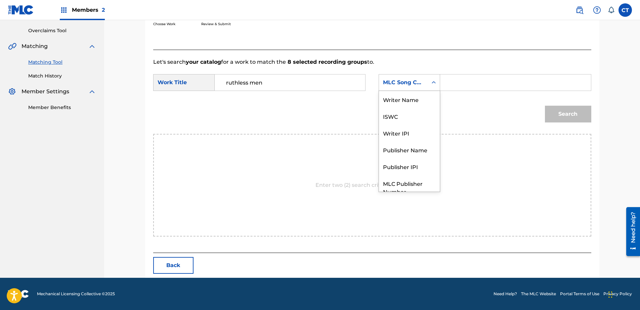
click at [434, 87] on div "Search Form" at bounding box center [433, 83] width 12 height 12
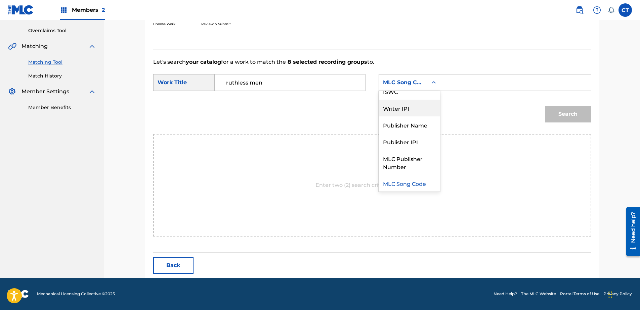
scroll to position [0, 0]
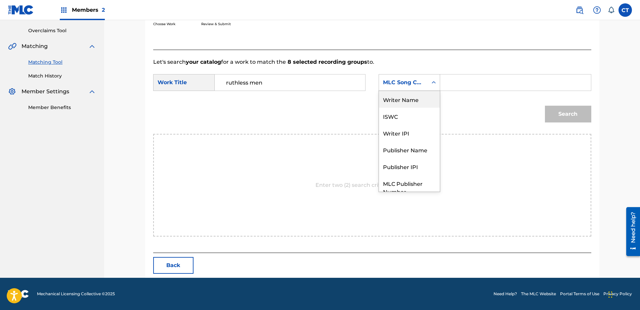
click at [434, 101] on div "Writer Name" at bounding box center [409, 99] width 61 height 17
click at [477, 82] on input "Search Form" at bounding box center [515, 83] width 139 height 16
type input "glass"
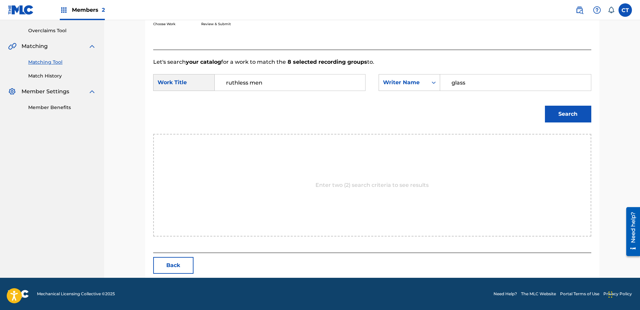
click at [563, 109] on button "Search" at bounding box center [568, 114] width 46 height 17
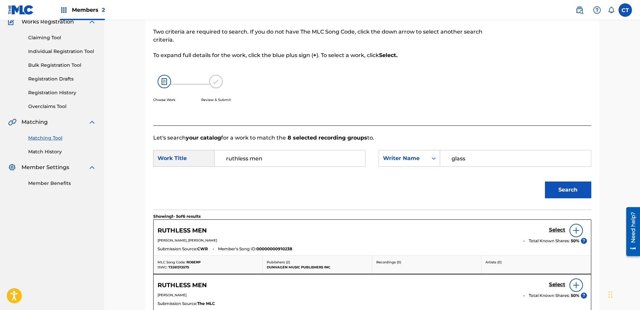
scroll to position [137, 0]
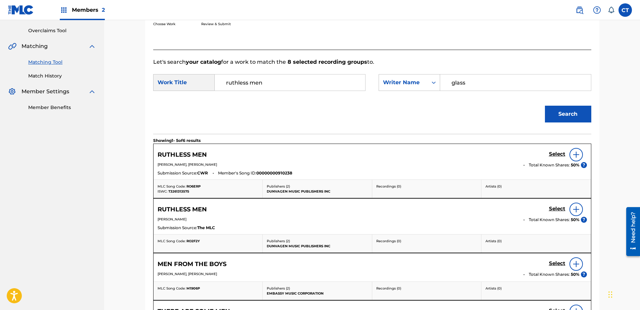
click at [557, 153] on h5 "Select" at bounding box center [557, 154] width 16 height 6
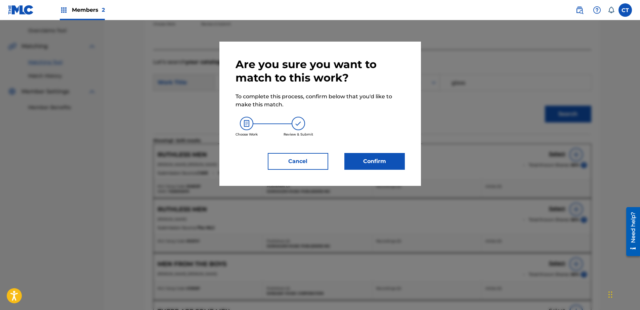
click at [358, 157] on button "Confirm" at bounding box center [374, 161] width 60 height 17
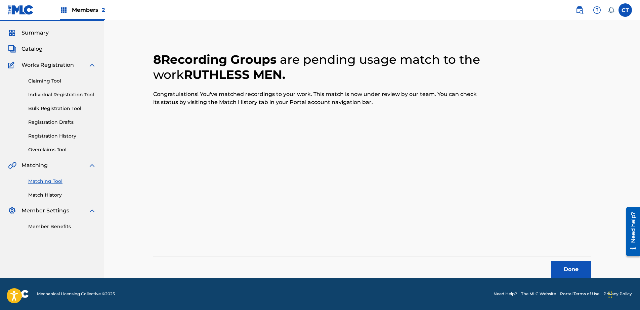
scroll to position [18, 0]
click at [573, 273] on button "Done" at bounding box center [571, 269] width 40 height 17
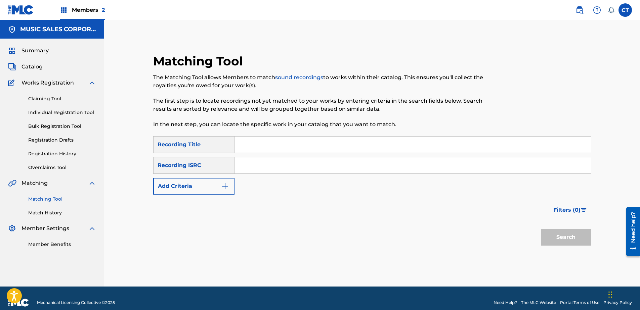
paste input "US23A1572032"
type input "US23A1572032"
click at [565, 241] on button "Search" at bounding box center [566, 237] width 50 height 17
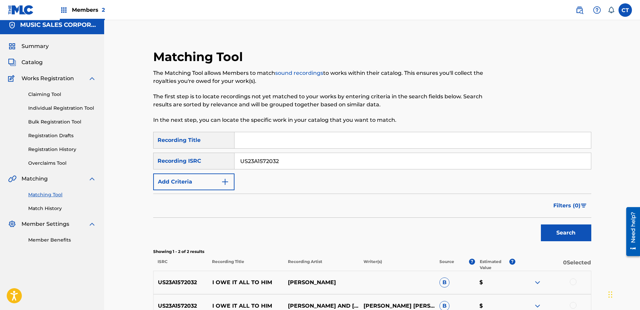
scroll to position [67, 0]
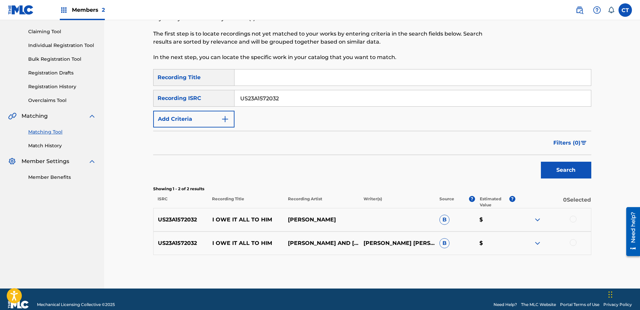
click at [574, 220] on div at bounding box center [572, 219] width 7 height 7
click at [572, 244] on div at bounding box center [572, 242] width 7 height 7
click at [498, 259] on button "Match 2 Groups" at bounding box center [472, 255] width 74 height 17
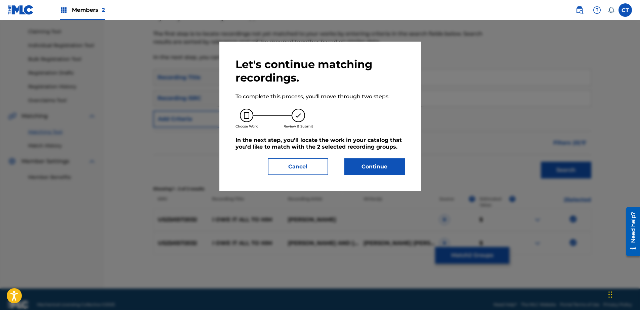
click at [374, 162] on button "Continue" at bounding box center [374, 166] width 60 height 17
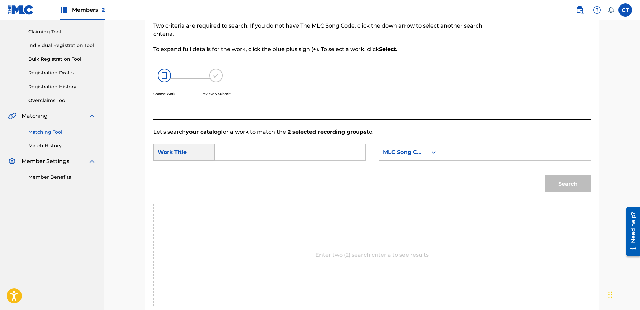
click at [310, 149] on input "Search Form" at bounding box center [289, 152] width 139 height 16
click at [306, 163] on div "i owe it a ll to him" at bounding box center [289, 167] width 138 height 12
type input "i owe it all to him"
click at [405, 155] on div "MLC Song Code" at bounding box center [403, 152] width 41 height 8
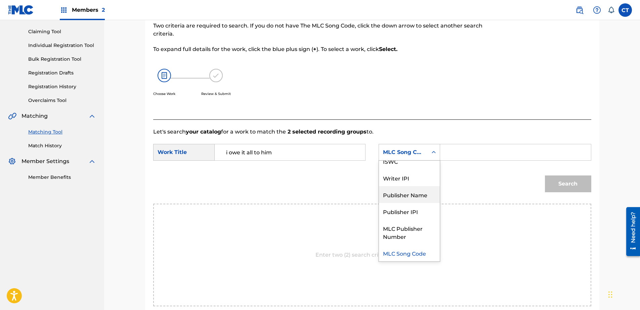
scroll to position [0, 0]
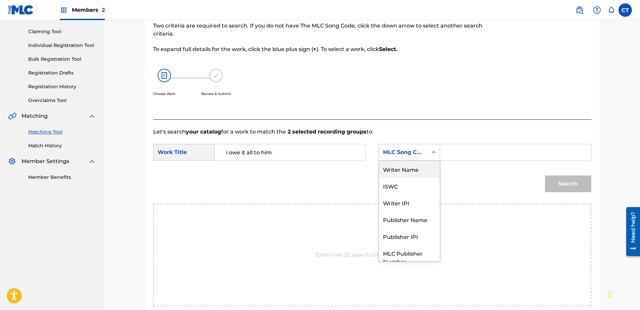
drag, startPoint x: 396, startPoint y: 172, endPoint x: 490, endPoint y: 143, distance: 99.0
click at [401, 169] on div "Writer Name" at bounding box center [409, 169] width 61 height 17
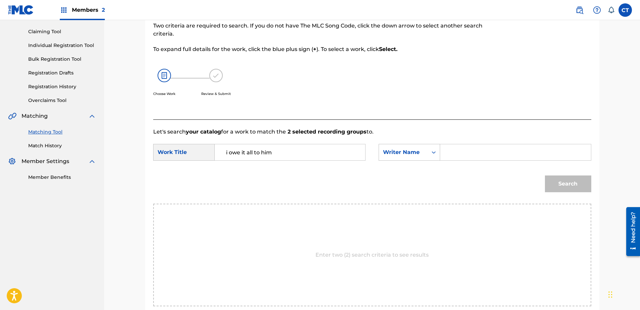
drag, startPoint x: 491, startPoint y: 143, endPoint x: 494, endPoint y: 149, distance: 6.6
click at [491, 145] on form "SearchWithCriteriac7e0ff94-fbd4-4557-916b-e502de607a95 Work Title i owe it all …" at bounding box center [372, 170] width 438 height 68
click at [494, 150] on input "Search Form" at bounding box center [515, 152] width 139 height 16
type input "glass"
click at [572, 185] on button "Search" at bounding box center [568, 184] width 46 height 17
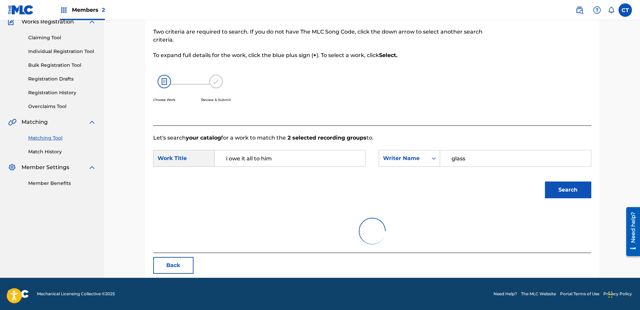
scroll to position [67, 0]
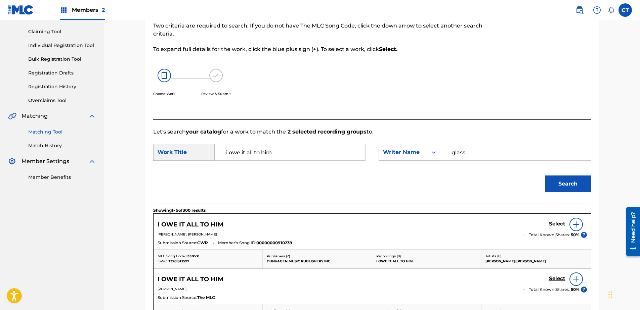
click at [555, 223] on h5 "Select" at bounding box center [557, 224] width 16 height 6
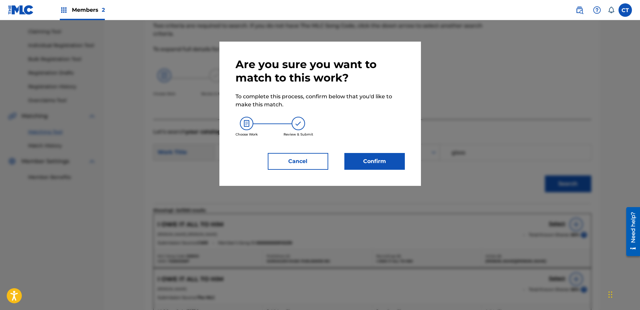
click at [392, 166] on button "Confirm" at bounding box center [374, 161] width 60 height 17
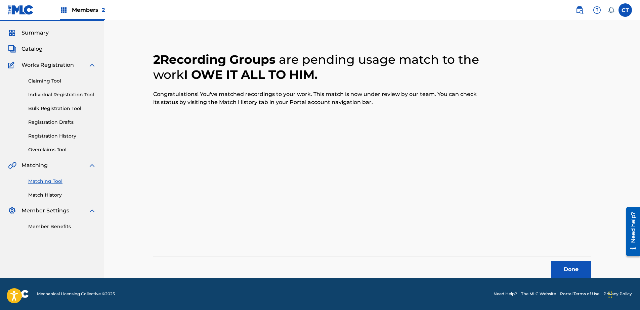
scroll to position [18, 0]
click at [558, 271] on button "Done" at bounding box center [571, 269] width 40 height 17
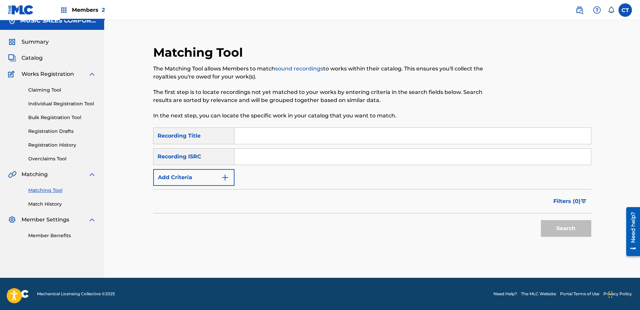
scroll to position [0, 0]
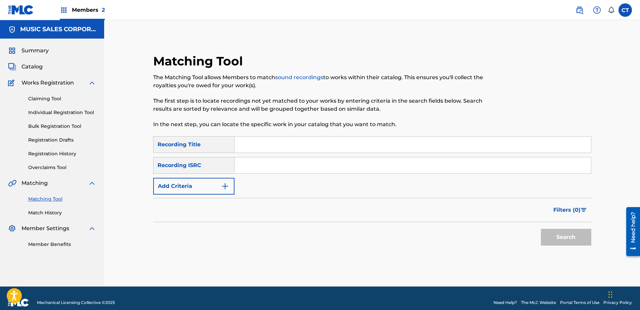
paste input "US23A1572033"
type input "US23A1572033"
click at [558, 231] on button "Search" at bounding box center [566, 237] width 50 height 17
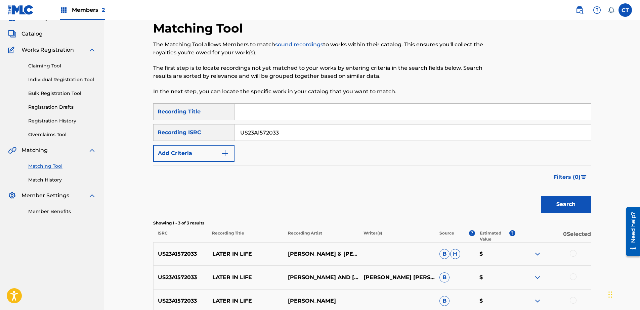
scroll to position [101, 0]
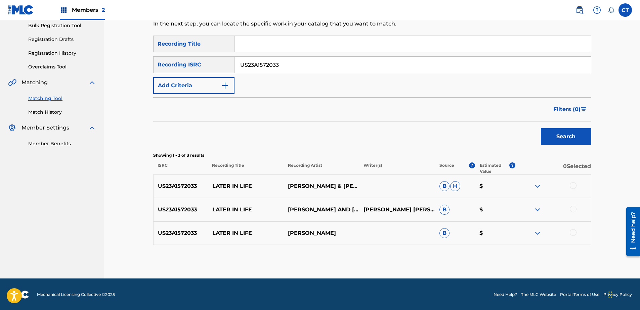
click at [573, 186] on div at bounding box center [572, 185] width 7 height 7
drag, startPoint x: 572, startPoint y: 211, endPoint x: 571, endPoint y: 221, distance: 9.5
click at [573, 211] on div at bounding box center [572, 209] width 7 height 7
click at [571, 233] on div at bounding box center [572, 232] width 7 height 7
click at [478, 259] on button "Match 3 Groups" at bounding box center [472, 255] width 74 height 17
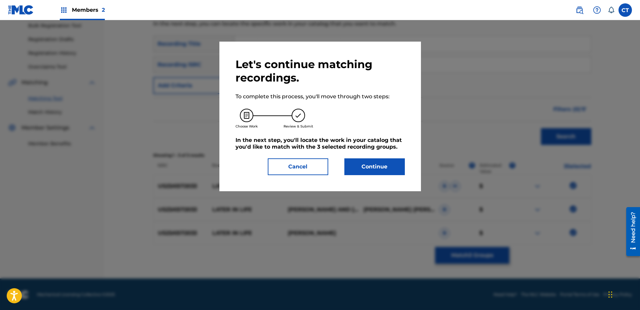
click at [354, 168] on button "Continue" at bounding box center [374, 166] width 60 height 17
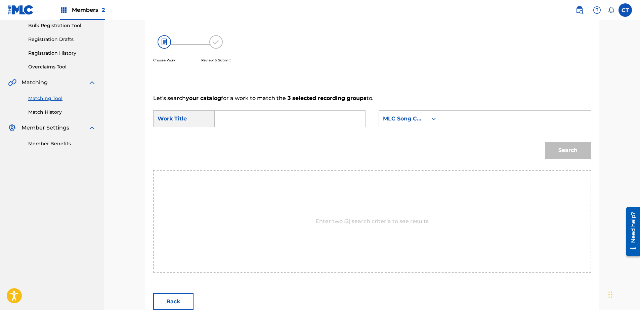
click at [287, 117] on input "Search Form" at bounding box center [289, 119] width 139 height 16
drag, startPoint x: 291, startPoint y: 137, endPoint x: 351, endPoint y: 133, distance: 60.2
click at [291, 137] on div "later in l ife" at bounding box center [289, 134] width 138 height 12
type input "later in life"
click at [430, 126] on div "Search Form" at bounding box center [433, 119] width 12 height 16
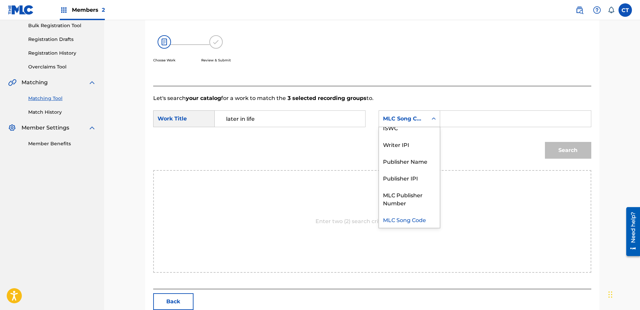
scroll to position [0, 0]
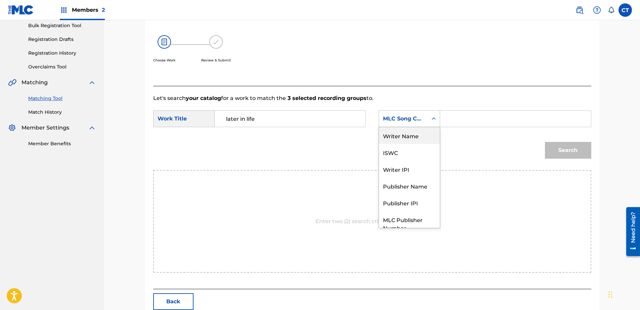
click at [423, 136] on div "Writer Name" at bounding box center [409, 135] width 61 height 17
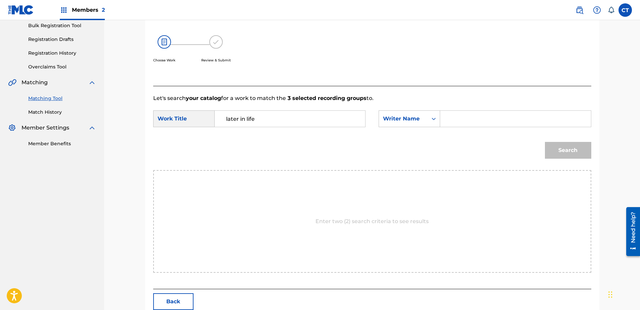
drag, startPoint x: 455, startPoint y: 127, endPoint x: 459, endPoint y: 126, distance: 4.2
click at [459, 126] on input "Search Form" at bounding box center [515, 119] width 139 height 16
type input "glass"
click at [554, 145] on button "Search" at bounding box center [568, 150] width 46 height 17
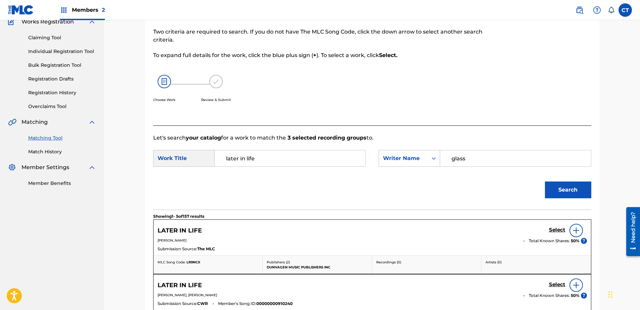
scroll to position [101, 0]
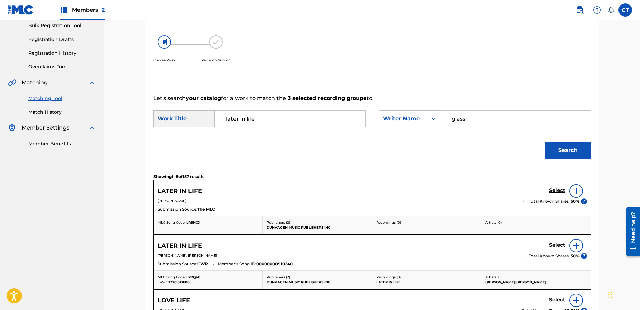
click at [552, 194] on h5 "Select" at bounding box center [557, 190] width 16 height 6
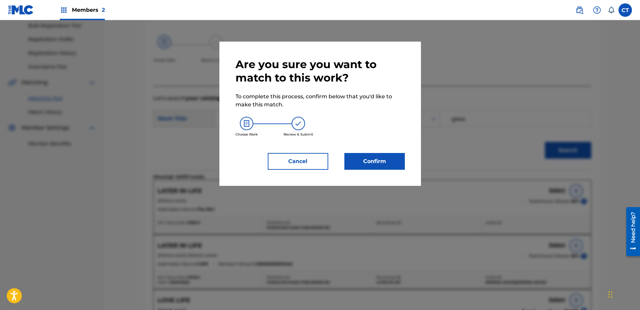
click at [366, 174] on div "Are you sure you want to match to this work? To complete this process, confirm …" at bounding box center [319, 114] width 201 height 144
click at [368, 163] on button "Confirm" at bounding box center [374, 161] width 60 height 17
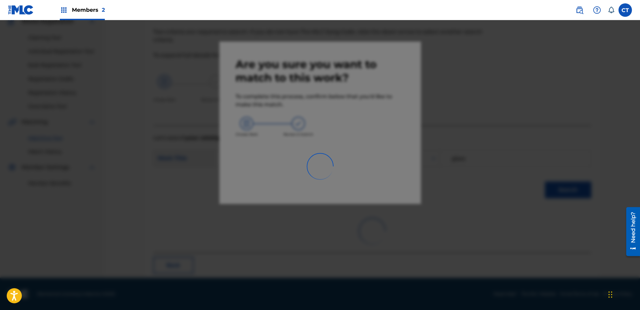
scroll to position [18, 0]
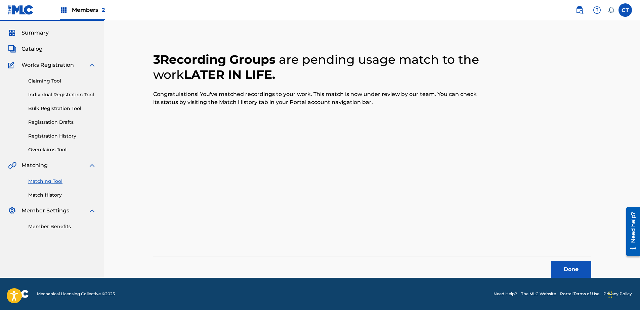
click at [562, 271] on button "Done" at bounding box center [571, 269] width 40 height 17
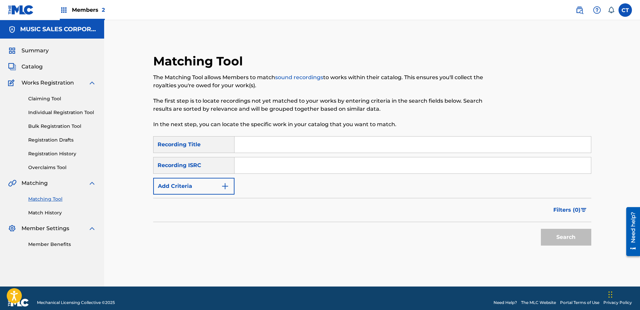
paste input "US23A1572034"
type input "US23A1572034"
click at [571, 236] on button "Search" at bounding box center [566, 237] width 50 height 17
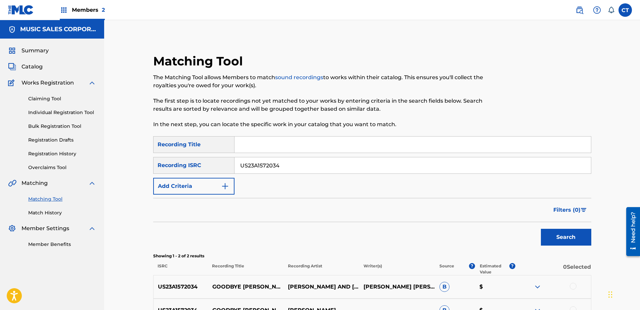
scroll to position [78, 0]
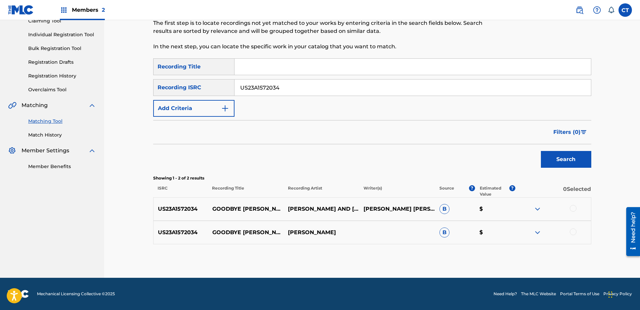
click at [571, 209] on div at bounding box center [572, 208] width 7 height 7
click at [572, 231] on div at bounding box center [572, 232] width 7 height 7
click at [472, 255] on button "Match 2 Groups" at bounding box center [472, 255] width 74 height 17
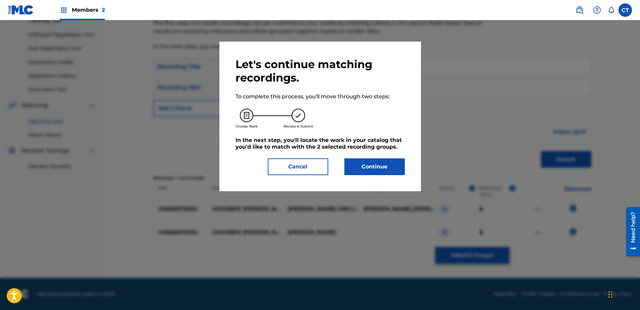
click at [345, 160] on button "Continue" at bounding box center [374, 166] width 60 height 17
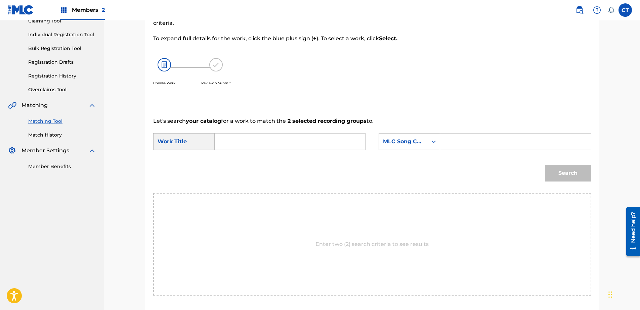
click at [328, 154] on div "SearchWithCriteriac7e0ff94-fbd4-4557-916b-e502de607a95 Work Title SearchWithCri…" at bounding box center [372, 143] width 438 height 21
click at [319, 141] on input "Search Form" at bounding box center [289, 142] width 139 height 16
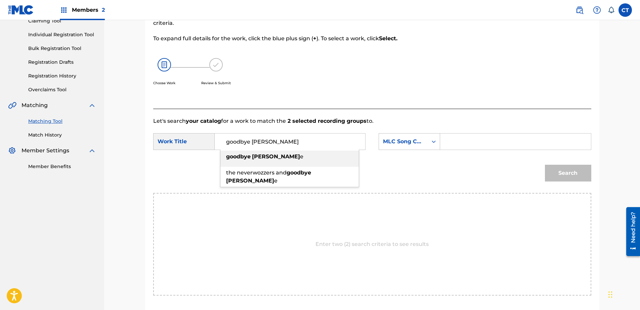
click at [323, 159] on div "goodbye ronni e" at bounding box center [289, 157] width 138 height 12
type input "goodbye ronnie"
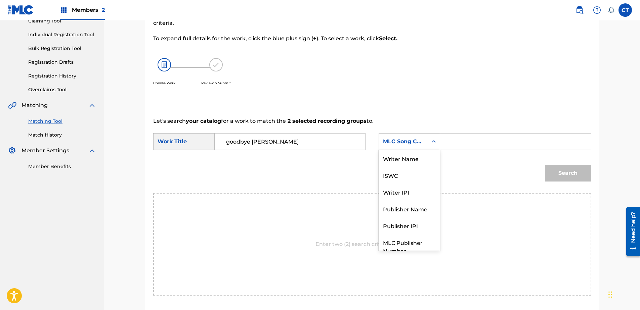
click at [416, 142] on div "MLC Song Code" at bounding box center [403, 142] width 41 height 8
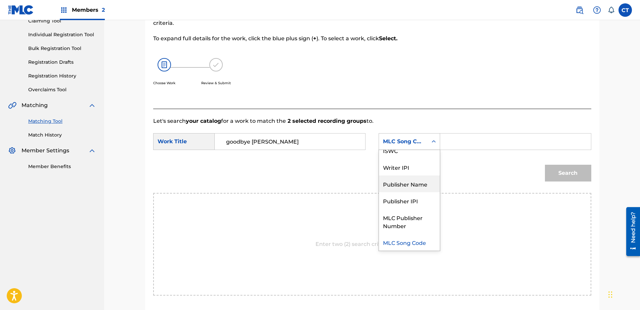
scroll to position [0, 0]
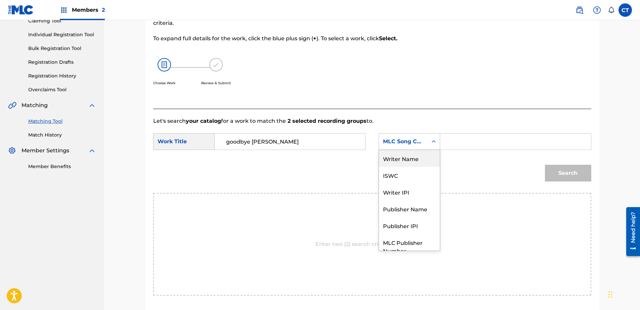
drag, startPoint x: 404, startPoint y: 166, endPoint x: 406, endPoint y: 162, distance: 3.8
click at [404, 165] on div "Writer Name" at bounding box center [409, 158] width 61 height 17
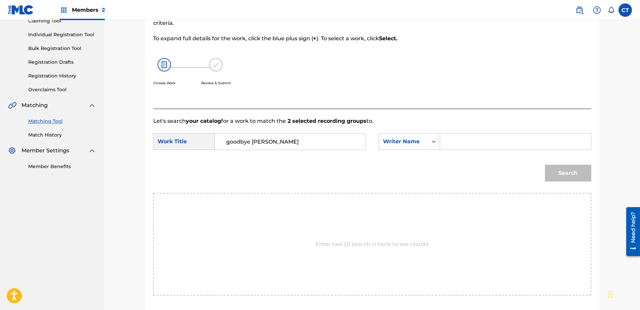
click at [469, 146] on input "Search Form" at bounding box center [515, 142] width 139 height 16
type input "glass"
click at [551, 168] on button "Search" at bounding box center [568, 173] width 46 height 17
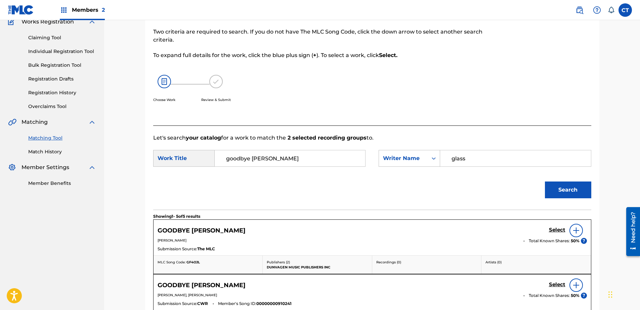
scroll to position [78, 0]
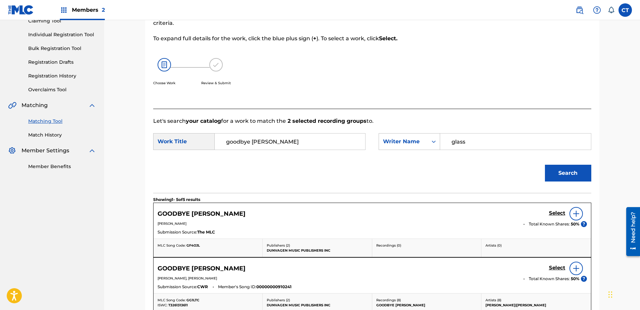
click at [554, 217] on h5 "Select" at bounding box center [557, 213] width 16 height 6
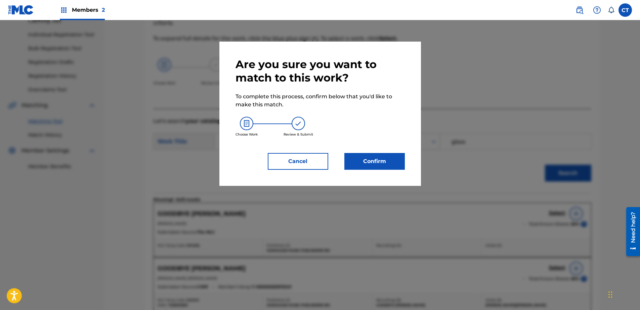
click at [363, 163] on button "Confirm" at bounding box center [374, 161] width 60 height 17
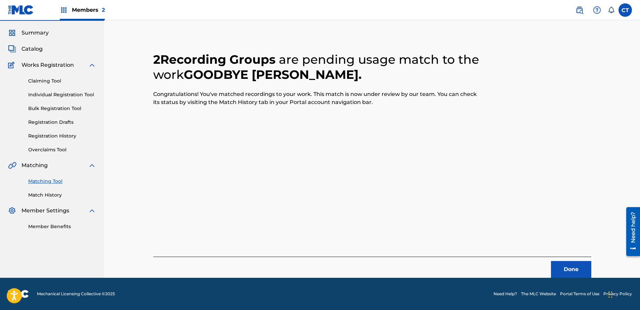
scroll to position [18, 0]
drag, startPoint x: 576, startPoint y: 274, endPoint x: 570, endPoint y: 273, distance: 6.1
click at [576, 274] on button "Done" at bounding box center [571, 269] width 40 height 17
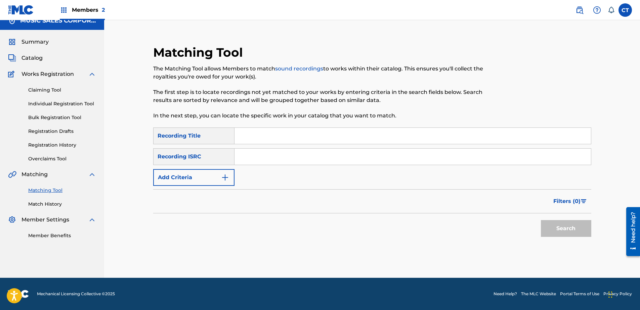
scroll to position [0, 0]
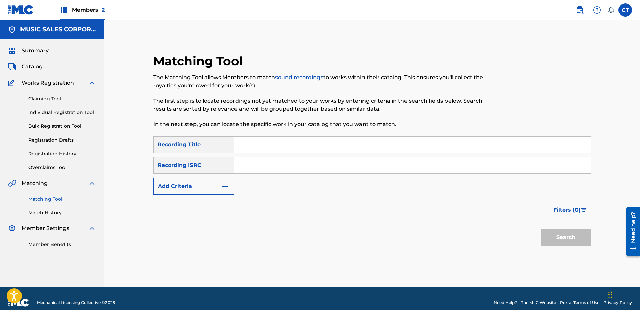
paste input "US23A1572035"
type input "US23A1572035"
click at [545, 234] on button "Search" at bounding box center [566, 237] width 50 height 17
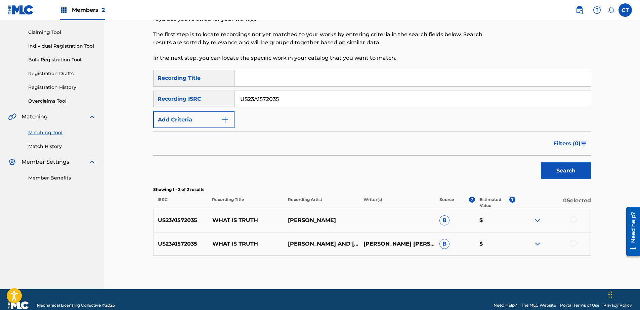
scroll to position [67, 0]
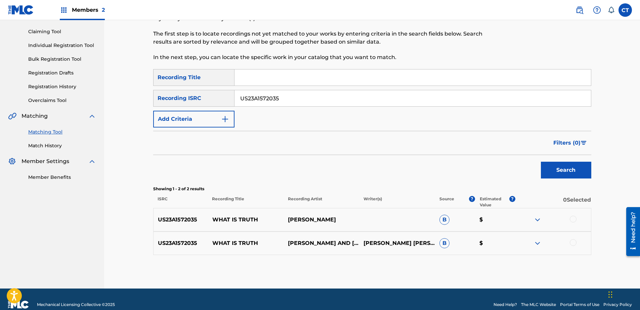
click at [577, 219] on div at bounding box center [553, 220] width 76 height 8
click at [575, 219] on div at bounding box center [572, 219] width 7 height 7
click at [576, 241] on div at bounding box center [553, 243] width 76 height 8
click at [573, 241] on div at bounding box center [572, 242] width 7 height 7
click at [467, 260] on button "Match 2 Groups" at bounding box center [472, 255] width 74 height 17
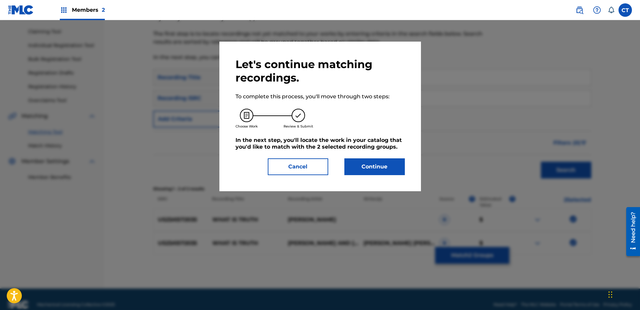
click at [372, 170] on button "Continue" at bounding box center [374, 166] width 60 height 17
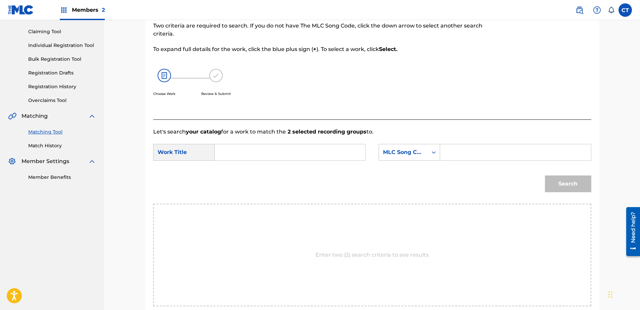
click at [295, 145] on input "Search Form" at bounding box center [289, 152] width 139 height 16
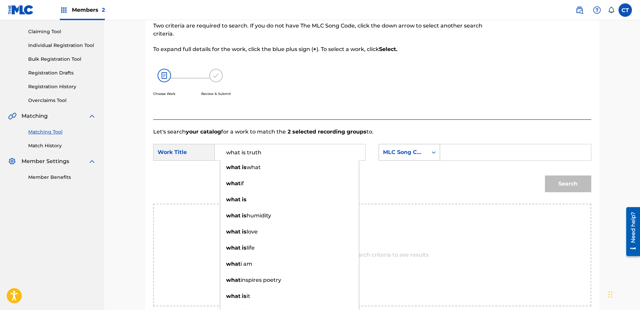
type input "what is truth"
click at [419, 150] on div "MLC Song Code" at bounding box center [403, 152] width 41 height 8
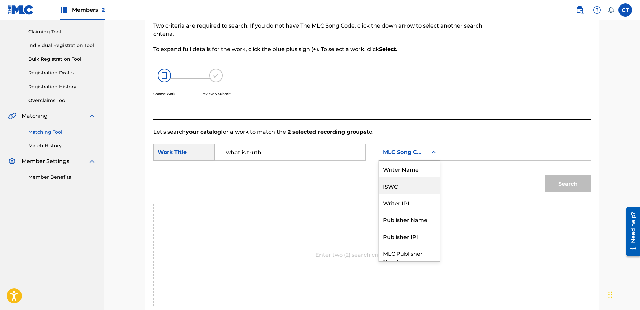
scroll to position [0, 0]
click at [424, 167] on div "Writer Name" at bounding box center [409, 169] width 61 height 17
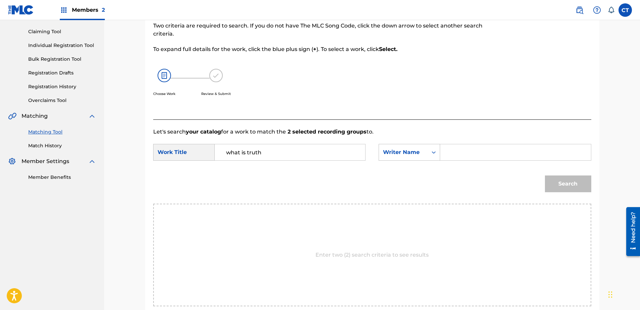
click at [499, 155] on input "Search Form" at bounding box center [515, 152] width 139 height 16
type input "glass"
click at [563, 180] on button "Search" at bounding box center [568, 184] width 46 height 17
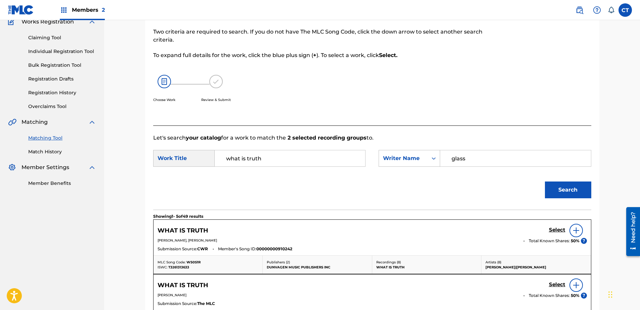
scroll to position [67, 0]
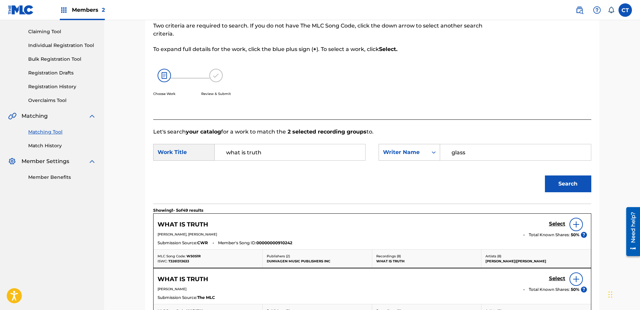
click at [556, 221] on h5 "Select" at bounding box center [557, 224] width 16 height 6
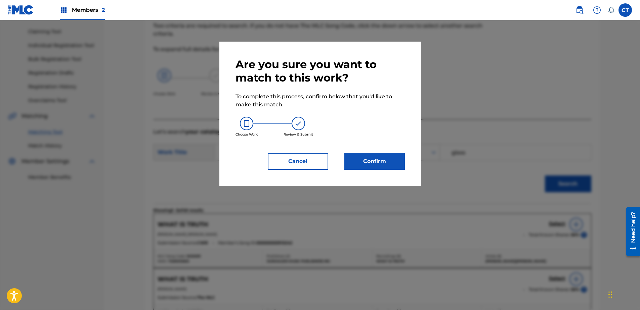
click at [387, 174] on div "Are you sure you want to match to this work? To complete this process, confirm …" at bounding box center [319, 114] width 201 height 144
click at [383, 162] on button "Confirm" at bounding box center [374, 161] width 60 height 17
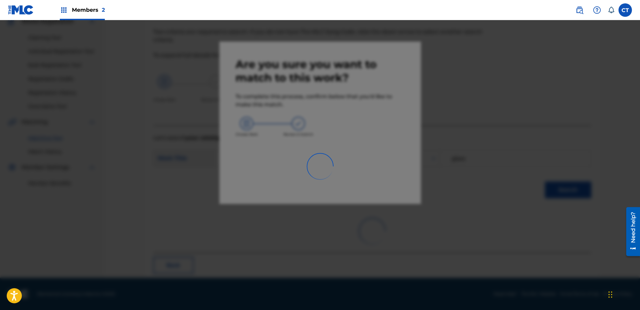
scroll to position [18, 0]
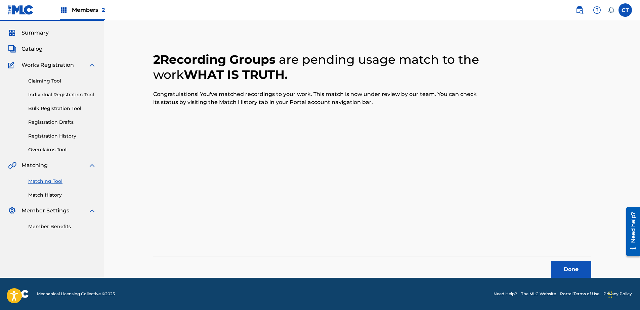
click at [577, 267] on button "Done" at bounding box center [571, 269] width 40 height 17
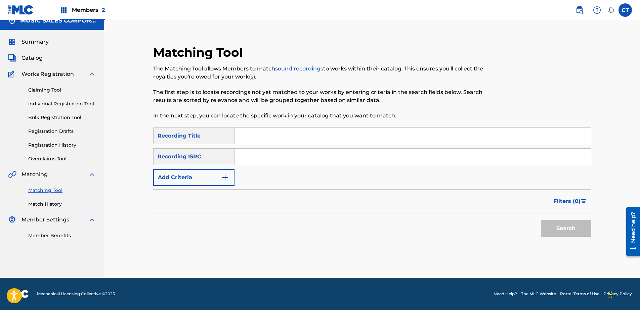
scroll to position [0, 0]
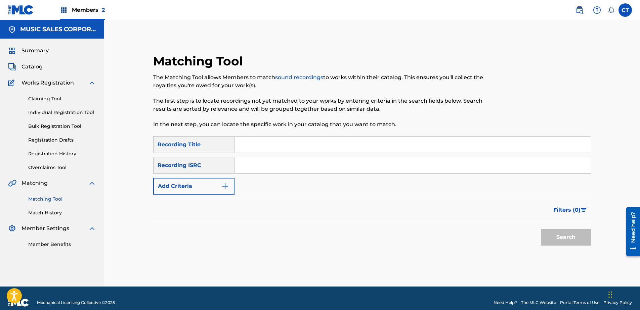
paste input "US23A1572036"
type input "US23A1572036"
click at [554, 239] on button "Search" at bounding box center [566, 237] width 50 height 17
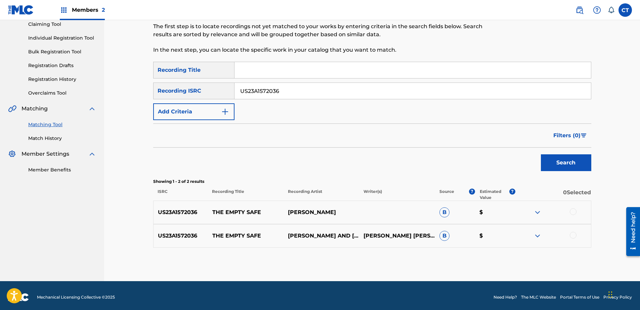
scroll to position [78, 0]
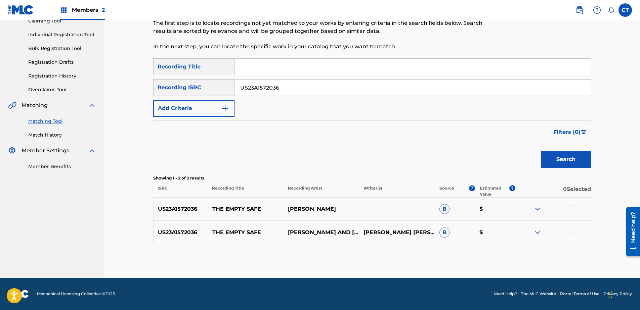
click at [573, 208] on div at bounding box center [572, 208] width 7 height 7
click at [573, 231] on div at bounding box center [572, 232] width 7 height 7
click at [498, 257] on button "Match 2 Groups" at bounding box center [472, 255] width 74 height 17
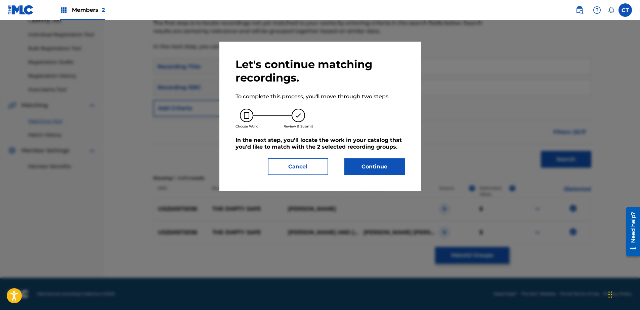
click at [369, 166] on button "Continue" at bounding box center [374, 166] width 60 height 17
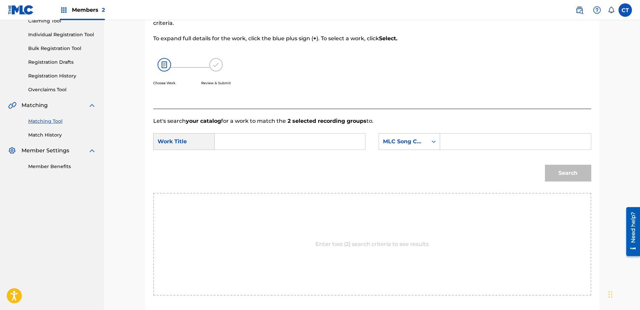
click at [271, 149] on input "Search Form" at bounding box center [289, 142] width 139 height 16
type input "the empty safe"
drag, startPoint x: 278, startPoint y: 157, endPoint x: 288, endPoint y: 156, distance: 9.8
click at [279, 157] on div "the empty safe" at bounding box center [289, 157] width 138 height 12
click at [397, 142] on div "MLC Song Code" at bounding box center [403, 142] width 41 height 8
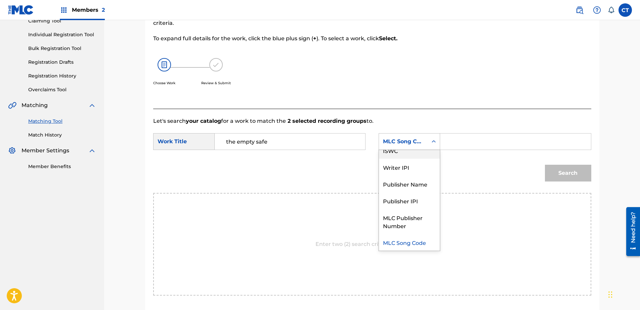
scroll to position [0, 0]
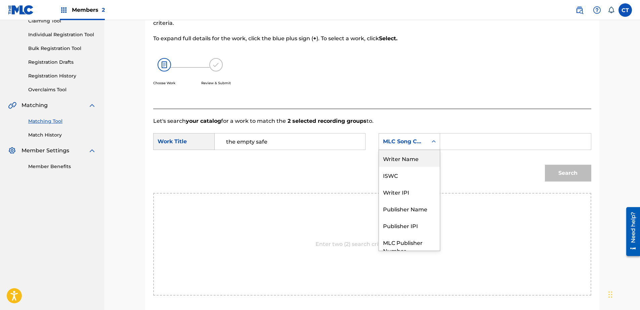
drag, startPoint x: 414, startPoint y: 162, endPoint x: 442, endPoint y: 150, distance: 31.0
click at [416, 161] on div "Writer Name" at bounding box center [409, 158] width 61 height 17
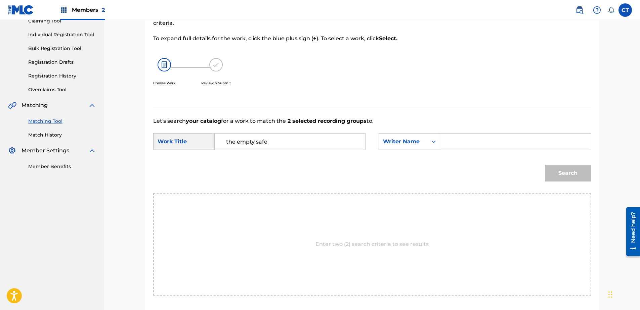
drag, startPoint x: 442, startPoint y: 150, endPoint x: 475, endPoint y: 146, distance: 32.8
click at [468, 142] on input "Search Form" at bounding box center [515, 142] width 139 height 16
type input "glass"
drag, startPoint x: 475, startPoint y: 146, endPoint x: 560, endPoint y: 170, distance: 88.0
click at [560, 170] on button "Search" at bounding box center [568, 173] width 46 height 17
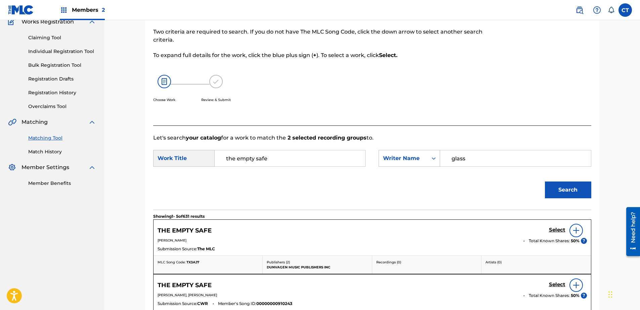
scroll to position [78, 0]
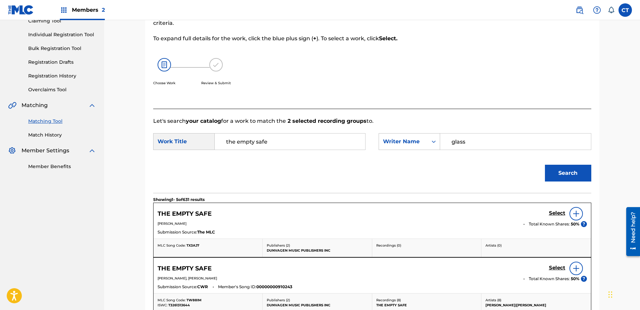
click at [559, 217] on h5 "Select" at bounding box center [557, 213] width 16 height 6
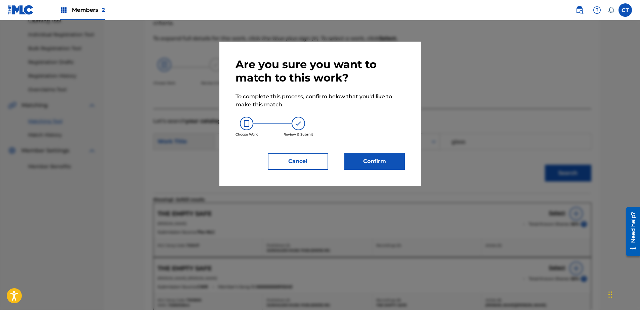
click at [380, 165] on button "Confirm" at bounding box center [374, 161] width 60 height 17
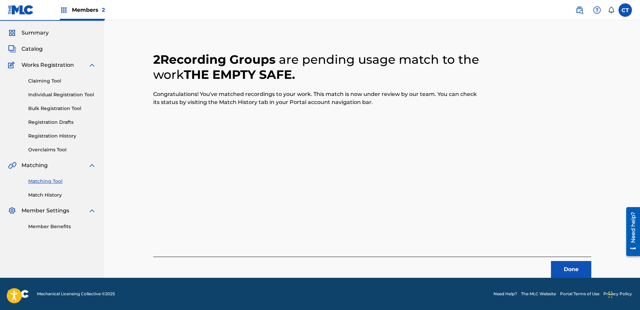
scroll to position [18, 0]
click at [572, 271] on button "Done" at bounding box center [571, 269] width 40 height 17
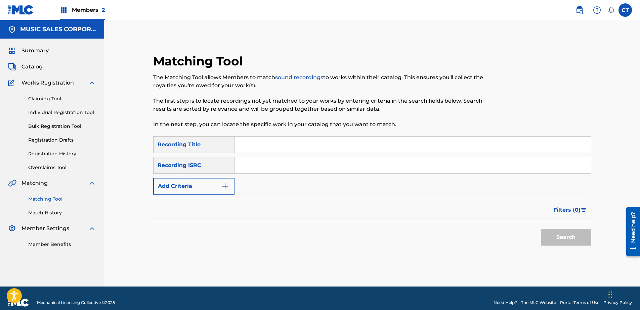
paste input "US23A1572037"
type input "US23A1572037"
click at [553, 237] on button "Search" at bounding box center [566, 237] width 50 height 17
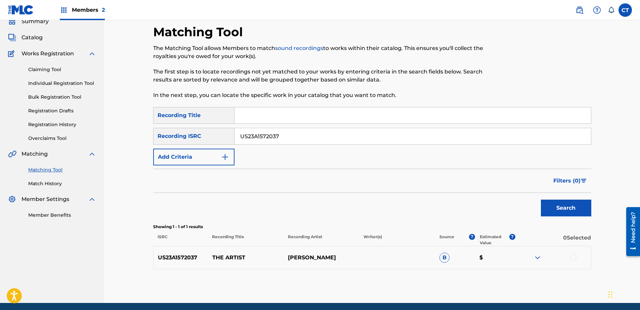
scroll to position [54, 0]
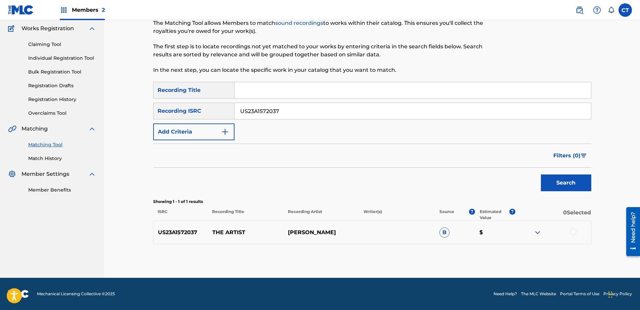
click at [572, 233] on div at bounding box center [572, 232] width 7 height 7
click at [479, 249] on button "Match 1 Group" at bounding box center [472, 255] width 74 height 17
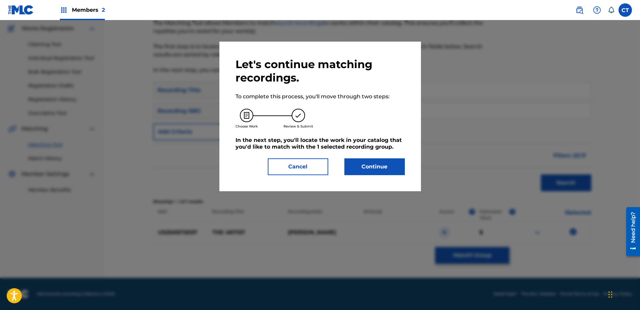
click at [392, 170] on button "Continue" at bounding box center [374, 166] width 60 height 17
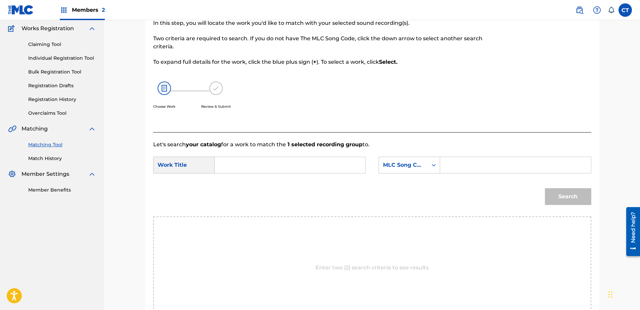
click at [290, 164] on input "Search Form" at bounding box center [289, 165] width 139 height 16
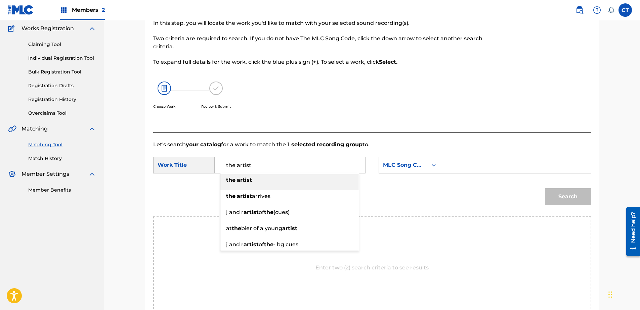
type input "the artist"
click at [279, 184] on div "the artist" at bounding box center [289, 180] width 138 height 12
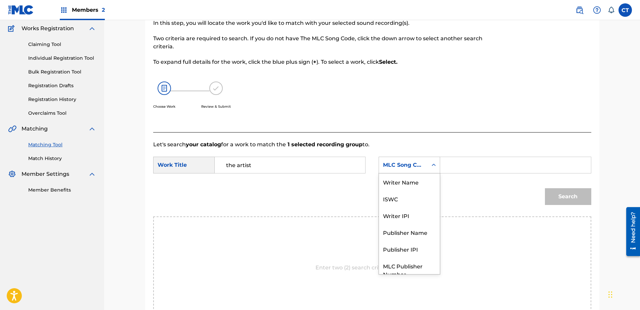
click at [388, 168] on div "MLC Song Code" at bounding box center [403, 165] width 41 height 8
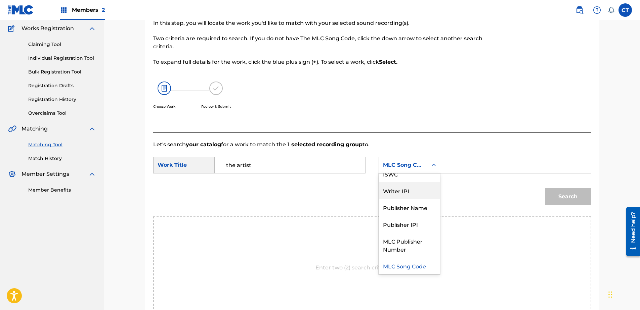
scroll to position [0, 0]
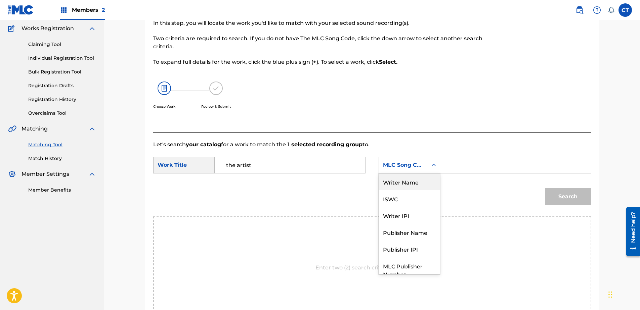
click at [409, 179] on div "Writer Name" at bounding box center [409, 182] width 61 height 17
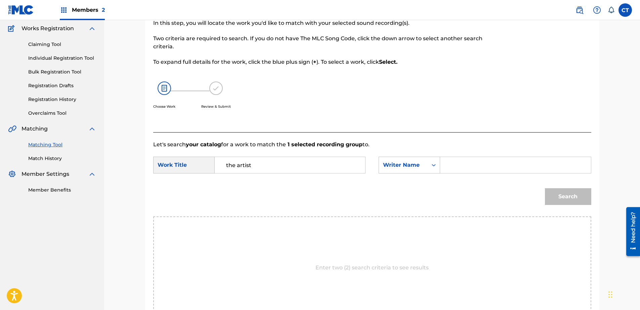
drag, startPoint x: 473, startPoint y: 165, endPoint x: 479, endPoint y: 171, distance: 7.6
click at [473, 165] on input "Search Form" at bounding box center [515, 165] width 139 height 16
type input "glass"
click at [565, 190] on button "Search" at bounding box center [568, 196] width 46 height 17
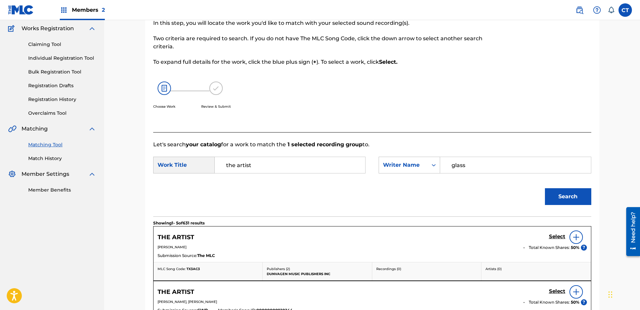
click at [560, 234] on h5 "Select" at bounding box center [557, 237] width 16 height 6
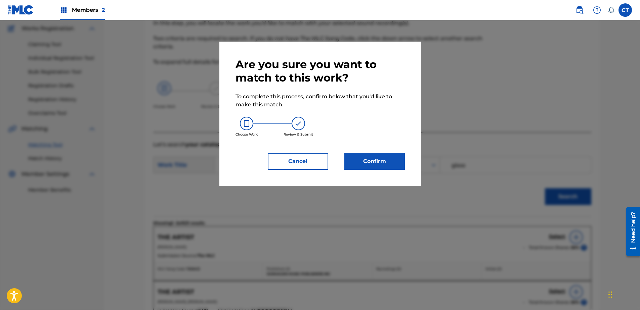
click at [399, 166] on button "Confirm" at bounding box center [374, 161] width 60 height 17
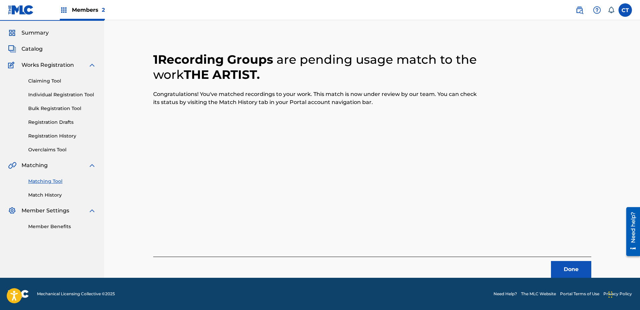
scroll to position [18, 0]
click at [568, 276] on button "Done" at bounding box center [571, 269] width 40 height 17
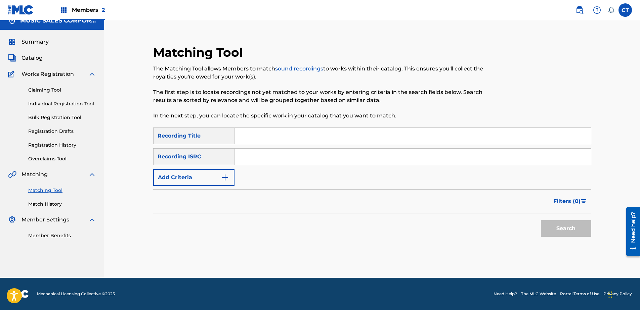
scroll to position [0, 0]
